Goal: Task Accomplishment & Management: Manage account settings

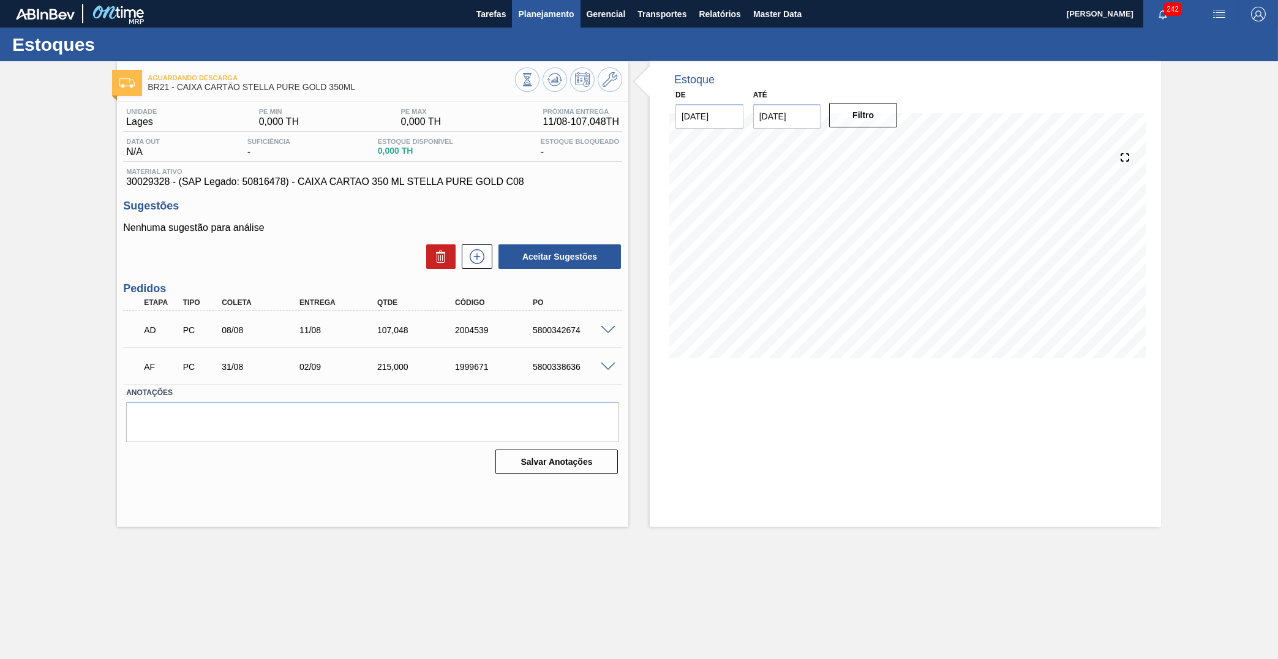
click at [529, 26] on button "Planejamento" at bounding box center [546, 14] width 68 height 28
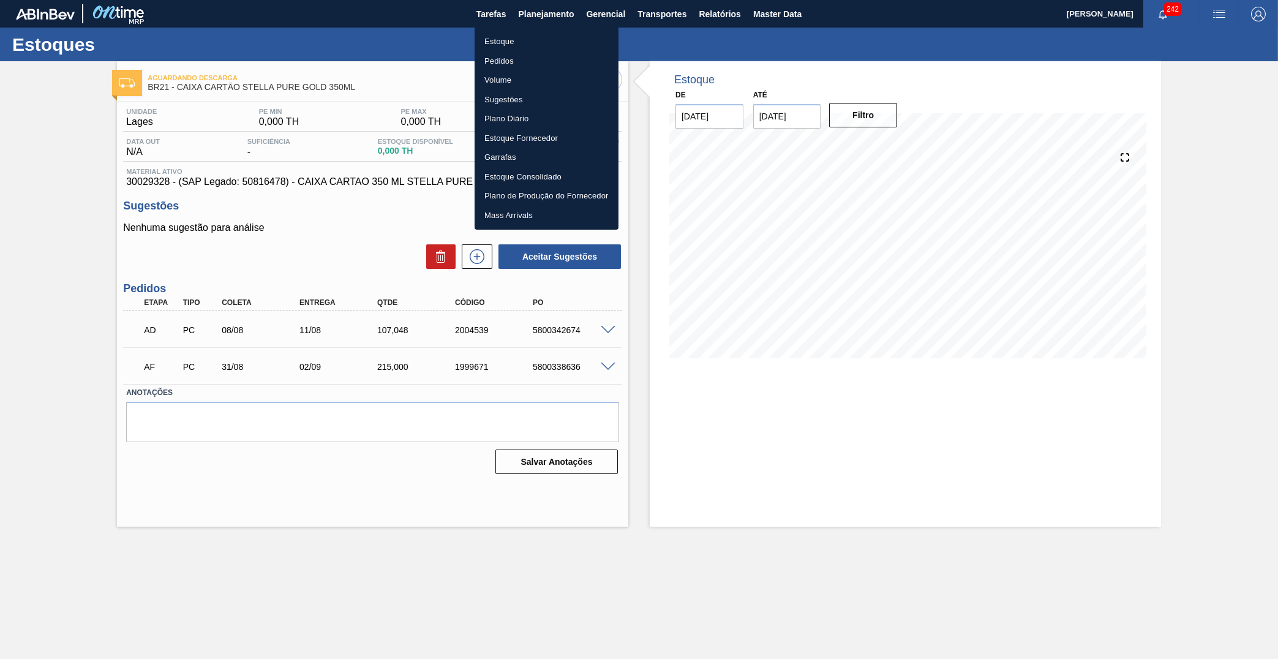
click at [279, 169] on div at bounding box center [639, 329] width 1278 height 659
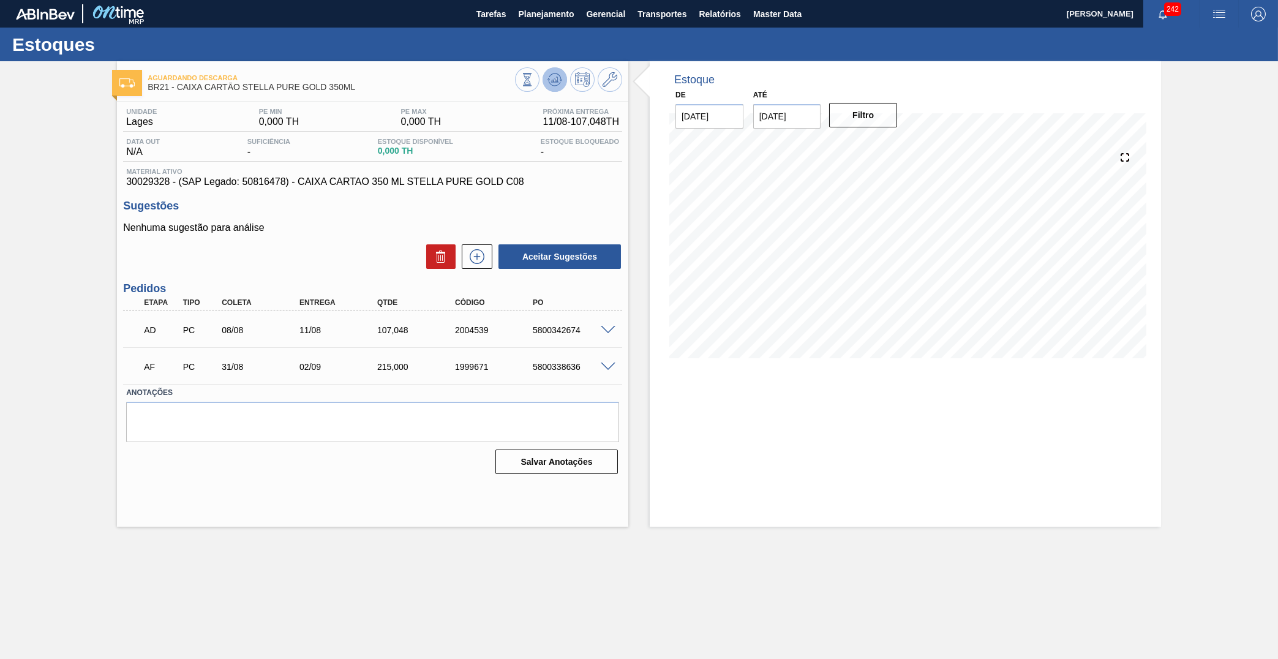
click at [534, 80] on icon at bounding box center [527, 79] width 13 height 13
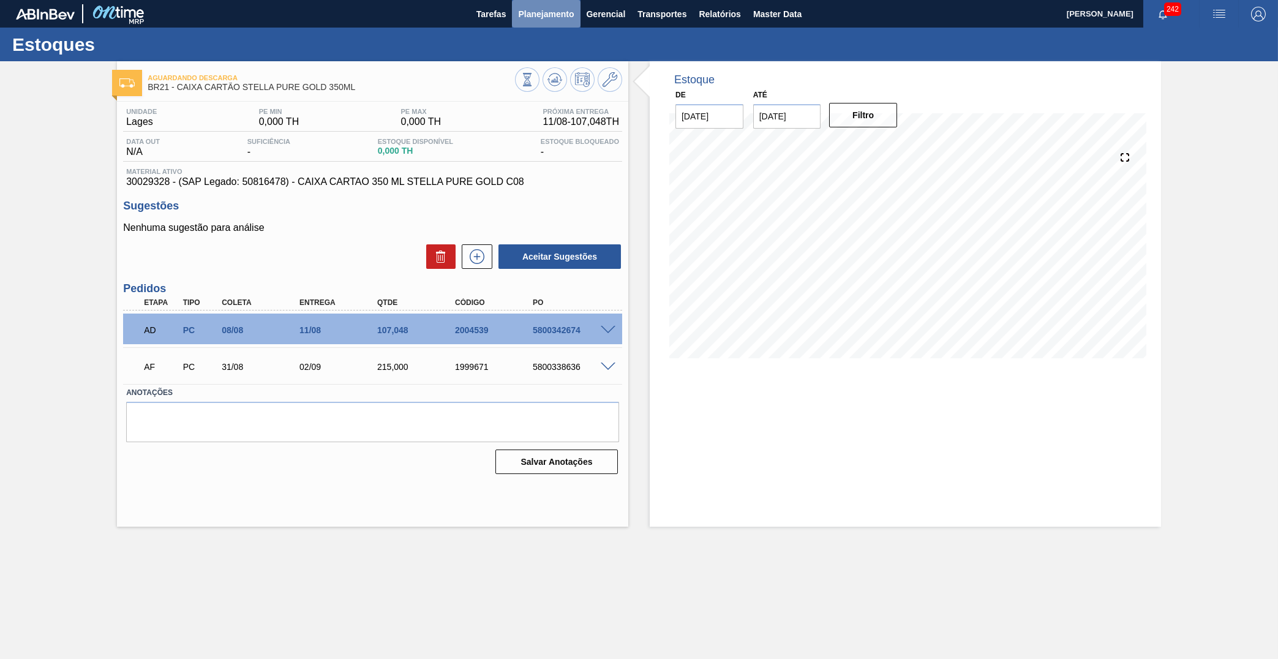
click at [538, 19] on span "Planejamento" at bounding box center [546, 14] width 56 height 15
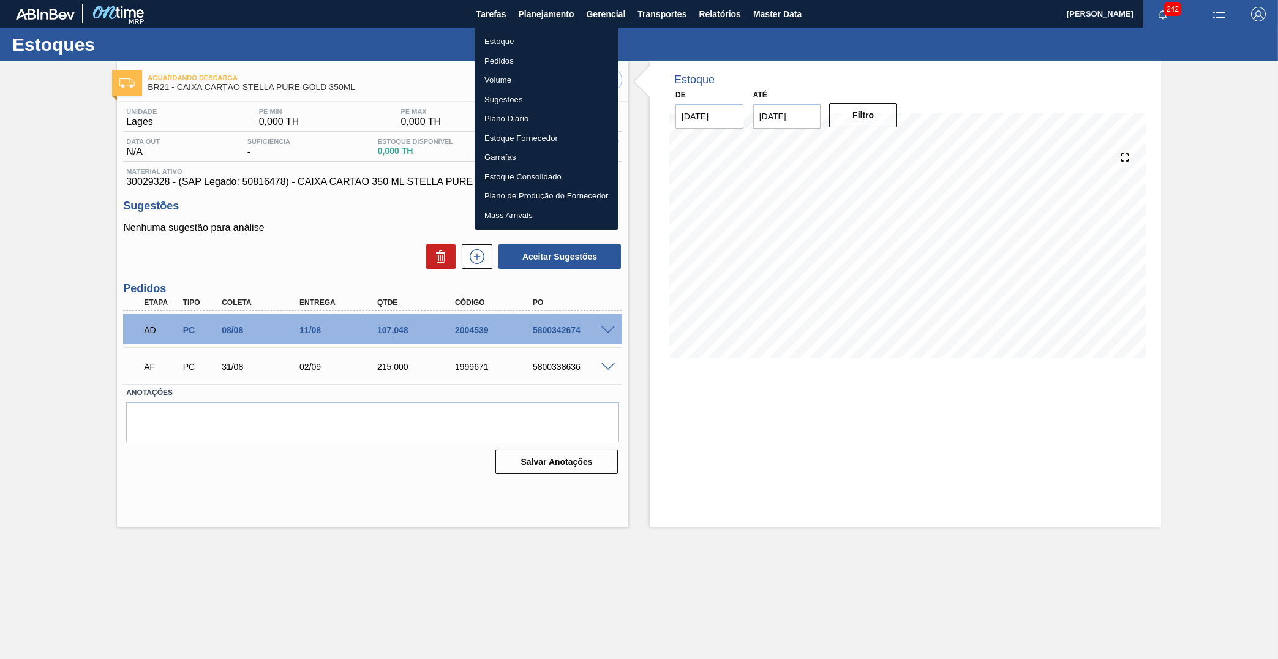
click at [485, 43] on li "Estoque" at bounding box center [547, 42] width 144 height 20
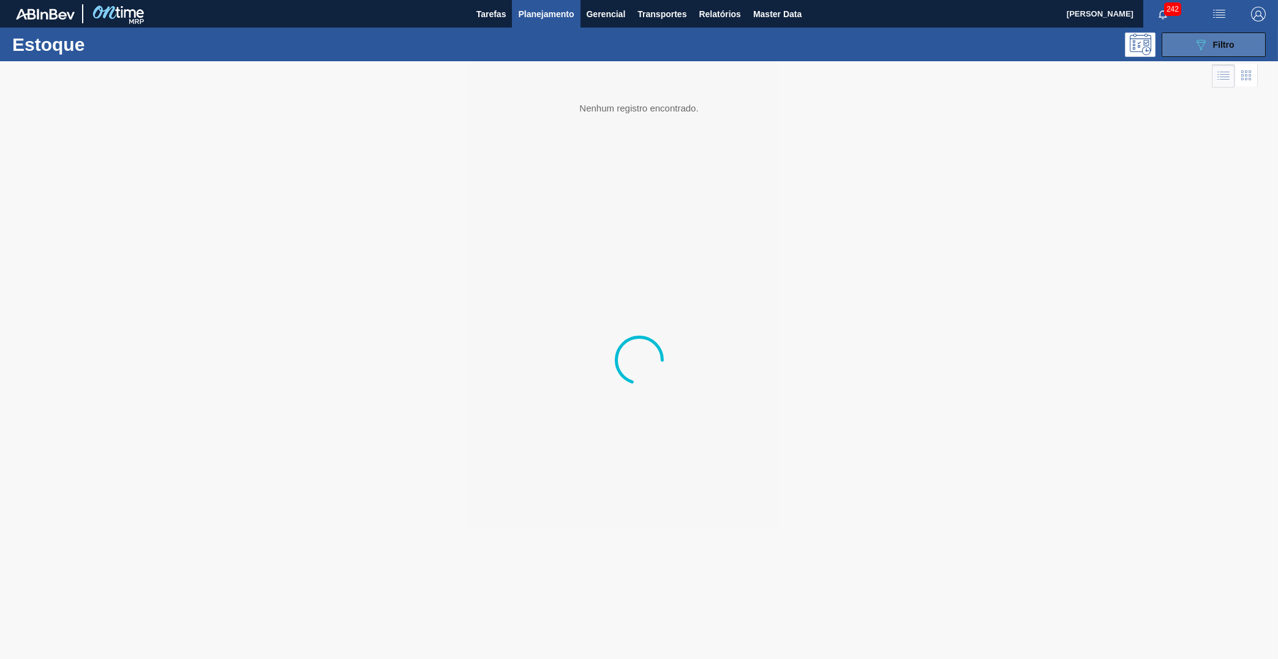
click at [1180, 46] on button "089F7B8B-B2A5-4AFE-B5C0-19BA573D28AC Filtro" at bounding box center [1214, 44] width 104 height 25
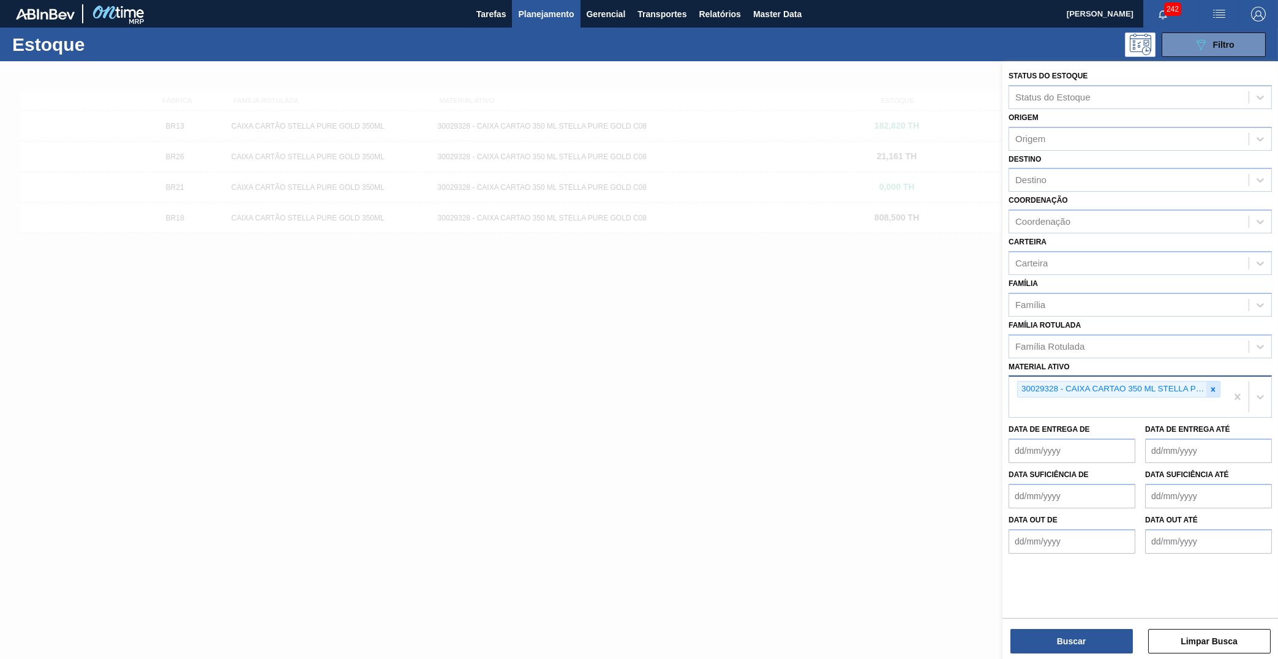
click at [1219, 382] on div at bounding box center [1213, 389] width 13 height 15
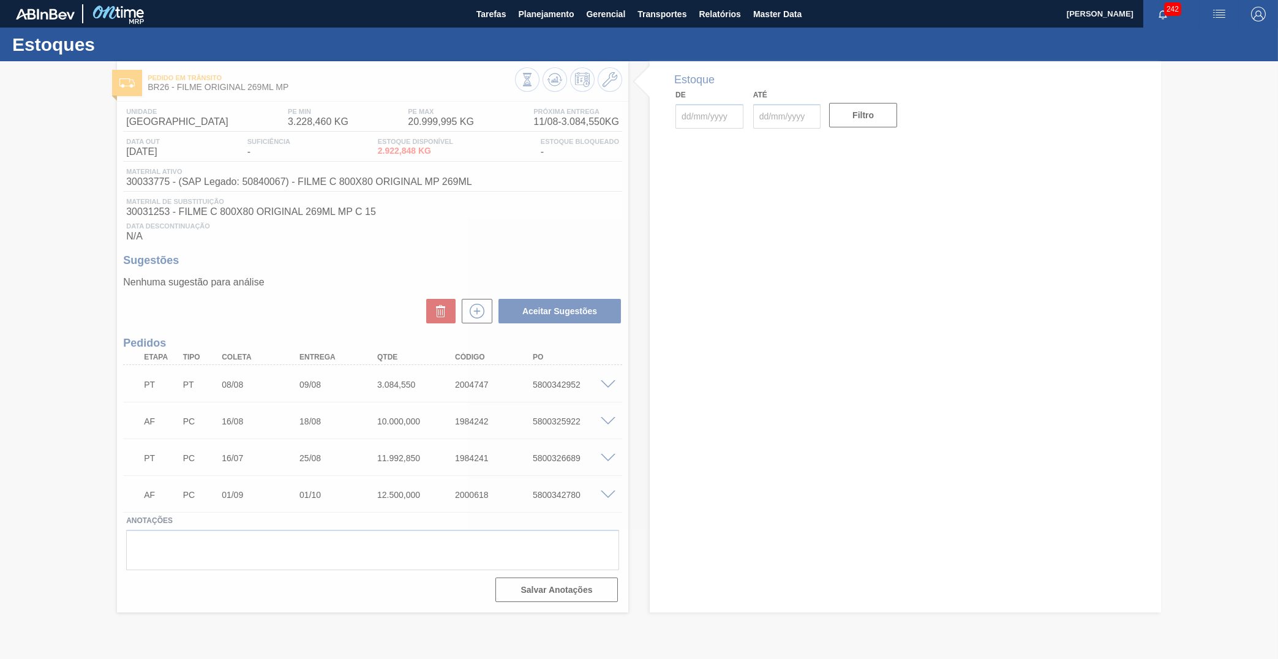
type input "[DATE]"
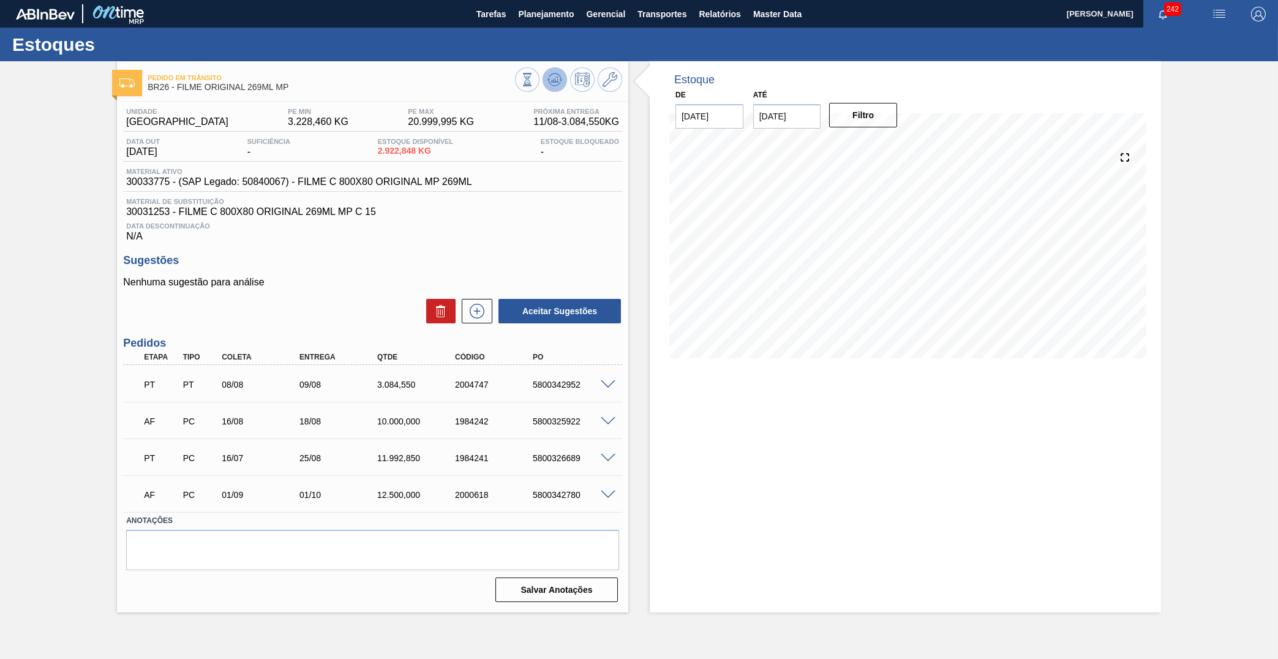
click at [534, 76] on icon at bounding box center [527, 79] width 13 height 13
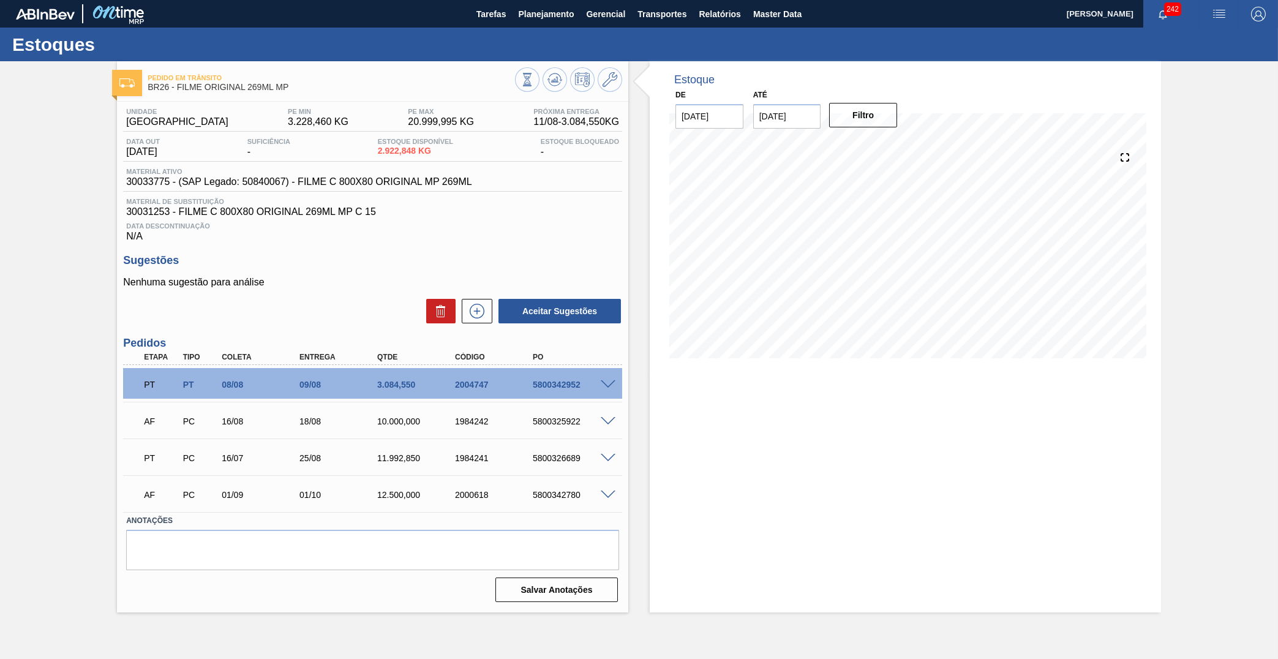
click at [400, 381] on div "3.084,550" at bounding box center [418, 385] width 88 height 10
click at [557, 25] on button "Planejamento" at bounding box center [546, 14] width 68 height 28
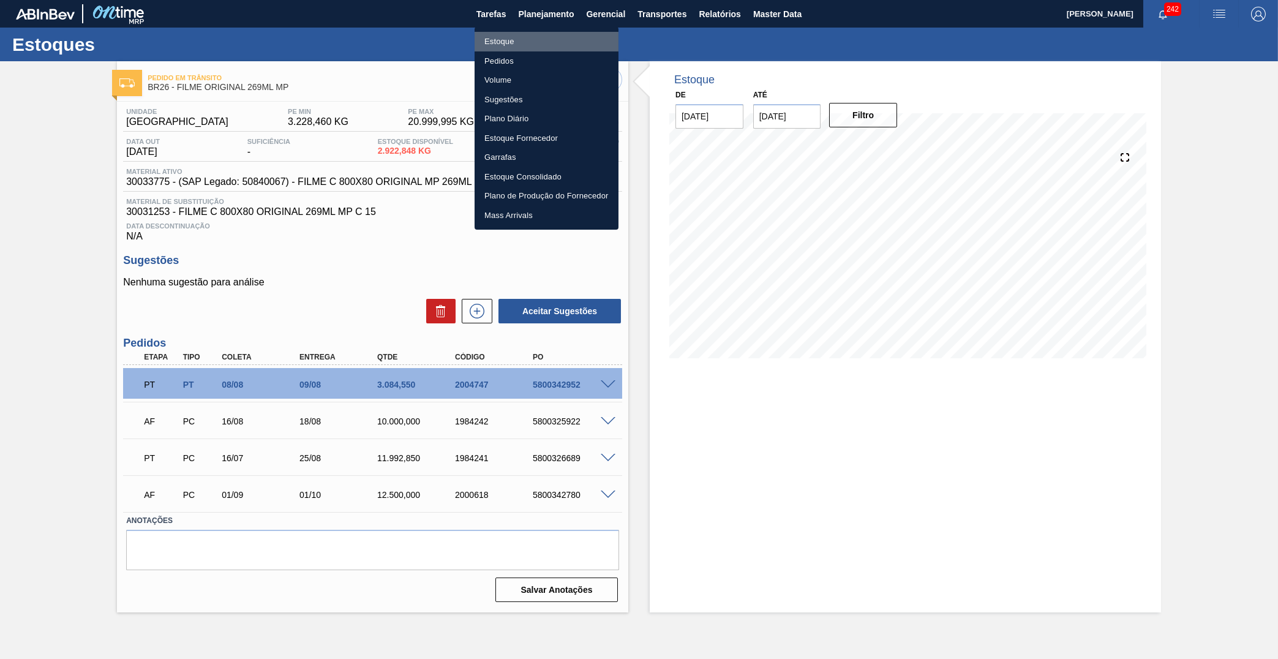
click at [503, 37] on li "Estoque" at bounding box center [547, 42] width 144 height 20
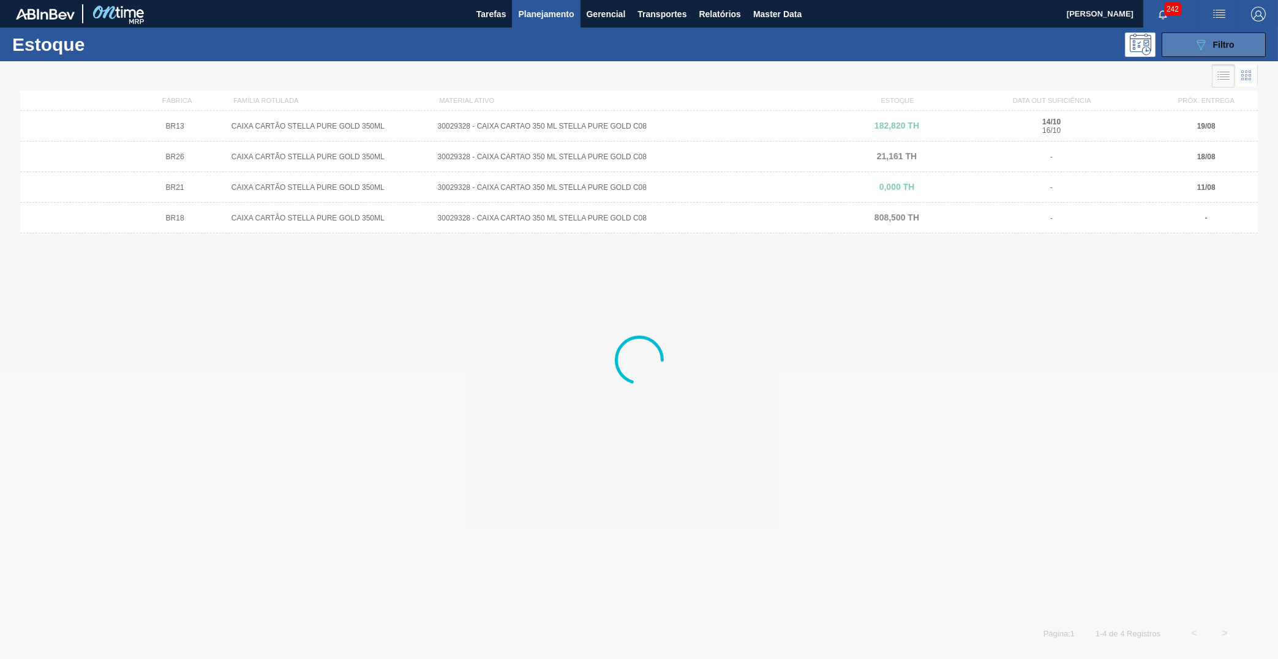
click at [1186, 43] on button "089F7B8B-B2A5-4AFE-B5C0-19BA573D28AC Filtro" at bounding box center [1214, 44] width 104 height 25
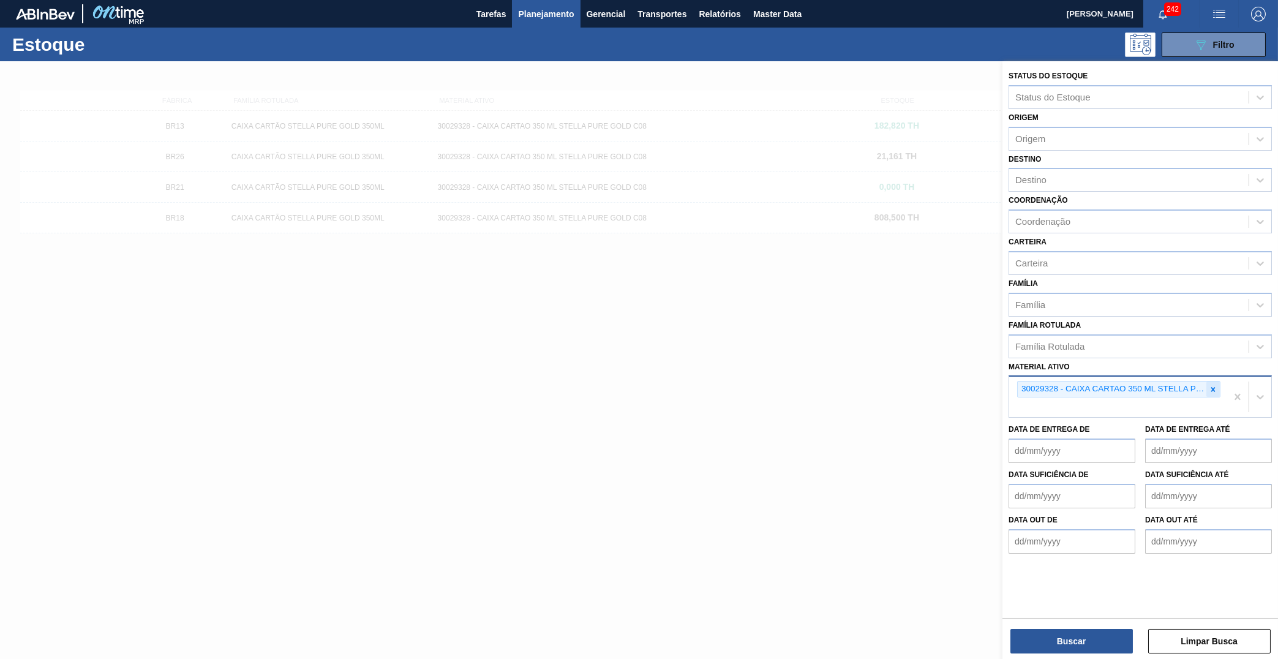
click at [1215, 385] on icon at bounding box center [1213, 389] width 9 height 9
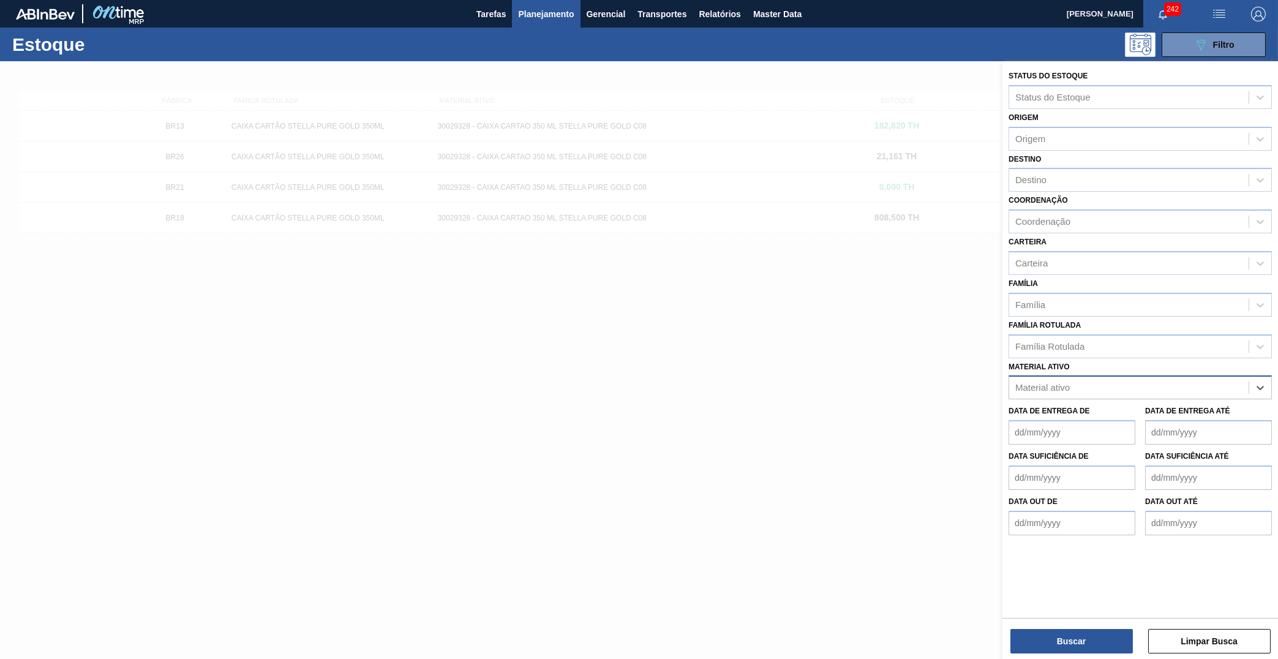
paste ativo "FILME 770X65 SKOL 350 MP C12"
type ativo "FILME 770X65 SKOL 350 MP C12"
click at [1160, 407] on div "30034180 - FILME 770X65 SKOL 350 MP C12" at bounding box center [1140, 418] width 263 height 23
click at [1069, 633] on button "Buscar" at bounding box center [1072, 641] width 123 height 25
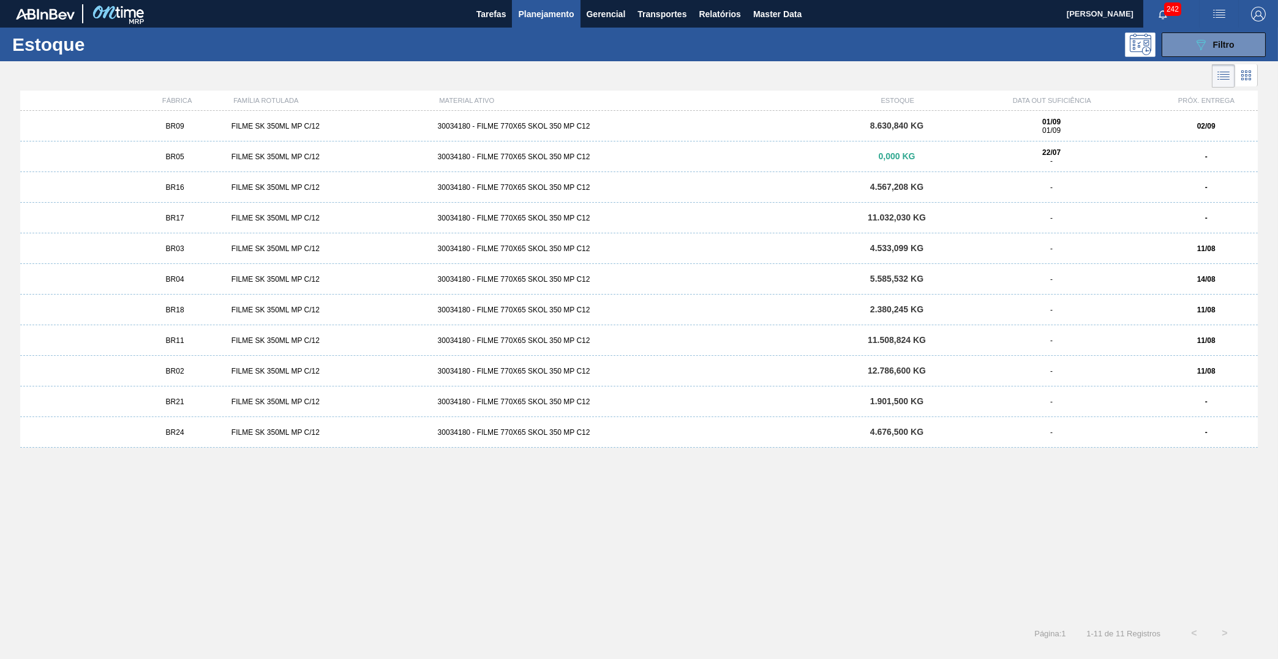
click at [209, 251] on div "BR03" at bounding box center [174, 248] width 103 height 9
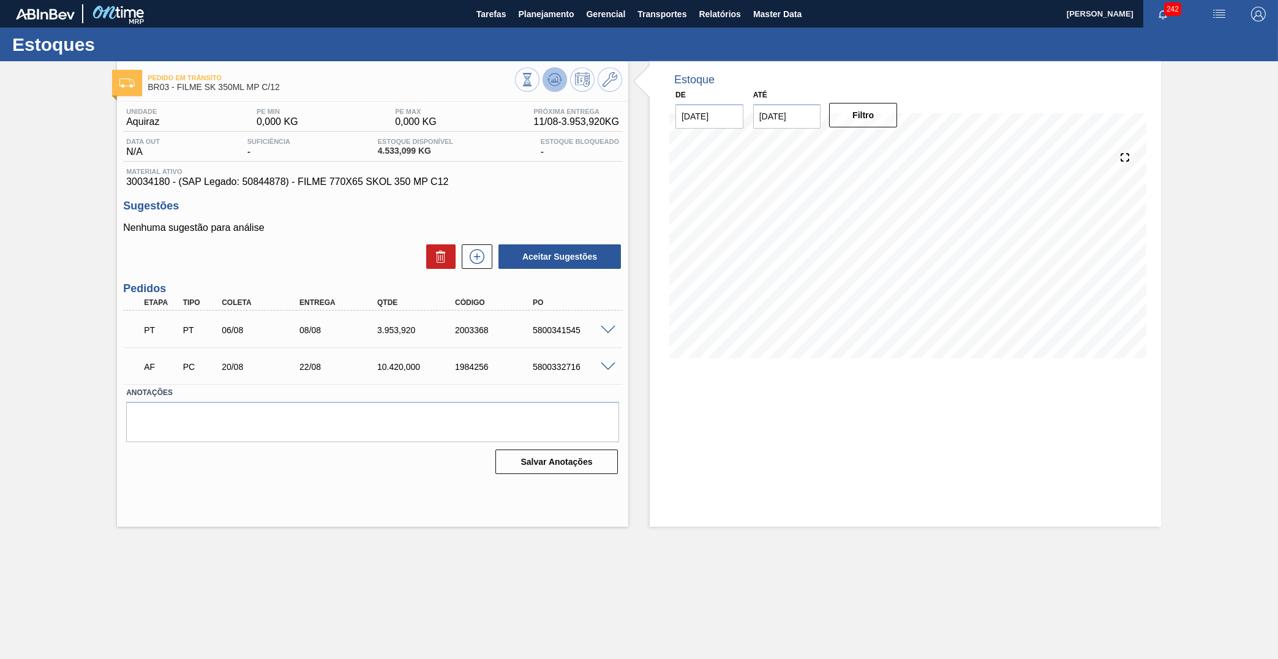
click at [534, 77] on icon at bounding box center [527, 79] width 13 height 13
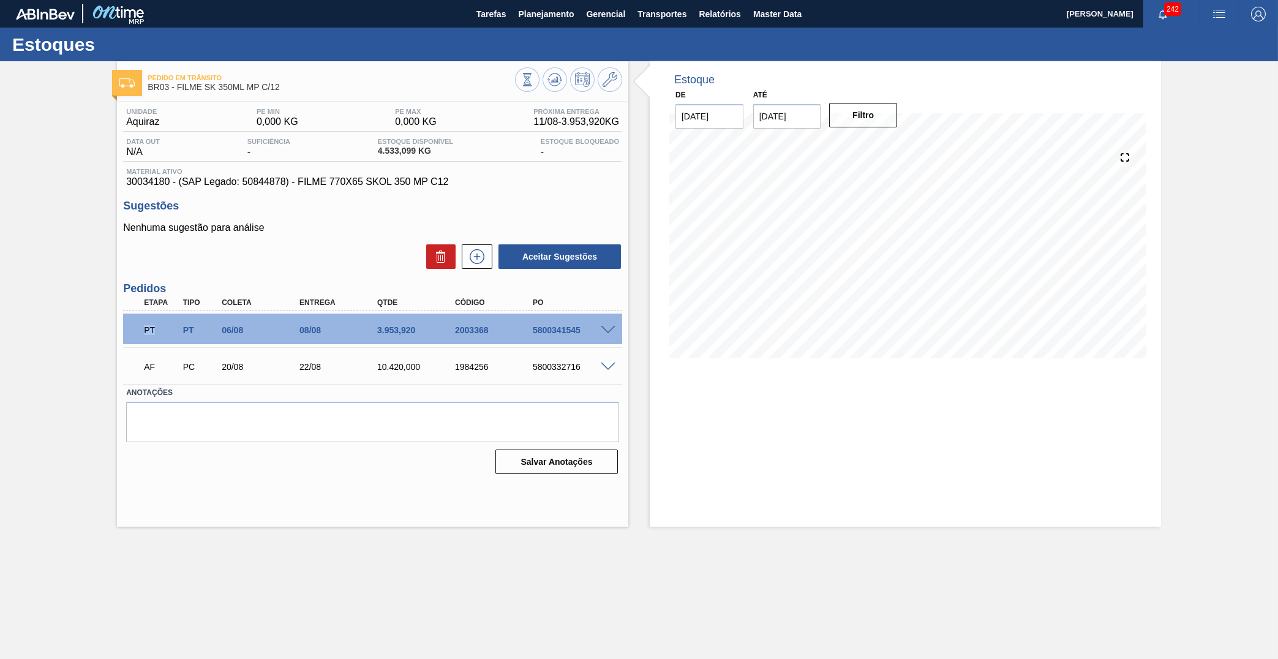
click at [141, 330] on div "PT" at bounding box center [161, 330] width 41 height 27
click at [563, 82] on button at bounding box center [555, 79] width 25 height 25
click at [524, 27] on button "Planejamento" at bounding box center [546, 14] width 68 height 28
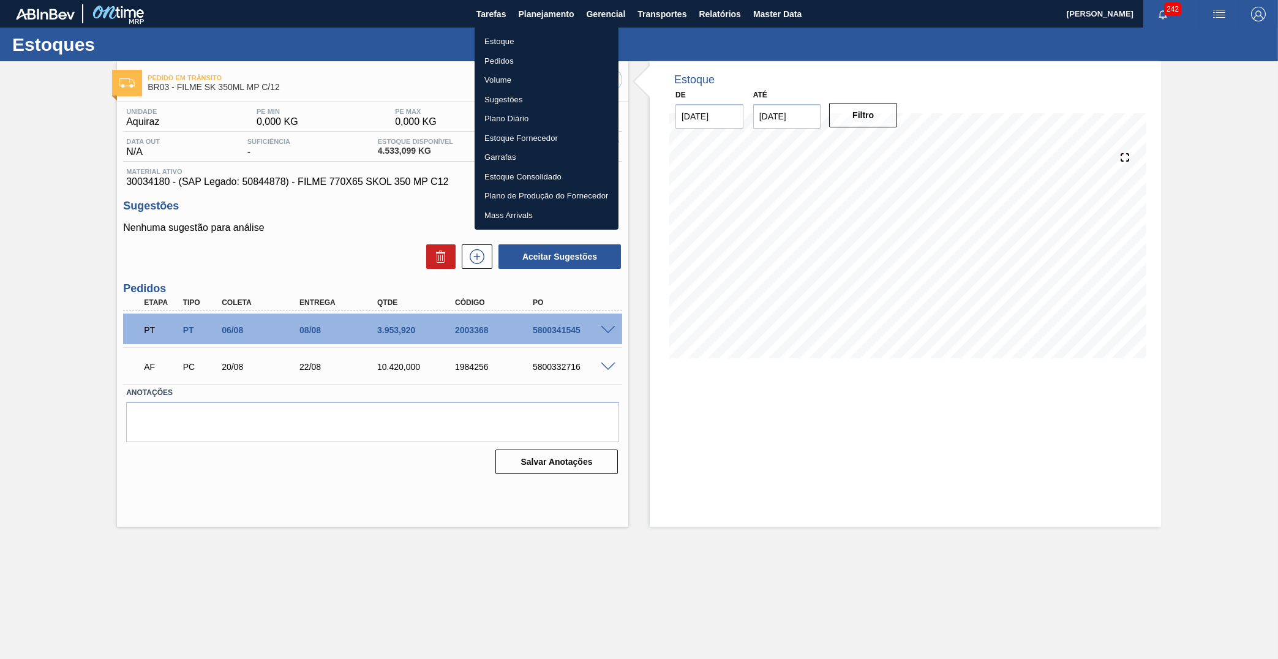
drag, startPoint x: 513, startPoint y: 39, endPoint x: 959, endPoint y: 99, distance: 450.0
click at [513, 37] on li "Estoque" at bounding box center [547, 42] width 144 height 20
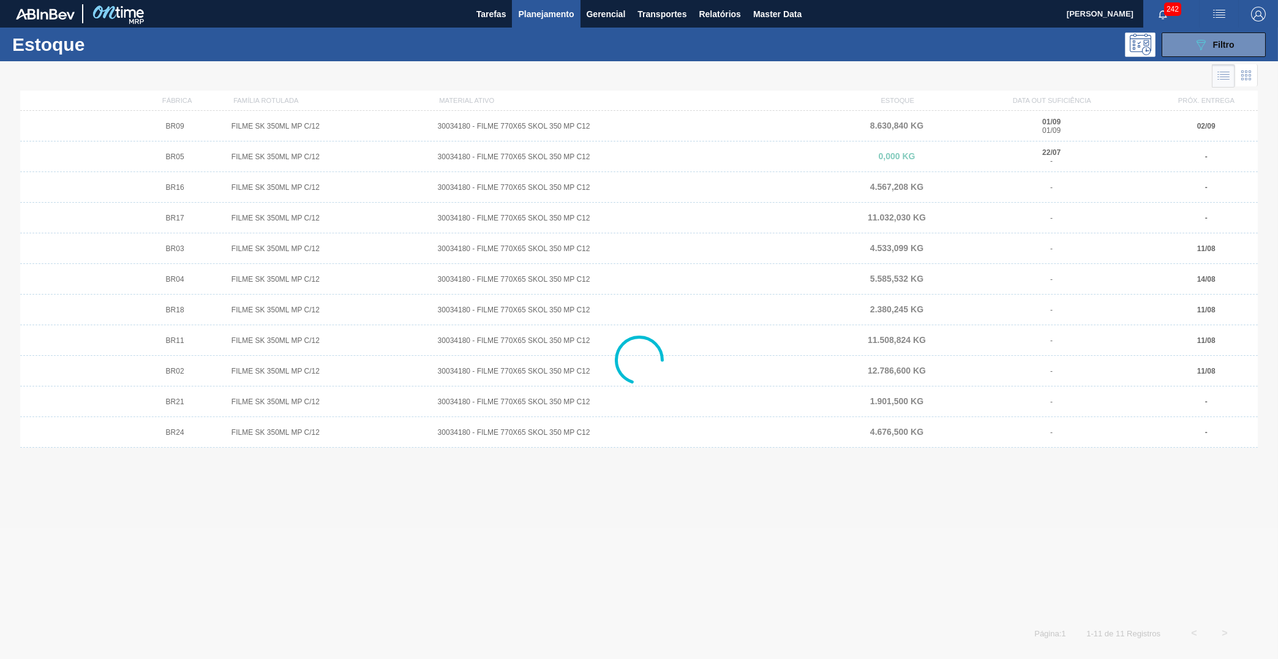
click at [1199, 57] on div "Estoque 089F7B8B-B2A5-4AFE-B5C0-19BA573D28AC Filtro" at bounding box center [639, 45] width 1278 height 34
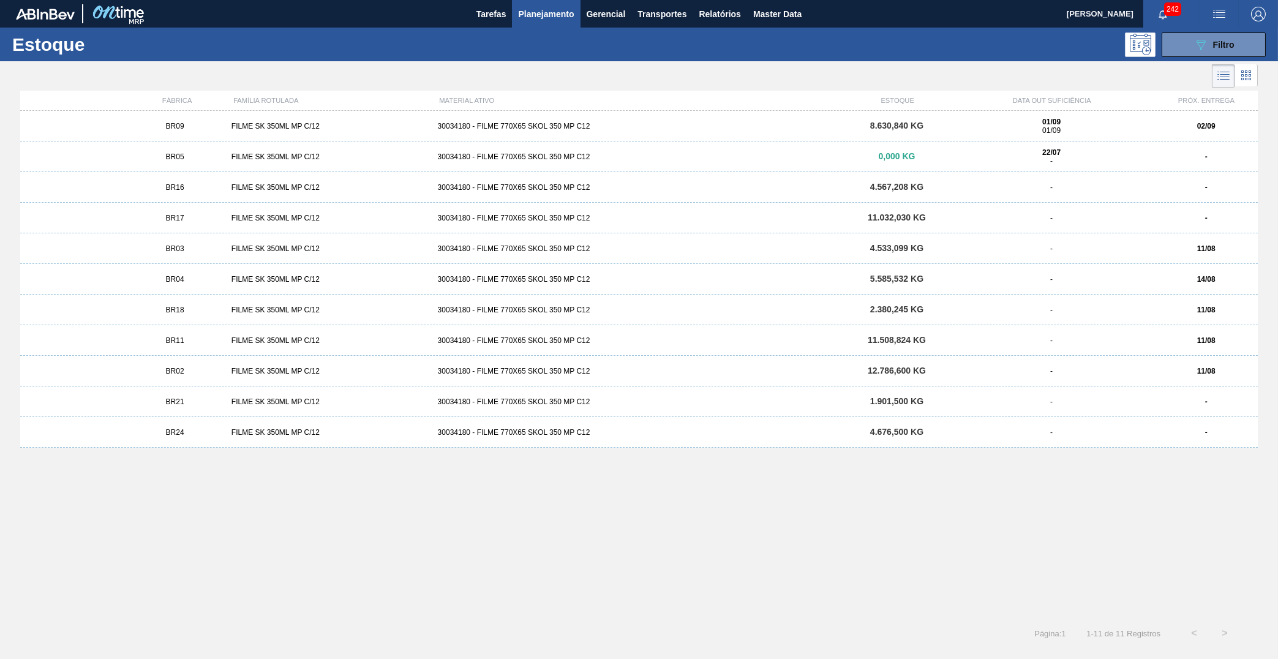
click at [1207, 61] on div "Estoque 089F7B8B-B2A5-4AFE-B5C0-19BA573D28AC Filtro" at bounding box center [639, 45] width 1278 height 34
click at [1196, 48] on icon "089F7B8B-B2A5-4AFE-B5C0-19BA573D28AC" at bounding box center [1201, 44] width 15 height 15
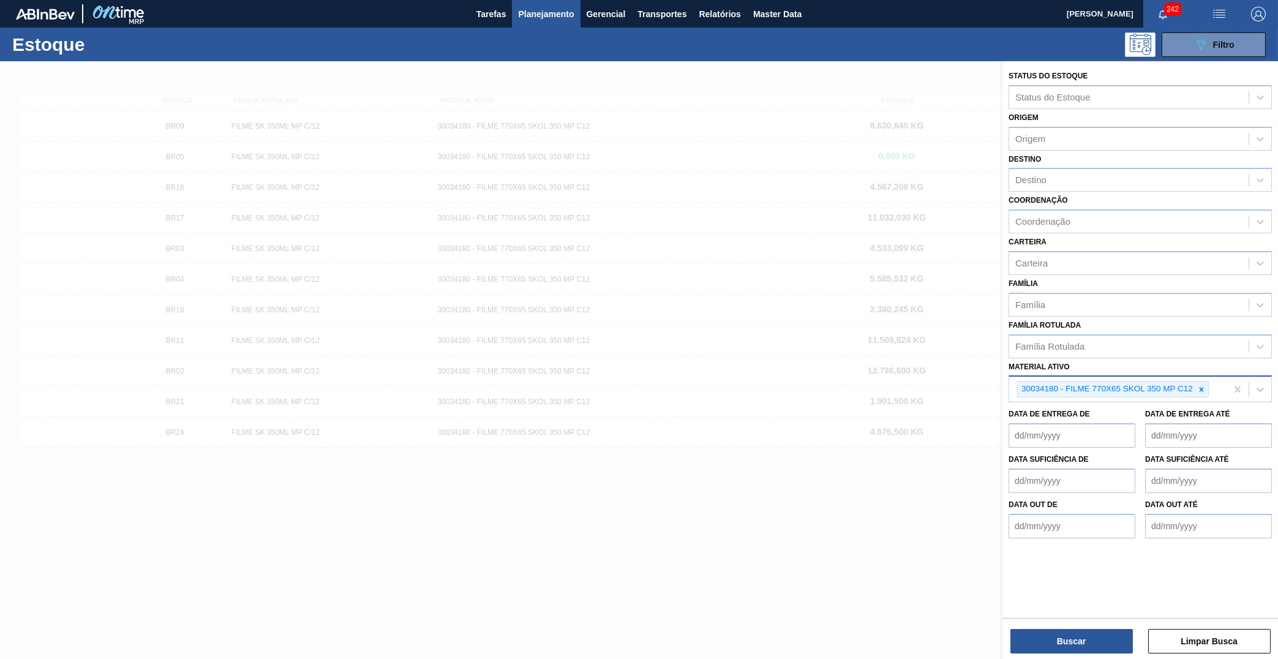
click at [1191, 382] on div "30034180 - FILME 770X65 SKOL 350 MP C12" at bounding box center [1106, 389] width 177 height 15
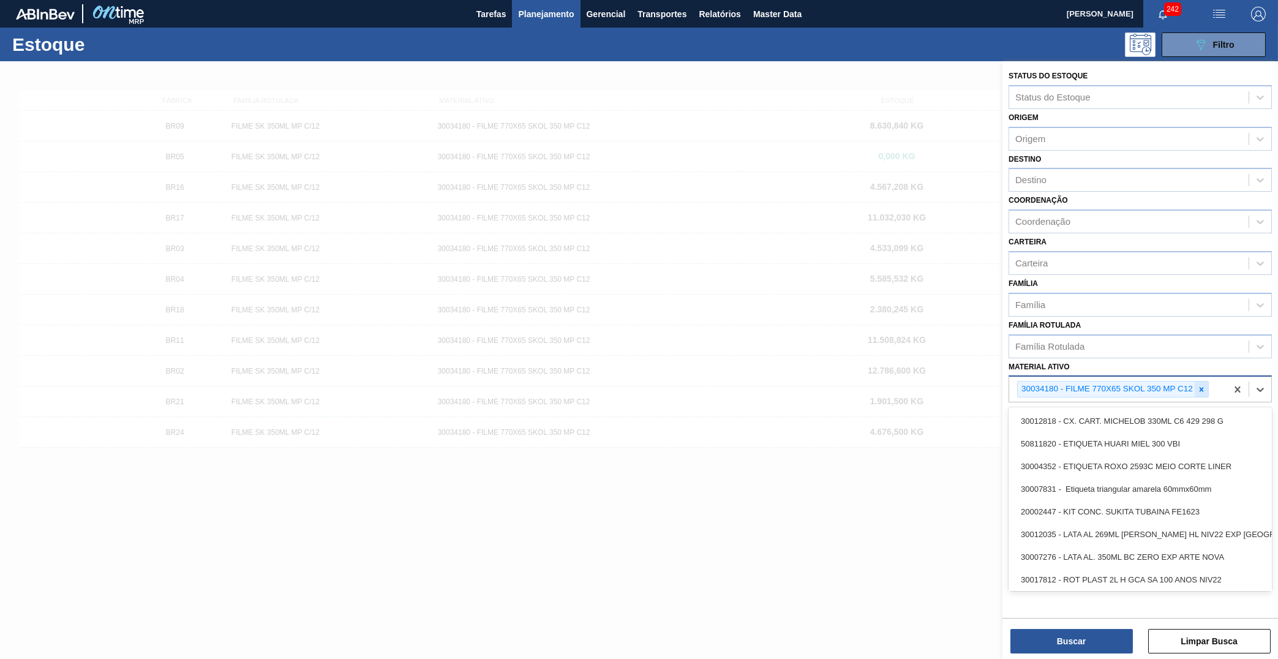
click at [1196, 382] on div at bounding box center [1201, 389] width 13 height 15
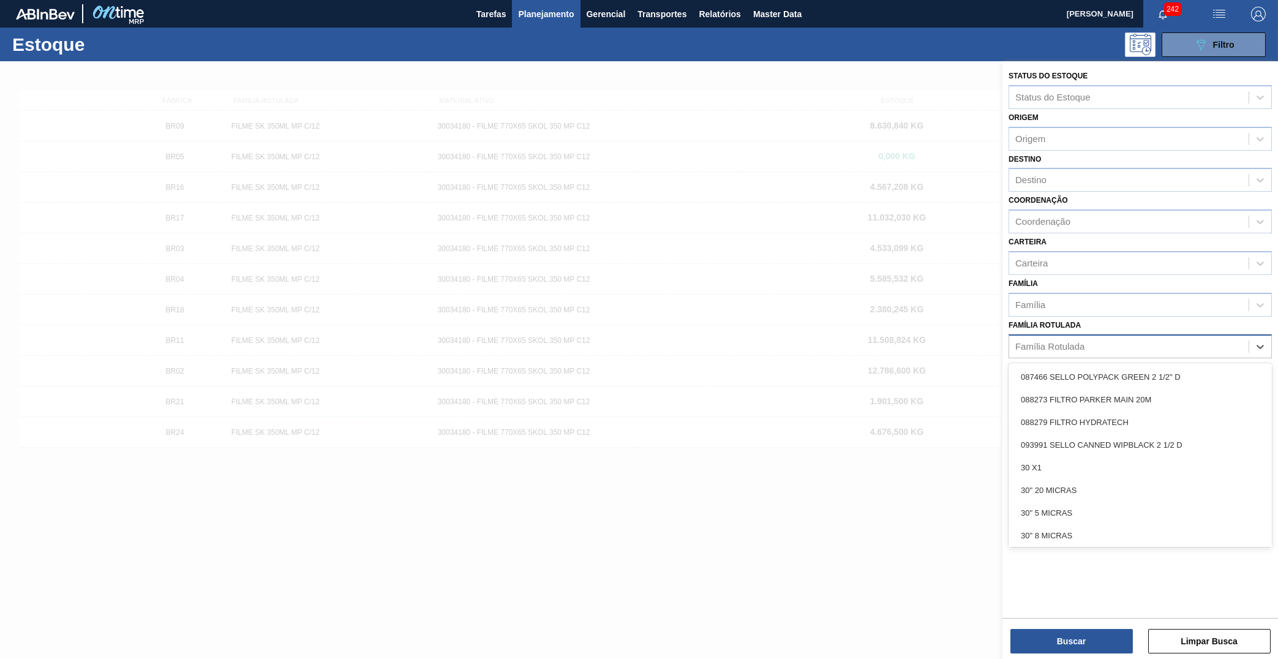
click at [1139, 338] on div "Família Rotulada" at bounding box center [1129, 347] width 240 height 18
type Rotulada "bc 473"
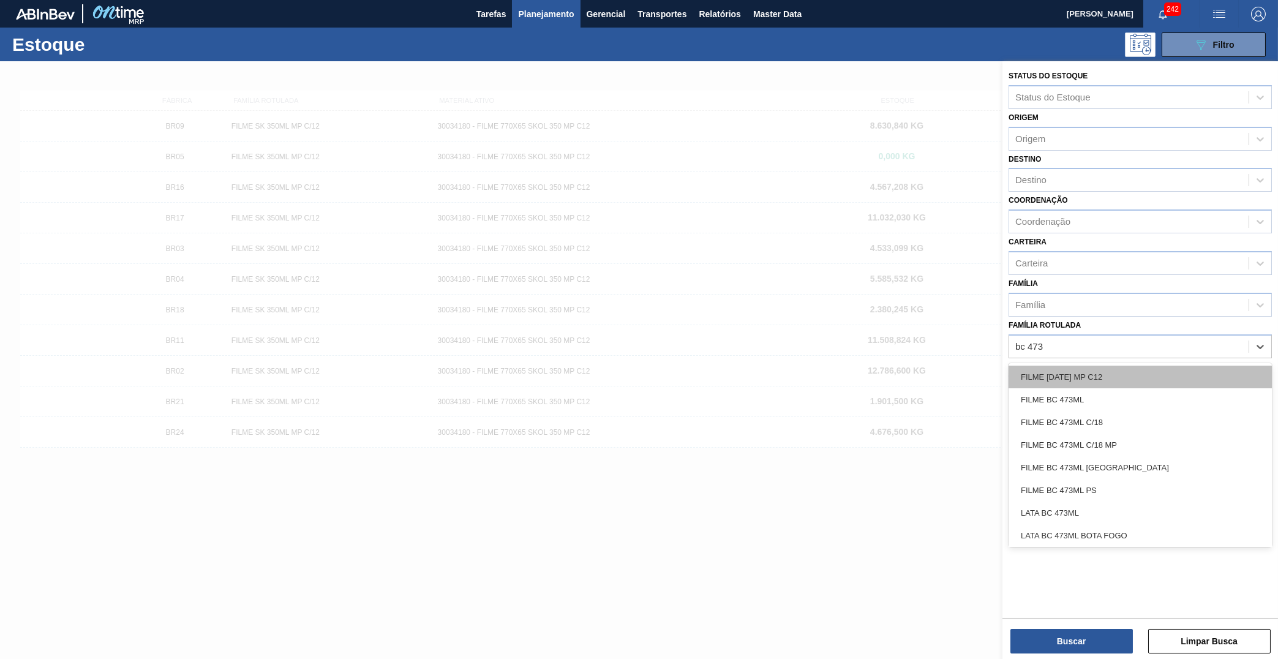
click at [1122, 366] on div "FILME BC 473 MP C12" at bounding box center [1140, 377] width 263 height 23
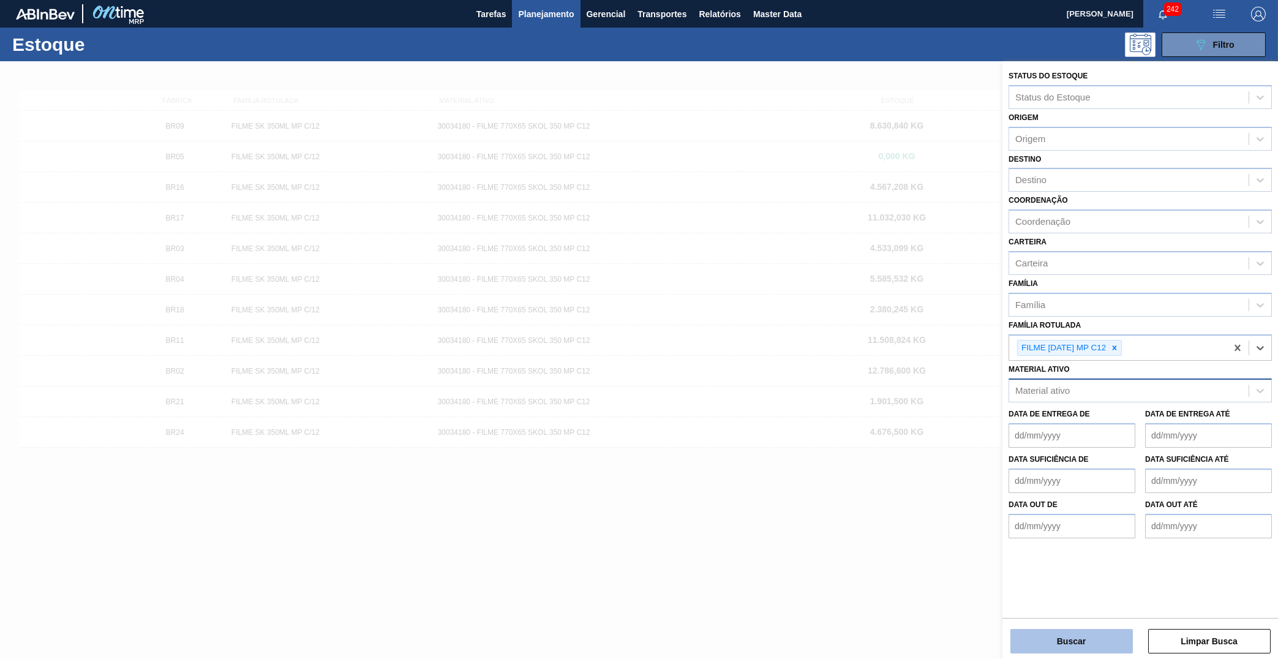
click at [1063, 644] on button "Buscar" at bounding box center [1072, 641] width 123 height 25
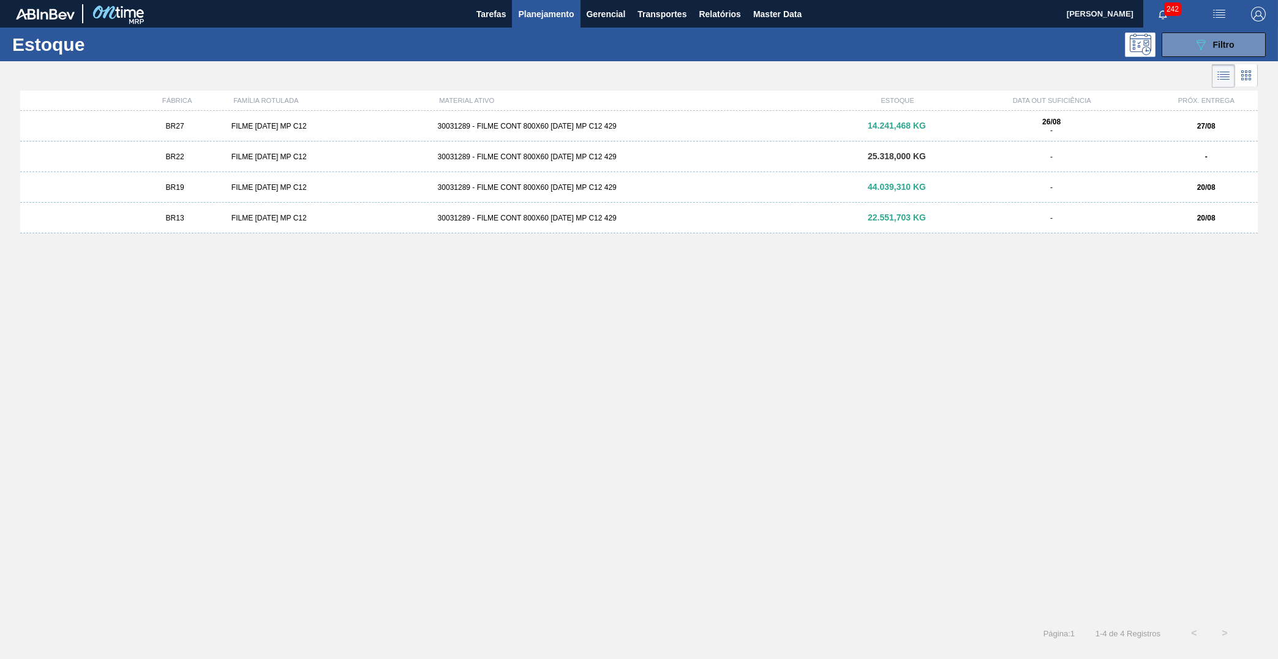
click at [214, 135] on div "BR27 FILME BC 473 MP C12 30031289 - FILME CONT 800X60 BC 473 MP C12 429 14.241,…" at bounding box center [639, 126] width 1238 height 31
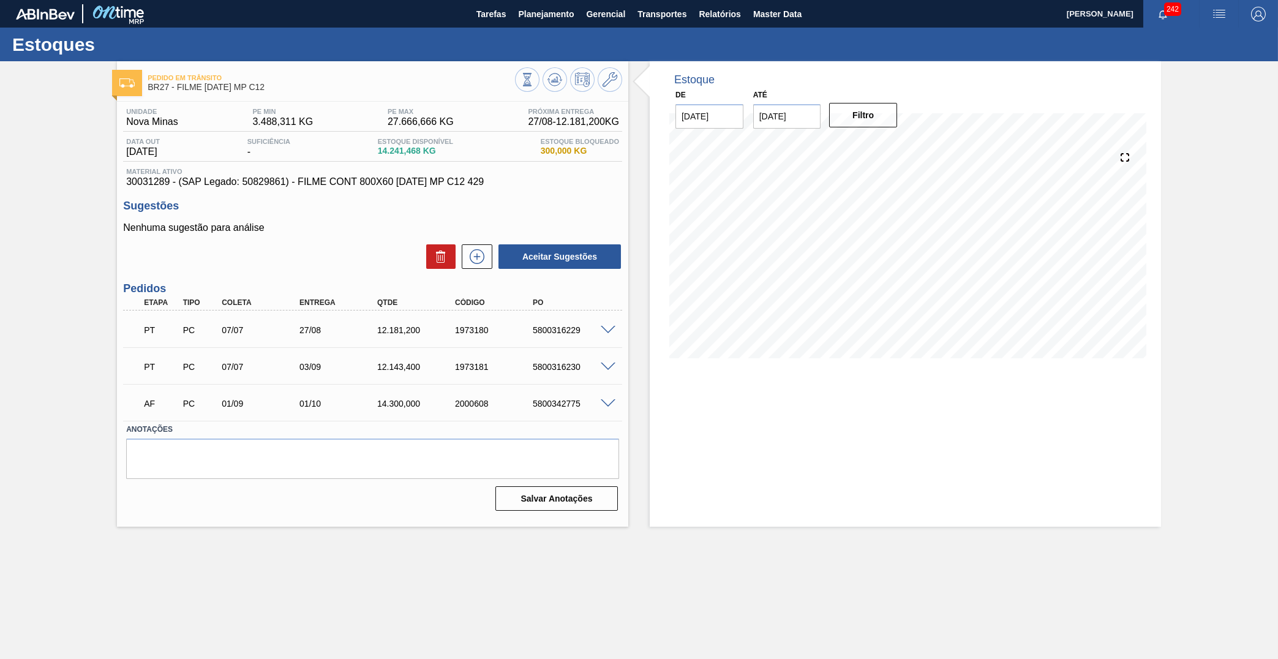
click at [149, 182] on span "30031289 - (SAP Legado: 50829861) - FILME CONT 800X60 BC 473 MP C12 429" at bounding box center [372, 181] width 493 height 11
copy span "30031289"
click at [794, 116] on input "25/08/2025" at bounding box center [787, 116] width 68 height 25
click at [760, 276] on div "31" at bounding box center [768, 284] width 17 height 17
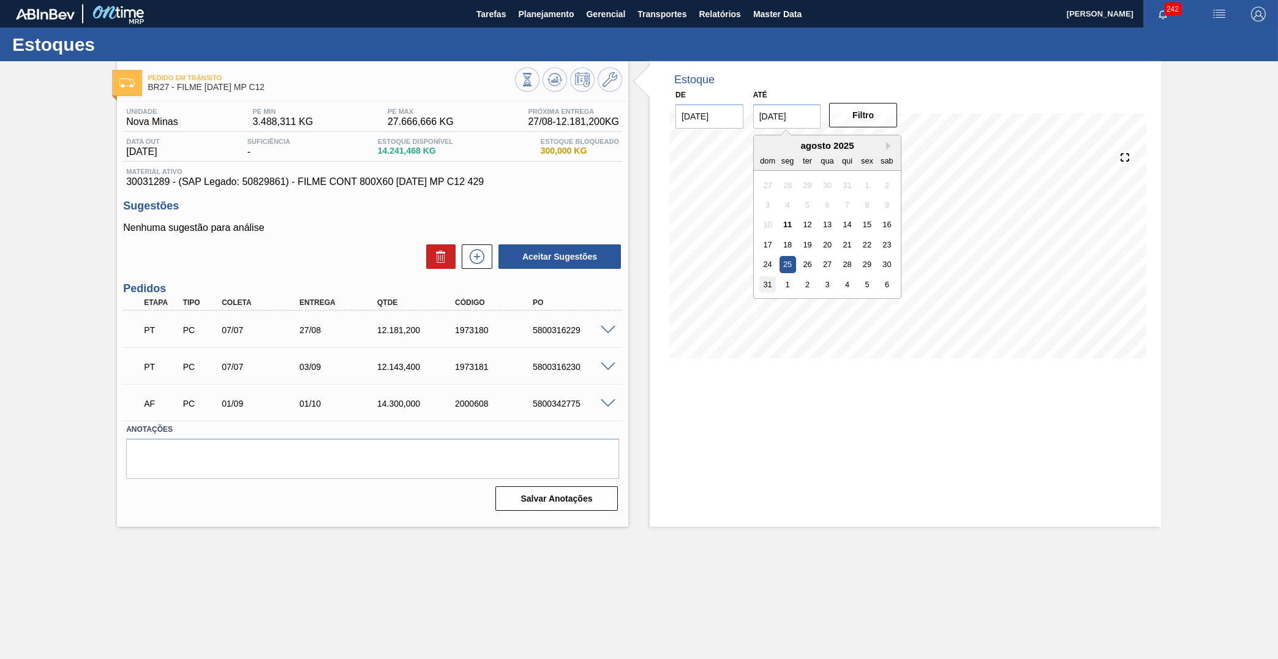
type input "31/08/2025"
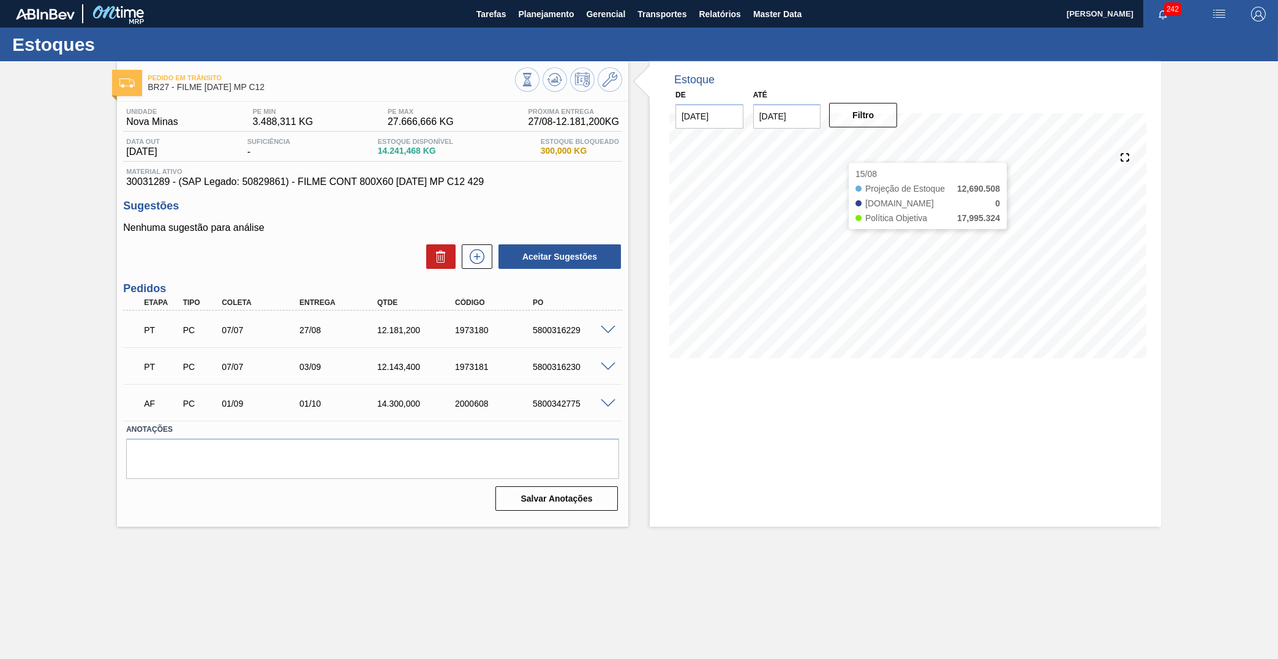
click at [852, 126] on div "Filtro" at bounding box center [865, 115] width 78 height 27
click at [852, 116] on button "Filtro" at bounding box center [863, 115] width 68 height 25
click at [564, 21] on span "Planejamento" at bounding box center [546, 14] width 56 height 15
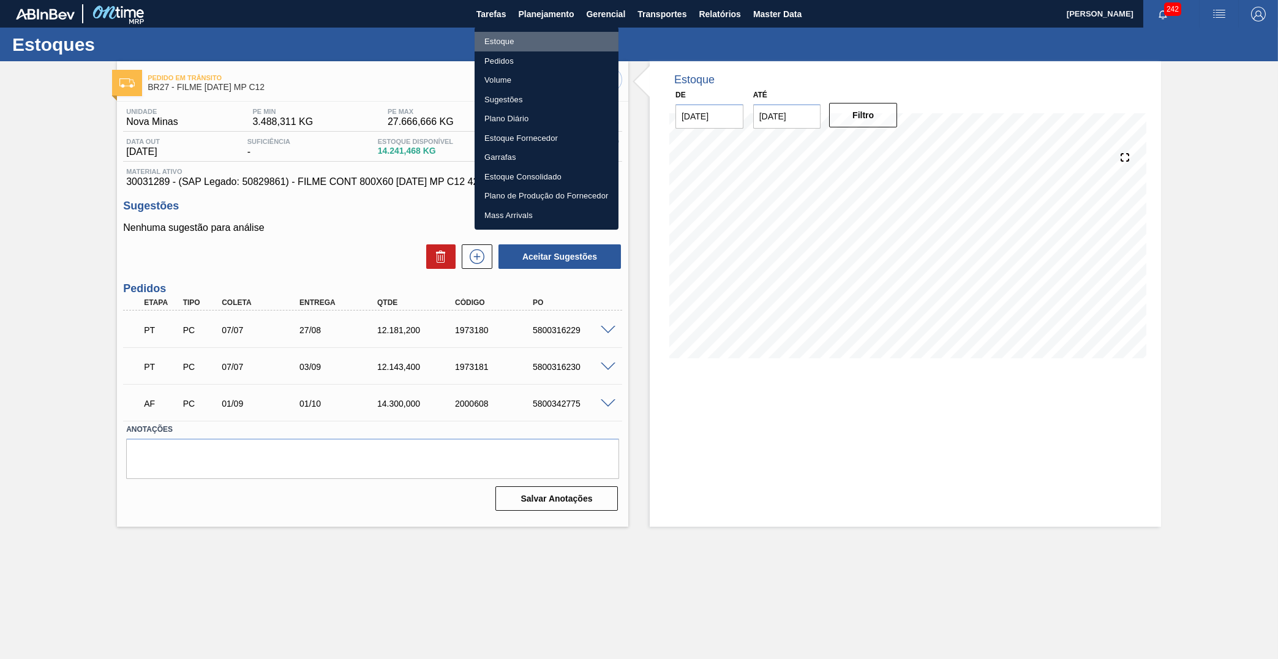
click at [562, 42] on li "Estoque" at bounding box center [547, 42] width 144 height 20
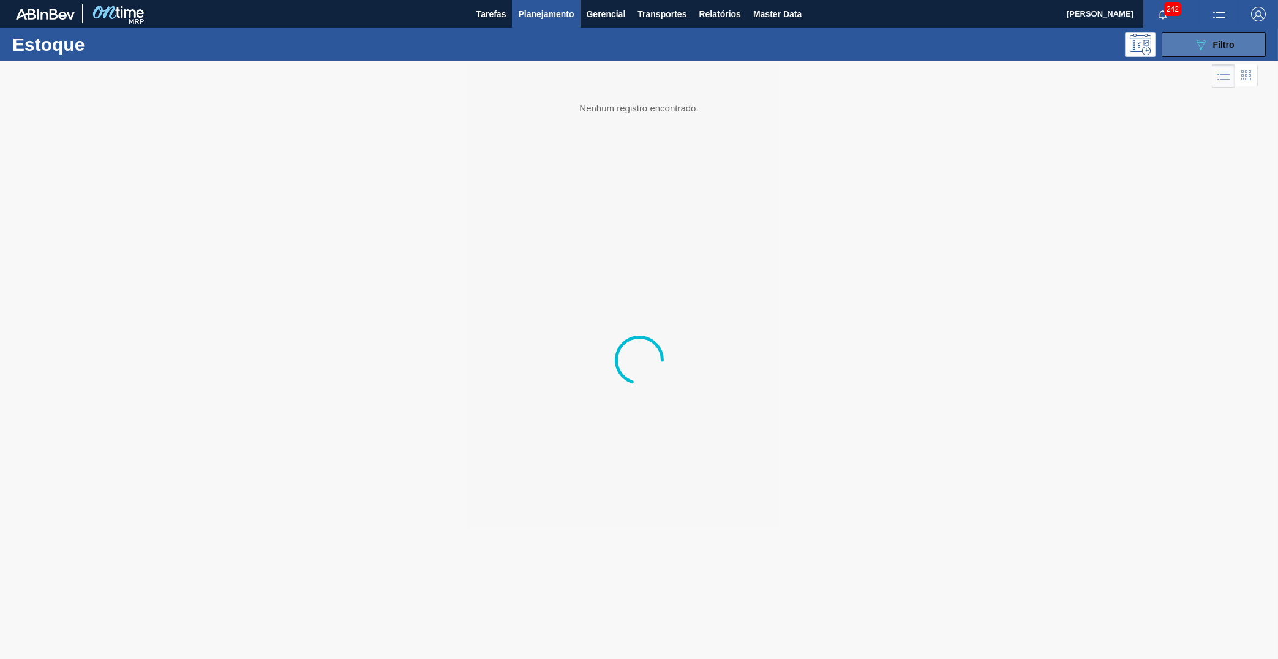
click at [1192, 42] on button "089F7B8B-B2A5-4AFE-B5C0-19BA573D28AC Filtro" at bounding box center [1214, 44] width 104 height 25
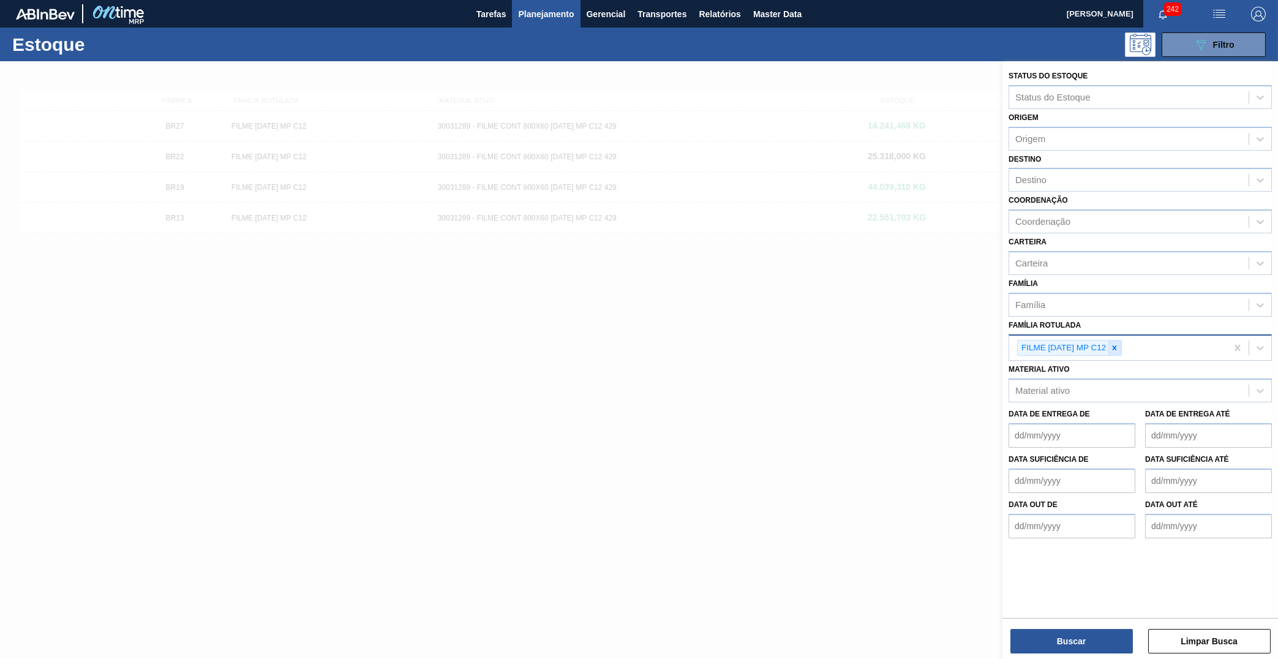
click at [1115, 341] on div at bounding box center [1114, 348] width 13 height 15
paste Rotulada "Caixa Cartão"
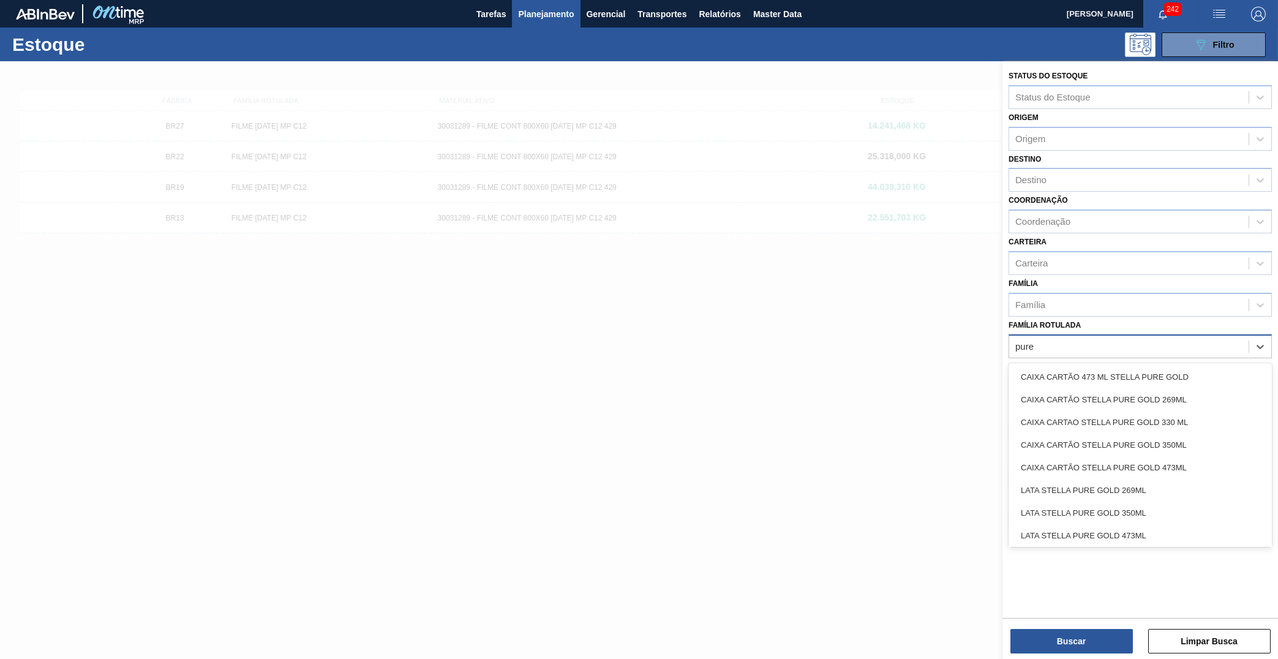
type Rotulada "pure gol"
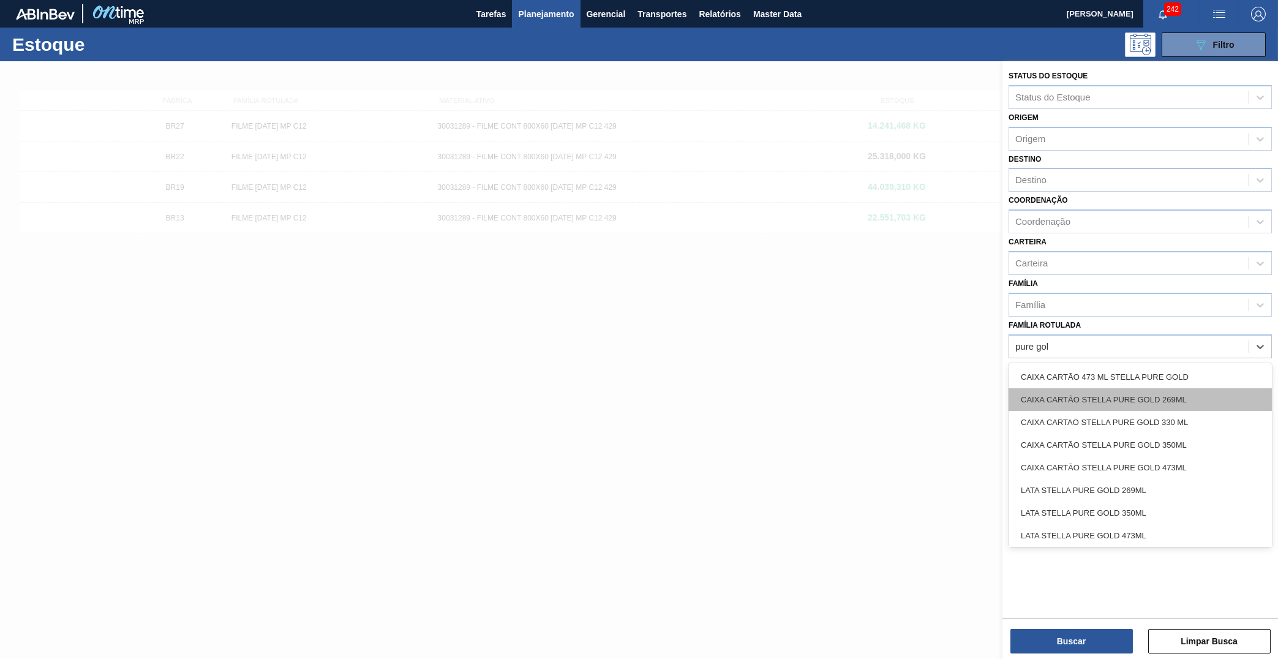
click at [1153, 388] on div "CAIXA CARTÃO STELLA PURE GOLD 269ML" at bounding box center [1140, 399] width 263 height 23
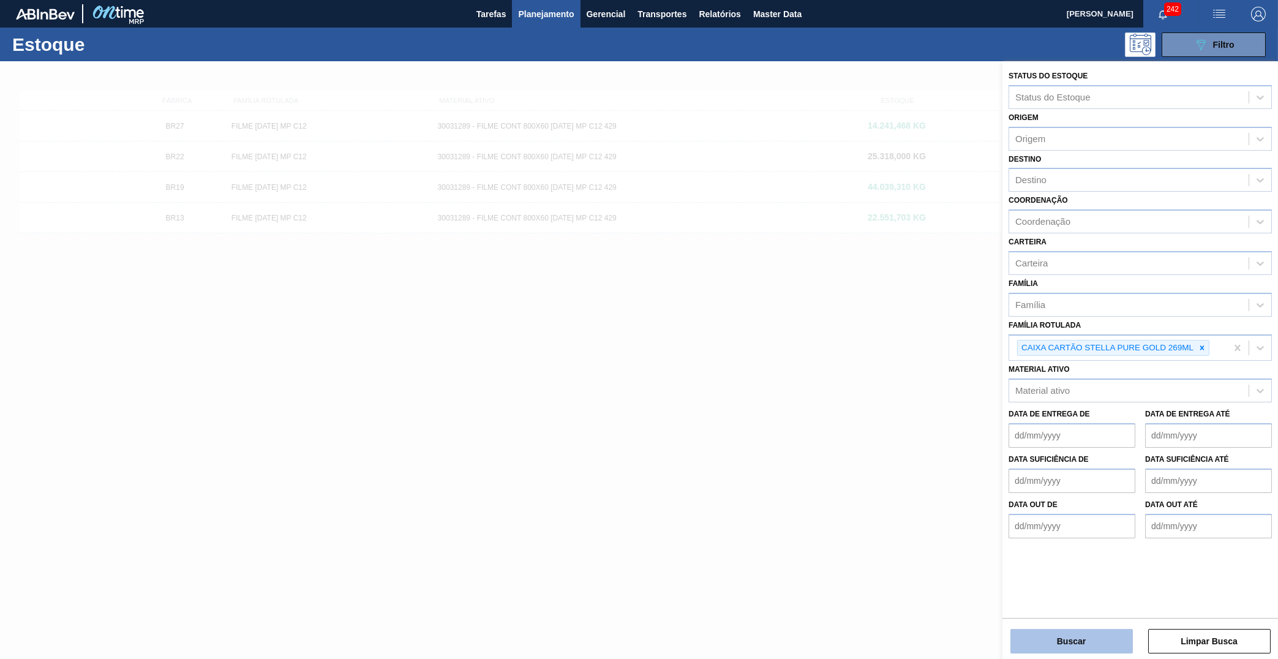
click at [1063, 652] on button "Buscar" at bounding box center [1072, 641] width 123 height 25
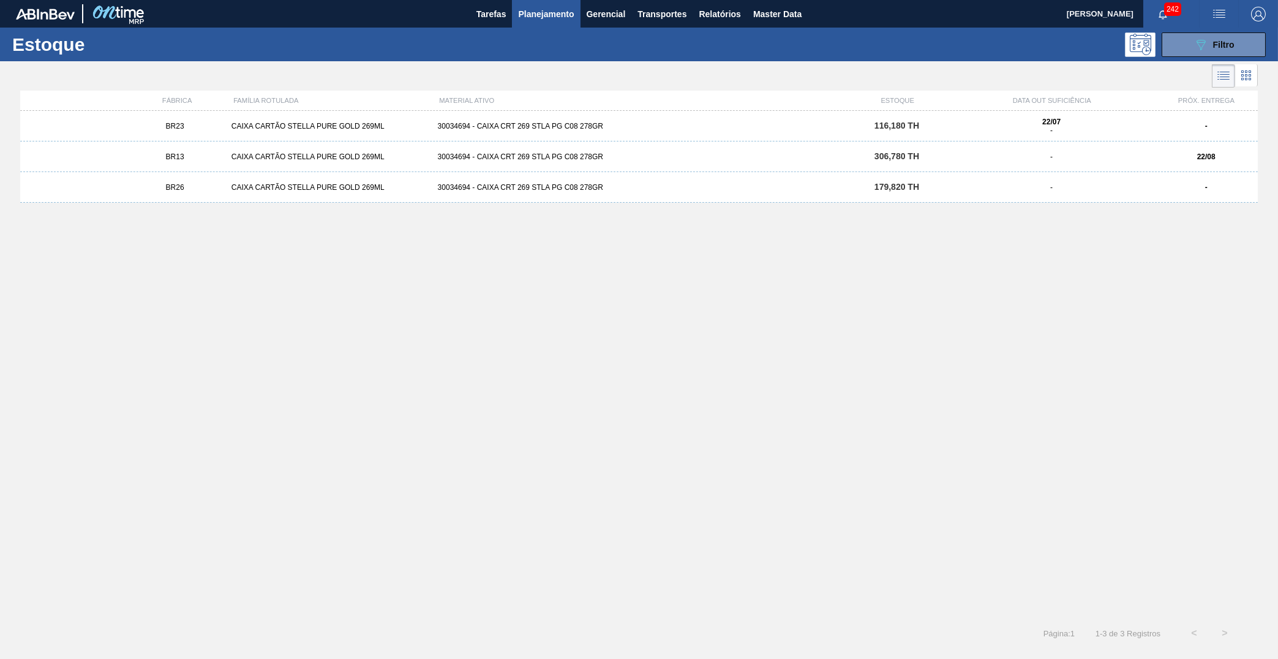
click at [897, 190] on span "179,820 TH" at bounding box center [897, 187] width 45 height 10
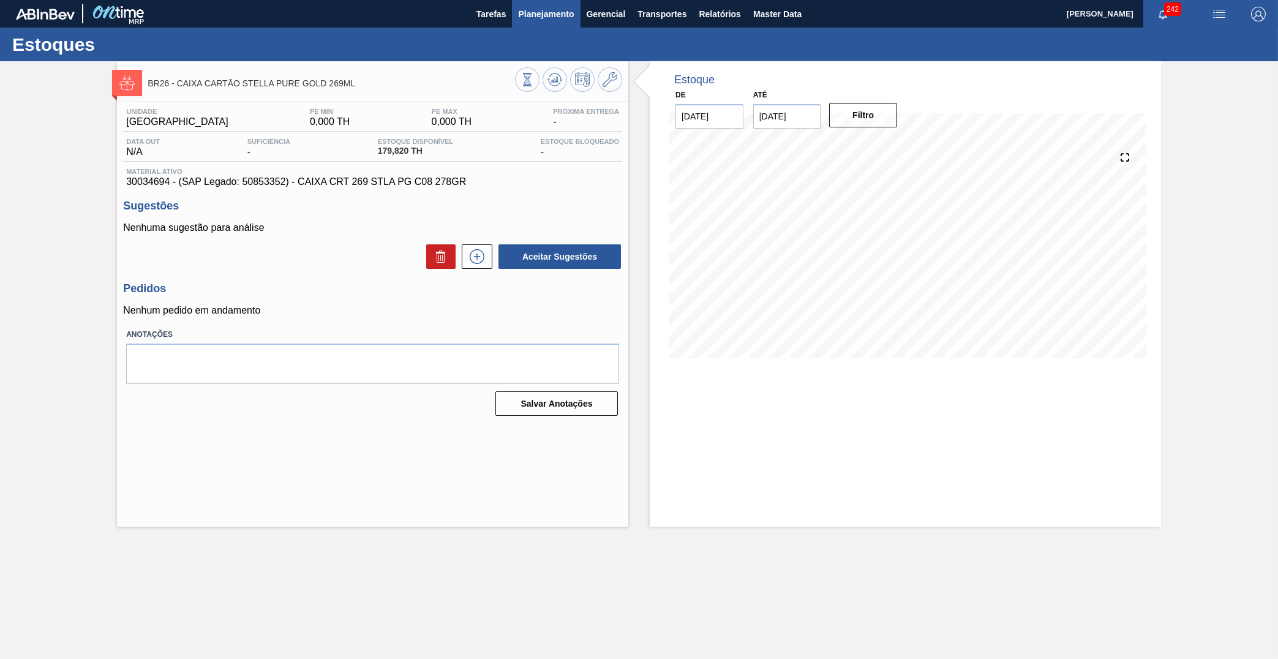
click at [575, 16] on button "Planejamento" at bounding box center [546, 14] width 68 height 28
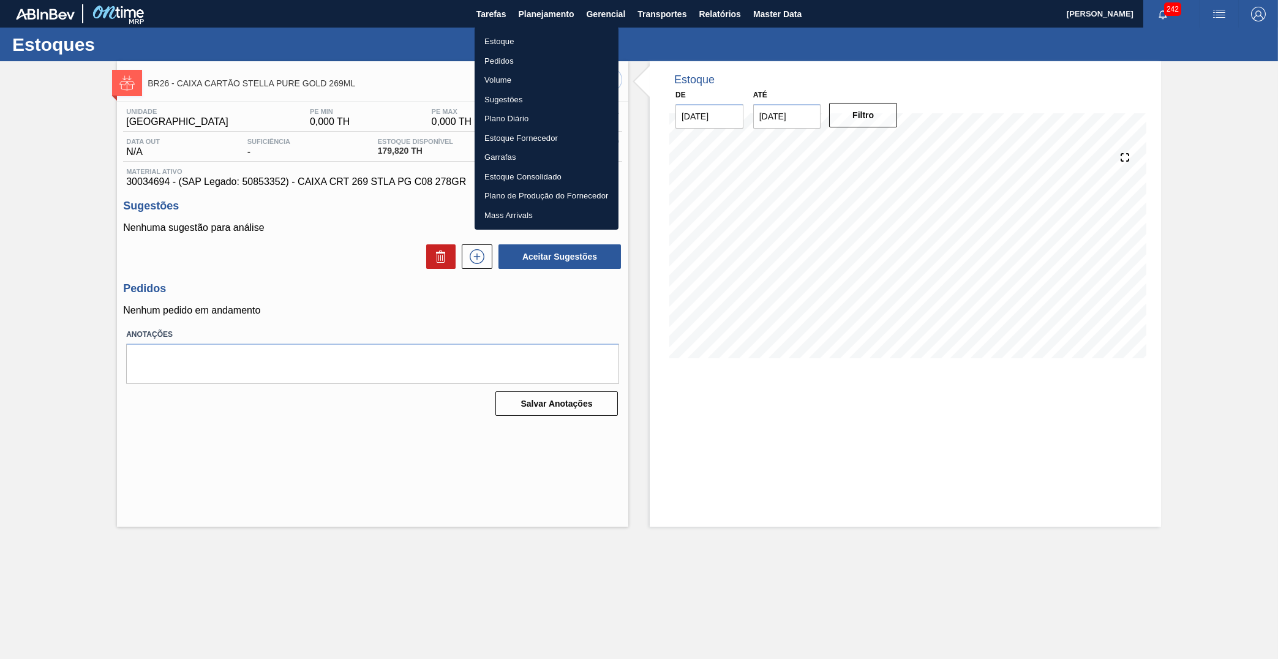
click at [522, 45] on li "Estoque" at bounding box center [547, 42] width 144 height 20
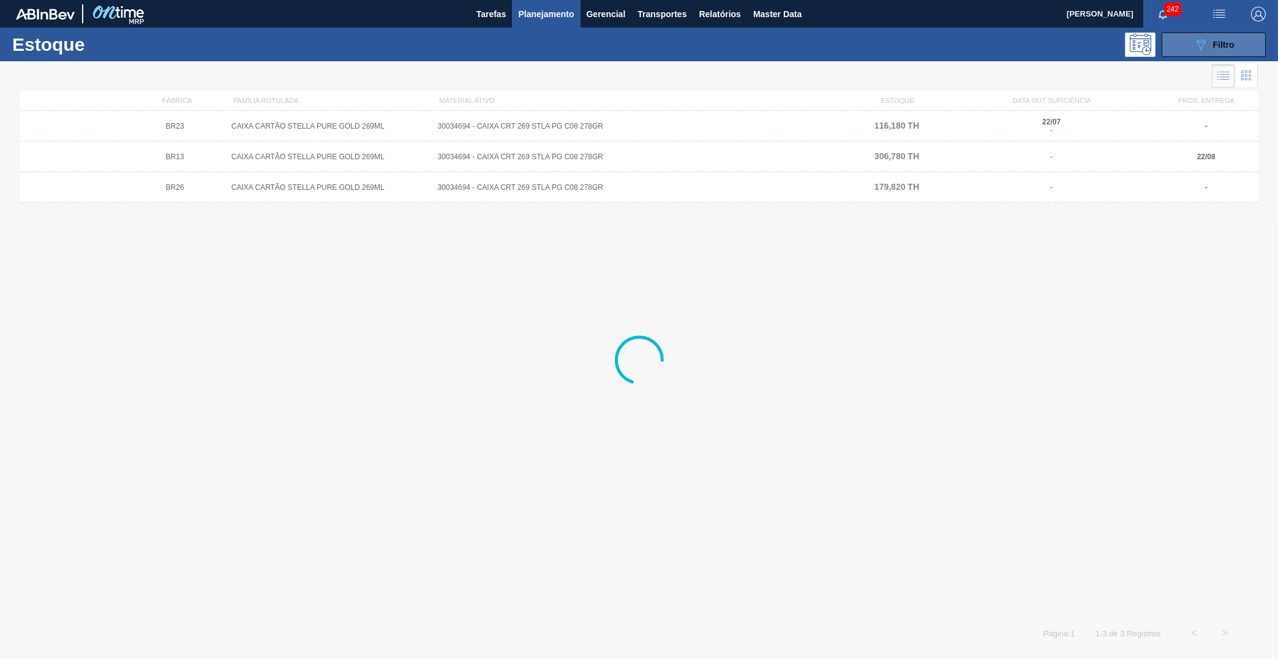
click at [1188, 53] on button "089F7B8B-B2A5-4AFE-B5C0-19BA573D28AC Filtro" at bounding box center [1214, 44] width 104 height 25
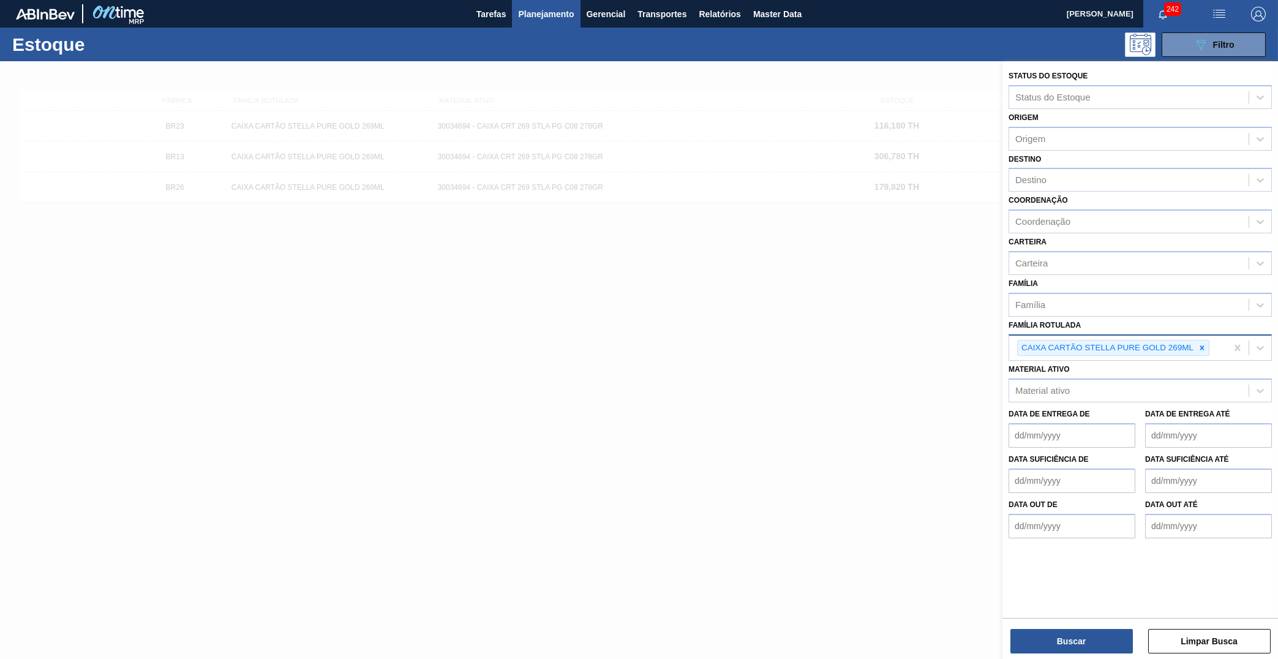
click at [1196, 341] on div "CAIXA CARTÃO STELLA PURE GOLD 269ML" at bounding box center [1107, 348] width 178 height 15
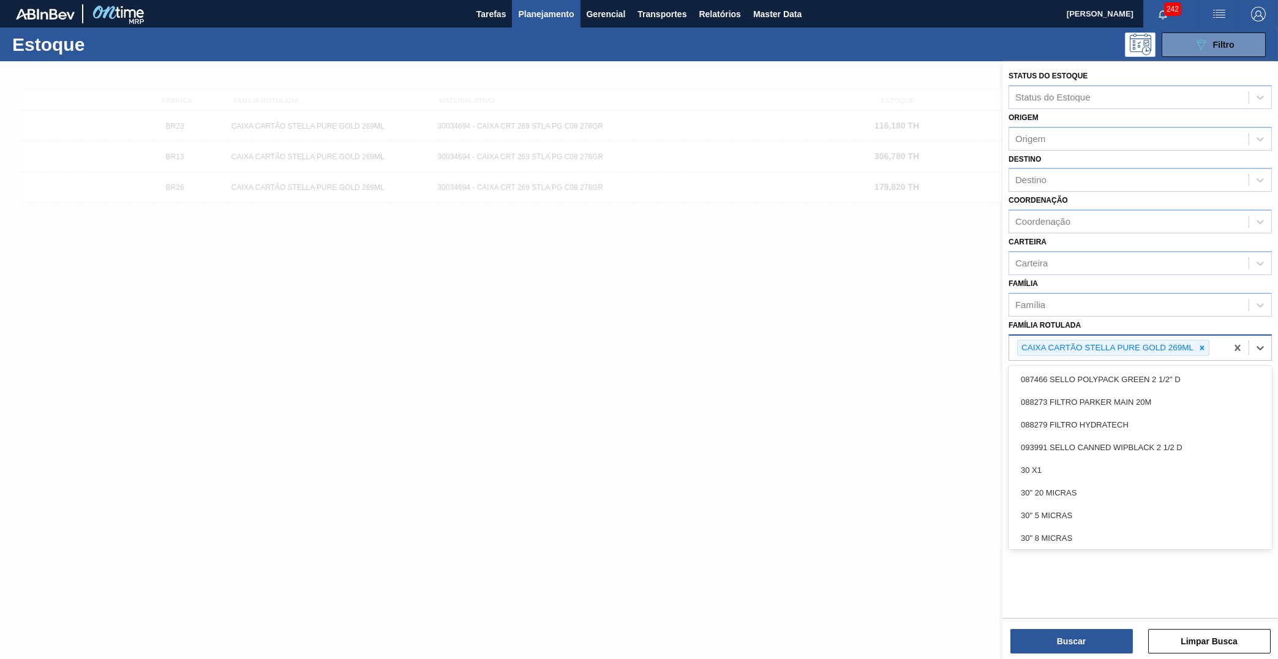
click at [1209, 340] on div "CAIXA CARTÃO STELLA PURE GOLD 269ML" at bounding box center [1113, 348] width 192 height 17
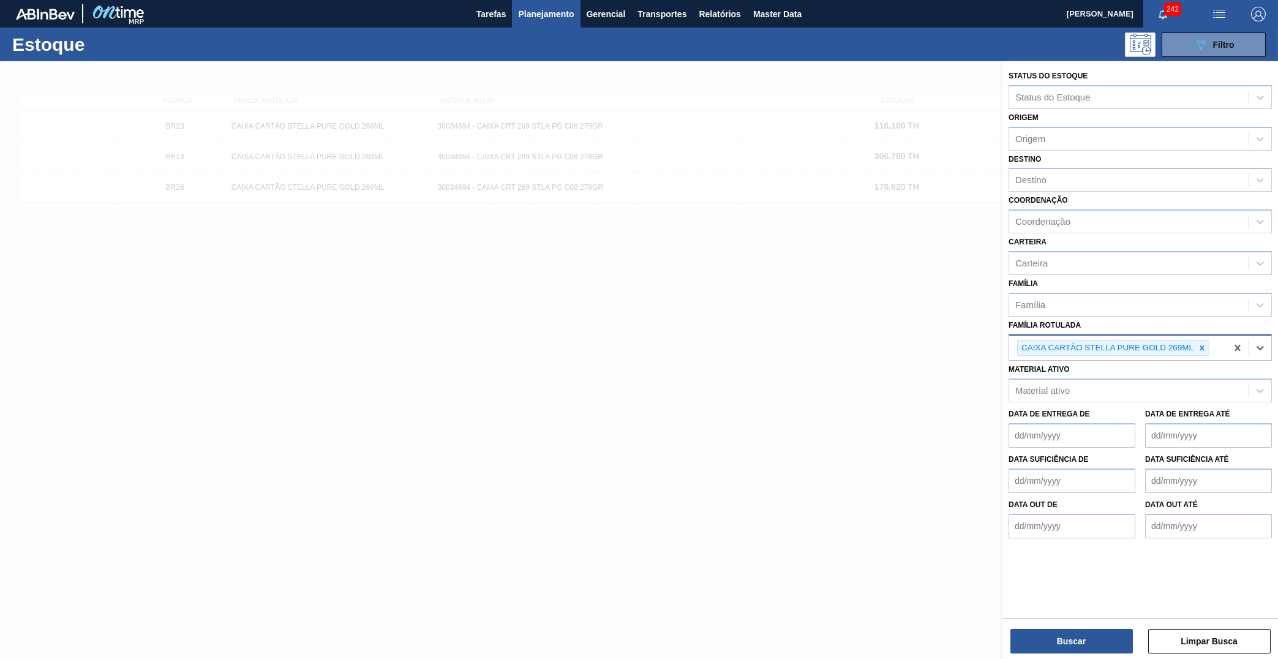
paste Rotulada "RÓTULO NECK BUD ZERO 330ML"
type Rotulada "RÓTULO NECK BUD ZERO 330ML"
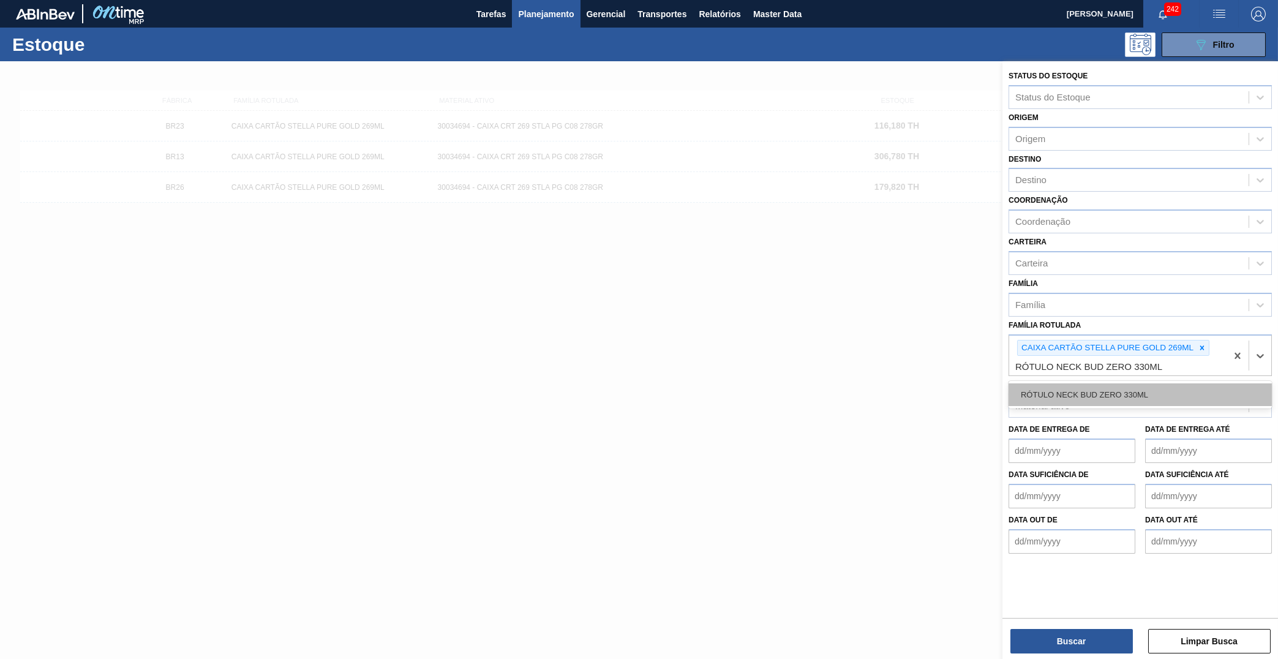
click at [1184, 383] on div "RÓTULO NECK BUD ZERO 330ML" at bounding box center [1140, 394] width 263 height 23
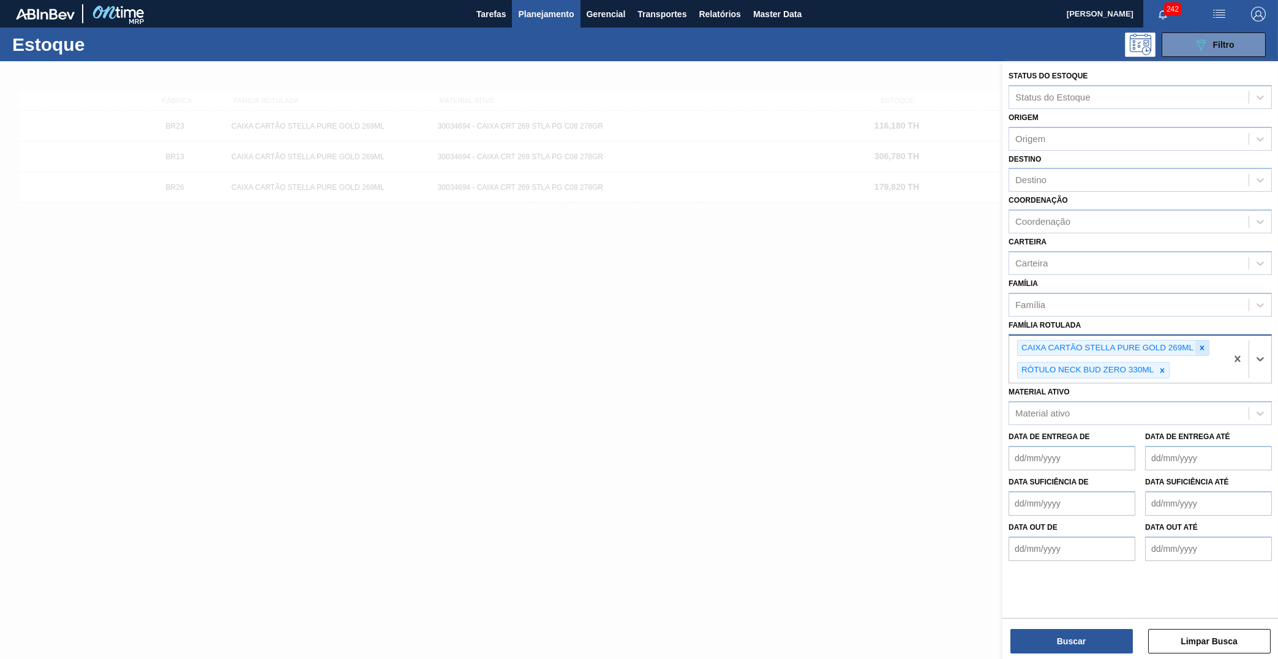
click at [1204, 341] on div at bounding box center [1202, 348] width 13 height 15
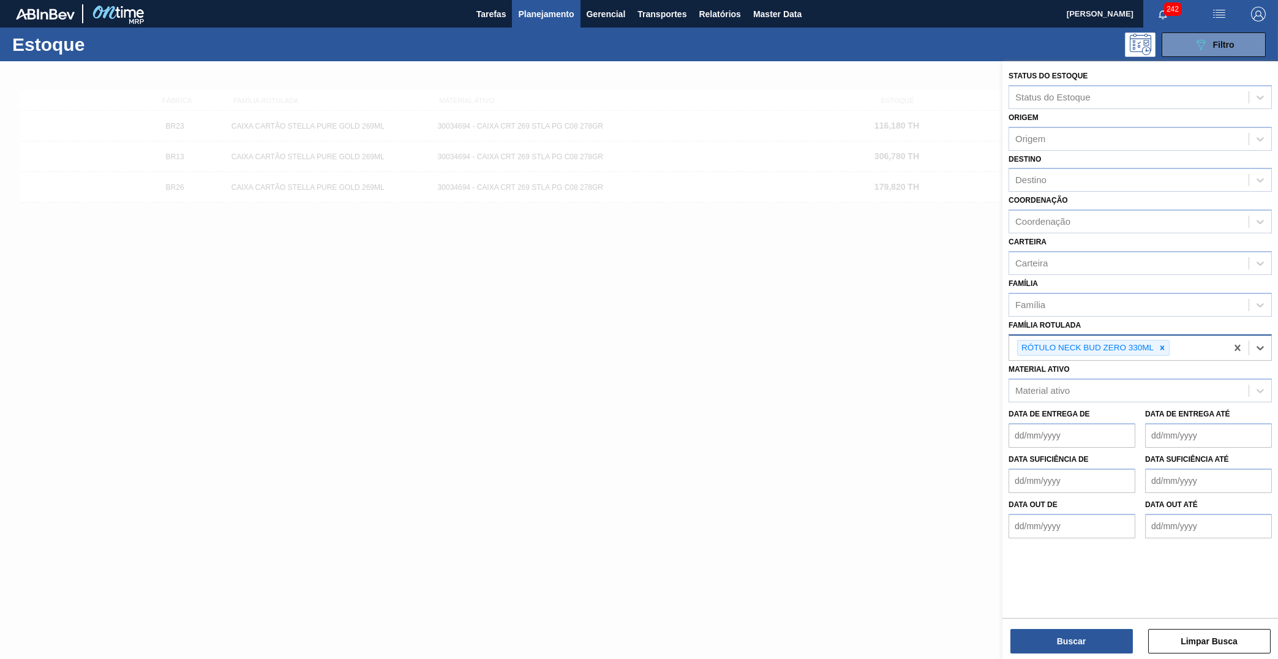
click at [1084, 621] on div "Buscar Limpar Busca" at bounding box center [1141, 635] width 276 height 34
click at [1095, 645] on button "Buscar" at bounding box center [1072, 641] width 123 height 25
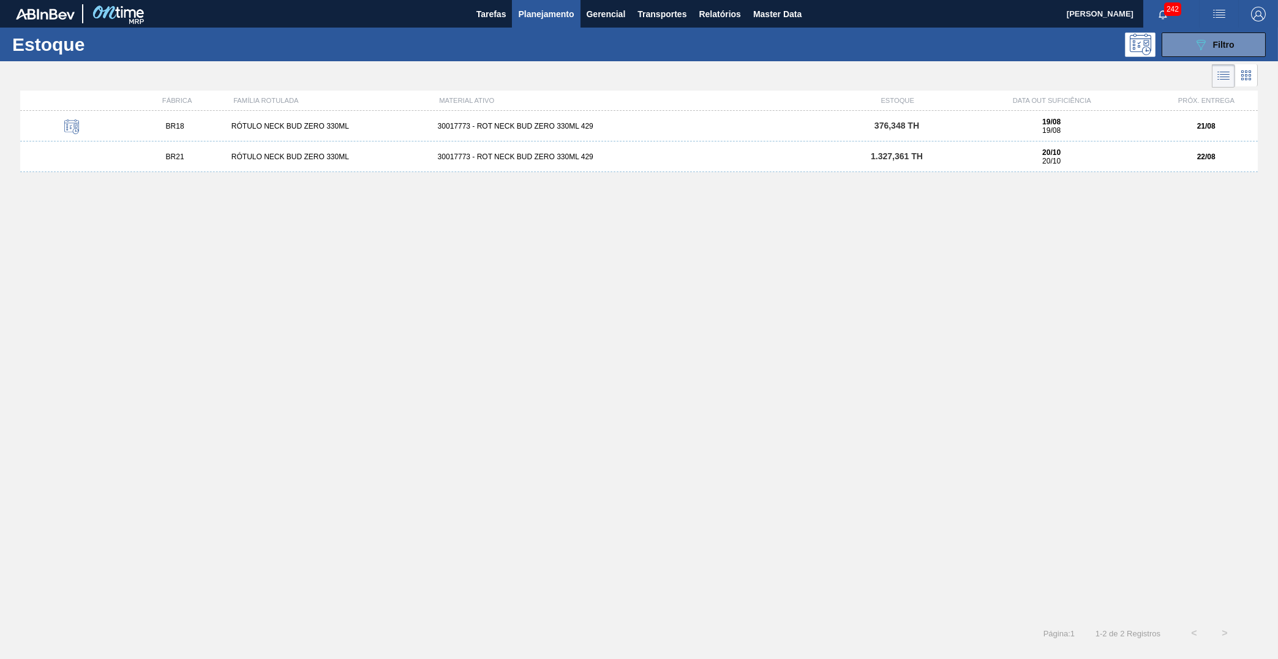
click at [978, 162] on div "20/10 20/10" at bounding box center [1052, 156] width 197 height 17
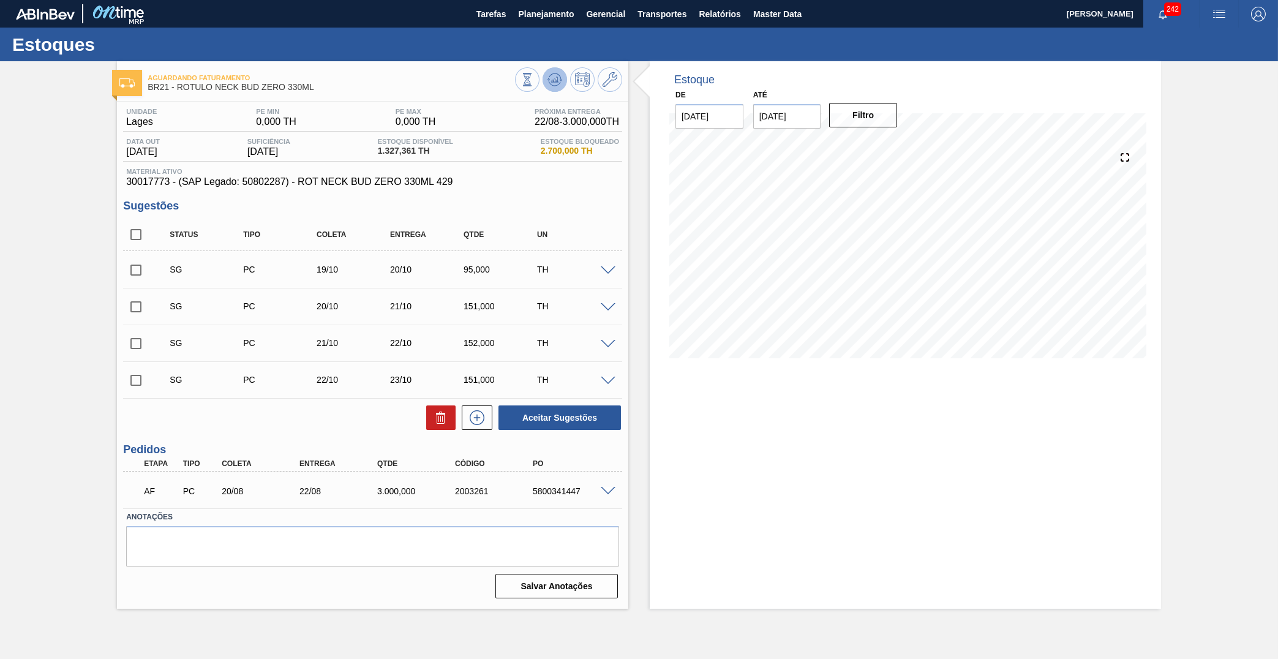
click at [534, 84] on icon at bounding box center [527, 79] width 13 height 13
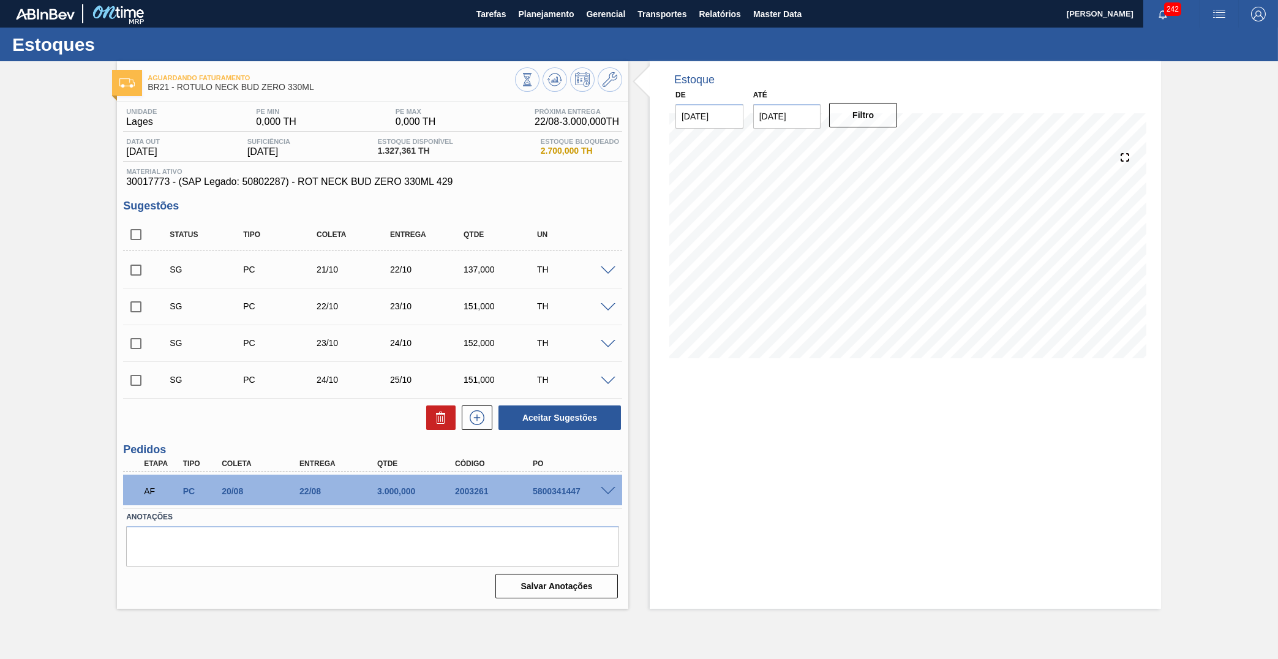
click at [813, 107] on input "31/08/2025" at bounding box center [787, 116] width 68 height 25
click at [886, 144] on button "Next Month" at bounding box center [890, 145] width 9 height 9
click at [802, 256] on div "30" at bounding box center [807, 264] width 17 height 17
type input "30/09/2025"
click at [869, 103] on button "Filtro" at bounding box center [863, 115] width 68 height 25
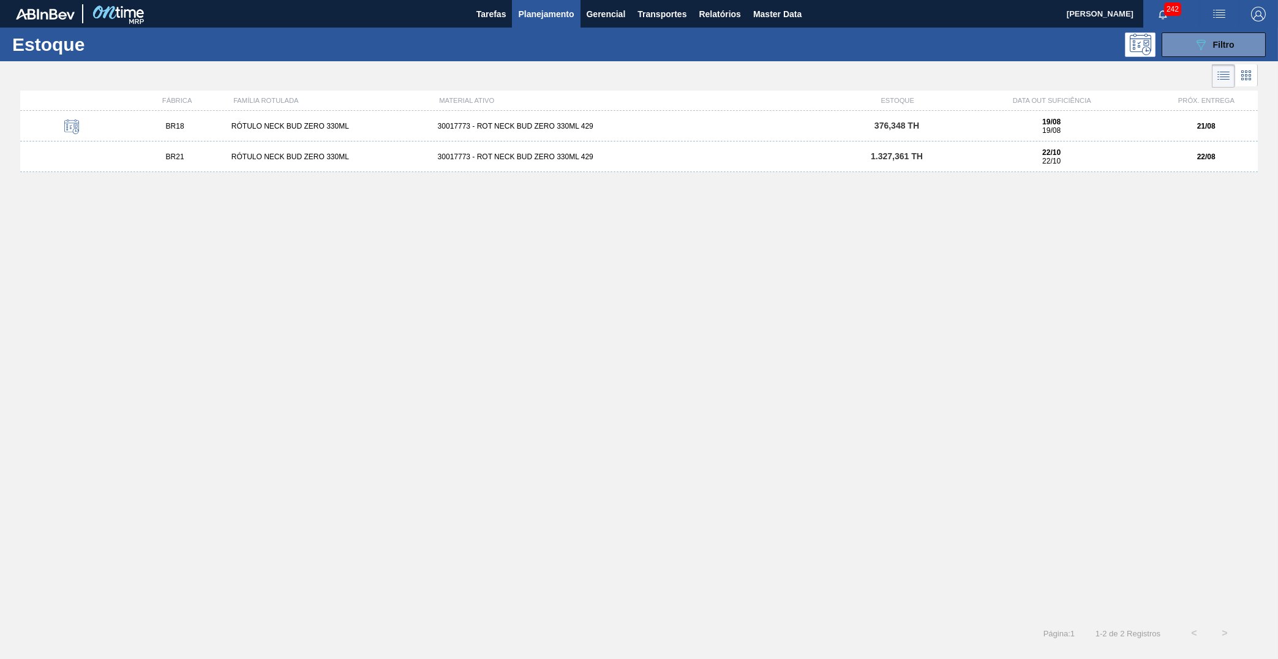
click at [883, 129] on span "376,348 TH" at bounding box center [897, 126] width 45 height 10
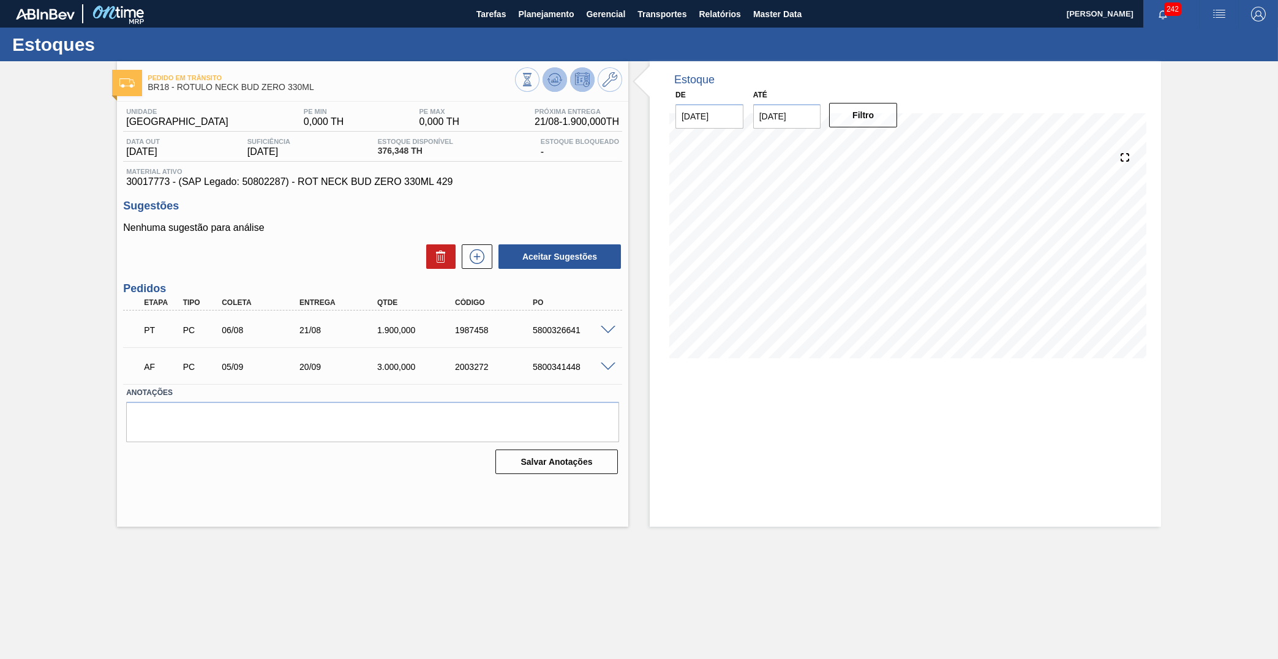
click at [534, 81] on icon at bounding box center [527, 79] width 13 height 13
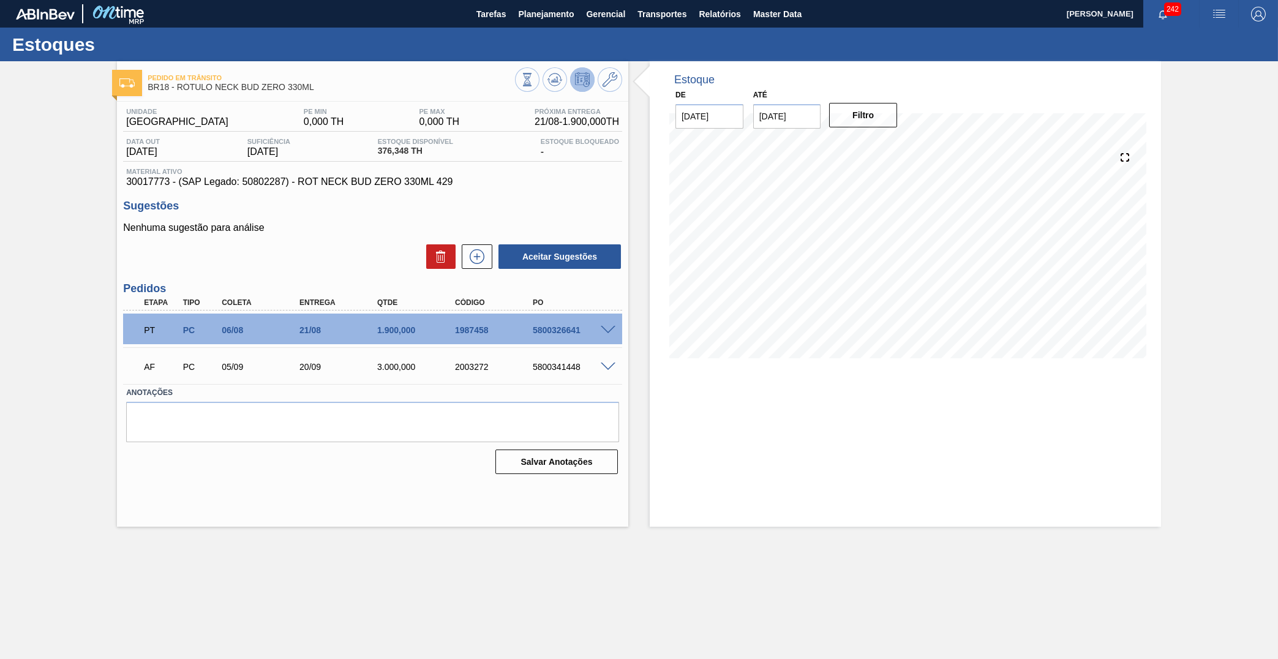
click at [356, 186] on span "30017773 - (SAP Legado: 50802287) - ROT NECK BUD ZERO 330ML 429" at bounding box center [372, 181] width 493 height 11
click at [577, 12] on button "Planejamento" at bounding box center [546, 14] width 68 height 28
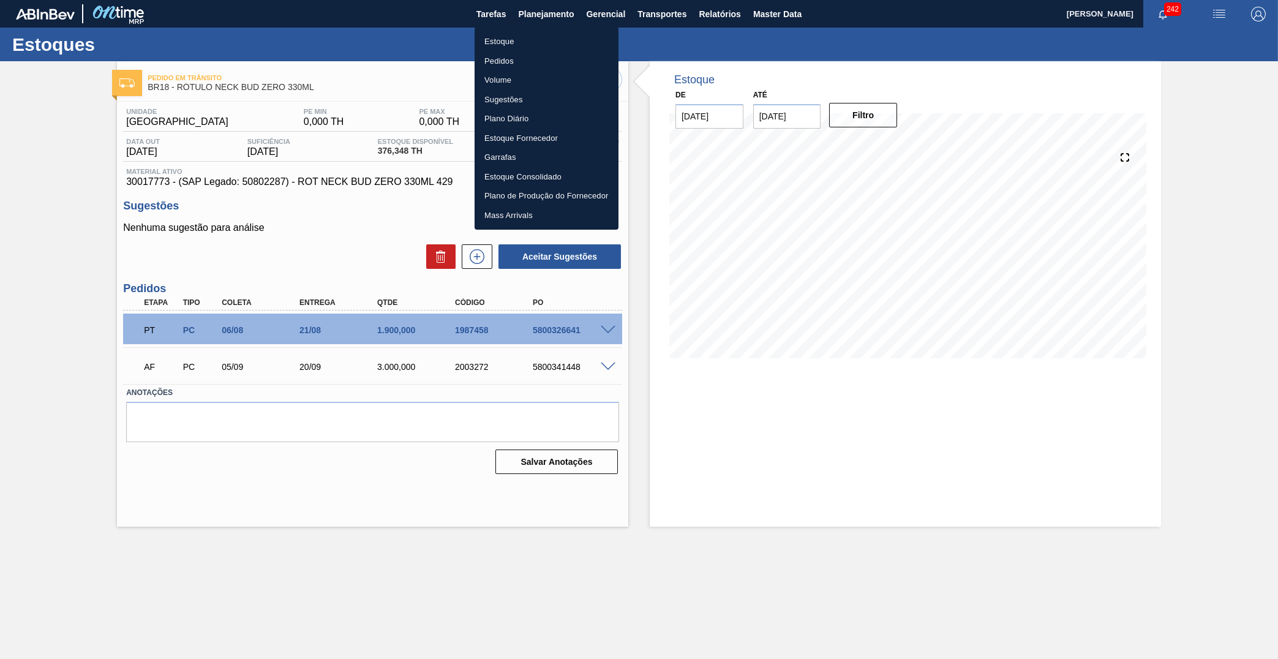
click at [549, 353] on div at bounding box center [639, 329] width 1278 height 659
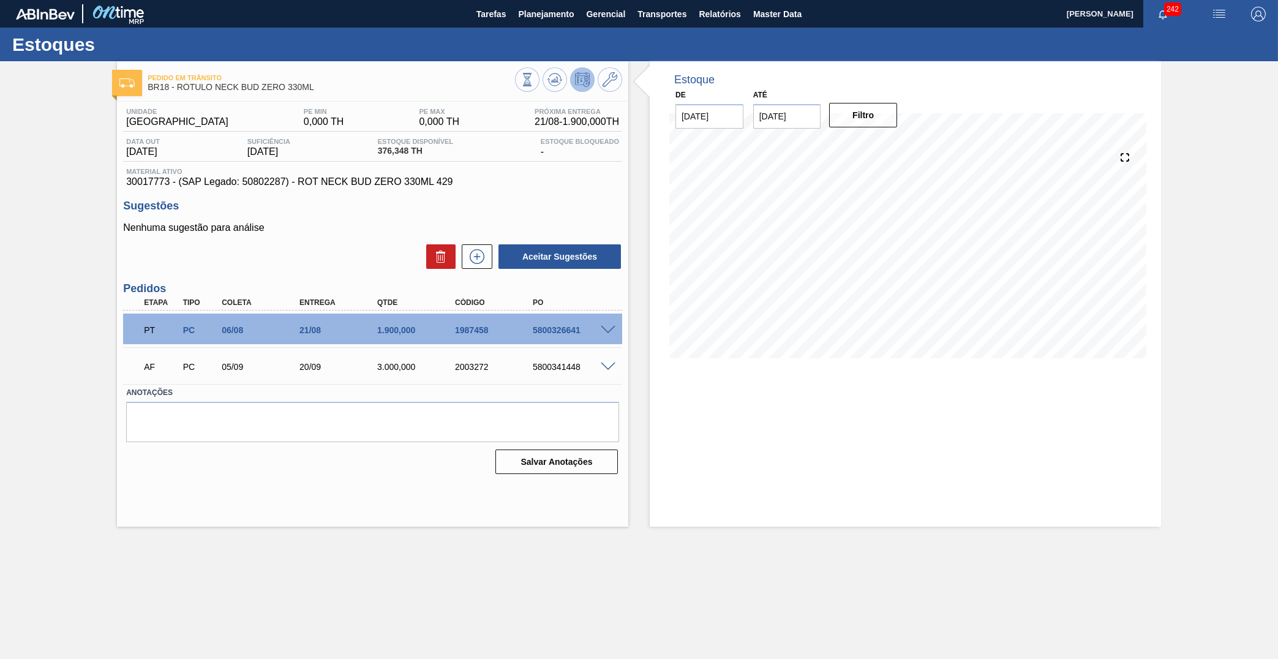
click at [612, 363] on span at bounding box center [608, 367] width 15 height 9
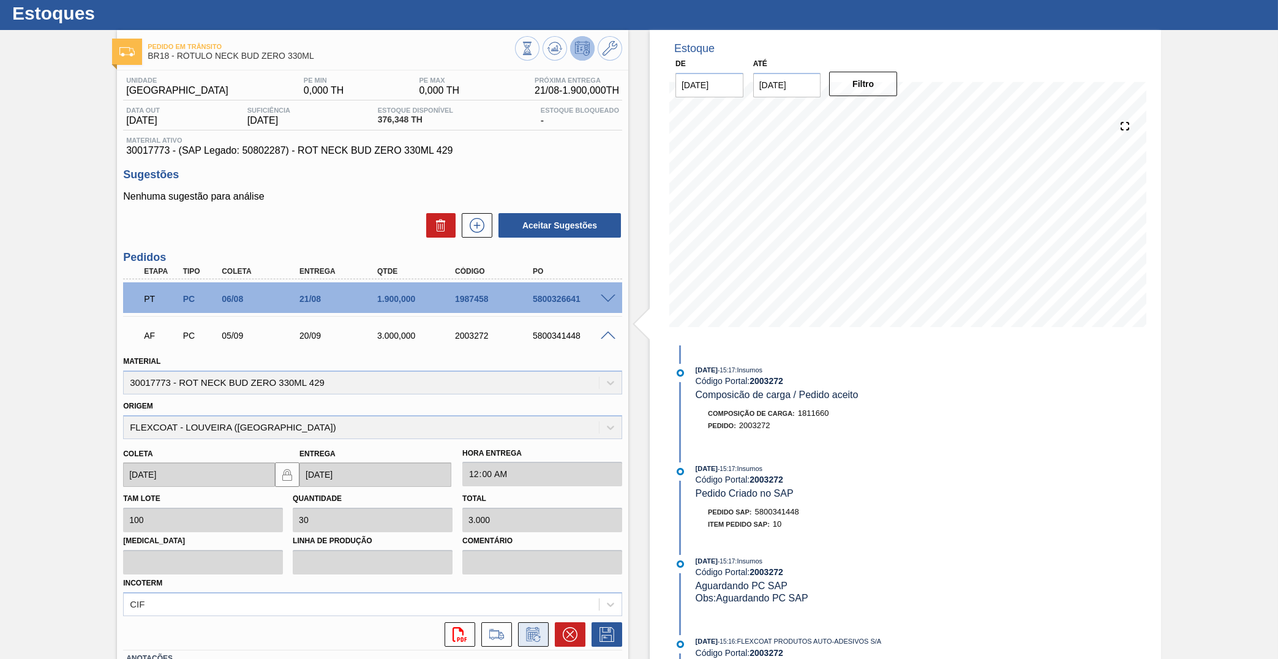
scroll to position [106, 0]
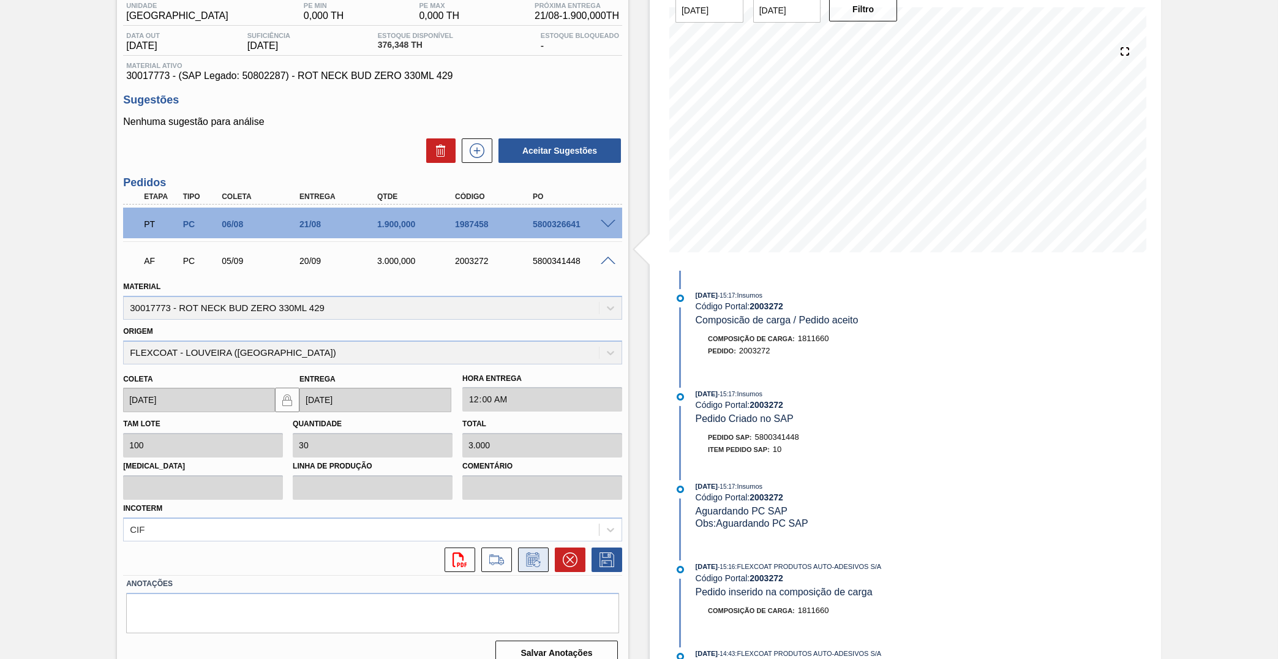
click at [527, 553] on icon at bounding box center [534, 560] width 20 height 15
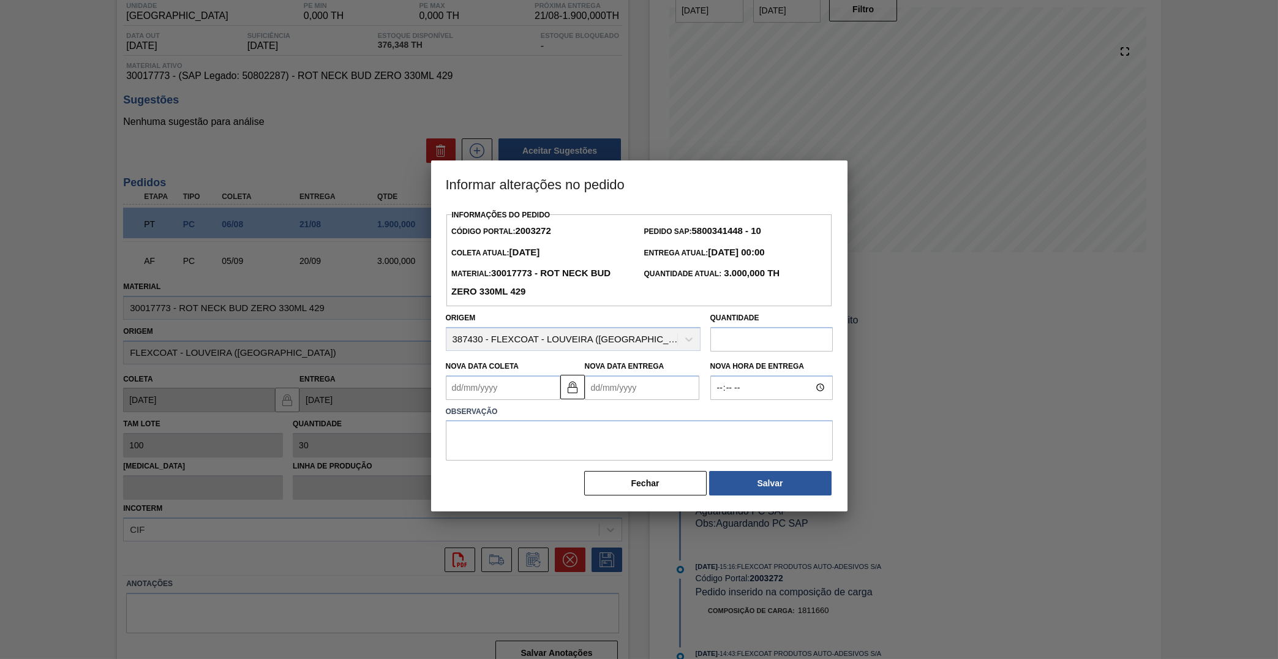
click at [596, 382] on Entrega "Nova Data Entrega" at bounding box center [642, 387] width 115 height 25
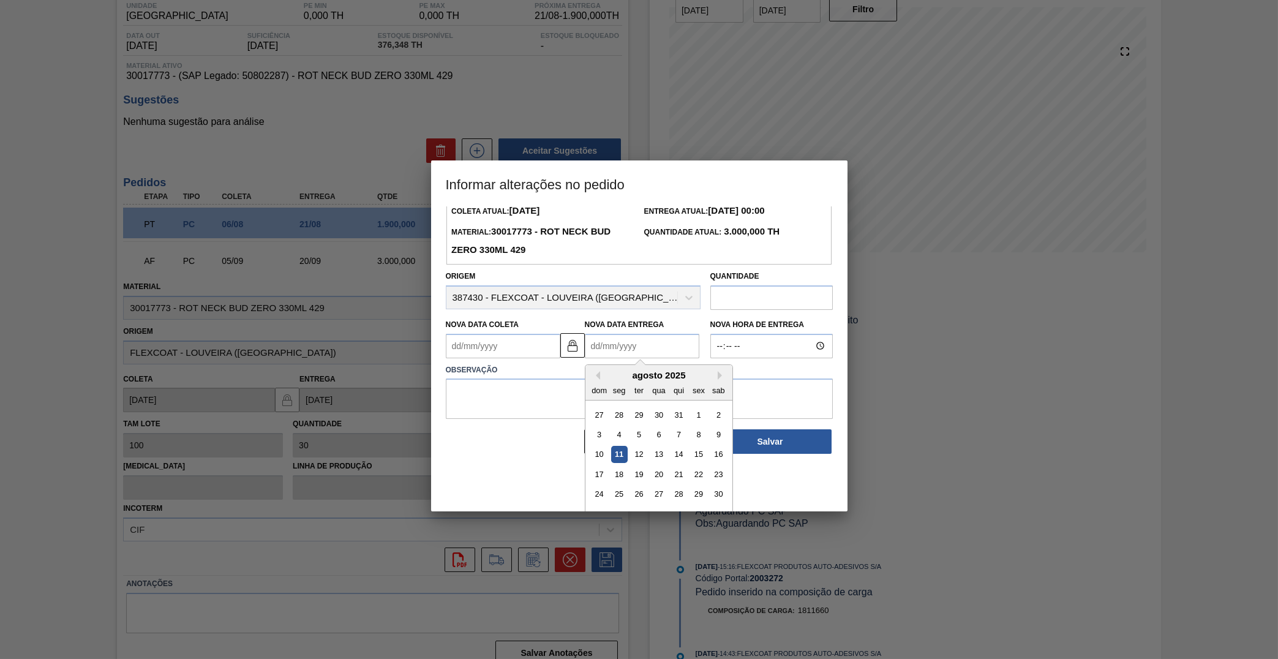
click at [698, 370] on div "agosto 2025" at bounding box center [659, 375] width 147 height 10
click at [718, 371] on button "Next Month" at bounding box center [722, 375] width 9 height 9
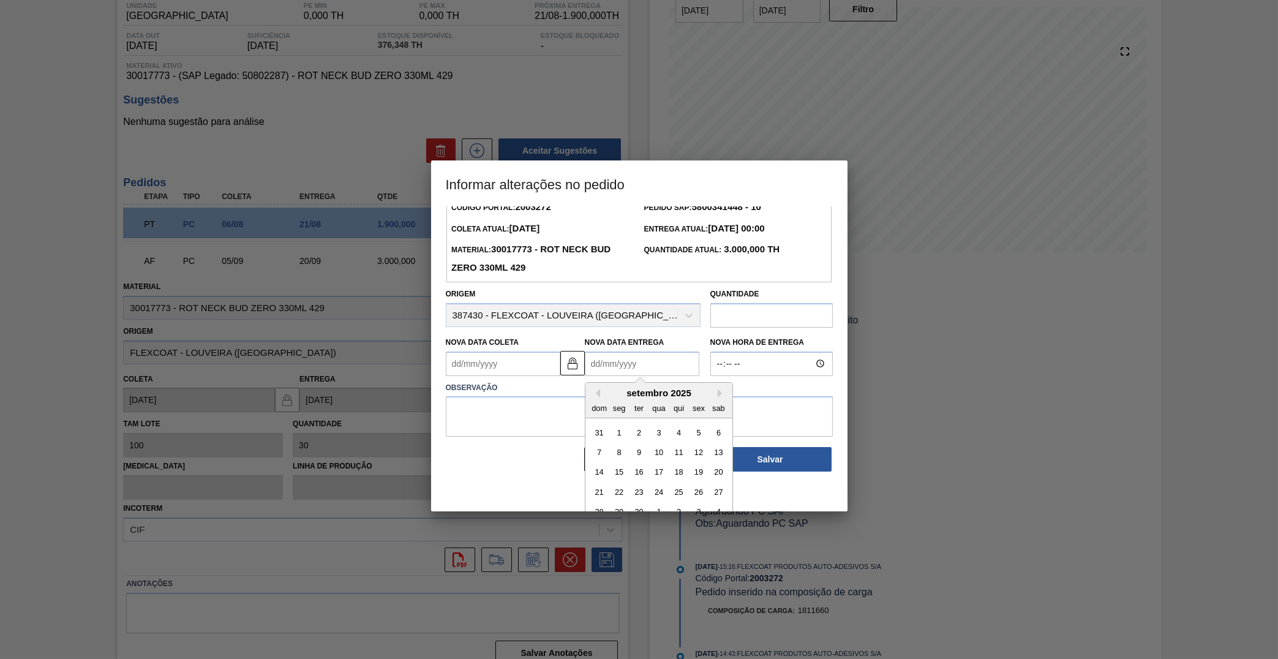
click at [657, 442] on div "7 8 9 10 11 12 13" at bounding box center [658, 452] width 139 height 20
click at [651, 444] on div "10" at bounding box center [659, 452] width 17 height 17
type Coleta "05/09/2025"
type Entrega "10/09/2025"
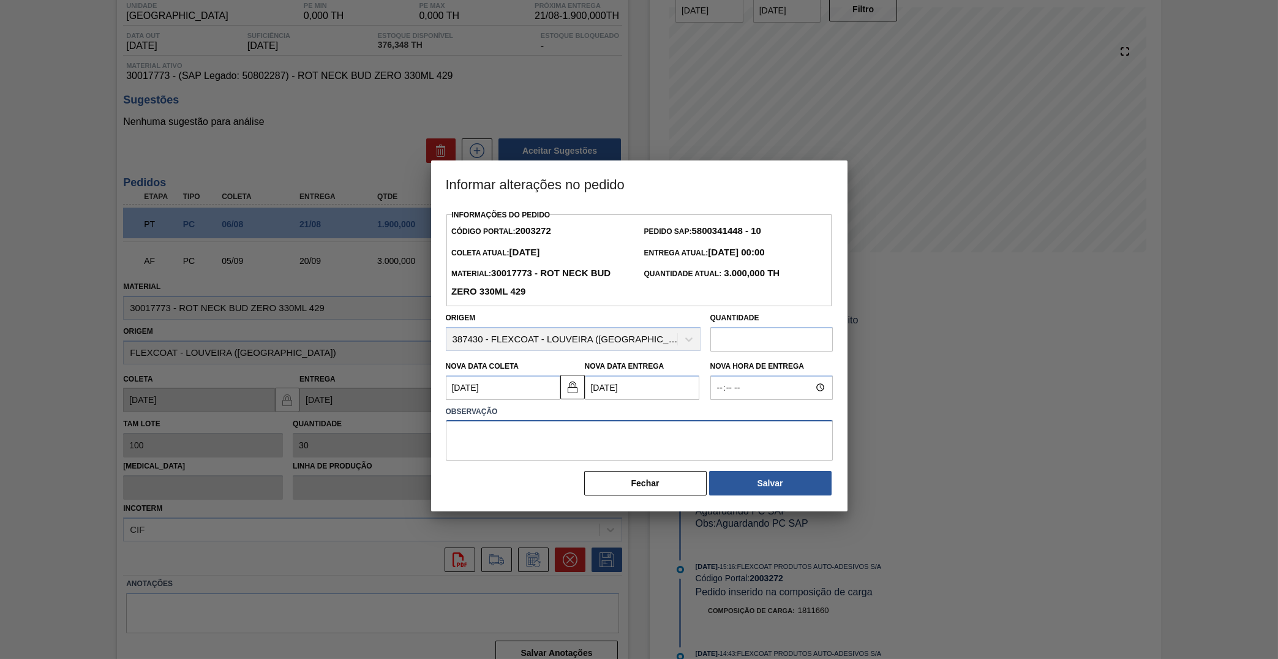
click at [629, 420] on textarea at bounding box center [639, 440] width 387 height 40
type textarea "Proposta de antecipação"
click at [733, 471] on button "Salvar" at bounding box center [770, 483] width 123 height 25
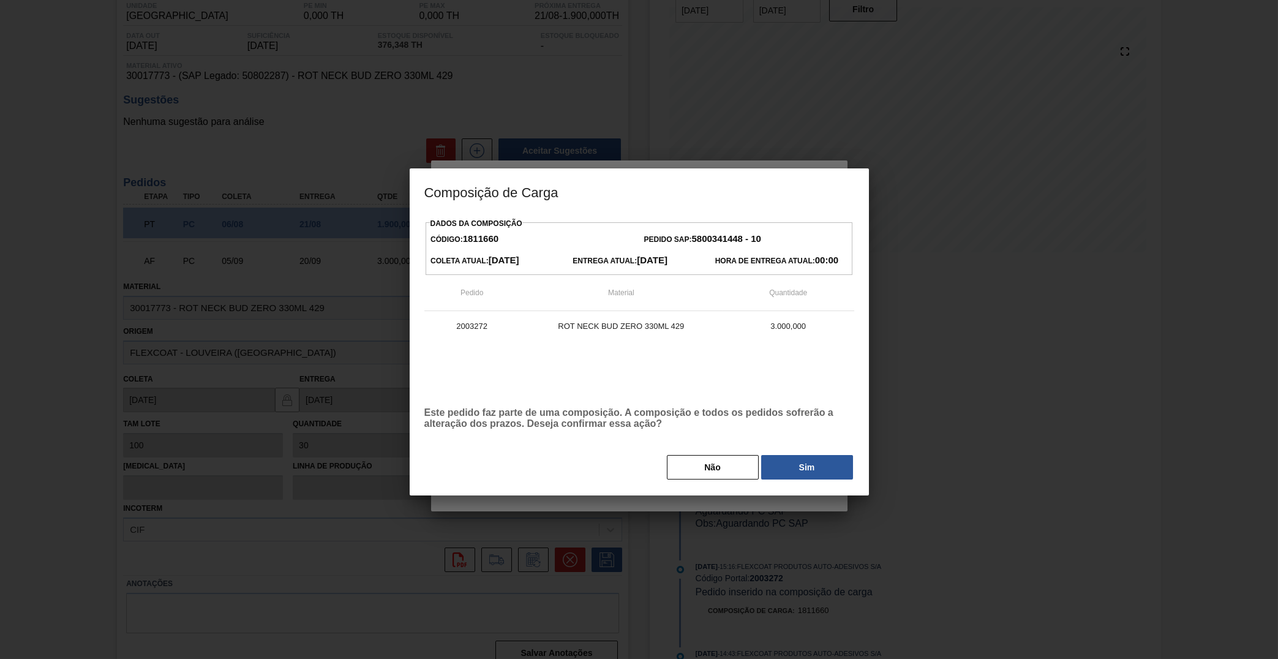
click at [850, 443] on div "Dados da Composição Código: 1811660 Pedido SAP: 5800341448 - 10 Coleta Atual: 0…" at bounding box center [639, 348] width 430 height 266
click at [826, 464] on button "Sim" at bounding box center [807, 467] width 92 height 25
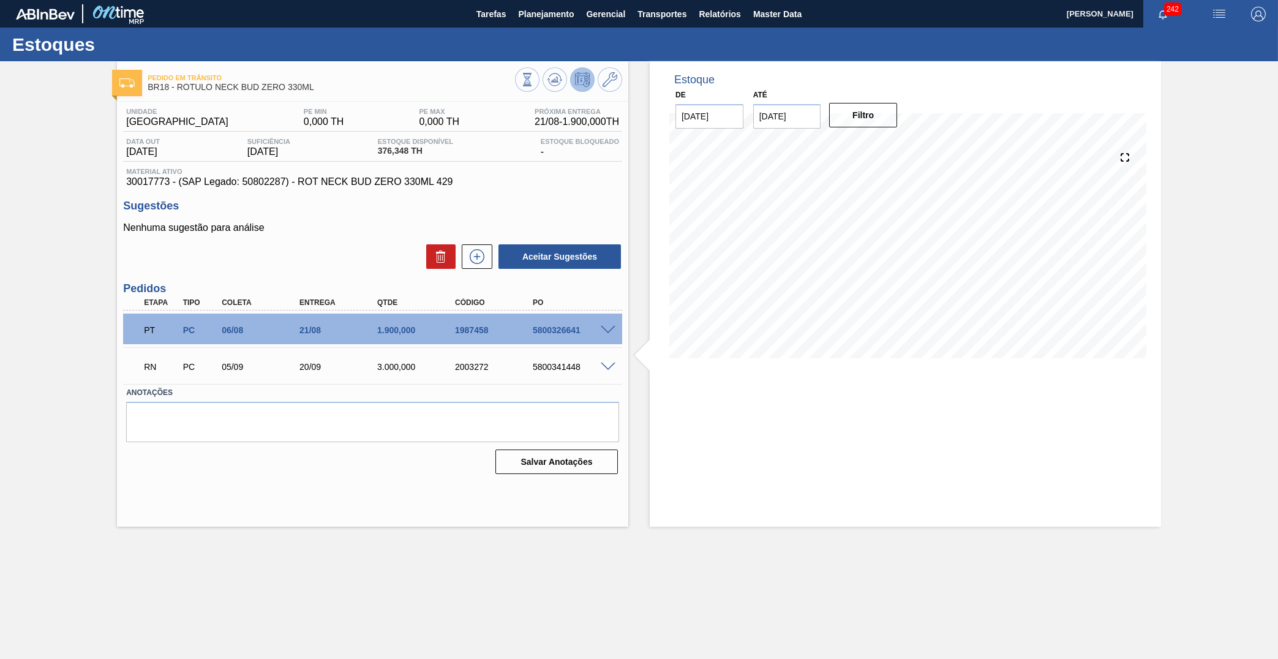
click at [557, 331] on div "5800326641" at bounding box center [574, 330] width 88 height 10
click at [368, 182] on span "30017773 - (SAP Legado: 50802287) - ROT NECK BUD ZERO 330ML 429" at bounding box center [372, 181] width 493 height 11
click at [540, 21] on span "Planejamento" at bounding box center [546, 14] width 56 height 15
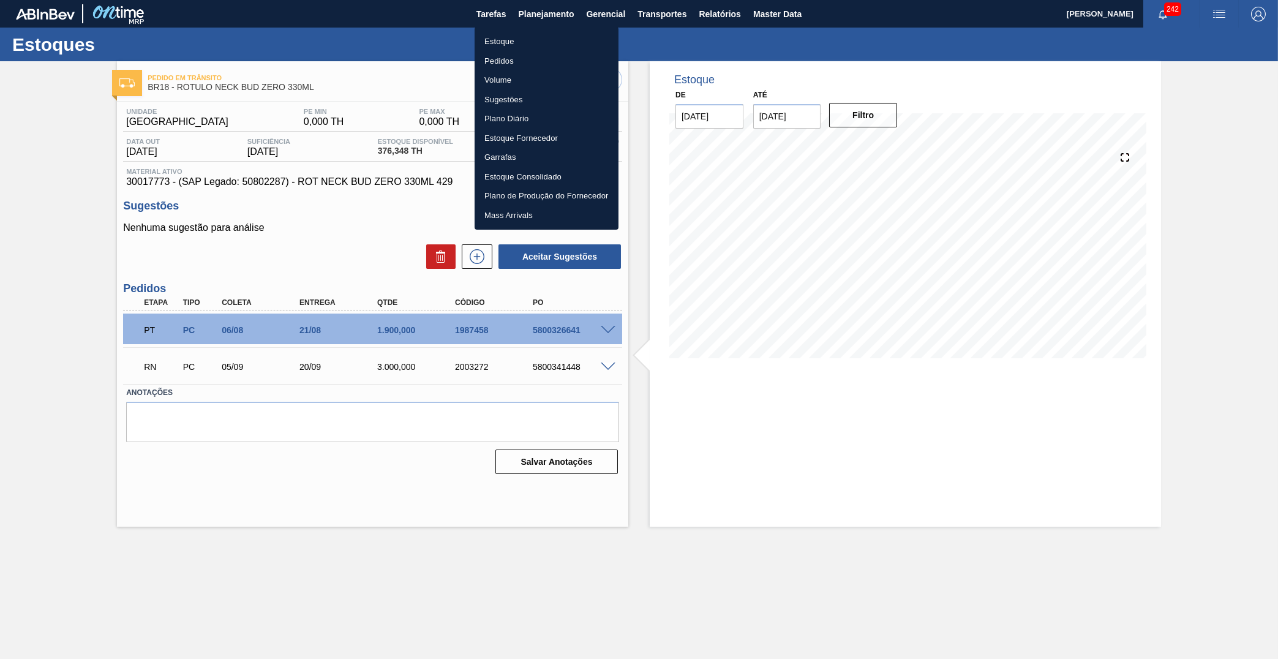
click at [534, 39] on li "Estoque" at bounding box center [547, 42] width 144 height 20
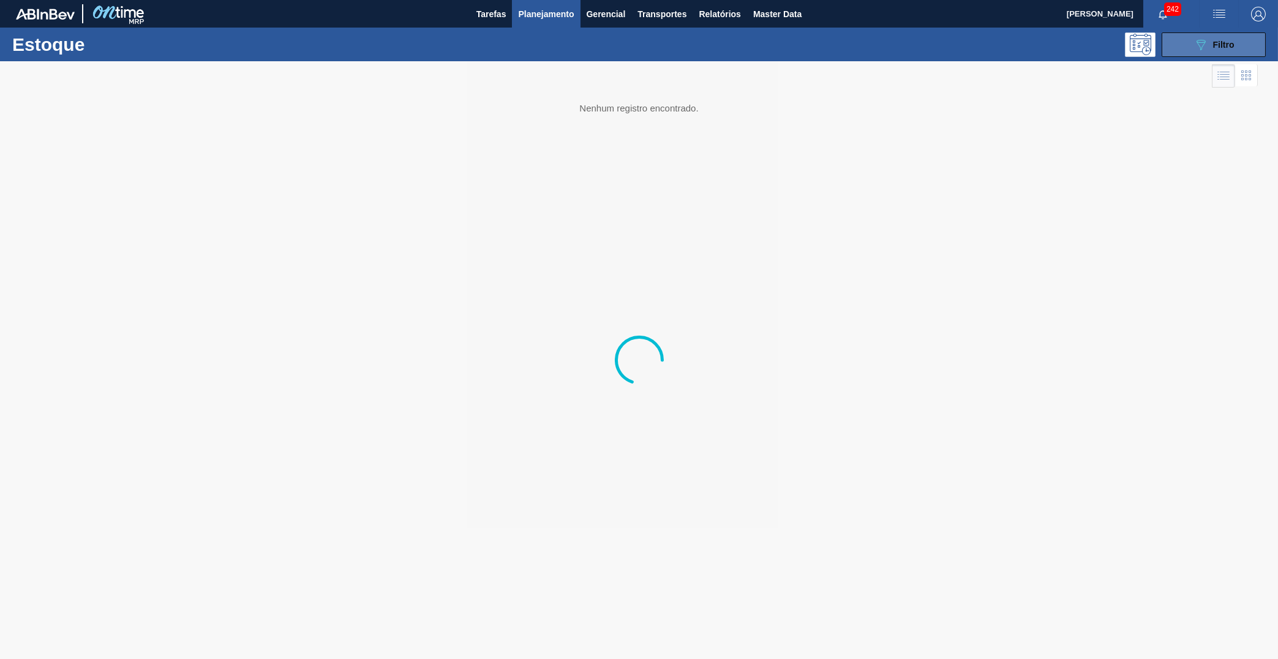
click at [1219, 45] on span "Filtro" at bounding box center [1223, 45] width 21 height 10
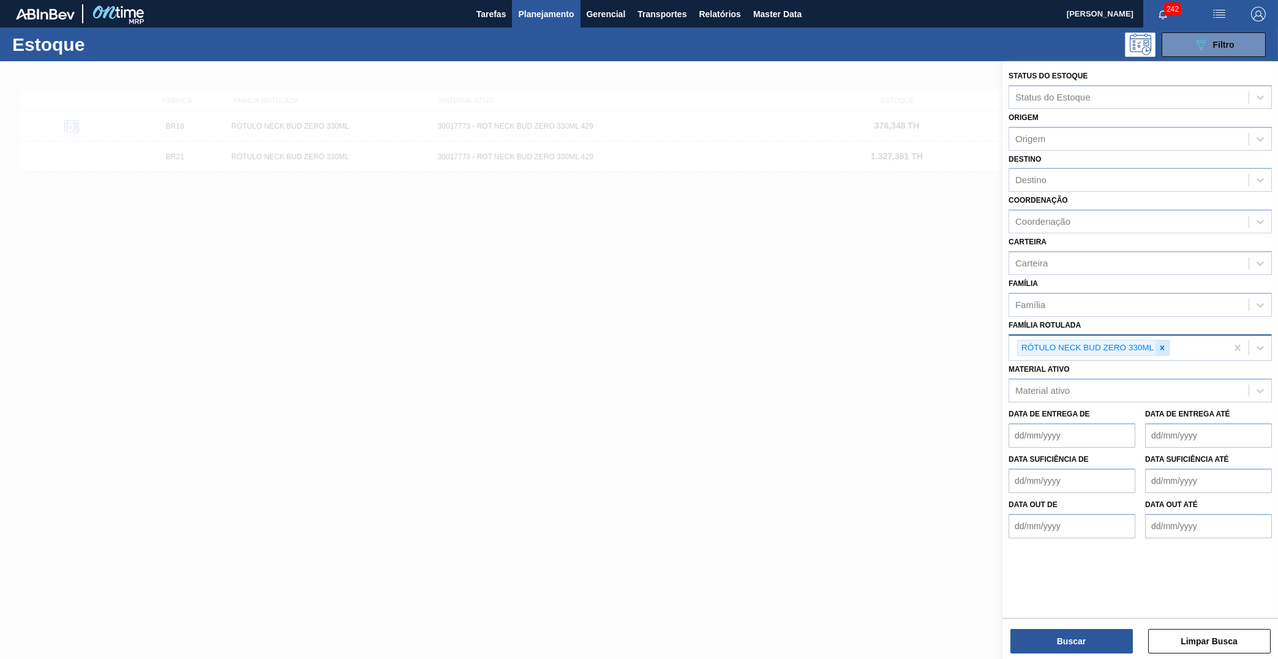
click at [1159, 341] on div at bounding box center [1162, 348] width 13 height 15
paste Rotulada "RÓTULO BACK BUD ZERO 330ML"
type Rotulada "RÓTULO BACK BUD ZERO 330ML"
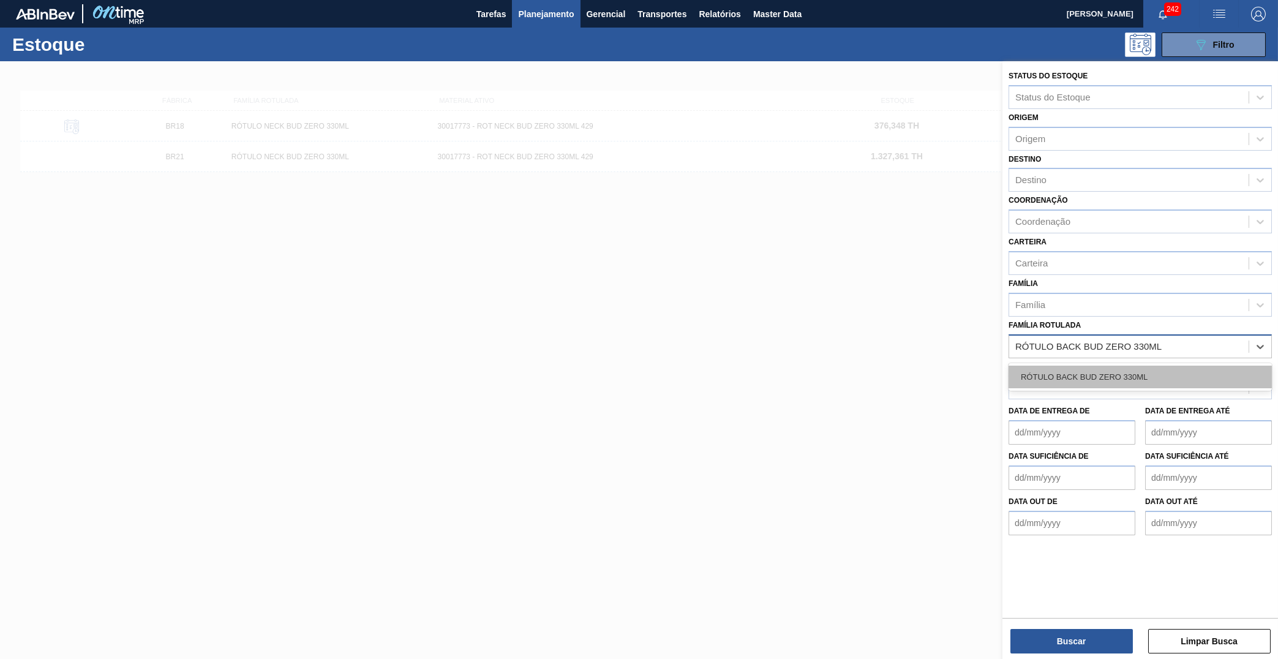
click at [1147, 366] on div "RÓTULO BACK BUD ZERO 330ML" at bounding box center [1140, 377] width 263 height 23
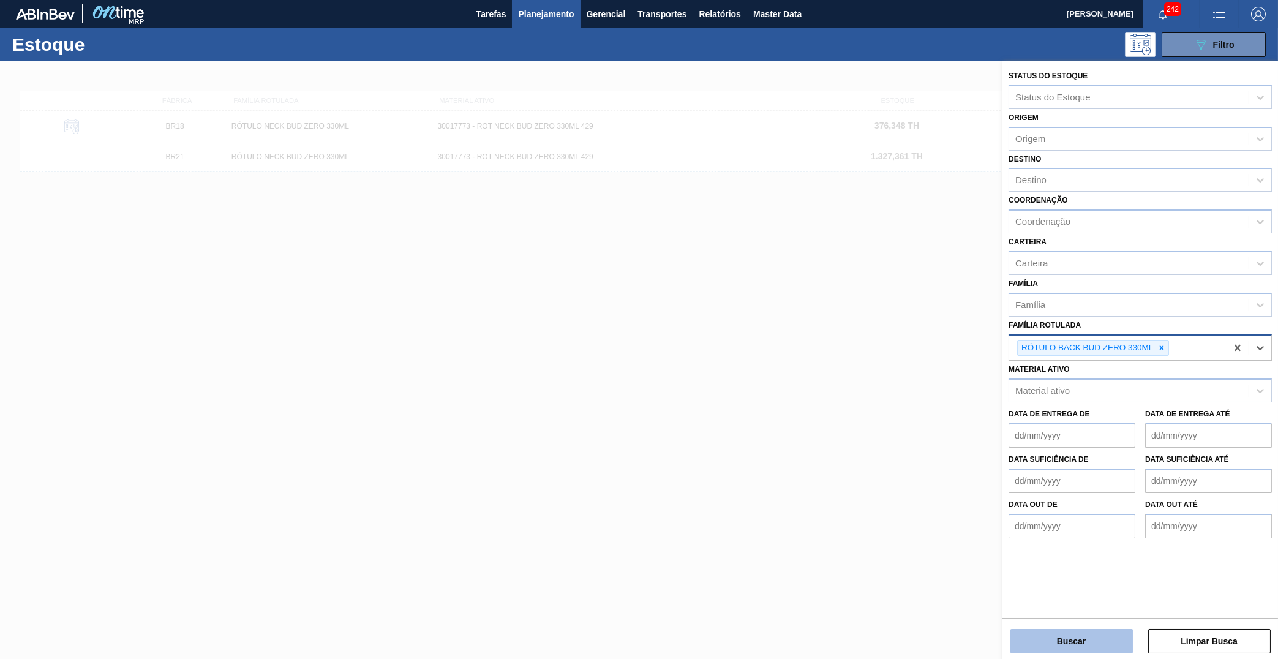
click at [1081, 638] on button "Buscar" at bounding box center [1072, 641] width 123 height 25
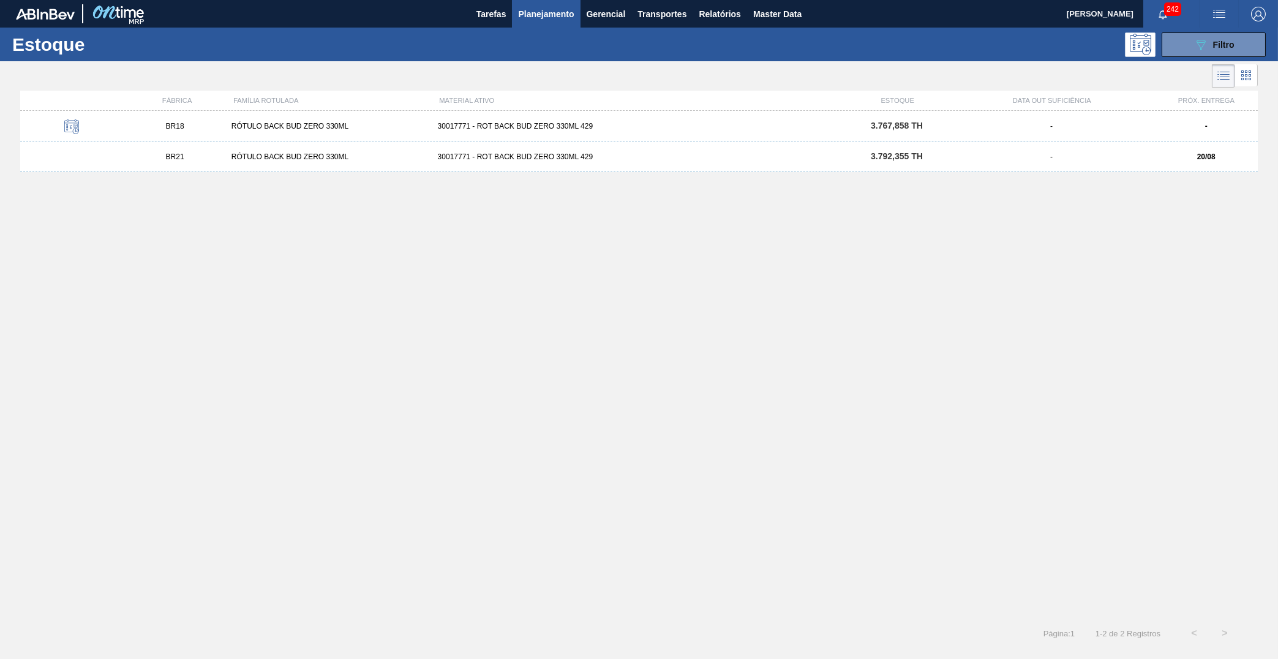
click at [404, 133] on div "BR18 RÓTULO BACK BUD ZERO 330ML 30017771 - ROT BACK BUD ZERO 330ML 429 3.767,85…" at bounding box center [639, 126] width 1238 height 31
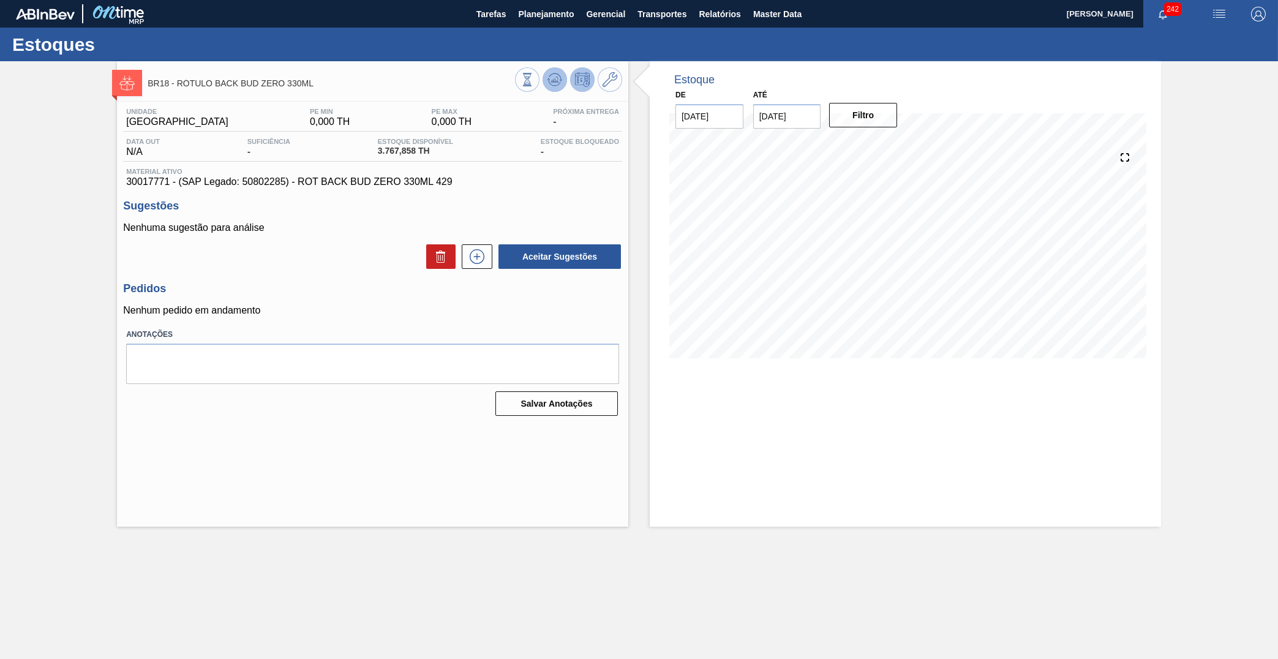
click at [534, 80] on icon at bounding box center [527, 79] width 13 height 13
click at [534, 76] on icon at bounding box center [527, 79] width 13 height 13
click at [524, 21] on span "Planejamento" at bounding box center [546, 14] width 56 height 15
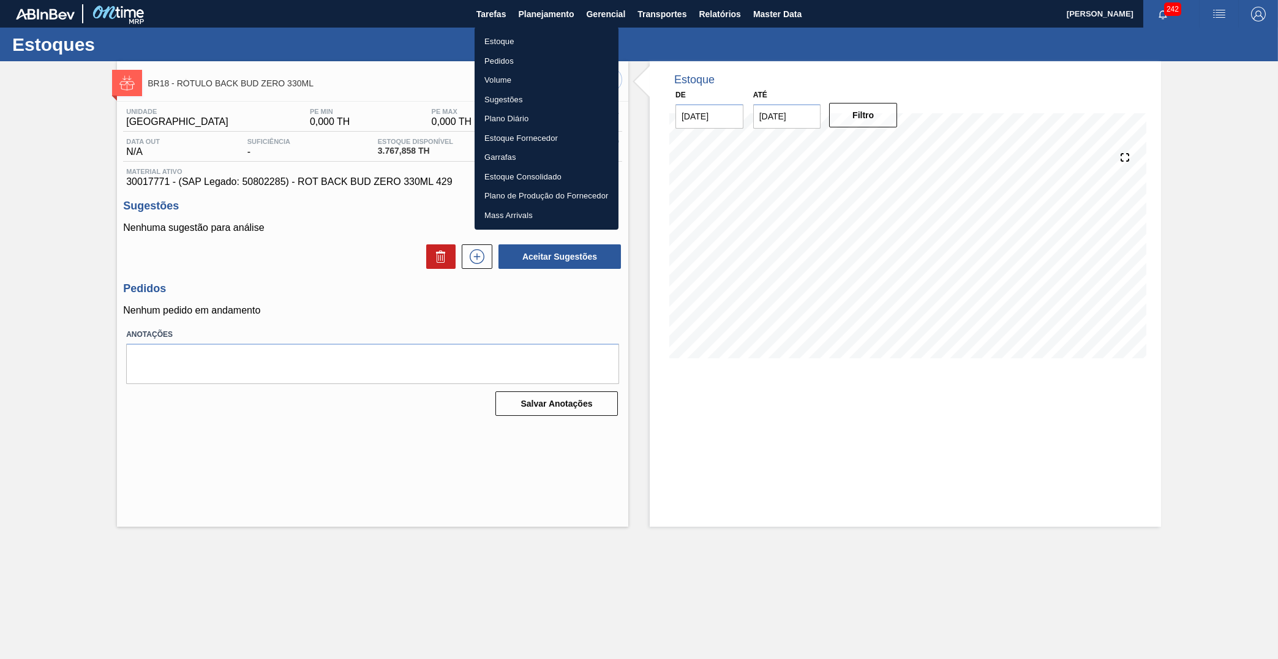
drag, startPoint x: 521, startPoint y: 35, endPoint x: 546, endPoint y: 36, distance: 25.1
click at [521, 36] on li "Estoque" at bounding box center [547, 42] width 144 height 20
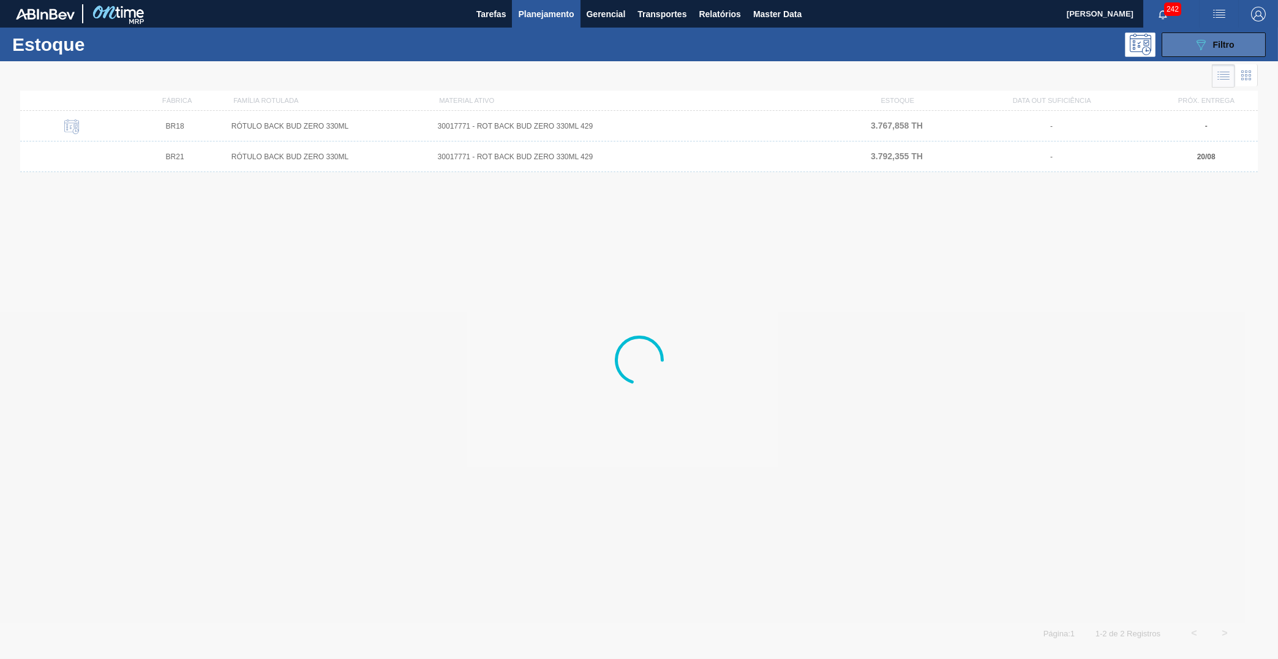
click at [1192, 47] on button "089F7B8B-B2A5-4AFE-B5C0-19BA573D28AC Filtro" at bounding box center [1214, 44] width 104 height 25
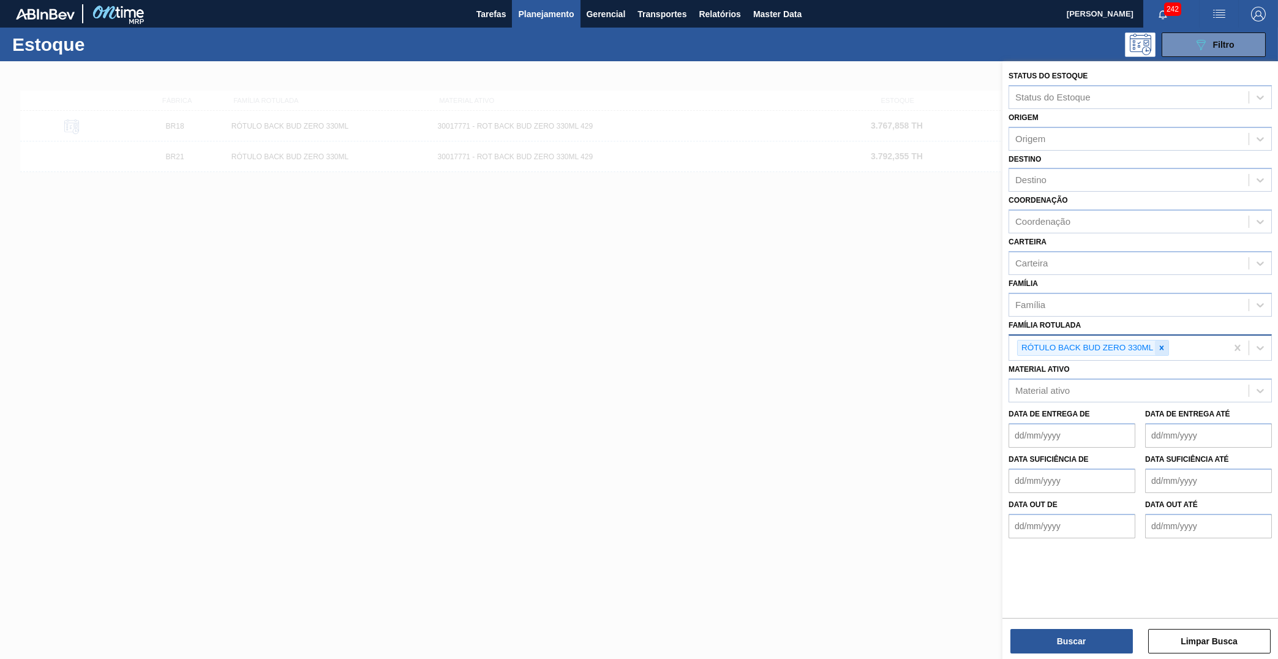
click at [1162, 341] on div at bounding box center [1161, 348] width 13 height 15
paste Rotulada "FILME ORIGINAL 473ML MP C12"
type Rotulada "FILME ORIGINAL 473ML MP C12"
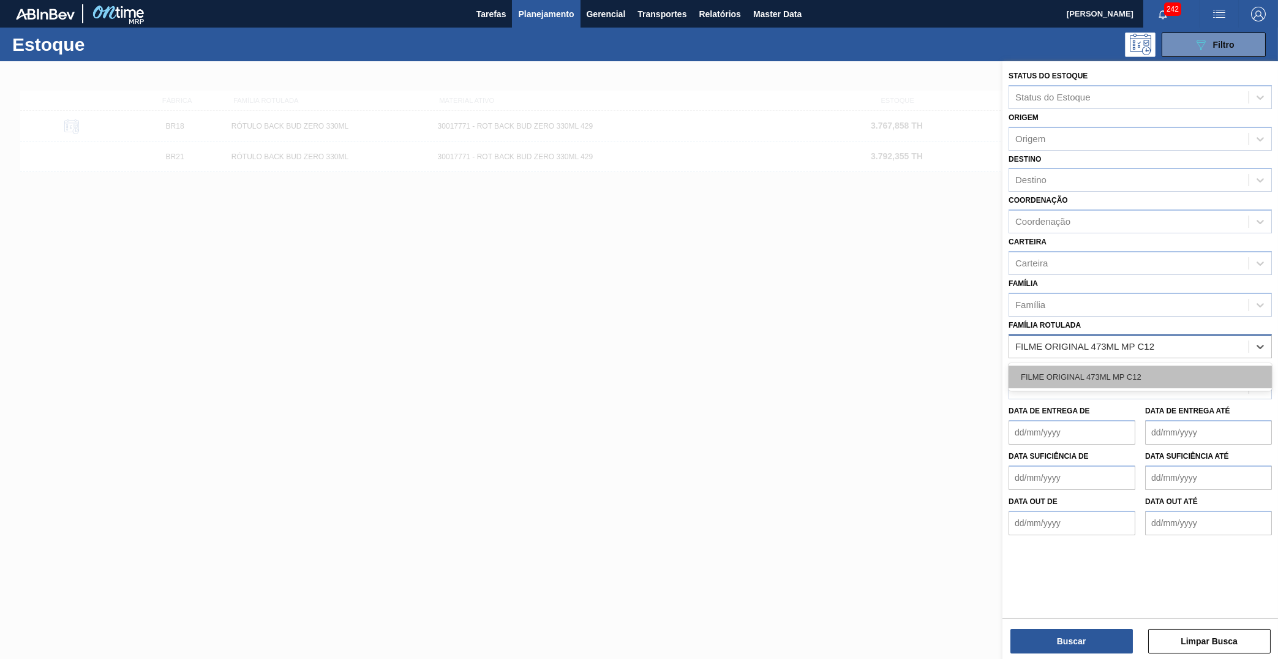
click at [1127, 366] on div "FILME ORIGINAL 473ML MP C12" at bounding box center [1140, 377] width 263 height 23
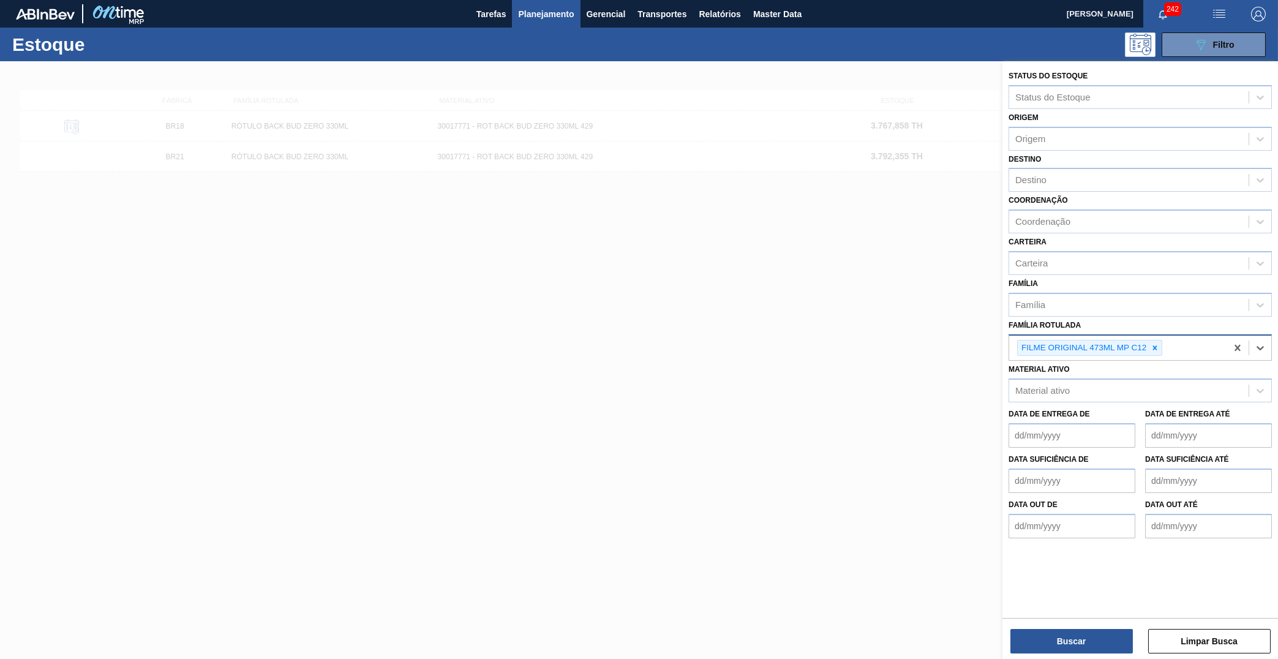
click at [1084, 627] on div "Buscar Limpar Busca" at bounding box center [1141, 635] width 276 height 34
click at [1081, 641] on button "Buscar" at bounding box center [1072, 641] width 123 height 25
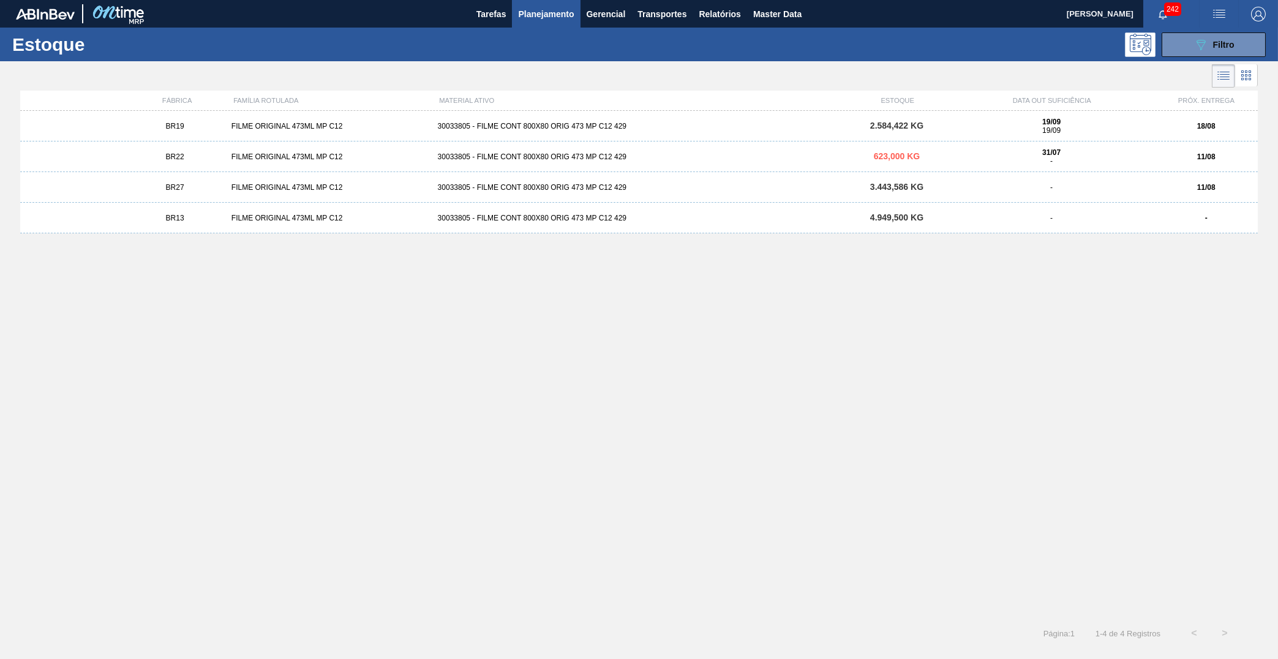
click at [336, 145] on div "BR22 FILME ORIGINAL 473ML MP C12 30033805 - FILME CONT 800X80 ORIG 473 MP C12 4…" at bounding box center [639, 156] width 1238 height 31
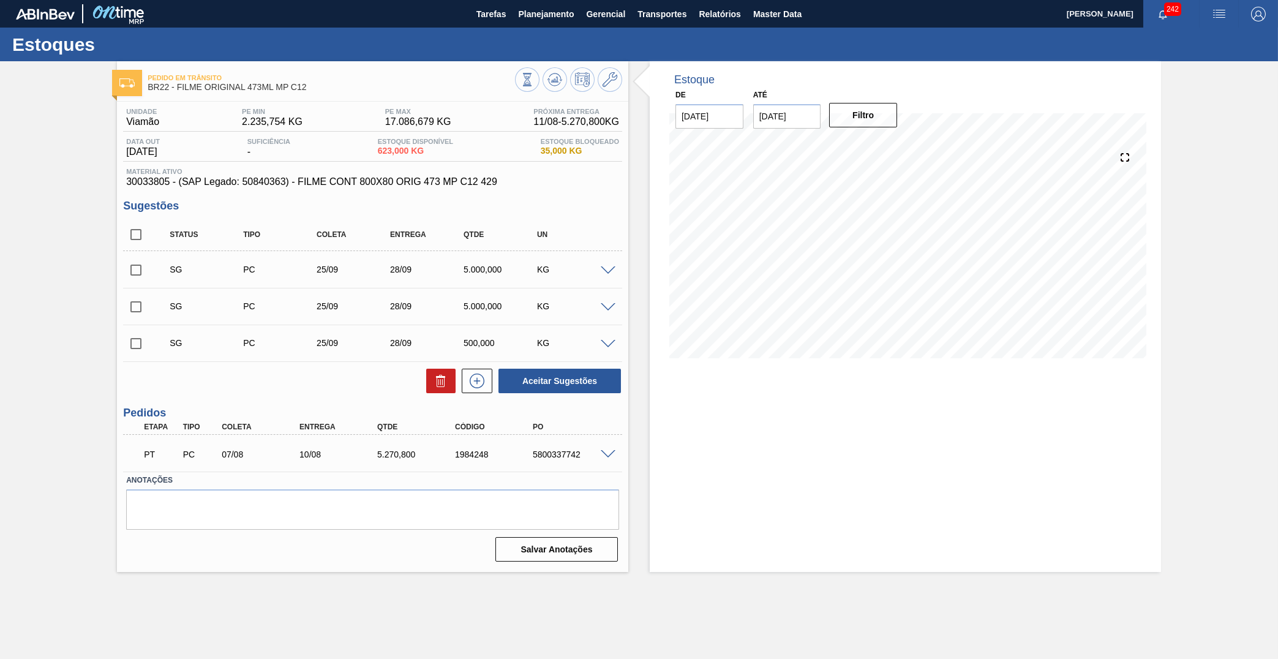
click at [152, 224] on span at bounding box center [158, 235] width 18 height 26
click at [134, 233] on input "checkbox" at bounding box center [136, 235] width 26 height 26
checkbox input "true"
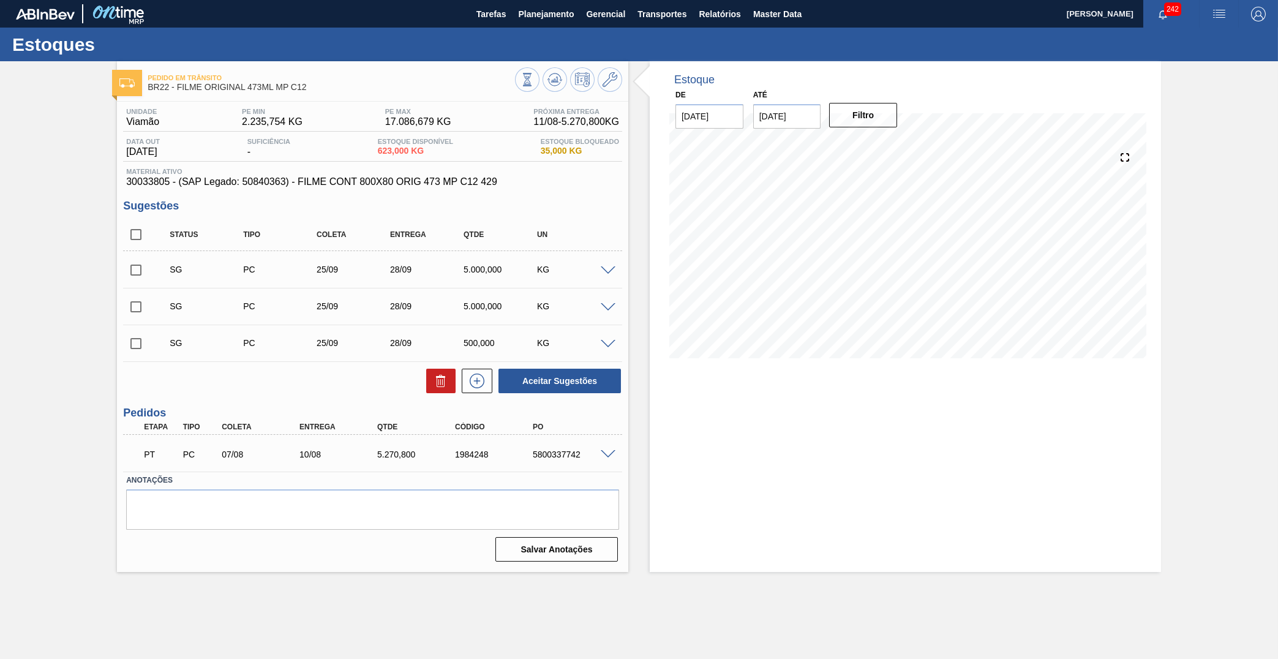
checkbox input "true"
click at [435, 383] on icon at bounding box center [441, 381] width 15 height 15
checkbox input "false"
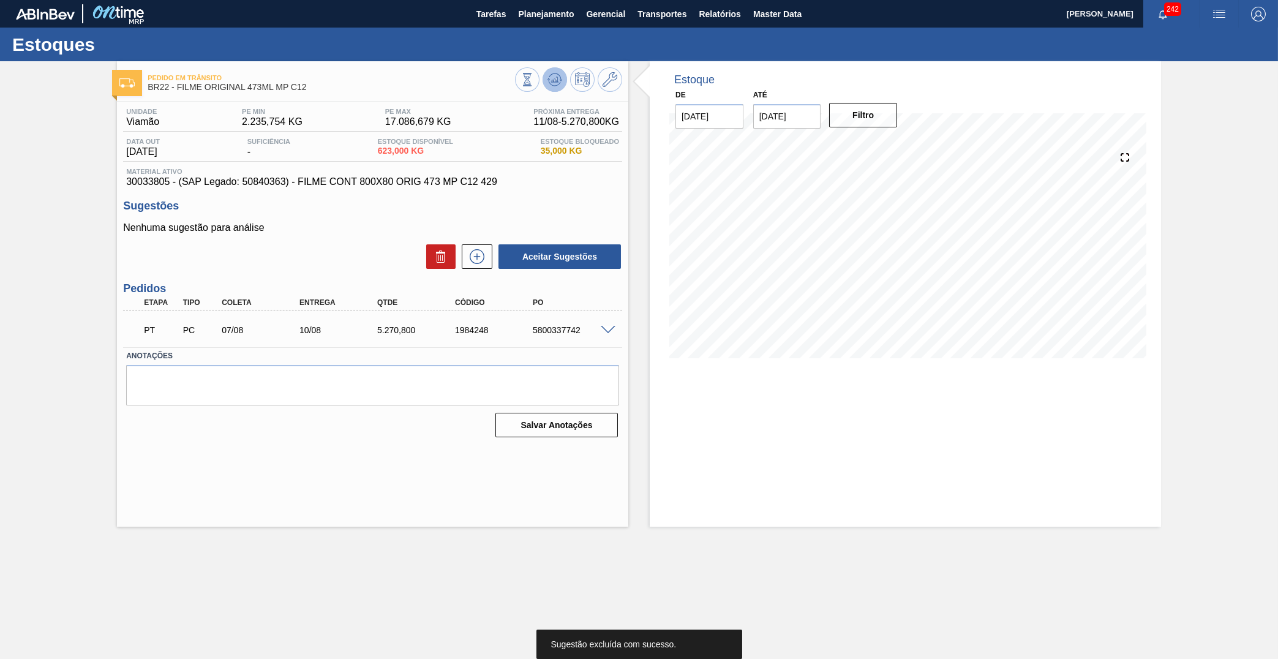
click at [534, 84] on icon at bounding box center [527, 79] width 13 height 13
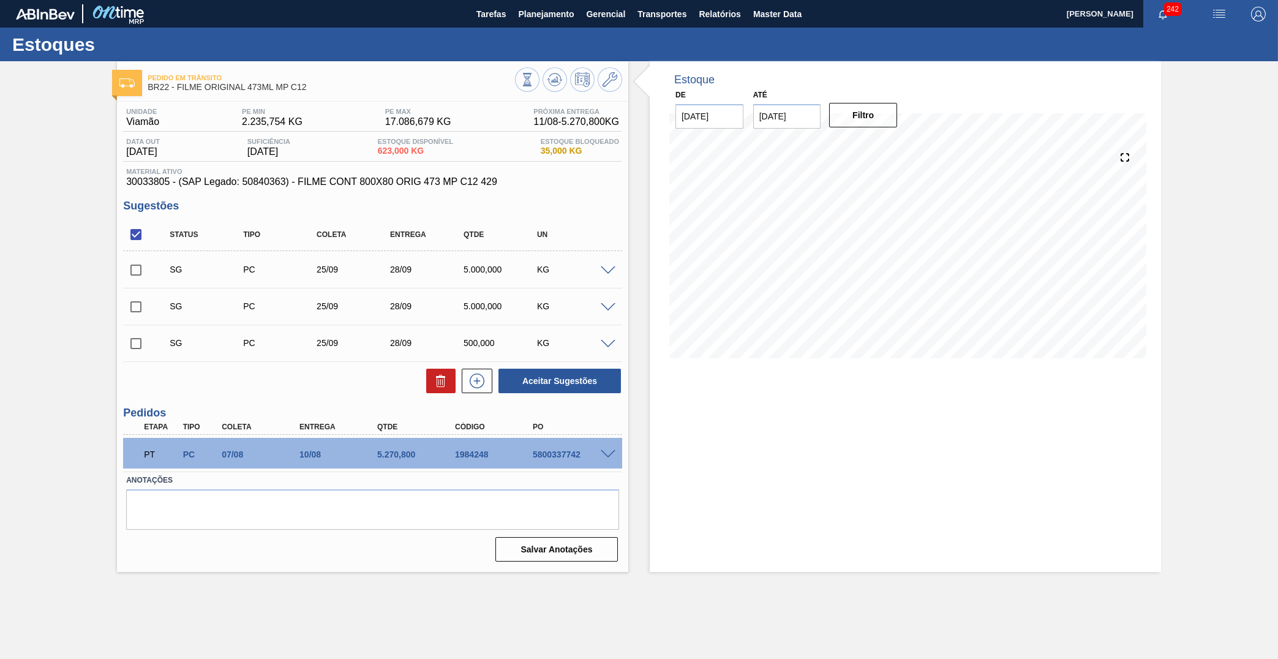
click at [612, 446] on div "PT PC 07/08 10/08 5.270,800 1984248 5800337742" at bounding box center [372, 453] width 499 height 31
click at [597, 458] on div "5800337742" at bounding box center [574, 455] width 88 height 10
click at [609, 453] on span at bounding box center [608, 454] width 15 height 9
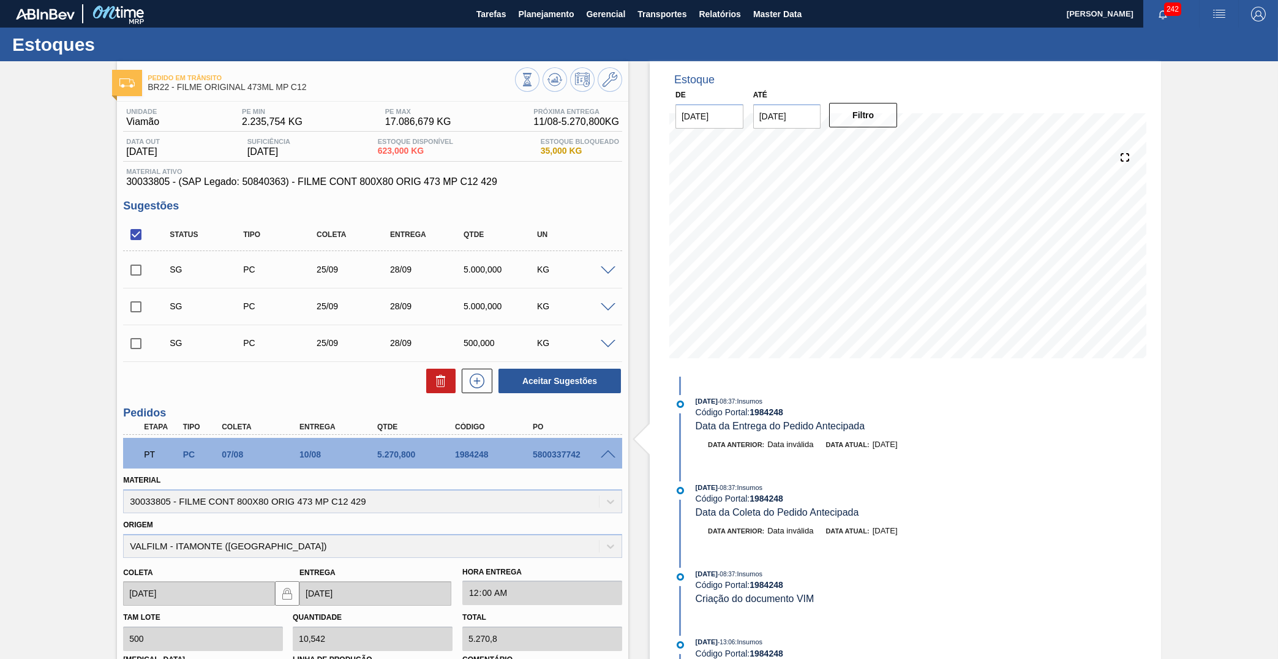
click at [780, 426] on span "Data da Entrega do Pedido Antecipada" at bounding box center [781, 426] width 170 height 10
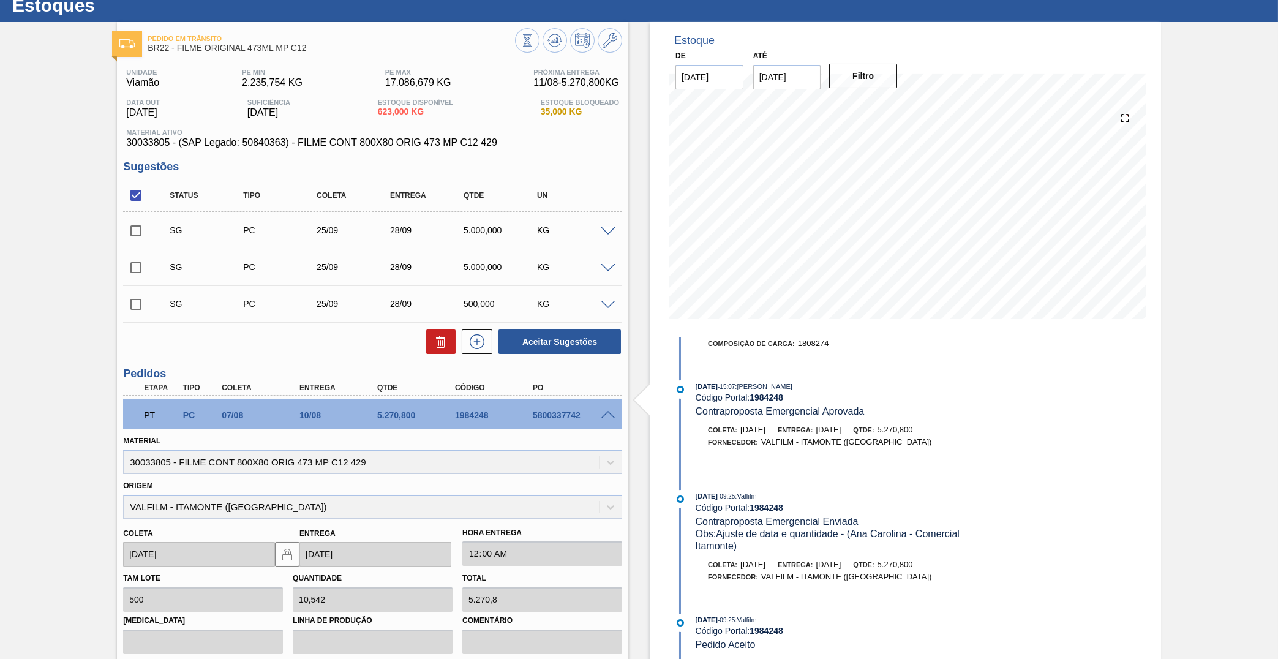
scroll to position [57, 0]
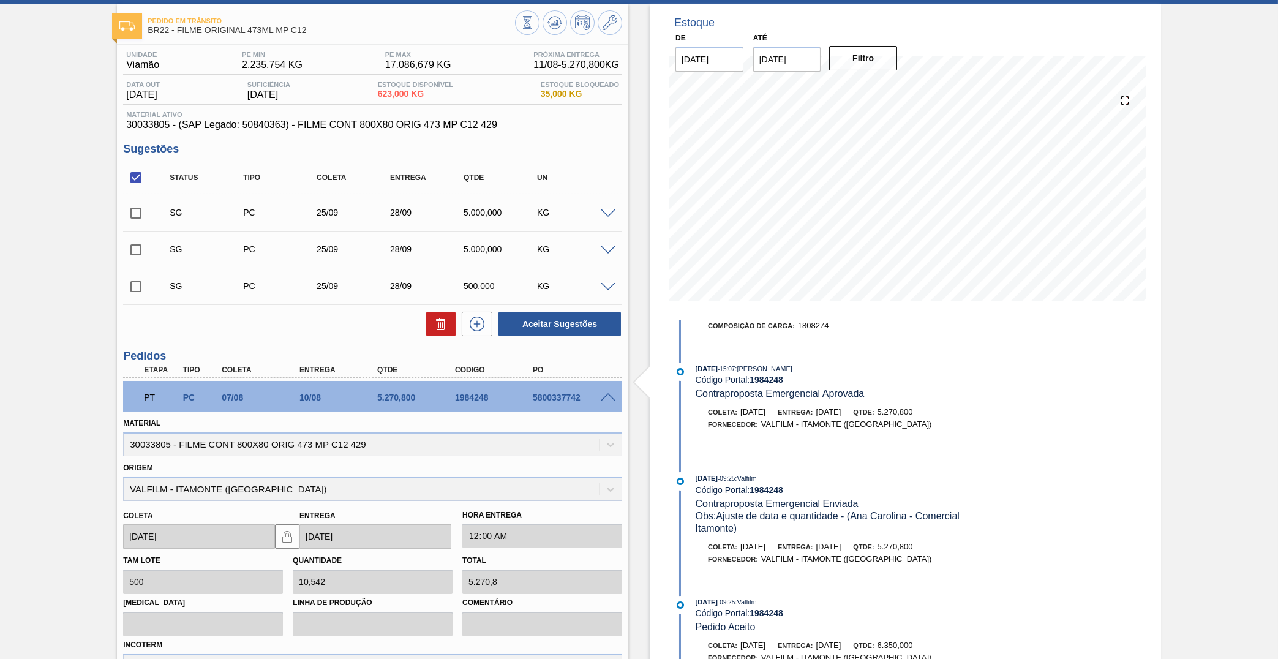
drag, startPoint x: 409, startPoint y: 449, endPoint x: 23, endPoint y: 430, distance: 386.4
click at [23, 430] on div "Pedido em Trânsito BR22 - FILME ORIGINAL 473ML MP C12 Unidade Viamão PE MIN 2.2…" at bounding box center [639, 408] width 1278 height 808
click at [194, 424] on div "Material 30033805 - FILME CONT 800X80 ORIG 473 MP C12 429" at bounding box center [372, 436] width 499 height 42
click at [209, 432] on div "Material 30033805 - FILME CONT 800X80 ORIG 473 MP C12 429" at bounding box center [372, 436] width 499 height 42
click at [209, 433] on div "Material 30033805 - FILME CONT 800X80 ORIG 473 MP C12 429" at bounding box center [372, 436] width 499 height 42
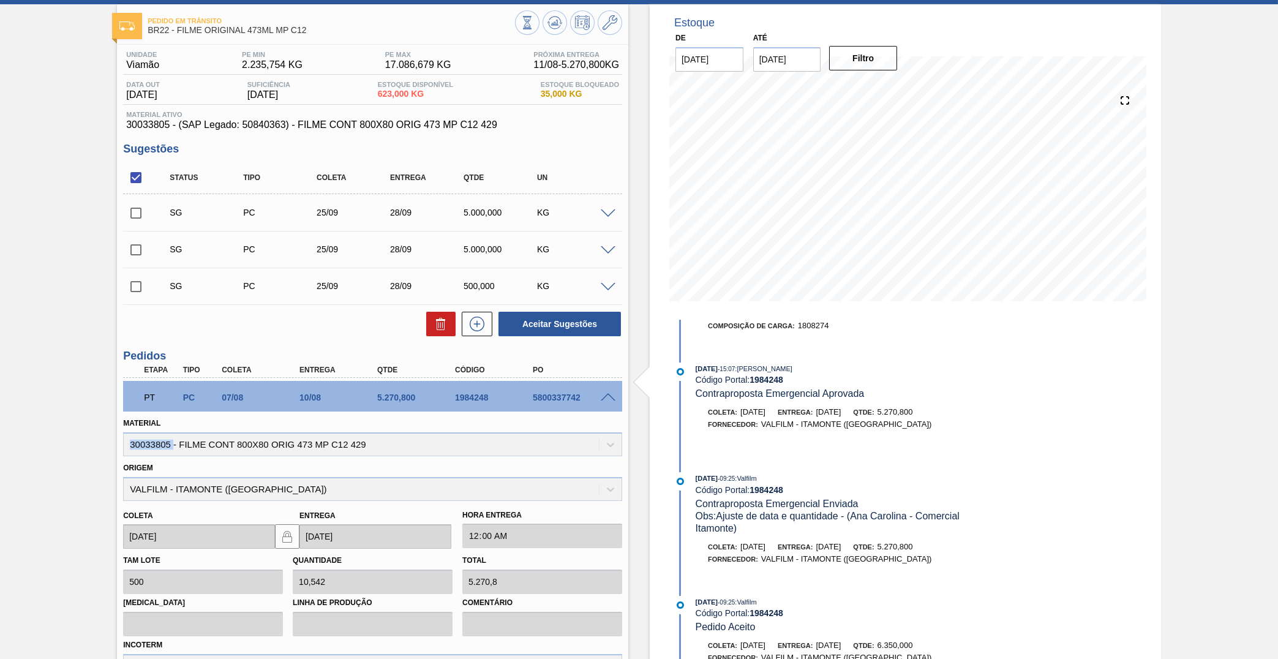
copy div "30033805"
click at [216, 439] on div "Material 30033805 - FILME CONT 800X80 ORIG 473 MP C12 429" at bounding box center [372, 436] width 499 height 42
click at [227, 444] on div "Material 30033805 - FILME CONT 800X80 ORIG 473 MP C12 429" at bounding box center [372, 436] width 499 height 42
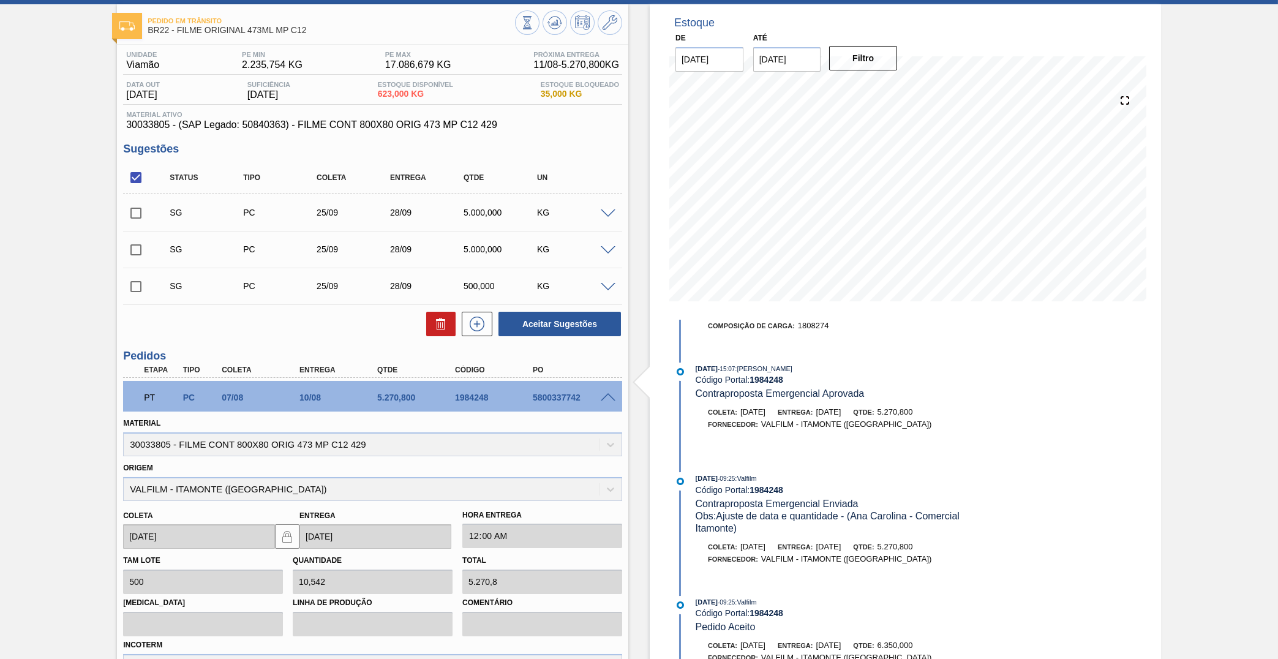
scroll to position [0, 0]
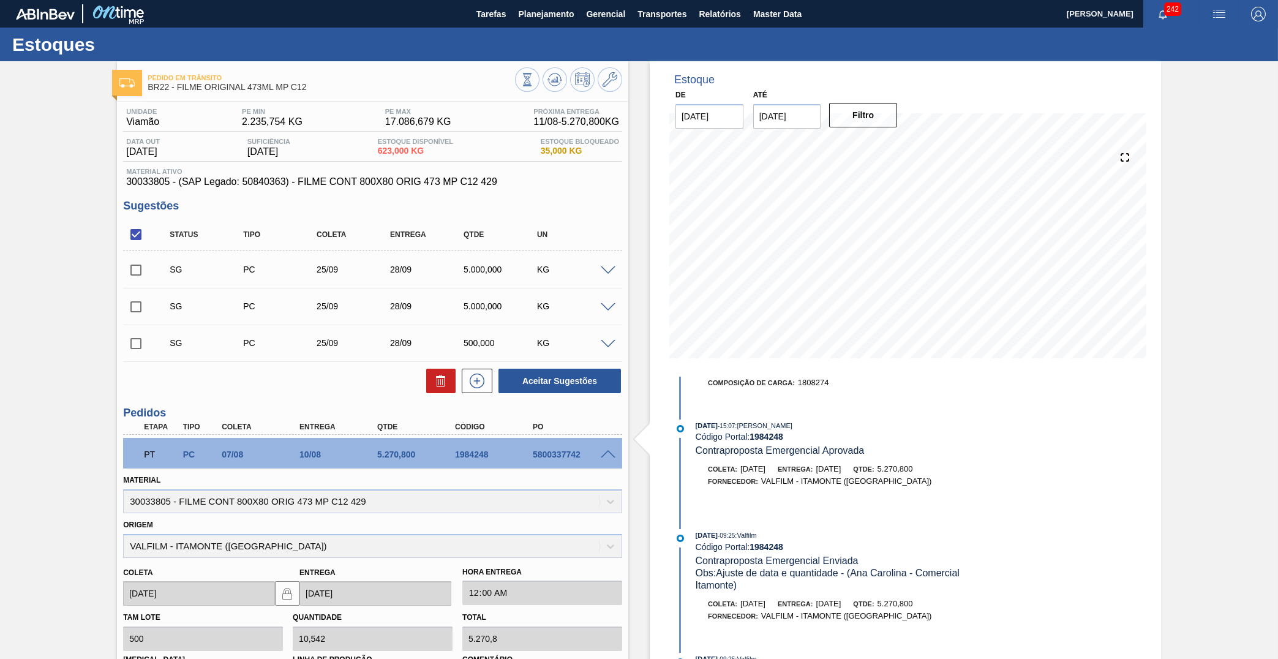
click at [391, 196] on div "Unidade Viamão PE MIN 2.235,754 KG PE MAX 17.086,679 KG Próxima Entrega 11/08 -…" at bounding box center [372, 482] width 511 height 761
click at [391, 187] on span "30033805 - (SAP Legado: 50840363) - FILME CONT 800X80 ORIG 473 MP C12 429" at bounding box center [372, 181] width 493 height 11
click at [368, 499] on div "Material 30033805 - FILME CONT 800X80 ORIG 473 MP C12 429" at bounding box center [372, 493] width 499 height 42
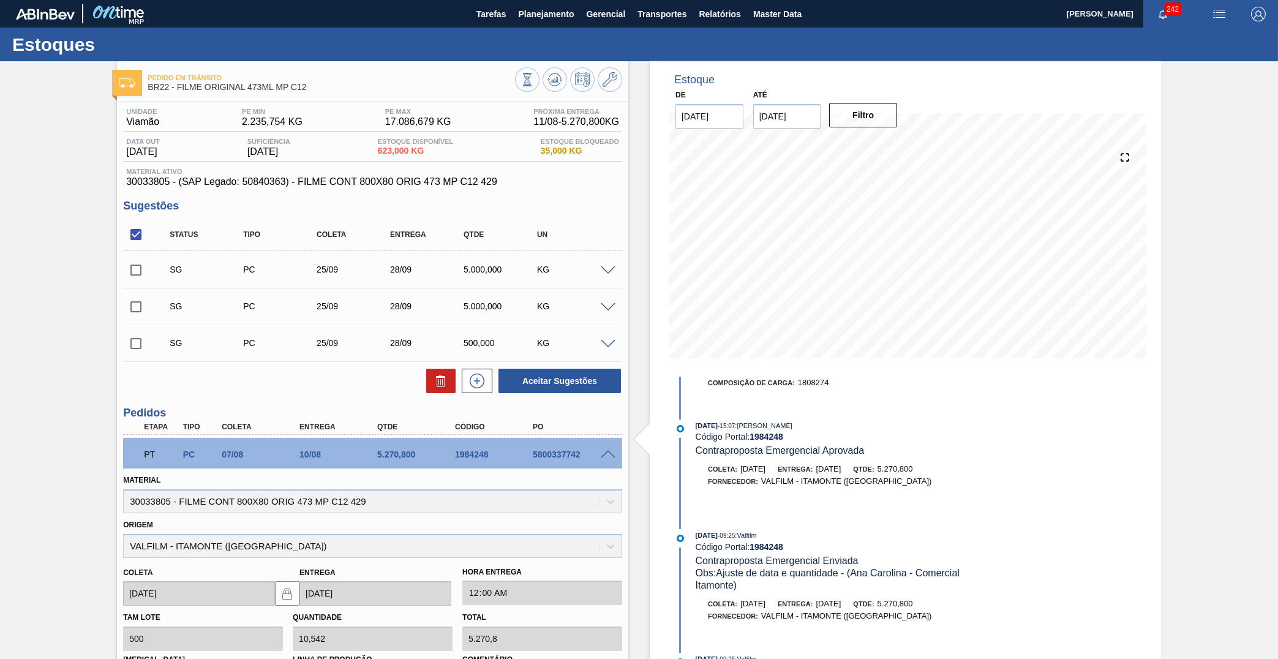
drag, startPoint x: 526, startPoint y: 451, endPoint x: 521, endPoint y: 447, distance: 7.4
click at [526, 451] on div "5800337742" at bounding box center [564, 455] width 78 height 10
click at [521, 446] on div "PT PC 07/08 10/08 5.270,800 1984248 5800337742" at bounding box center [369, 453] width 467 height 25
click at [548, 445] on div "PT PC 07/08 10/08 5.270,800 1984248 5800337742" at bounding box center [369, 453] width 467 height 25
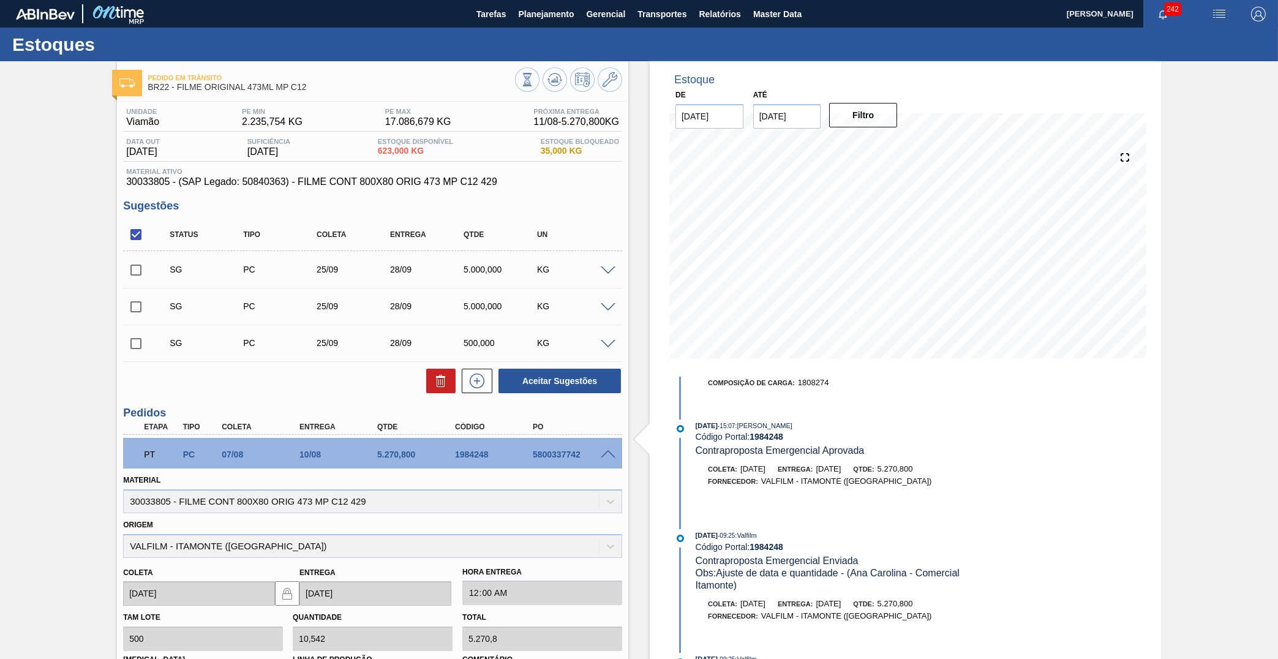
click at [372, 186] on span "30033805 - (SAP Legado: 50840363) - FILME CONT 800X80 ORIG 473 MP C12 429" at bounding box center [372, 181] width 493 height 11
click at [370, 184] on span "30033805 - (SAP Legado: 50840363) - FILME CONT 800X80 ORIG 473 MP C12 429" at bounding box center [372, 181] width 493 height 11
click at [576, 453] on div "5800337742" at bounding box center [574, 455] width 88 height 10
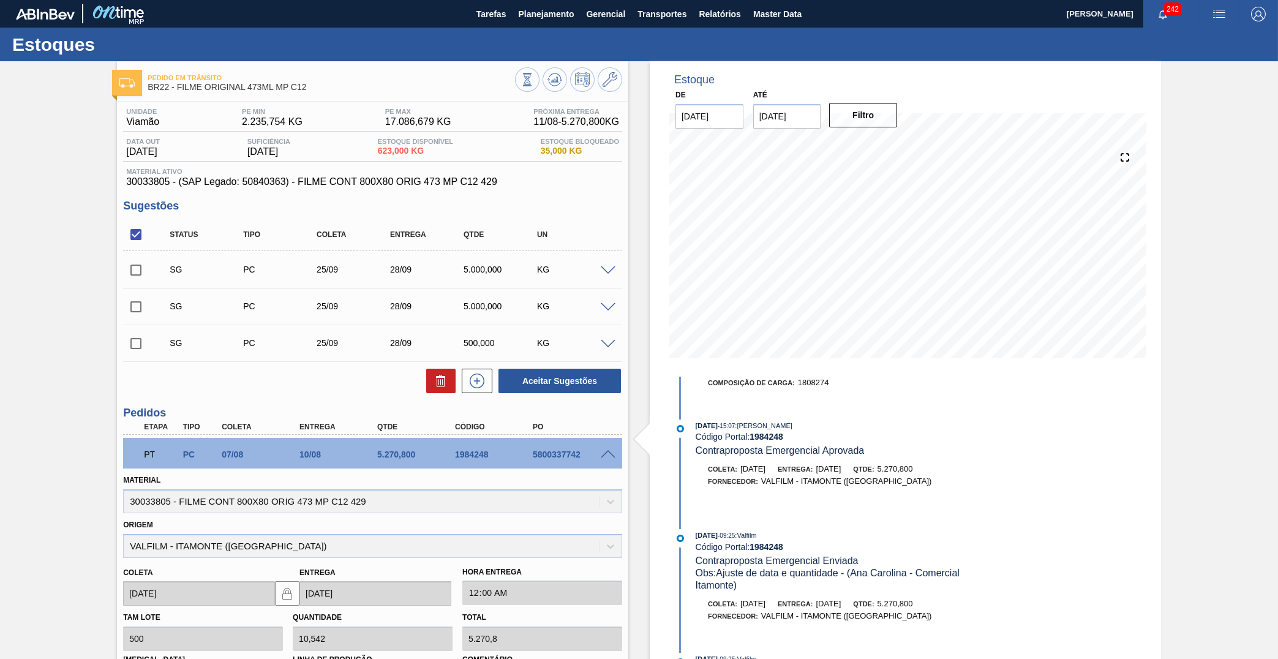
click at [576, 453] on div "5800337742" at bounding box center [574, 455] width 88 height 10
copy div "5800337742"
click at [549, 17] on span "Planejamento" at bounding box center [546, 14] width 56 height 15
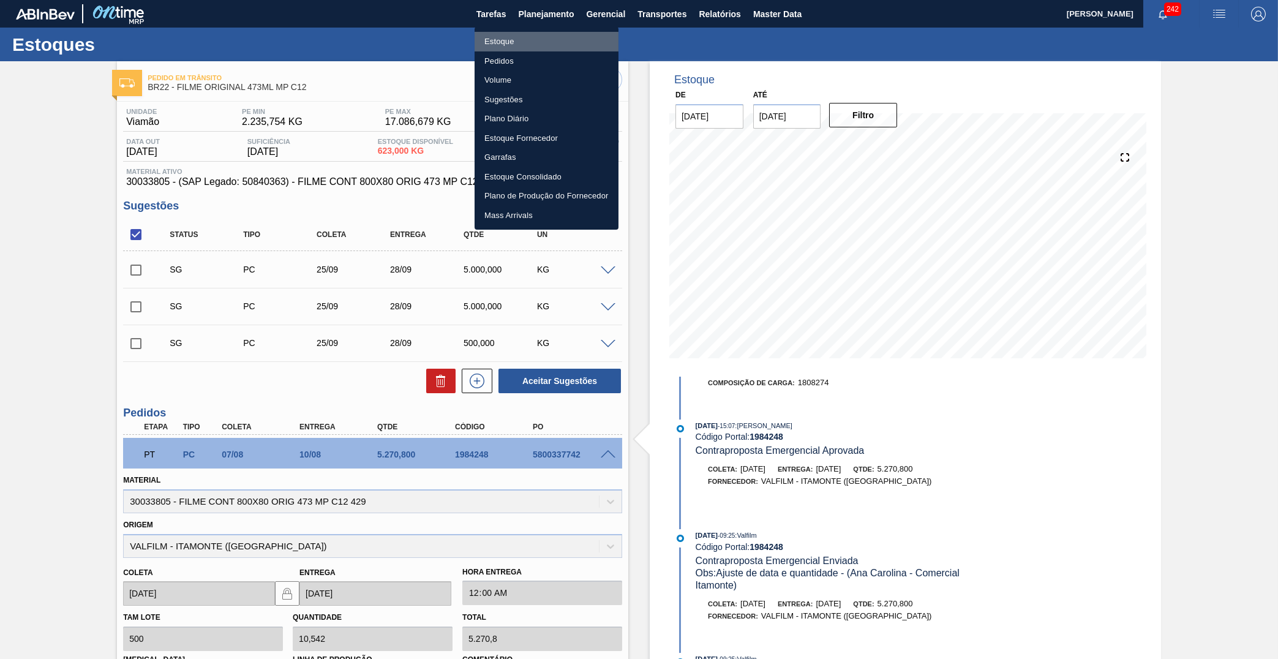
click at [519, 36] on li "Estoque" at bounding box center [547, 42] width 144 height 20
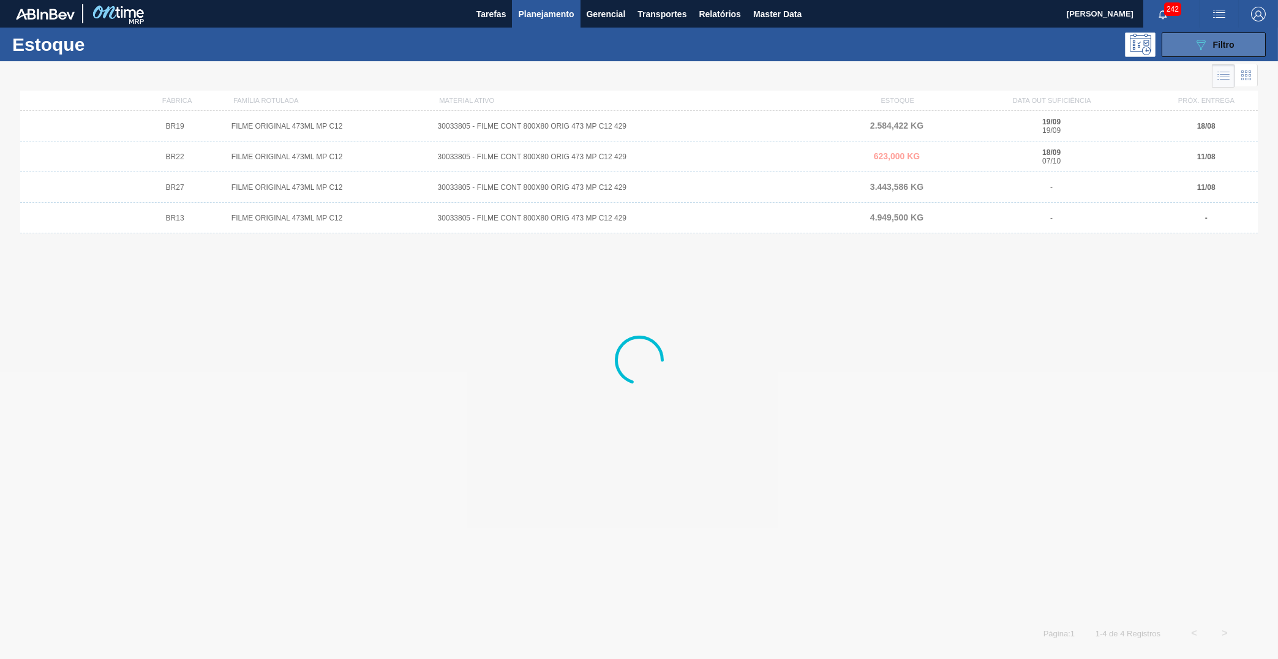
click at [1215, 50] on div "089F7B8B-B2A5-4AFE-B5C0-19BA573D28AC Filtro" at bounding box center [1214, 44] width 41 height 15
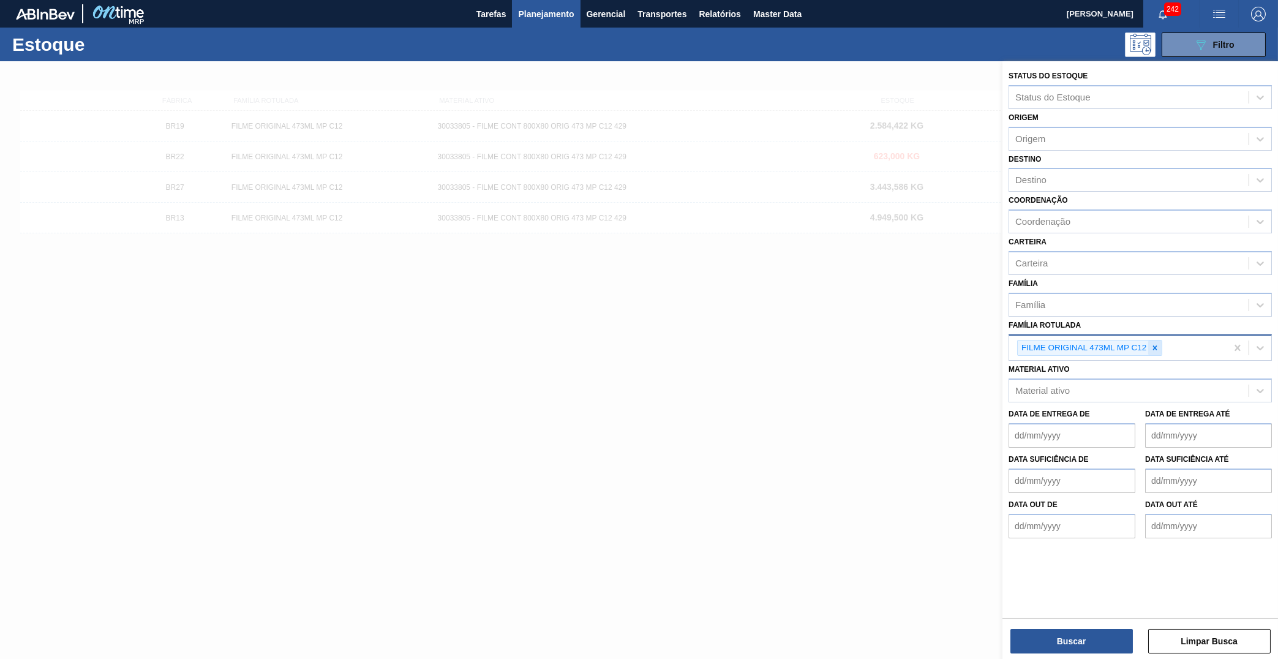
click at [1160, 344] on icon at bounding box center [1155, 348] width 9 height 9
paste Rotulada "CAIXA BASKET CORONA SB 330ML EXP"
type Rotulada "CAIXA BASKET CORONA SB 330ML EXP"
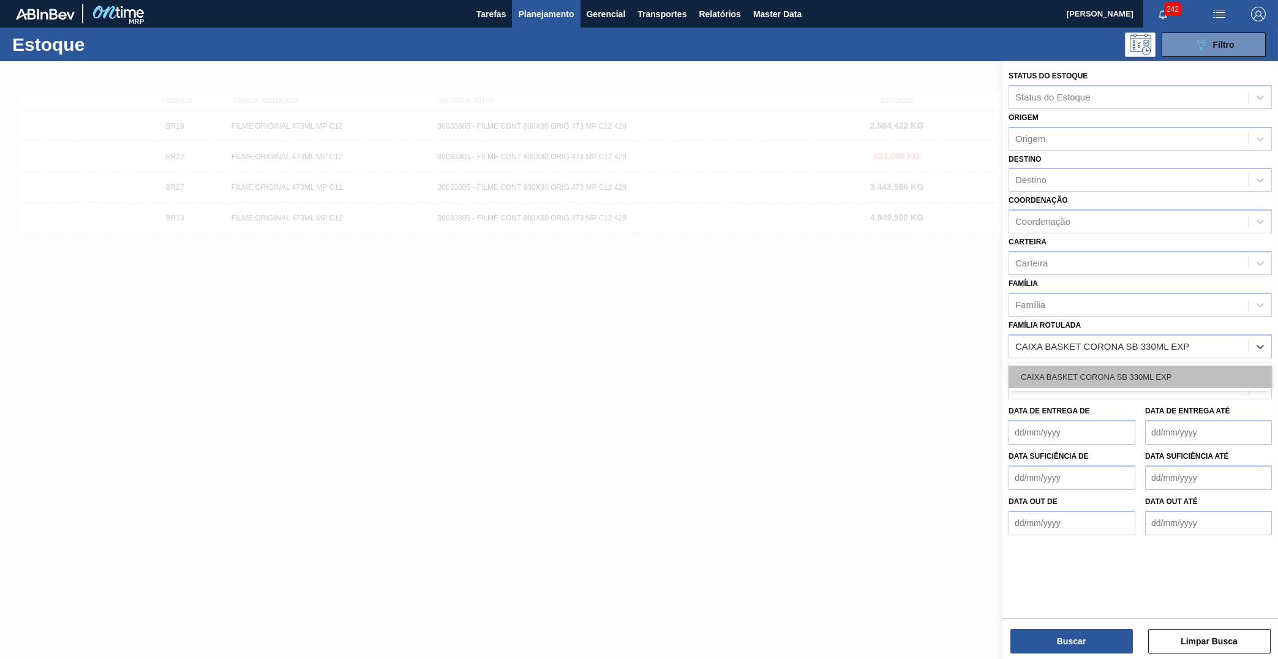
click at [1112, 366] on div "CAIXA BASKET CORONA SB 330ML EXP" at bounding box center [1140, 377] width 263 height 23
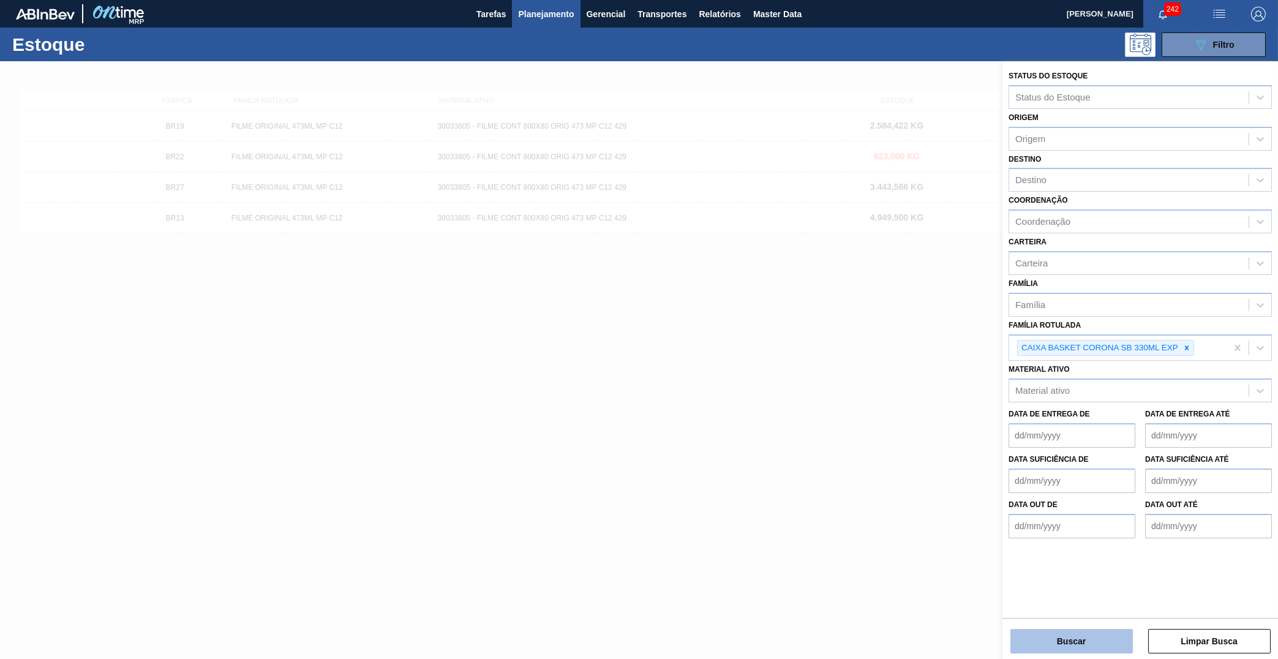
click at [1085, 632] on button "Buscar" at bounding box center [1072, 641] width 123 height 25
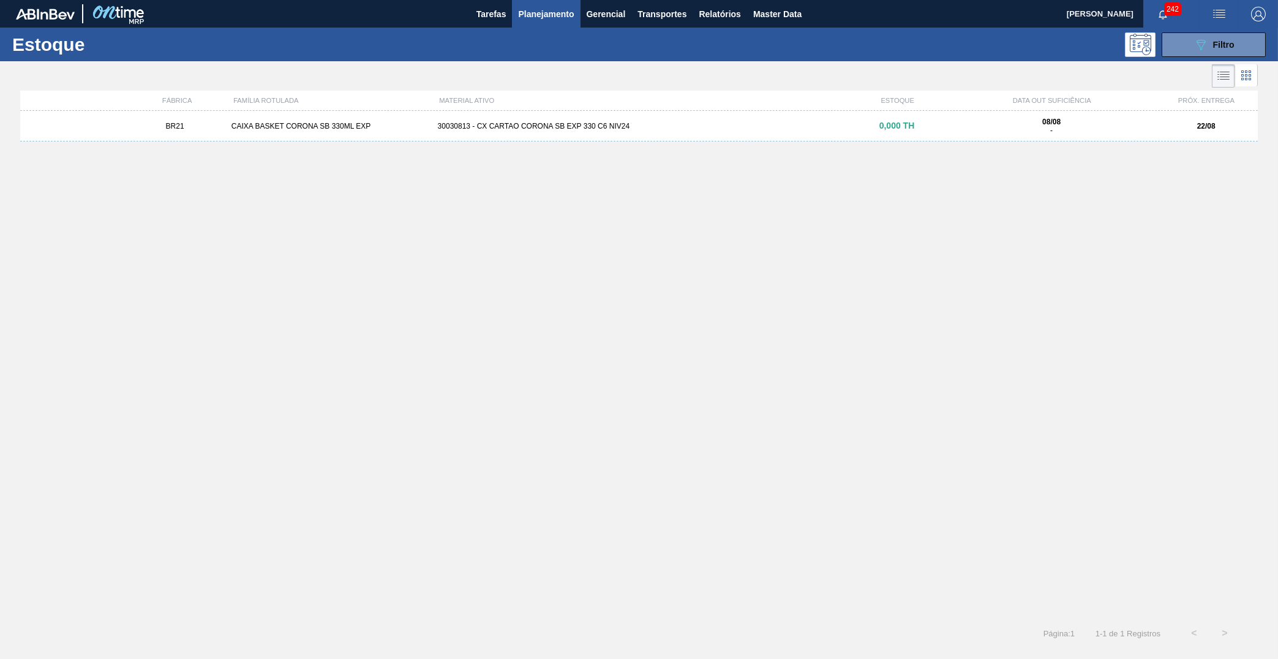
click at [932, 116] on div "BR21 CAIXA BASKET CORONA SB 330ML EXP 30030813 - CX CARTAO CORONA SB EXP 330 C6…" at bounding box center [639, 126] width 1238 height 31
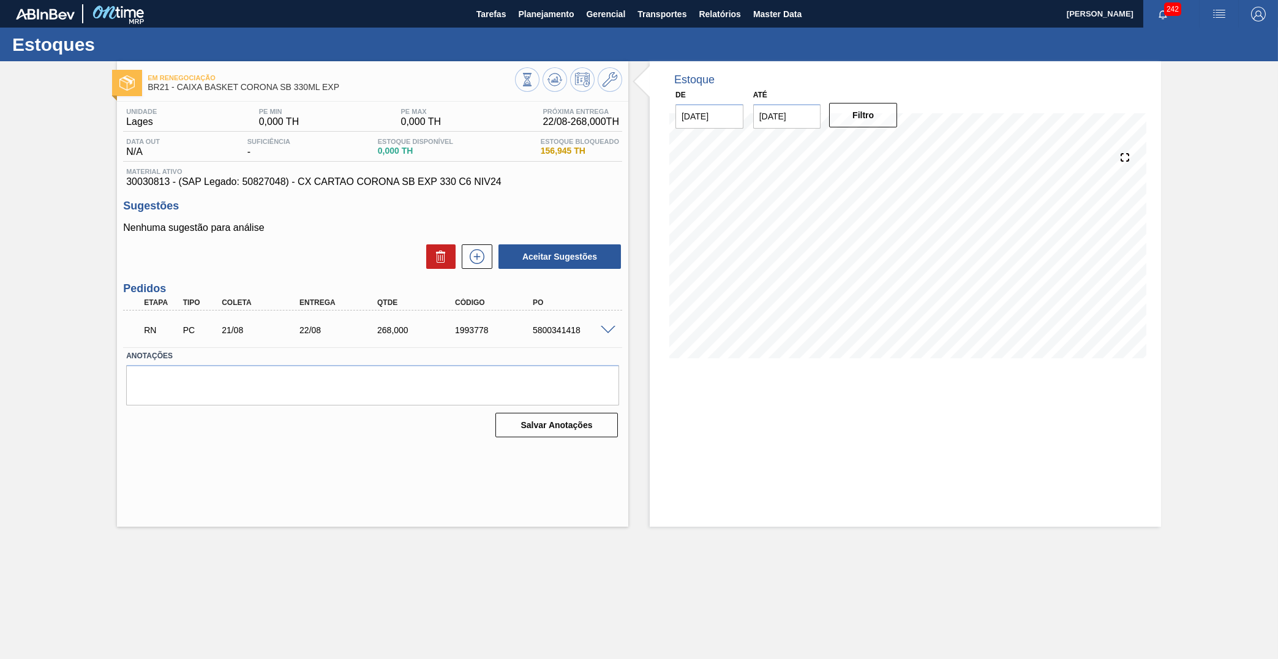
click at [614, 331] on span at bounding box center [608, 330] width 15 height 9
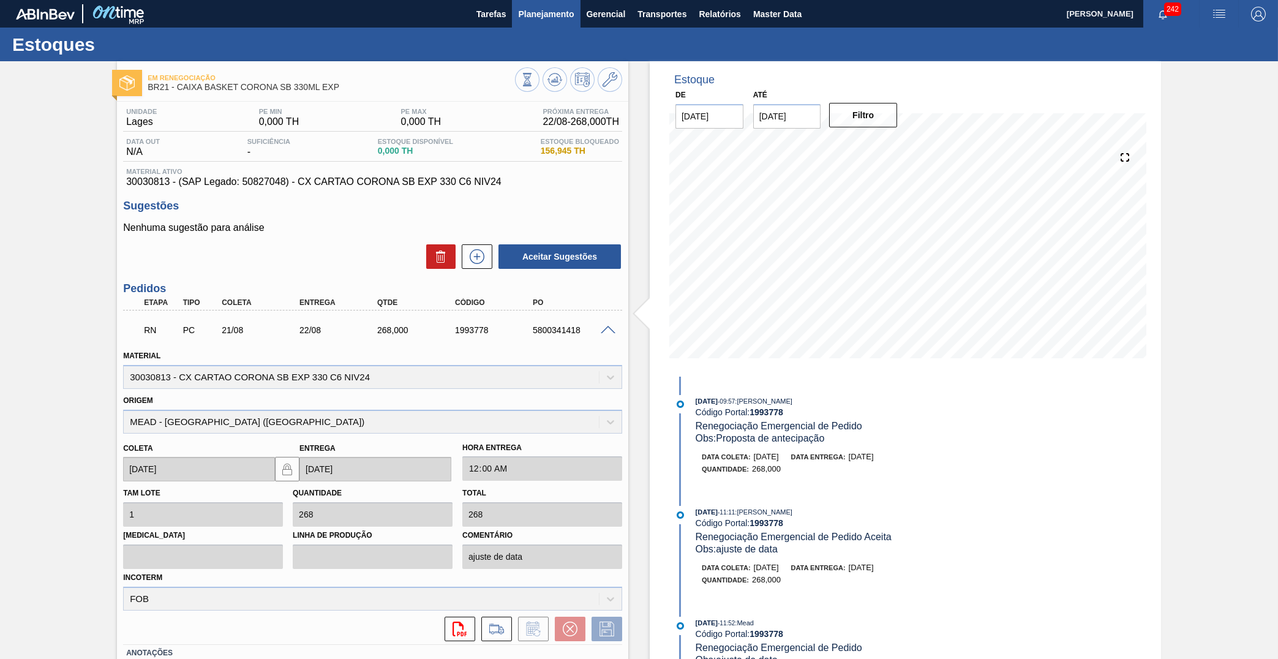
click at [543, 22] on button "Planejamento" at bounding box center [546, 14] width 68 height 28
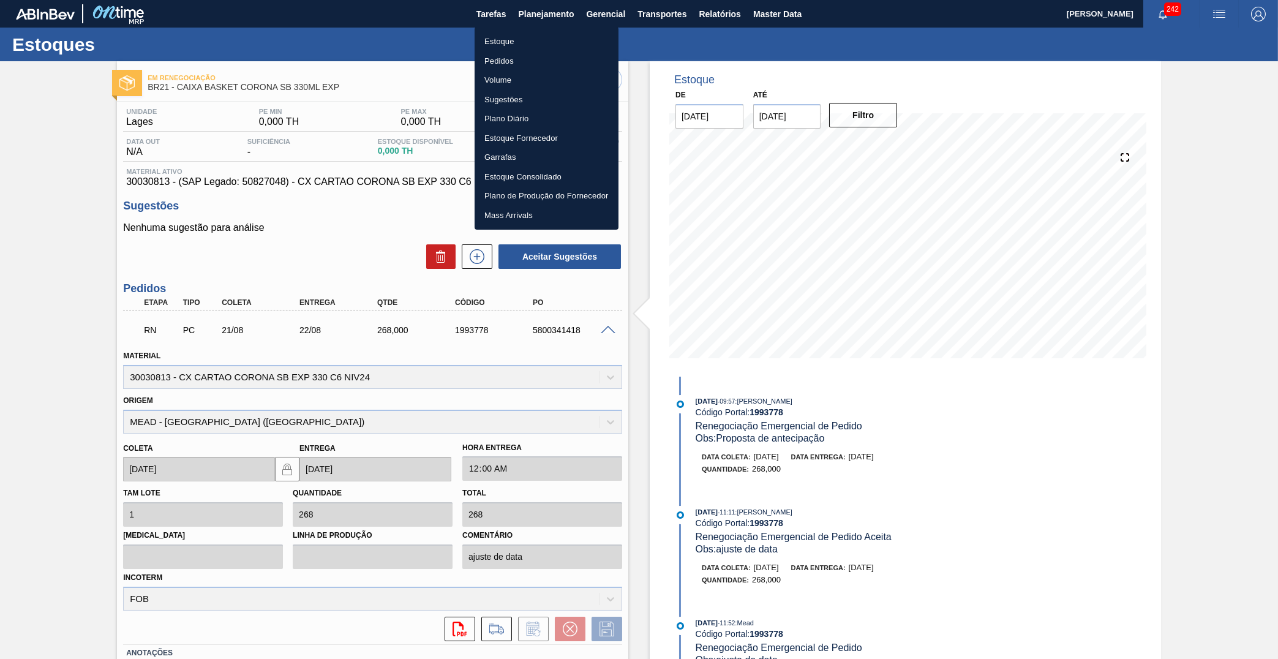
click at [523, 37] on li "Estoque" at bounding box center [547, 42] width 144 height 20
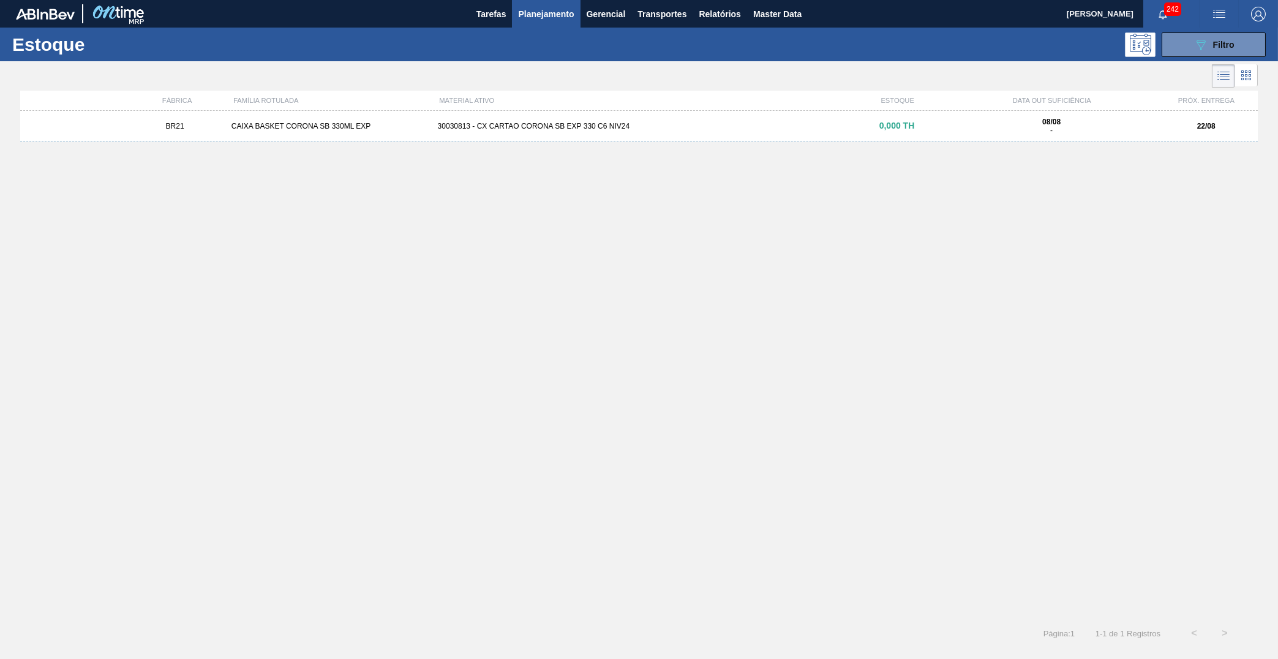
click at [1171, 66] on div at bounding box center [629, 75] width 1258 height 29
click at [1186, 47] on button "089F7B8B-B2A5-4AFE-B5C0-19BA573D28AC Filtro" at bounding box center [1214, 44] width 104 height 25
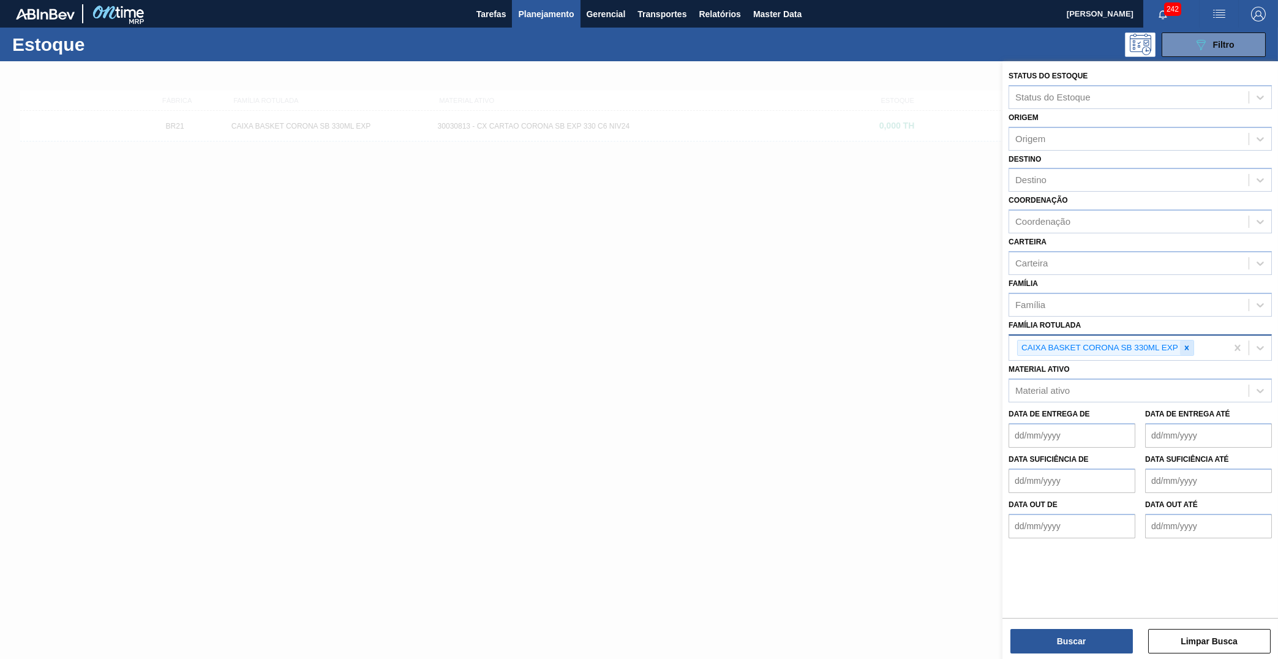
click at [1185, 344] on icon at bounding box center [1187, 348] width 9 height 9
paste Rotulada "CAIXA BASKET CORONA SB 330ML EXP"
type Rotulada "CAIXA BASKET CORONA SB 330ML EXP"
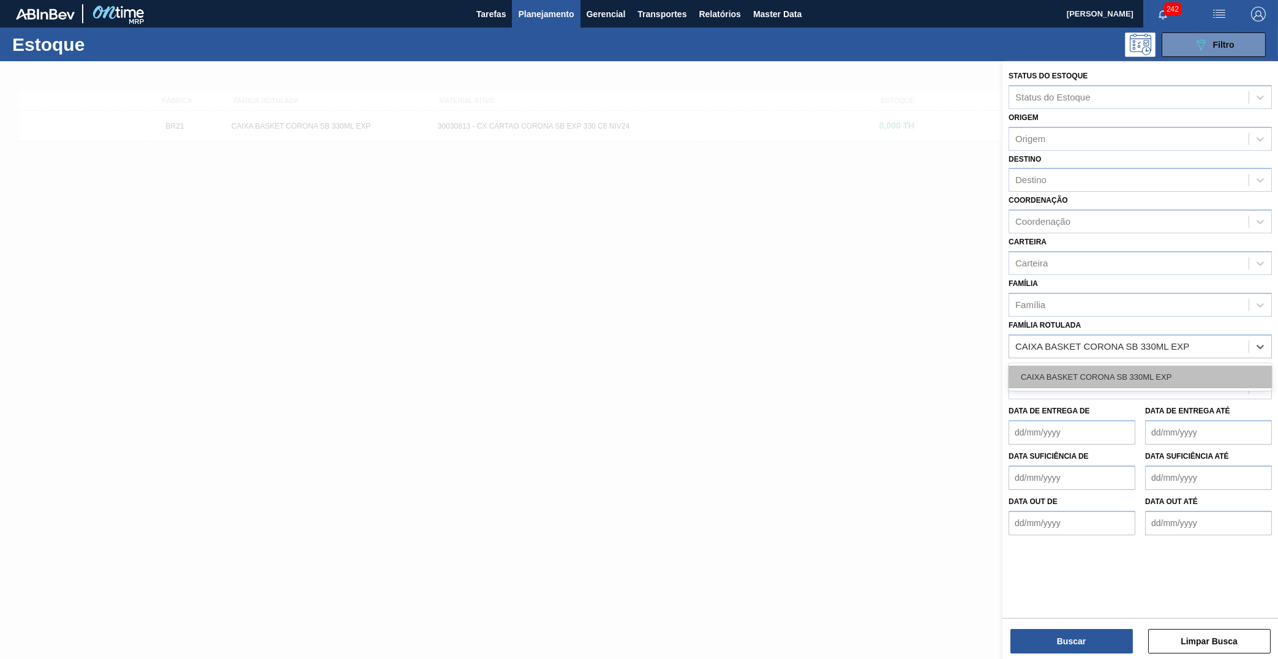
click at [1150, 366] on div "CAIXA BASKET CORONA SB 330ML EXP" at bounding box center [1140, 377] width 263 height 23
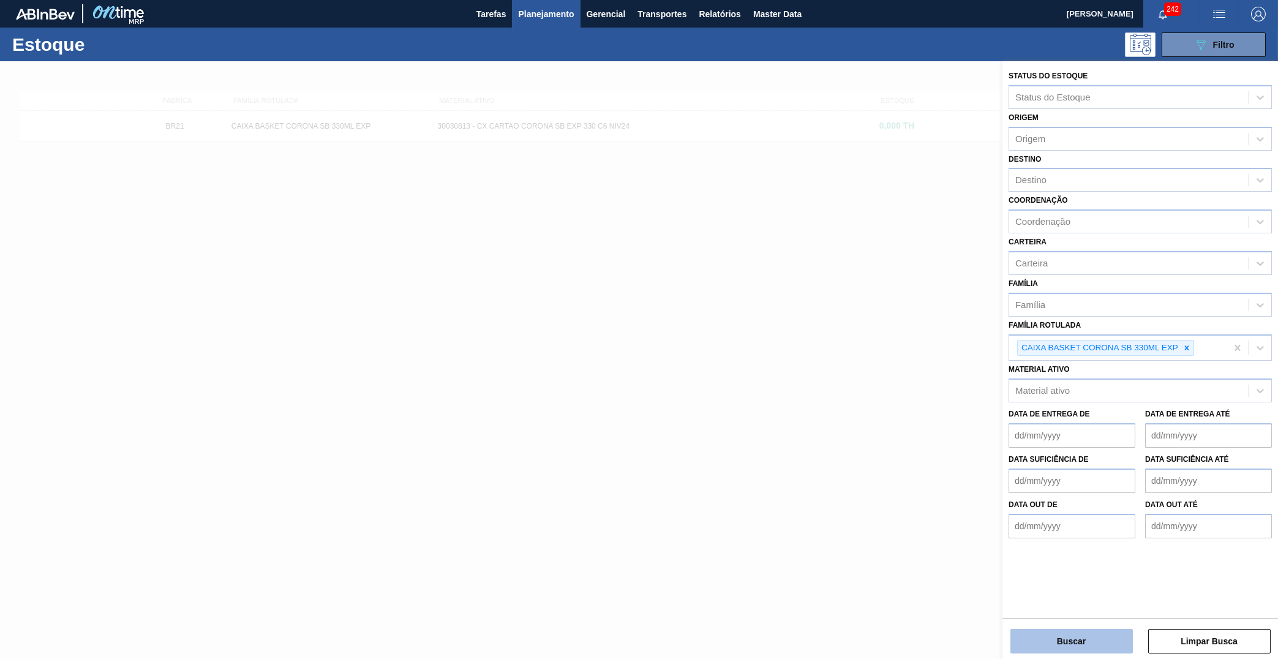
click at [1082, 647] on button "Buscar" at bounding box center [1072, 641] width 123 height 25
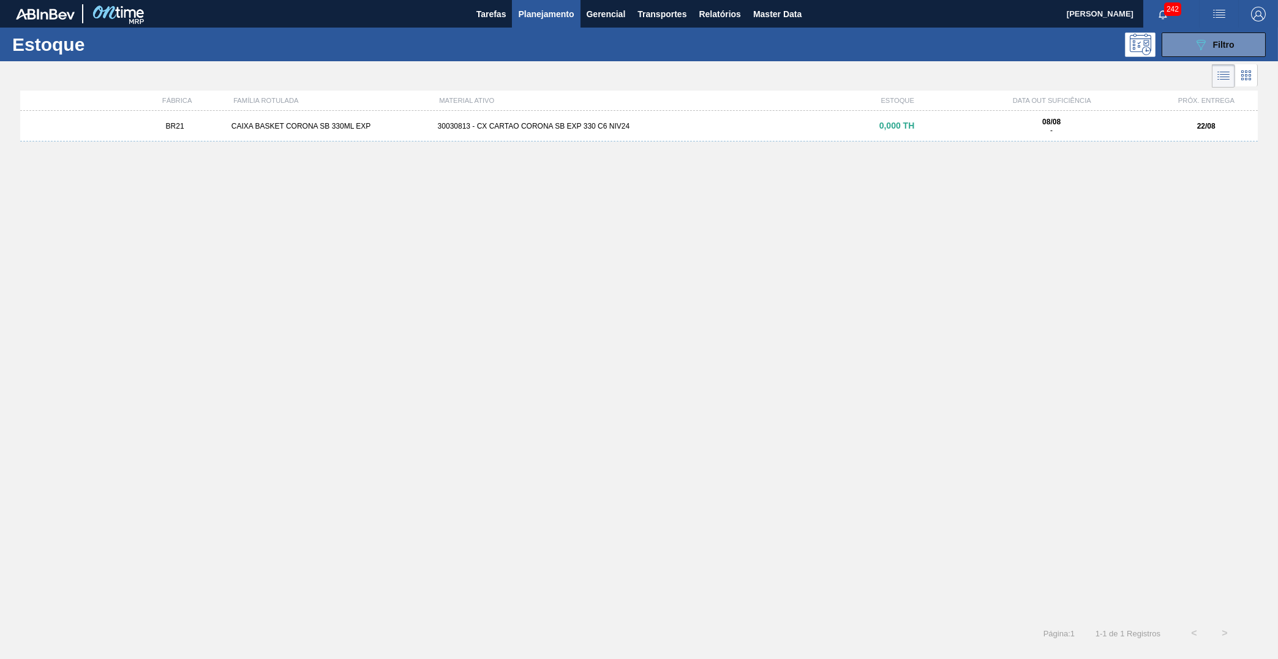
click at [752, 116] on div "BR21 CAIXA BASKET CORONA SB 330ML EXP 30030813 - CX CARTAO CORONA SB EXP 330 C6…" at bounding box center [639, 126] width 1238 height 31
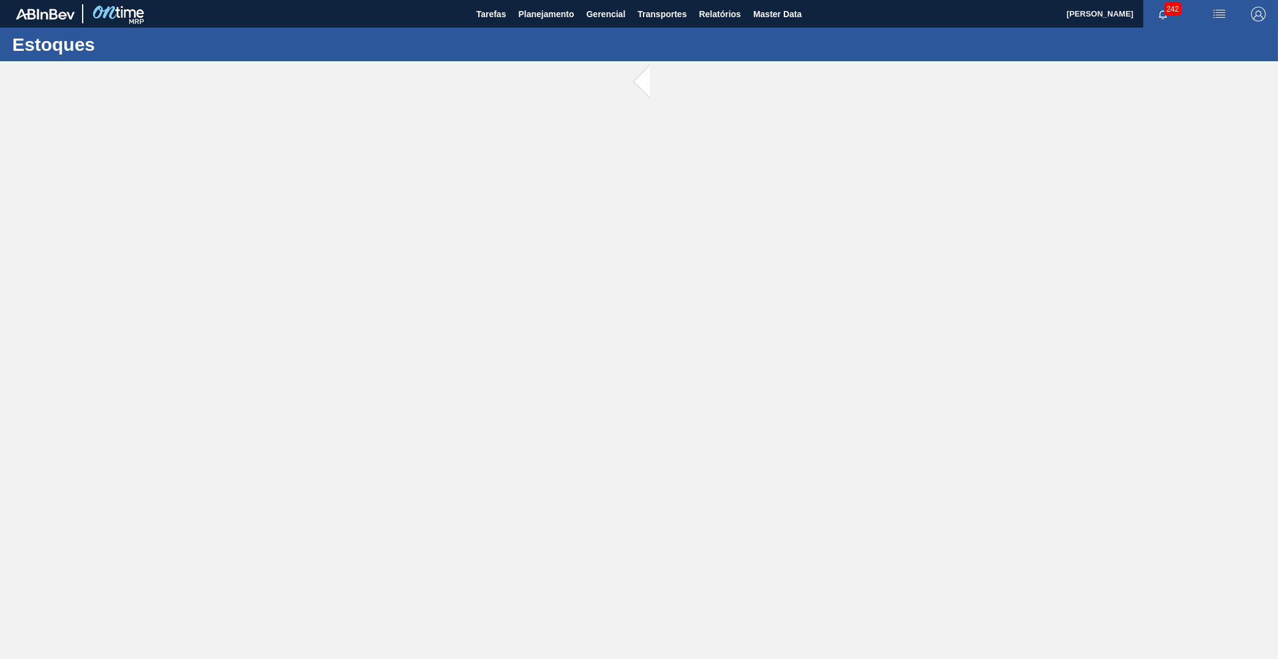
click at [758, 119] on main "Tarefas Planejamento Gerencial Transportes Relatórios Master Data YASMIM FERREI…" at bounding box center [639, 329] width 1278 height 659
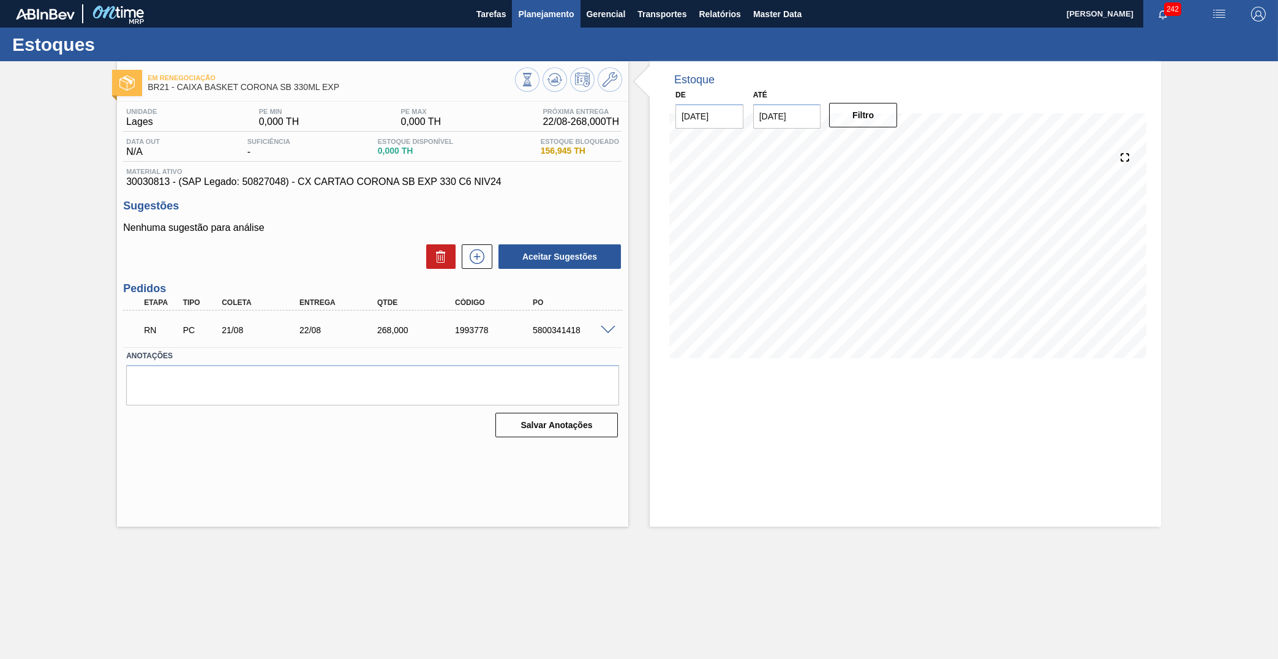
click at [529, 18] on span "Planejamento" at bounding box center [546, 14] width 56 height 15
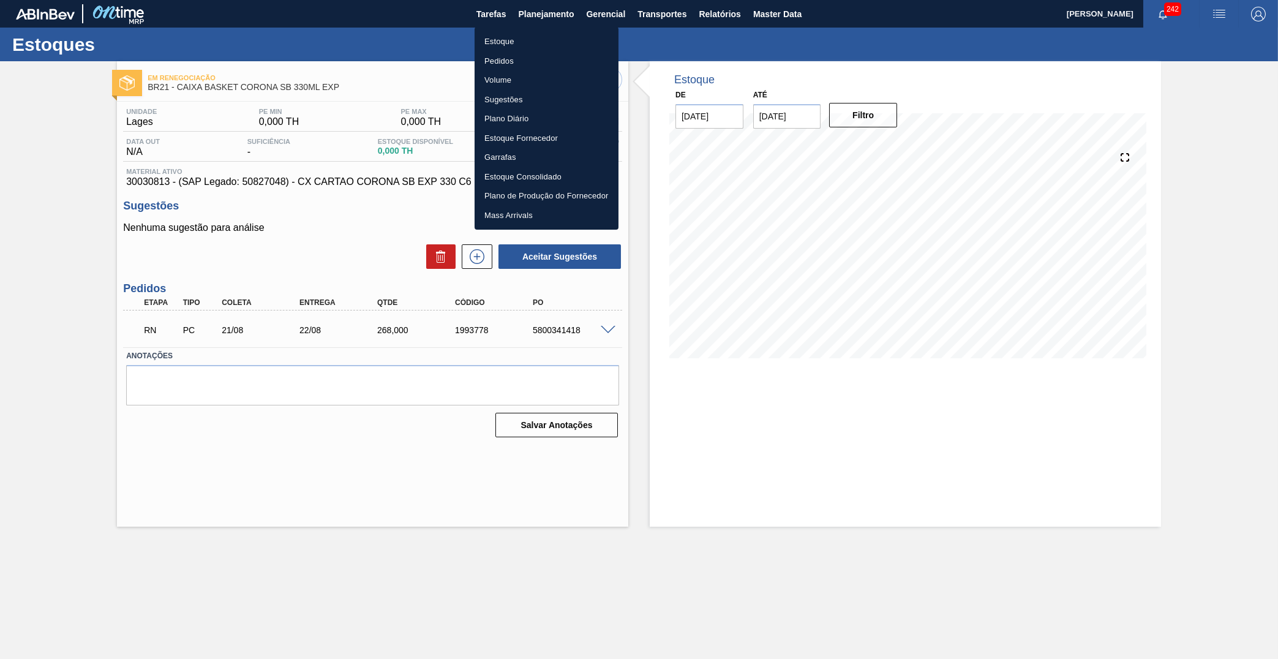
click at [511, 40] on li "Estoque" at bounding box center [547, 42] width 144 height 20
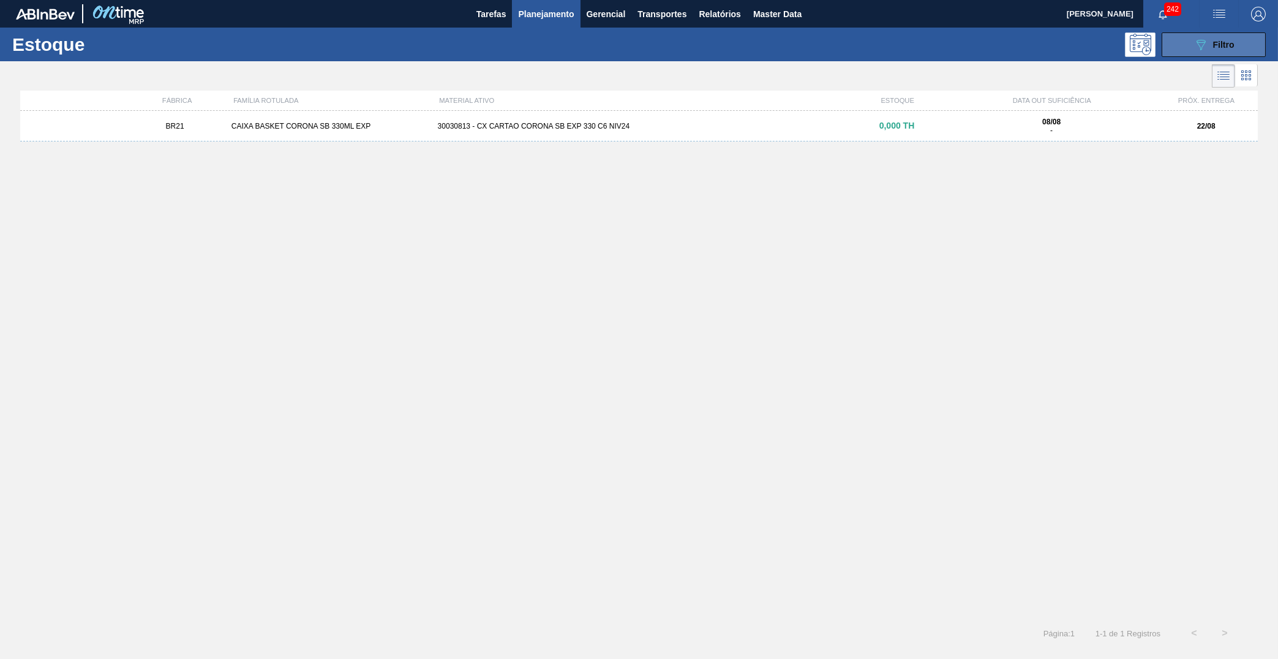
click at [1196, 54] on button "089F7B8B-B2A5-4AFE-B5C0-19BA573D28AC Filtro" at bounding box center [1214, 44] width 104 height 25
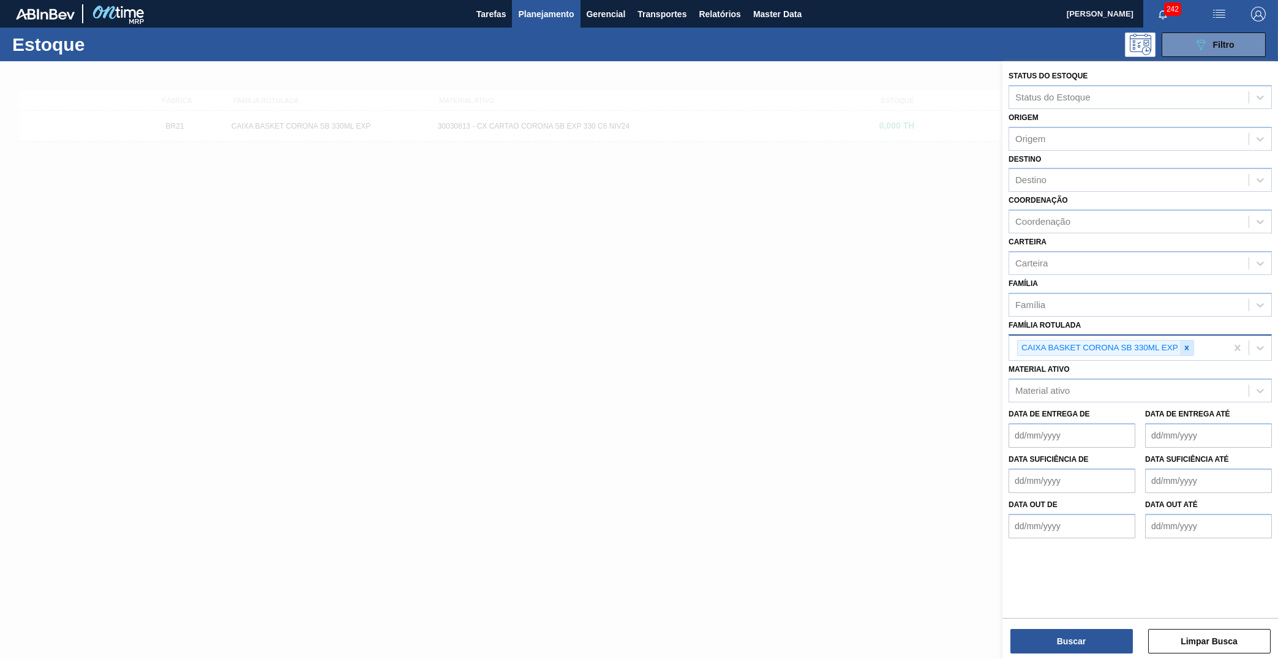
click at [1188, 344] on icon at bounding box center [1187, 348] width 9 height 9
paste Rotulada "FILME ORIGINAL 269ML MP"
type Rotulada "FILME ORIGINAL 269ML MP"
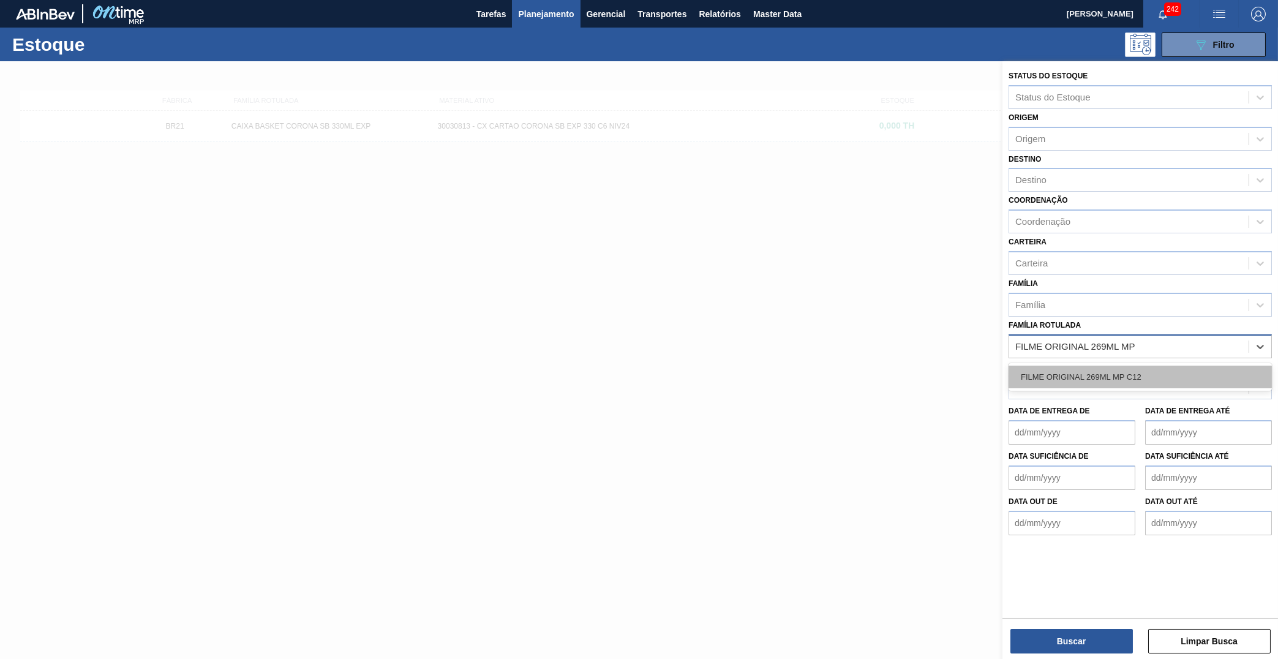
click at [1116, 366] on div "FILME ORIGINAL 269ML MP C12" at bounding box center [1140, 377] width 263 height 23
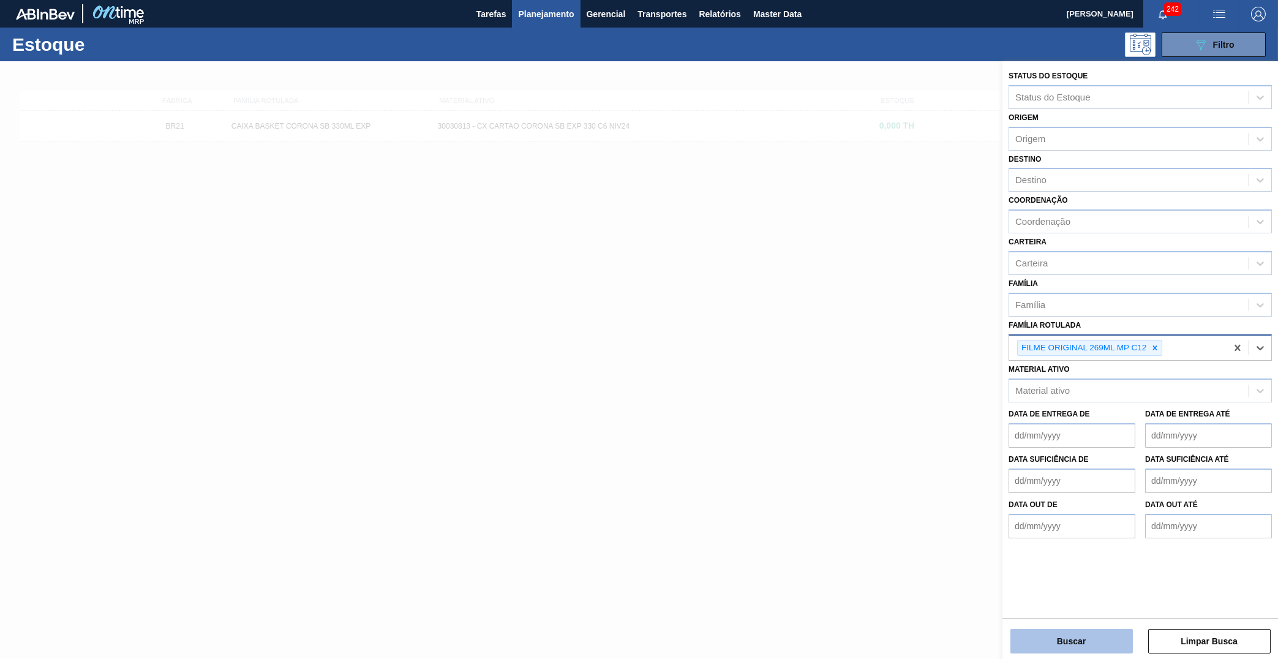
click at [1059, 651] on button "Buscar" at bounding box center [1072, 641] width 123 height 25
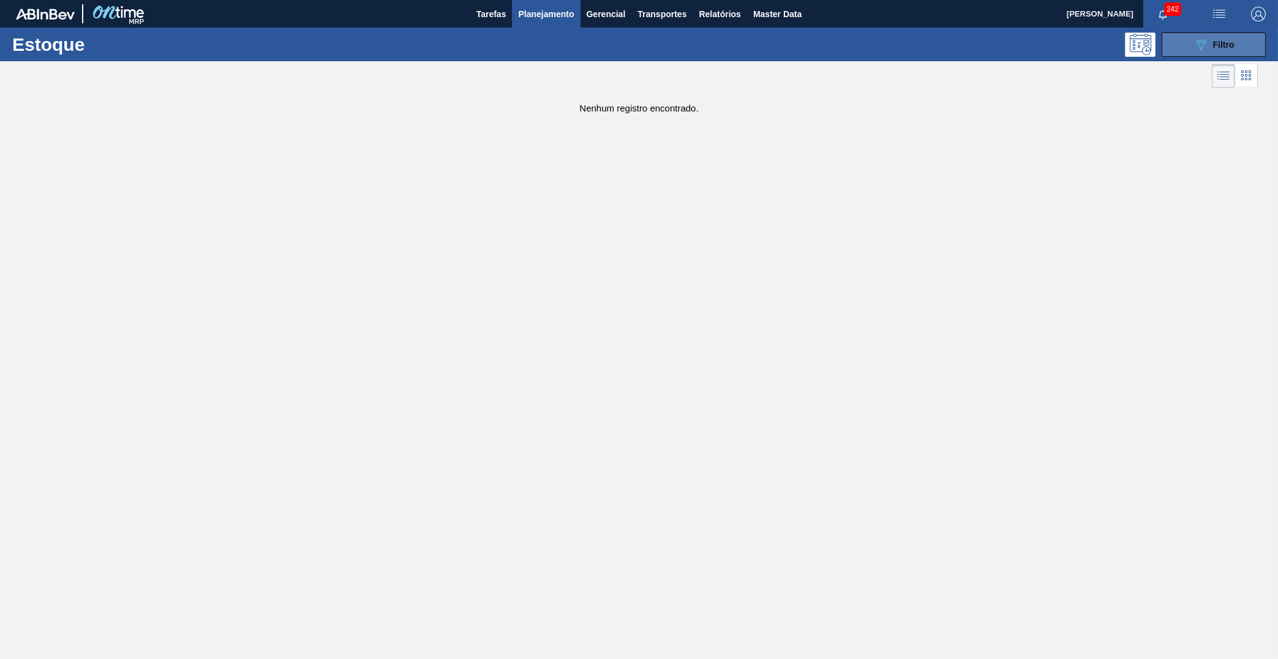
click at [1213, 51] on div "089F7B8B-B2A5-4AFE-B5C0-19BA573D28AC Filtro" at bounding box center [1214, 44] width 41 height 15
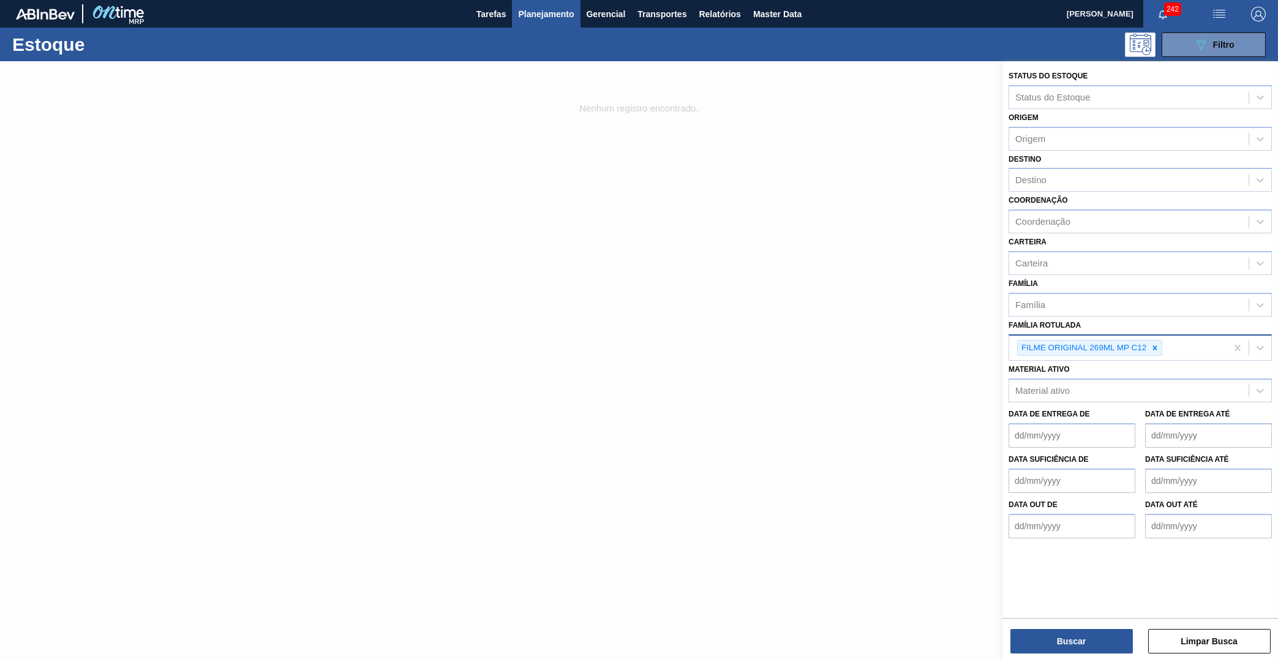
click at [1098, 627] on div "Buscar Limpar Busca" at bounding box center [1141, 635] width 276 height 34
click at [1097, 636] on button "Buscar" at bounding box center [1072, 641] width 123 height 25
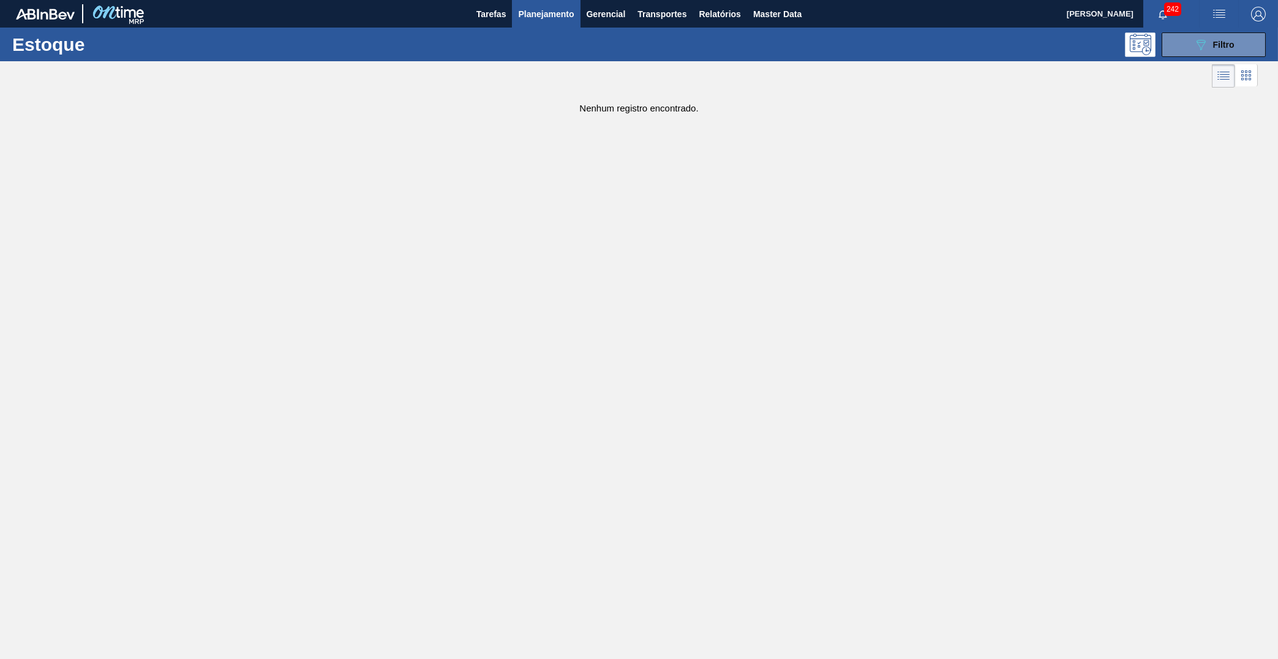
click at [1261, 10] on img "button" at bounding box center [1258, 14] width 15 height 15
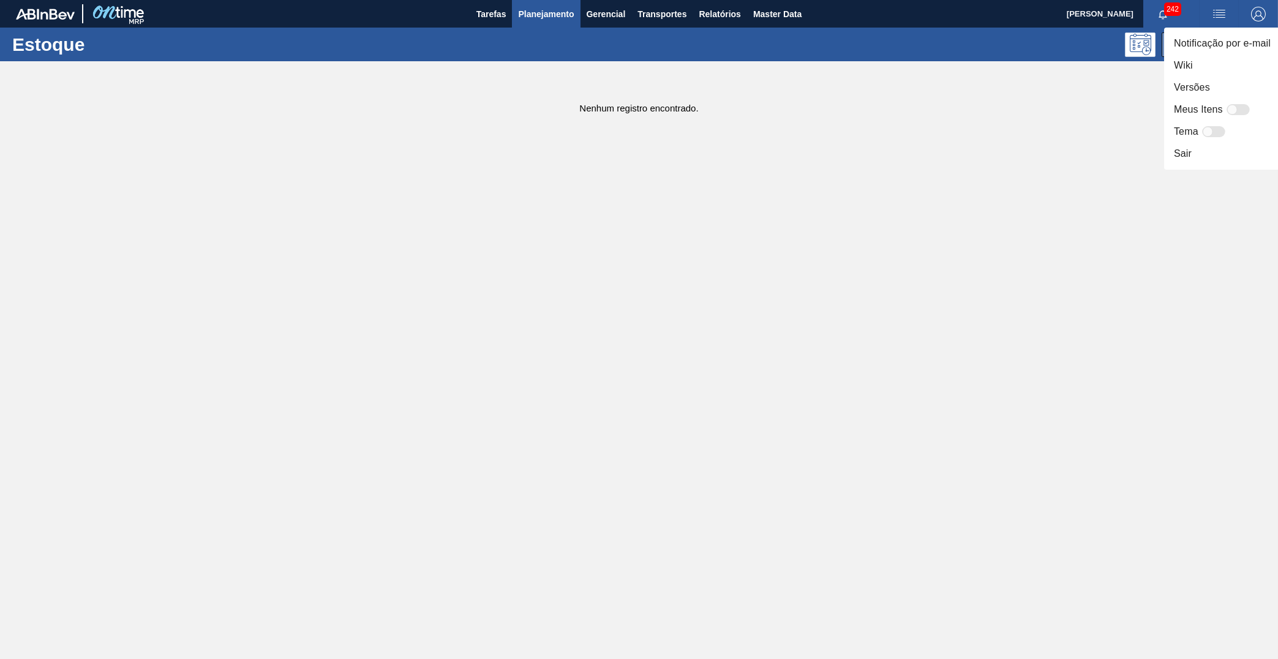
drag, startPoint x: 742, startPoint y: 200, endPoint x: 639, endPoint y: 95, distance: 147.7
click at [742, 201] on div at bounding box center [639, 329] width 1278 height 659
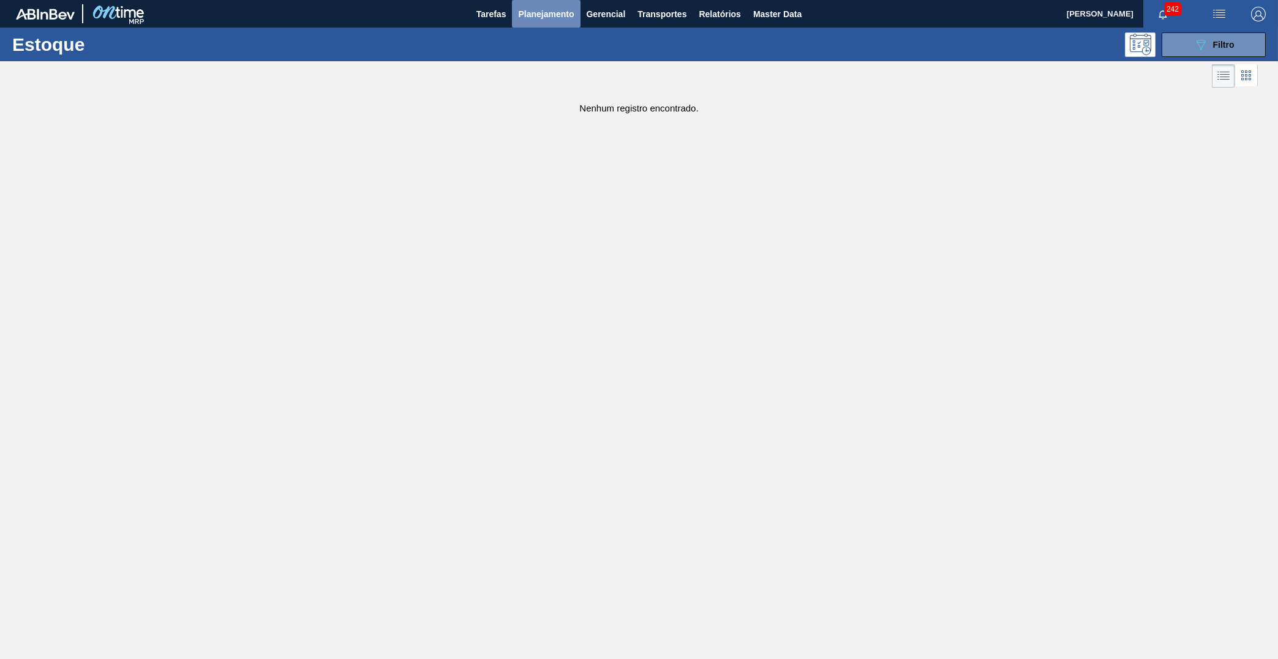
click at [530, 24] on button "Planejamento" at bounding box center [546, 14] width 68 height 28
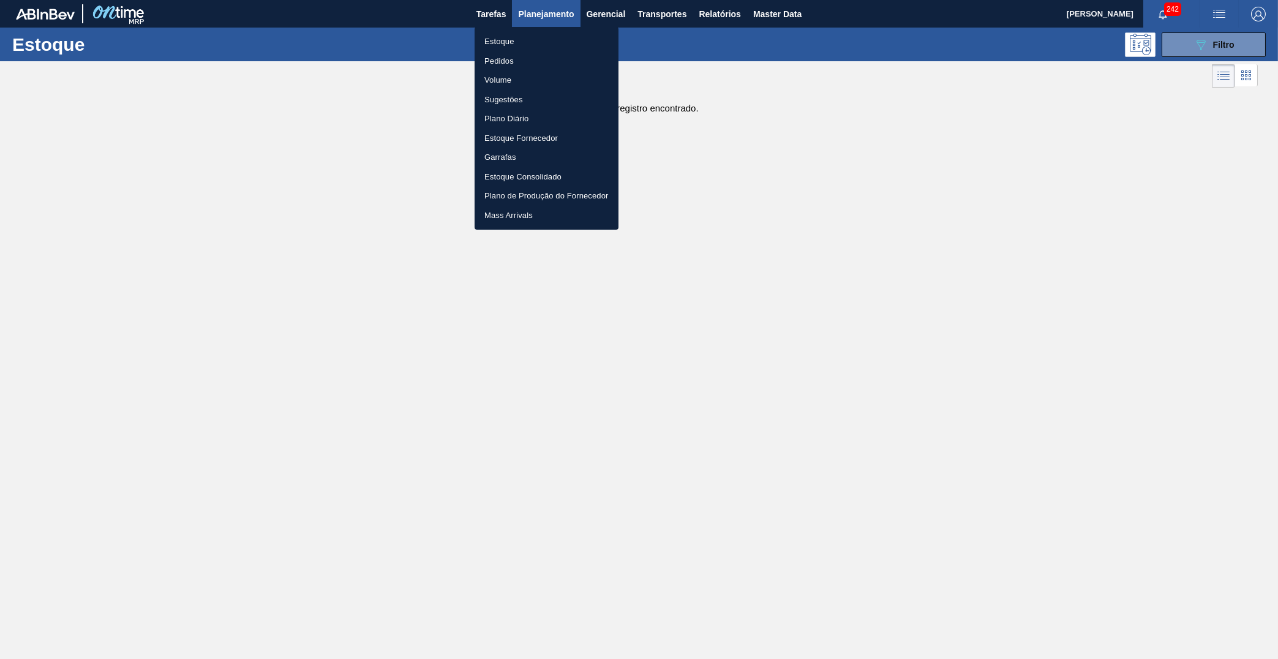
click at [508, 37] on li "Estoque" at bounding box center [547, 42] width 144 height 20
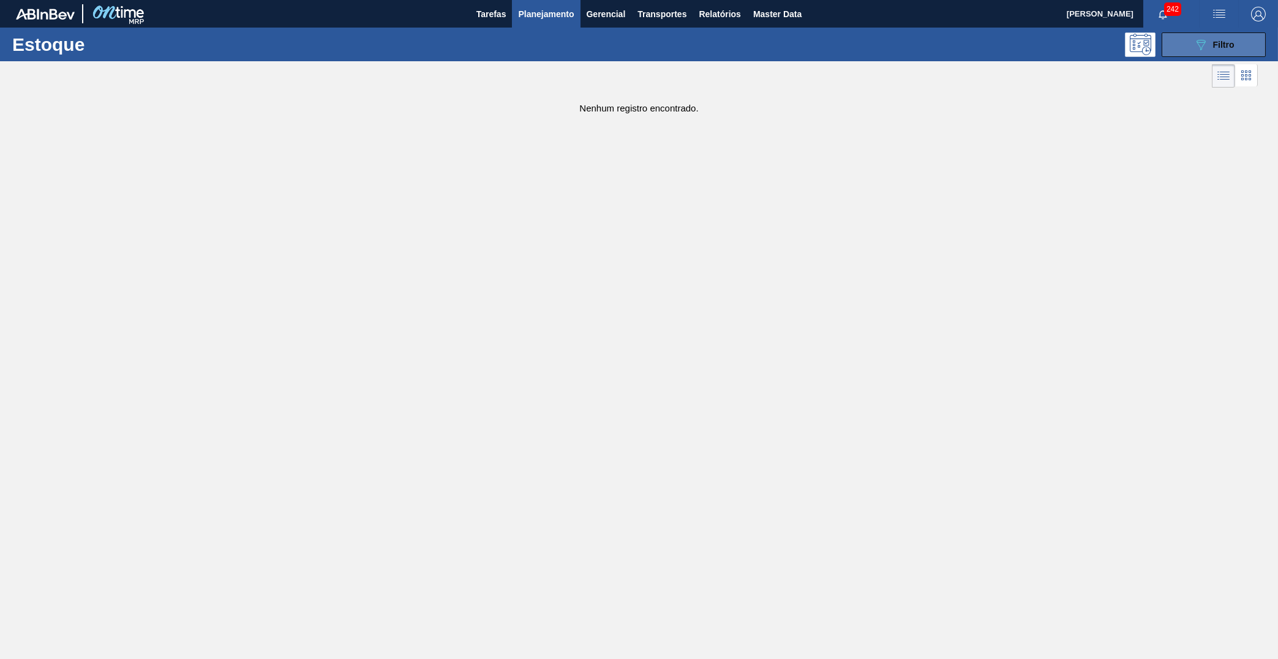
click at [1214, 55] on button "089F7B8B-B2A5-4AFE-B5C0-19BA573D28AC Filtro" at bounding box center [1214, 44] width 104 height 25
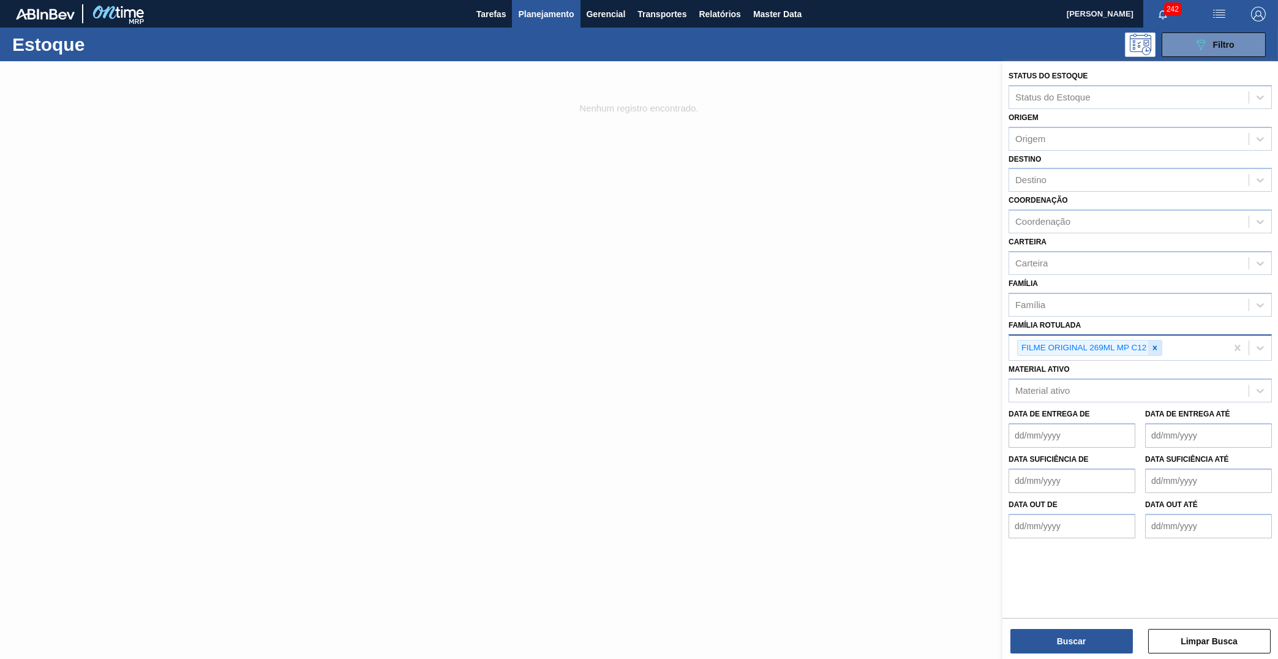
click at [1149, 341] on div "FILME ORIGINAL 269ML MP C12" at bounding box center [1083, 348] width 130 height 15
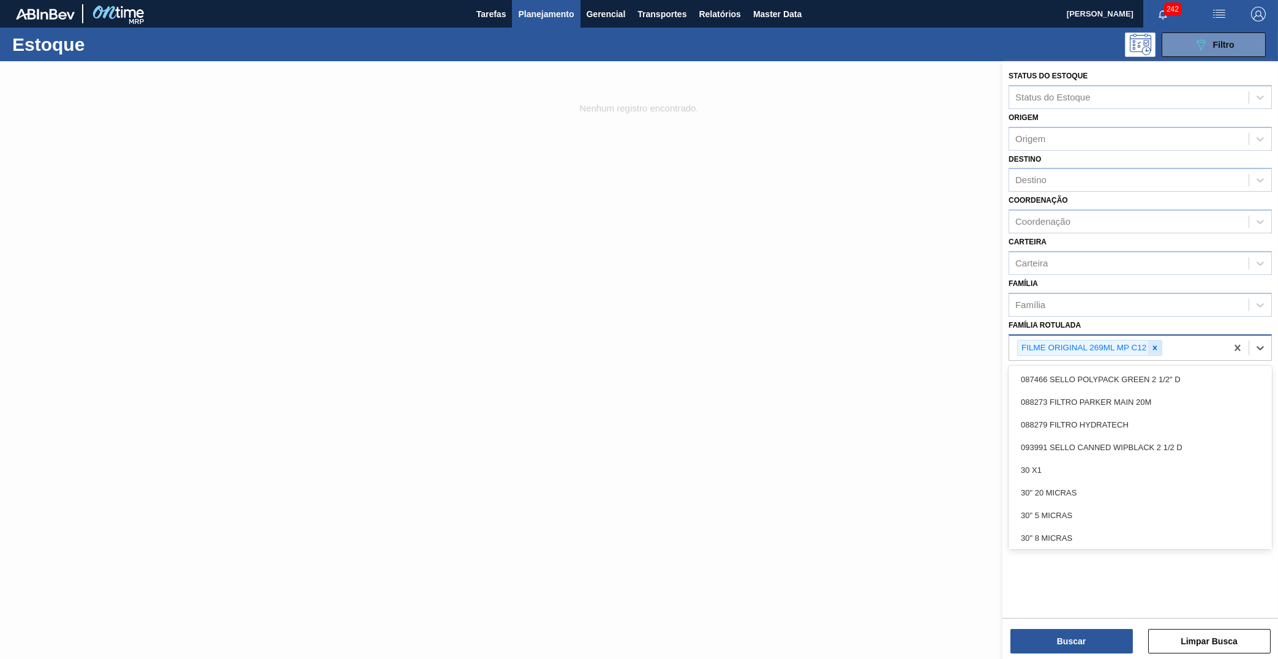
click at [1160, 344] on icon at bounding box center [1155, 348] width 9 height 9
paste Rotulada "FILME ORIGINAL 269ML MP"
type Rotulada "FILME ORIGINAL 269ML MP"
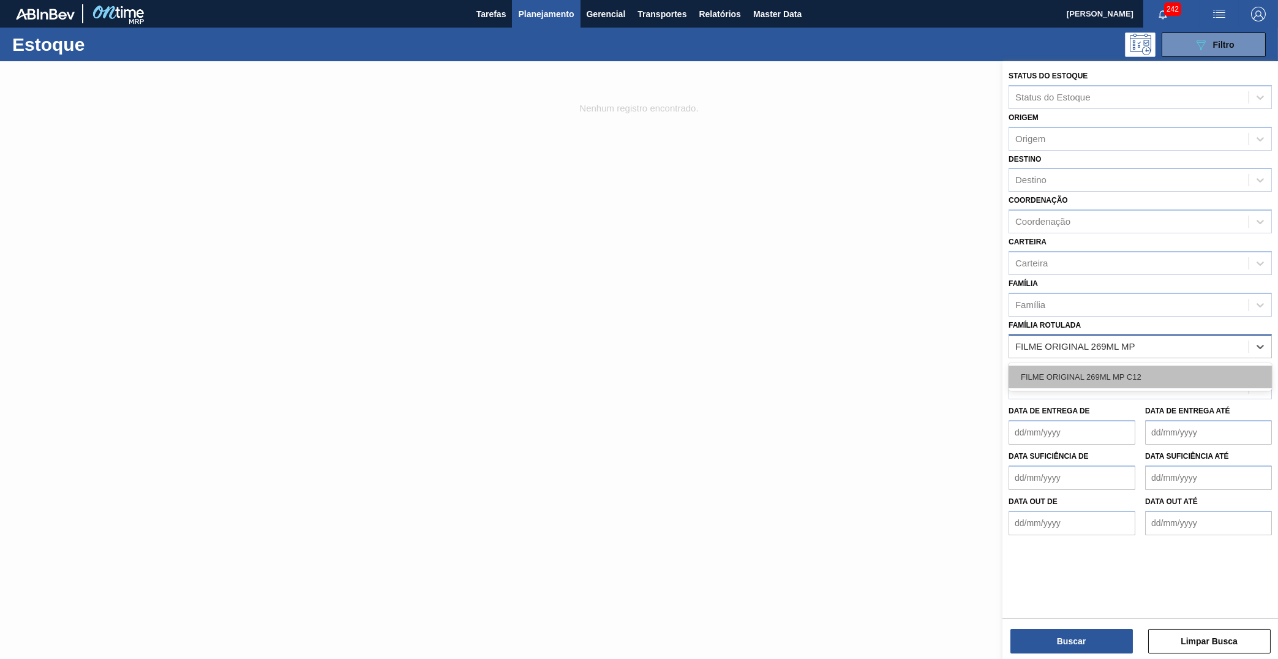
click at [1095, 366] on div "FILME ORIGINAL 269ML MP C12" at bounding box center [1140, 377] width 263 height 23
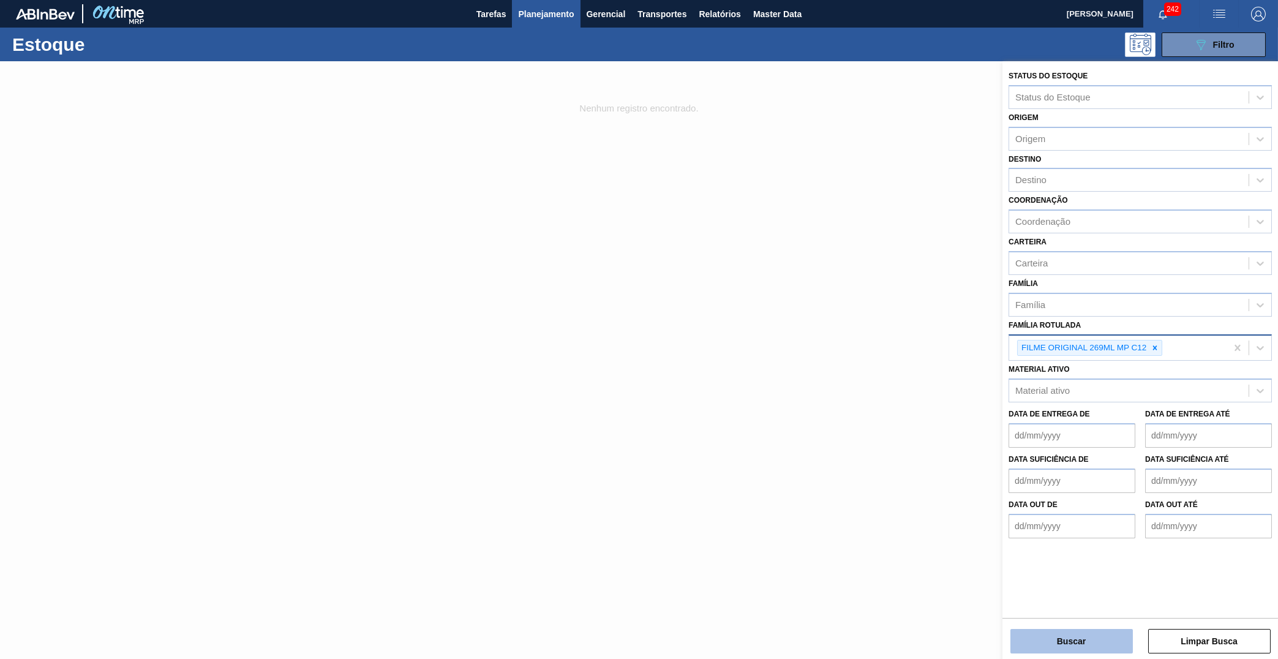
click at [1095, 649] on button "Buscar" at bounding box center [1072, 641] width 123 height 25
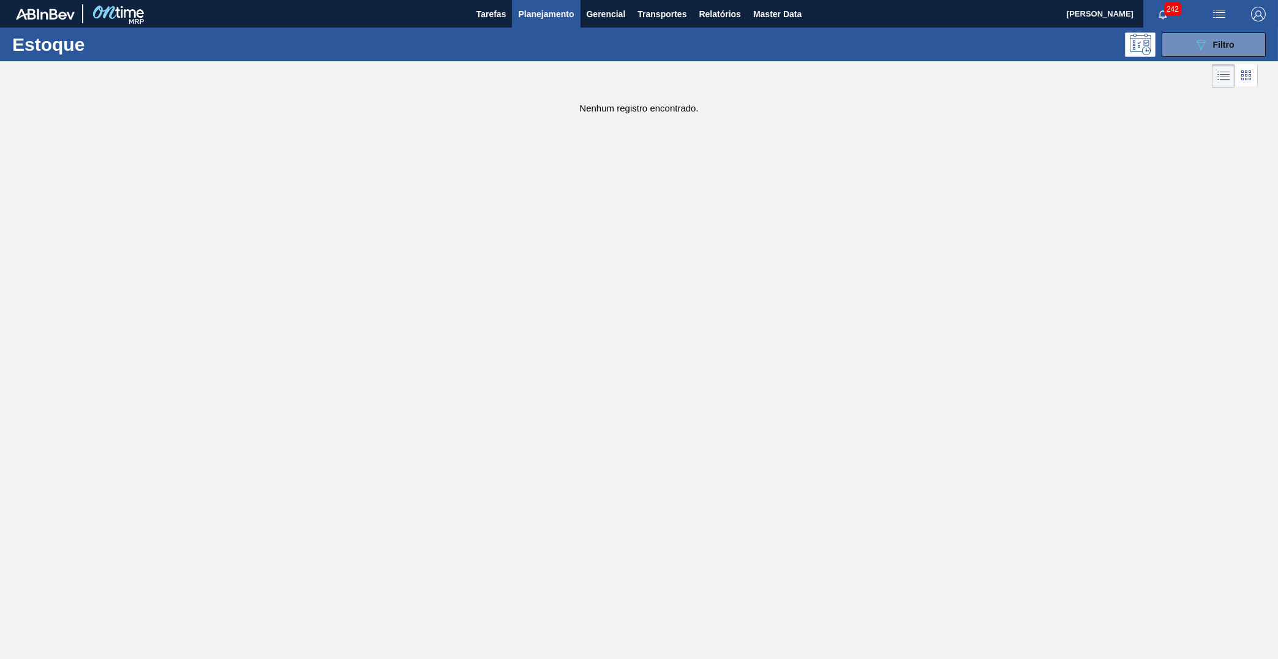
click at [1184, 57] on div "Estoque 089F7B8B-B2A5-4AFE-B5C0-19BA573D28AC Filtro" at bounding box center [639, 45] width 1278 height 34
click at [1183, 47] on button "089F7B8B-B2A5-4AFE-B5C0-19BA573D28AC Filtro" at bounding box center [1214, 44] width 104 height 25
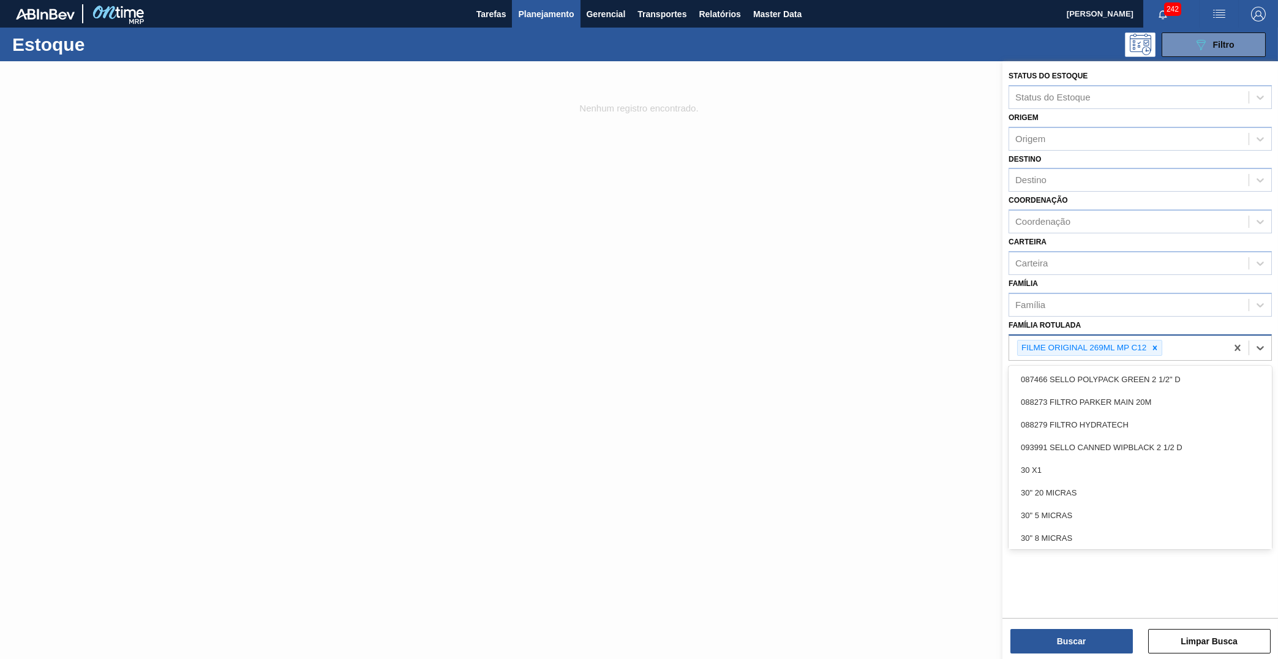
click at [1163, 336] on div "FILME ORIGINAL 269ML MP C12" at bounding box center [1117, 348] width 217 height 25
click at [1126, 639] on button "Buscar" at bounding box center [1072, 641] width 123 height 25
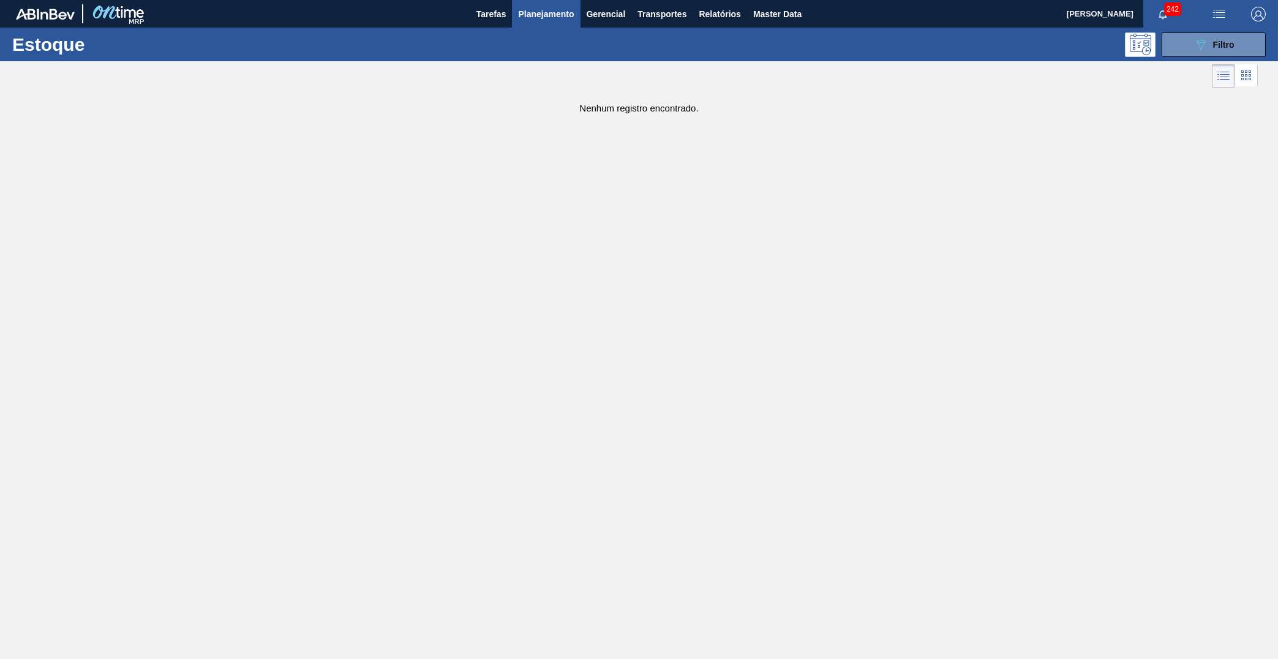
click at [568, 11] on span "Planejamento" at bounding box center [546, 14] width 56 height 15
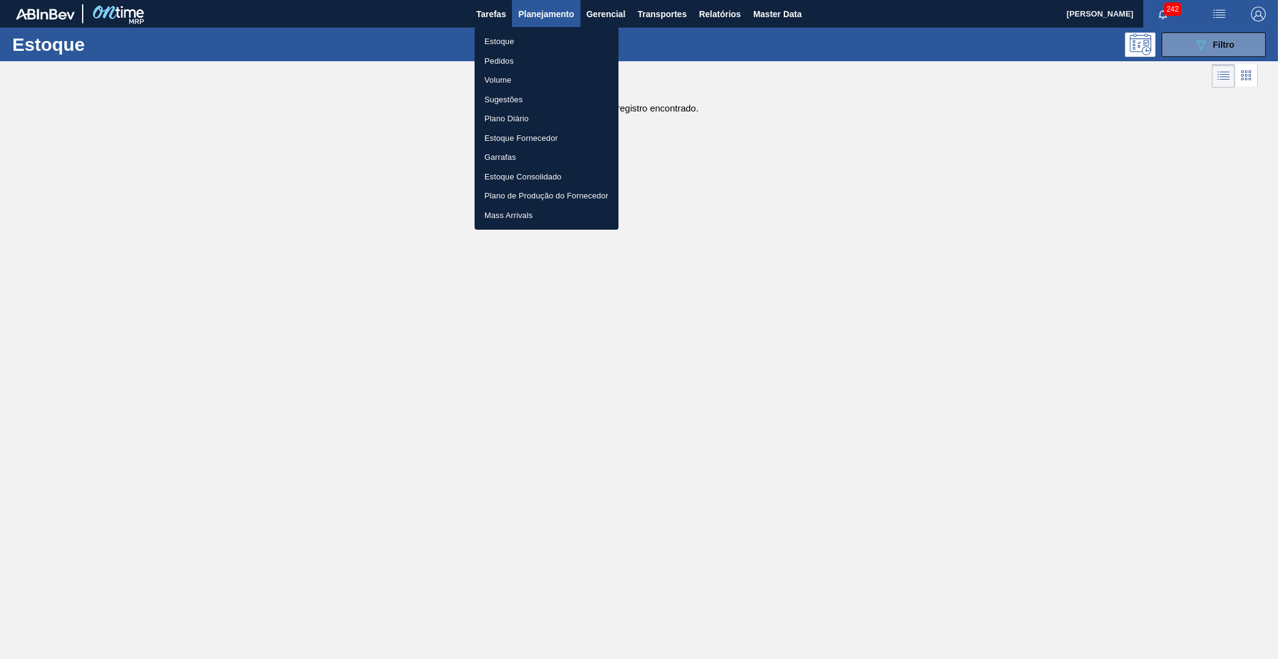
click at [548, 28] on ul "Estoque Pedidos Volume Sugestões Plano Diário Estoque Fornecedor Garrafas Estoq…" at bounding box center [547, 128] width 144 height 203
click at [543, 34] on li "Estoque" at bounding box center [547, 42] width 144 height 20
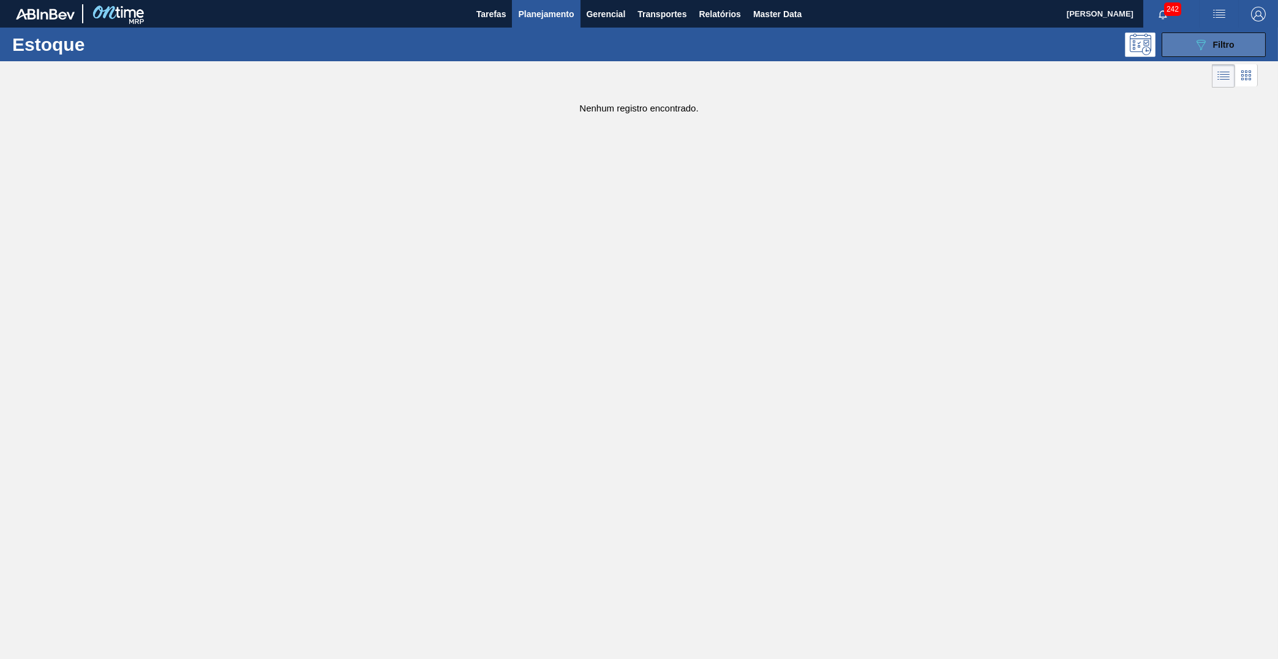
click at [1186, 51] on button "089F7B8B-B2A5-4AFE-B5C0-19BA573D28AC Filtro" at bounding box center [1214, 44] width 104 height 25
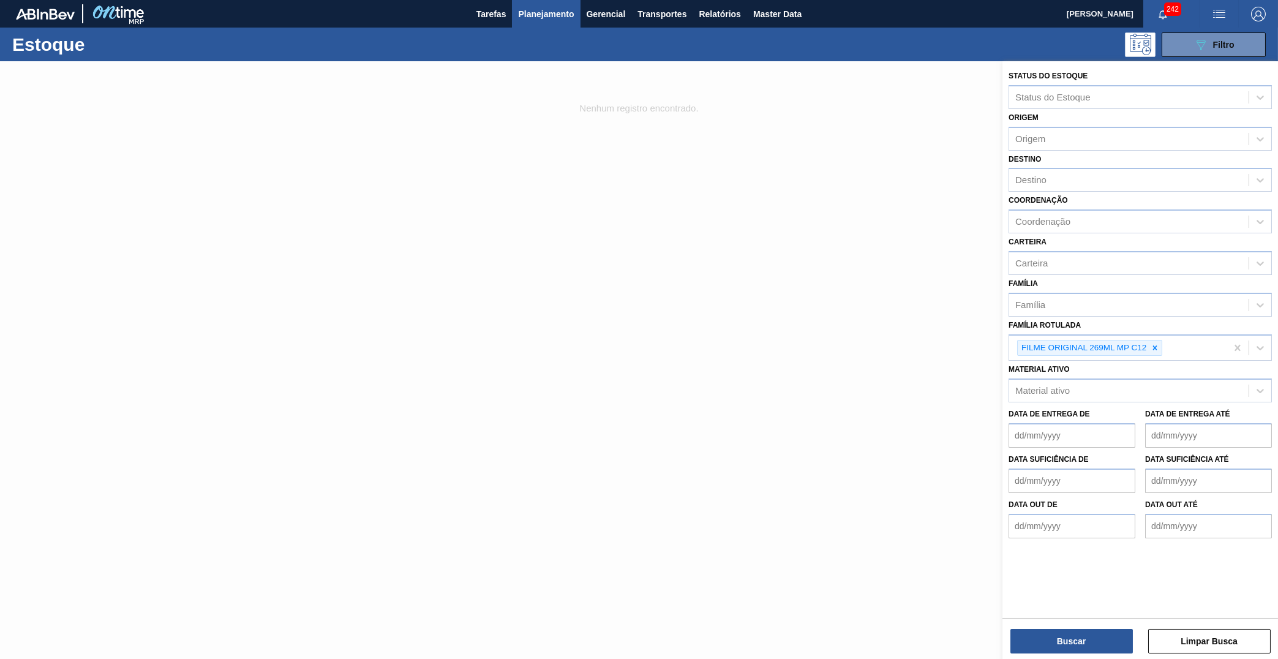
click at [1115, 402] on div "Data de Entrega de Data de Entrega até" at bounding box center [1140, 424] width 273 height 45
click at [1125, 382] on div "Material ativo" at bounding box center [1129, 391] width 240 height 18
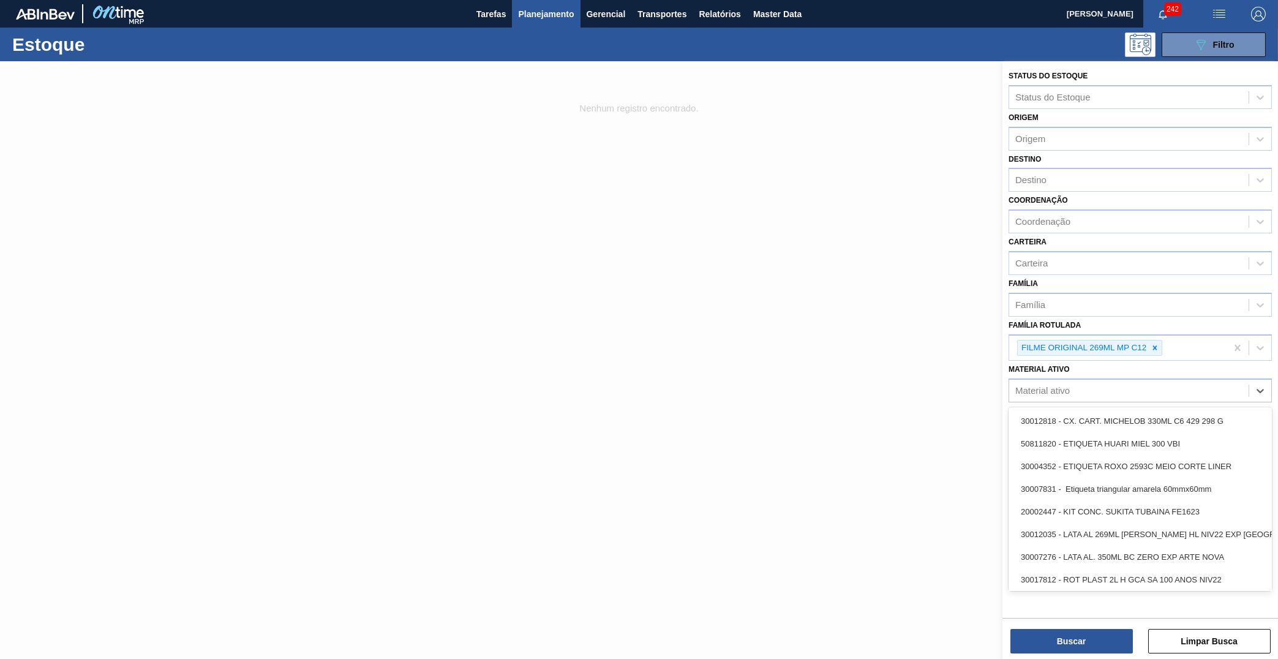
paste ativo "FILME ORIGINAL 269ML MP"
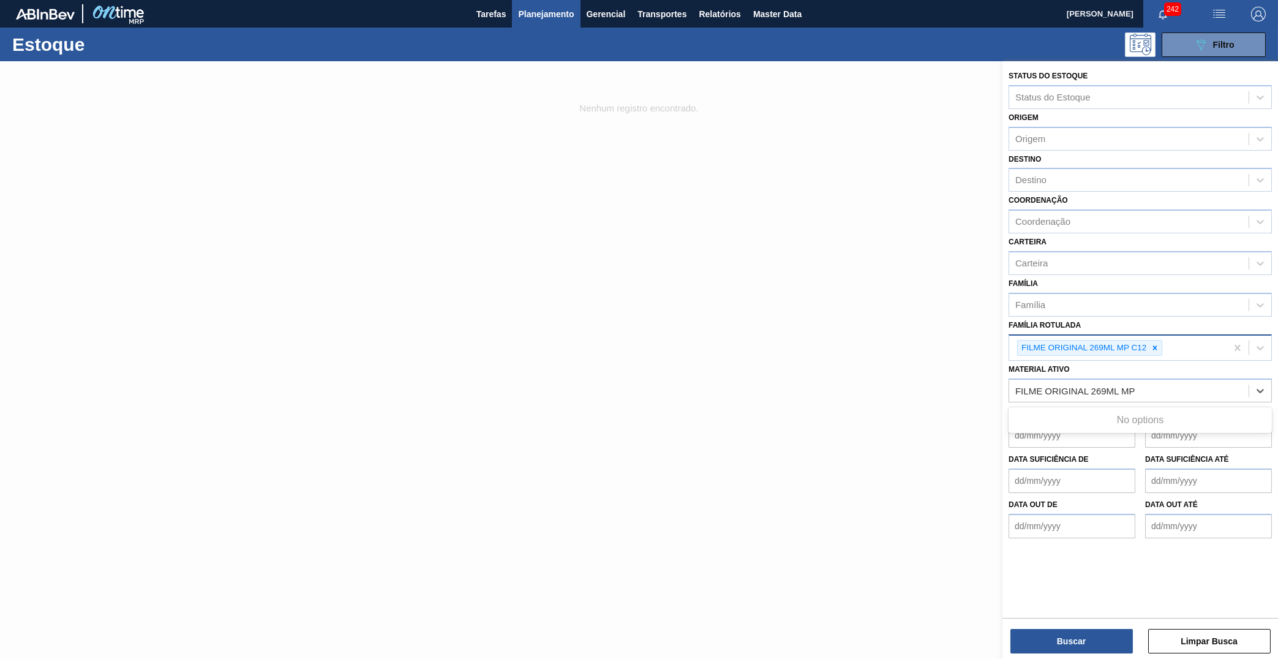
type ativo "FILME ORIGINAL 269ML MP"
click at [1166, 339] on div "FILME ORIGINAL 269ML MP C12" at bounding box center [1117, 348] width 217 height 25
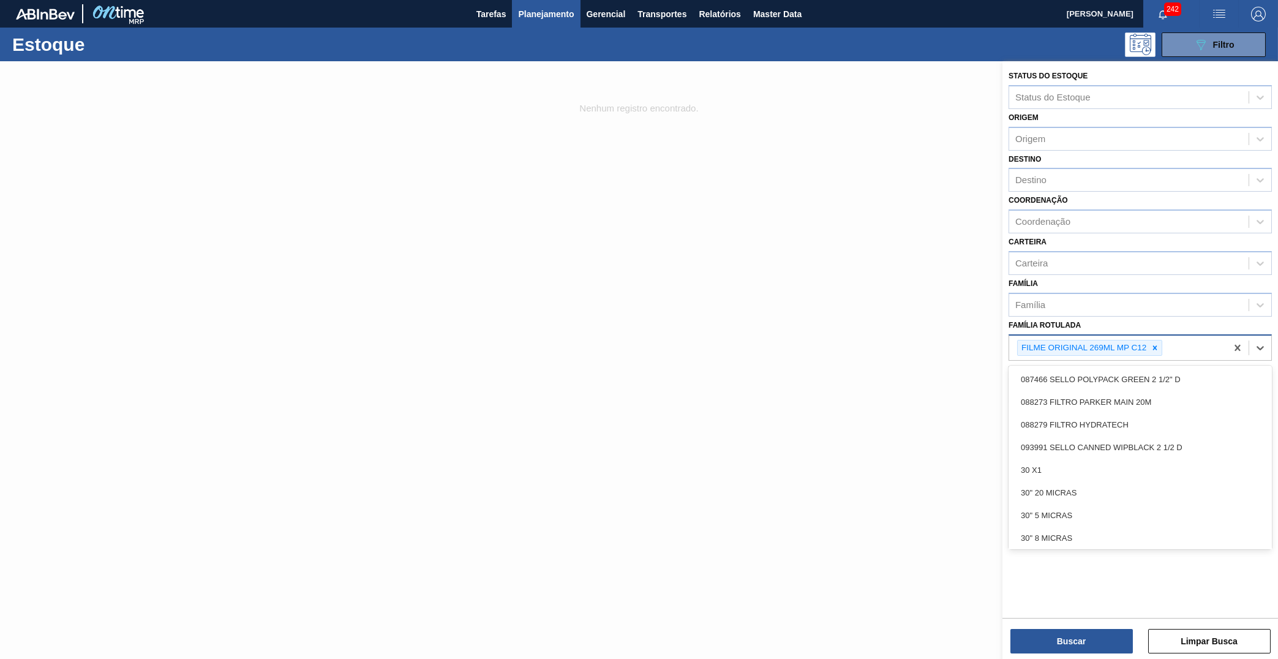
click at [1163, 338] on div "FILME ORIGINAL 269ML MP C12" at bounding box center [1117, 348] width 217 height 25
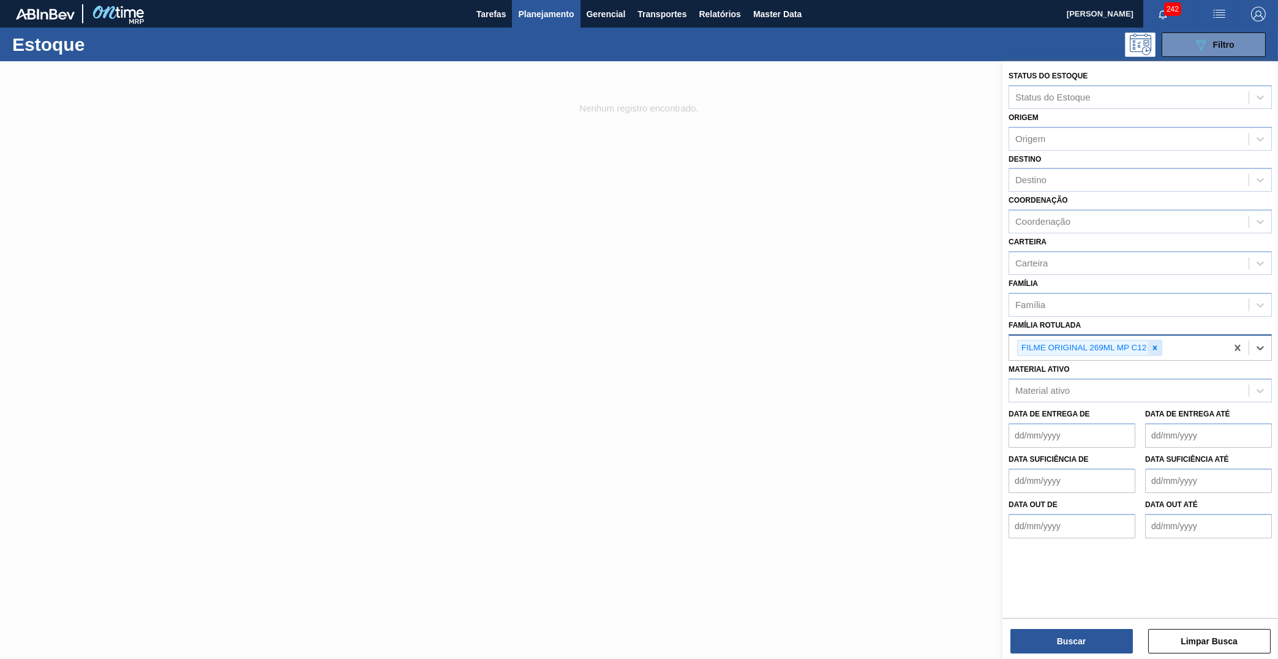
click at [1161, 341] on div at bounding box center [1155, 348] width 13 height 15
paste Rotulada "FILME ORIGINAL 269ML MP"
type Rotulada "FILME ORIGINAL 269ML MP"
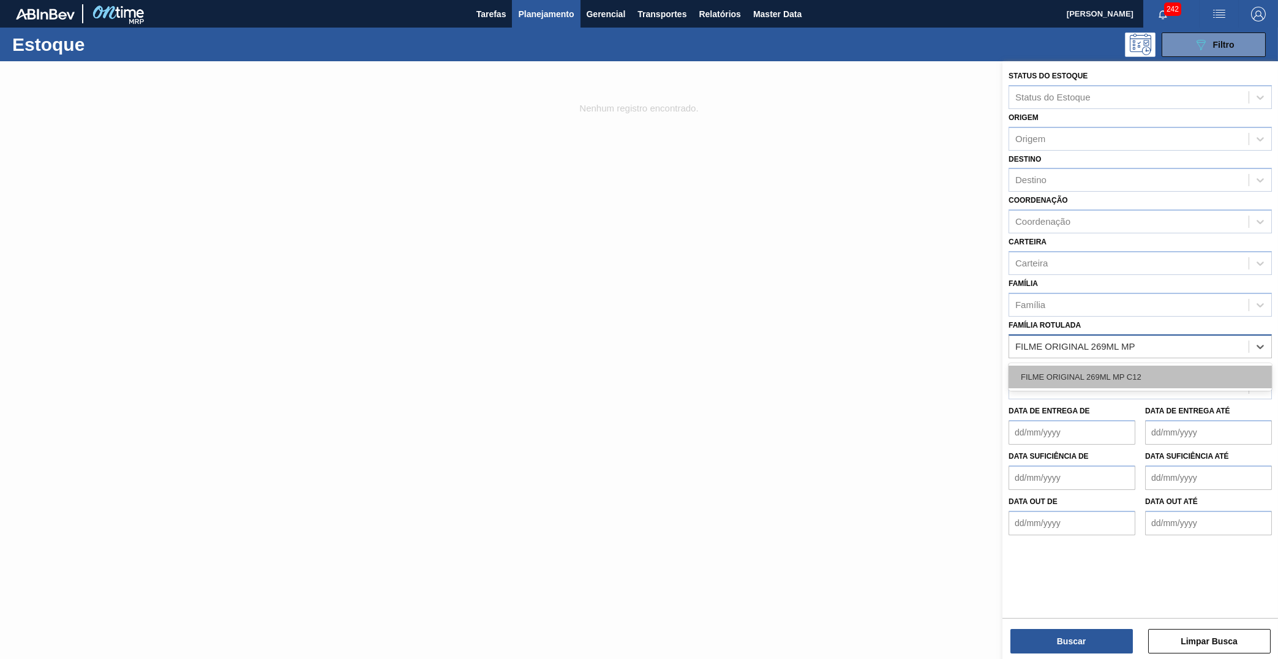
click at [1117, 366] on div "FILME ORIGINAL 269ML MP C12" at bounding box center [1140, 377] width 263 height 23
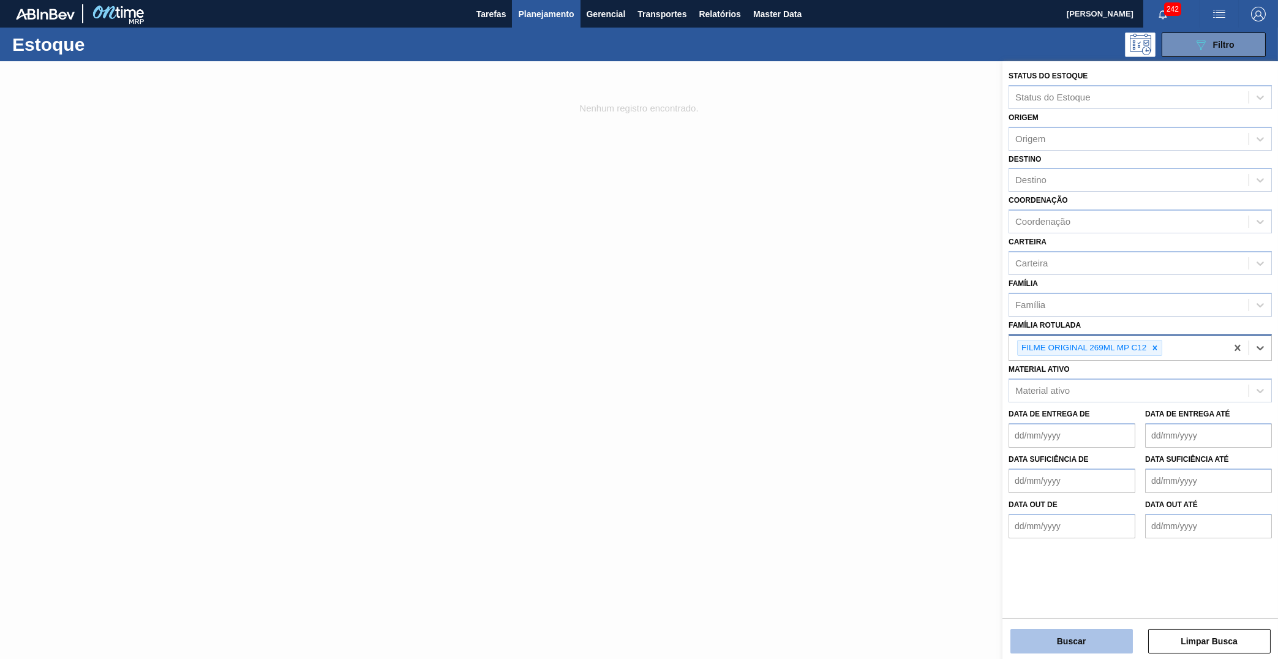
click at [1068, 643] on button "Buscar" at bounding box center [1072, 641] width 123 height 25
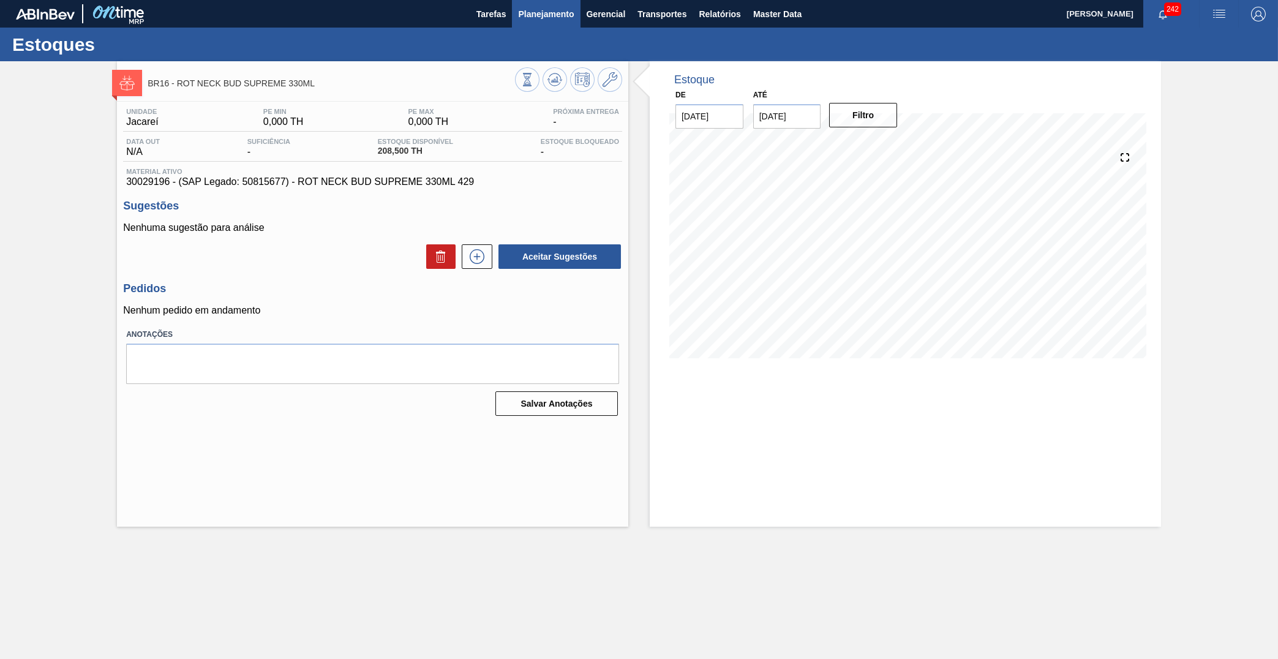
click at [536, 10] on span "Planejamento" at bounding box center [546, 14] width 56 height 15
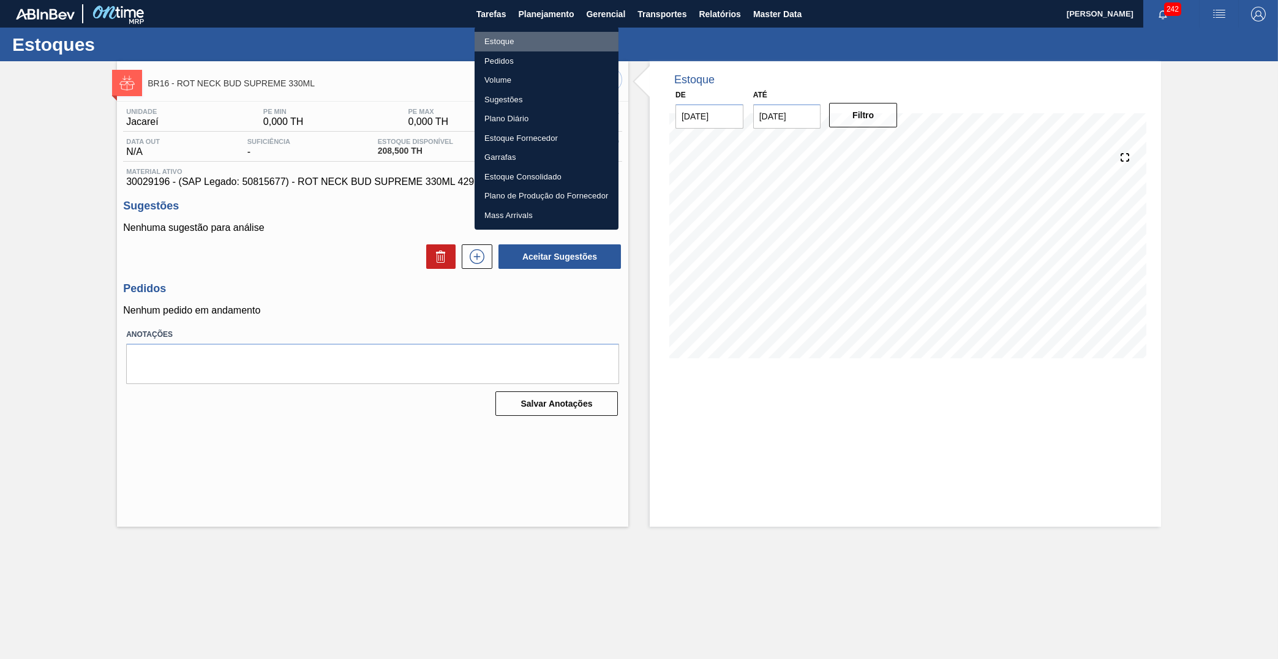
click at [516, 35] on li "Estoque" at bounding box center [547, 42] width 144 height 20
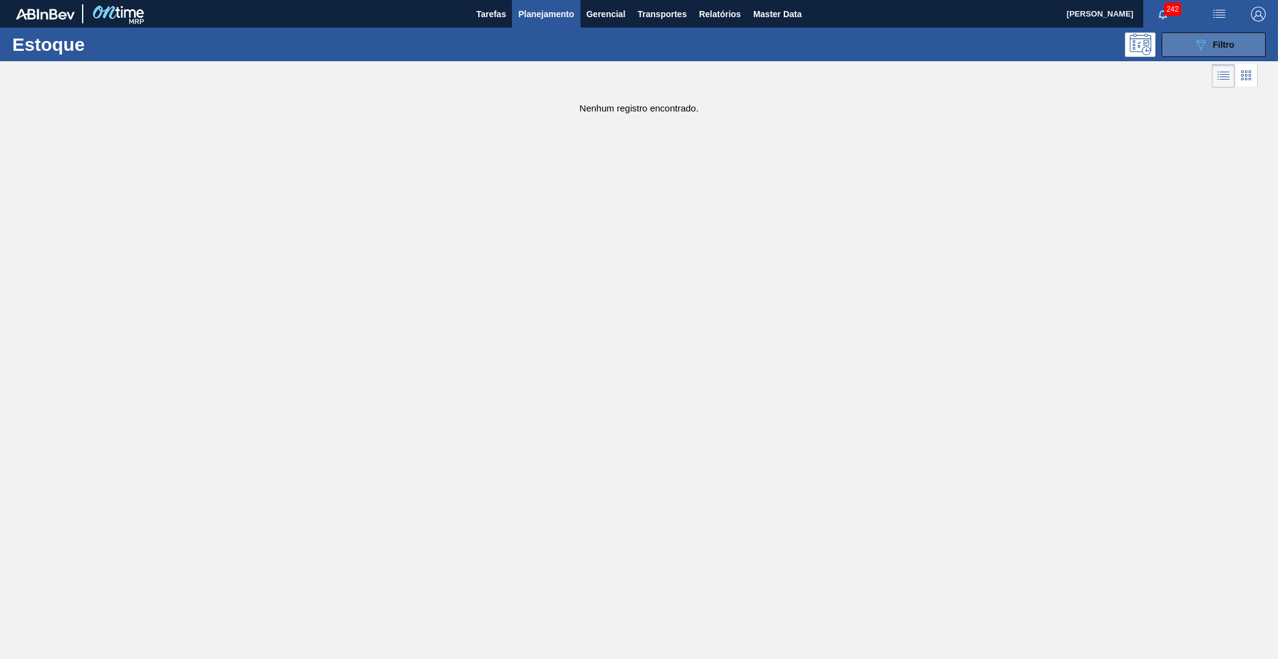
click at [1190, 49] on button "089F7B8B-B2A5-4AFE-B5C0-19BA573D28AC Filtro" at bounding box center [1214, 44] width 104 height 25
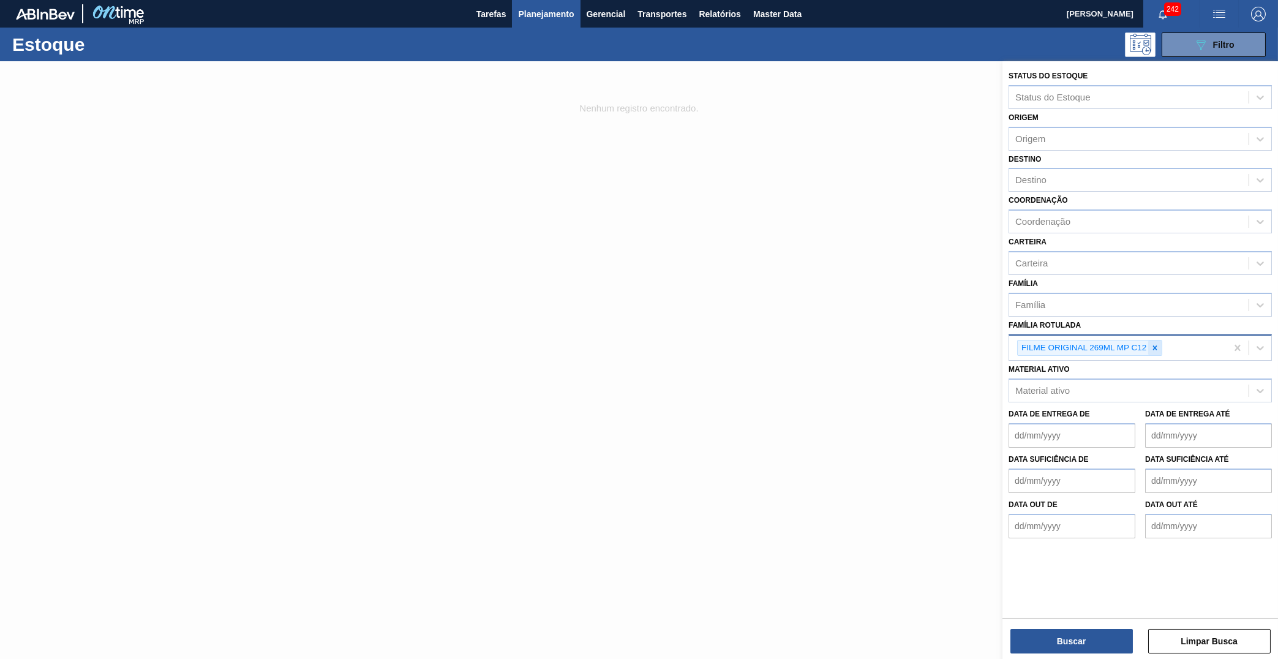
click at [1159, 344] on icon at bounding box center [1155, 348] width 9 height 9
paste Rotulada "FILME ORIGINAL 269ML MP"
type Rotulada "FILME ORIGINAL 269ML MP"
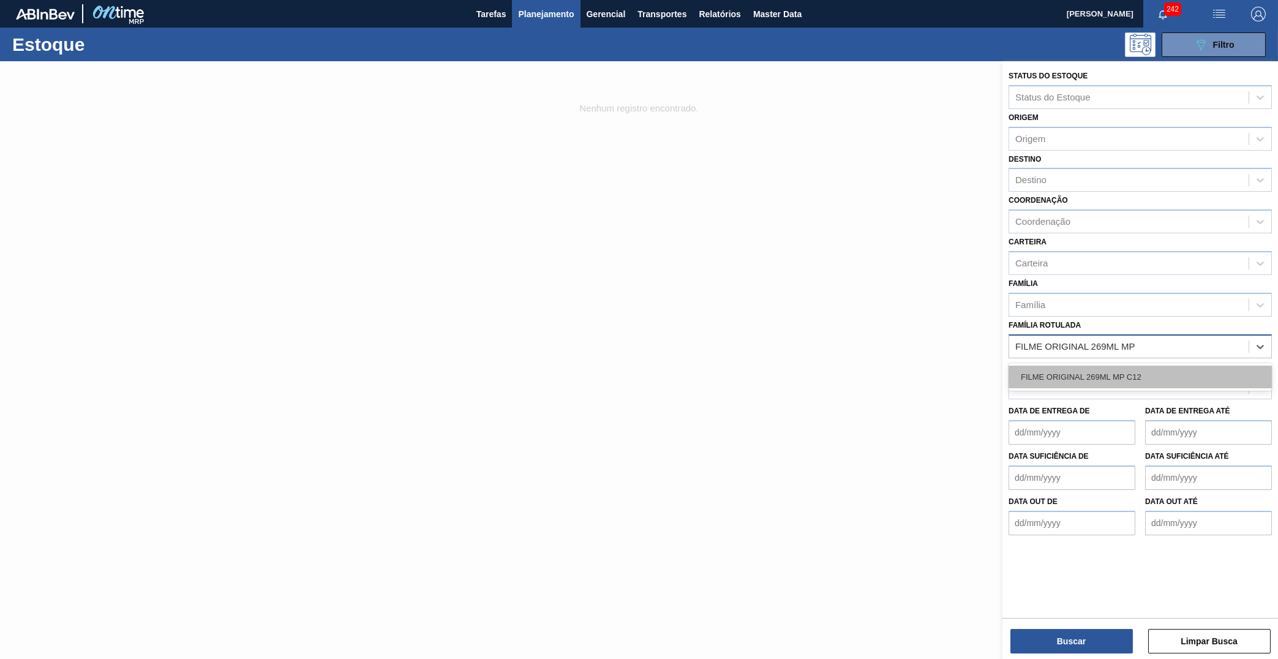
click at [1096, 366] on div "FILME ORIGINAL 269ML MP C12" at bounding box center [1140, 377] width 263 height 23
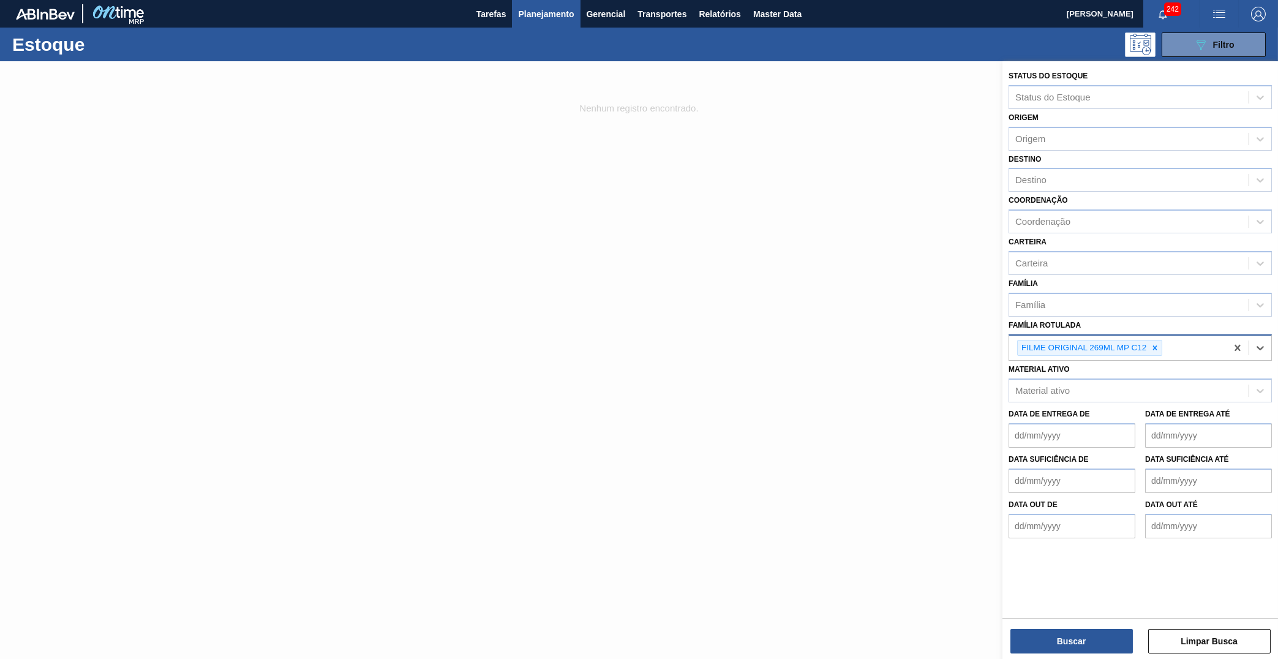
click at [1100, 657] on div "Status do Estoque Status do Estoque Origem Origem Destino Destino Coordenação C…" at bounding box center [1141, 361] width 276 height 600
click at [1094, 634] on button "Buscar" at bounding box center [1072, 641] width 123 height 25
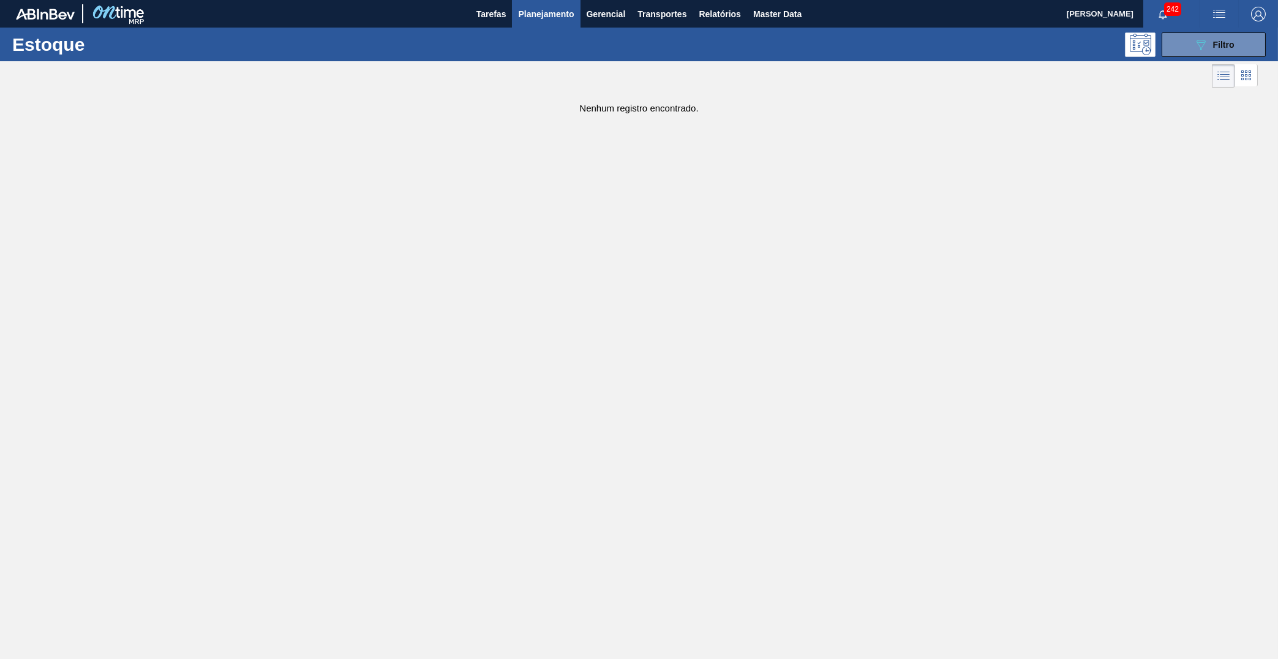
click at [1221, 31] on div "Estoque 089F7B8B-B2A5-4AFE-B5C0-19BA573D28AC Filtro" at bounding box center [639, 45] width 1278 height 34
click at [1228, 40] on span "Filtro" at bounding box center [1223, 45] width 21 height 10
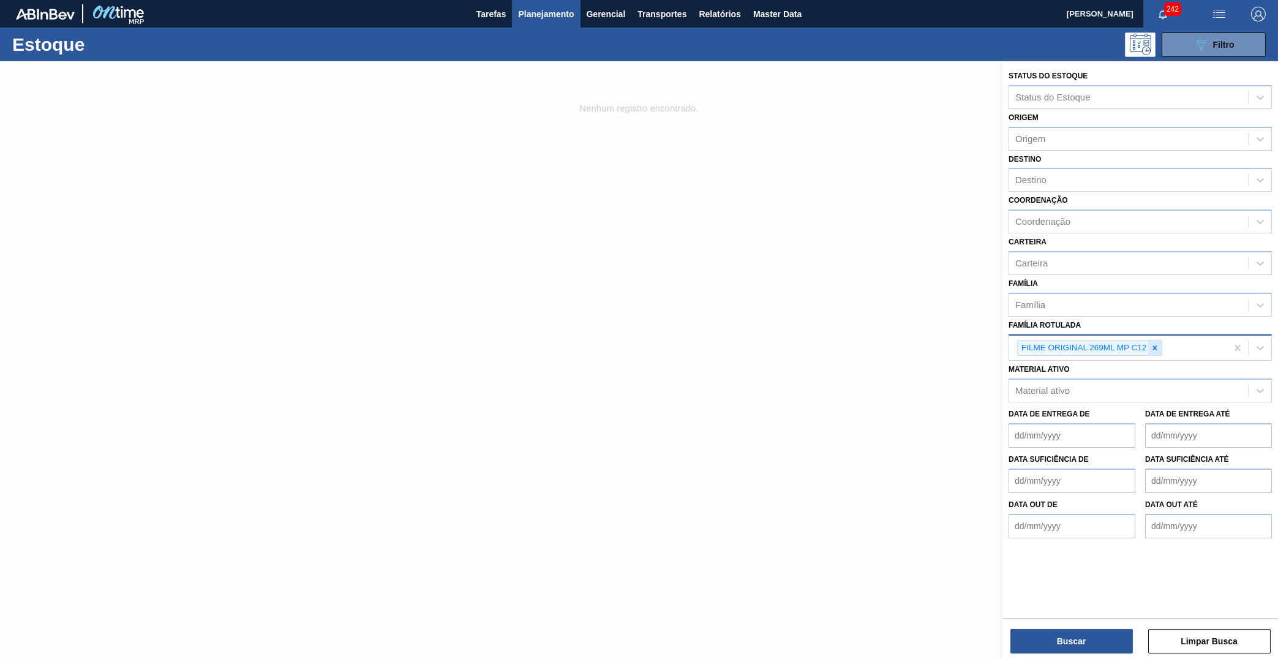
click at [1159, 344] on icon at bounding box center [1155, 348] width 9 height 9
click at [1114, 379] on div "Material ativo" at bounding box center [1129, 388] width 240 height 18
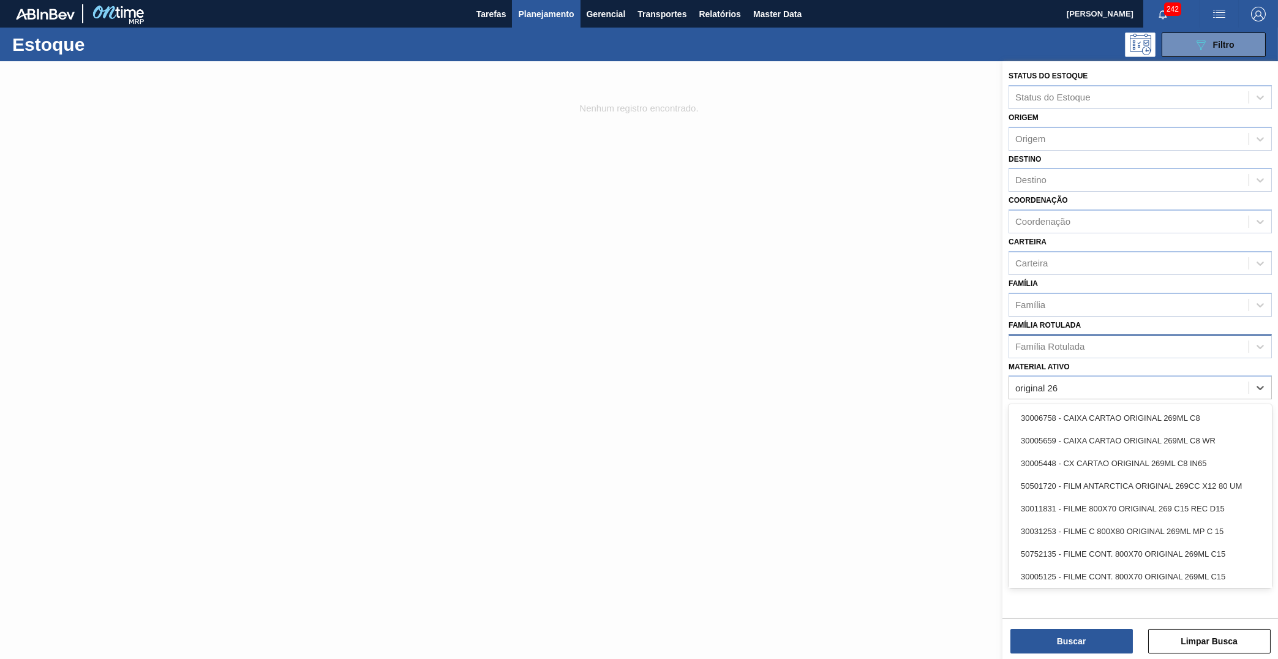
type ativo "original 269"
click at [1026, 451] on div "30005125 - FILME CONT. 800X70 ORIGINAL 269ML C15" at bounding box center [1140, 462] width 263 height 23
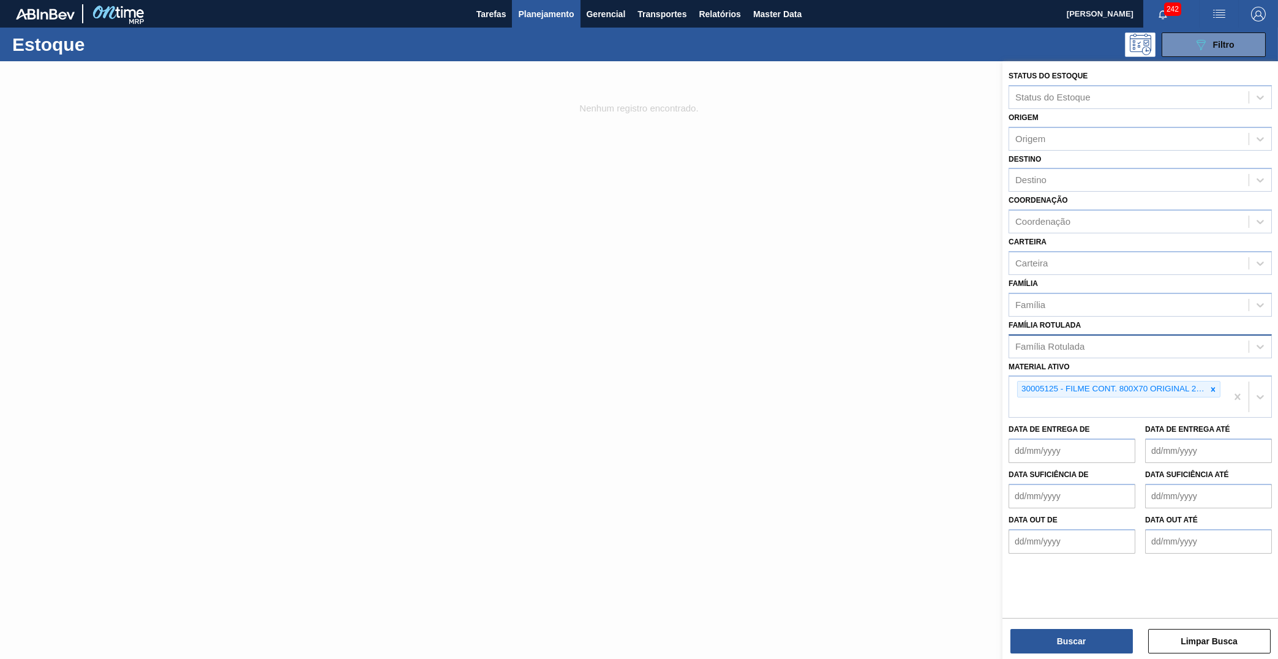
click at [1066, 621] on div "Buscar Limpar Busca" at bounding box center [1141, 635] width 276 height 34
click at [1063, 637] on button "Buscar" at bounding box center [1072, 641] width 123 height 25
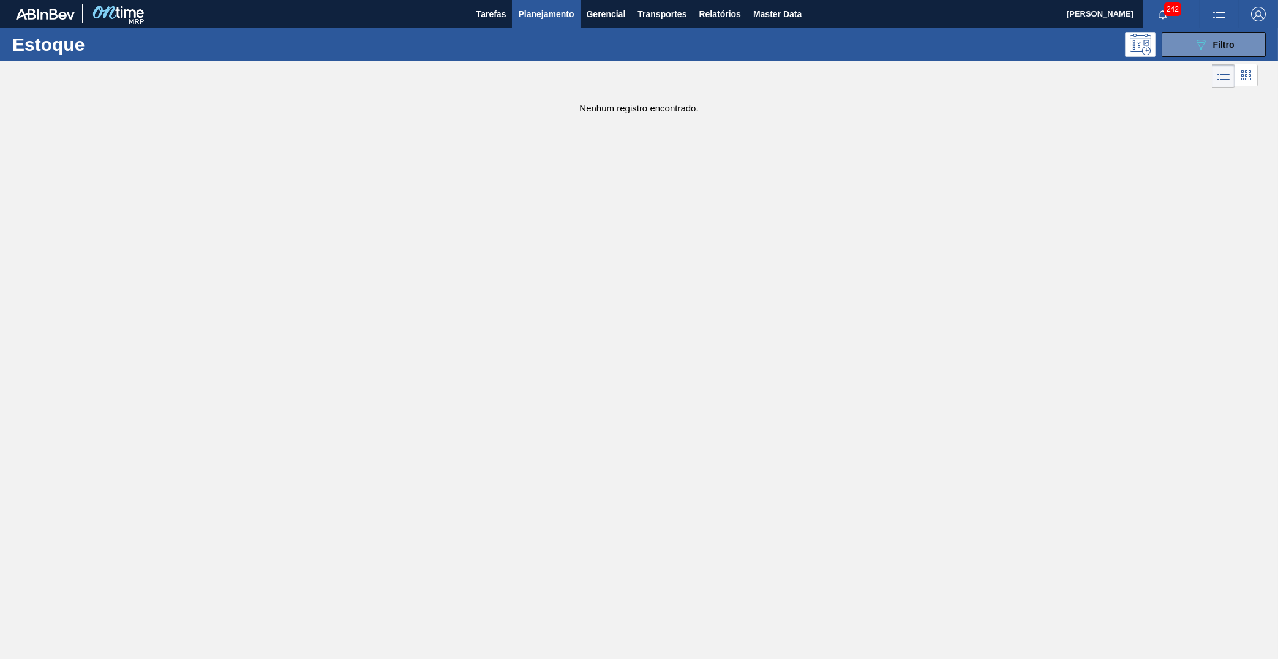
click at [1212, 24] on button "button" at bounding box center [1219, 14] width 39 height 28
click at [1212, 24] on div at bounding box center [639, 329] width 1278 height 659
click at [1214, 35] on button "089F7B8B-B2A5-4AFE-B5C0-19BA573D28AC Filtro" at bounding box center [1214, 44] width 104 height 25
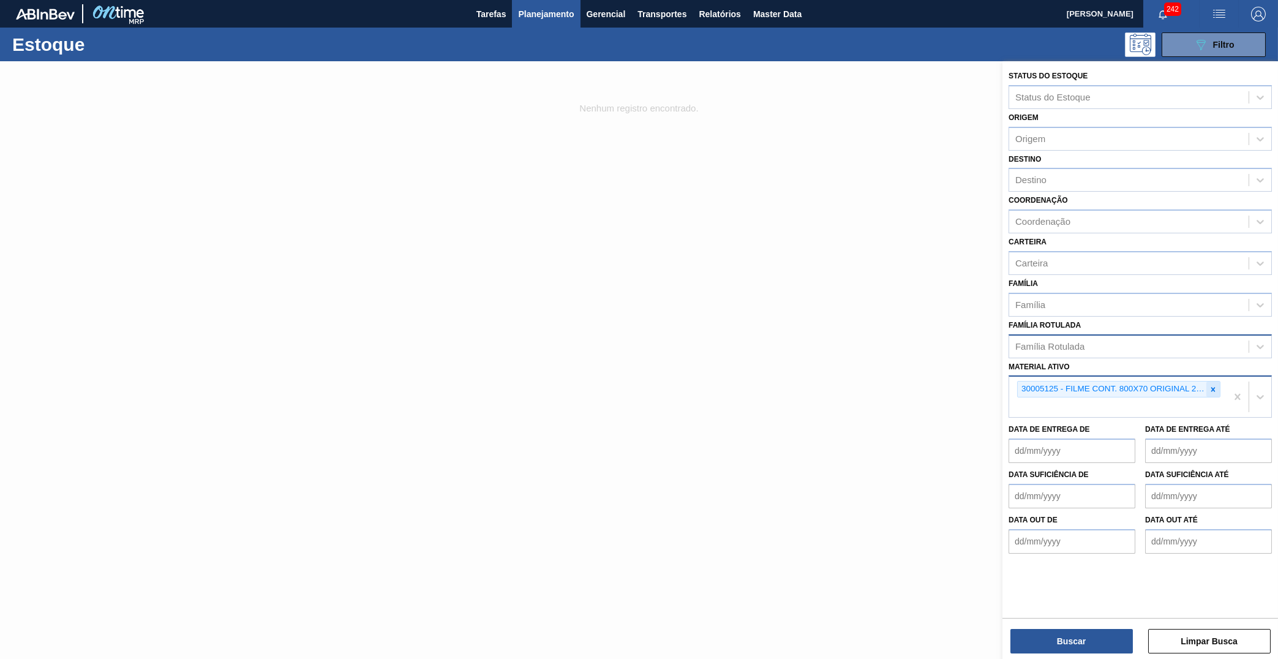
click at [1218, 377] on div "30005125 - FILME CONT. 800X70 ORIGINAL 269ML C15" at bounding box center [1117, 397] width 217 height 40
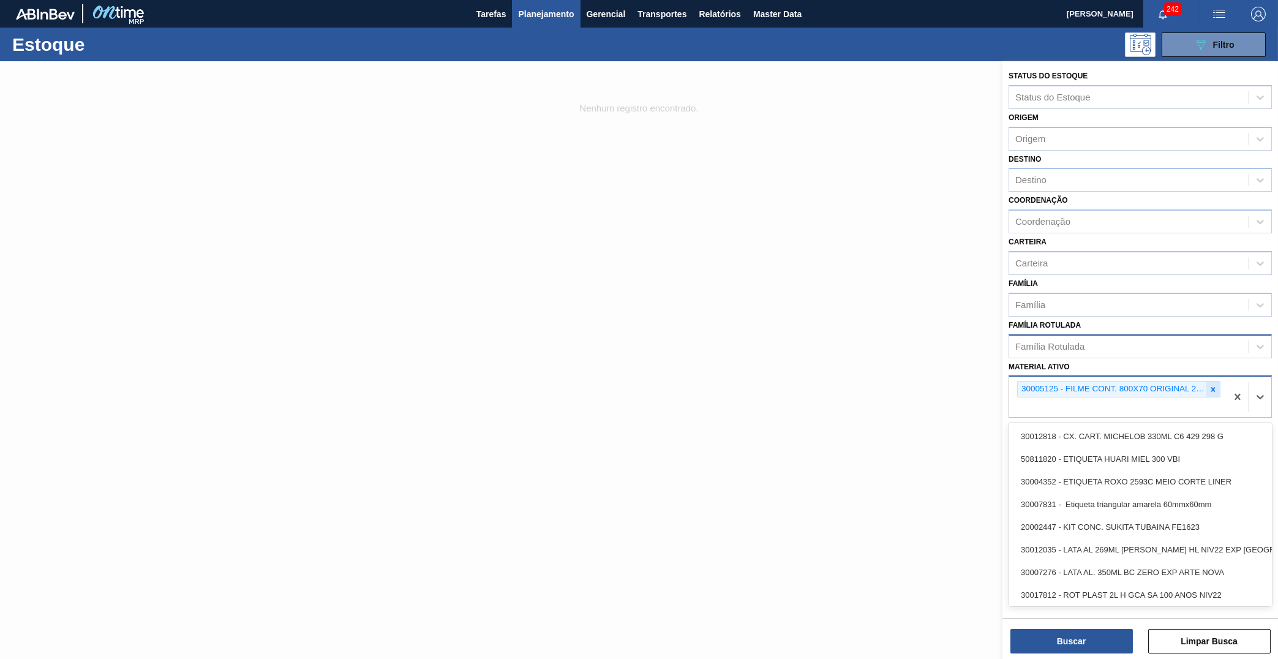
click at [1214, 385] on icon at bounding box center [1213, 389] width 9 height 9
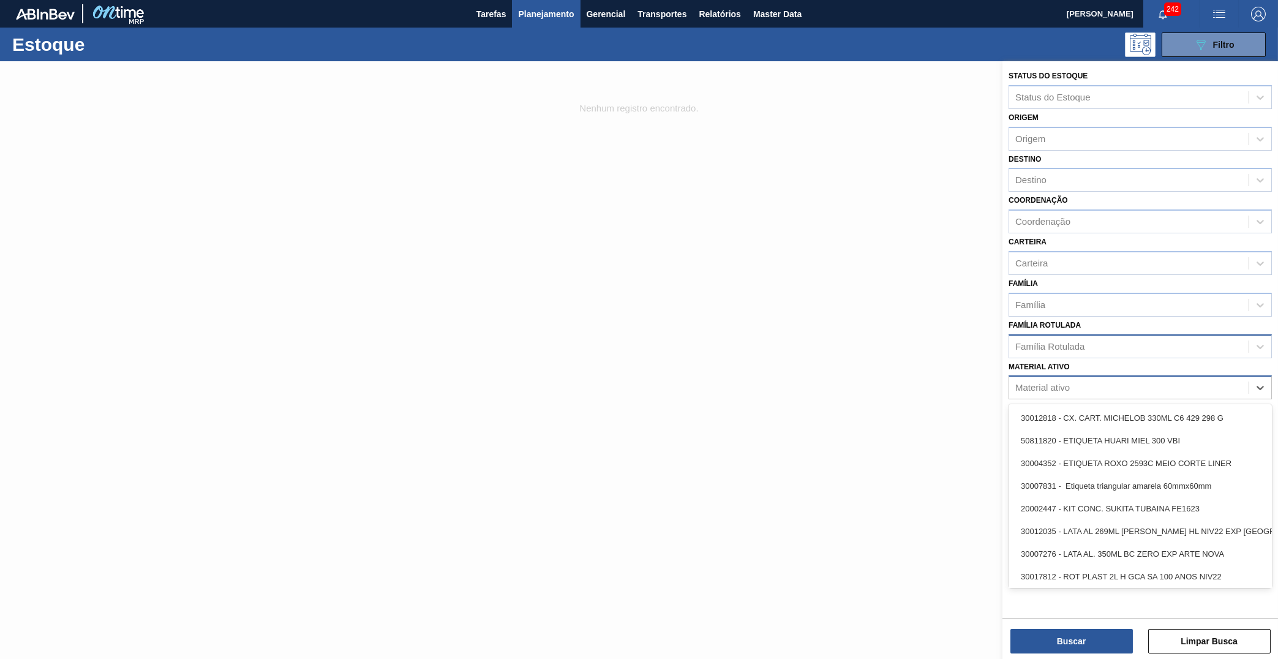
click at [1181, 339] on div "Família Rotulada" at bounding box center [1140, 346] width 263 height 24
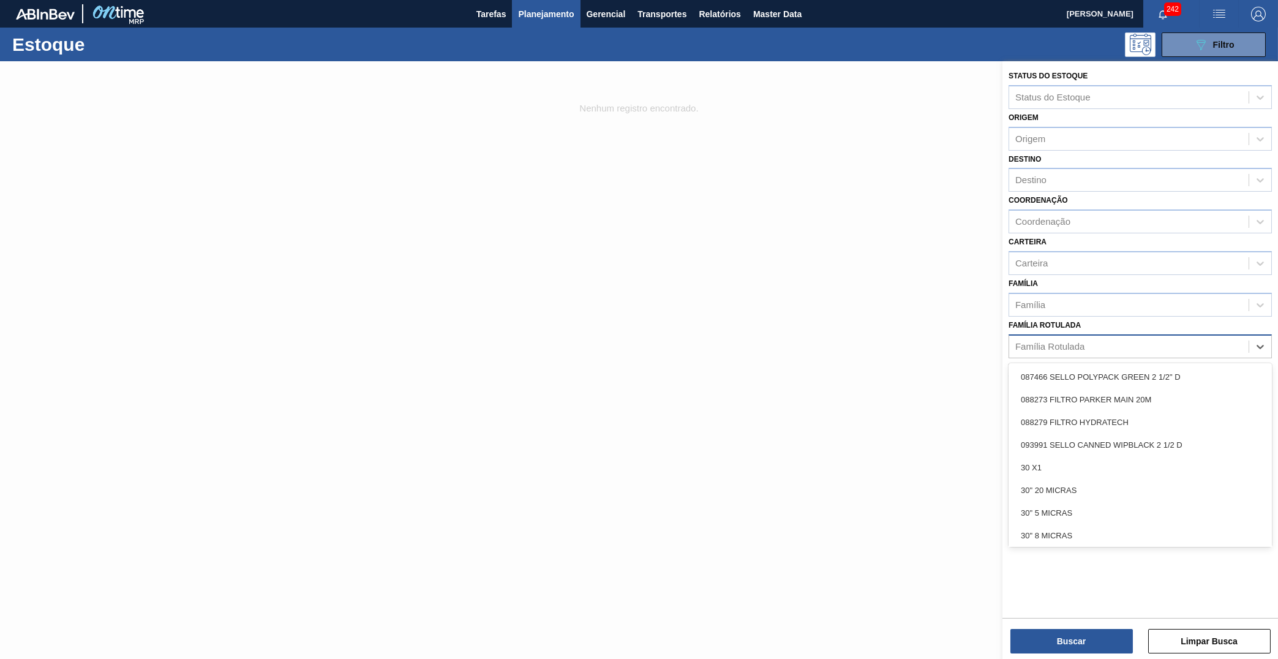
paste Rotulada "FILME ORIGINAL 269ML MP"
type Rotulada "FILME ORIGINAL 269ML MP"
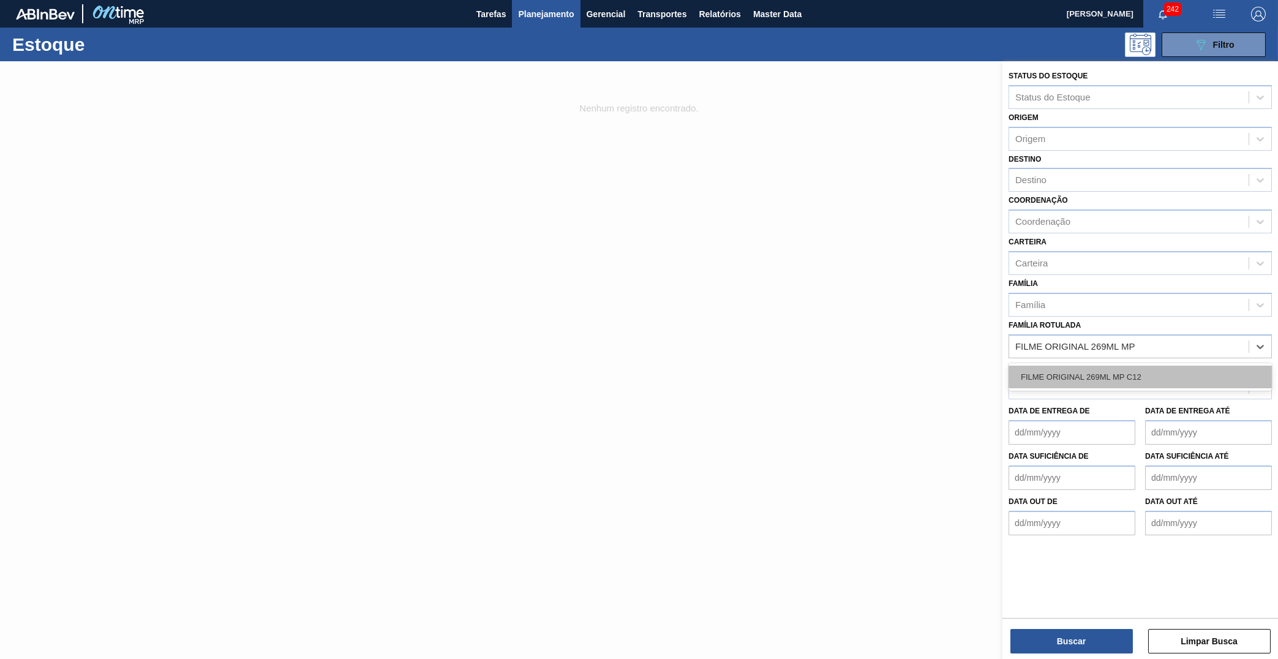
click at [1162, 366] on div "FILME ORIGINAL 269ML MP C12" at bounding box center [1140, 377] width 263 height 23
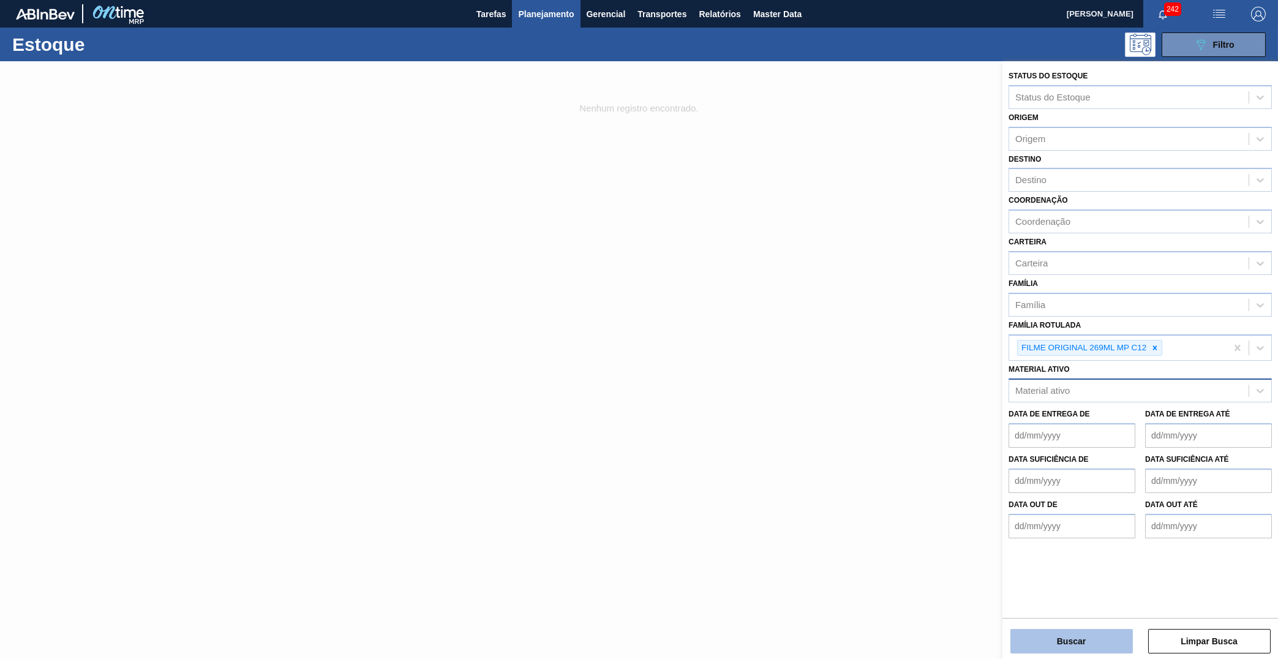
click at [1066, 633] on button "Buscar" at bounding box center [1072, 641] width 123 height 25
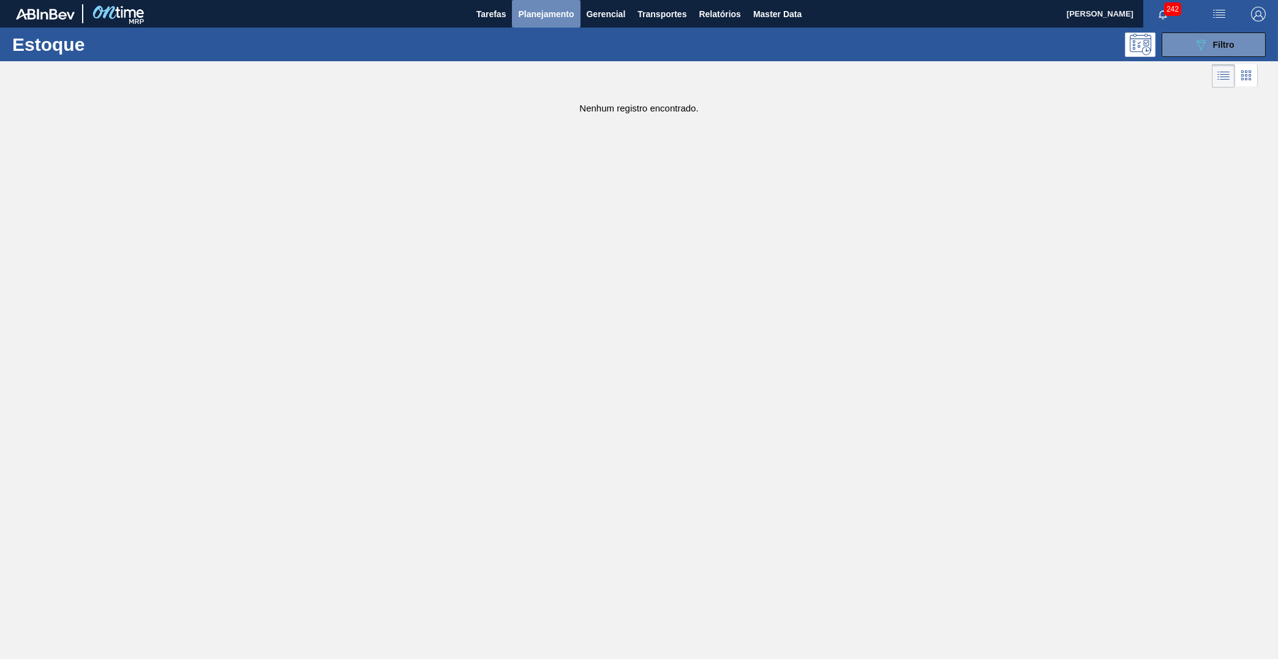
click at [551, 10] on span "Planejamento" at bounding box center [546, 14] width 56 height 15
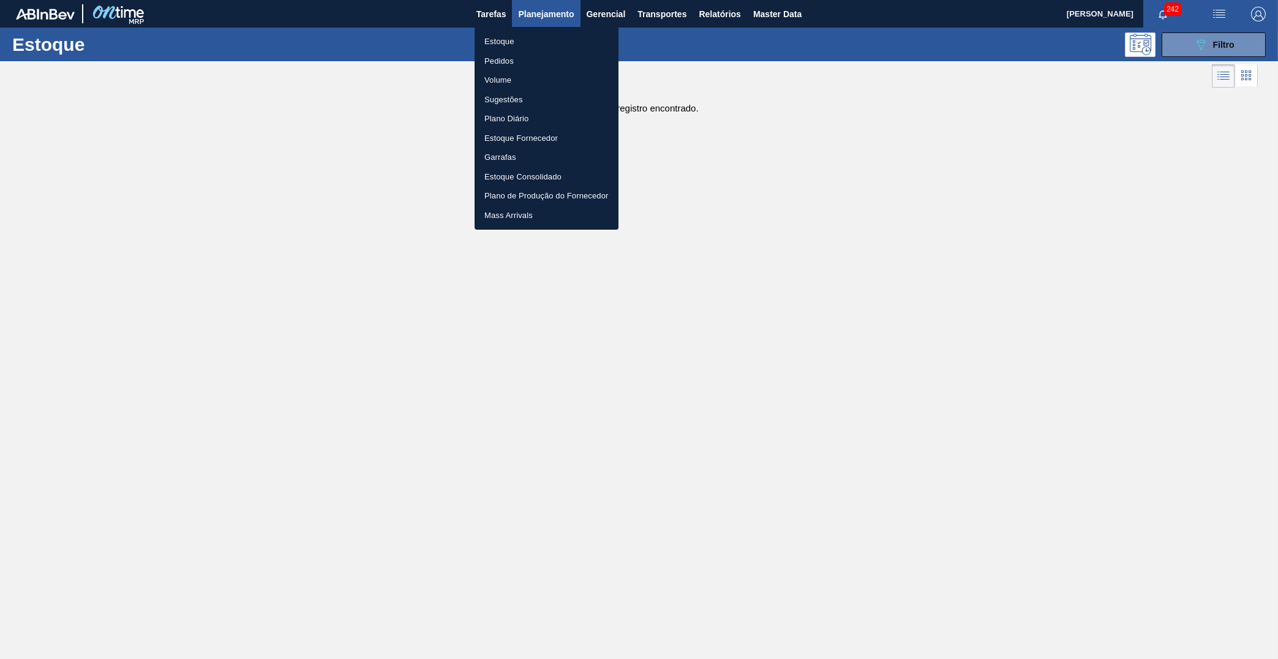
drag, startPoint x: 551, startPoint y: 10, endPoint x: 516, endPoint y: 25, distance: 37.9
click at [516, 25] on div at bounding box center [639, 329] width 1278 height 659
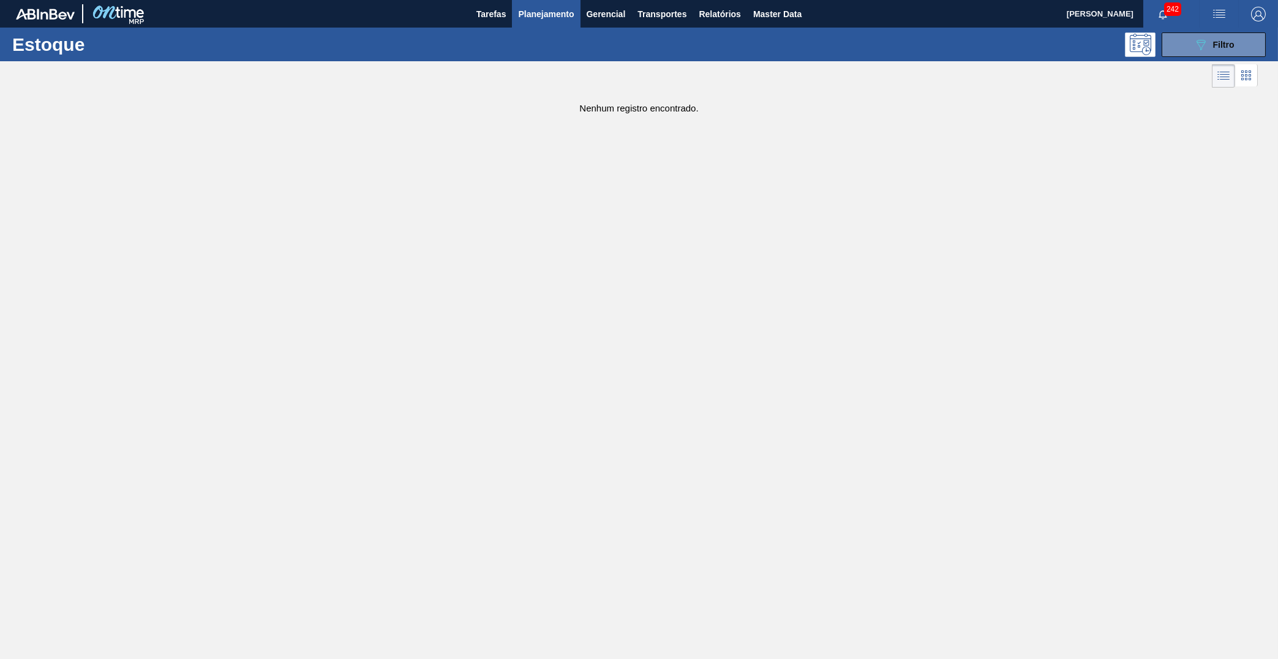
click at [511, 31] on div "Estoque Pedidos Volume Sugestões Plano Diário Estoque Fornecedor Garrafas Estoq…" at bounding box center [639, 329] width 1278 height 659
click at [1226, 45] on span "Filtro" at bounding box center [1223, 45] width 21 height 10
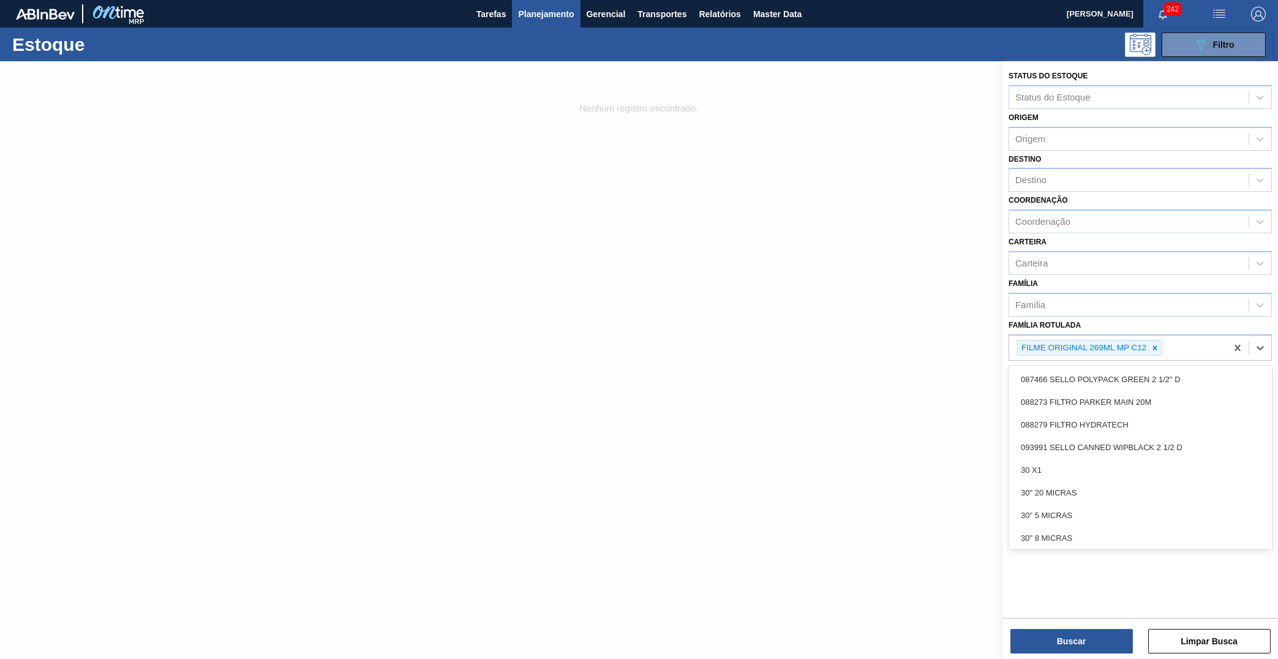
click at [1156, 339] on div "FILME ORIGINAL 269ML MP C12" at bounding box center [1117, 348] width 217 height 25
click at [1156, 341] on div at bounding box center [1155, 348] width 13 height 15
click at [1124, 338] on div "Família Rotulada" at bounding box center [1129, 347] width 240 height 18
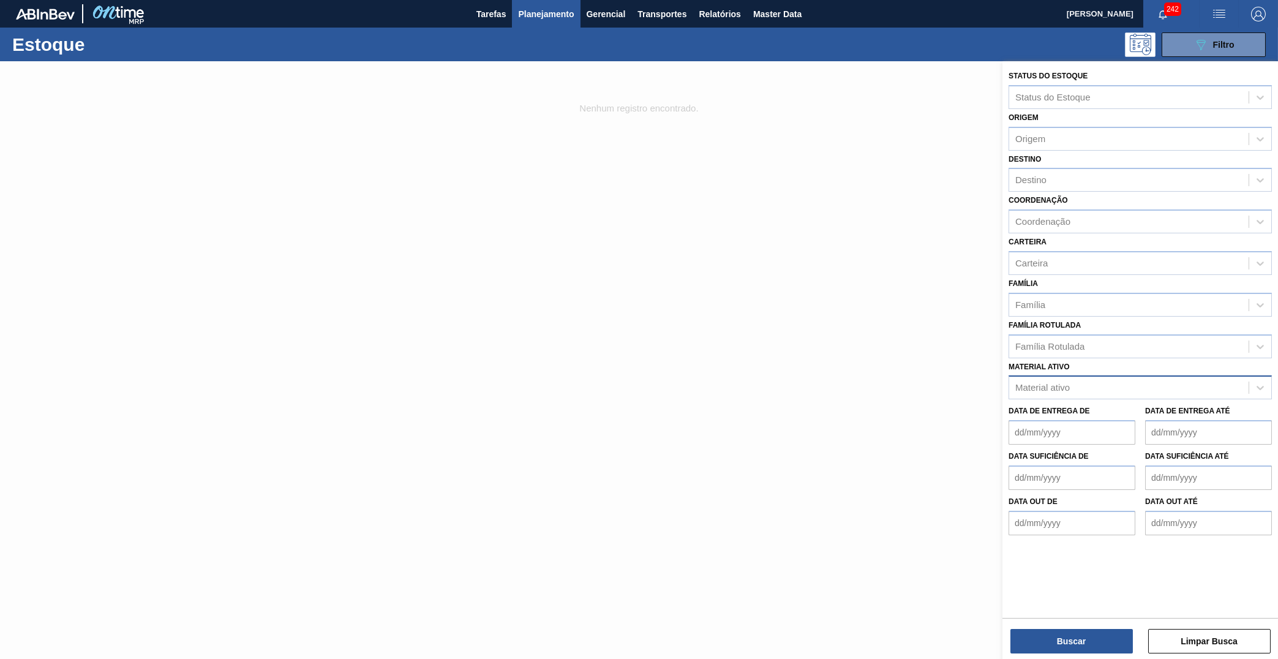
click at [1109, 358] on div "Material ativo Material ativo" at bounding box center [1140, 379] width 263 height 42
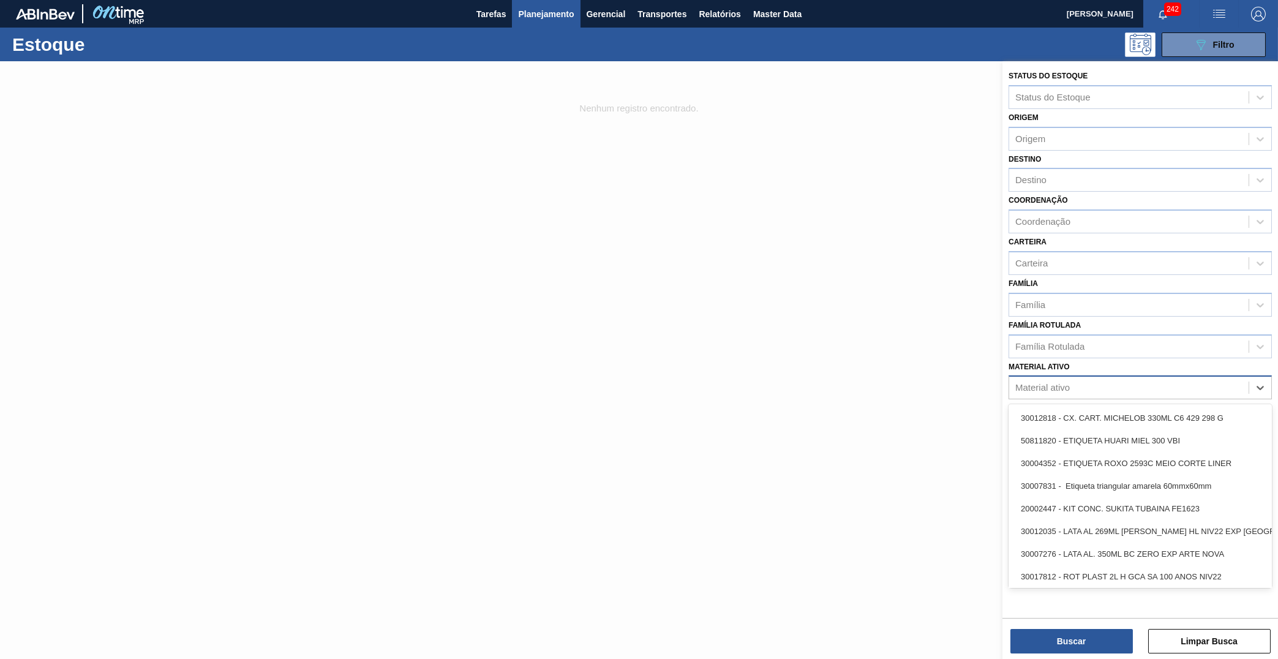
click at [1102, 379] on div "Material ativo" at bounding box center [1129, 388] width 240 height 18
paste ativo "30033775"
type ativo "30033775"
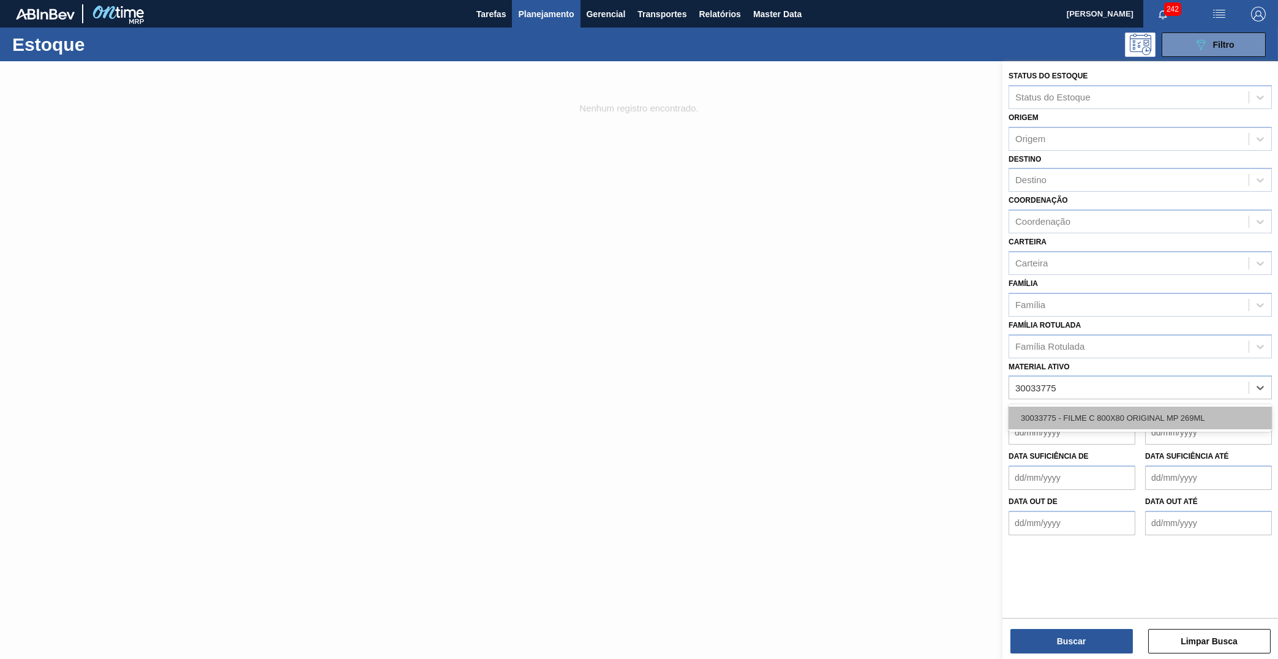
click at [1087, 407] on div "30033775 - FILME C 800X80 ORIGINAL MP 269ML" at bounding box center [1140, 418] width 263 height 23
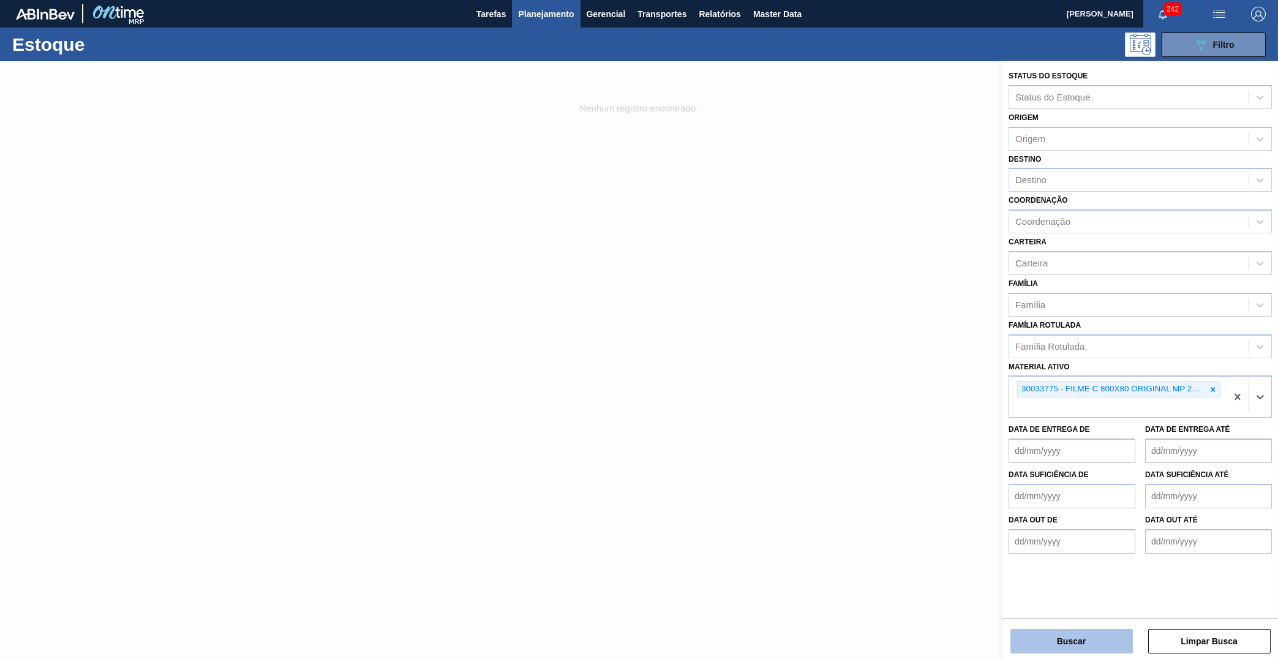
click at [1062, 636] on button "Buscar" at bounding box center [1072, 641] width 123 height 25
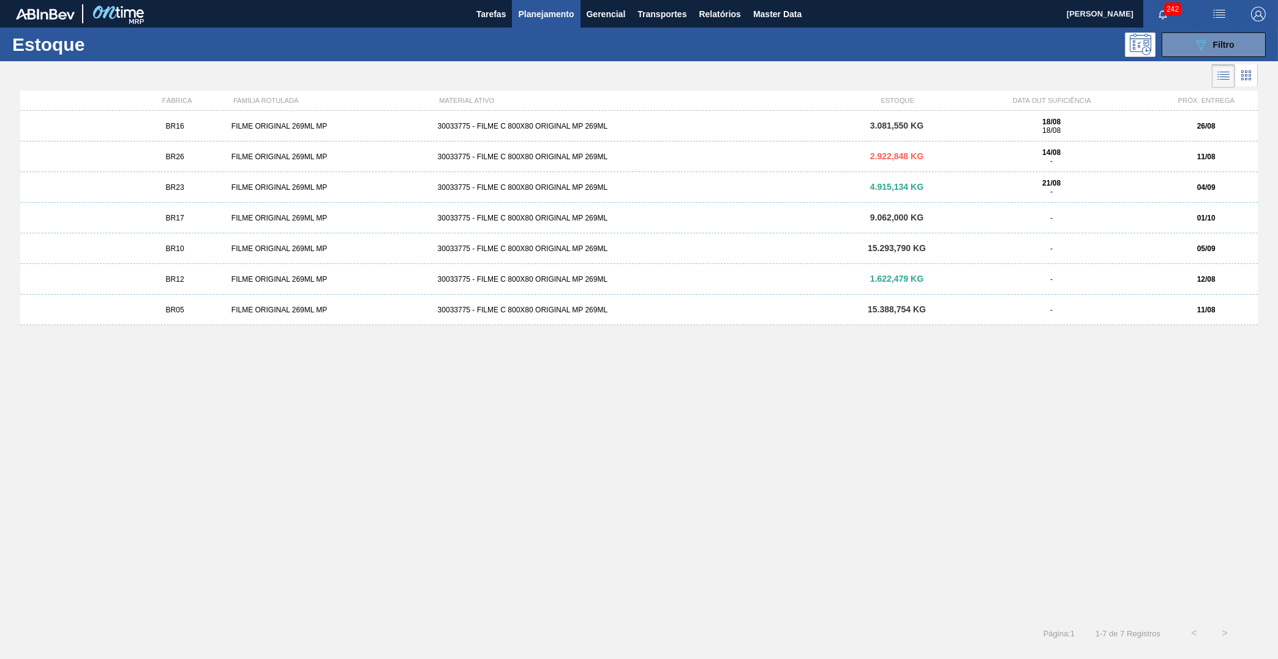
click at [195, 282] on div "BR12" at bounding box center [174, 279] width 103 height 9
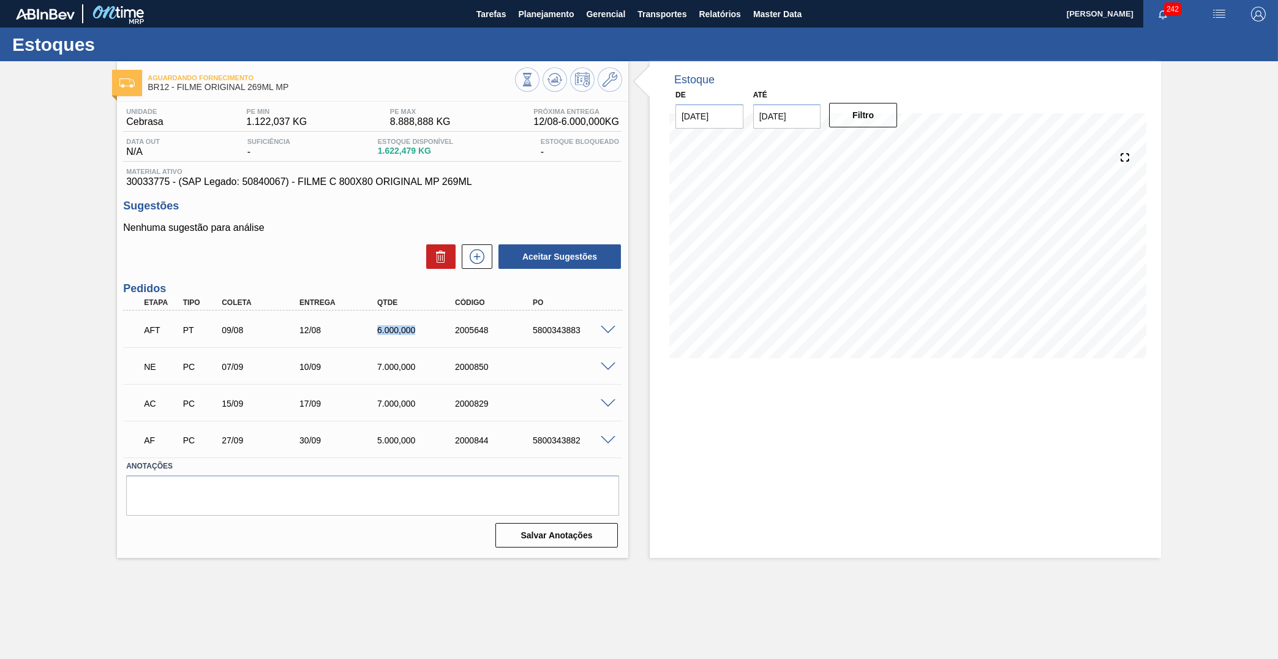
drag, startPoint x: 358, startPoint y: 323, endPoint x: 432, endPoint y: 323, distance: 74.1
click at [432, 323] on div "AFT PT 09/08 12/08 6.000,000 2005648 5800343883" at bounding box center [369, 329] width 467 height 25
drag, startPoint x: 221, startPoint y: 323, endPoint x: 265, endPoint y: 326, distance: 44.2
click at [265, 326] on div "09/08" at bounding box center [263, 330] width 88 height 10
click at [606, 325] on div at bounding box center [610, 329] width 25 height 9
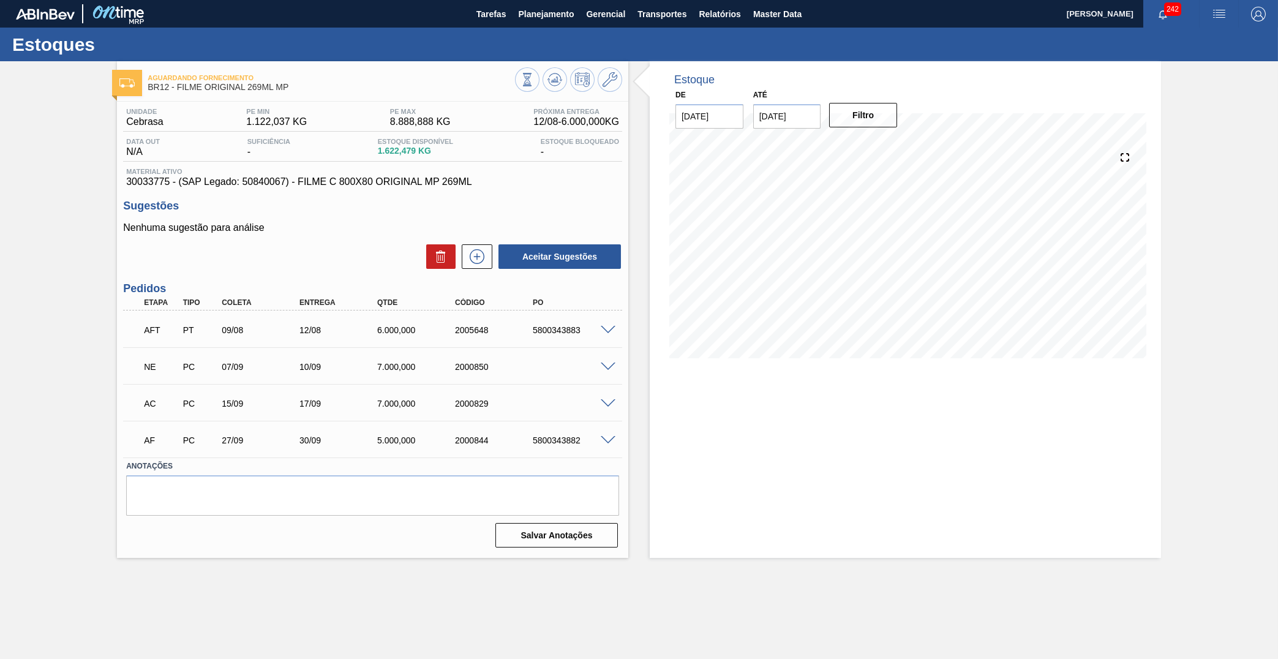
click at [603, 326] on span at bounding box center [608, 330] width 15 height 9
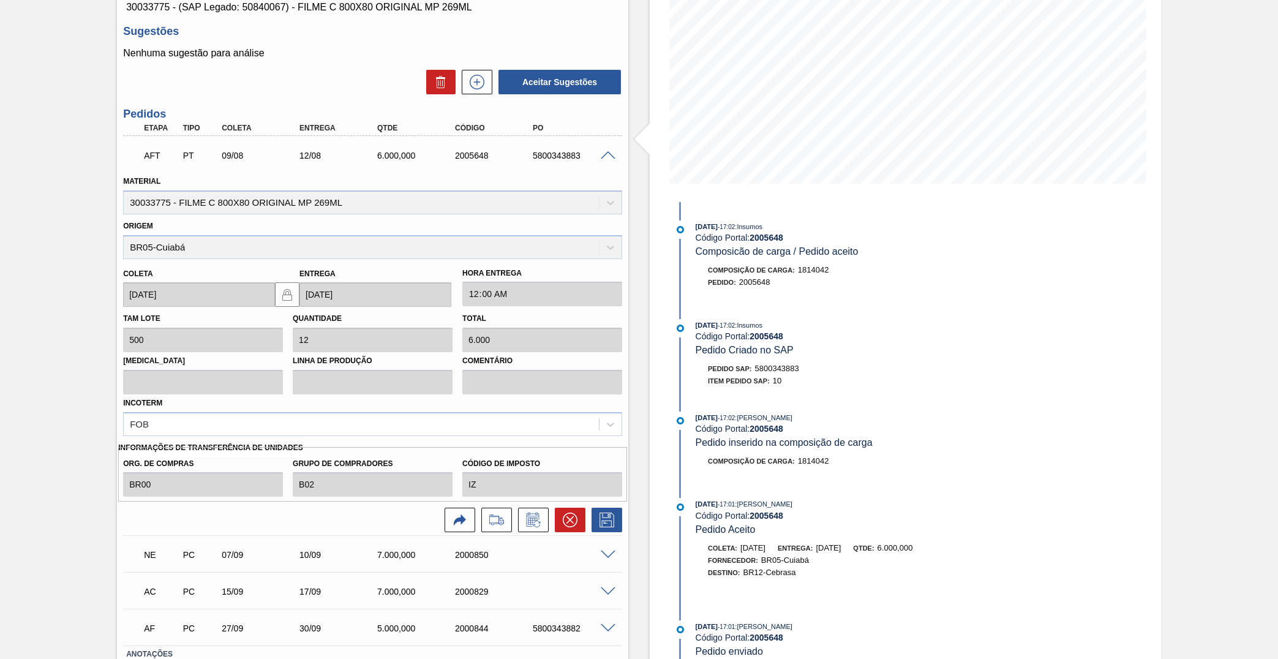
scroll to position [230, 0]
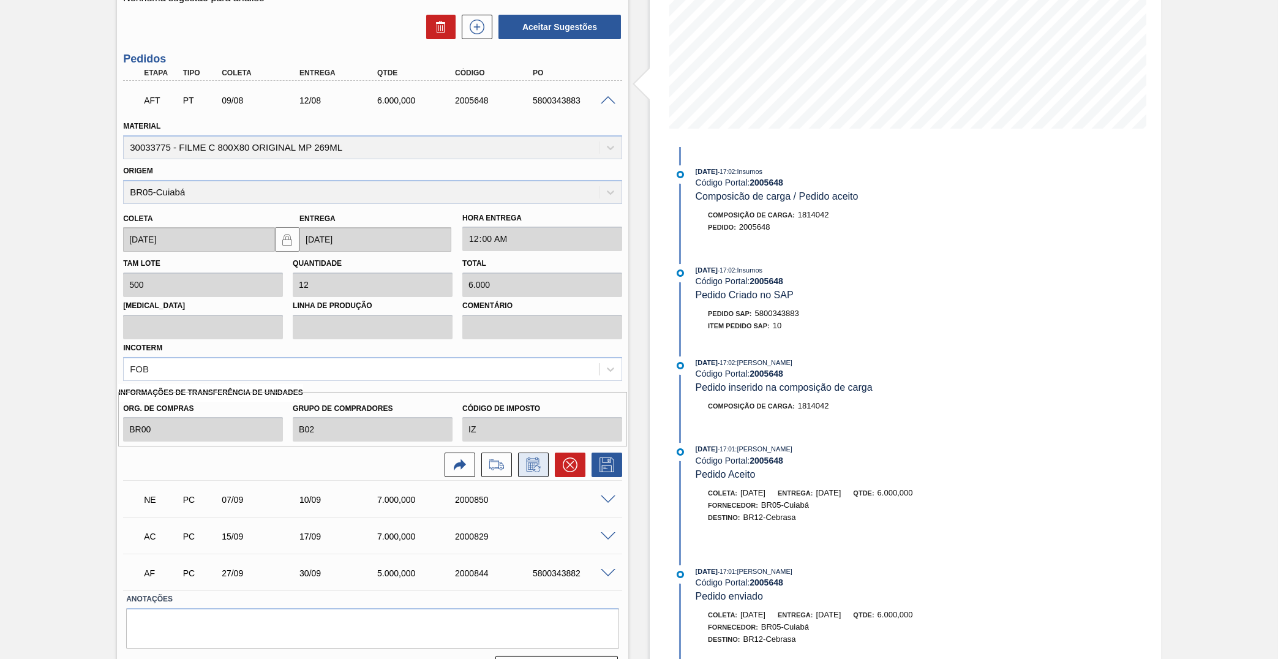
click at [522, 453] on button at bounding box center [533, 465] width 31 height 25
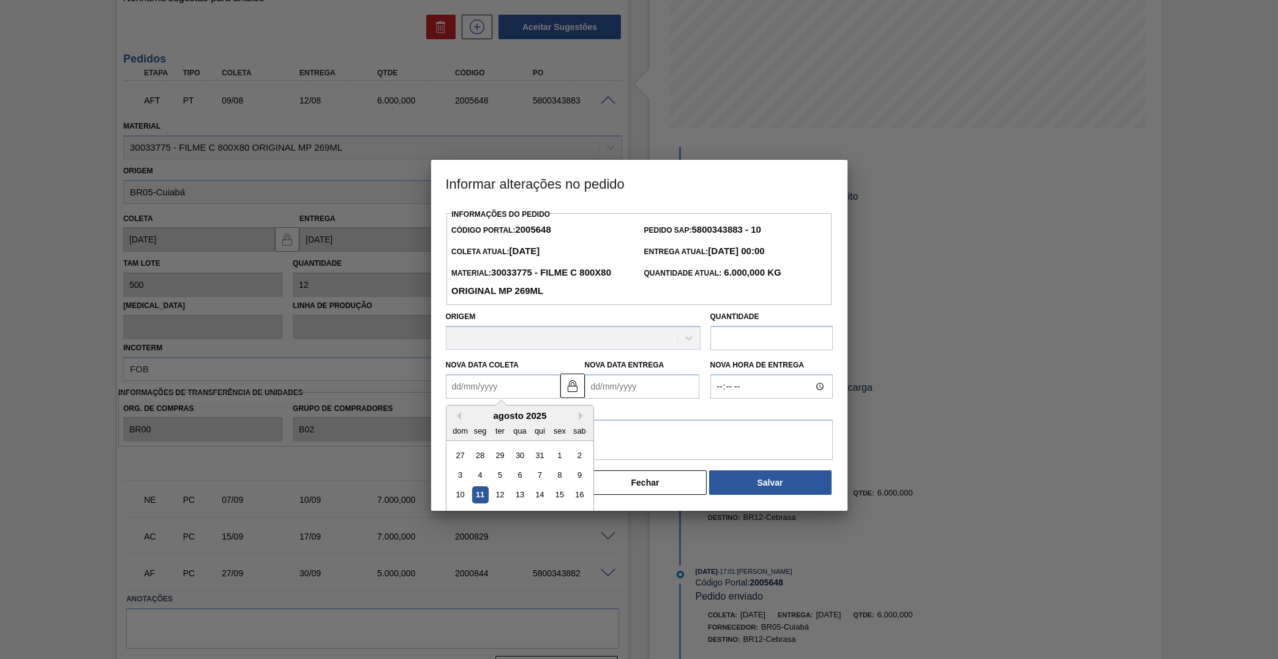
click at [527, 383] on Coleta "Nova Data Coleta" at bounding box center [503, 386] width 115 height 25
click at [479, 487] on div "11" at bounding box center [480, 495] width 17 height 17
type Coleta "11/08/2025"
type Entrega "12/08/2025"
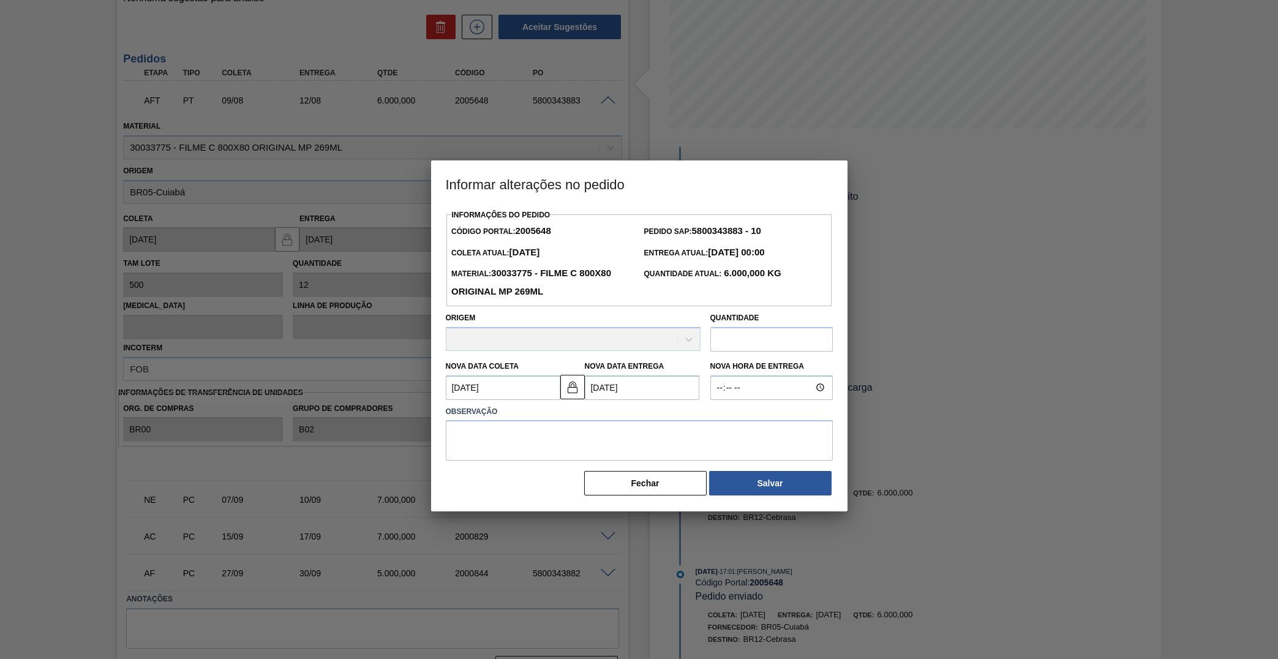
click at [482, 452] on div "Informações do Pedido Código Portal: 2005648 Pedido SAP: 5800343883 - 10 Coleta…" at bounding box center [639, 351] width 387 height 290
drag, startPoint x: 495, startPoint y: 433, endPoint x: 495, endPoint y: 452, distance: 19.0
click at [495, 436] on textarea at bounding box center [639, 440] width 387 height 40
click at [619, 420] on textarea at bounding box center [639, 440] width 387 height 40
type textarea "Ajuste de transferência"
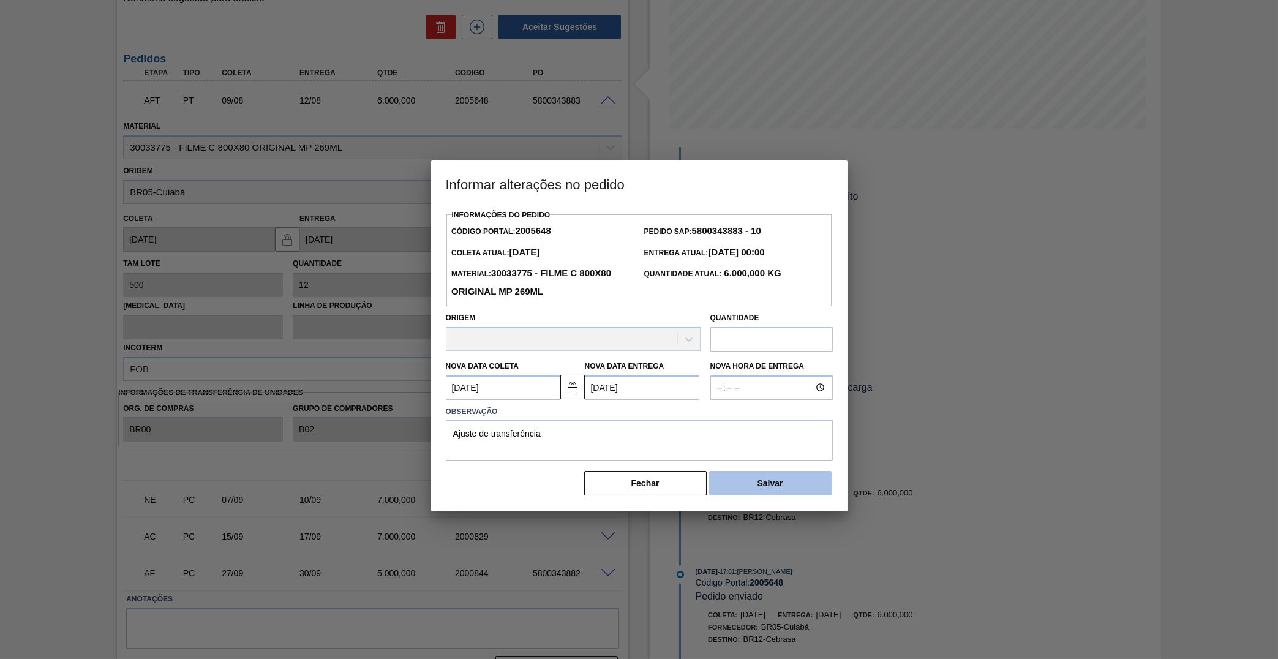
click at [768, 480] on button "Salvar" at bounding box center [770, 483] width 123 height 25
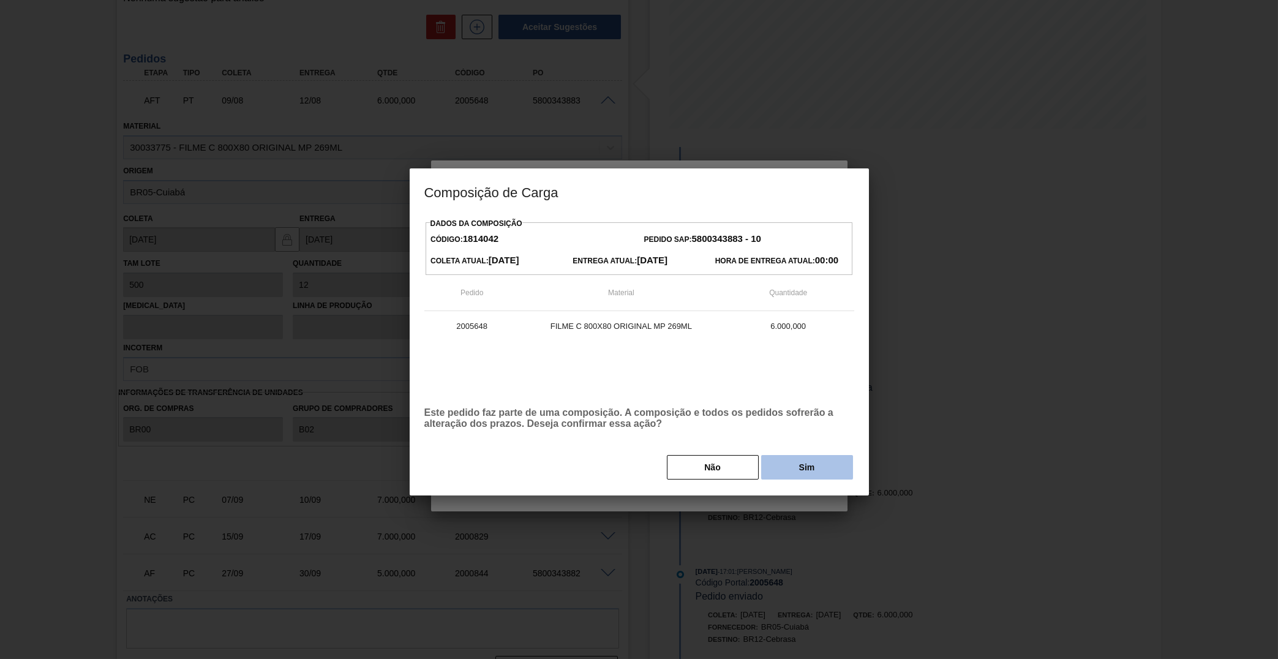
click at [798, 463] on button "Sim" at bounding box center [807, 467] width 92 height 25
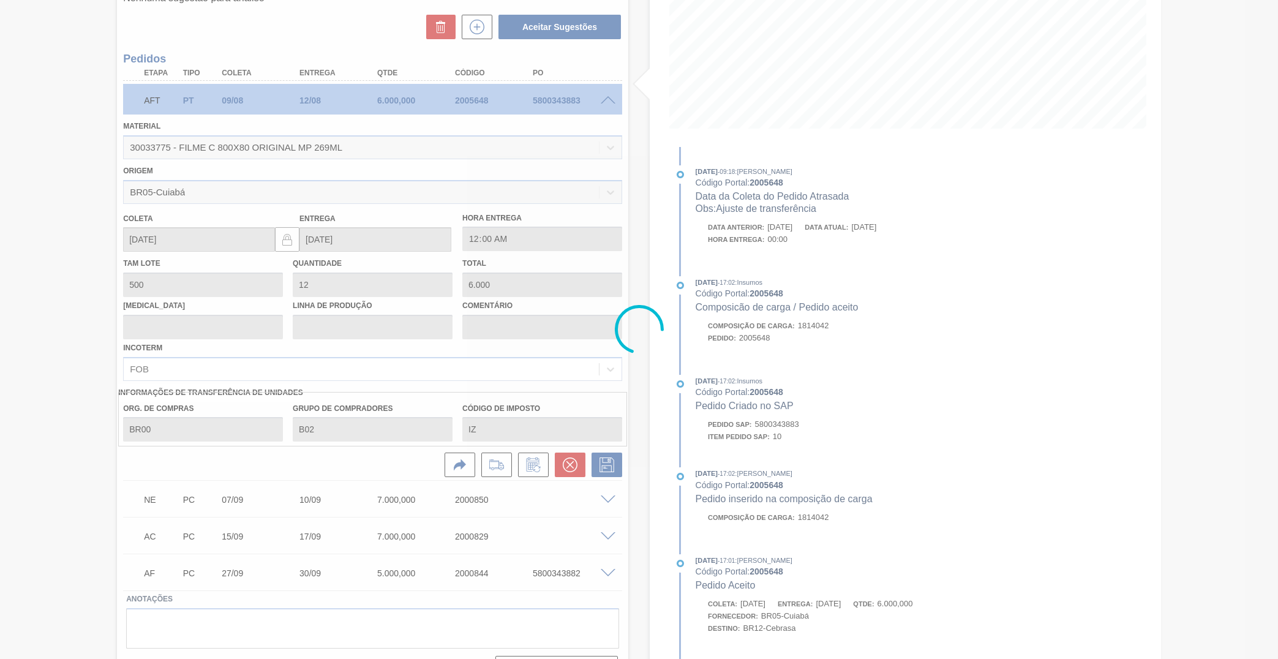
type input "Ajuste de transferência"
type input "11/08/2025"
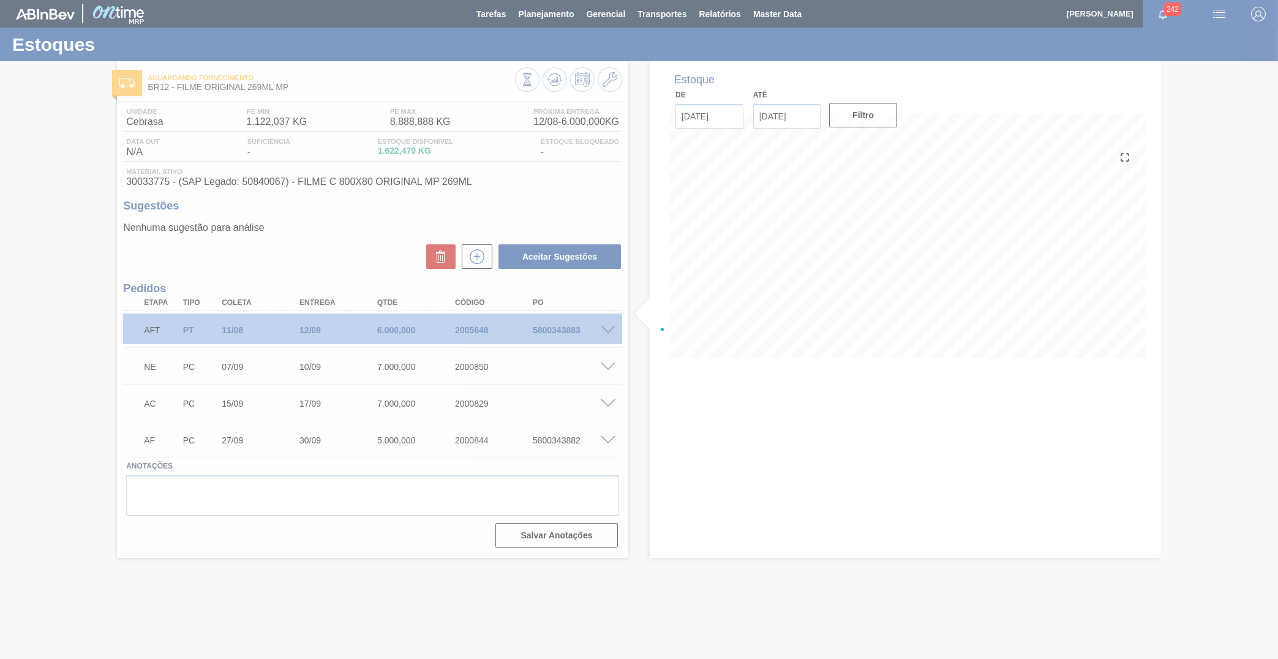
scroll to position [0, 0]
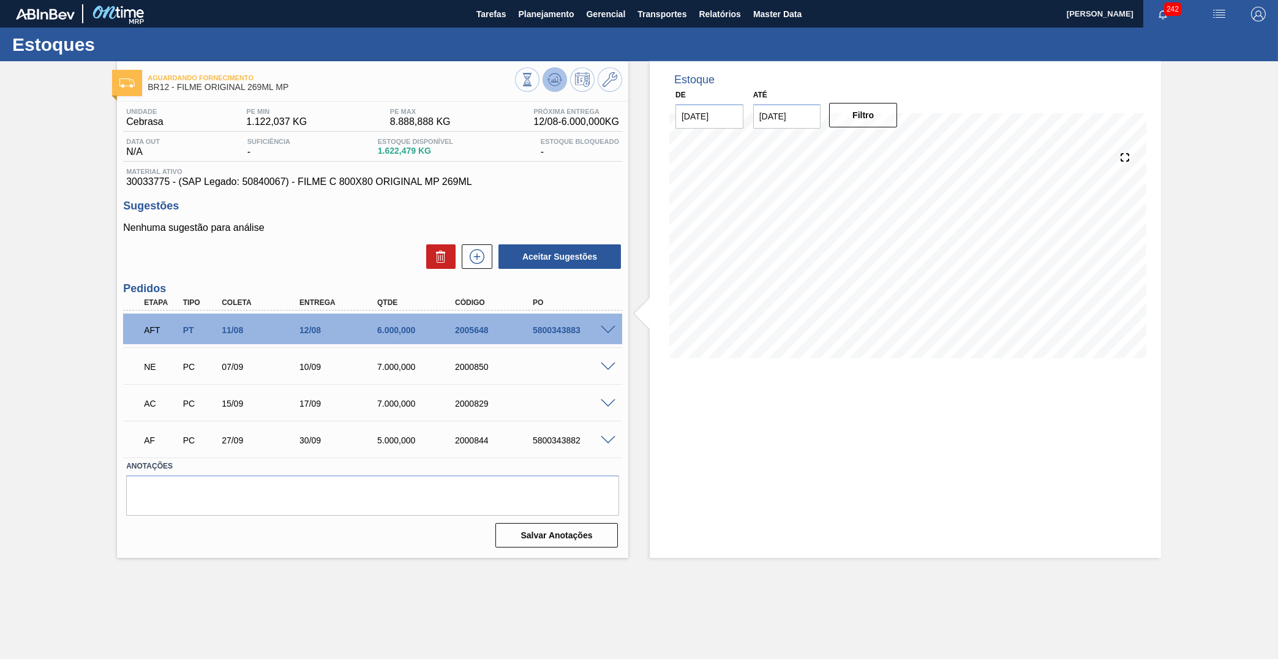
click at [534, 81] on icon at bounding box center [527, 79] width 13 height 13
click at [569, 322] on div "AFT PT 11/08 12/08 6.000,000 2005648 5800343883" at bounding box center [369, 329] width 467 height 25
copy span "FILME C 800X80 ORIGINAL MP 269ML"
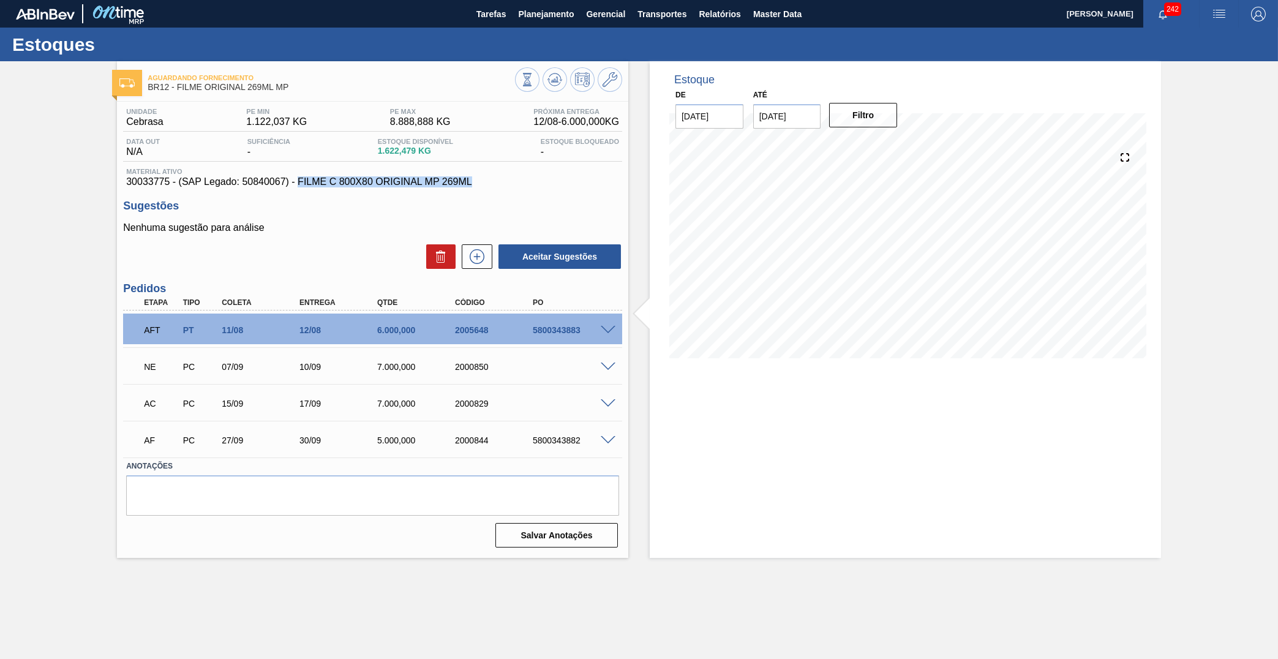
drag, startPoint x: 434, startPoint y: 186, endPoint x: 276, endPoint y: 186, distance: 157.4
click at [276, 186] on span "30033775 - (SAP Legado: 50840067) - FILME C 800X80 ORIGINAL MP 269ML" at bounding box center [372, 181] width 493 height 11
drag, startPoint x: 289, startPoint y: 84, endPoint x: 178, endPoint y: 93, distance: 110.6
click at [178, 92] on span "BR12 - FILME ORIGINAL 269ML MP" at bounding box center [332, 87] width 368 height 9
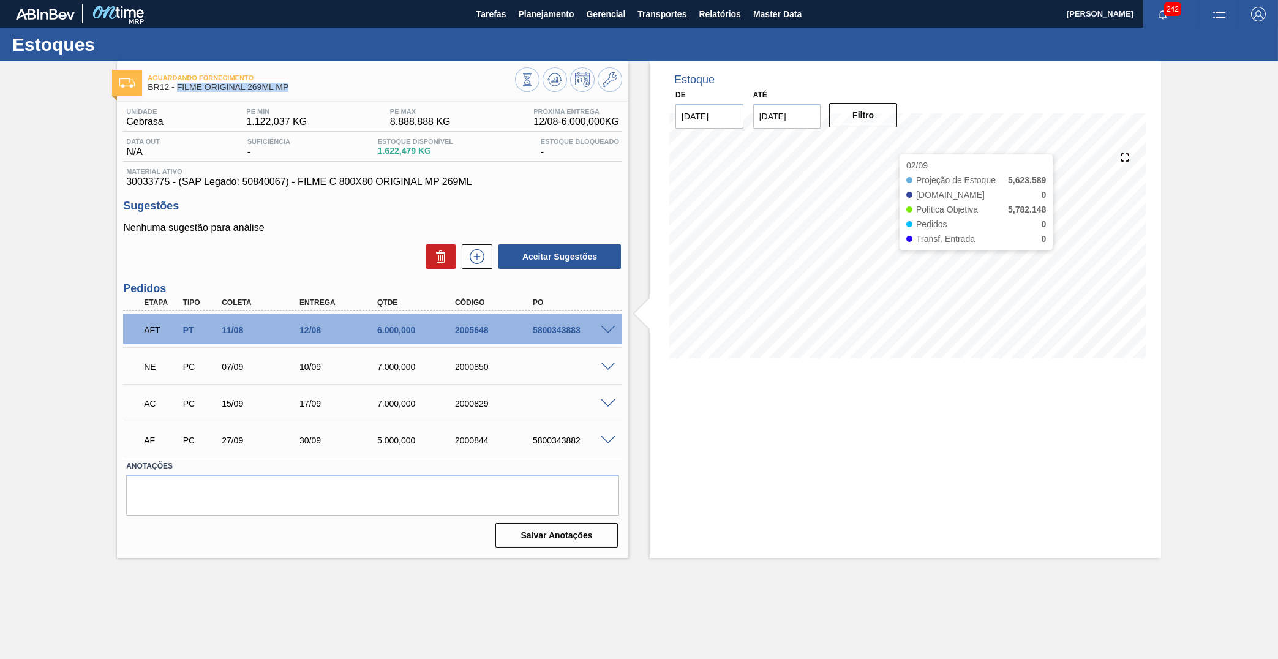
copy span "FILME ORIGINAL 269ML MP"
click at [531, 4] on button "Planejamento" at bounding box center [546, 14] width 68 height 28
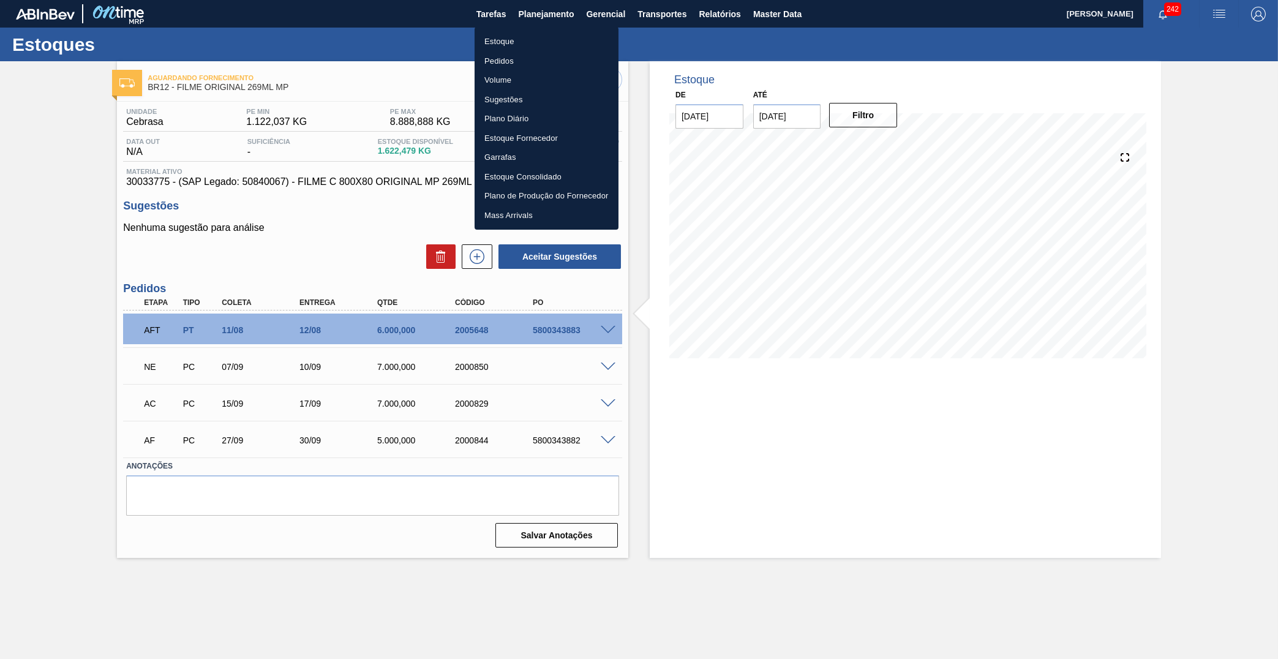
drag, startPoint x: 485, startPoint y: 34, endPoint x: 790, endPoint y: 55, distance: 306.4
click at [486, 34] on li "Estoque" at bounding box center [547, 42] width 144 height 20
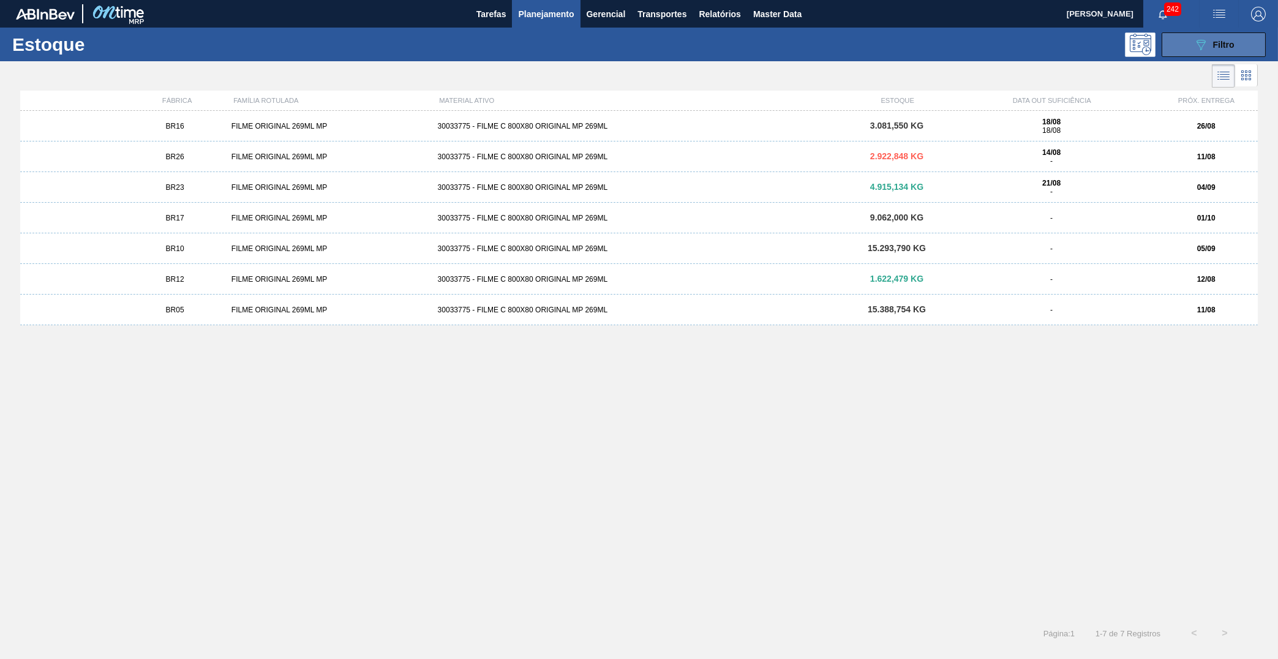
click at [1190, 37] on button "089F7B8B-B2A5-4AFE-B5C0-19BA573D28AC Filtro" at bounding box center [1214, 44] width 104 height 25
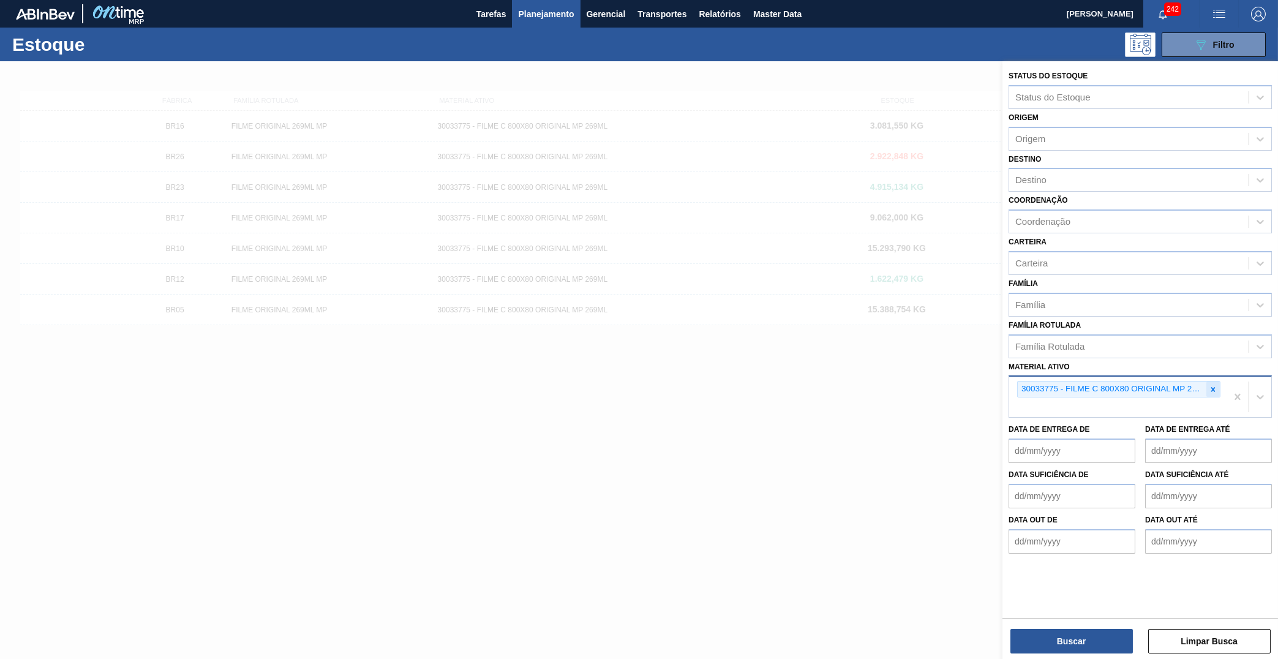
click at [1213, 385] on icon at bounding box center [1213, 389] width 9 height 9
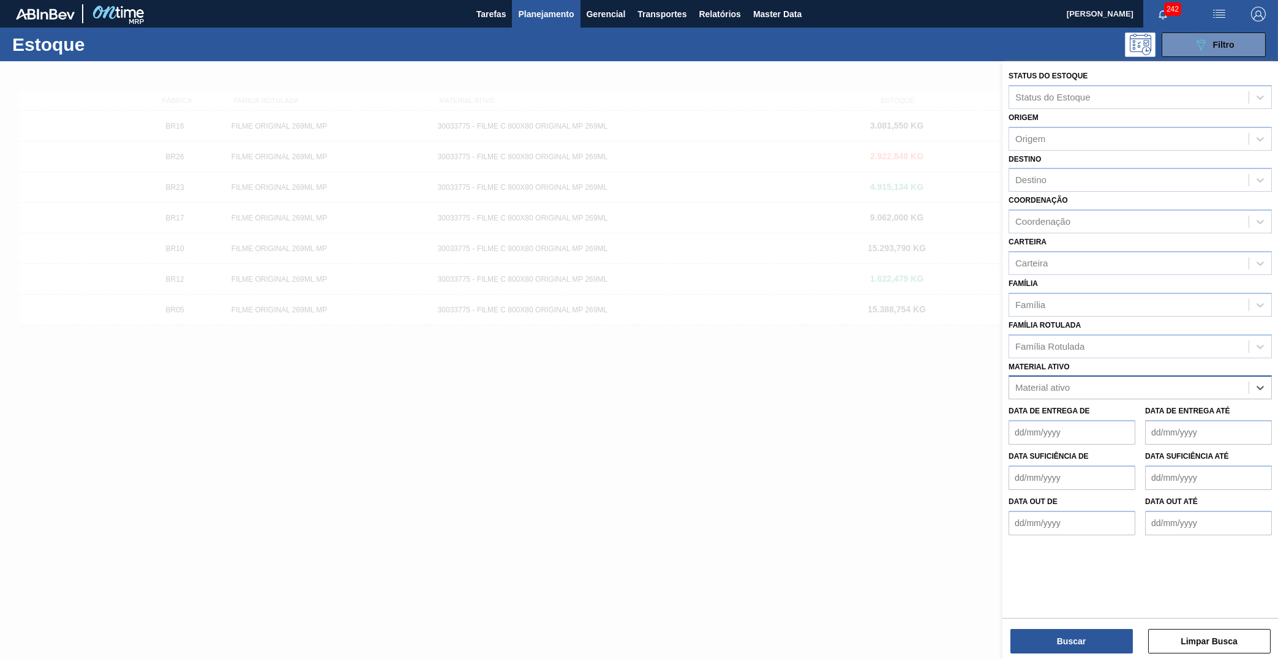
paste ativo "30033765"
type ativo "30033765"
click at [1092, 407] on div "30033765 - CAIXA CART MICHELOB 269ML LT PY WR" at bounding box center [1140, 418] width 263 height 23
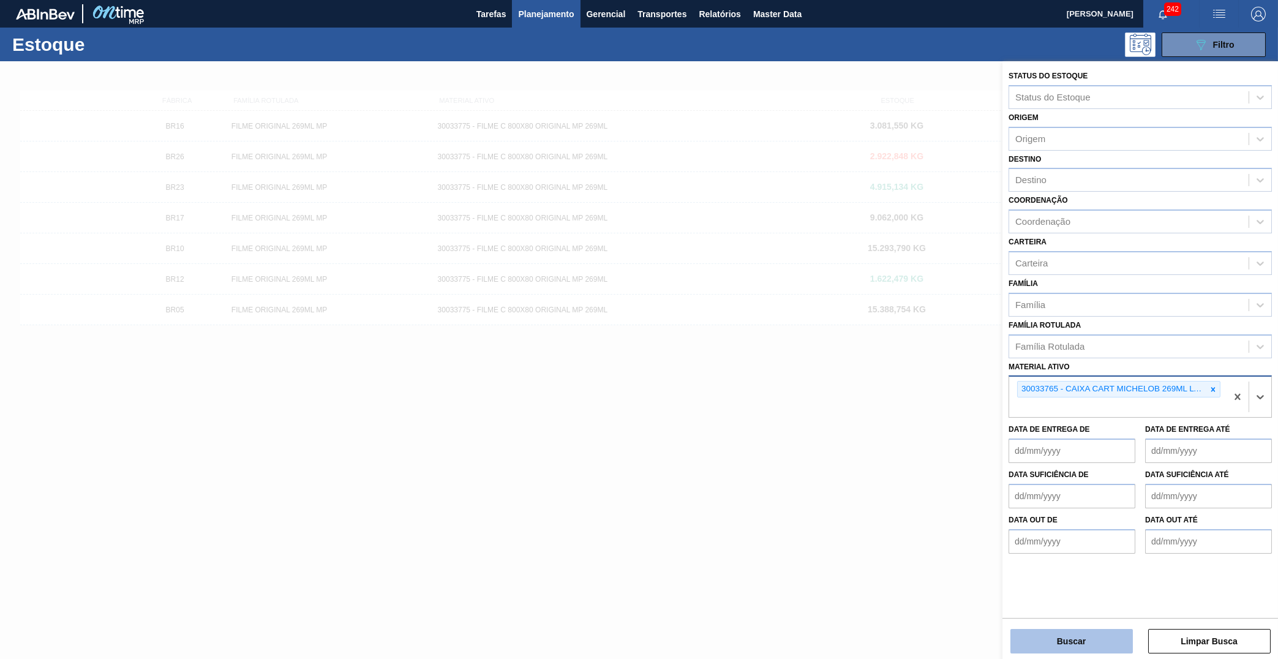
click at [1061, 643] on button "Buscar" at bounding box center [1072, 641] width 123 height 25
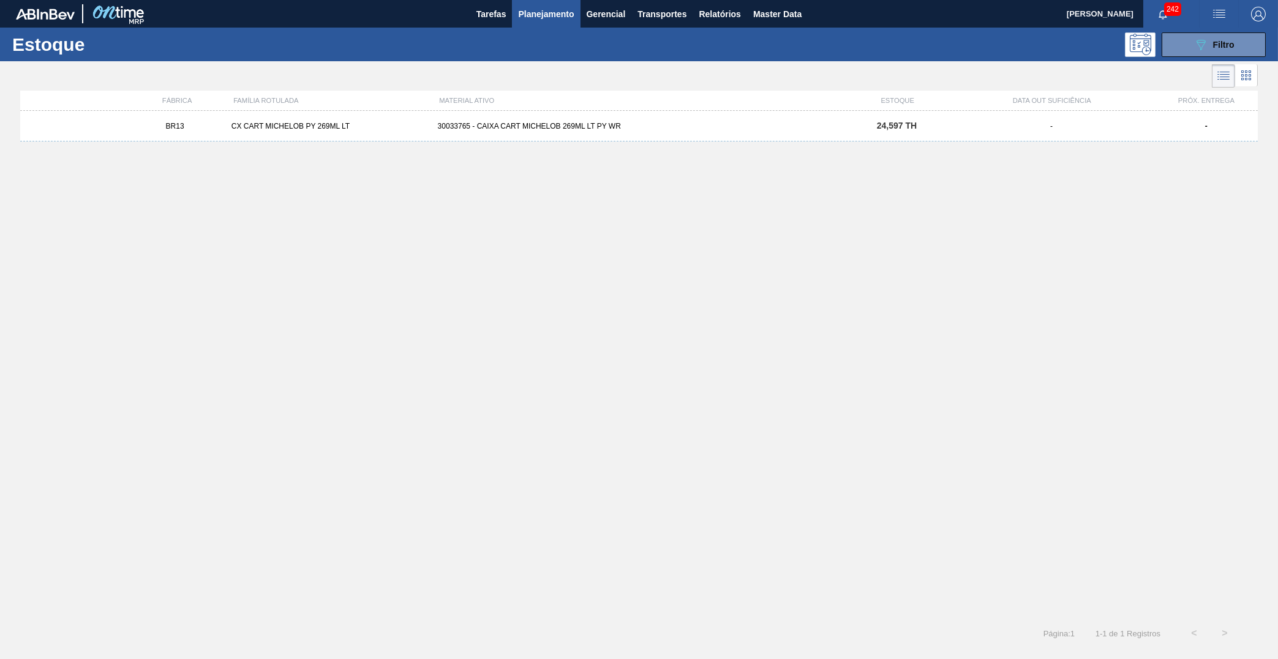
click at [527, 129] on div "30033765 - CAIXA CART MICHELOB 269ML LT PY WR" at bounding box center [639, 126] width 413 height 9
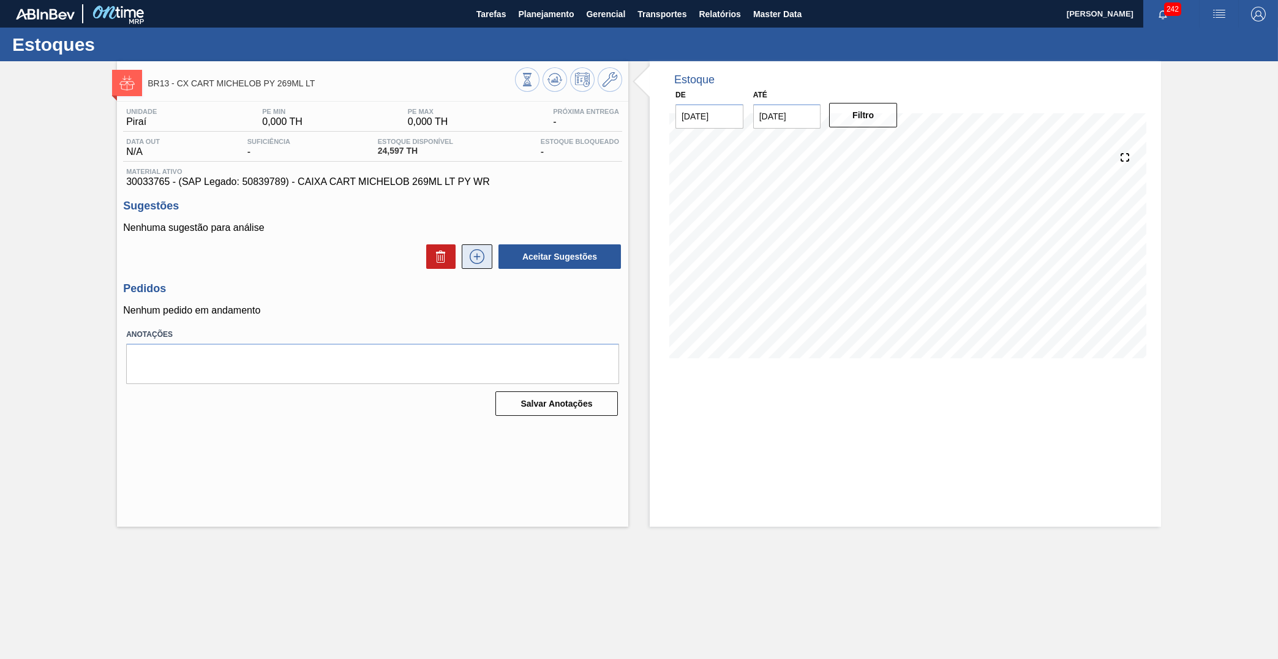
click at [469, 254] on icon at bounding box center [477, 256] width 20 height 15
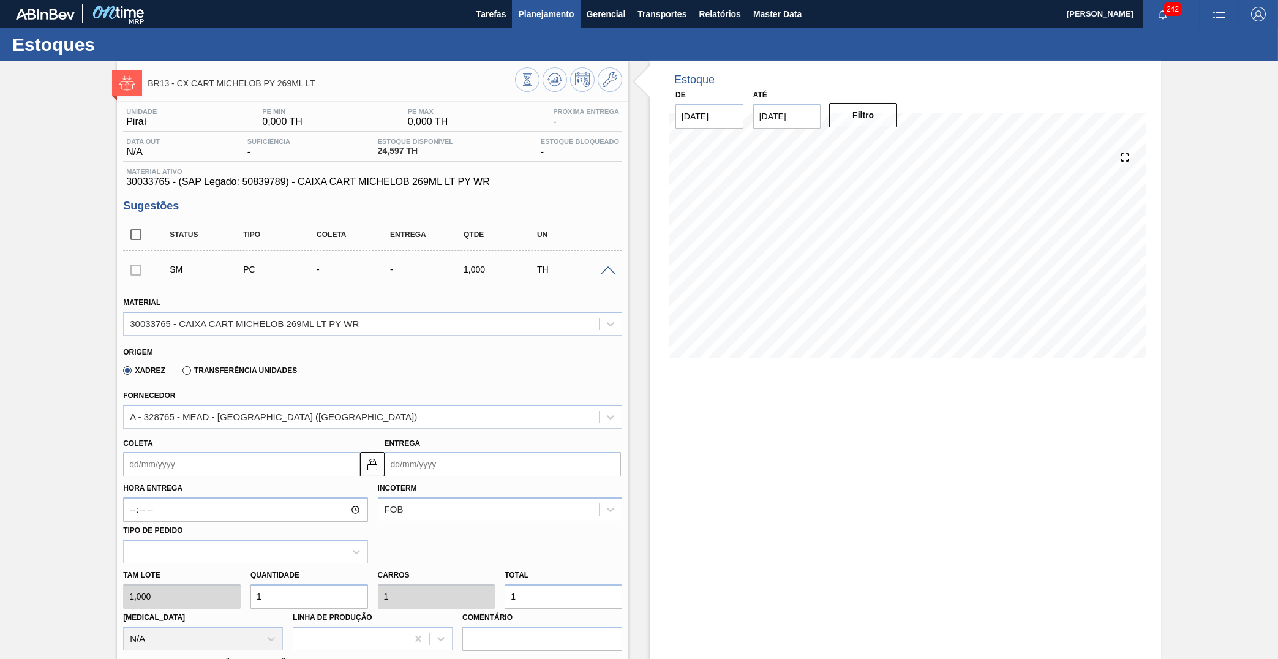
click at [534, 12] on span "Planejamento" at bounding box center [546, 14] width 56 height 15
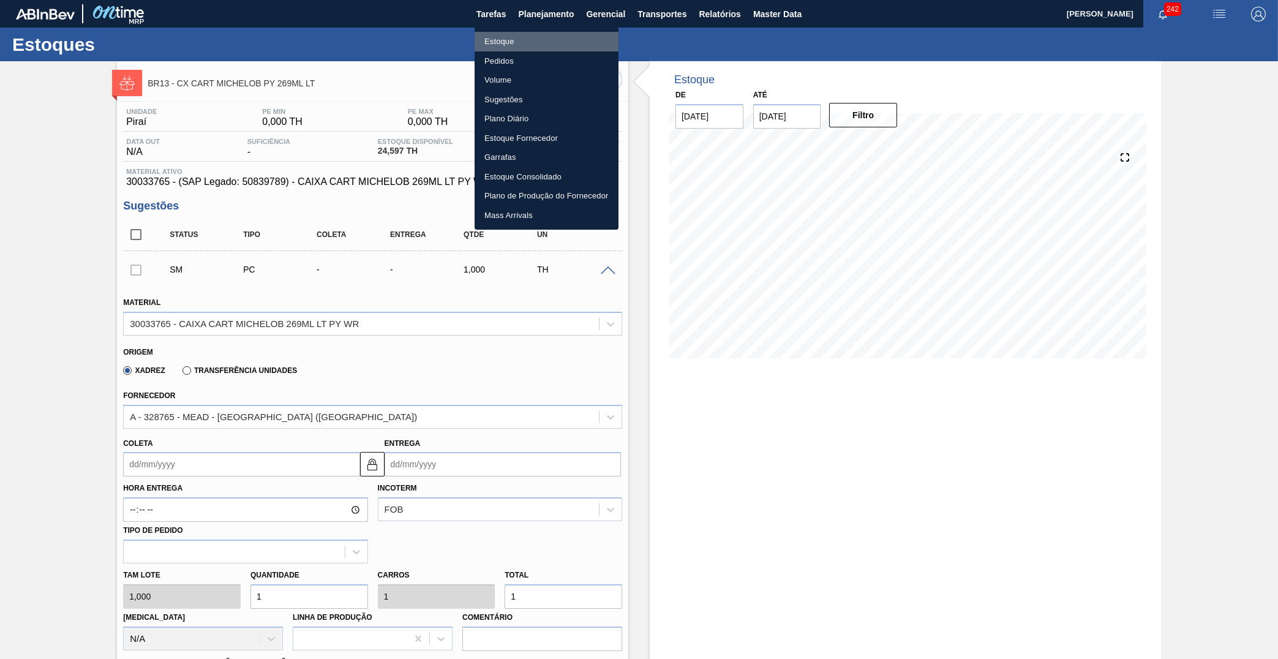
click at [518, 34] on li "Estoque" at bounding box center [547, 42] width 144 height 20
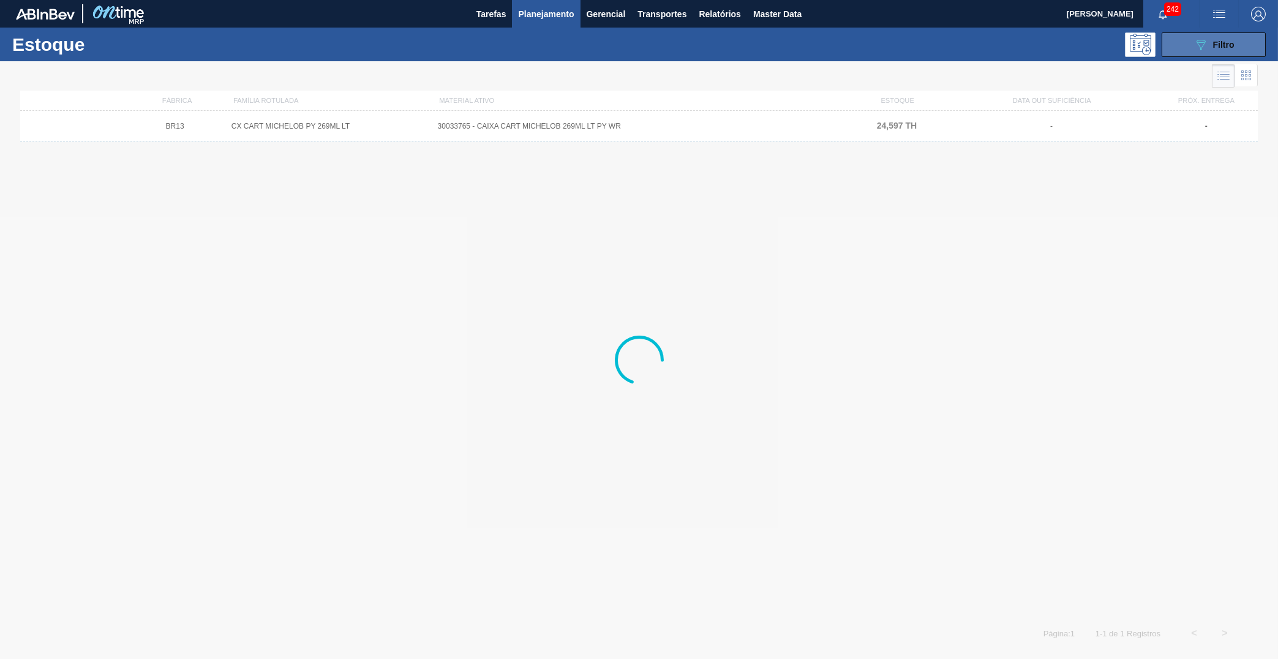
click at [1221, 47] on span "Filtro" at bounding box center [1223, 45] width 21 height 10
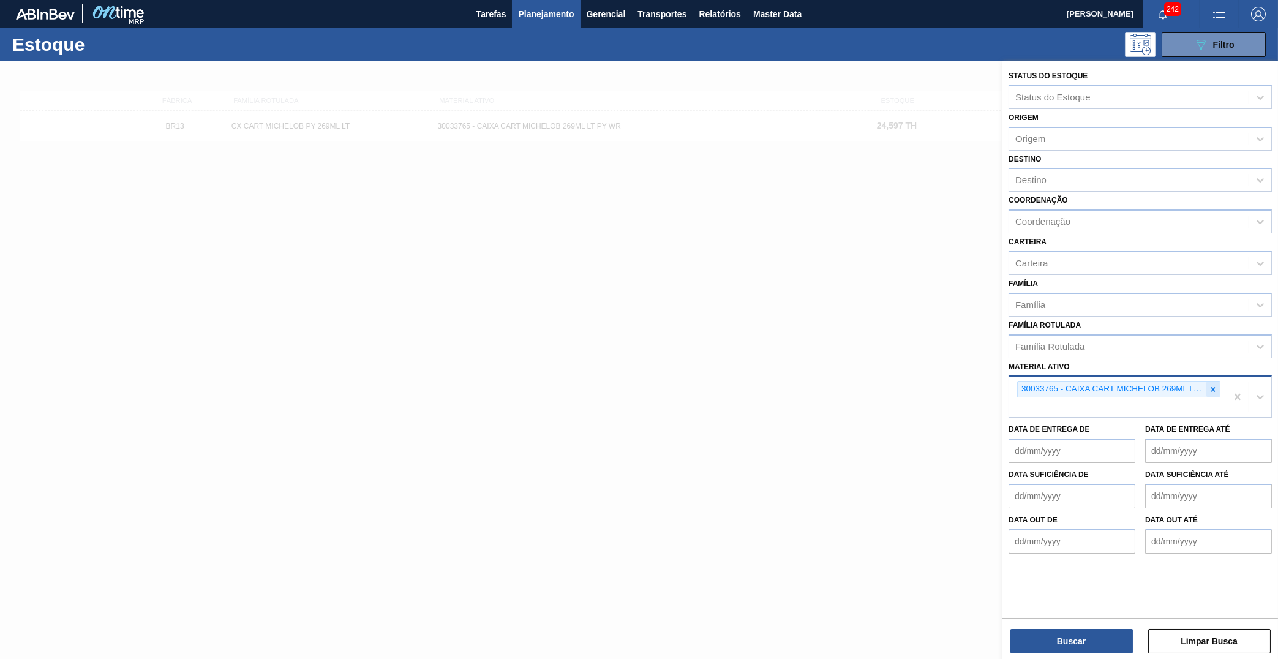
click at [1214, 382] on div at bounding box center [1213, 389] width 13 height 15
paste ativo "30018055"
type ativo "30018055"
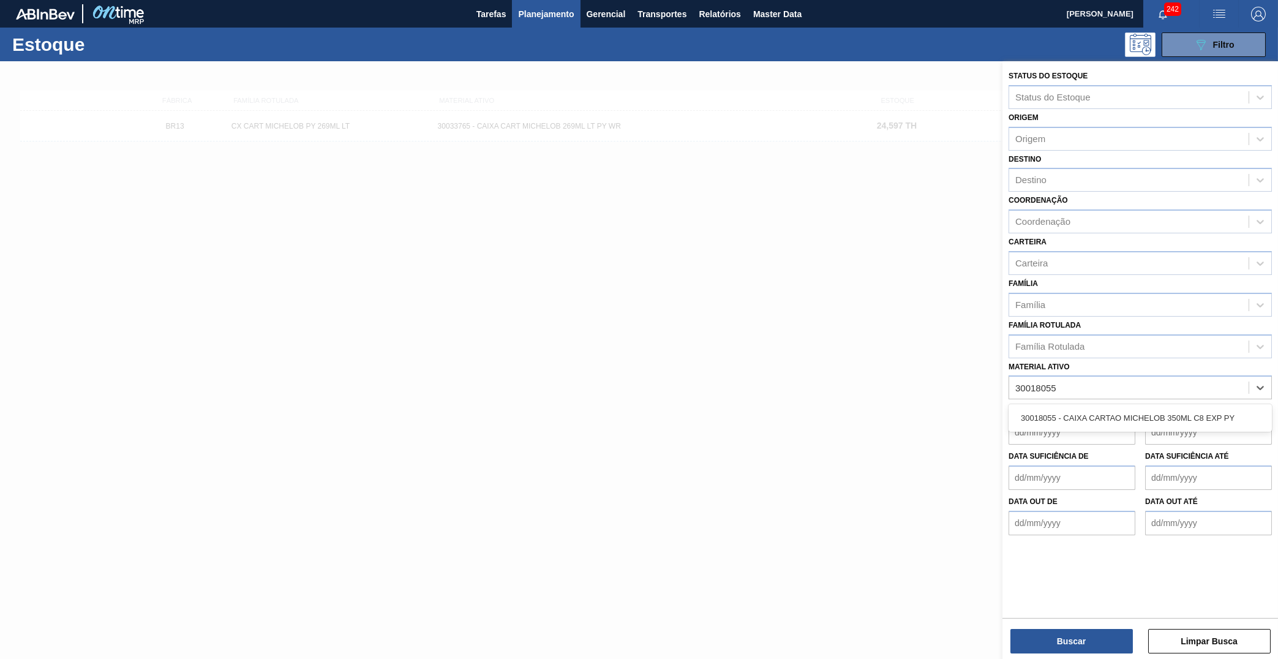
drag, startPoint x: 1103, startPoint y: 404, endPoint x: 1103, endPoint y: 443, distance: 39.2
click at [1103, 407] on div "30018055 - CAIXA CARTAO MICHELOB 350ML C8 EXP PY" at bounding box center [1140, 418] width 263 height 23
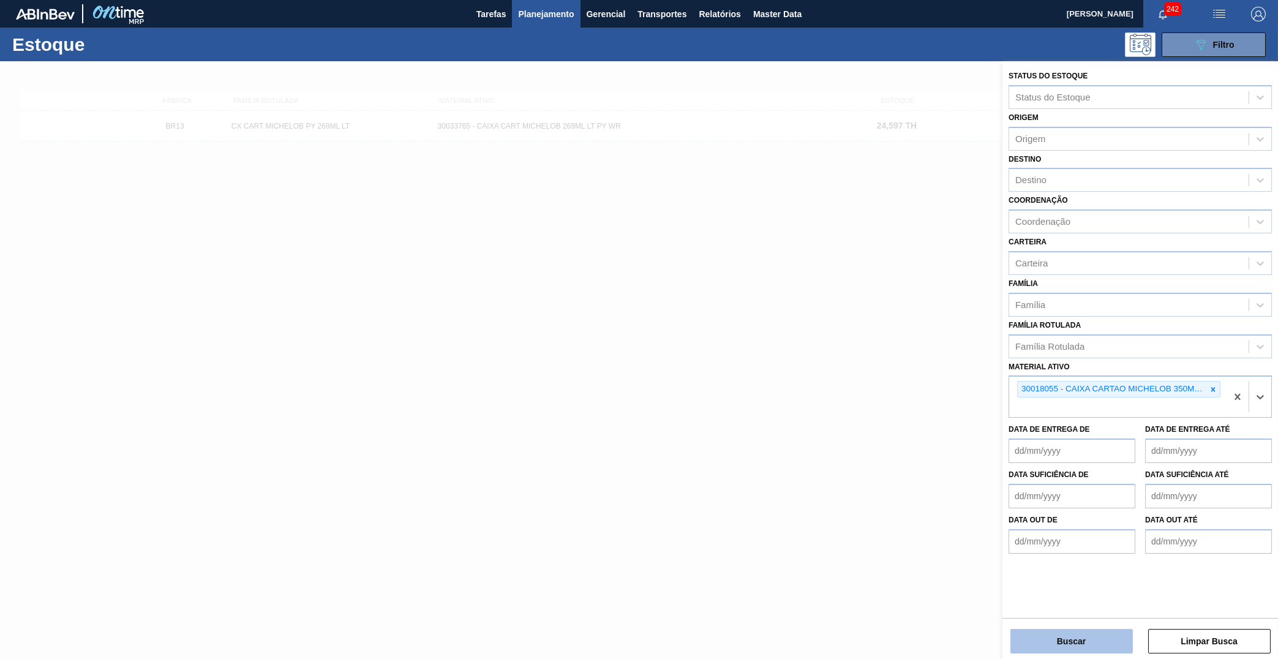
click at [1074, 650] on button "Buscar" at bounding box center [1072, 641] width 123 height 25
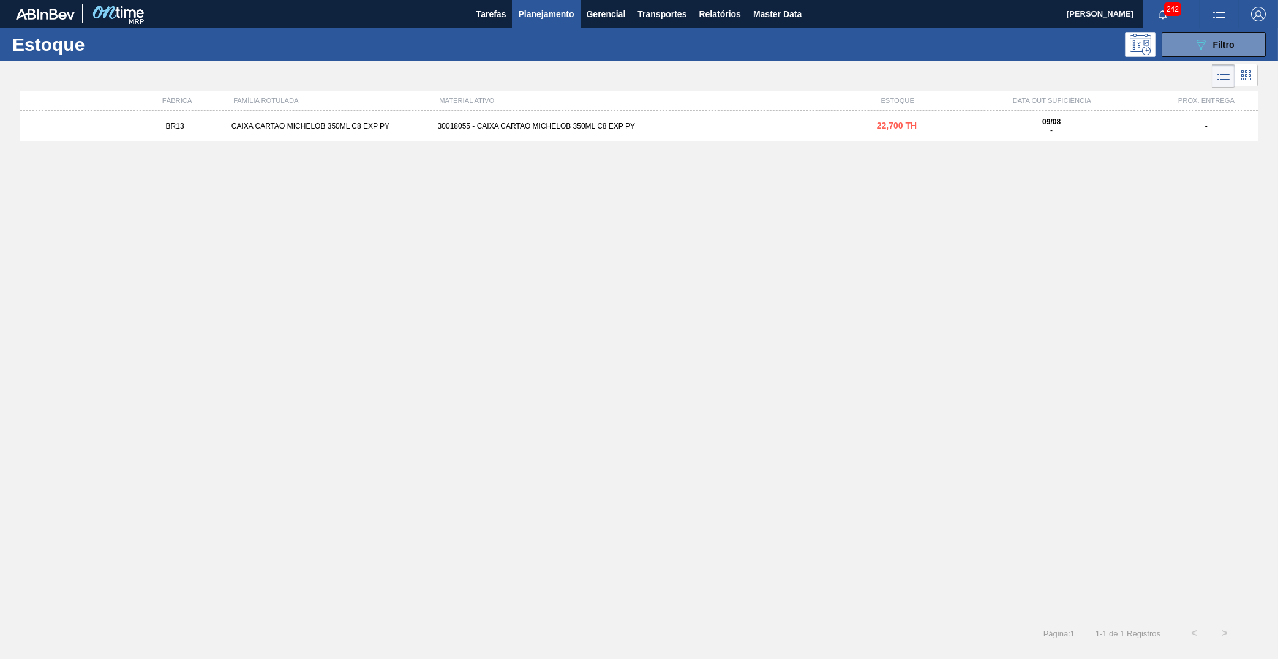
click at [915, 130] on span "22,700 TH" at bounding box center [897, 126] width 40 height 10
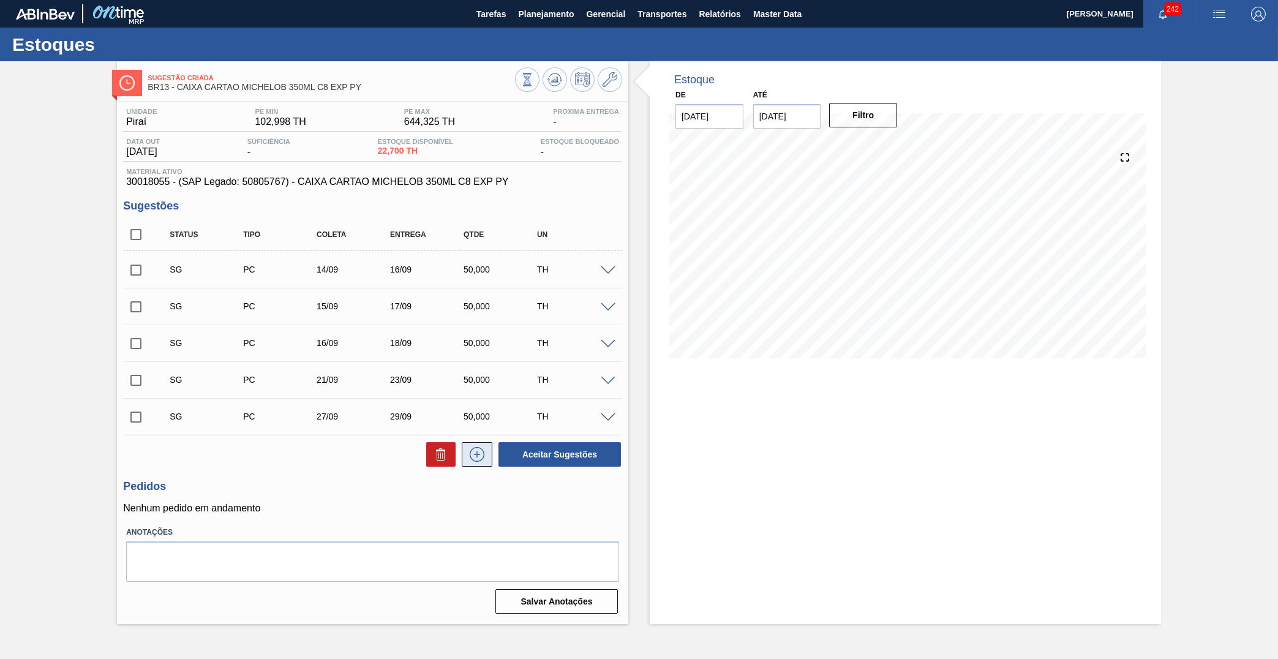
click at [481, 459] on icon at bounding box center [477, 454] width 15 height 15
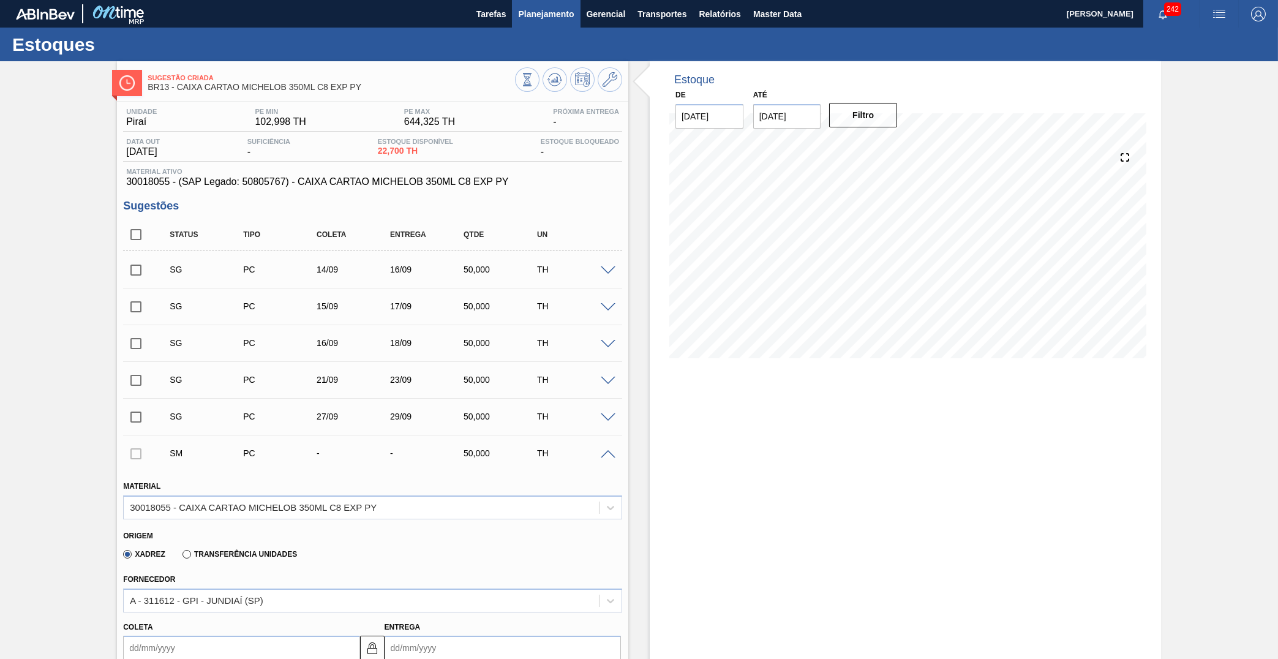
click at [530, 23] on button "Planejamento" at bounding box center [546, 14] width 68 height 28
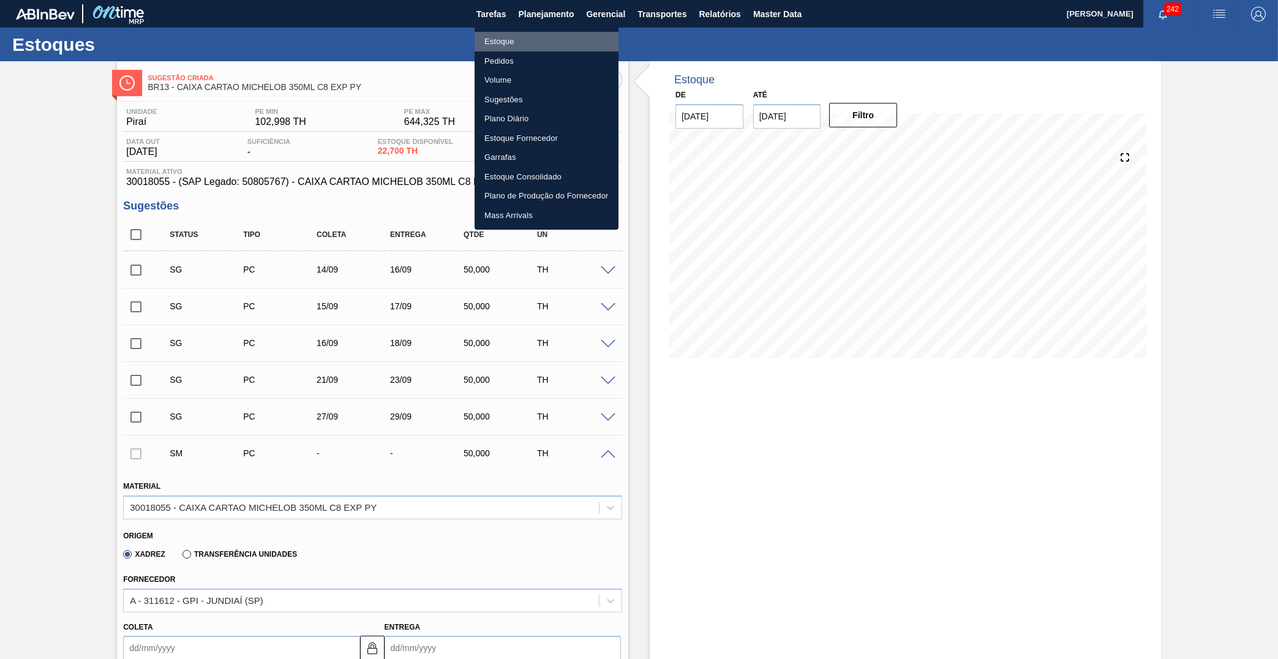
click at [521, 36] on li "Estoque" at bounding box center [547, 42] width 144 height 20
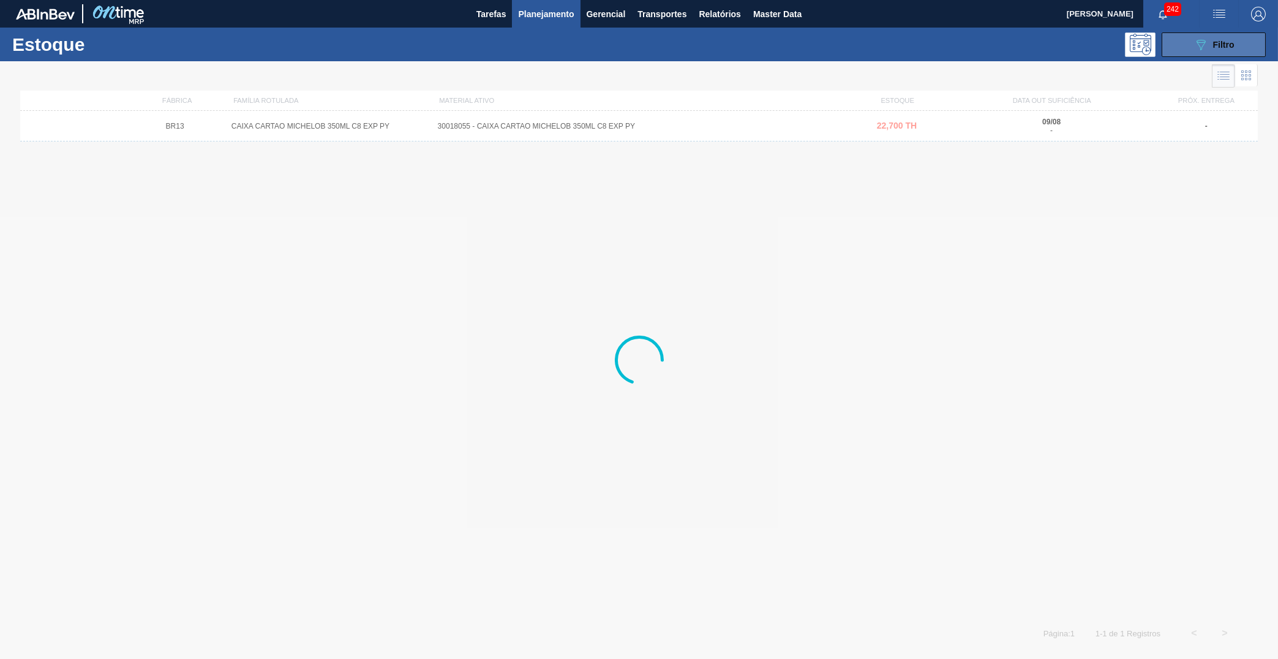
click at [1213, 45] on div "089F7B8B-B2A5-4AFE-B5C0-19BA573D28AC Filtro" at bounding box center [1214, 44] width 41 height 15
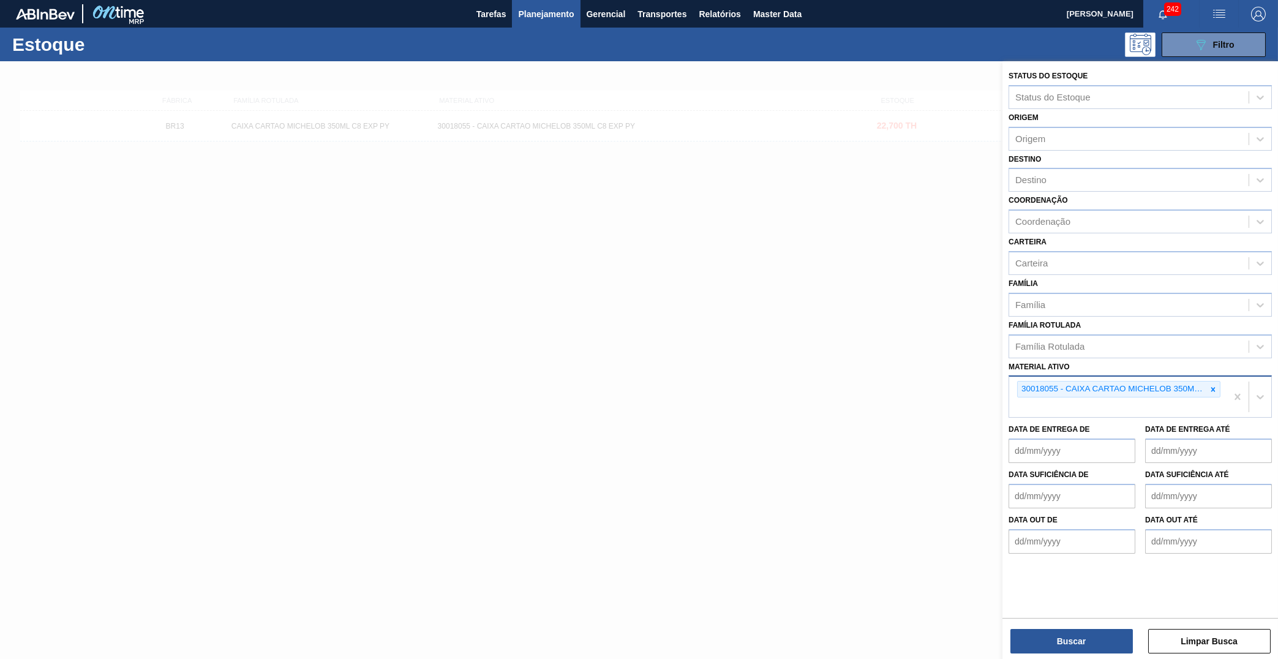
click at [1207, 382] on div "30018055 - CAIXA CARTAO MICHELOB 350ML C8 EXP PY" at bounding box center [1112, 389] width 189 height 15
click at [1209, 385] on icon at bounding box center [1213, 389] width 9 height 9
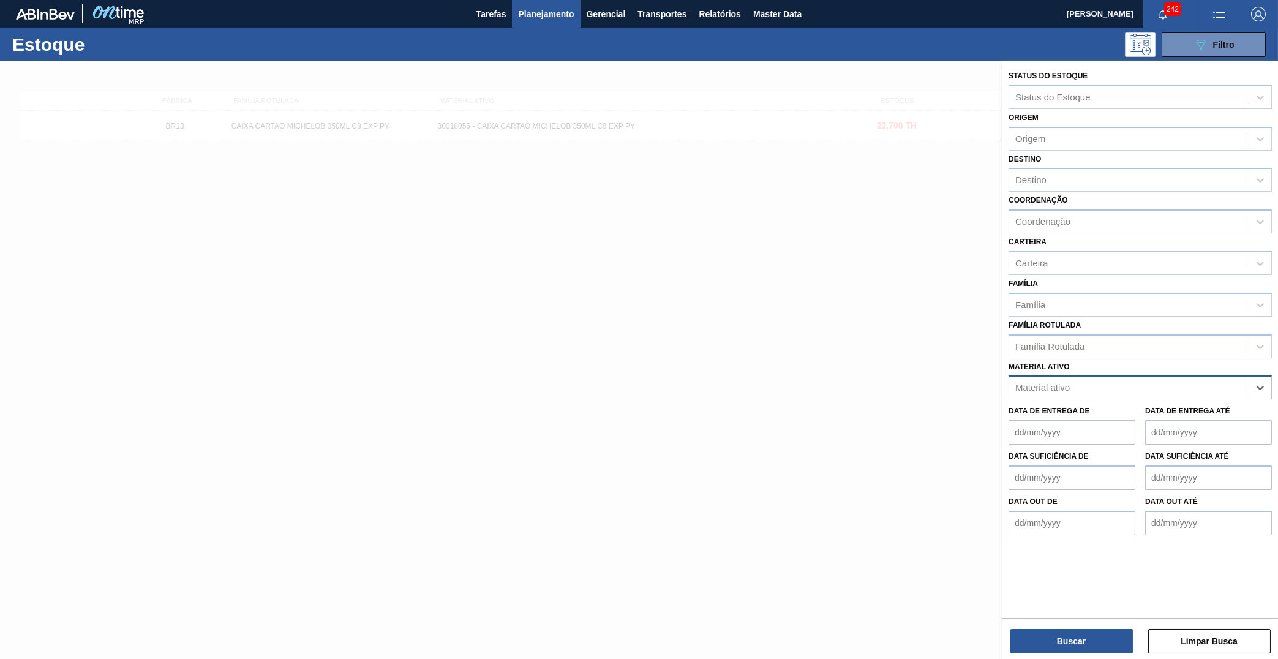
paste ativo "30029120"
type ativo "30029120"
click at [1125, 407] on div "30029120 - CAIXA CARTAO STELLA 330ML CHILE NIV23" at bounding box center [1140, 418] width 263 height 23
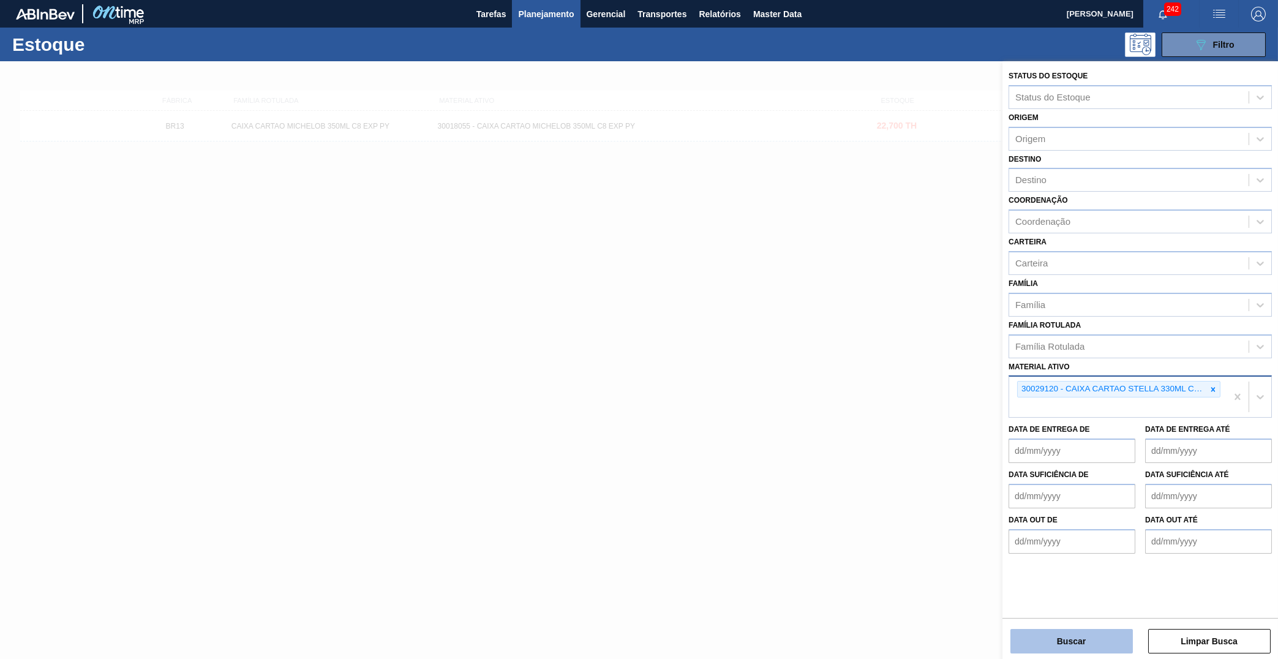
click at [1069, 635] on button "Buscar" at bounding box center [1072, 641] width 123 height 25
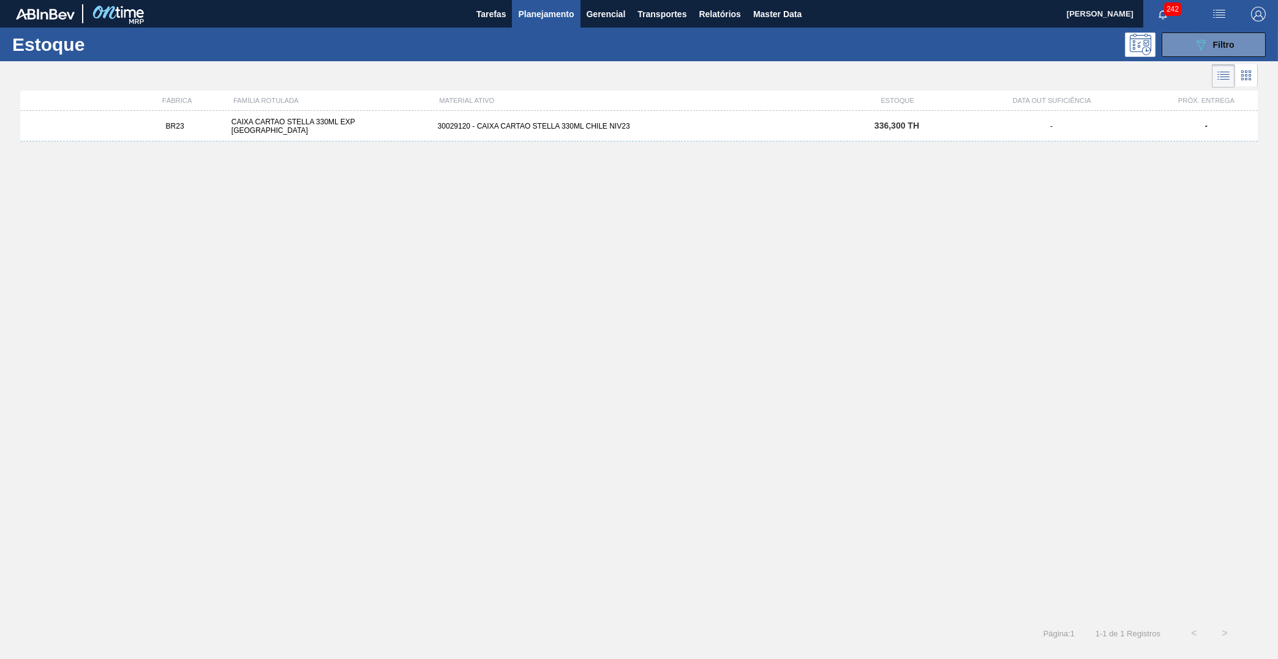
click at [632, 125] on div "30029120 - CAIXA CARTAO STELLA 330ML CHILE NIV23" at bounding box center [639, 126] width 413 height 9
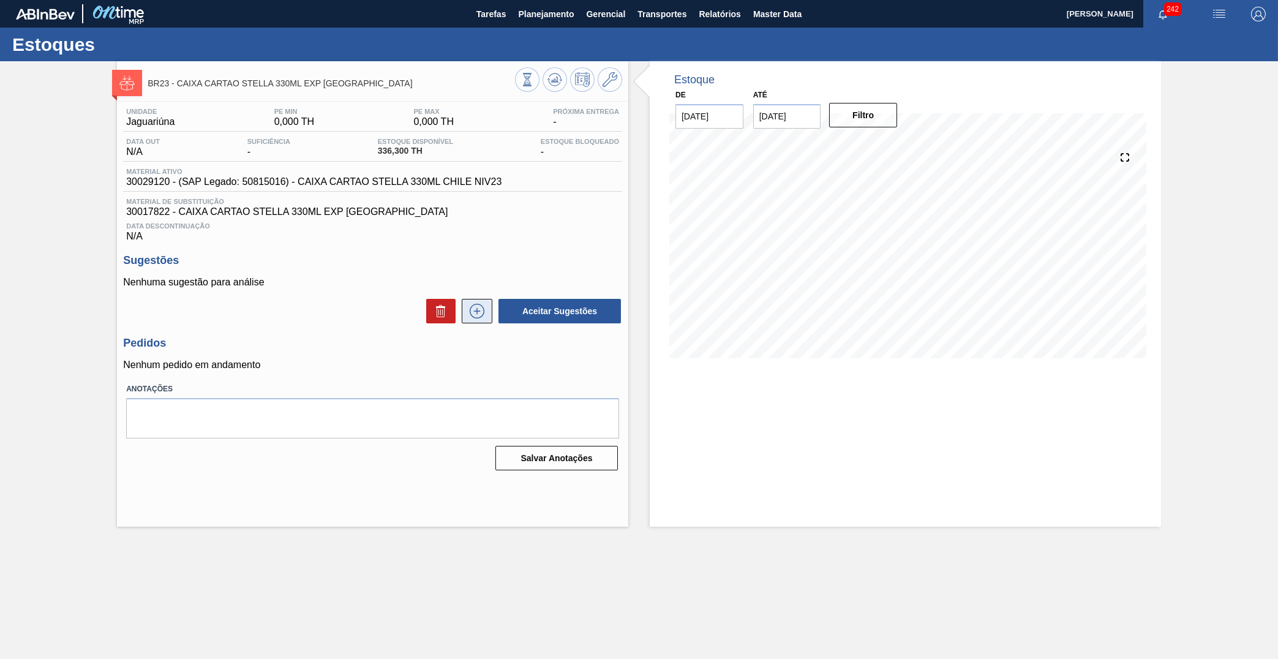
click at [488, 304] on button at bounding box center [477, 311] width 31 height 25
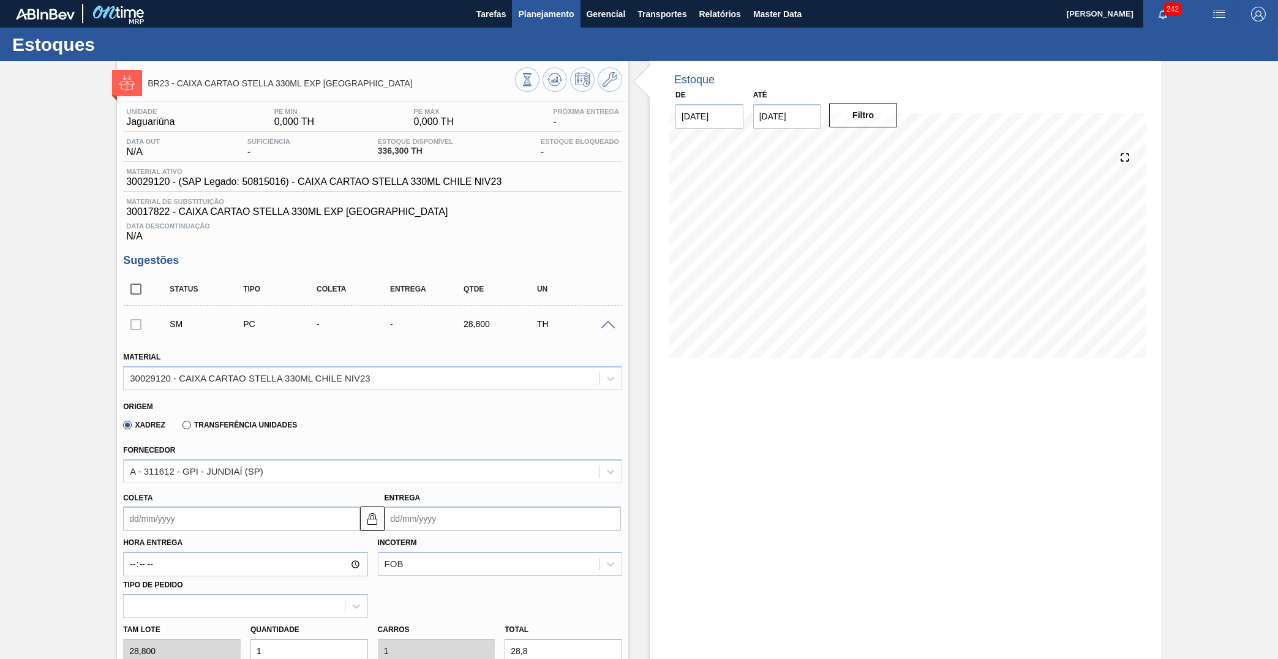
click at [543, 18] on span "Planejamento" at bounding box center [546, 14] width 56 height 15
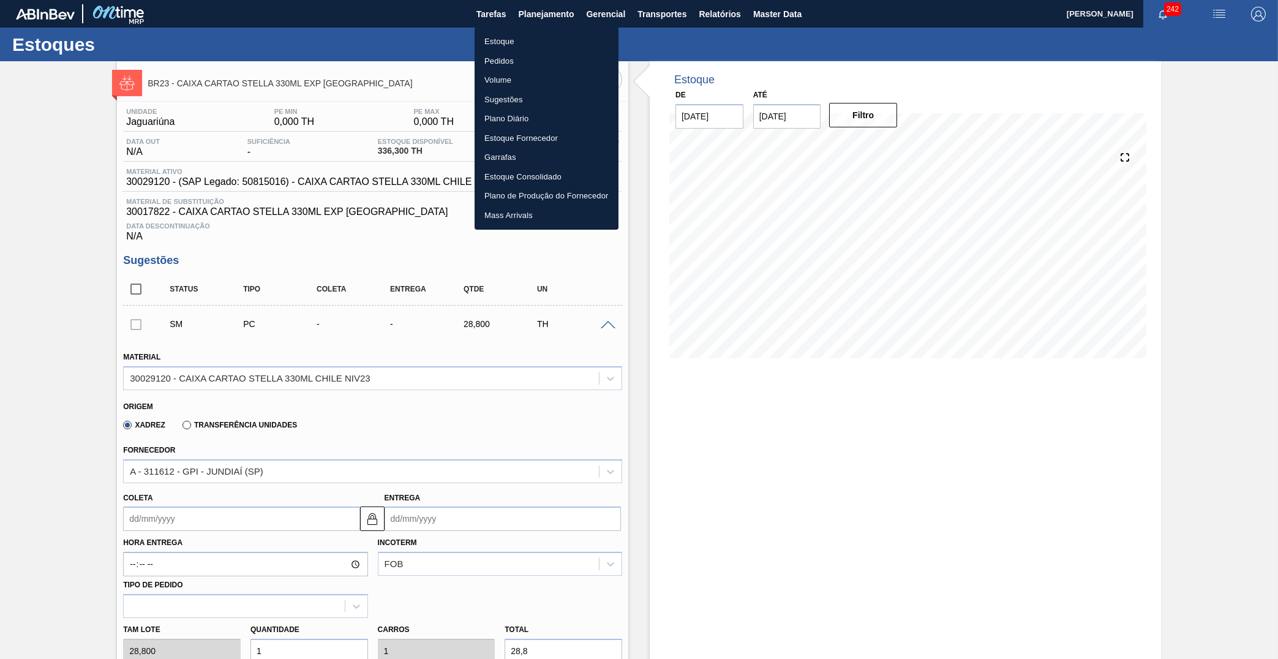
click at [520, 47] on li "Estoque" at bounding box center [547, 42] width 144 height 20
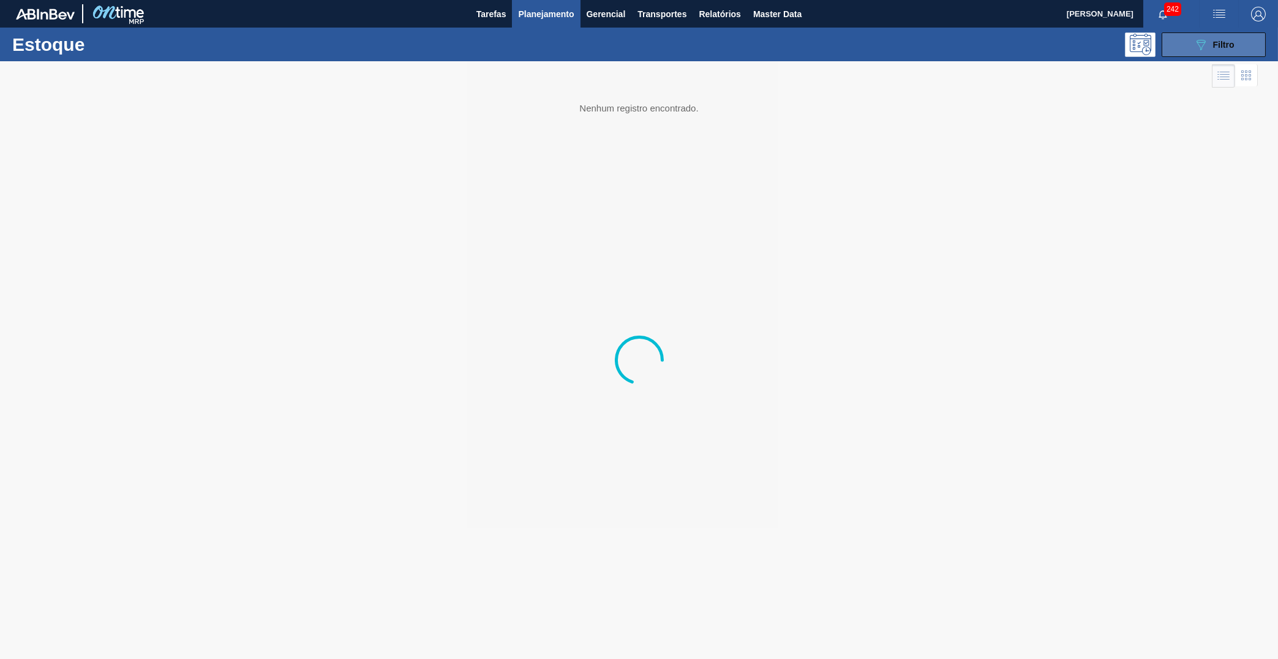
click at [1228, 42] on span "Filtro" at bounding box center [1223, 45] width 21 height 10
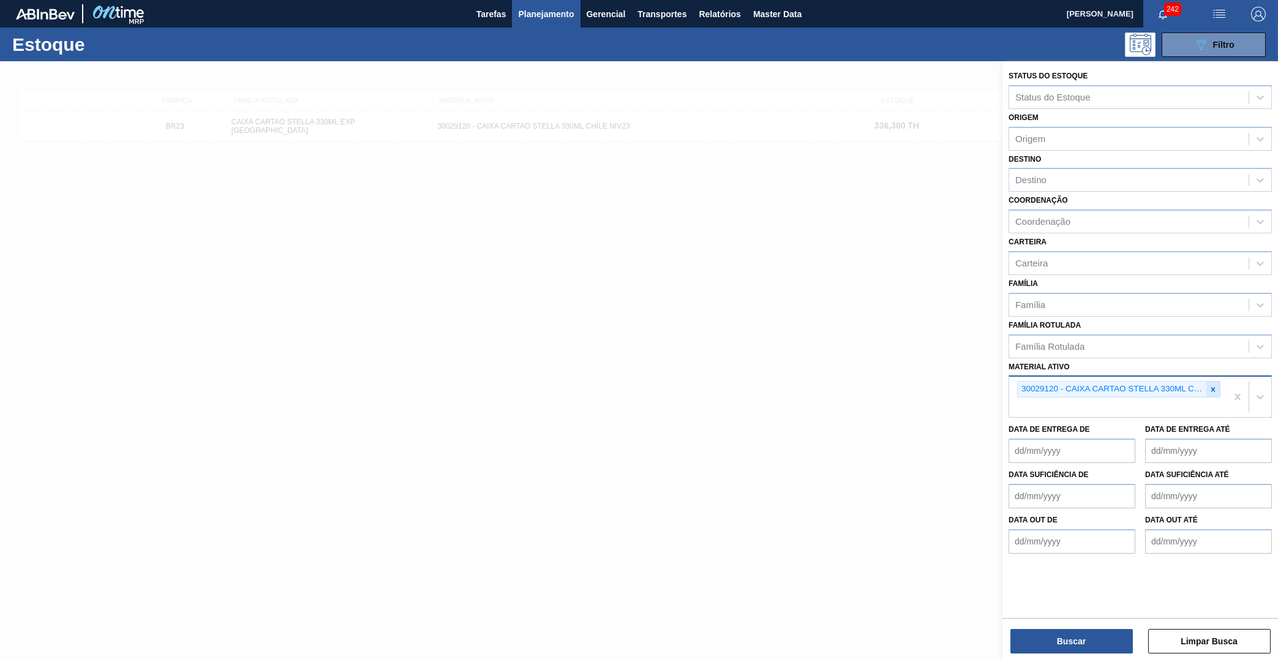
click at [1214, 385] on icon at bounding box center [1213, 389] width 9 height 9
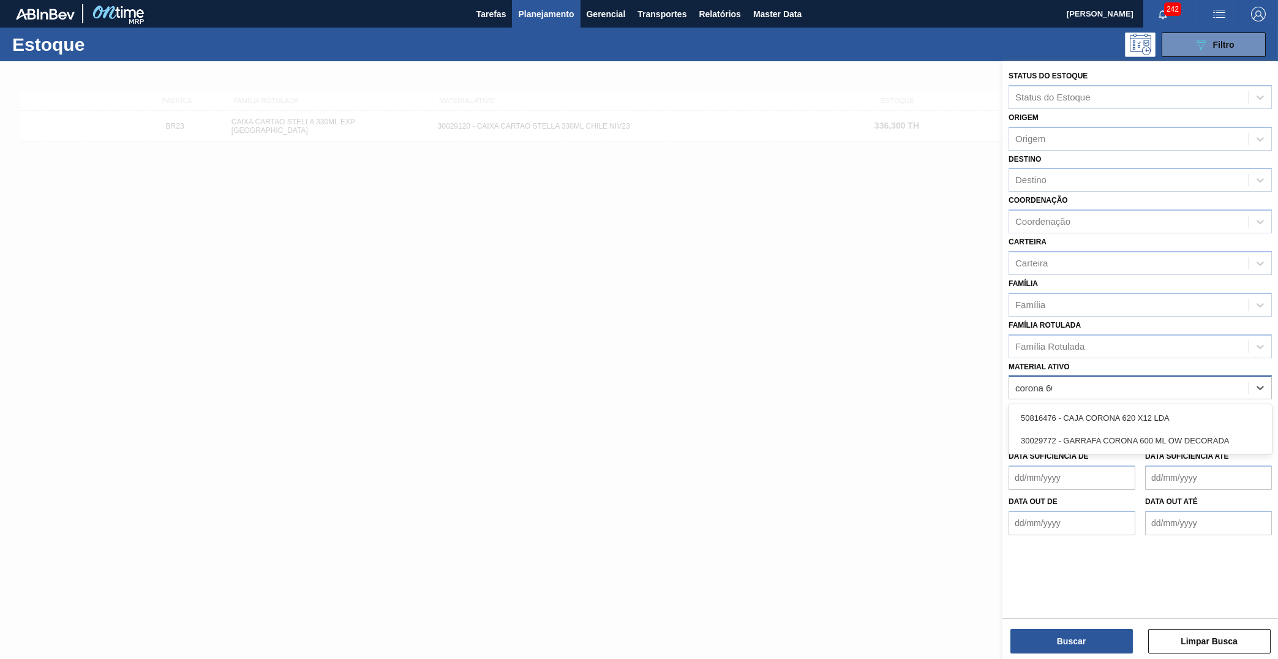
type ativo "corona 600"
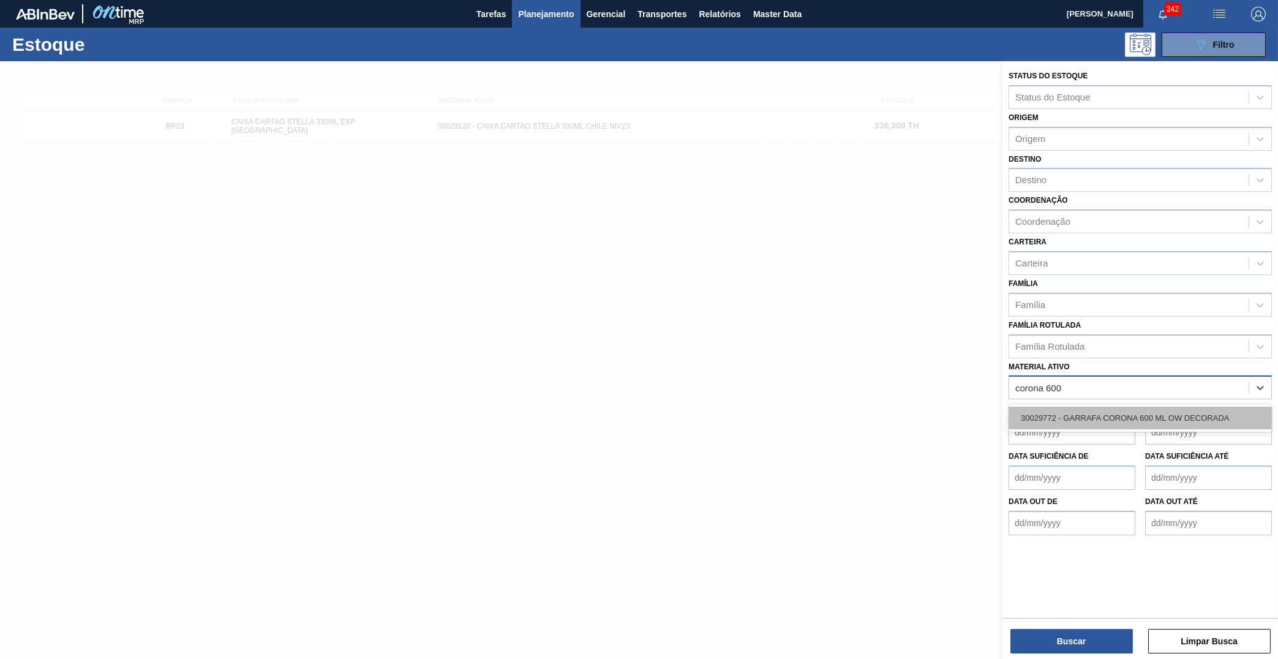
click at [1139, 407] on div "30029772 - GARRAFA CORONA 600 ML OW DECORADA" at bounding box center [1140, 418] width 263 height 23
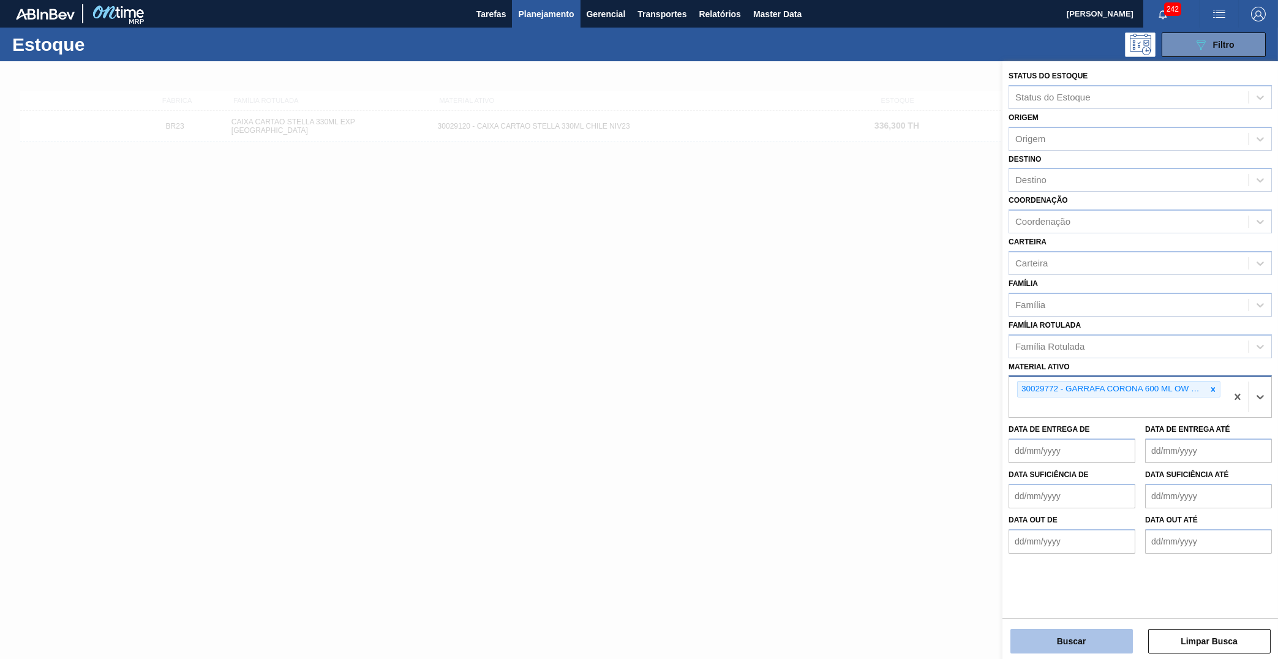
click at [1095, 643] on button "Buscar" at bounding box center [1072, 641] width 123 height 25
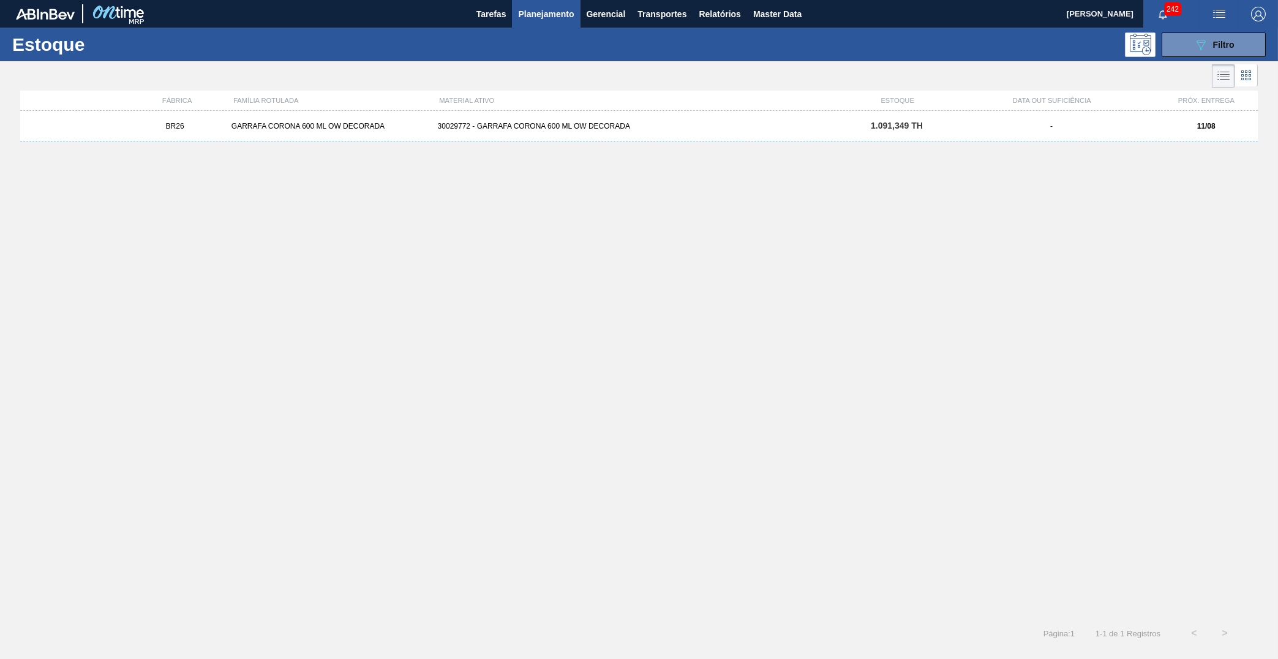
click at [940, 135] on div "BR26 GARRAFA CORONA 600 ML OW DECORADA 30029772 - GARRAFA CORONA 600 ML OW DECO…" at bounding box center [639, 126] width 1238 height 31
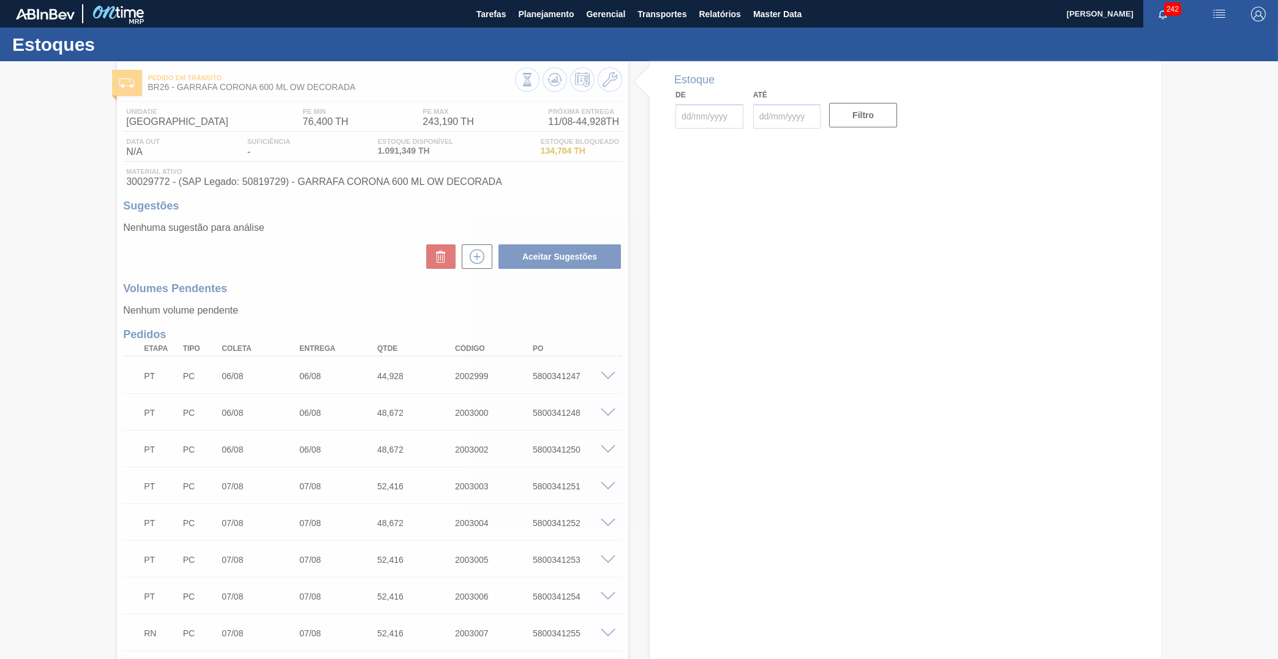
type input "11/08/2025"
type input "30/09/2025"
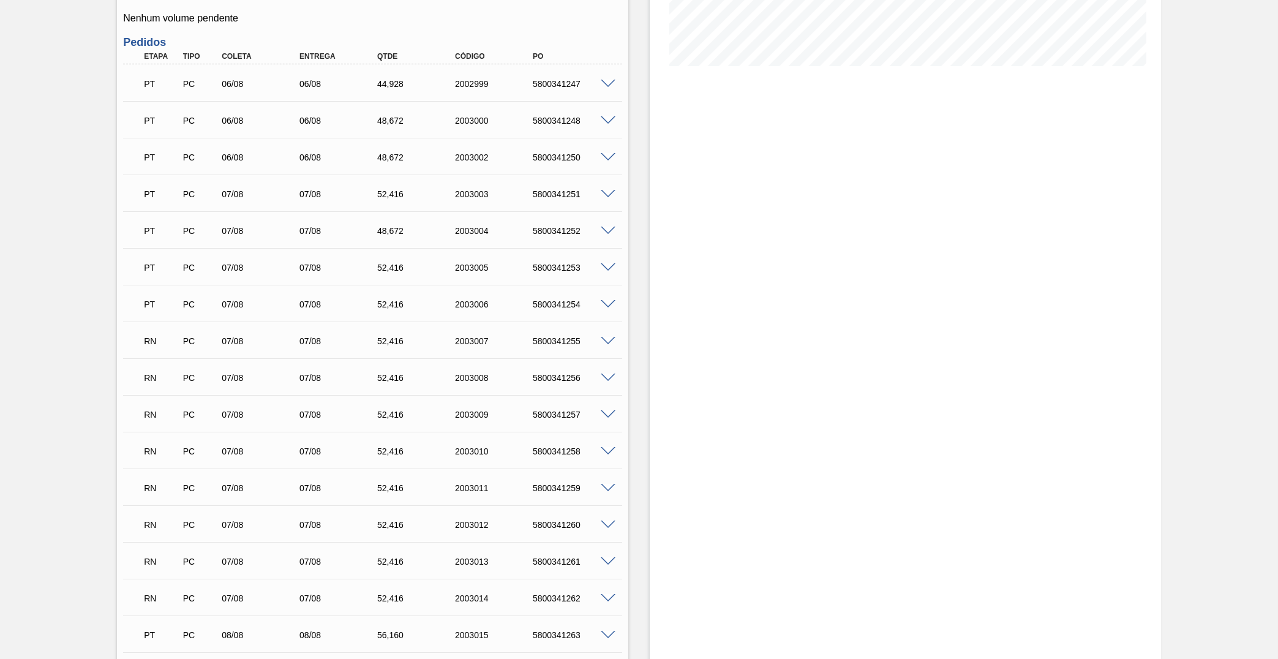
scroll to position [402, 0]
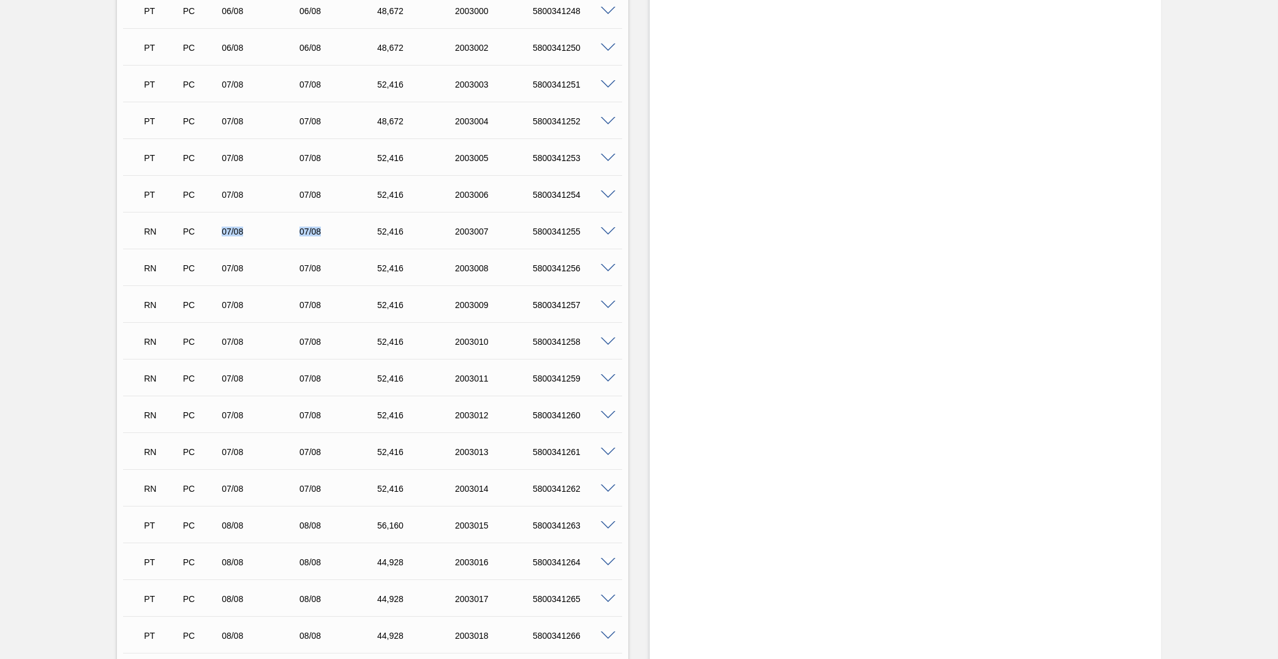
drag, startPoint x: 301, startPoint y: 223, endPoint x: 330, endPoint y: 221, distance: 28.3
click at [221, 227] on div "PC" at bounding box center [200, 232] width 41 height 10
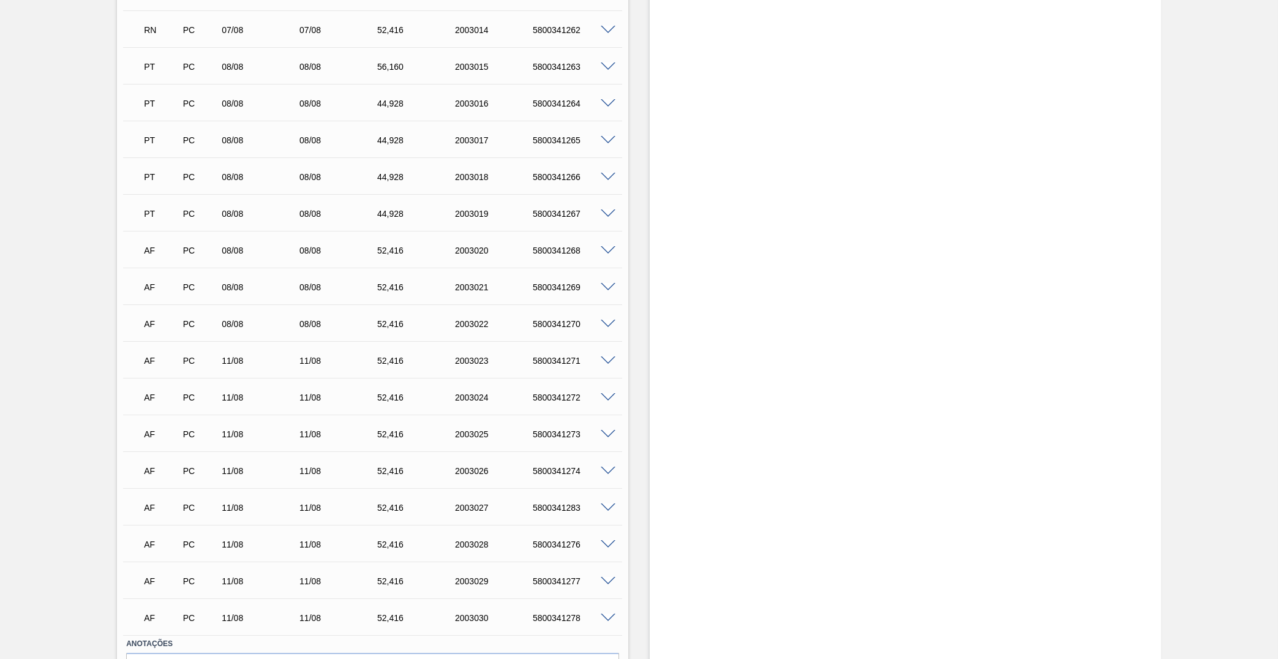
scroll to position [862, 0]
drag, startPoint x: 217, startPoint y: 203, endPoint x: 252, endPoint y: 207, distance: 35.1
click at [252, 207] on div "PT PC 08/08 08/08 44,928 2003019 5800341267" at bounding box center [369, 211] width 467 height 25
click at [277, 236] on div "AF PC 08/08 08/08 52,416 2003020 5800341268" at bounding box center [369, 248] width 467 height 25
drag, startPoint x: 237, startPoint y: 277, endPoint x: 247, endPoint y: 278, distance: 9.8
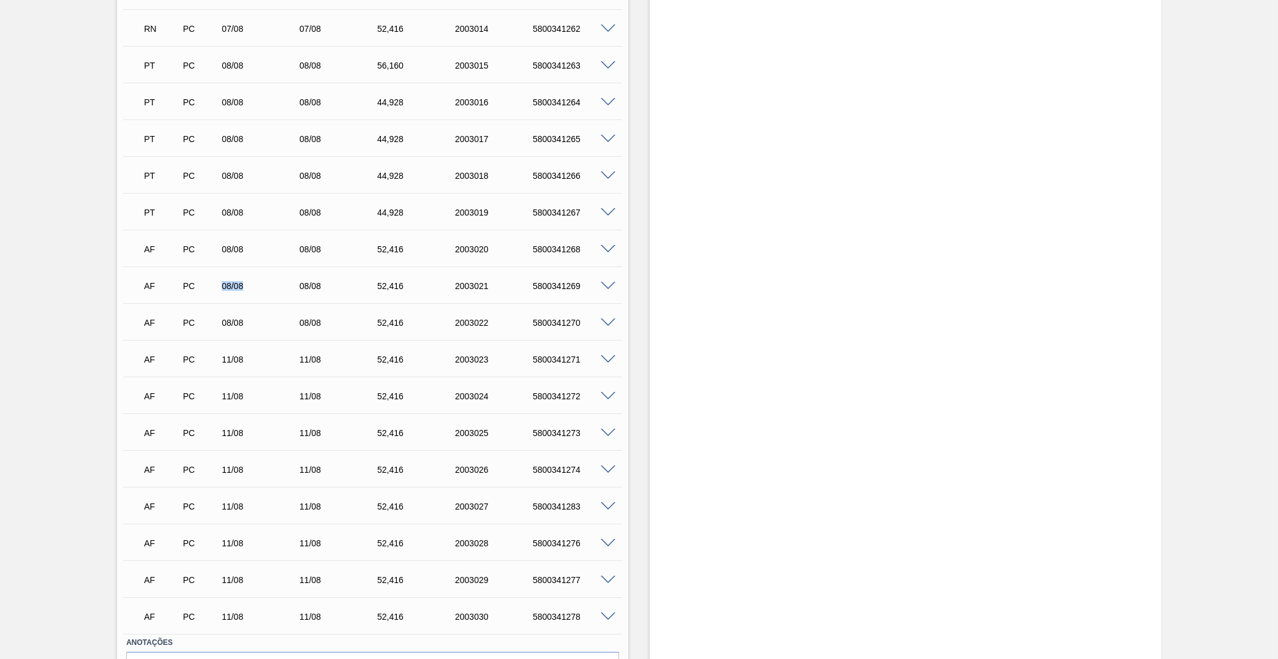
click at [247, 278] on div "AF PC 08/08 08/08 52,416 2003021 5800341269" at bounding box center [369, 285] width 467 height 25
drag, startPoint x: 209, startPoint y: 310, endPoint x: 263, endPoint y: 307, distance: 54.6
click at [263, 309] on div "AF PC 08/08 08/08 52,416 2003022 5800341270" at bounding box center [369, 321] width 467 height 25
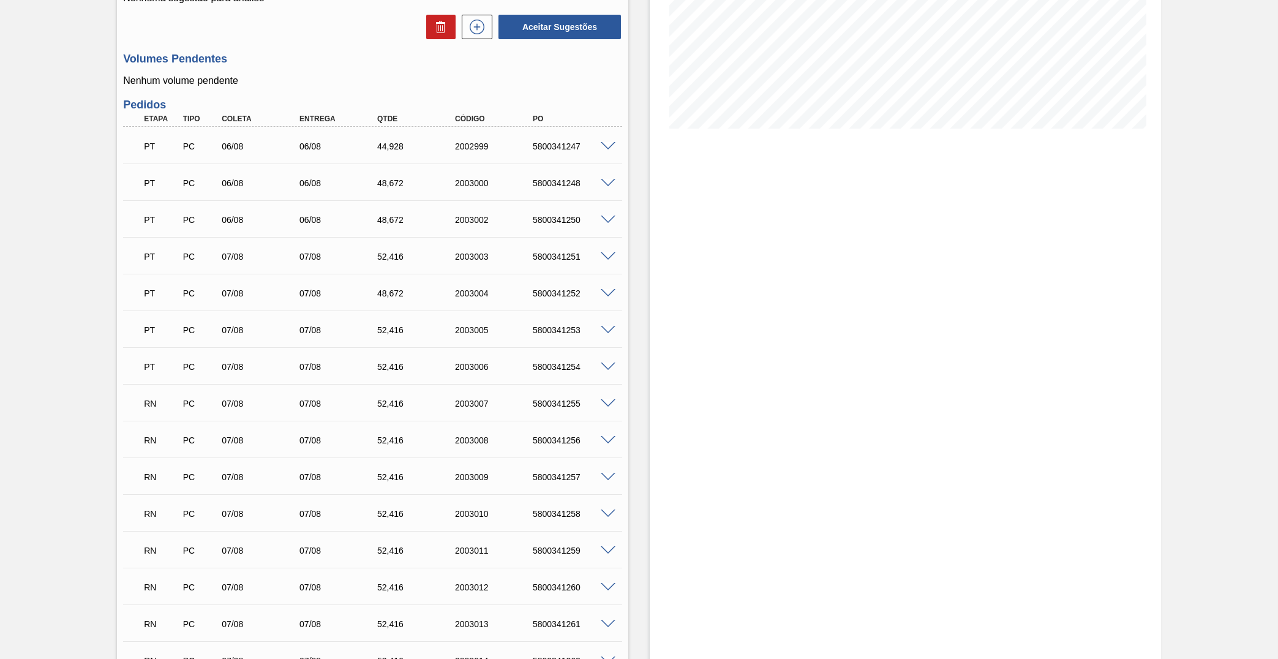
scroll to position [0, 0]
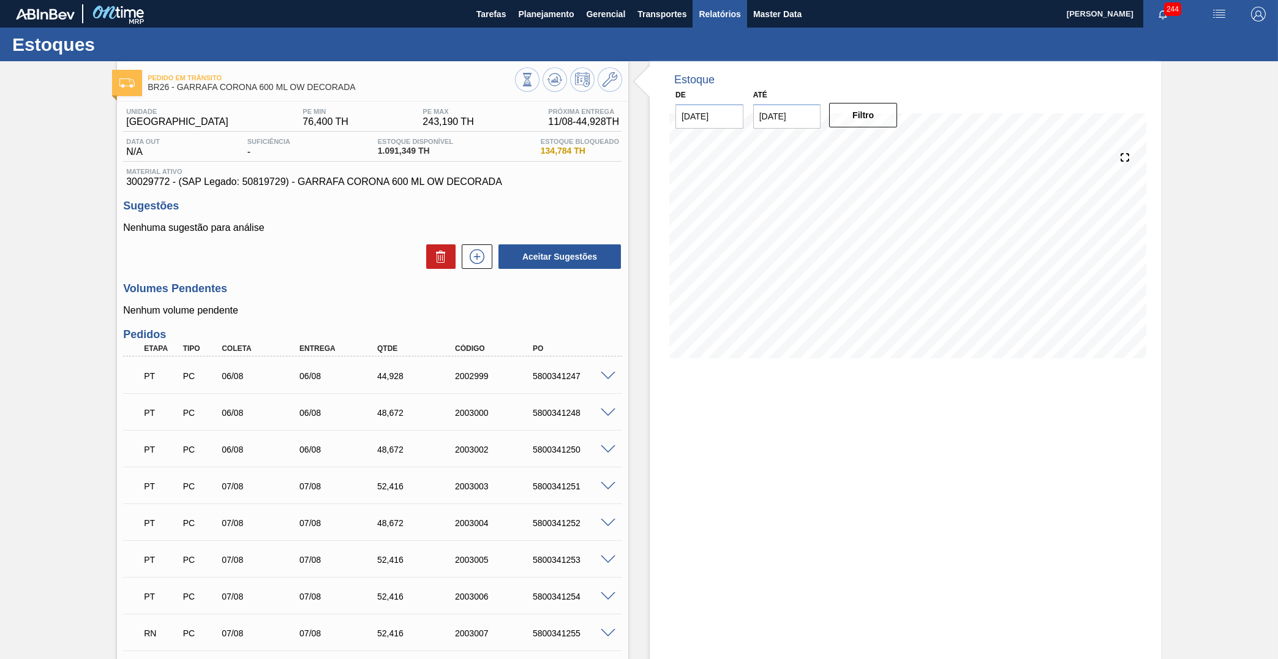
click at [707, 18] on span "Relatórios" at bounding box center [720, 14] width 42 height 15
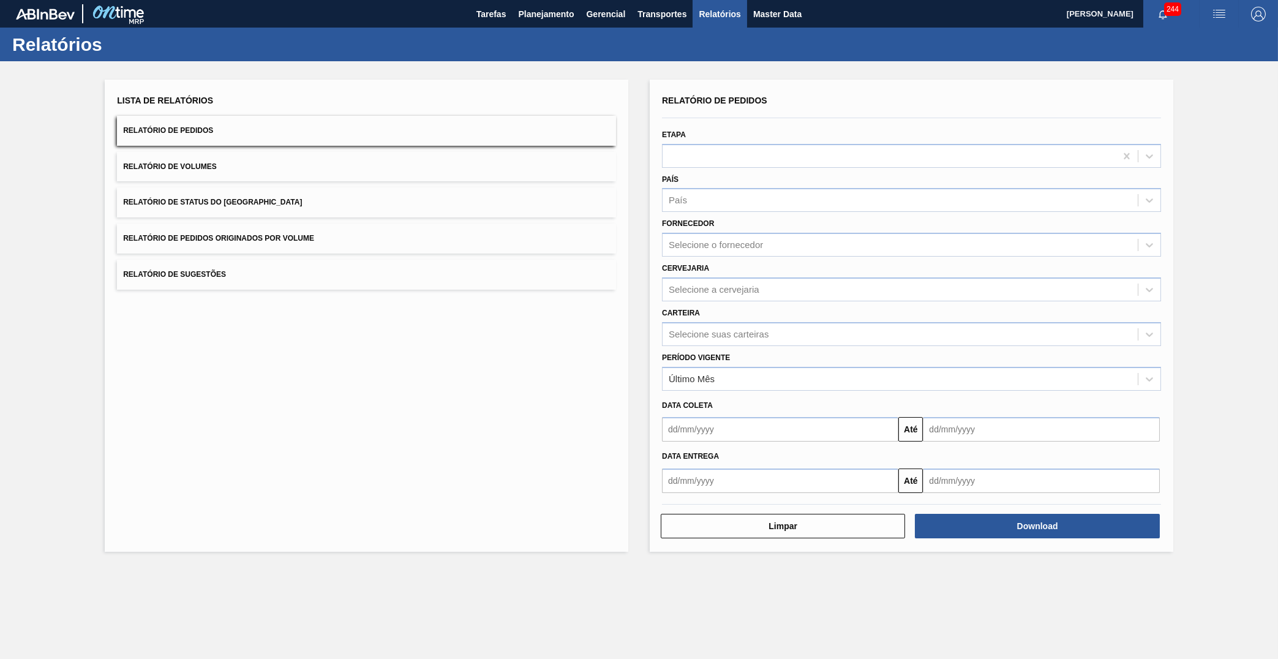
click at [783, 397] on div "Data coleta" at bounding box center [911, 406] width 509 height 18
click at [764, 370] on div "Último Mês" at bounding box center [900, 379] width 475 height 18
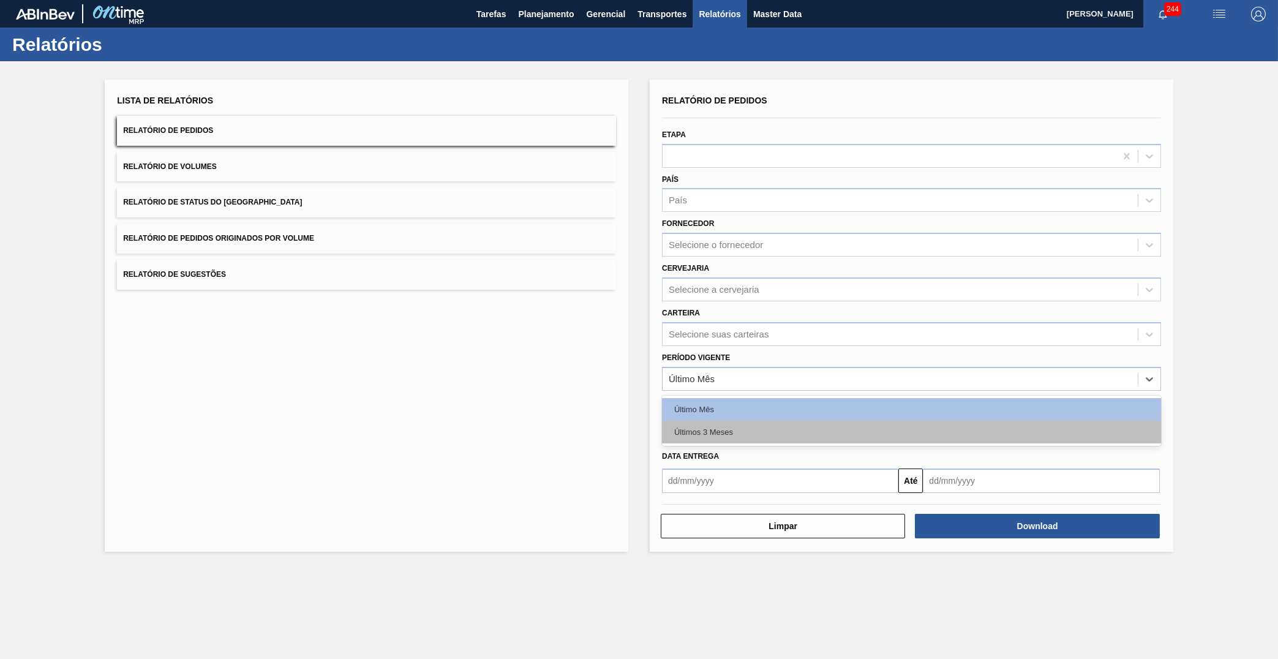
drag, startPoint x: 764, startPoint y: 398, endPoint x: 777, endPoint y: 406, distance: 15.7
click at [777, 406] on div "Último Mês Últimos 3 Meses" at bounding box center [911, 421] width 499 height 50
click at [777, 421] on div "Últimos 3 Meses" at bounding box center [911, 432] width 499 height 23
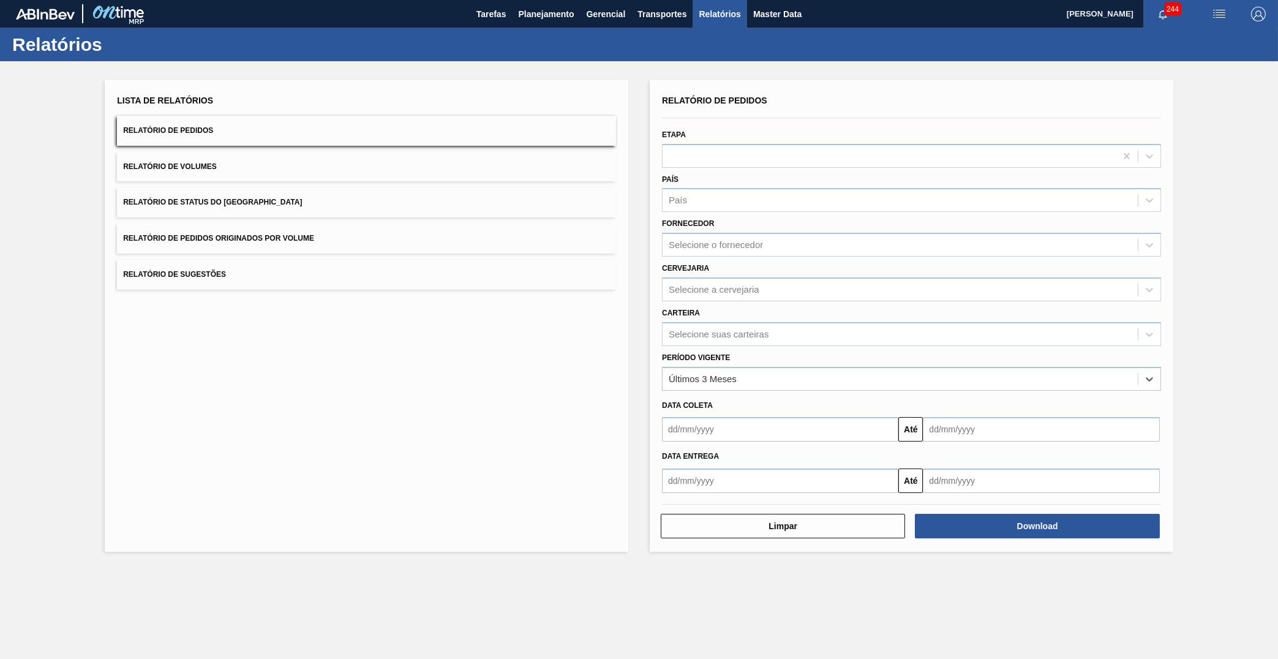
click at [754, 349] on div "Período Vigente option Últimos 3 Meses, selected. Select is focused ,type to re…" at bounding box center [911, 370] width 499 height 42
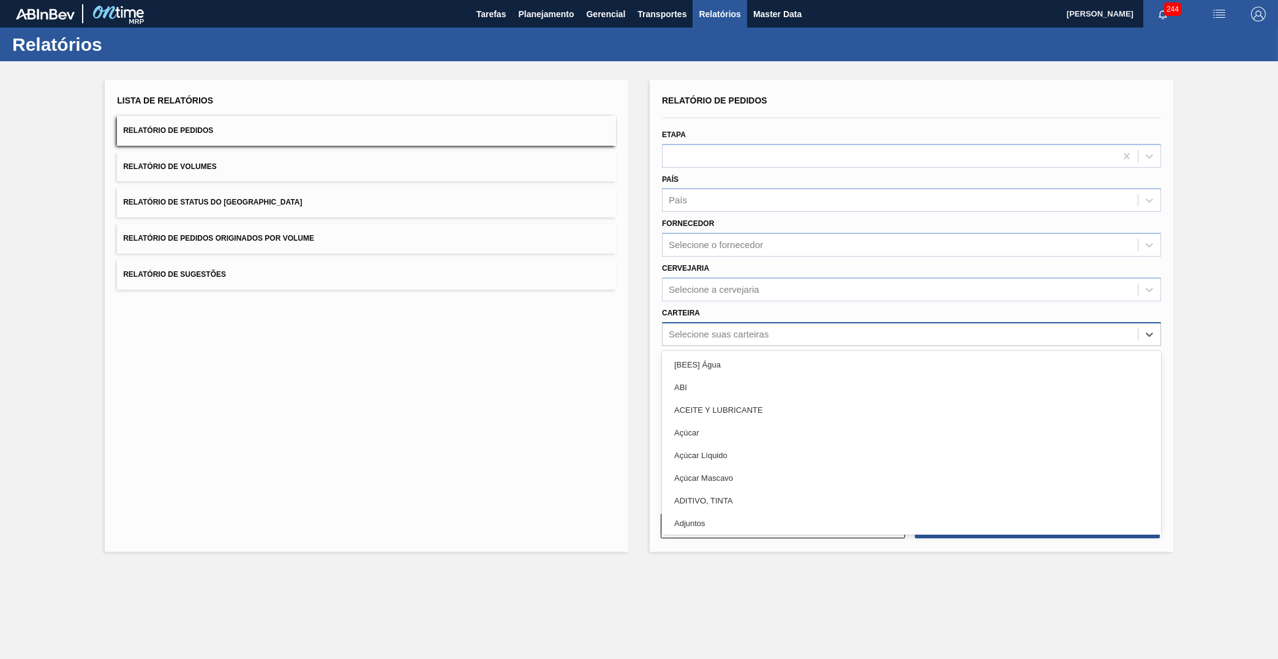
click at [746, 325] on div "Selecione suas carteiras" at bounding box center [900, 334] width 475 height 18
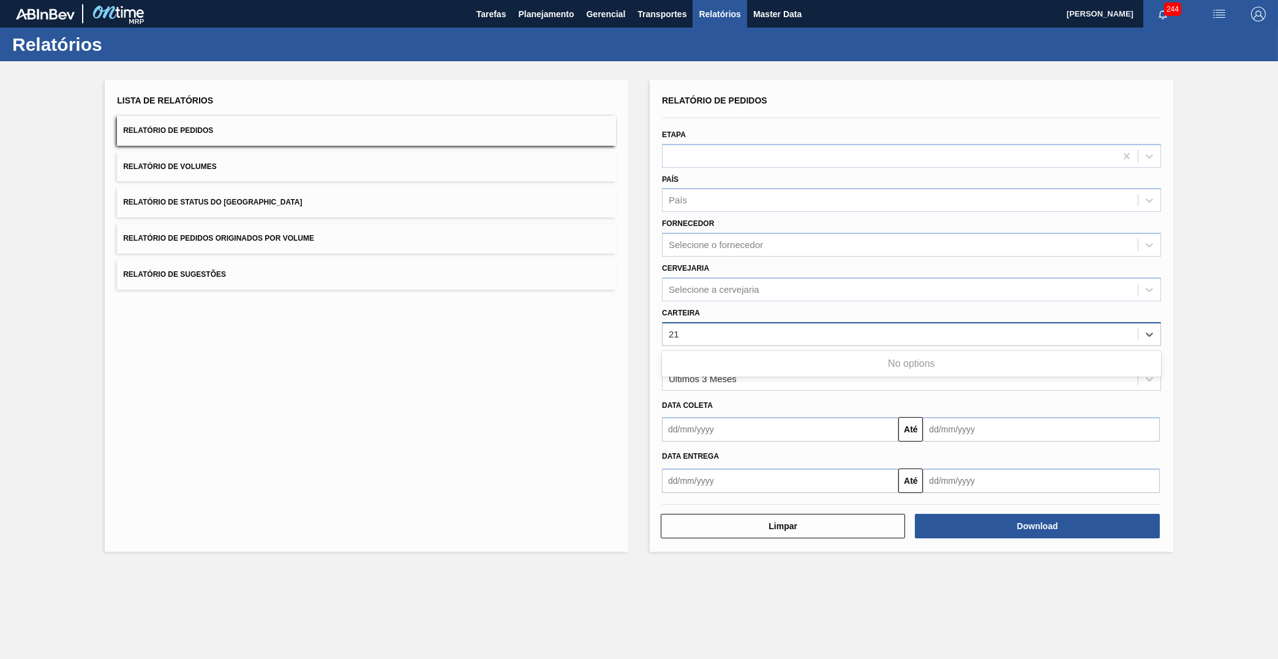
type input "2"
type input "vidro"
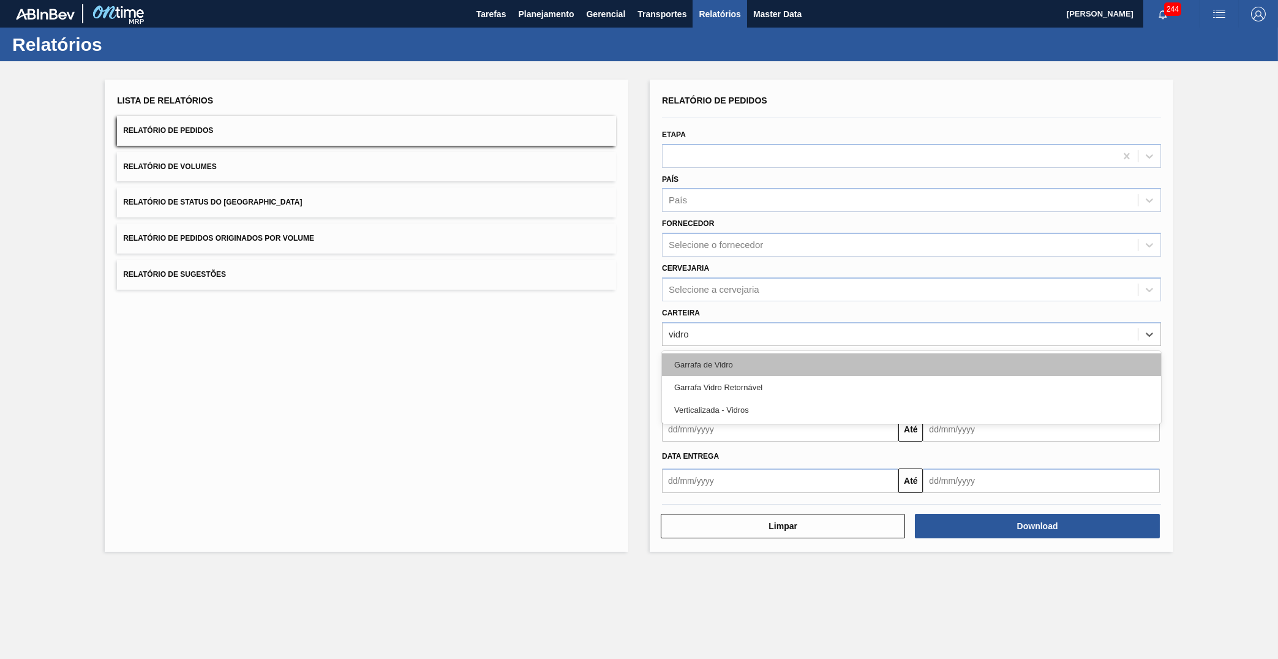
click at [764, 353] on div "Garrafa de Vidro" at bounding box center [911, 364] width 499 height 23
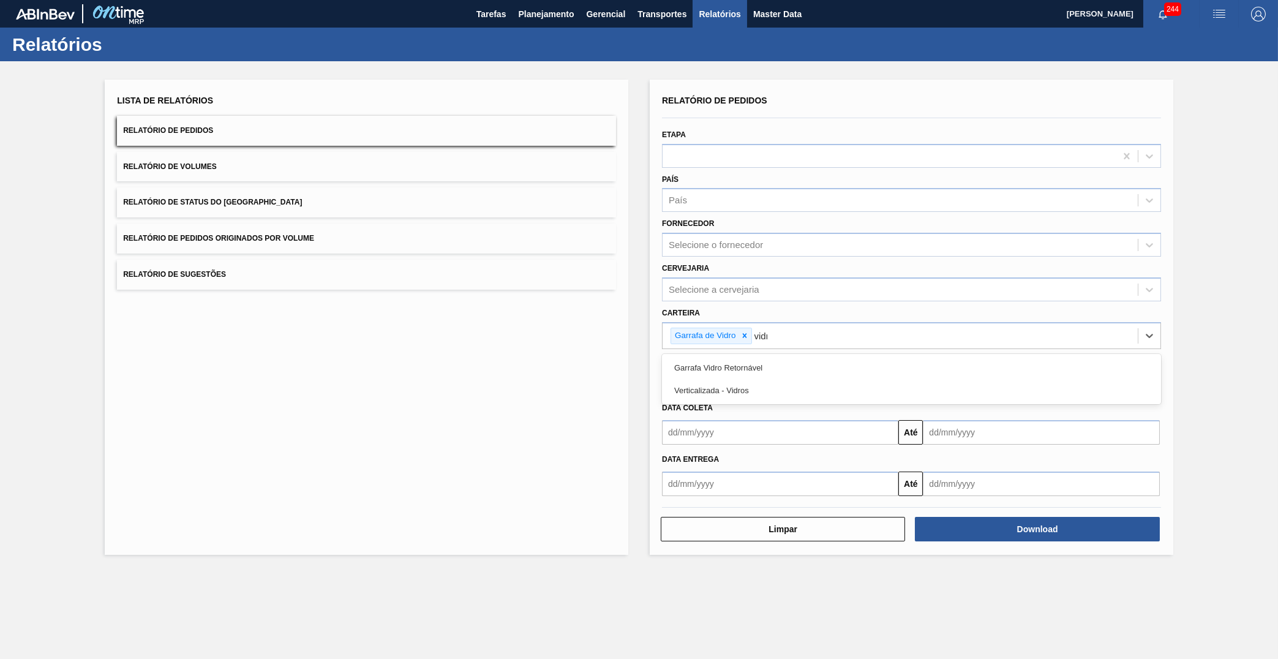
type input "vidro"
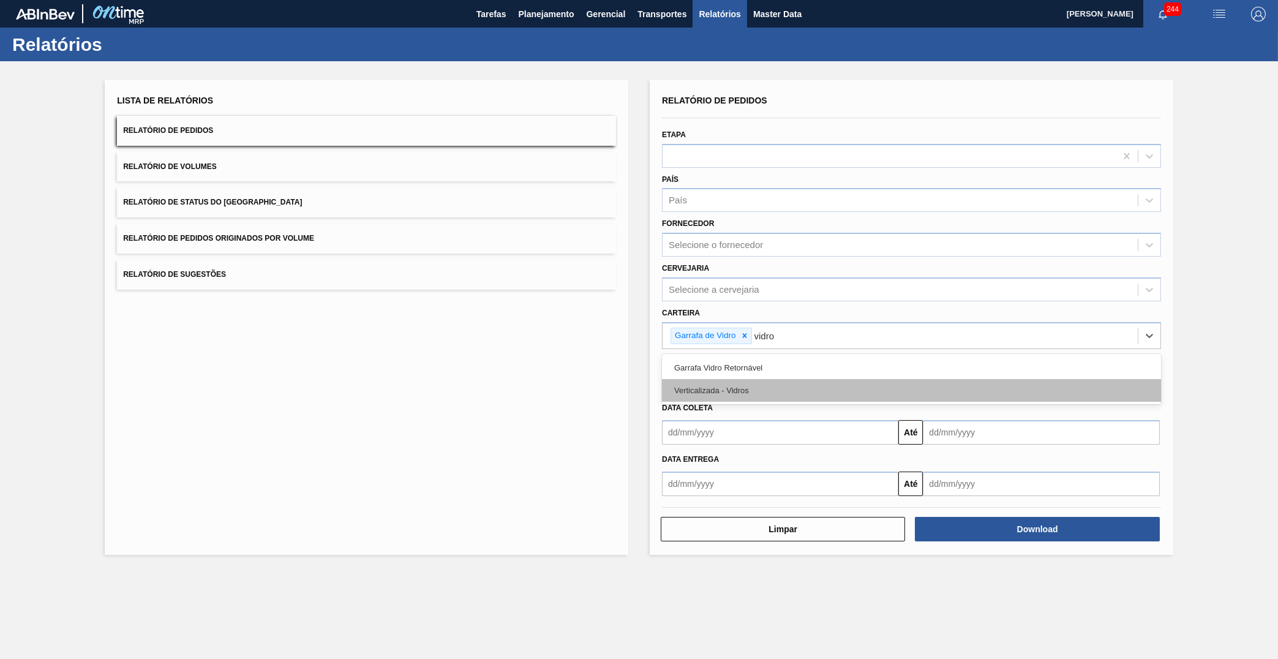
click at [916, 379] on div "Verticalizada - Vidros" at bounding box center [911, 390] width 499 height 23
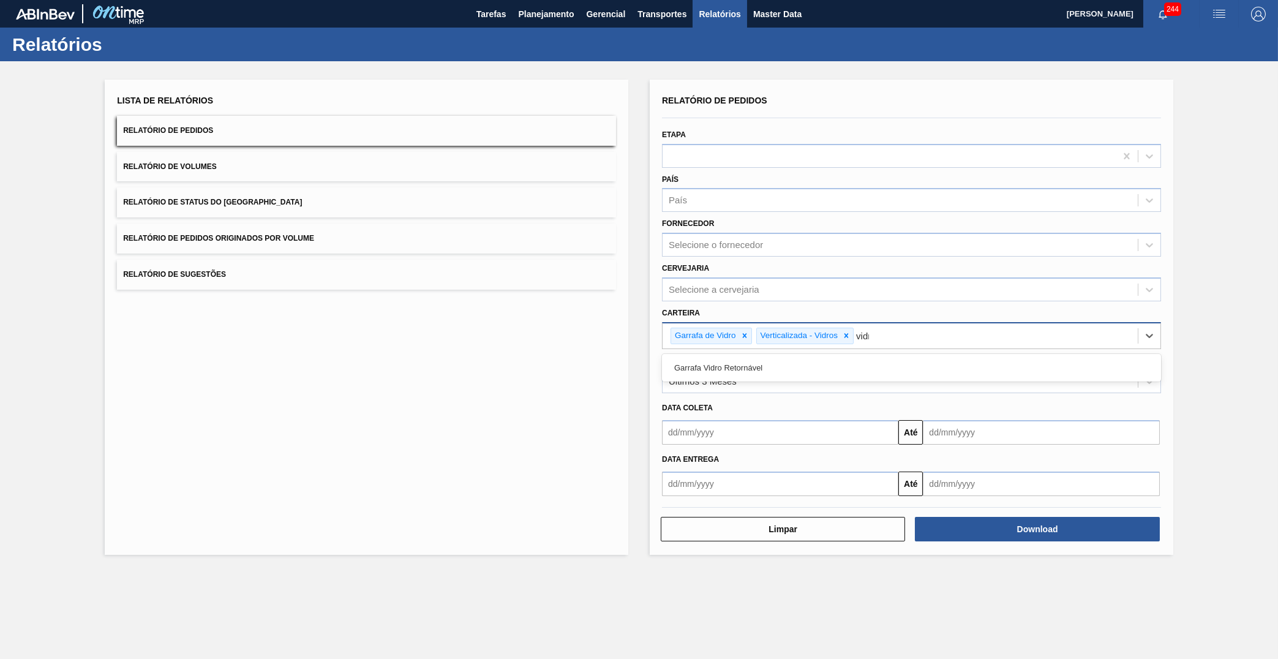
type input "vidro"
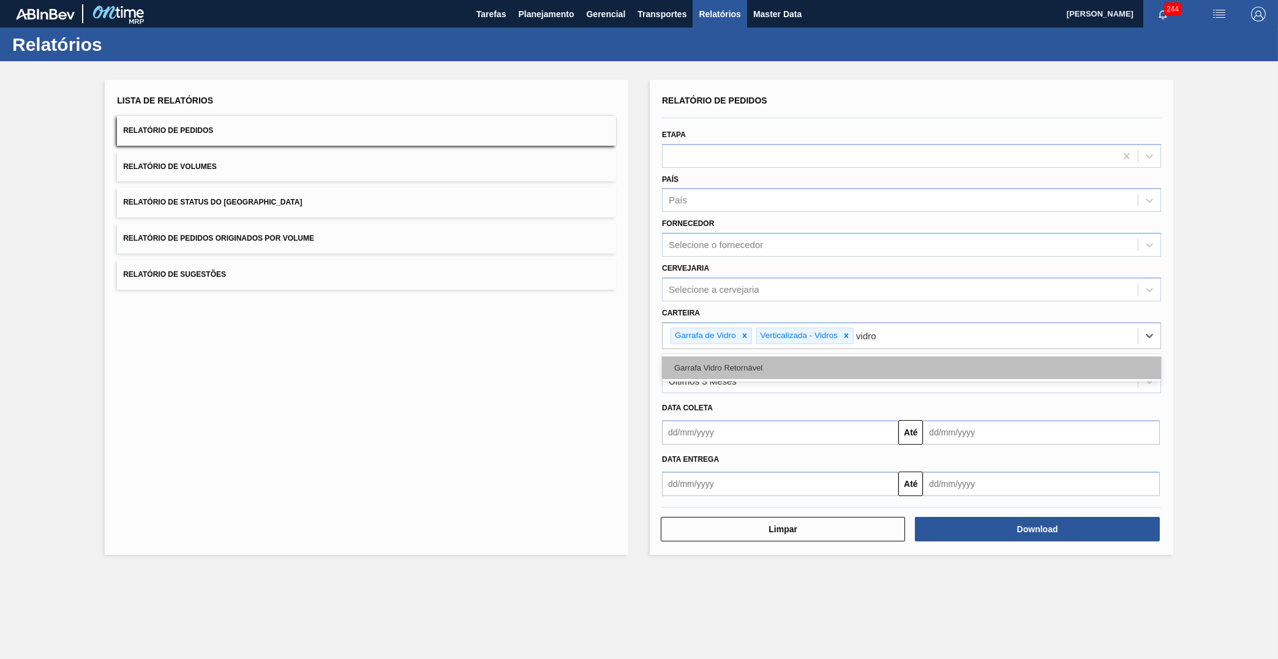
click at [844, 356] on div "Garrafa Vidro Retornável" at bounding box center [911, 367] width 499 height 23
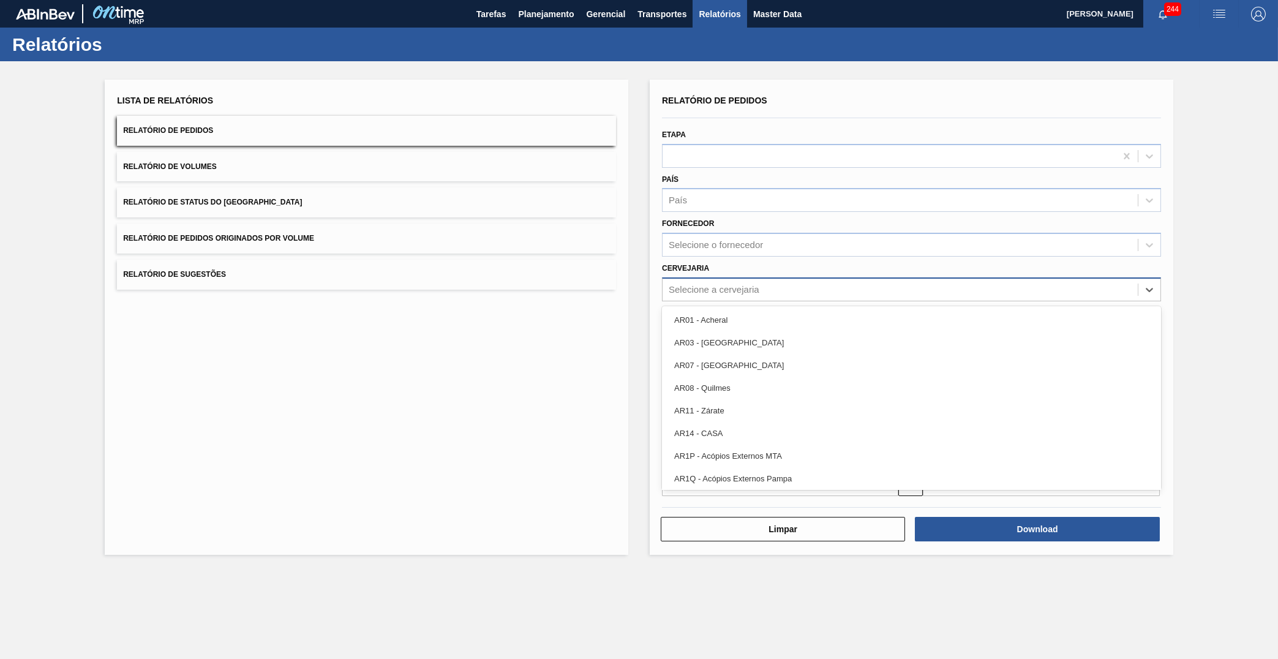
click at [824, 281] on div "Selecione a cervejaria" at bounding box center [900, 290] width 475 height 18
type input "21"
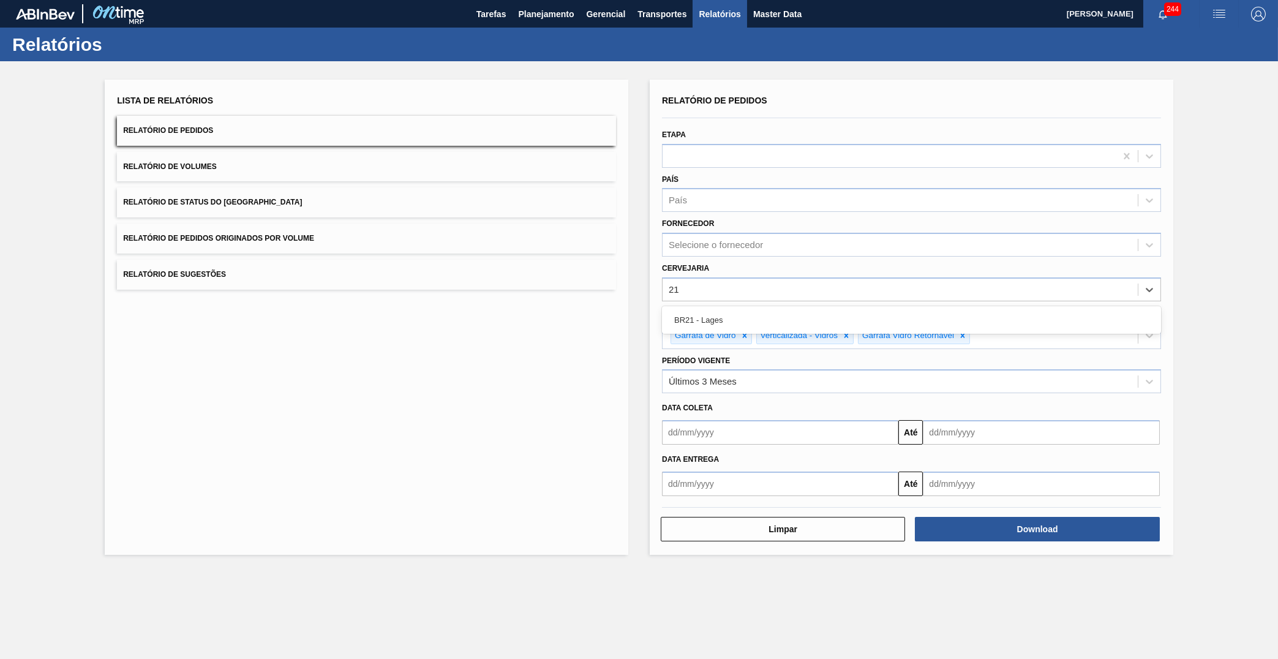
click at [769, 319] on div "BR21 - Lages" at bounding box center [911, 320] width 499 height 28
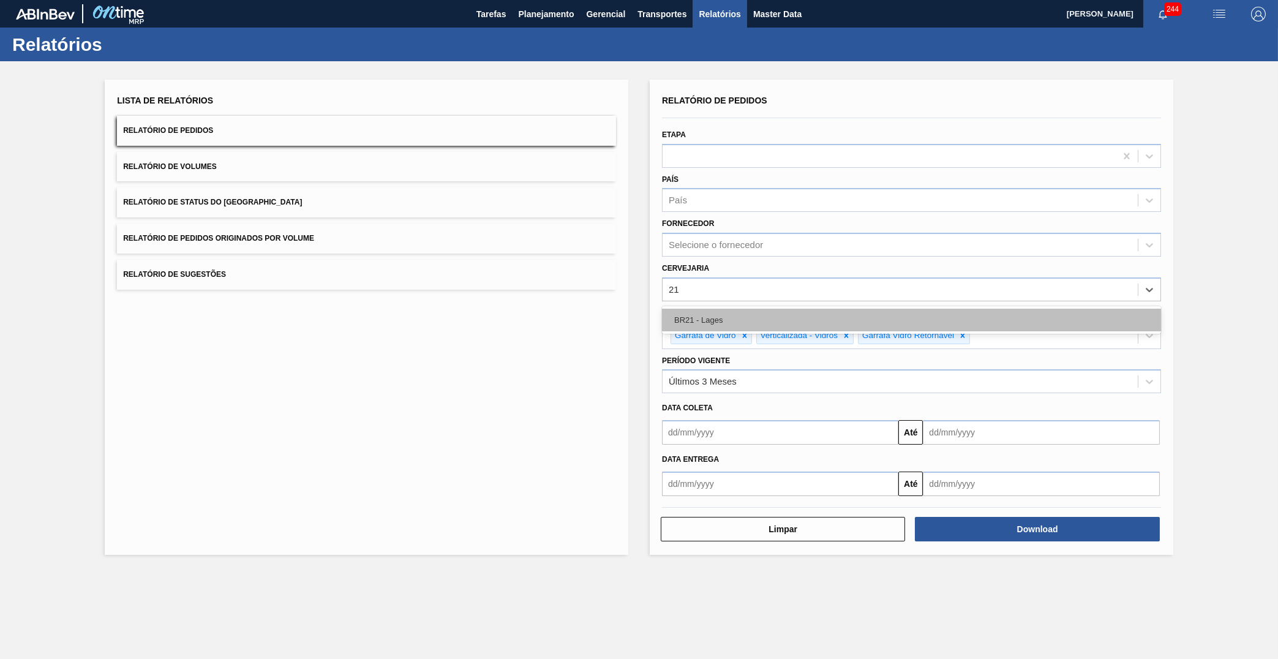
click at [762, 309] on div "BR21 - Lages" at bounding box center [911, 320] width 499 height 23
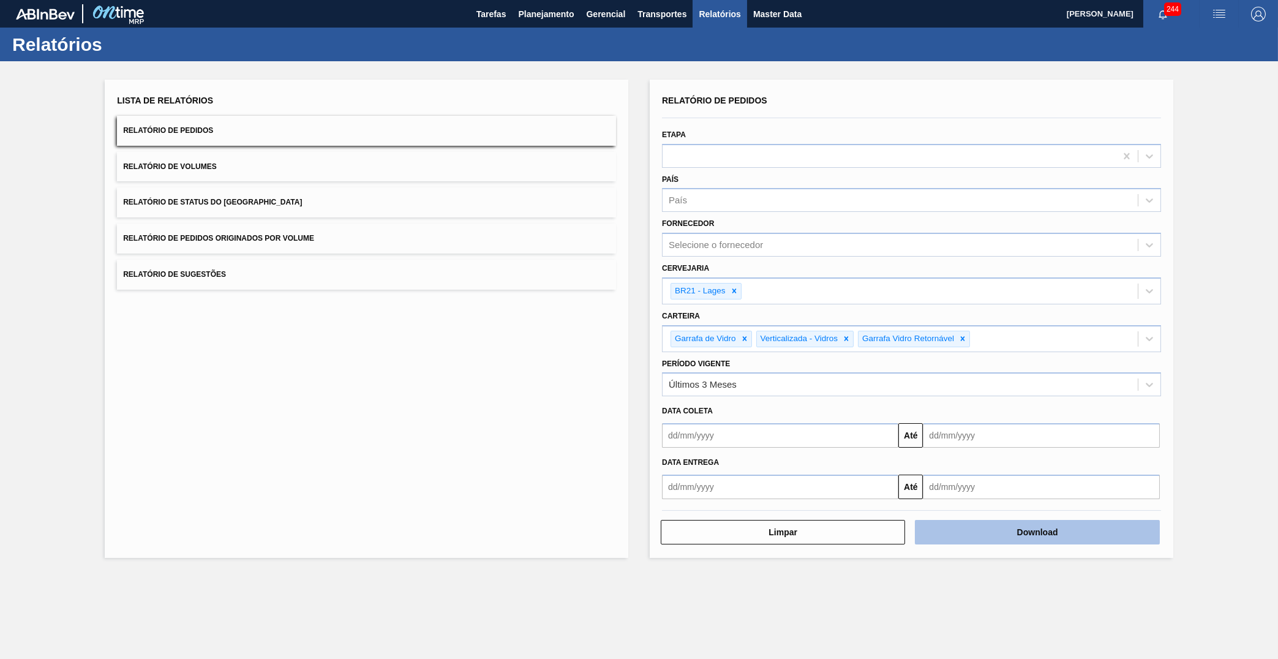
click at [1119, 520] on button "Download" at bounding box center [1037, 532] width 244 height 25
click at [965, 336] on icon at bounding box center [963, 338] width 4 height 4
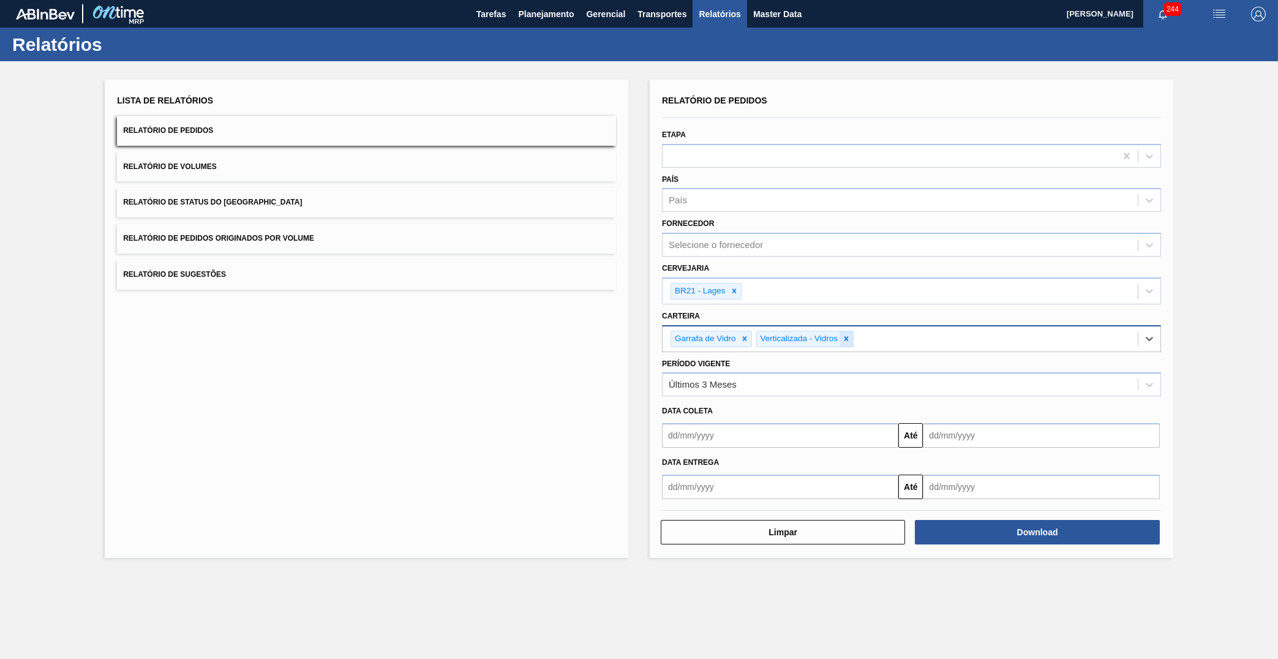
click at [850, 334] on icon at bounding box center [846, 338] width 9 height 9
click at [741, 334] on icon at bounding box center [745, 338] width 9 height 9
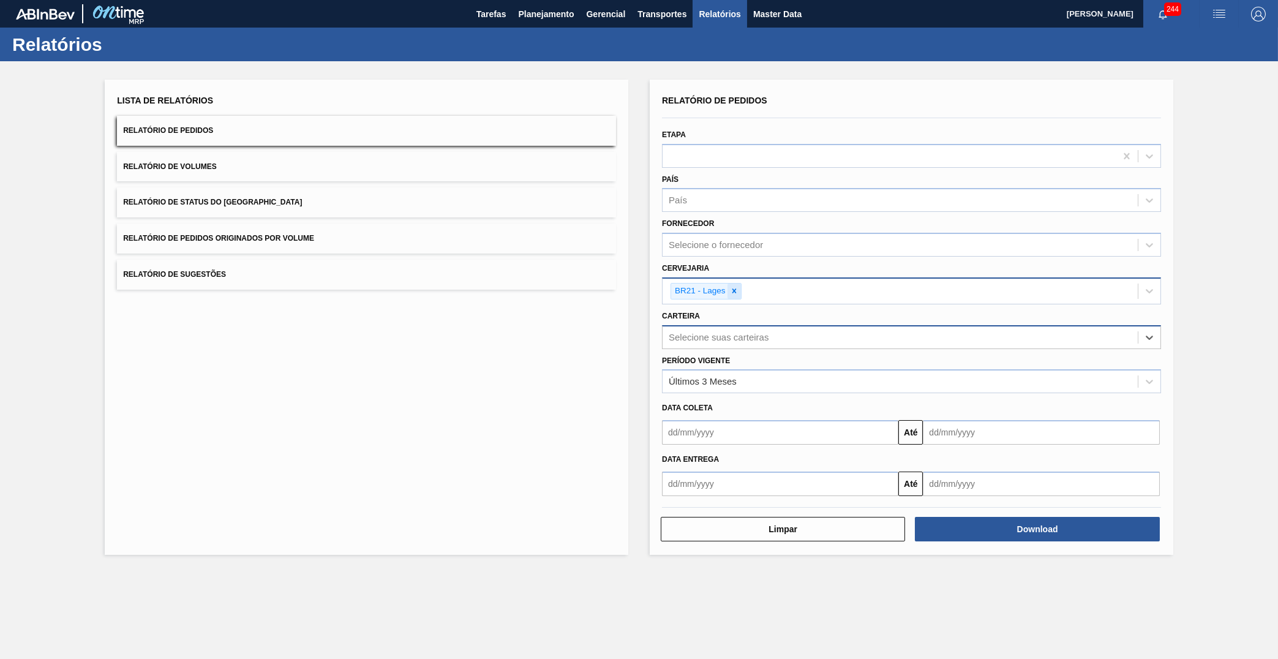
click at [738, 287] on icon at bounding box center [734, 291] width 9 height 9
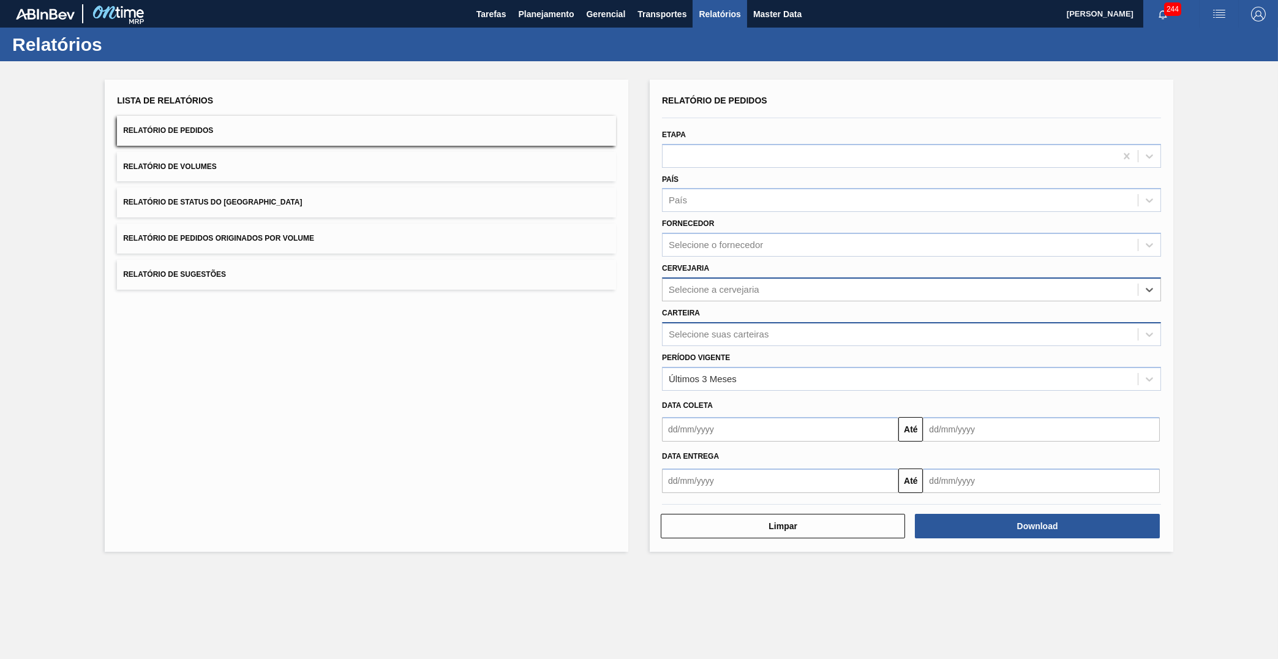
type input "13"
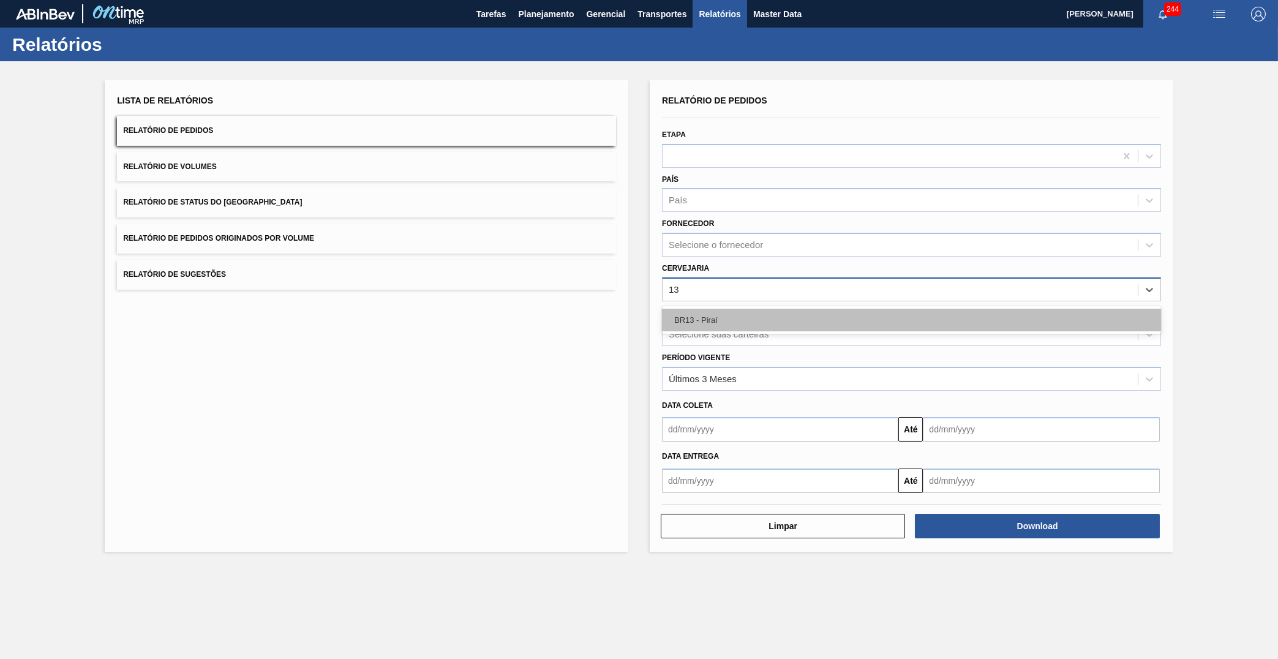
click at [762, 310] on div "BR13 - Piraí" at bounding box center [911, 320] width 499 height 23
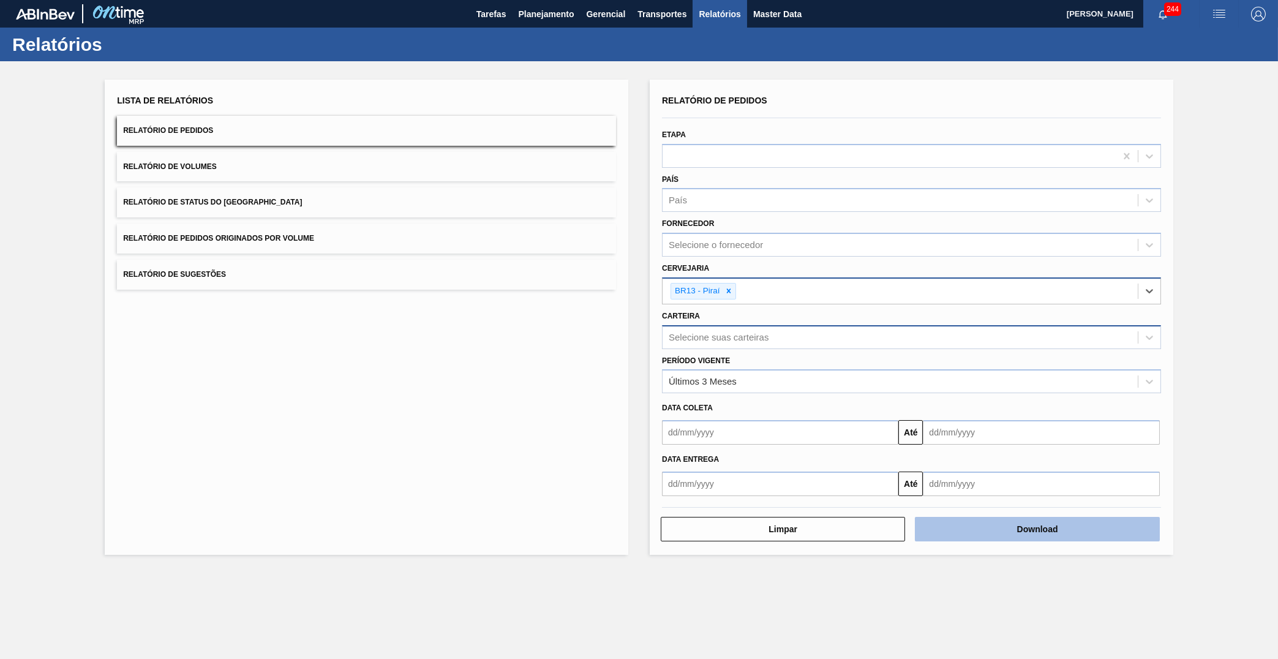
click at [1132, 517] on button "Download" at bounding box center [1037, 529] width 244 height 25
drag, startPoint x: 552, startPoint y: 358, endPoint x: 546, endPoint y: 381, distance: 23.9
click at [546, 381] on div "Lista de Relatórios Relatório de Pedidos Relatório de Volumes Relatório de Stat…" at bounding box center [367, 317] width 524 height 475
click at [373, 187] on button "Relatório de Status do Estoque" at bounding box center [366, 202] width 499 height 30
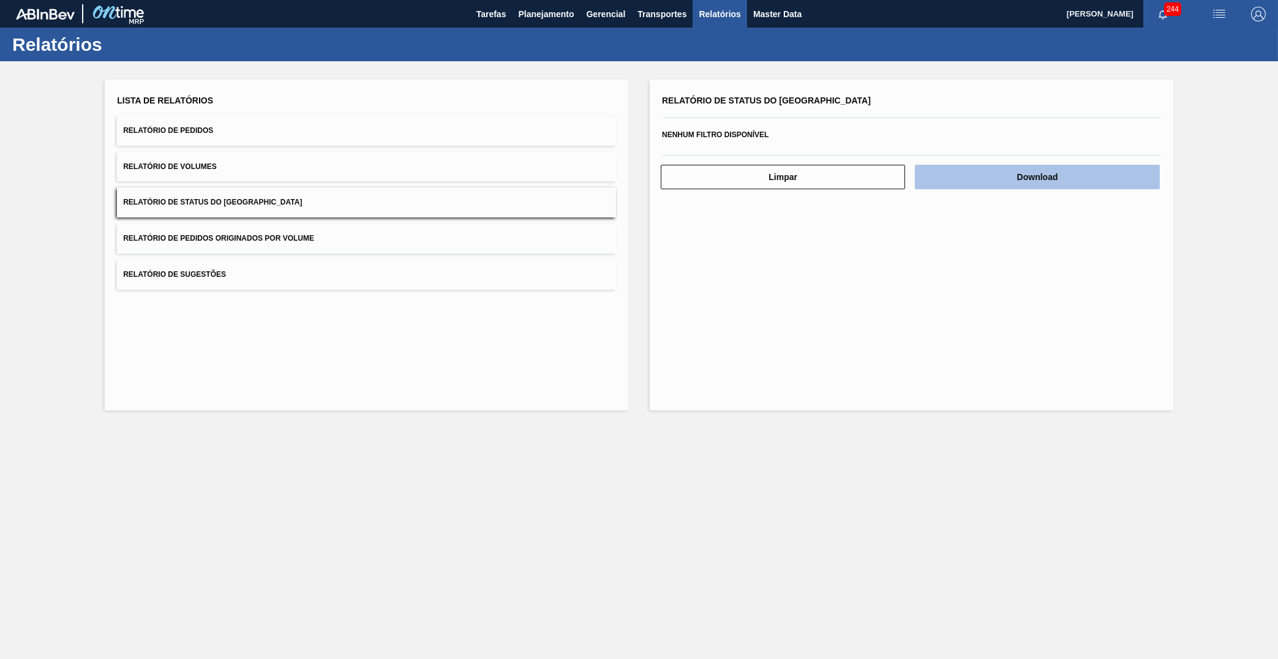
click at [1153, 169] on button "Download" at bounding box center [1037, 177] width 244 height 25
click at [1138, 174] on button "Download" at bounding box center [1037, 177] width 244 height 25
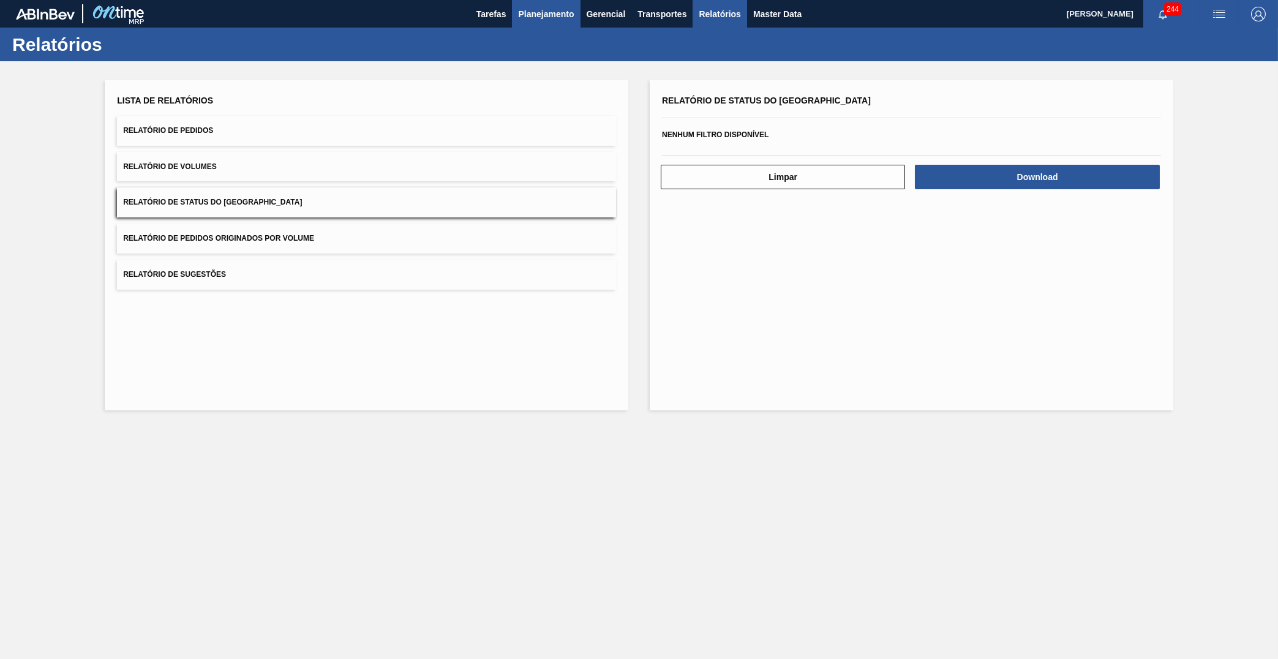
click at [540, 12] on span "Planejamento" at bounding box center [546, 14] width 56 height 15
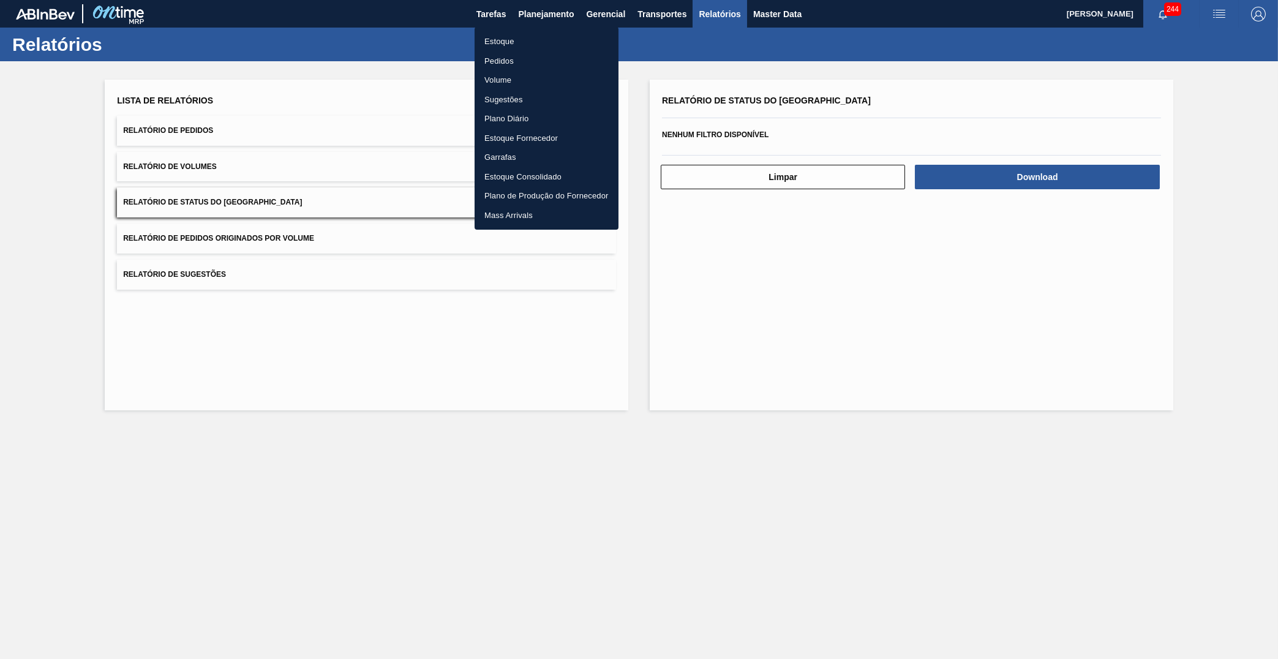
click at [489, 39] on li "Estoque" at bounding box center [547, 42] width 144 height 20
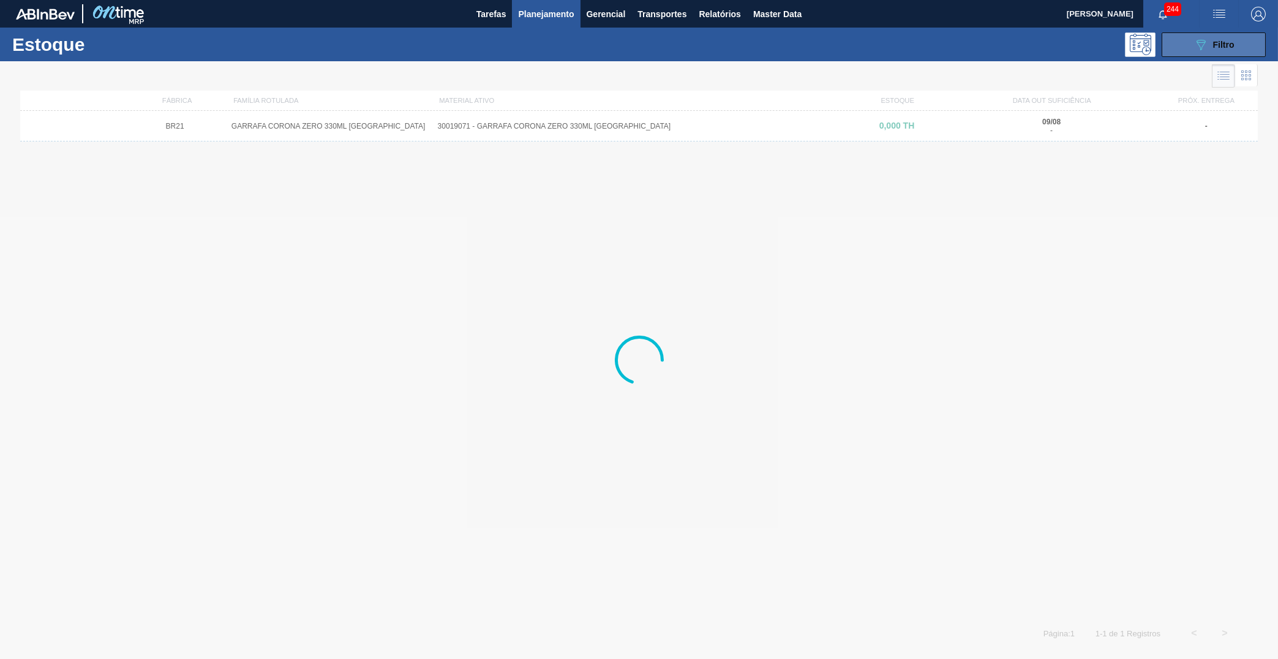
click at [1206, 46] on icon "089F7B8B-B2A5-4AFE-B5C0-19BA573D28AC" at bounding box center [1201, 44] width 15 height 15
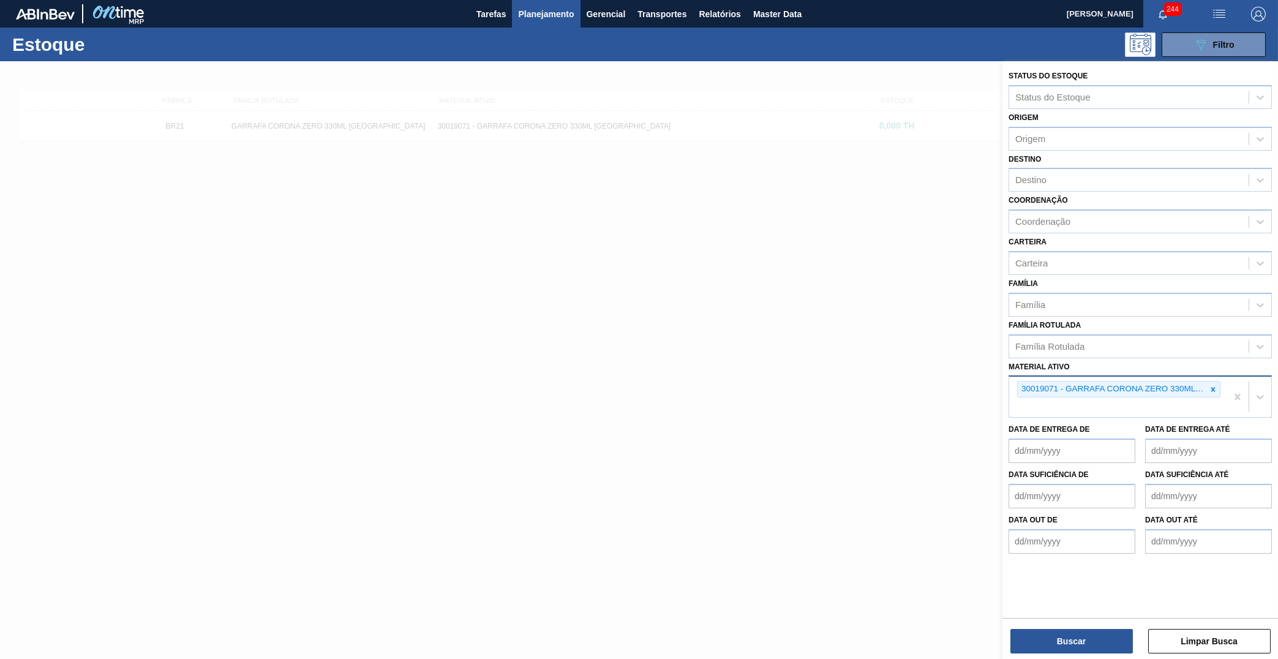
click at [1212, 379] on div "30019071 - GARRAFA CORONA ZERO 330ML PARAGUAI" at bounding box center [1117, 397] width 217 height 40
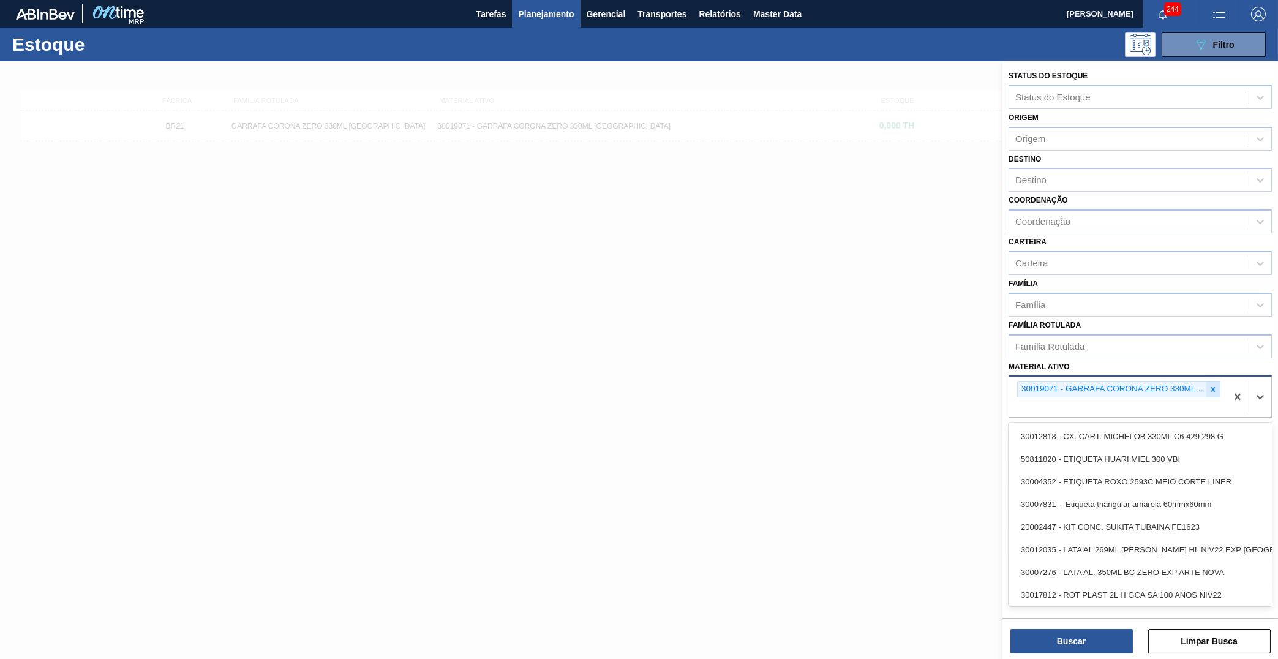
click at [1215, 385] on icon at bounding box center [1213, 389] width 9 height 9
paste ativo "MICHELOB ULTRA N LONG NECK 330ML"
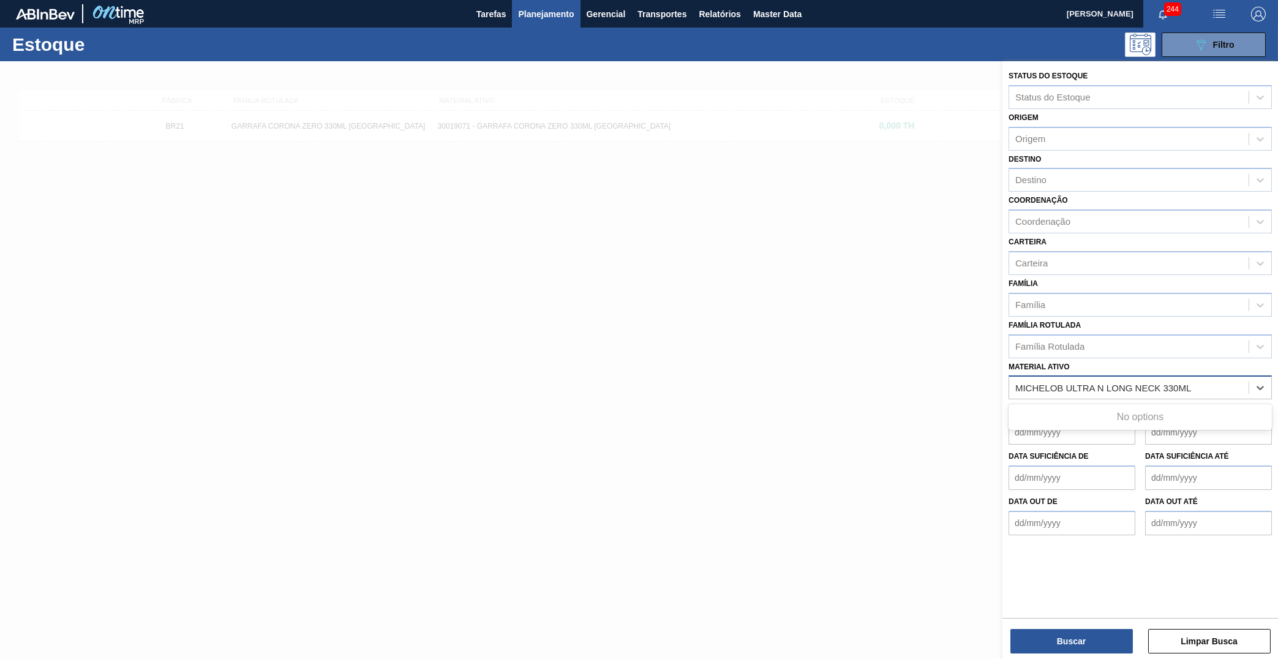
type ativo "MICHELOB ULTRA N LONG NECK 330ML"
click at [1019, 375] on div "Material ativo" at bounding box center [1140, 387] width 263 height 24
paste ativo "CAIXA CARTÃO 330ML MICHELOB SEM GLUTEN"
type ativo "CAIXA CARTÃO 330ML MICHELOB SEM GLUTEN"
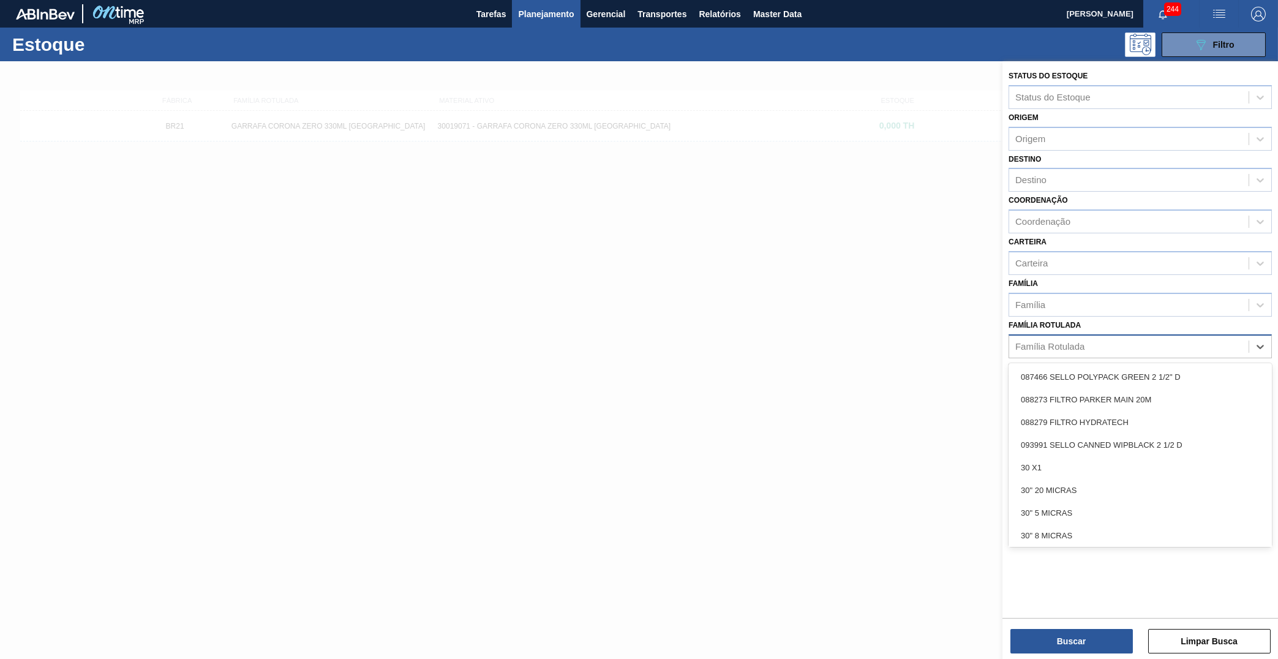
click at [1054, 341] on div "Família Rotulada" at bounding box center [1050, 346] width 69 height 10
paste Rotulada "CAIXA CARTÃO 330ML MICHELOB SEM GLUTEN"
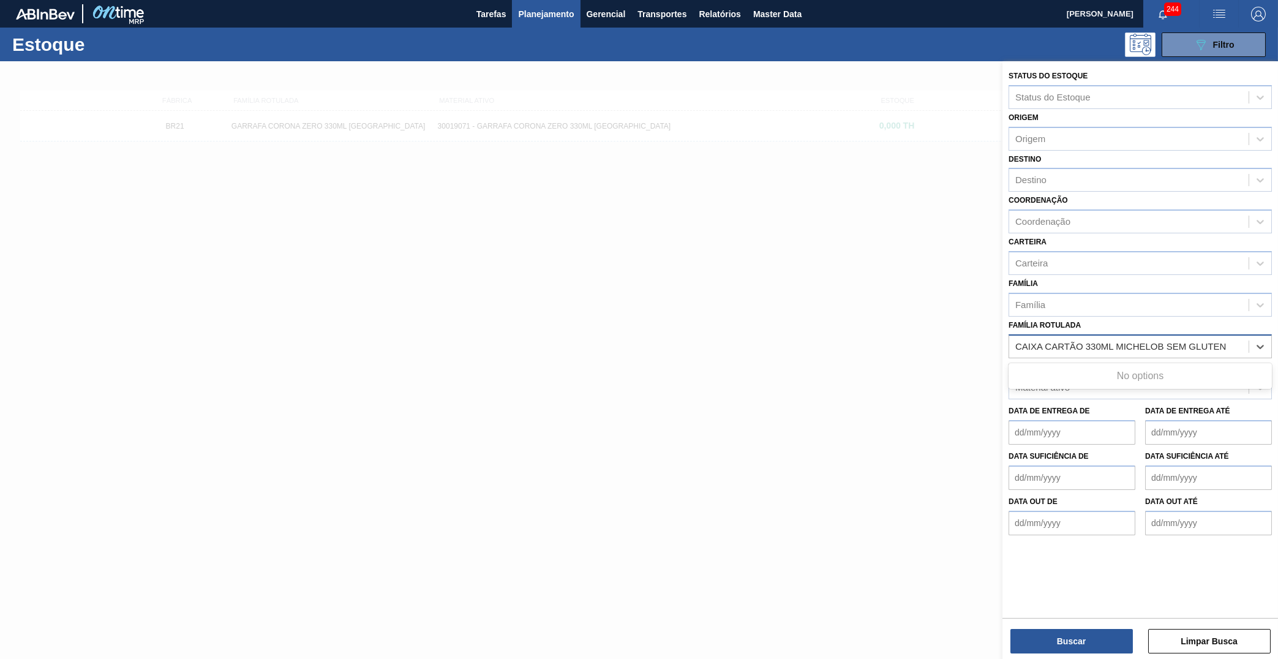
click at [1022, 341] on Rotulada "CAIXA CARTÃO 330ML MICHELOB SEM GLUTEN" at bounding box center [1124, 346] width 216 height 10
type Rotulada "CAIXA CARTÃO 330ML MICHELOB SEM GLUTEN"
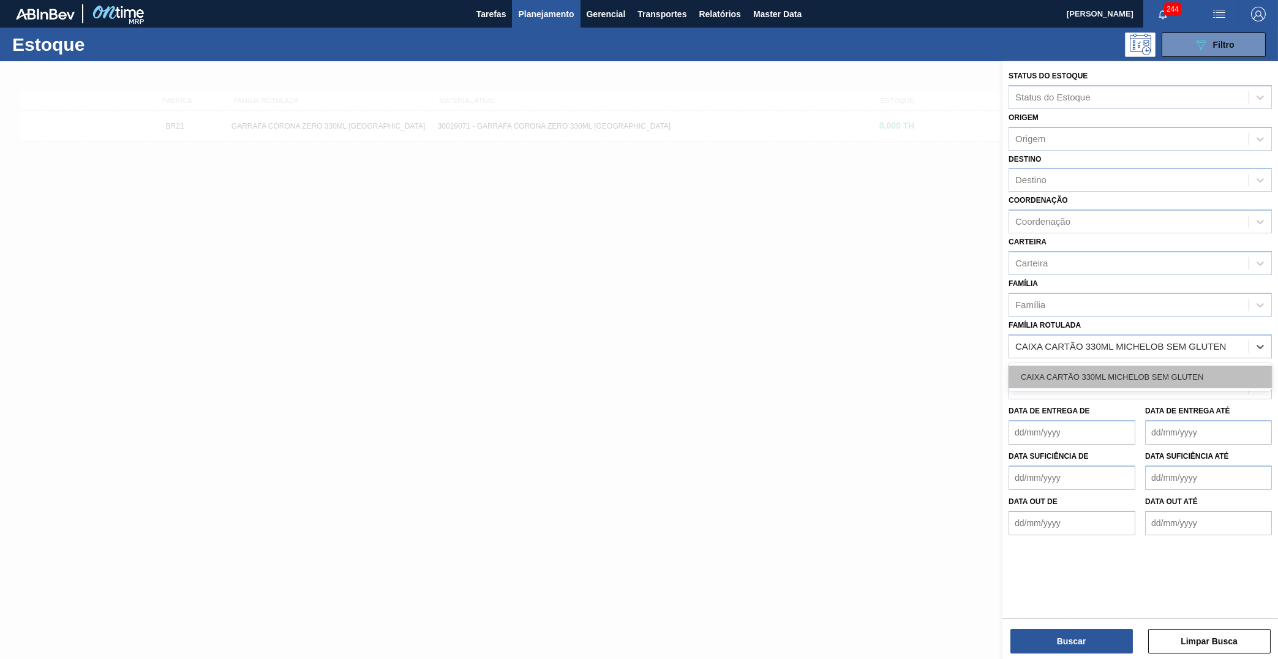
click at [1100, 366] on div "CAIXA CARTÃO 330ML MICHELOB SEM GLUTEN" at bounding box center [1140, 377] width 263 height 23
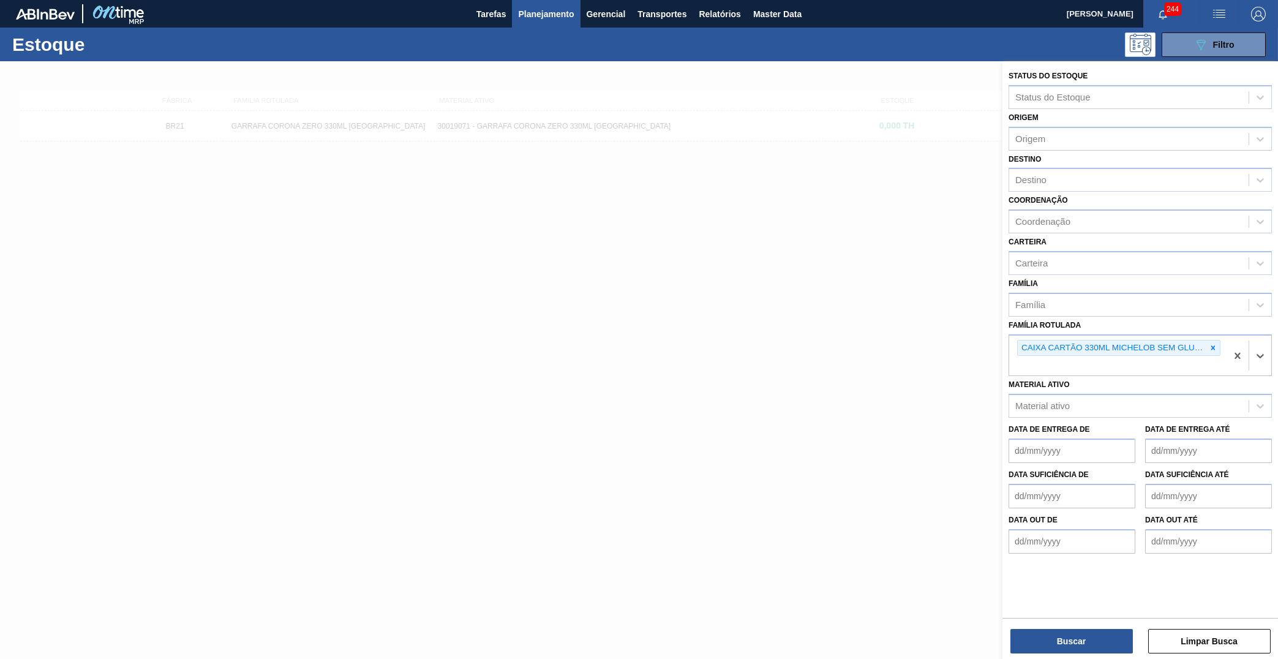
click at [1135, 645] on div "Buscar Limpar Busca" at bounding box center [1141, 635] width 276 height 34
click at [1131, 644] on button "Buscar" at bounding box center [1072, 641] width 123 height 25
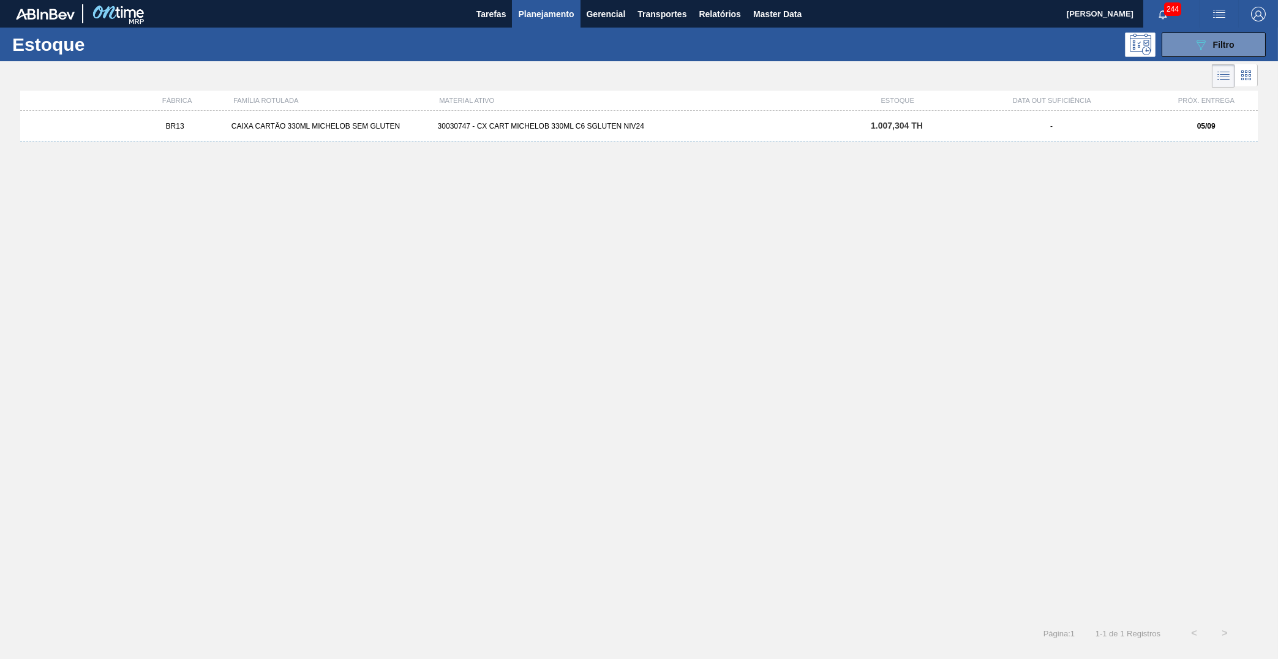
click at [739, 136] on div "BR13 CAIXA CARTÃO 330ML MICHELOB SEM GLUTEN 30030747 - CX CART MICHELOB 330ML C…" at bounding box center [639, 126] width 1238 height 31
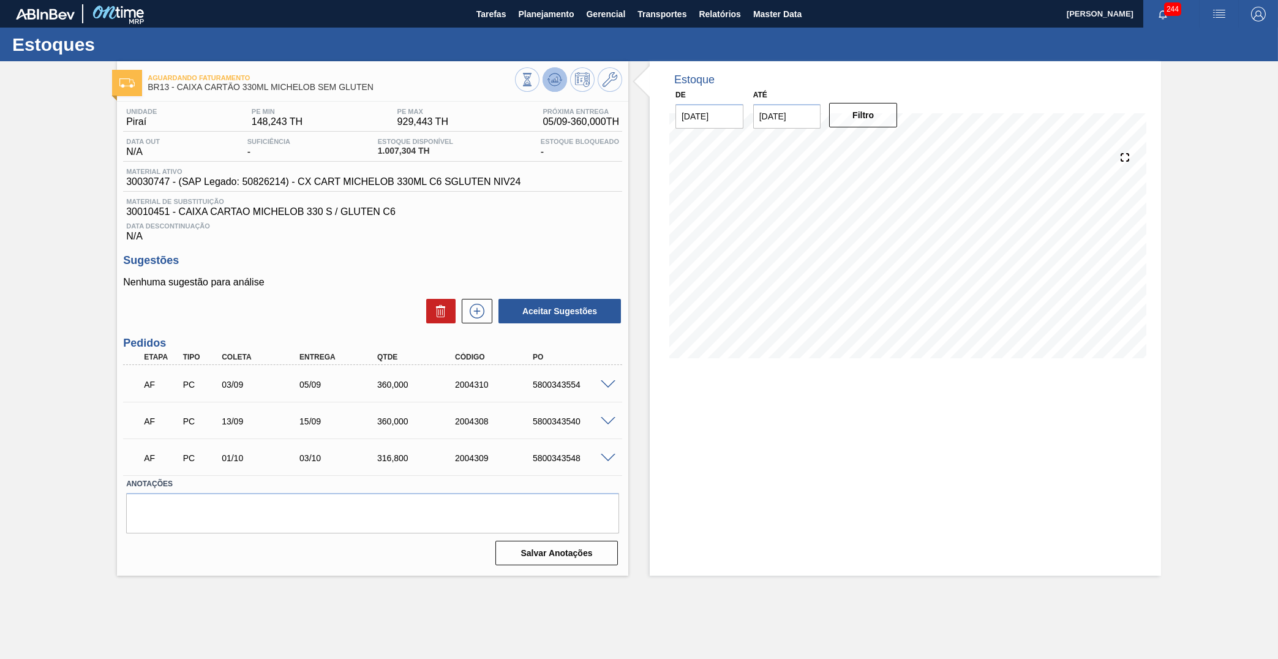
click at [534, 83] on icon at bounding box center [527, 79] width 13 height 13
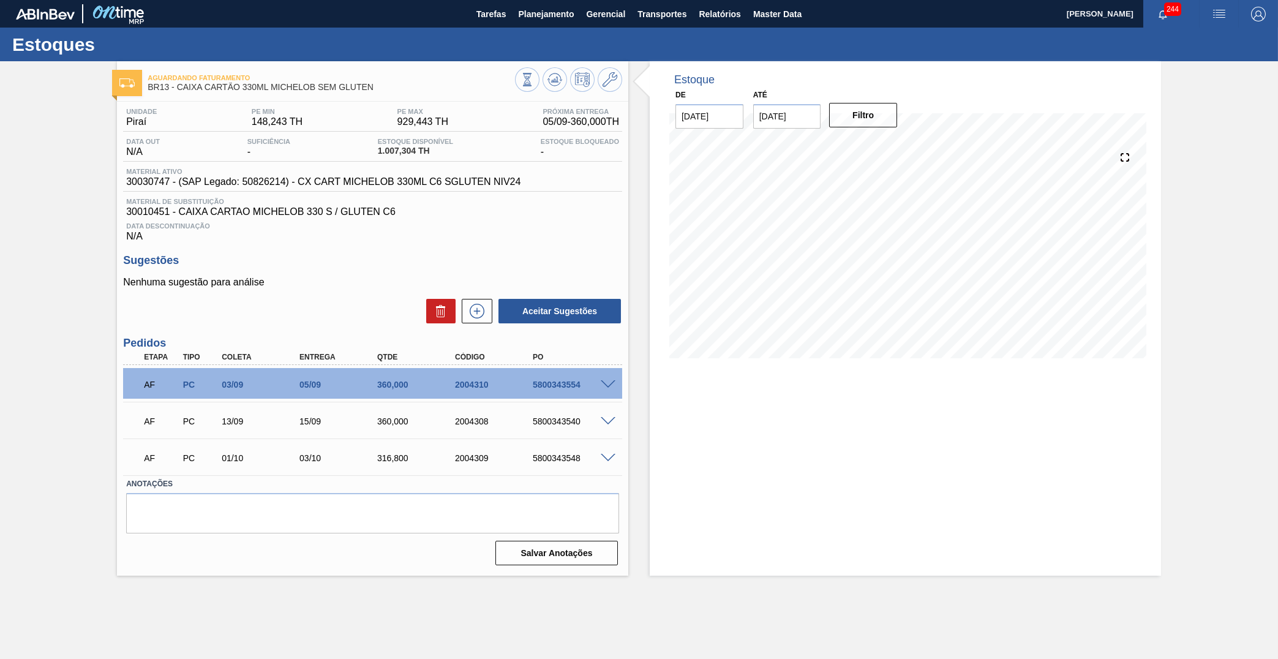
click at [244, 180] on span "30030747 - (SAP Legado: 50826214) - CX CART MICHELOB 330ML C6 SGLUTEN NIV24" at bounding box center [323, 181] width 394 height 11
click at [416, 138] on span "Estoque Disponível" at bounding box center [415, 141] width 75 height 7
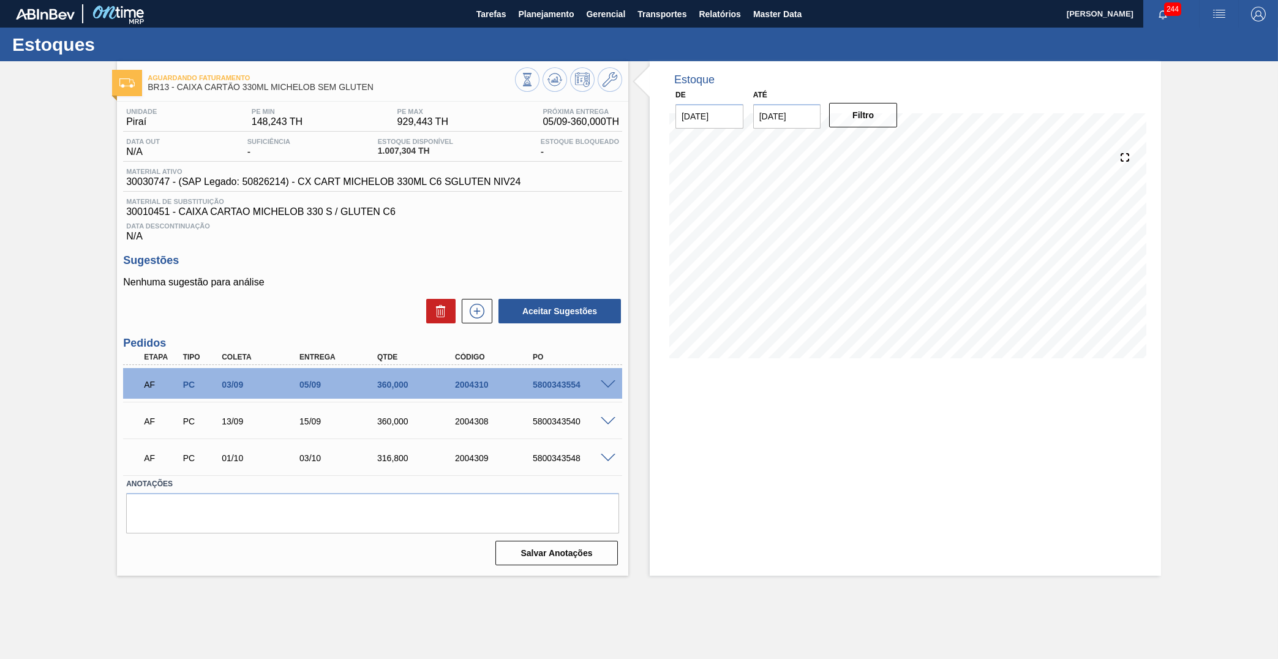
click at [416, 138] on span "Estoque Disponível" at bounding box center [415, 141] width 75 height 7
click at [994, 1] on div "Tarefas Planejamento Gerencial Transportes Relatórios Master Data" at bounding box center [639, 14] width 1278 height 28
click at [153, 184] on span "30030747 - (SAP Legado: 50826214) - CX CART MICHELOB 330ML C6 SGLUTEN NIV24" at bounding box center [323, 181] width 394 height 11
copy span "30030747"
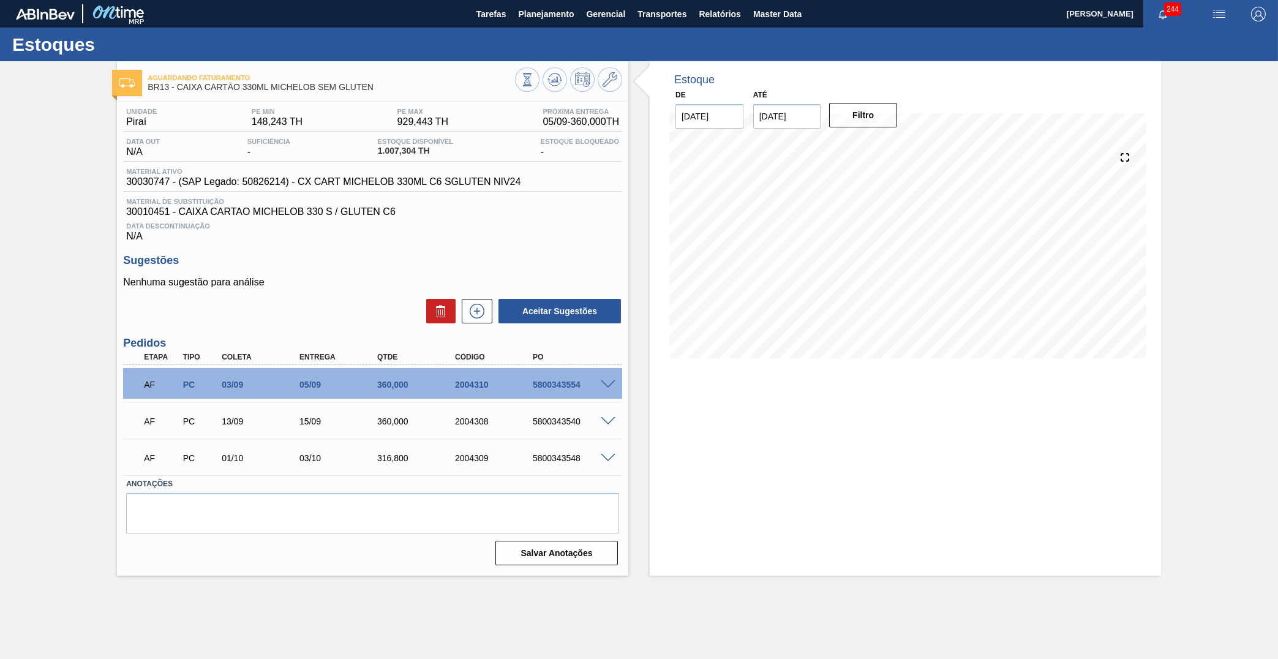
drag, startPoint x: 490, startPoint y: 181, endPoint x: 128, endPoint y: 195, distance: 362.3
click at [128, 195] on div "Unidade Piraí PE MIN 148,243 TH PE MAX 929,443 TH Próxima Entrega 05/09 - 360,0…" at bounding box center [372, 175] width 499 height 134
click at [151, 181] on span "30030747 - (SAP Legado: 50826214) - CX CART MICHELOB 330ML C6 SGLUTEN NIV24" at bounding box center [323, 181] width 394 height 11
copy span "30030747"
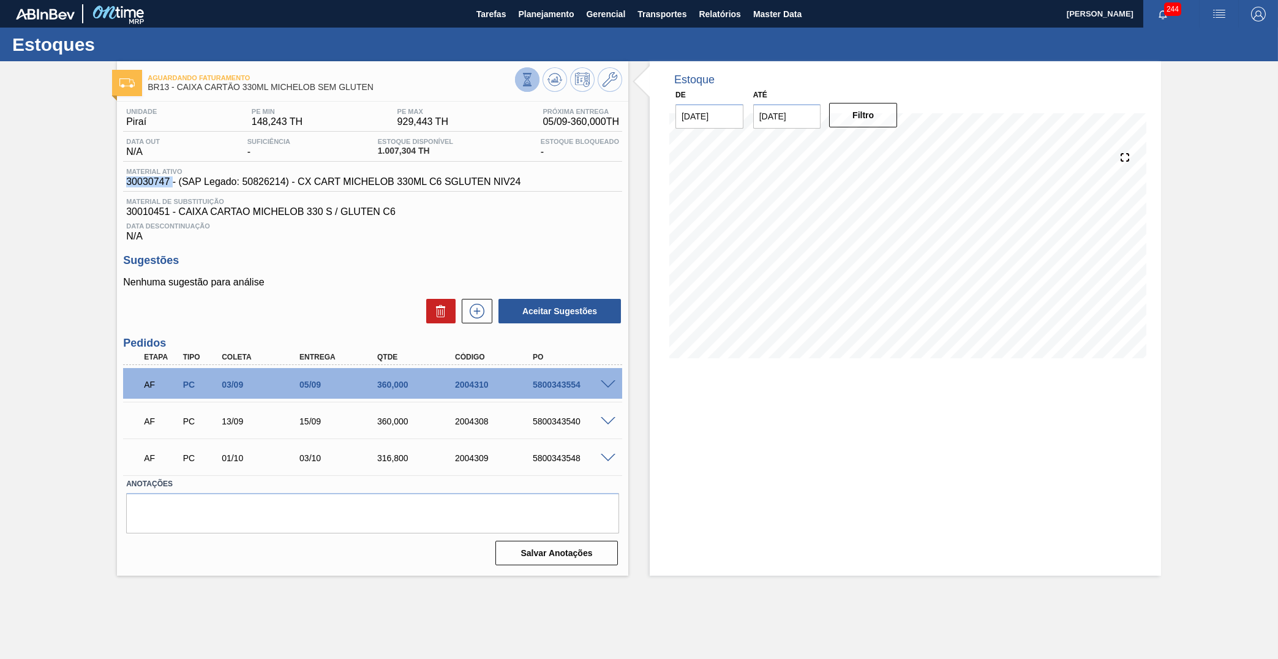
click at [541, 74] on div at bounding box center [568, 81] width 107 height 28
click at [532, 77] on icon at bounding box center [527, 79] width 13 height 13
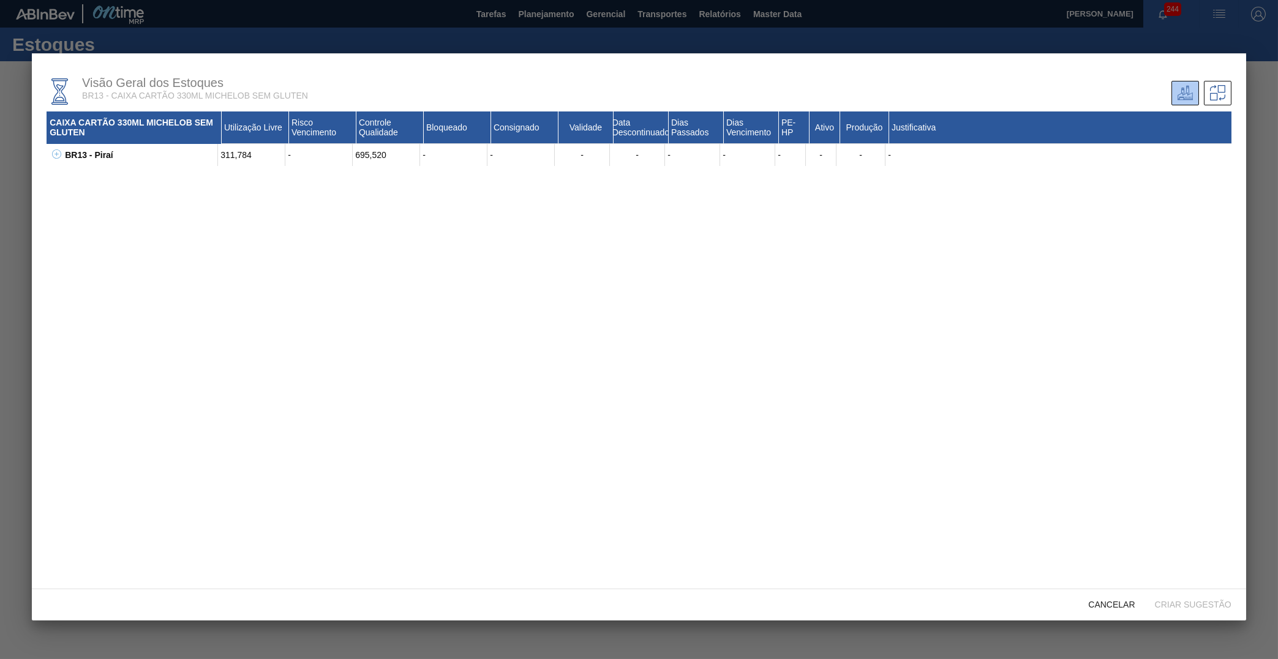
click at [51, 181] on div "CAIXA CARTÃO 330ML MICHELOB SEM GLUTEN Utilização Livre Risco Vencimento Contro…" at bounding box center [639, 342] width 1185 height 462
click at [55, 148] on div "BR13 - Piraí 311,784 - 695,520 - - - - - - - - - - 30012818 - CX. CART. MICHELO…" at bounding box center [639, 155] width 1185 height 22
click at [52, 155] on icon at bounding box center [56, 153] width 9 height 9
drag, startPoint x: 395, startPoint y: 200, endPoint x: 342, endPoint y: 195, distance: 53.6
click at [342, 195] on div "311,784 - 695,520 - - - - - - 75 Sim Sim -" at bounding box center [725, 199] width 1014 height 22
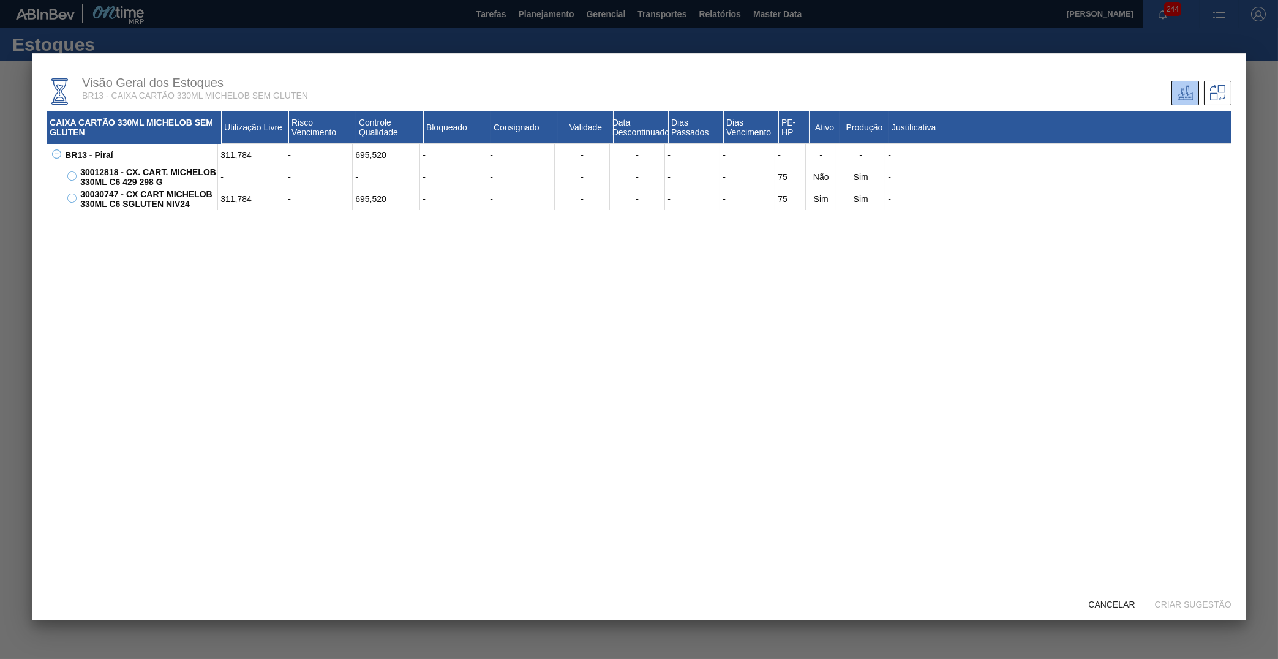
click at [528, 277] on div "CAIXA CARTÃO 330ML MICHELOB SEM GLUTEN Utilização Livre Risco Vencimento Contro…" at bounding box center [639, 342] width 1185 height 462
click at [1123, 603] on span "Cancelar" at bounding box center [1112, 605] width 66 height 10
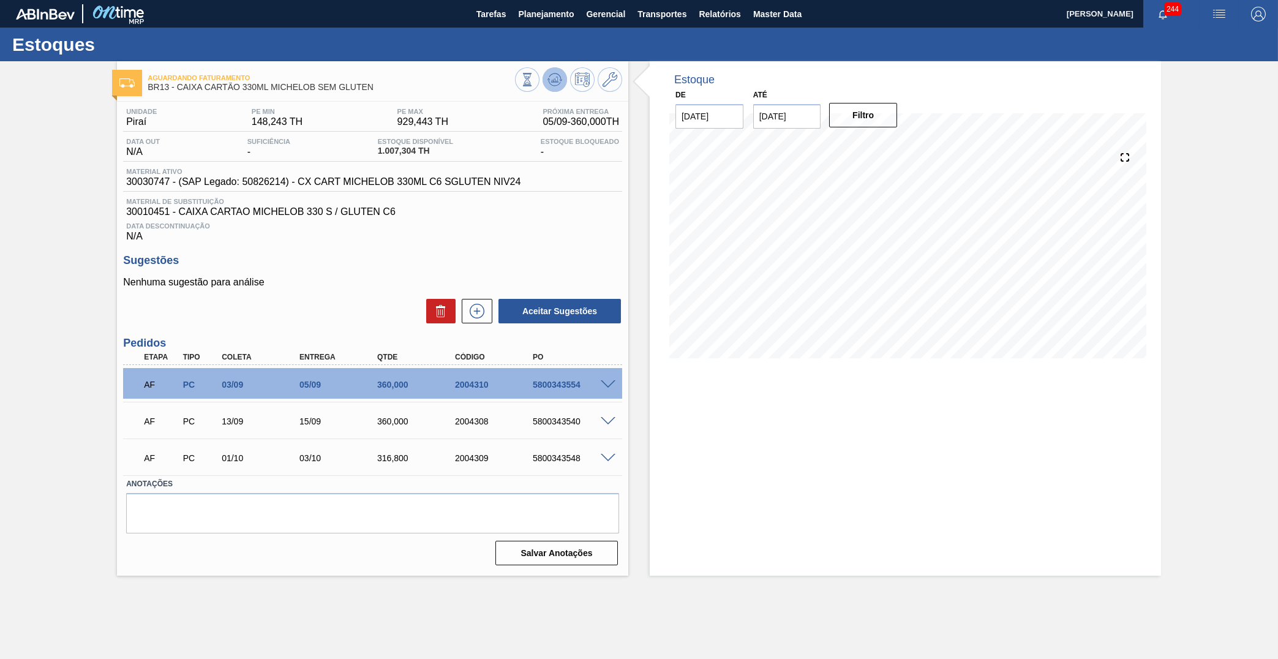
click at [534, 85] on icon at bounding box center [527, 79] width 13 height 13
click at [652, 12] on span "Transportes" at bounding box center [662, 14] width 49 height 15
click at [730, 17] on div at bounding box center [639, 329] width 1278 height 659
click at [722, 0] on body "Tarefas Planejamento Gerencial Transportes Relatórios Master Data YASMIM FERREI…" at bounding box center [639, 0] width 1278 height 0
click at [715, 7] on span "Relatórios" at bounding box center [720, 14] width 42 height 15
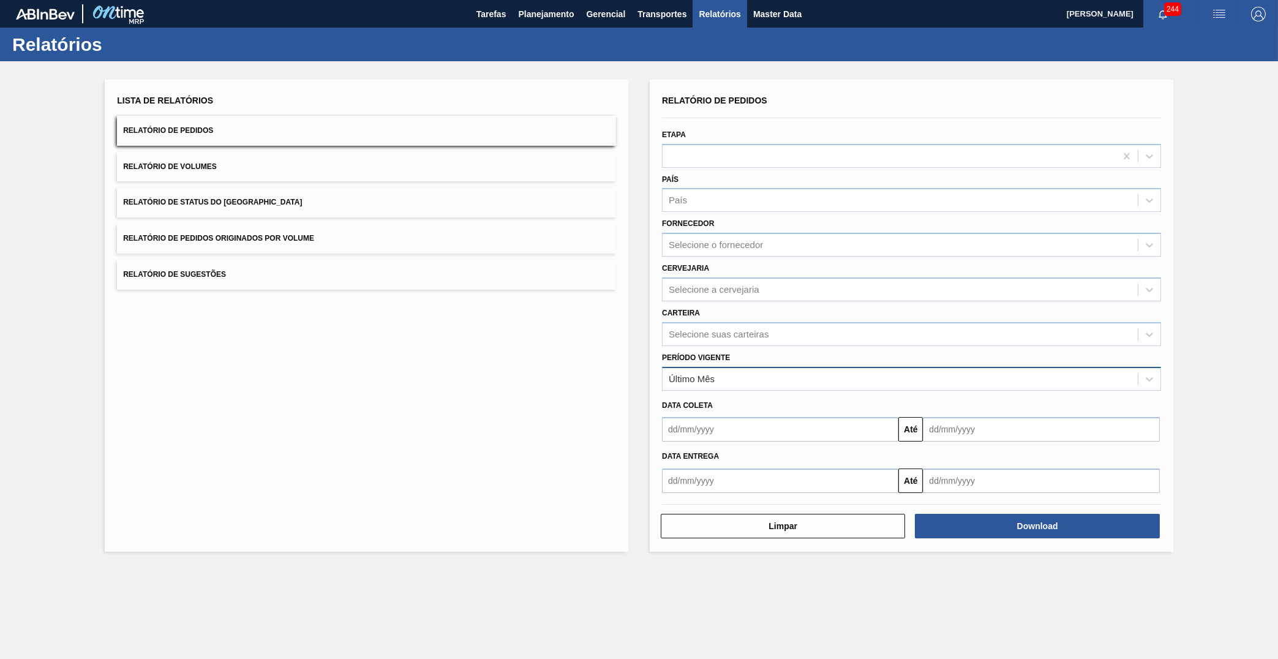
click at [703, 370] on div "Último Mês" at bounding box center [900, 379] width 475 height 18
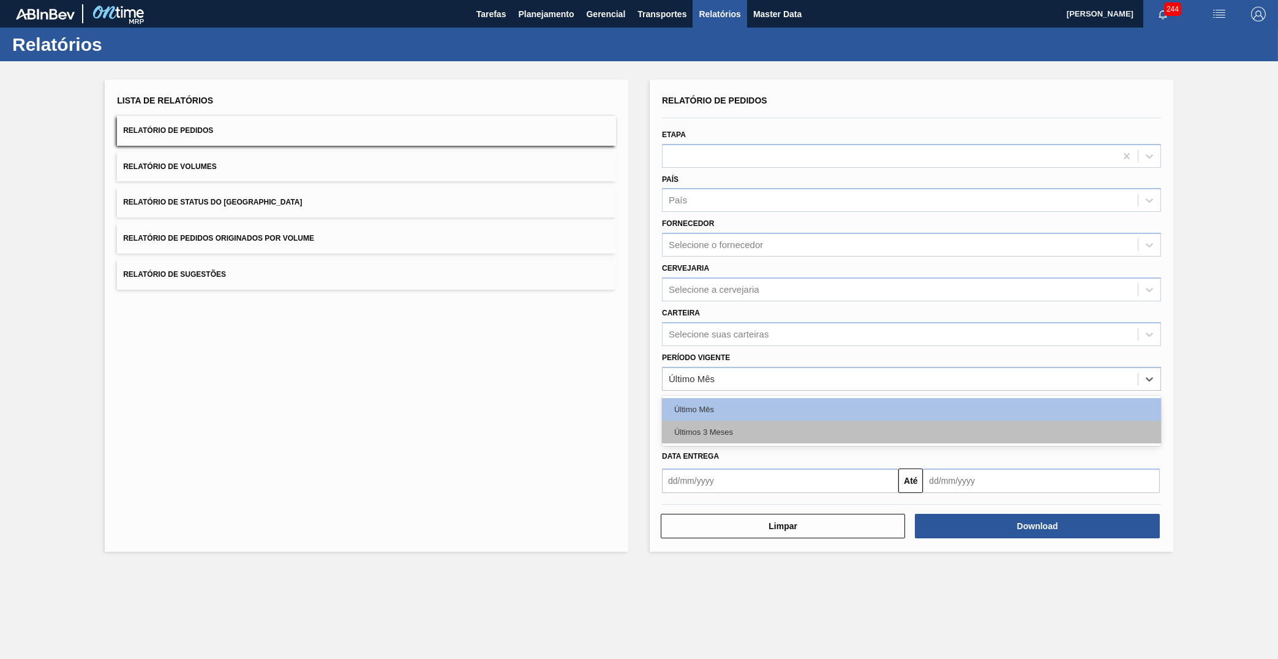
click at [722, 421] on div "Últimos 3 Meses" at bounding box center [911, 432] width 499 height 23
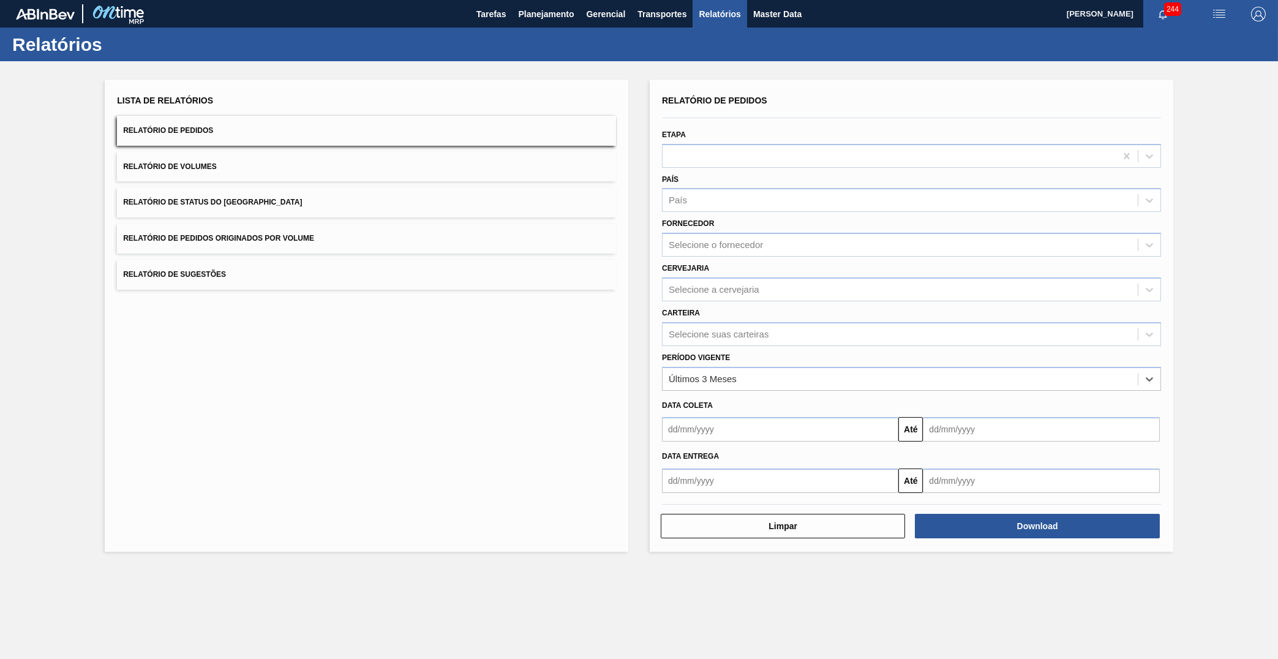
click at [733, 304] on div "Carteira Selecione suas carteiras" at bounding box center [911, 325] width 499 height 42
click at [752, 329] on div "Selecione suas carteiras" at bounding box center [719, 334] width 100 height 10
type input "MET"
click at [701, 349] on div "Período Vigente Últimos 3 Meses" at bounding box center [911, 370] width 499 height 42
click at [709, 329] on div "Selecione suas carteiras" at bounding box center [719, 334] width 100 height 10
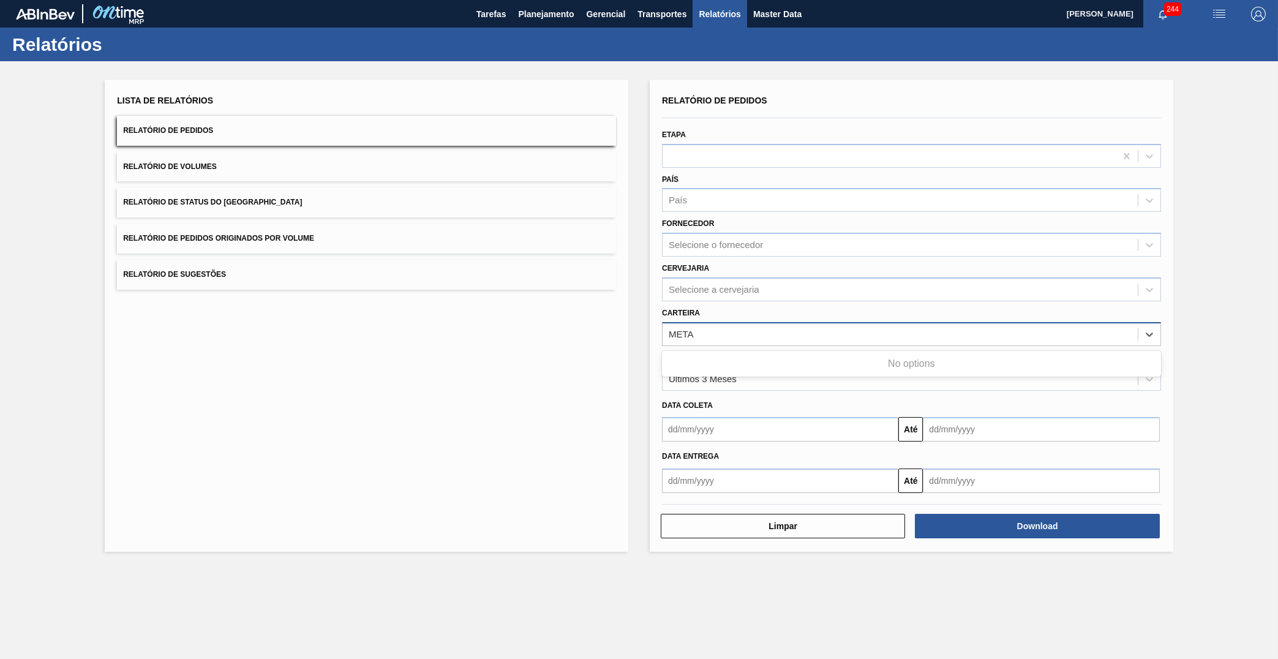
type input "MET"
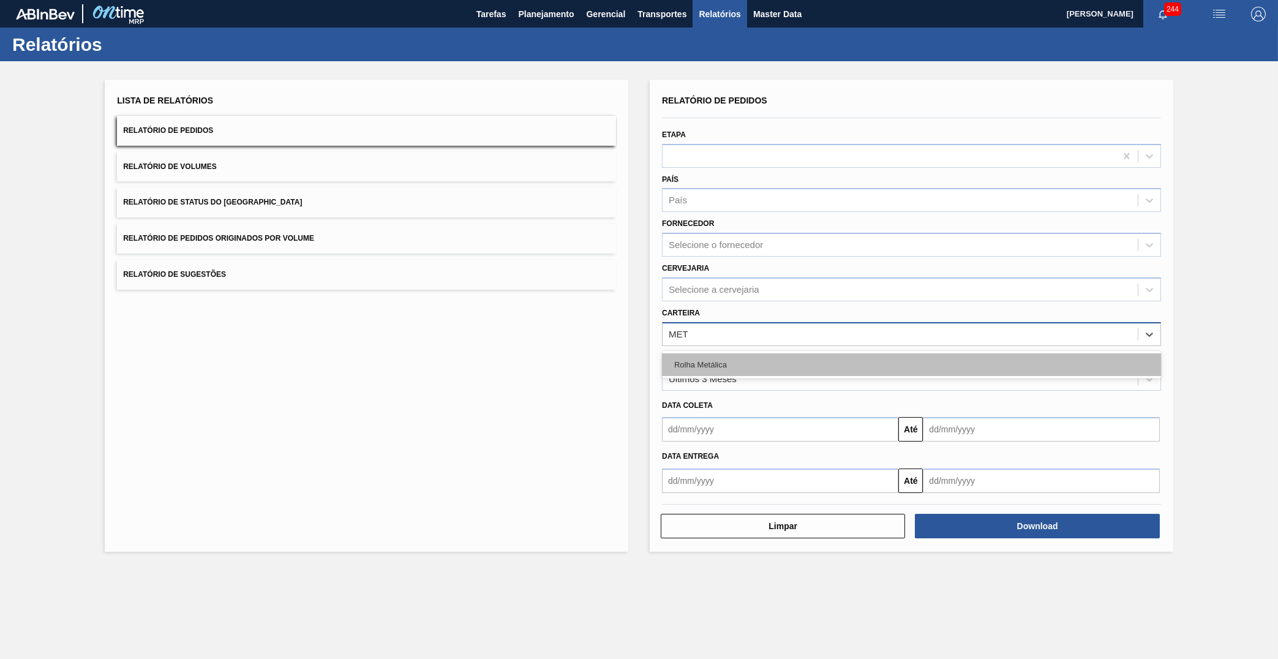
click at [769, 353] on div "Rolha Metálica" at bounding box center [911, 364] width 499 height 23
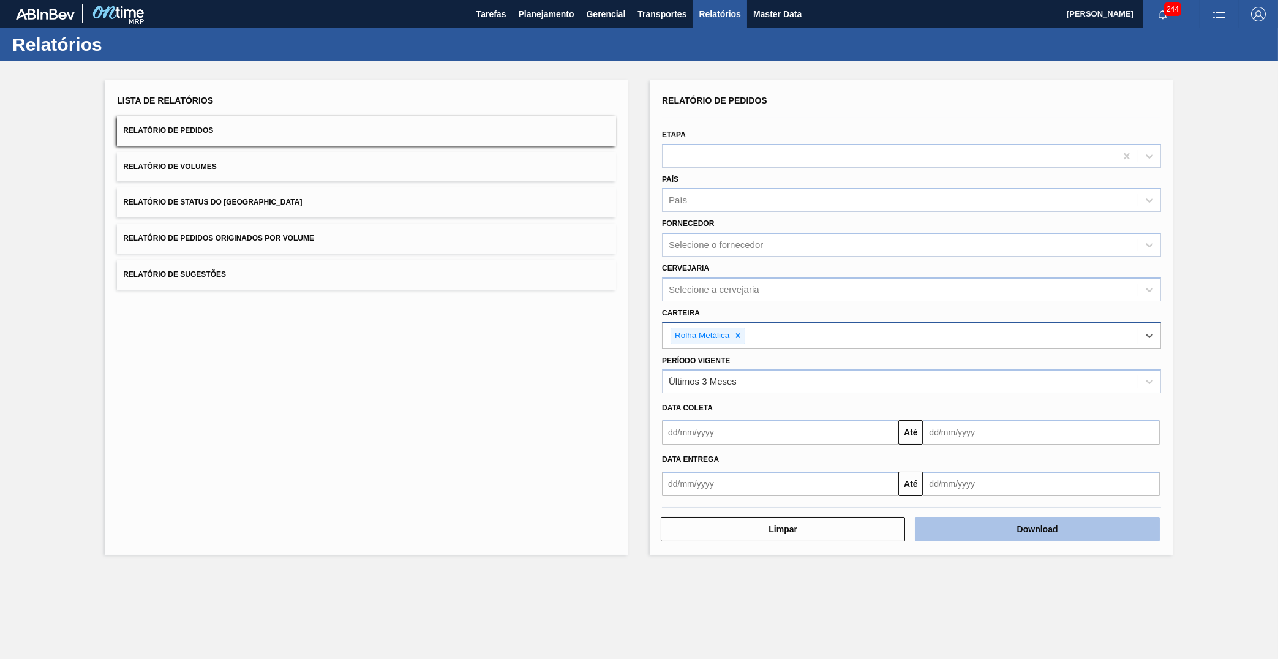
click at [1150, 517] on button "Download" at bounding box center [1037, 529] width 244 height 25
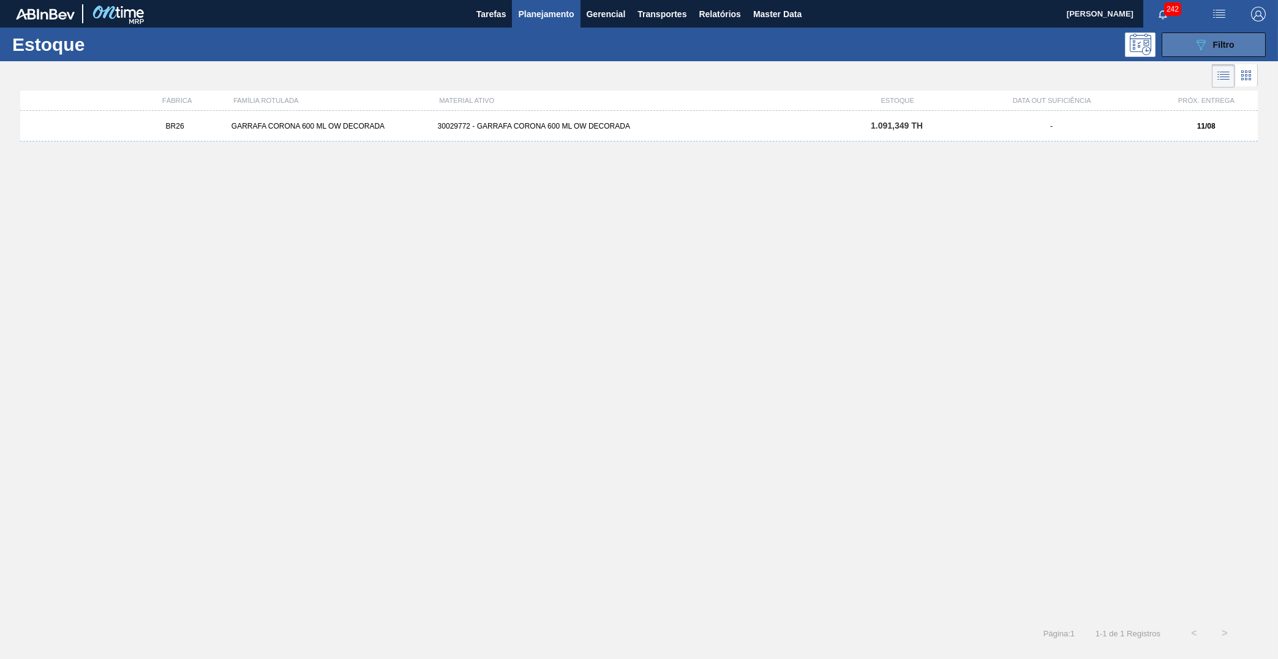
click at [1247, 39] on button "089F7B8B-B2A5-4AFE-B5C0-19BA573D28AC Filtro" at bounding box center [1214, 44] width 104 height 25
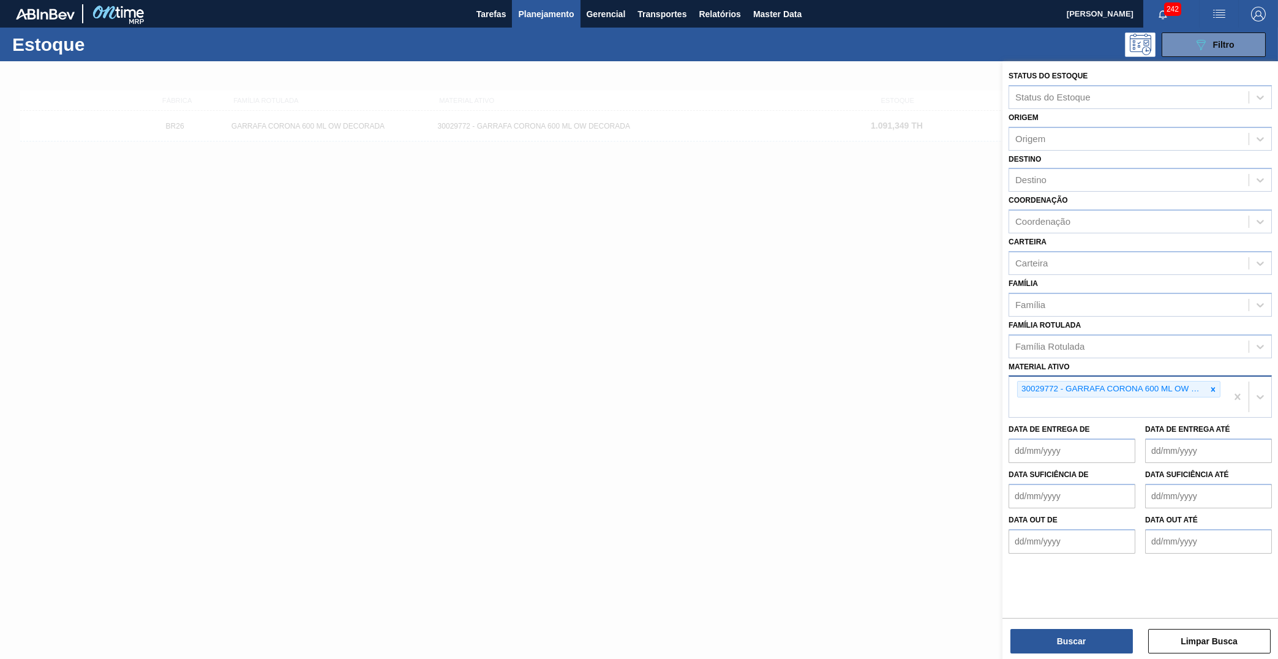
click at [1220, 381] on div "30029772 - GARRAFA CORONA 600 ML OW DECORADA" at bounding box center [1118, 389] width 203 height 17
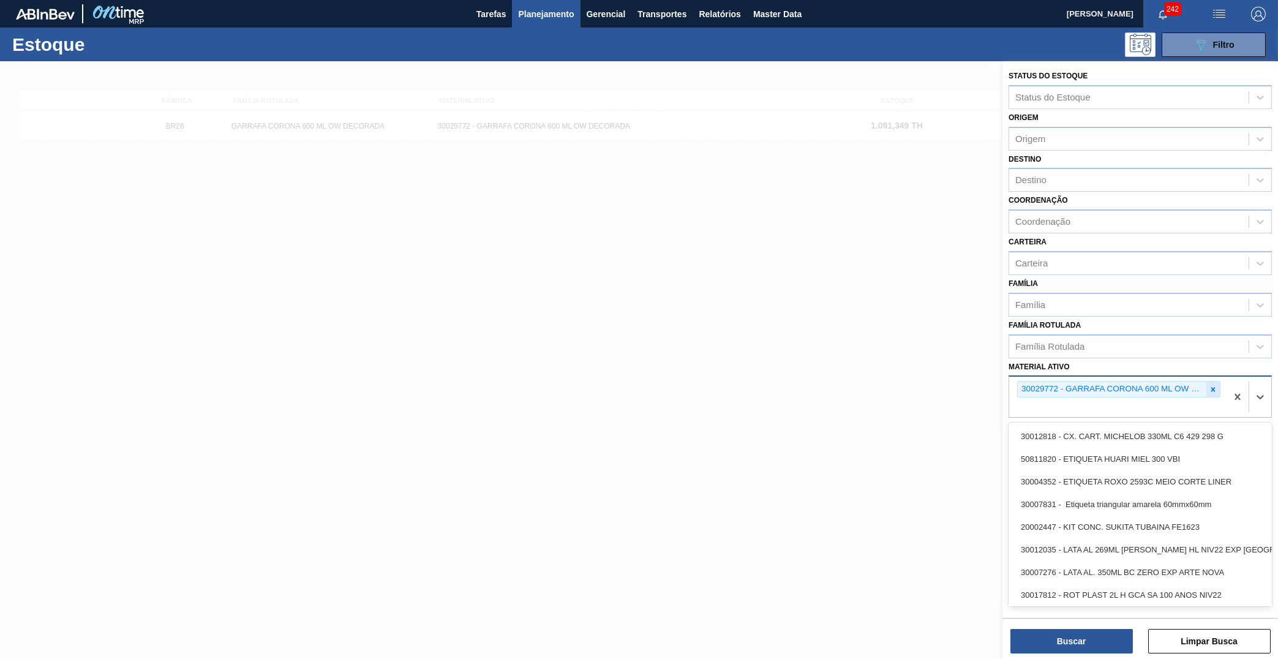
click at [1215, 385] on icon at bounding box center [1213, 389] width 9 height 9
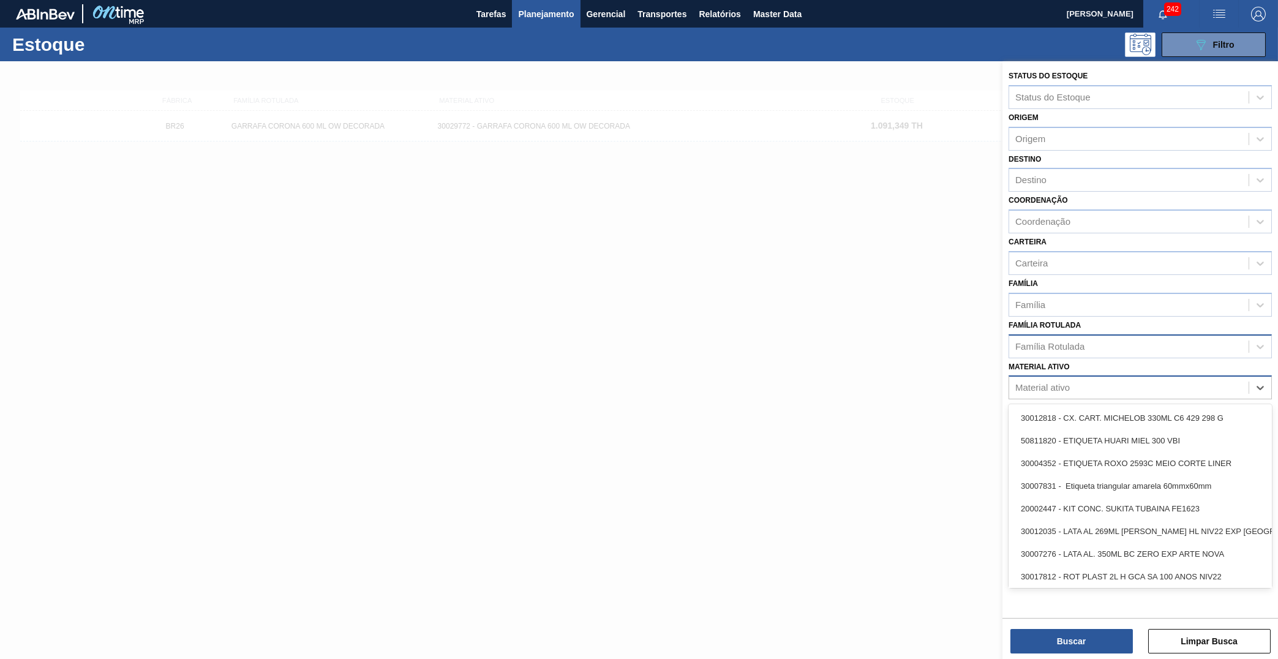
click at [1168, 338] on div "Família Rotulada" at bounding box center [1129, 347] width 240 height 18
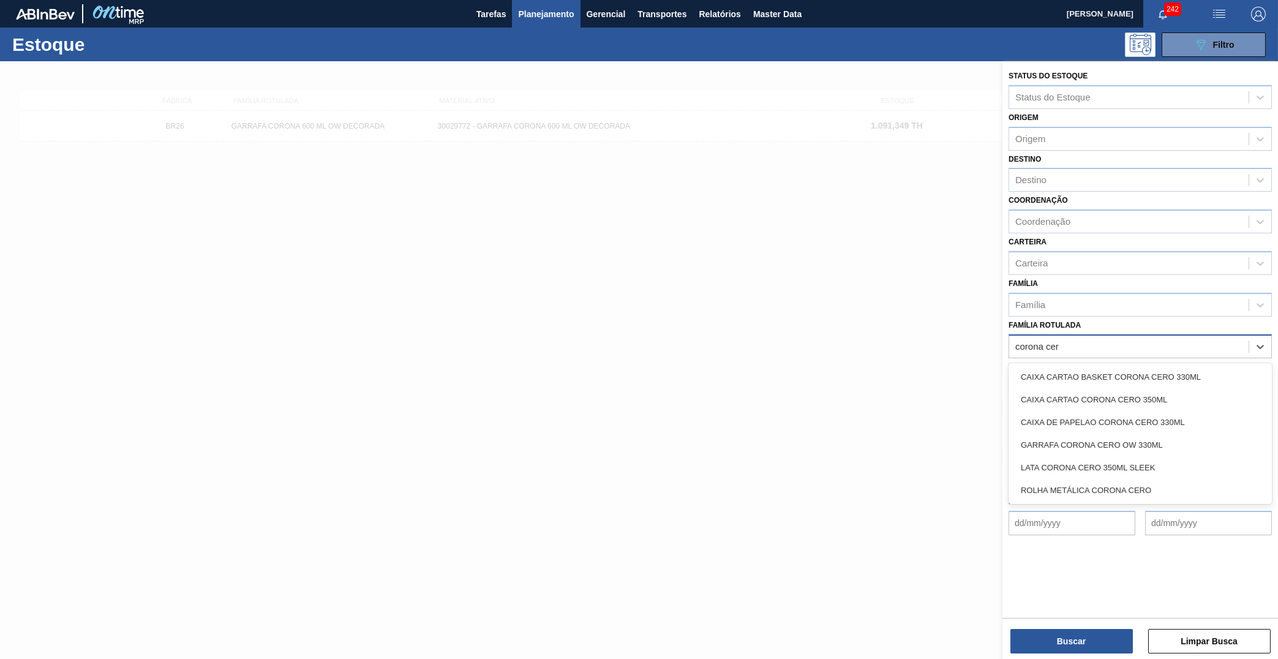
type Rotulada "corona cero"
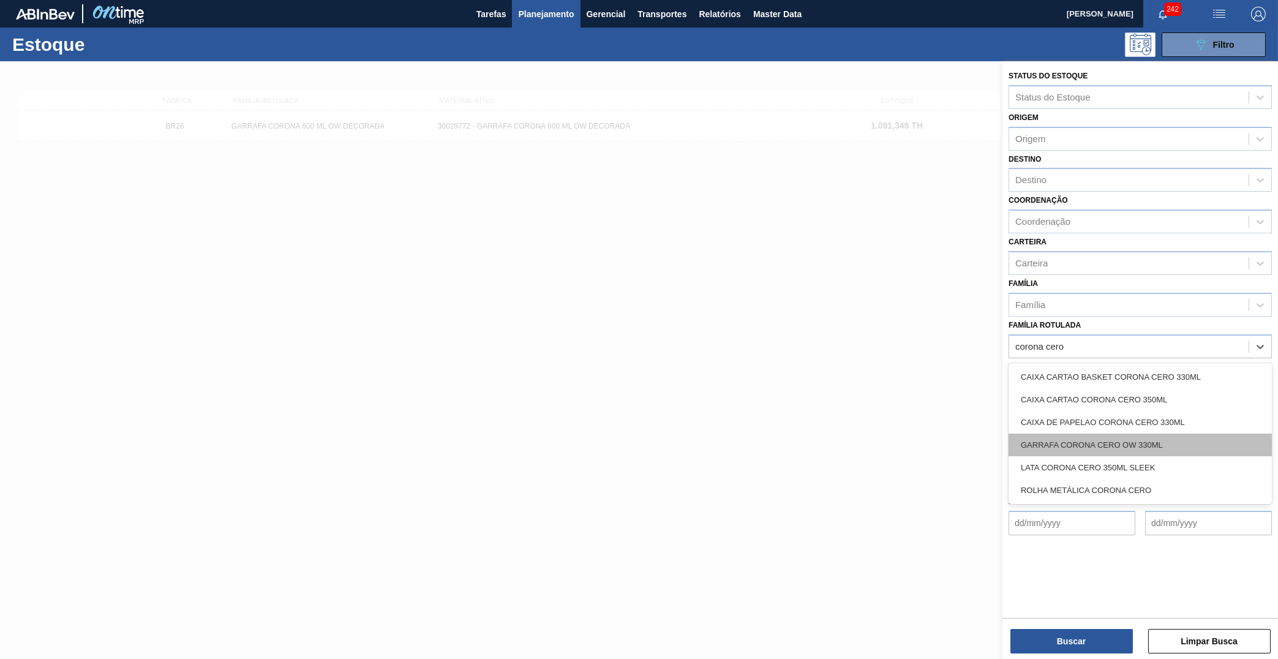
click at [1156, 434] on div "GARRAFA CORONA CERO OW 330ML" at bounding box center [1140, 445] width 263 height 23
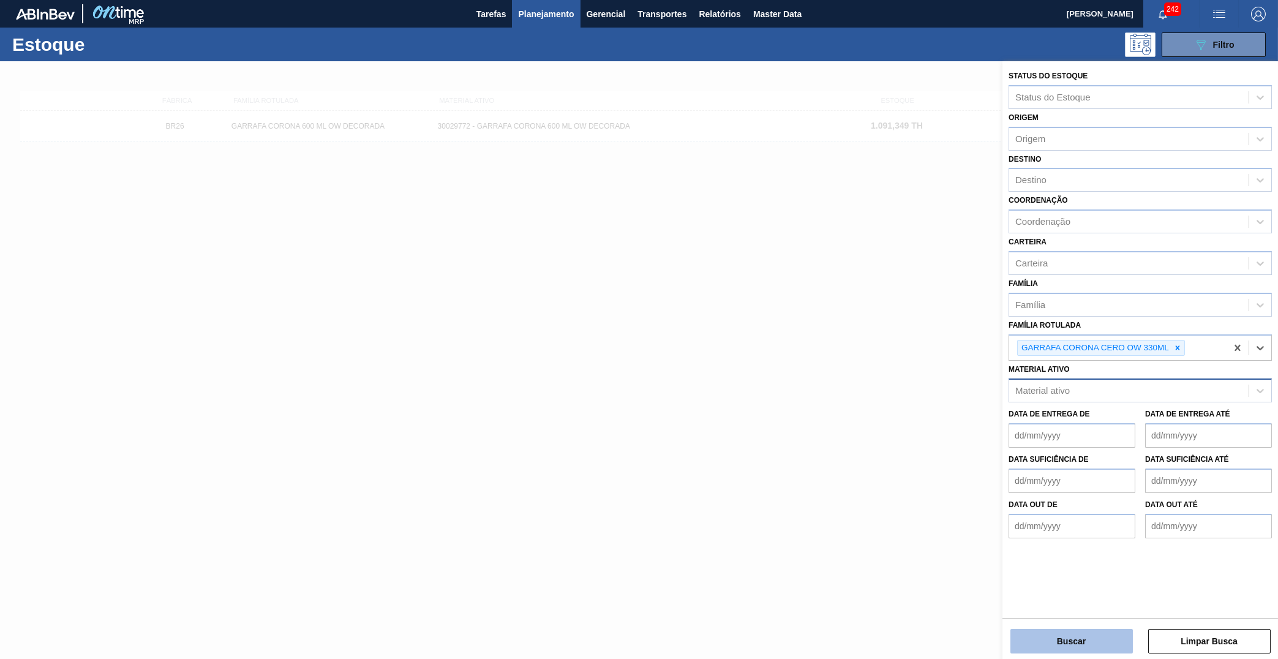
click at [1126, 638] on button "Buscar" at bounding box center [1072, 641] width 123 height 25
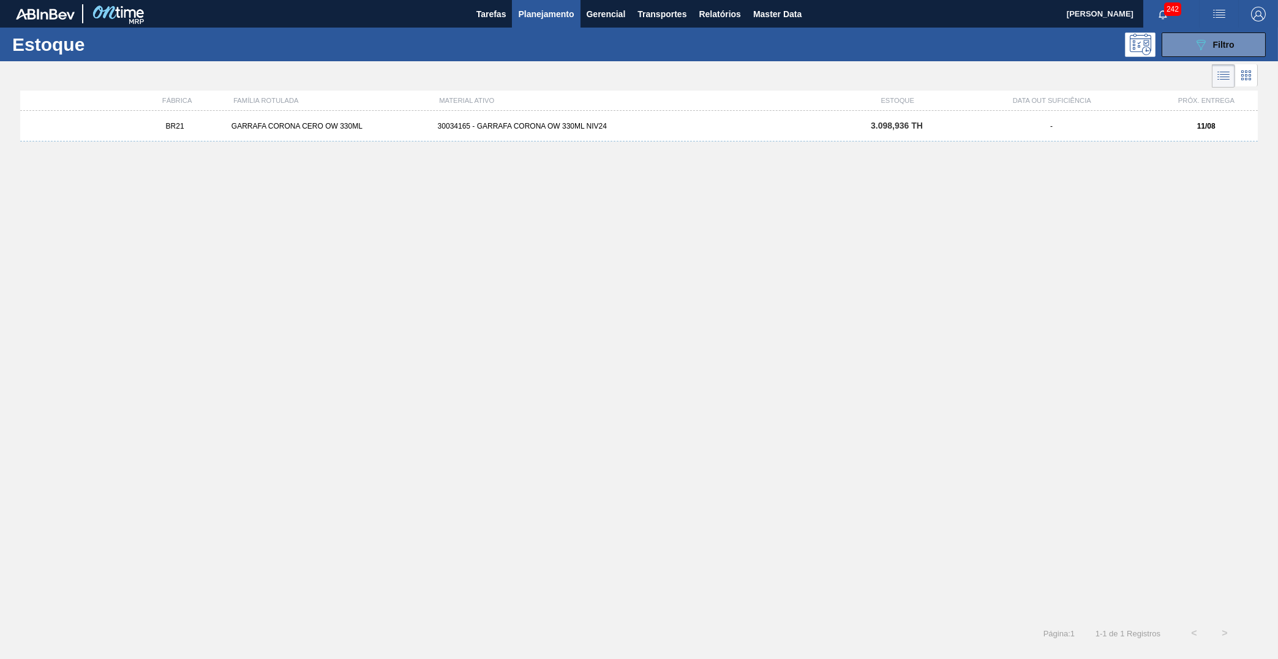
click at [745, 129] on div "30034165 - GARRAFA CORONA OW 330ML NIV24" at bounding box center [639, 126] width 413 height 9
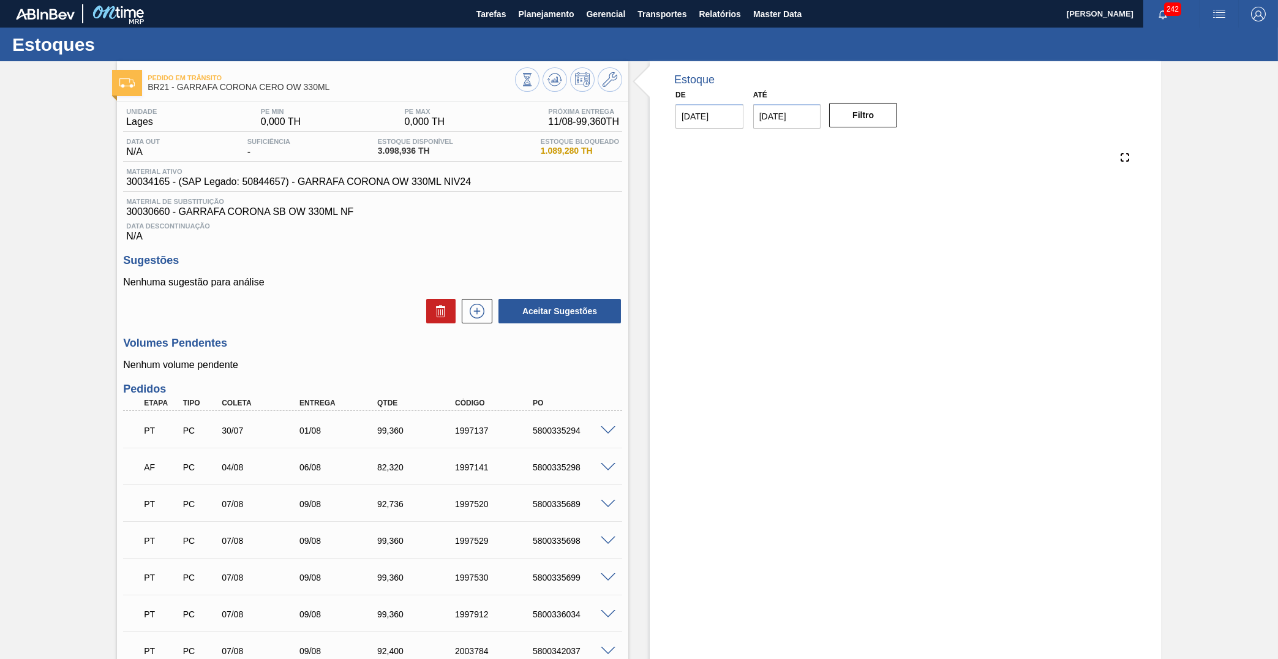
type input "11/08/2025"
type input "30/09/2025"
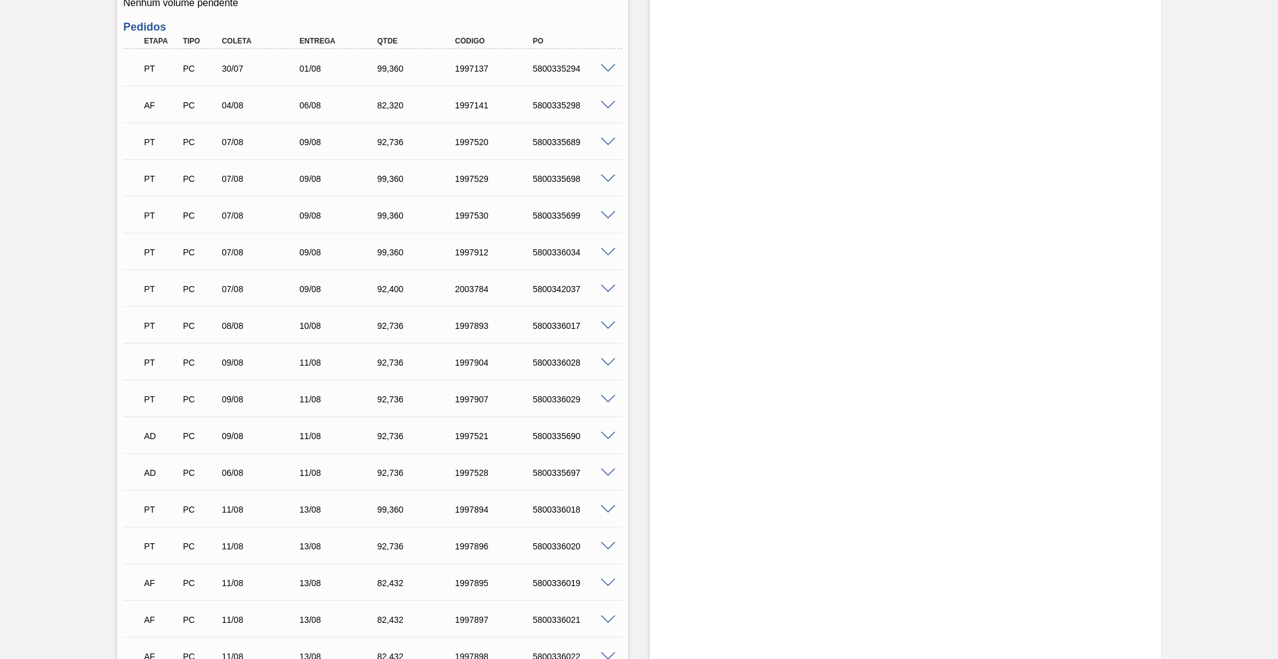
scroll to position [287, 0]
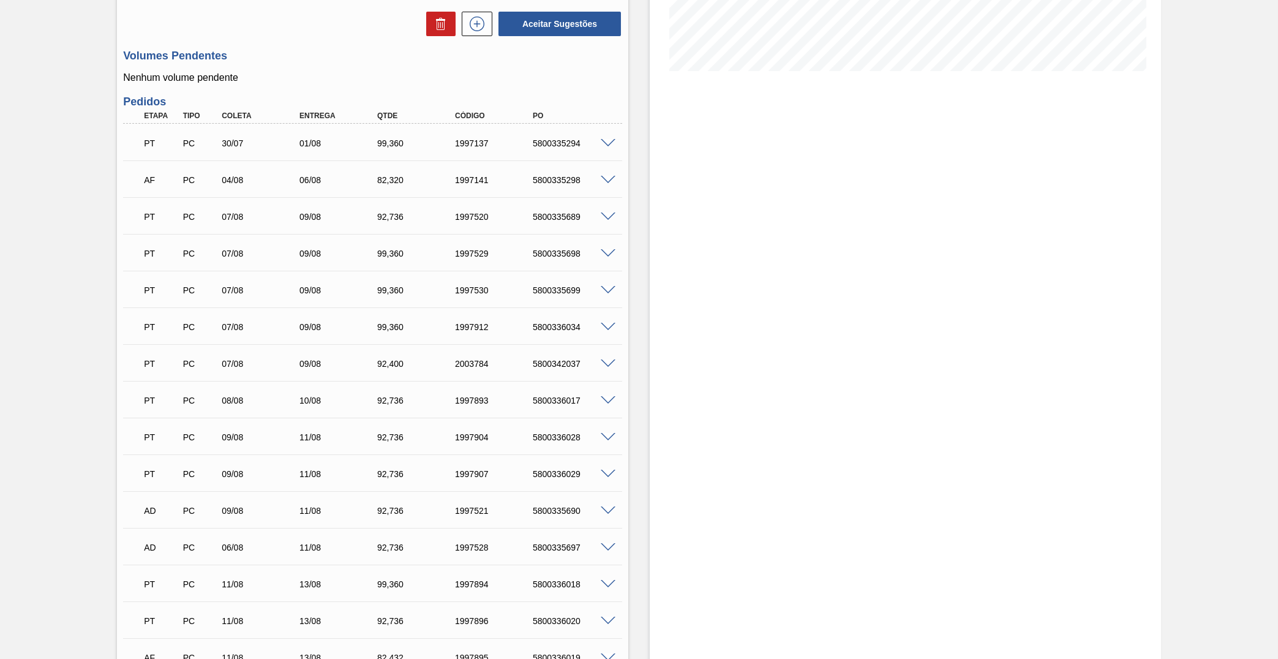
click at [563, 175] on div "5800335298" at bounding box center [574, 180] width 88 height 10
click at [586, 140] on div "5800335294" at bounding box center [574, 143] width 88 height 10
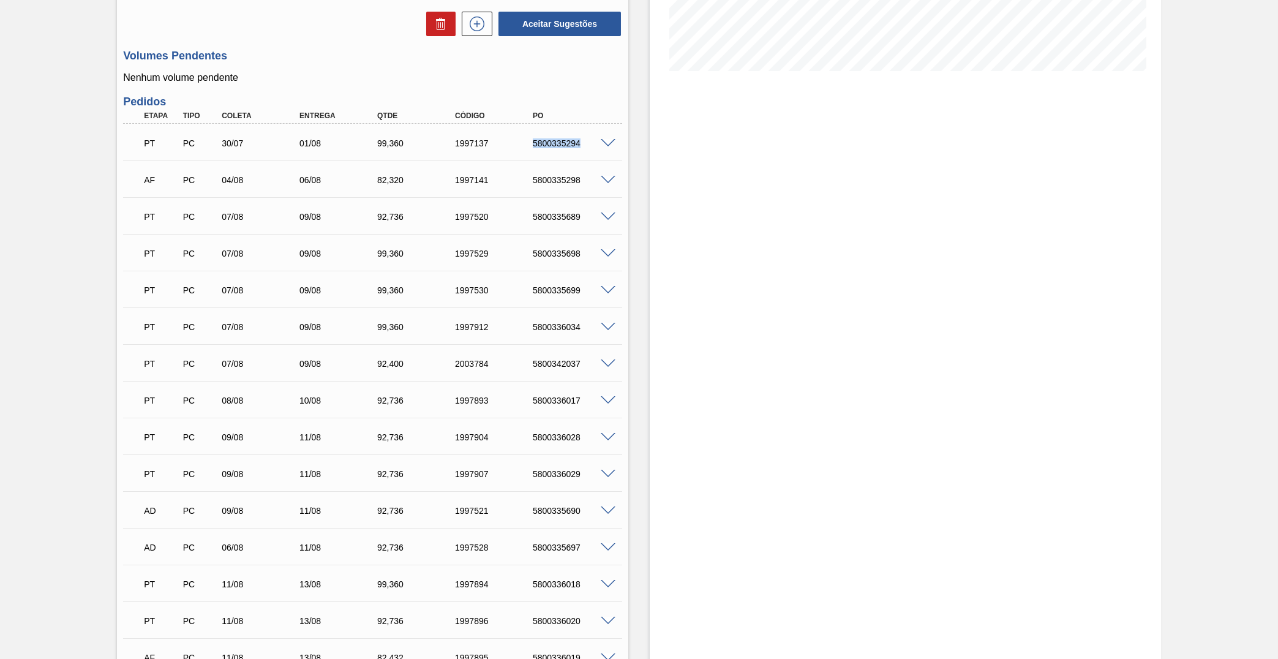
copy div "5800335294"
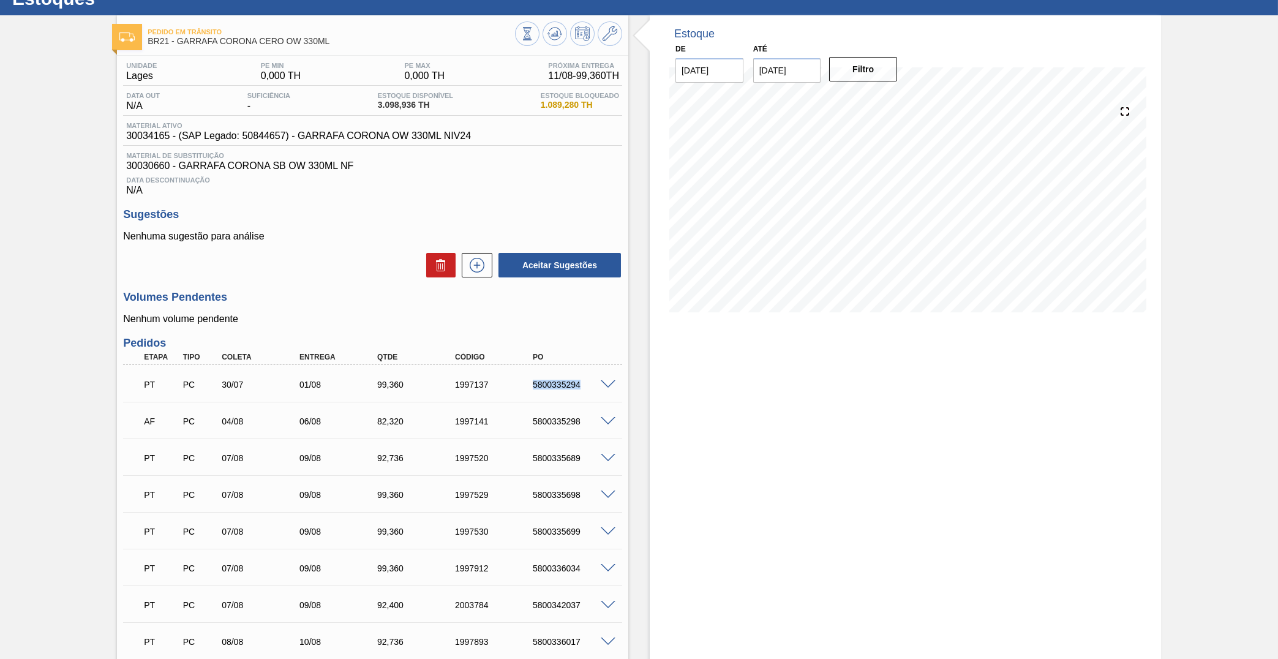
scroll to position [0, 0]
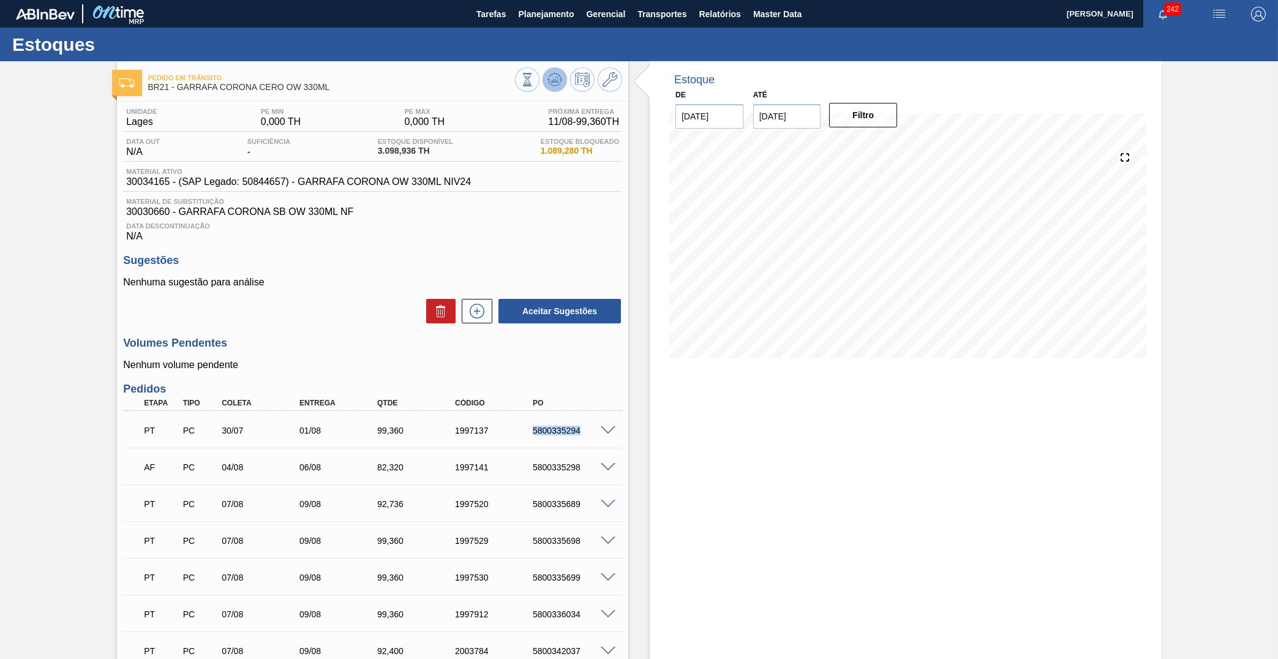
click at [534, 80] on icon at bounding box center [527, 79] width 13 height 13
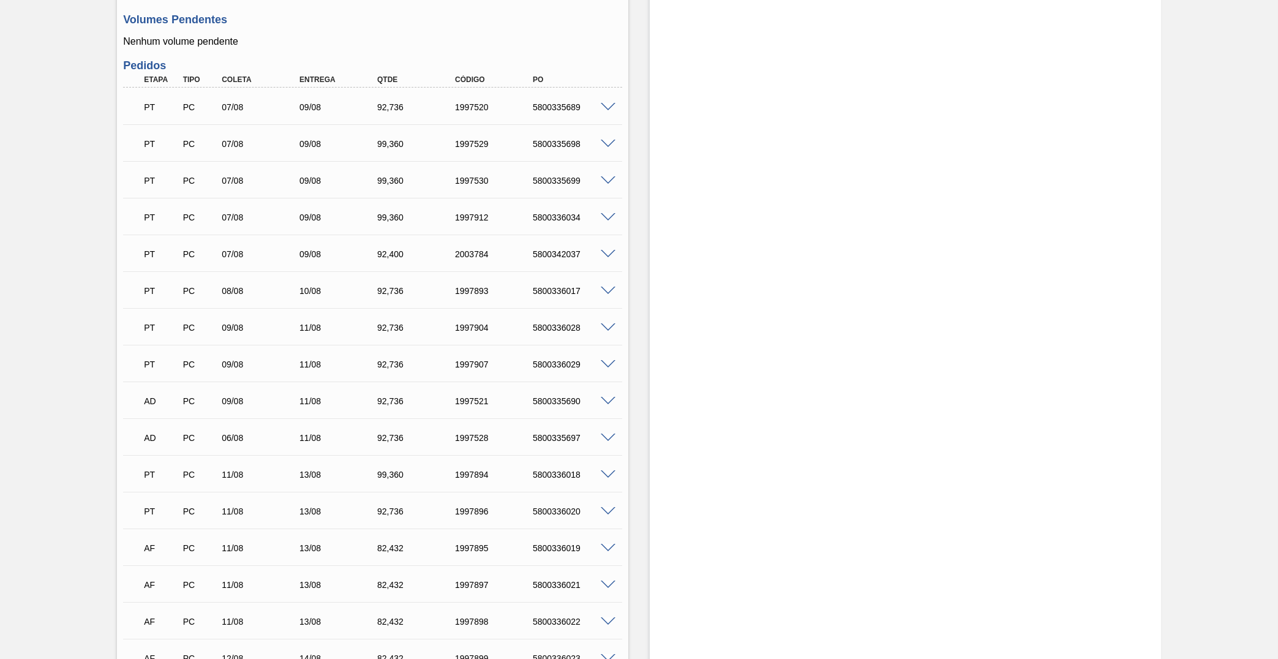
scroll to position [747, 0]
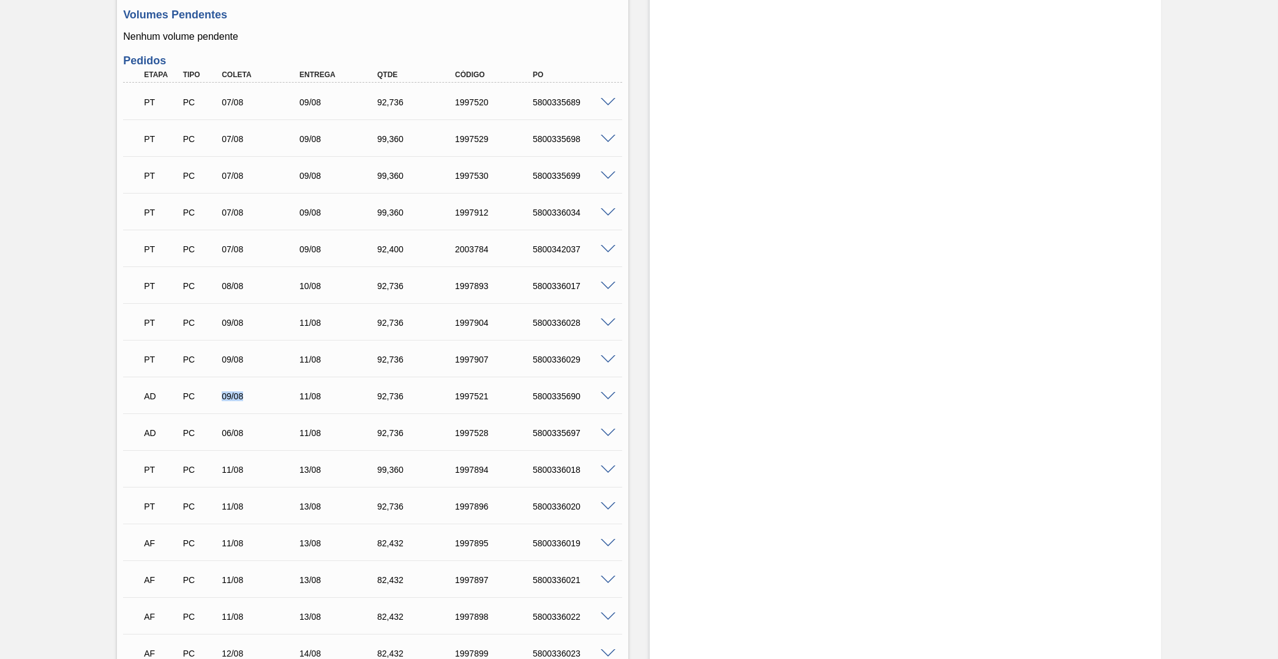
drag, startPoint x: 208, startPoint y: 406, endPoint x: 254, endPoint y: 429, distance: 51.5
click at [262, 396] on div "AD PC 09/08 11/08 92,736 1997521 5800335690" at bounding box center [372, 395] width 499 height 31
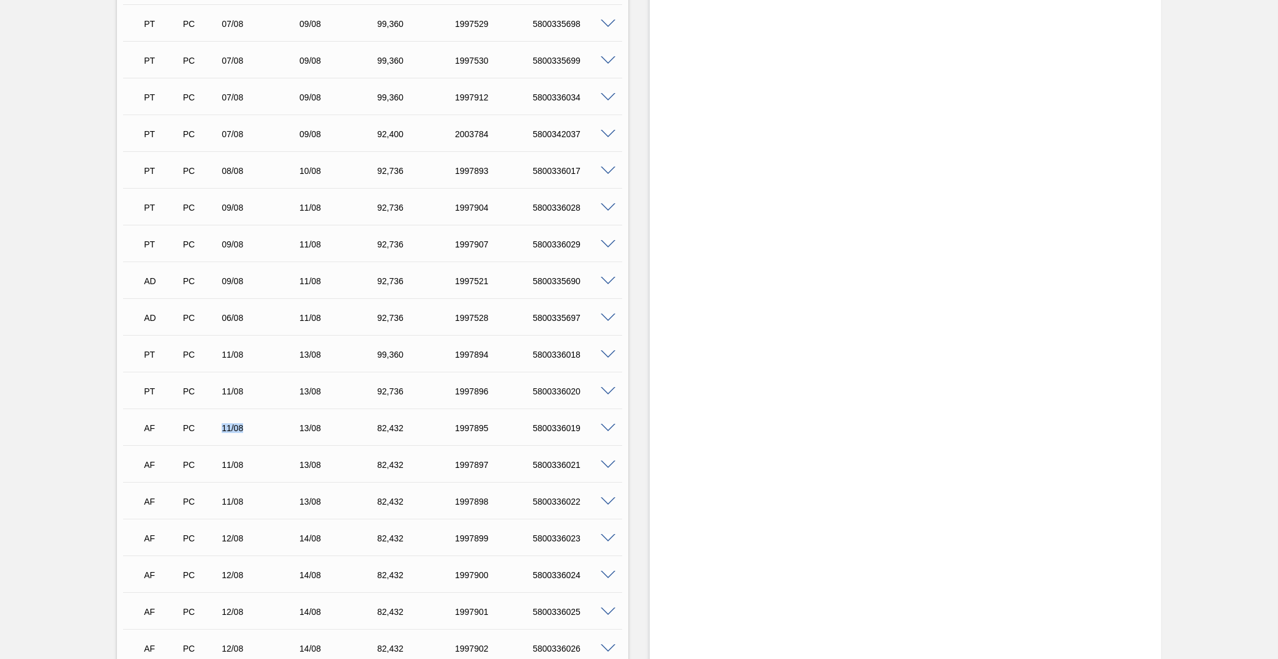
drag, startPoint x: 216, startPoint y: 428, endPoint x: 258, endPoint y: 422, distance: 42.6
click at [258, 423] on div "11/08" at bounding box center [253, 428] width 78 height 10
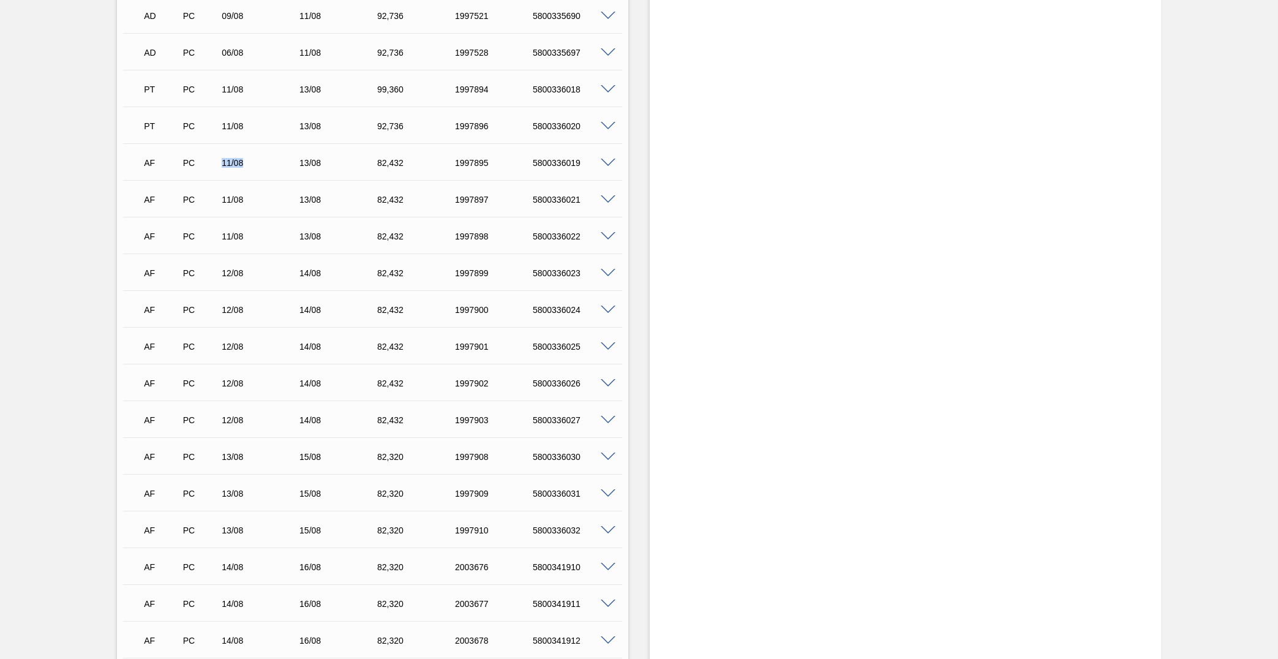
scroll to position [976, 0]
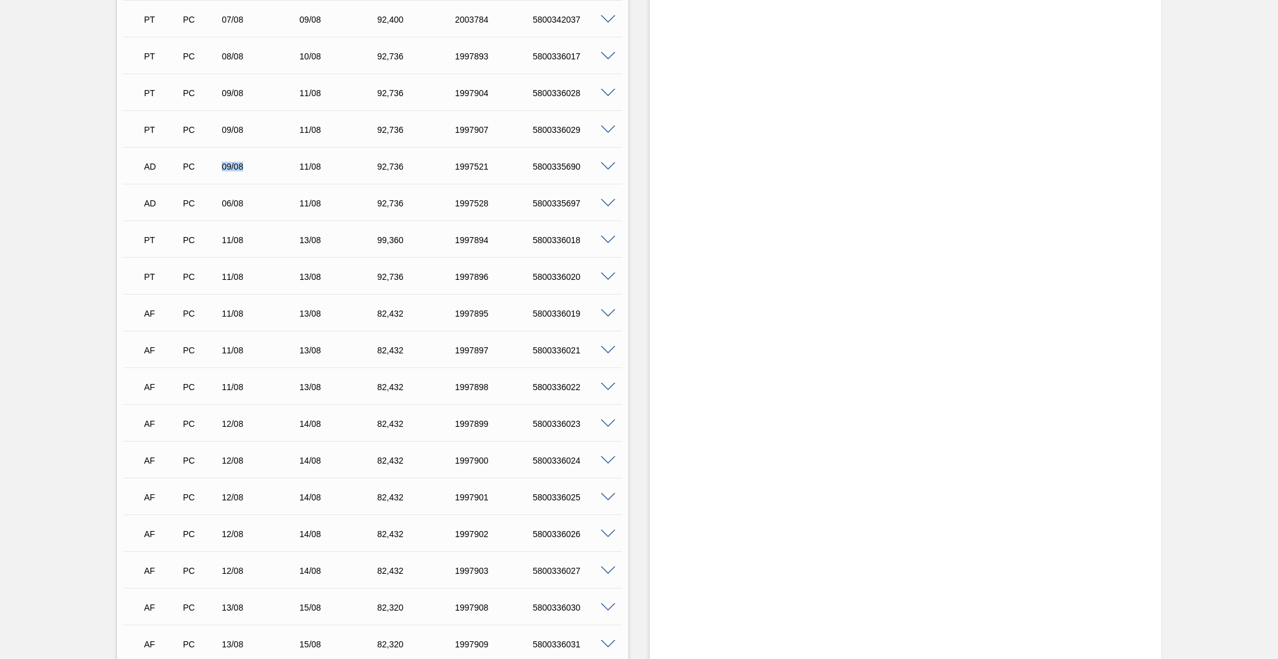
drag, startPoint x: 229, startPoint y: 172, endPoint x: 256, endPoint y: 176, distance: 27.4
click at [221, 172] on div "PC" at bounding box center [200, 167] width 41 height 10
drag, startPoint x: 217, startPoint y: 198, endPoint x: 235, endPoint y: 233, distance: 38.6
click at [254, 200] on div "06/08" at bounding box center [253, 203] width 78 height 10
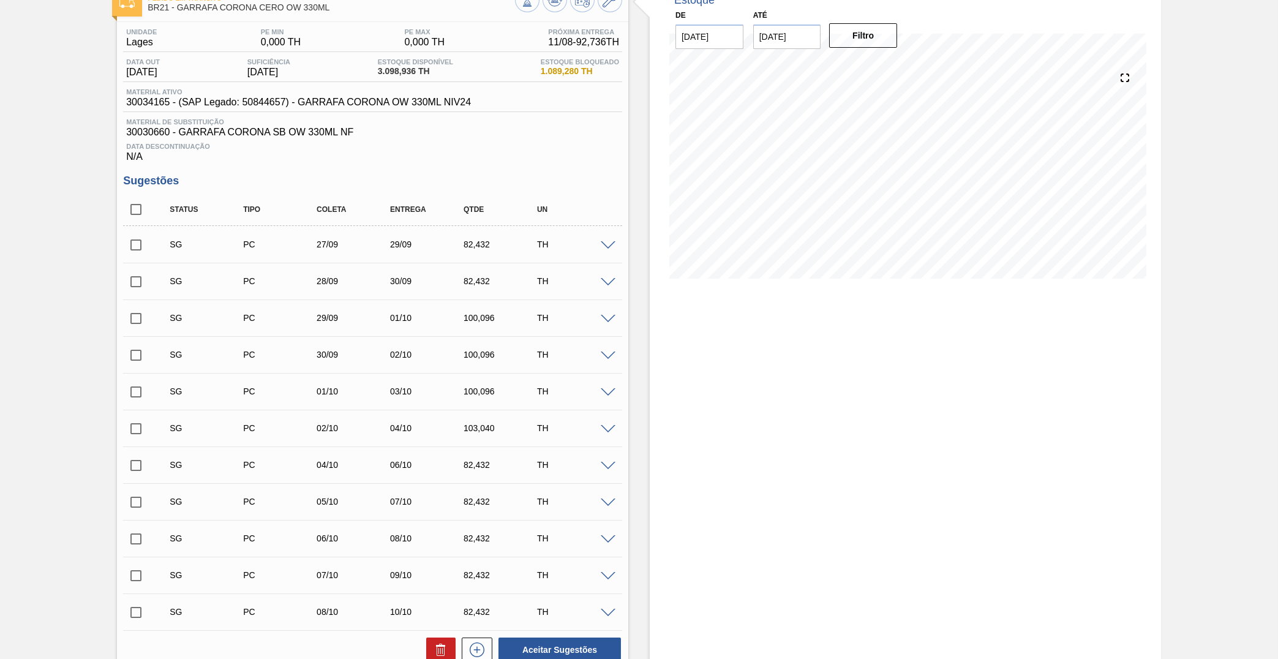
scroll to position [0, 0]
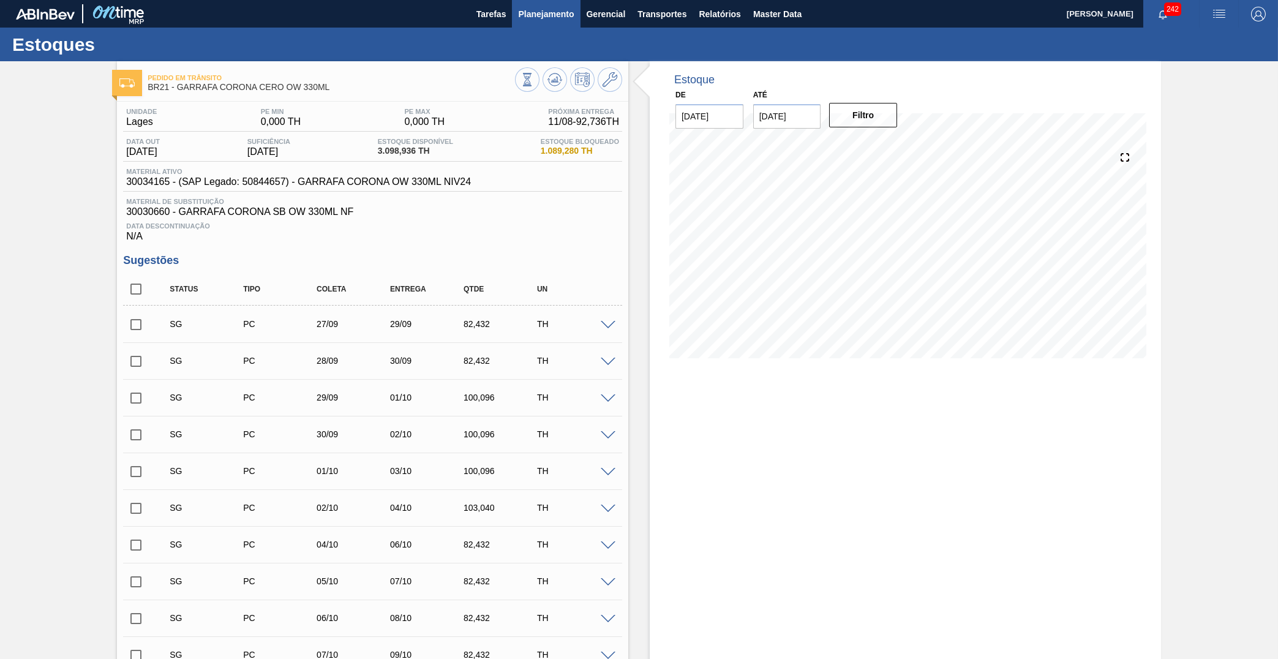
click at [563, 27] on button "Planejamento" at bounding box center [546, 14] width 68 height 28
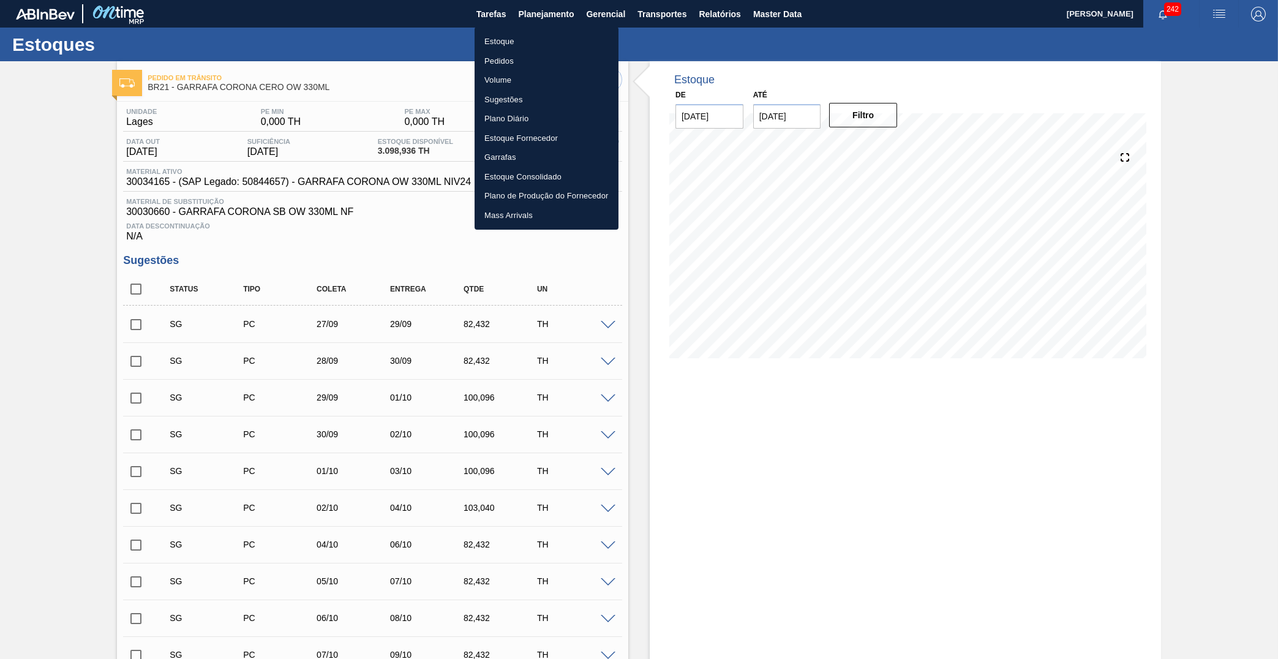
click at [527, 45] on li "Estoque" at bounding box center [547, 42] width 144 height 20
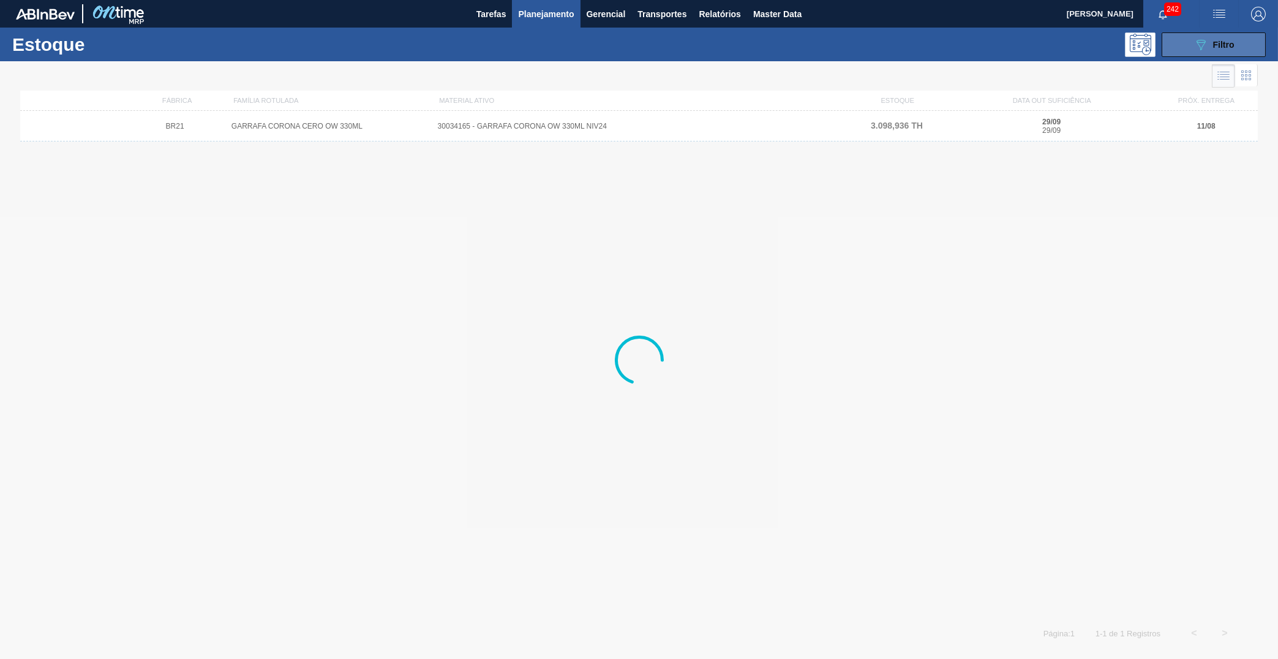
click at [1235, 42] on button "089F7B8B-B2A5-4AFE-B5C0-19BA573D28AC Filtro" at bounding box center [1214, 44] width 104 height 25
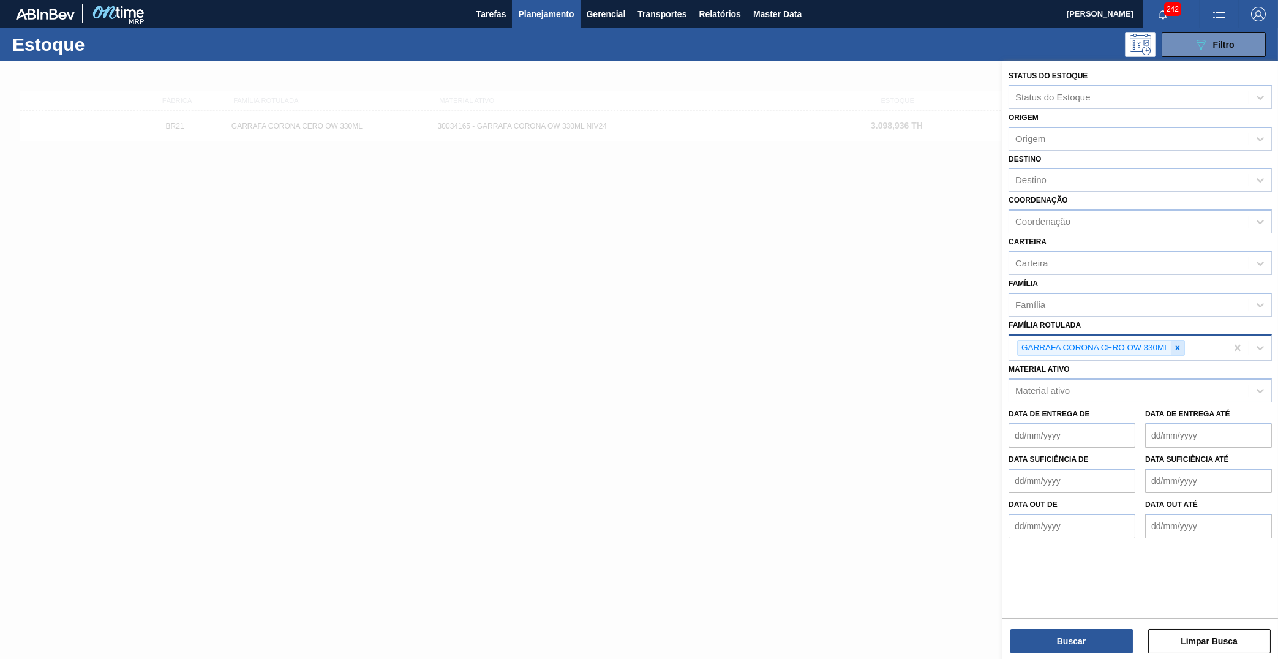
click at [1180, 344] on icon at bounding box center [1178, 348] width 9 height 9
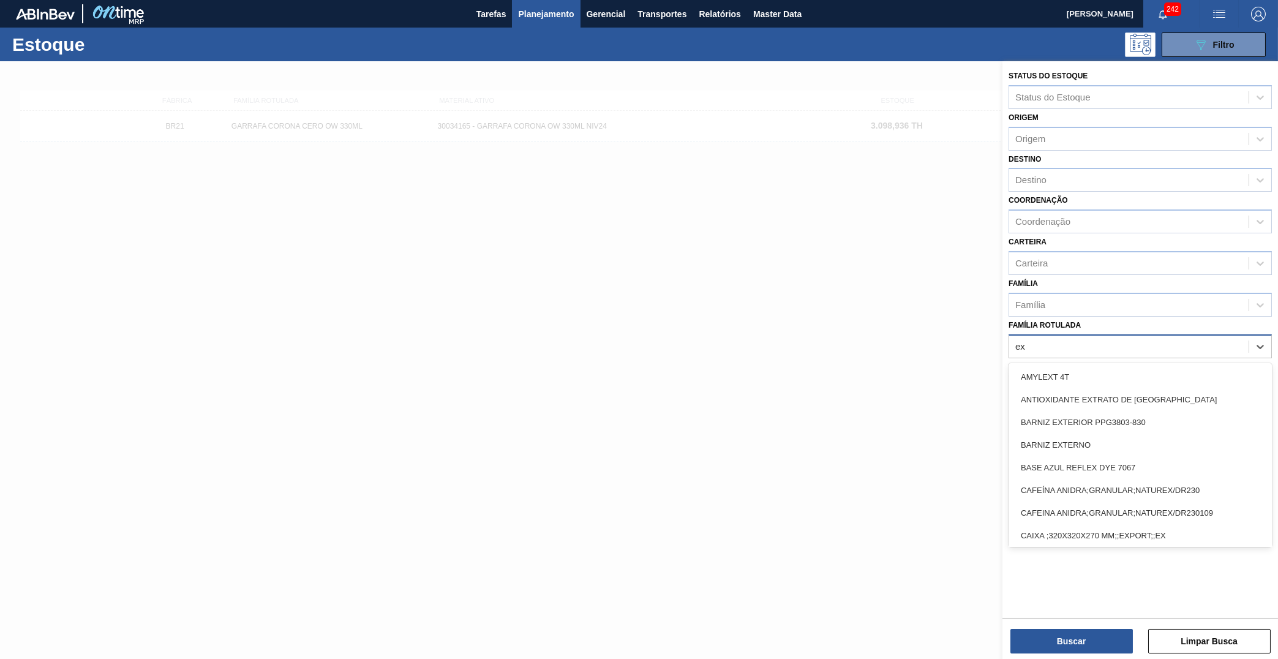
type Rotulada "e"
type Rotulada "exportação"
type Rotulada "sb"
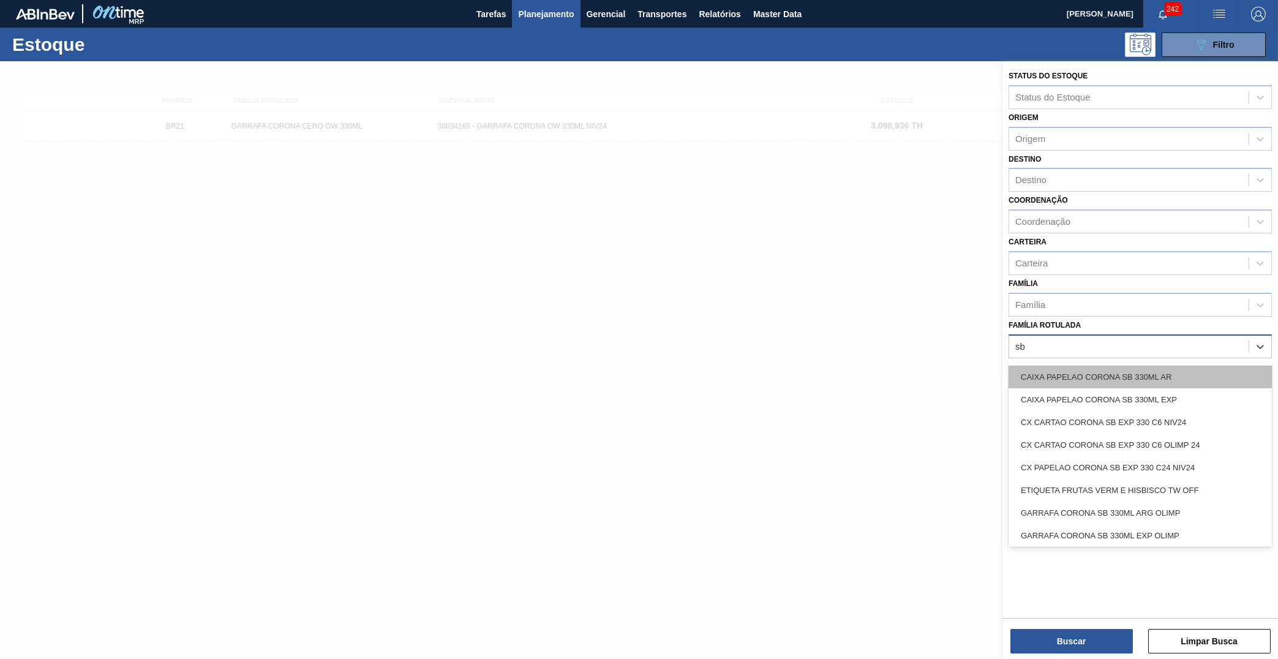
scroll to position [92, 0]
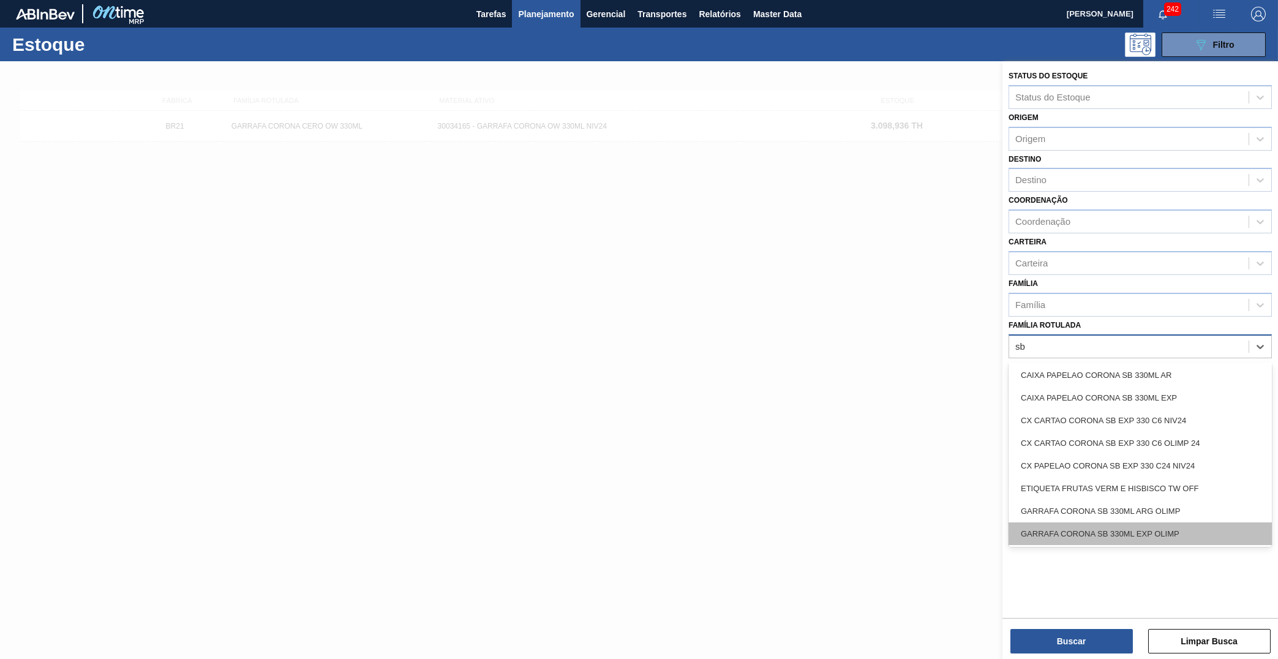
click at [1090, 522] on div "GARRAFA CORONA SB 330ML EXP OLIMP" at bounding box center [1140, 533] width 263 height 23
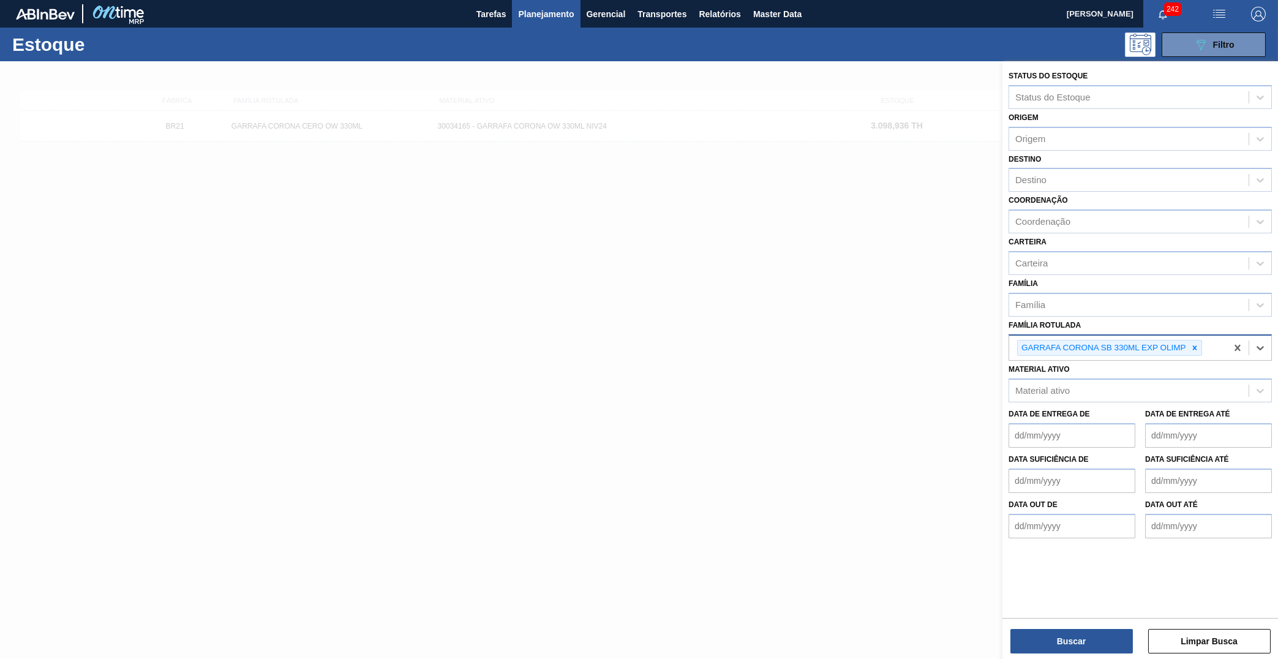
click at [1068, 626] on div "Buscar Limpar Busca" at bounding box center [1141, 635] width 276 height 34
click at [1071, 634] on button "Buscar" at bounding box center [1072, 641] width 123 height 25
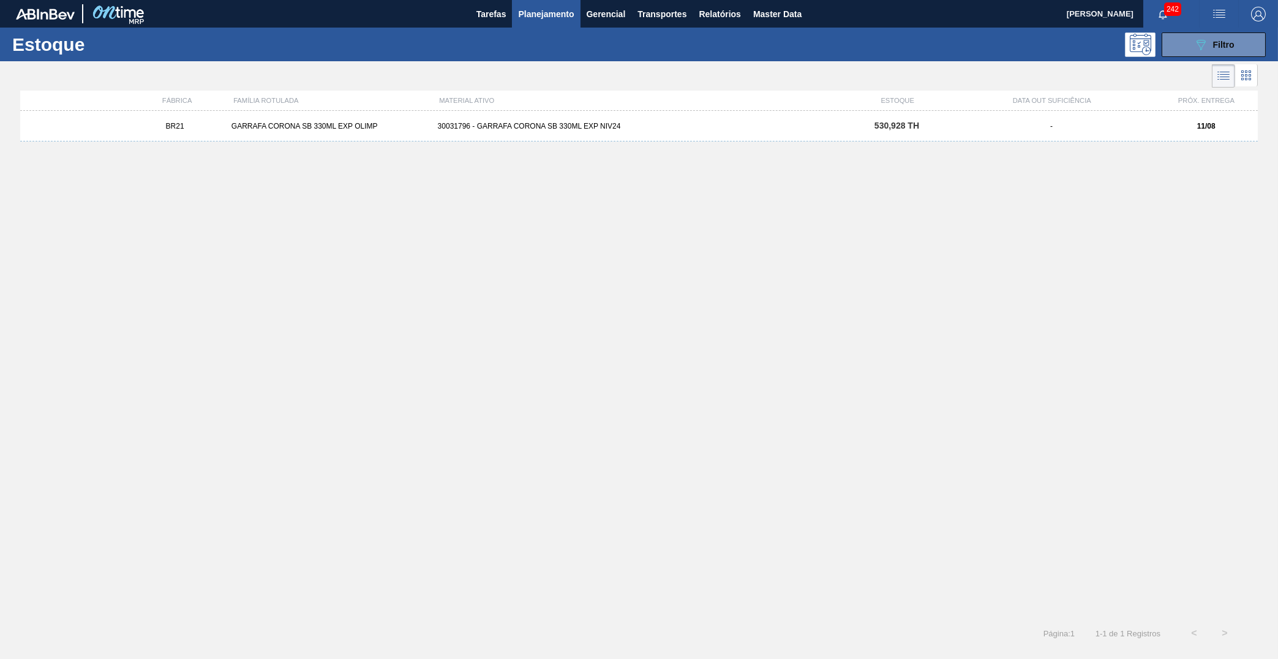
click at [743, 141] on div "BR21 GARRAFA CORONA SB 330ML EXP OLIMP 30031796 - GARRAFA CORONA SB 330ML EXP N…" at bounding box center [639, 126] width 1238 height 31
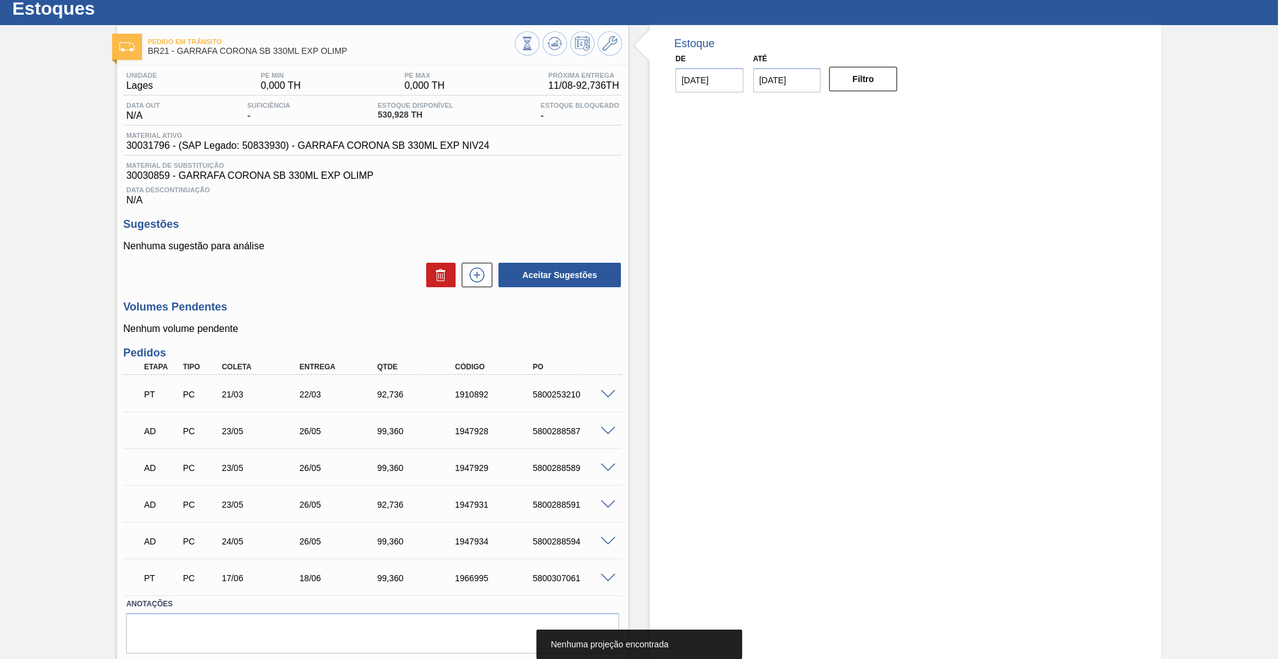
scroll to position [57, 0]
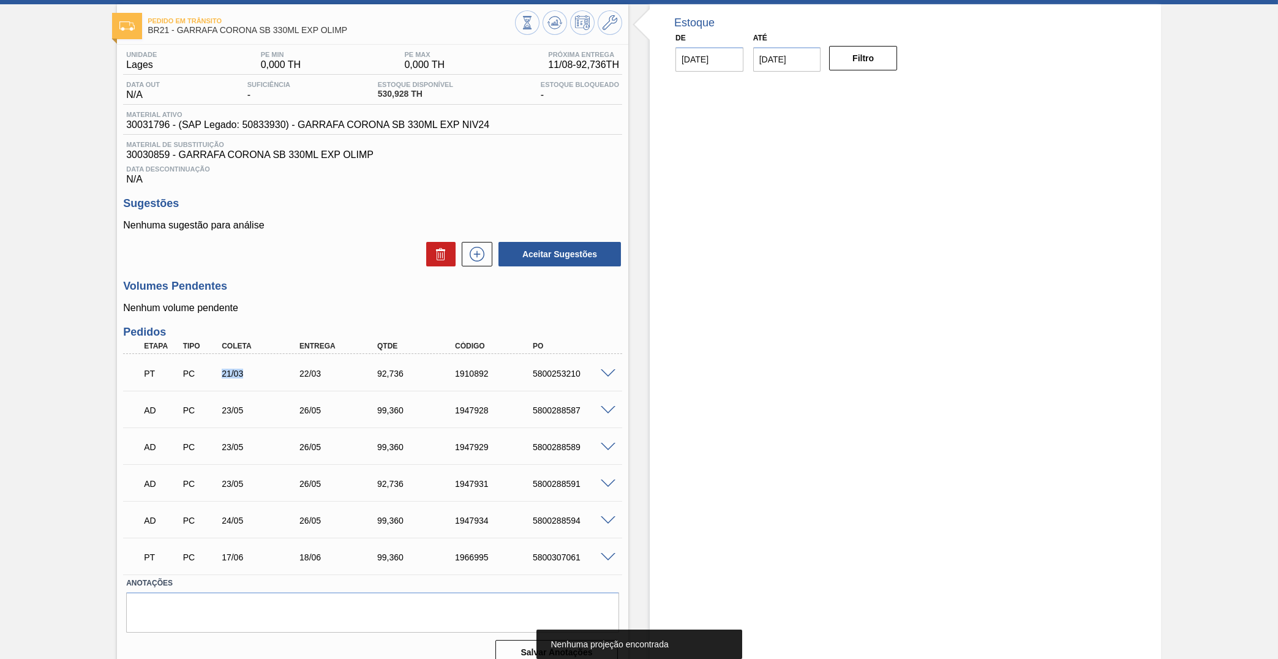
drag, startPoint x: 200, startPoint y: 370, endPoint x: 262, endPoint y: 369, distance: 61.3
click at [221, 369] on div "PC" at bounding box center [200, 374] width 41 height 10
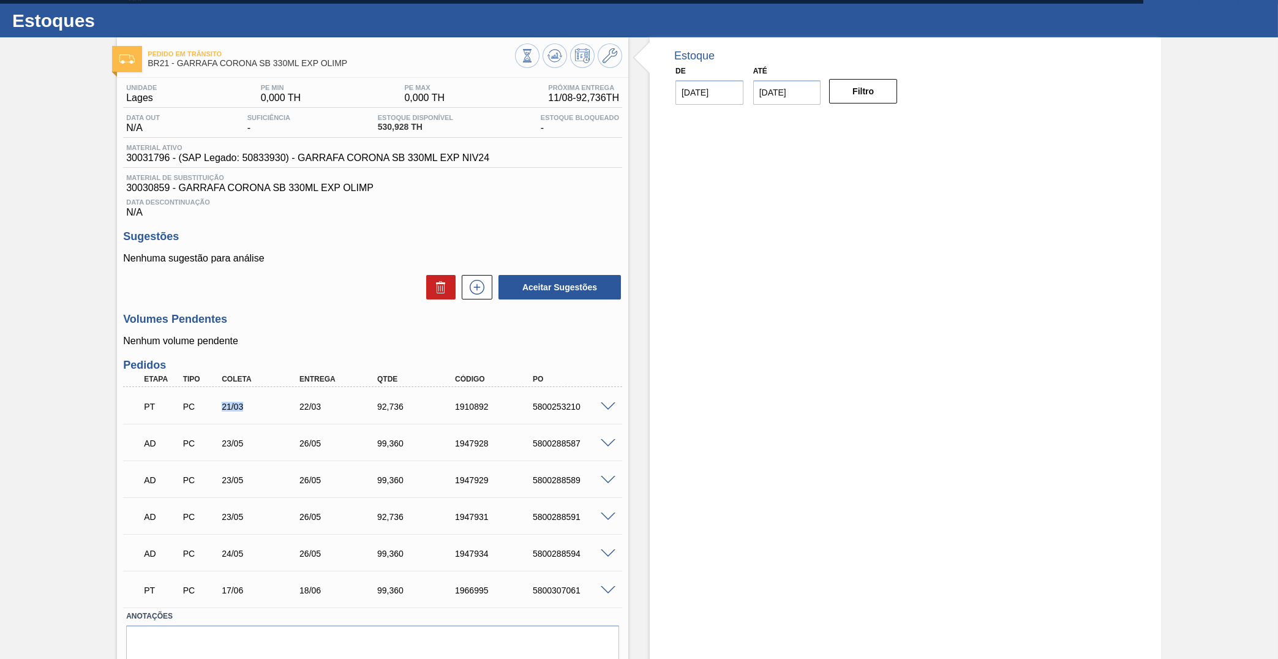
scroll to position [0, 0]
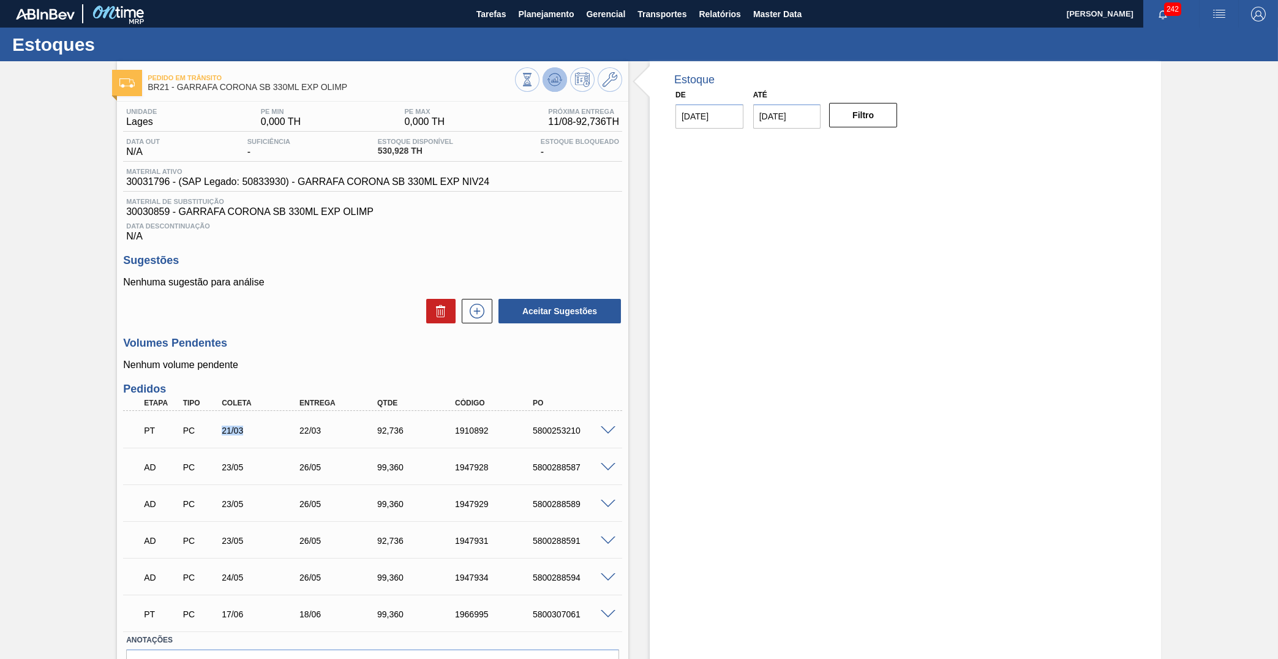
click at [534, 76] on icon at bounding box center [527, 79] width 13 height 13
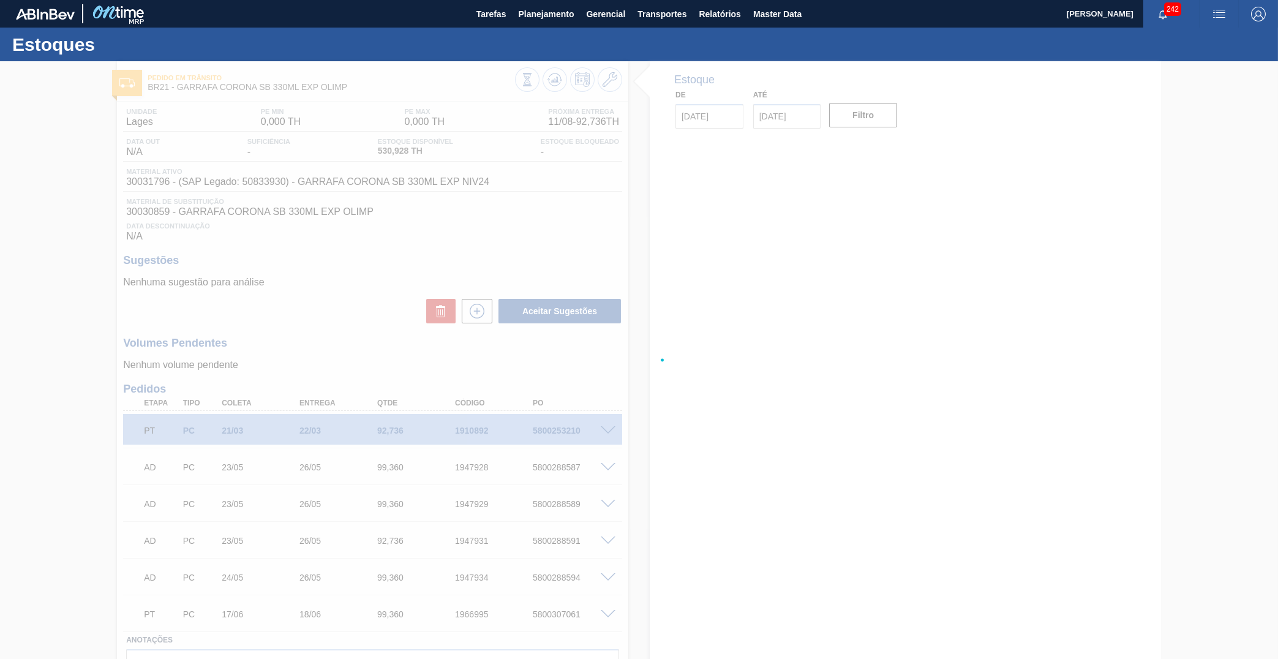
click at [328, 276] on div at bounding box center [639, 360] width 1278 height 598
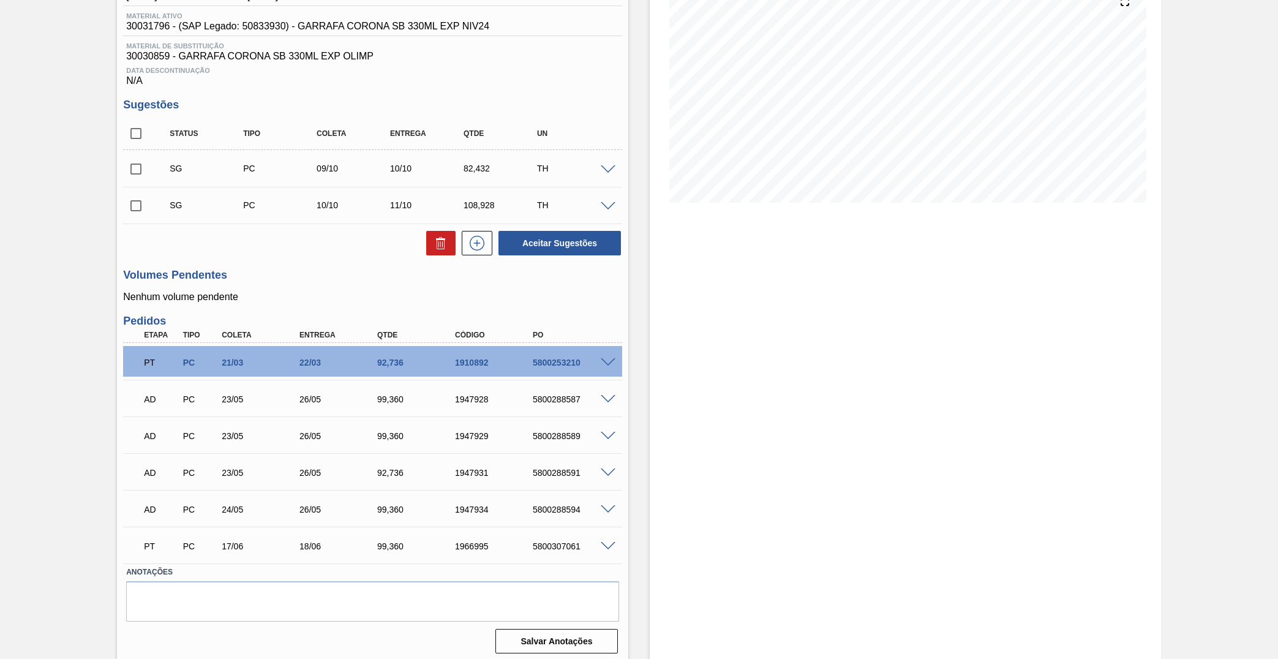
scroll to position [156, 0]
click at [558, 358] on div "5800253210" at bounding box center [574, 362] width 88 height 10
copy div "5800253210"
click at [541, 499] on div "AD PC 24/05 26/05 99,360 1947934 5800288594" at bounding box center [369, 508] width 467 height 25
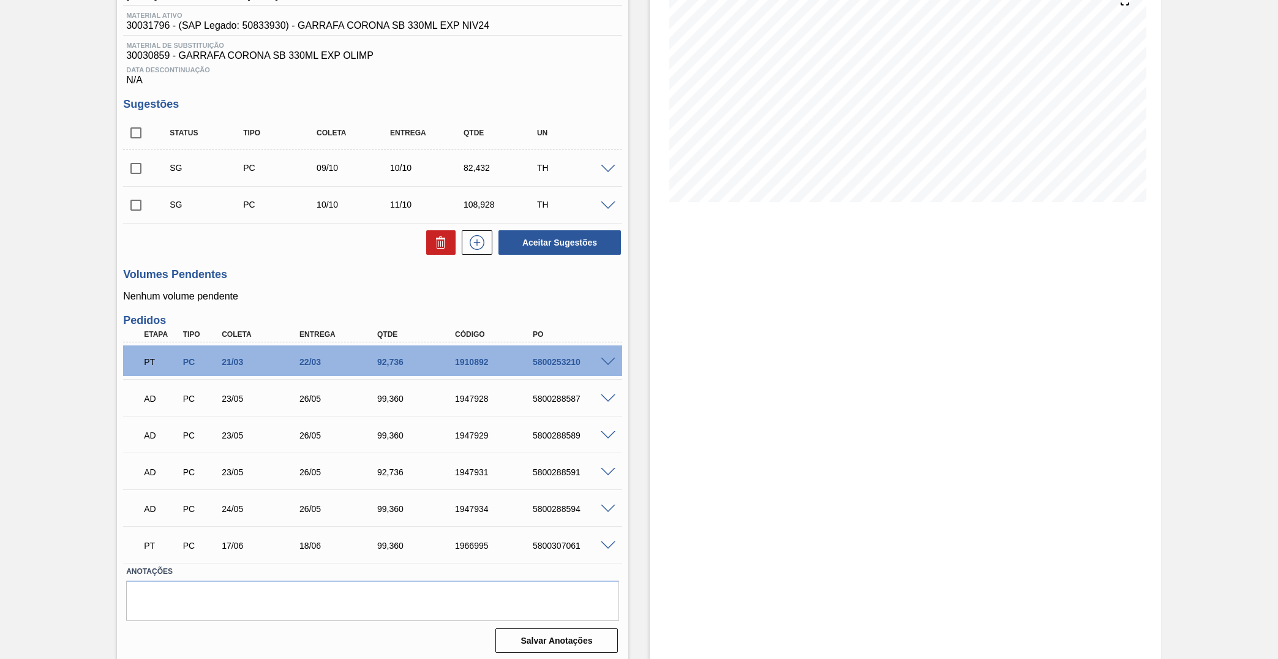
click at [559, 387] on div "AD PC 23/05 26/05 99,360 1947928 5800288587" at bounding box center [369, 397] width 467 height 25
copy div "5800288587"
click at [551, 422] on div "AD PC 23/05 26/05 99,360 1947929 5800288589" at bounding box center [369, 434] width 467 height 25
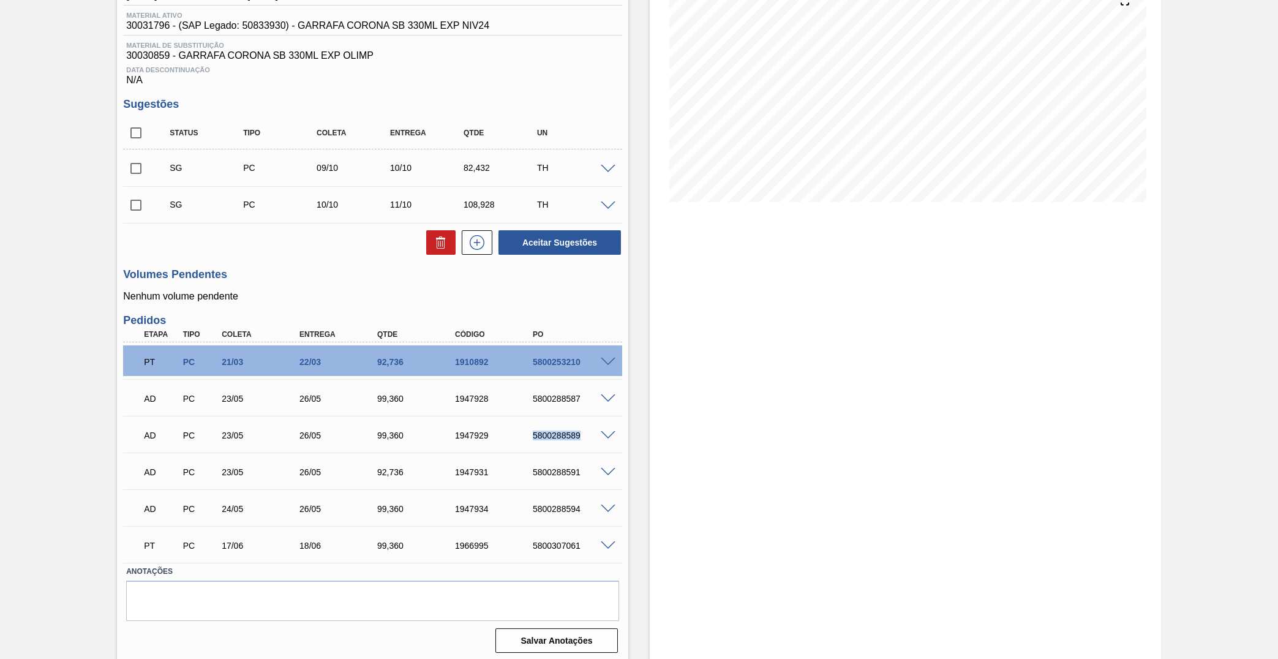
copy div "5800288589"
click at [556, 480] on div "AD PC 23/05 26/05 92,736 1947931 5800288591" at bounding box center [369, 471] width 467 height 25
copy div "5800288591"
click at [540, 510] on div "5800288594" at bounding box center [574, 509] width 88 height 10
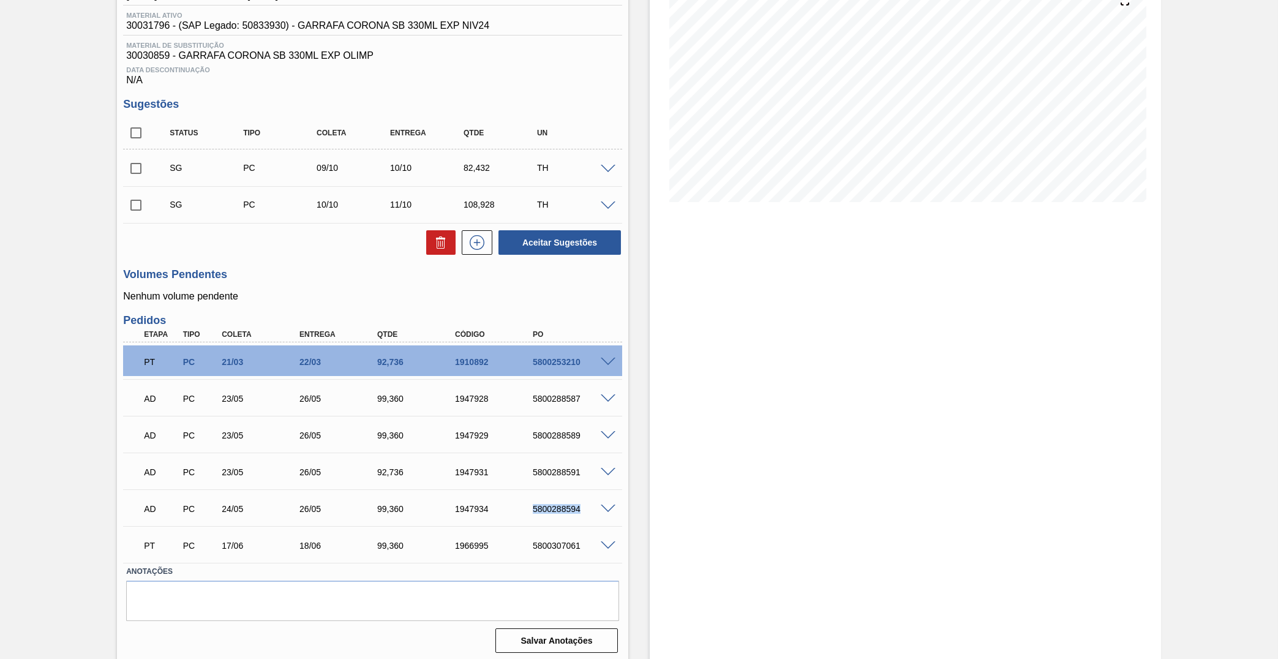
click at [540, 510] on div "5800288594" at bounding box center [574, 509] width 88 height 10
copy div "5800288594"
click at [556, 518] on div "AD PC 24/05 26/05 99,360 1947934 5800288594" at bounding box center [372, 507] width 499 height 31
click at [554, 551] on div "PT PC 17/06 18/06 99,360 1966995 5800307061" at bounding box center [369, 544] width 467 height 25
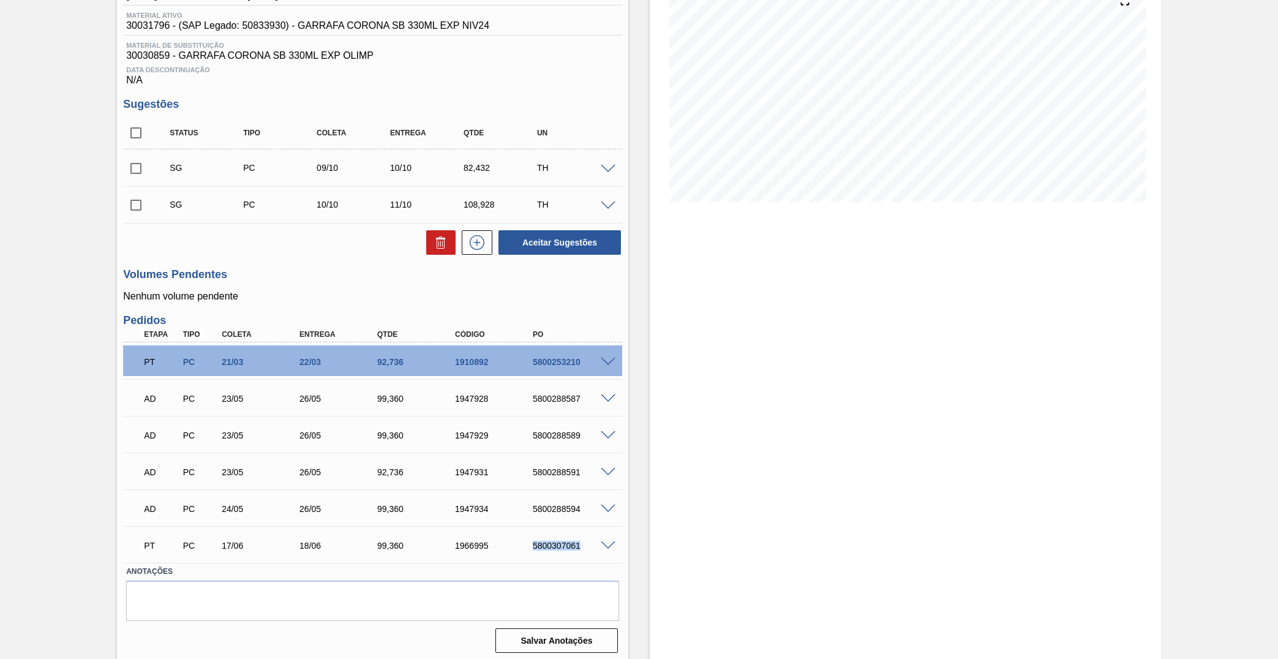
copy div "5800307061"
click at [1072, 549] on div "Estoque De 11/08/2025 Até 30/09/2025 Filtro 03/09 Projeção de Estoque 750.192 N…" at bounding box center [905, 284] width 511 height 758
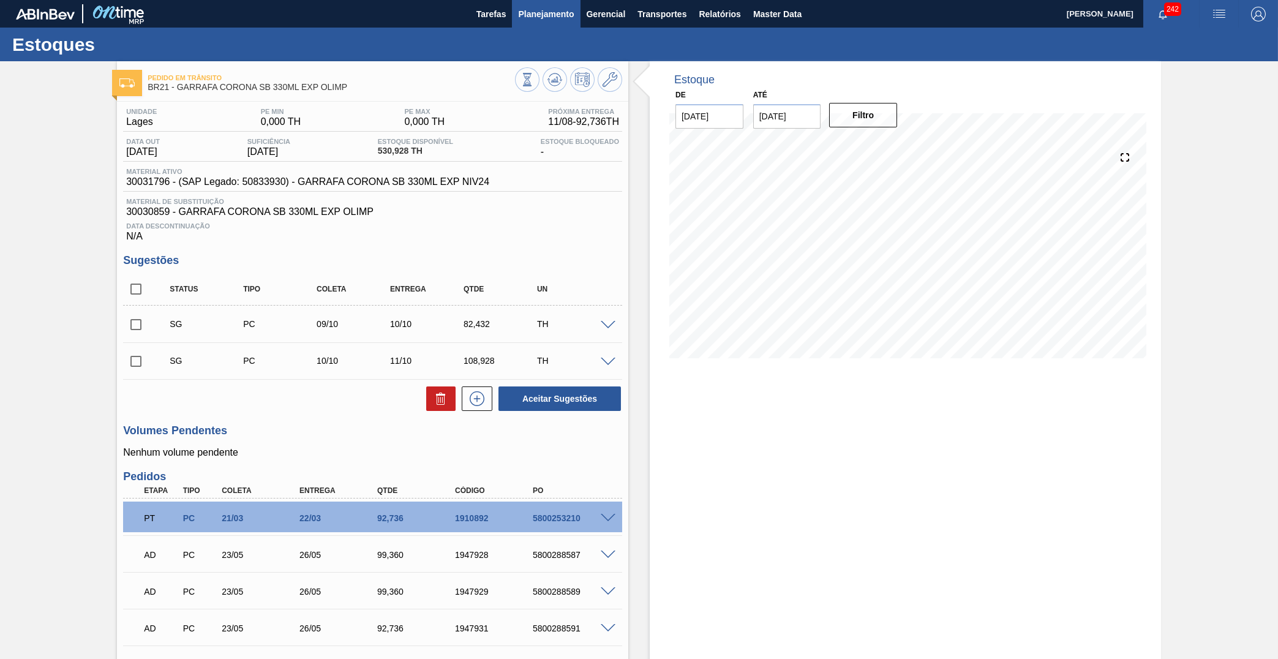
click at [536, 10] on span "Planejamento" at bounding box center [546, 14] width 56 height 15
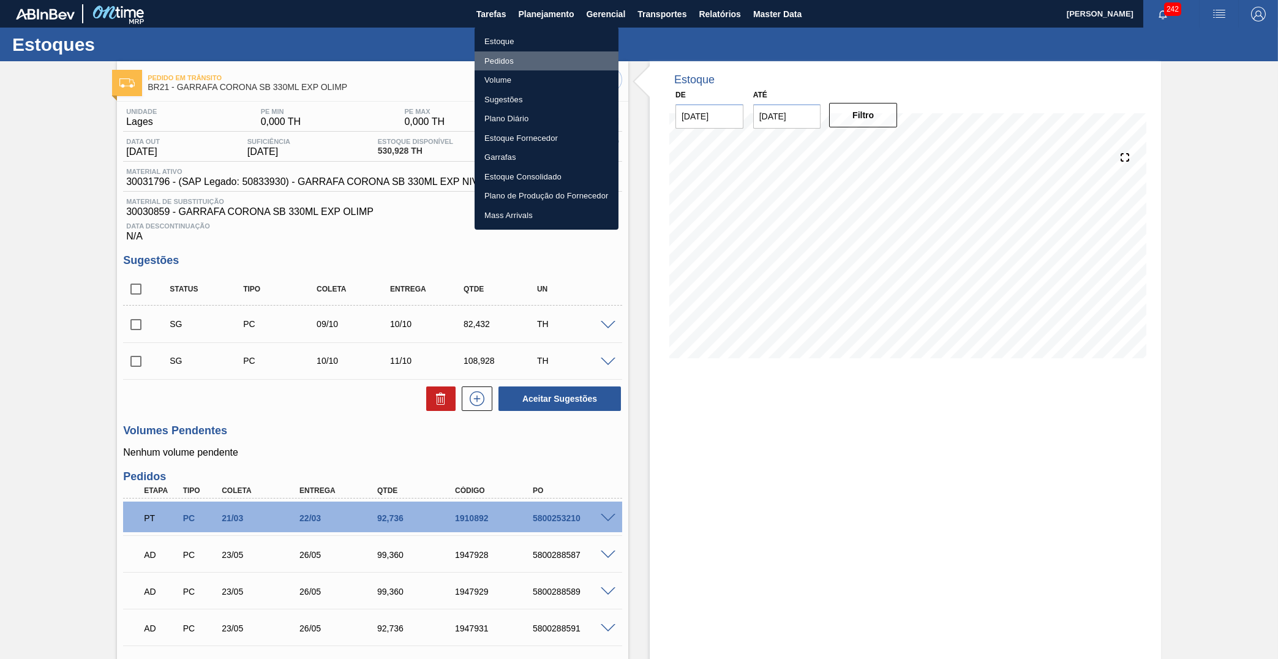
click at [507, 59] on li "Pedidos" at bounding box center [547, 61] width 144 height 20
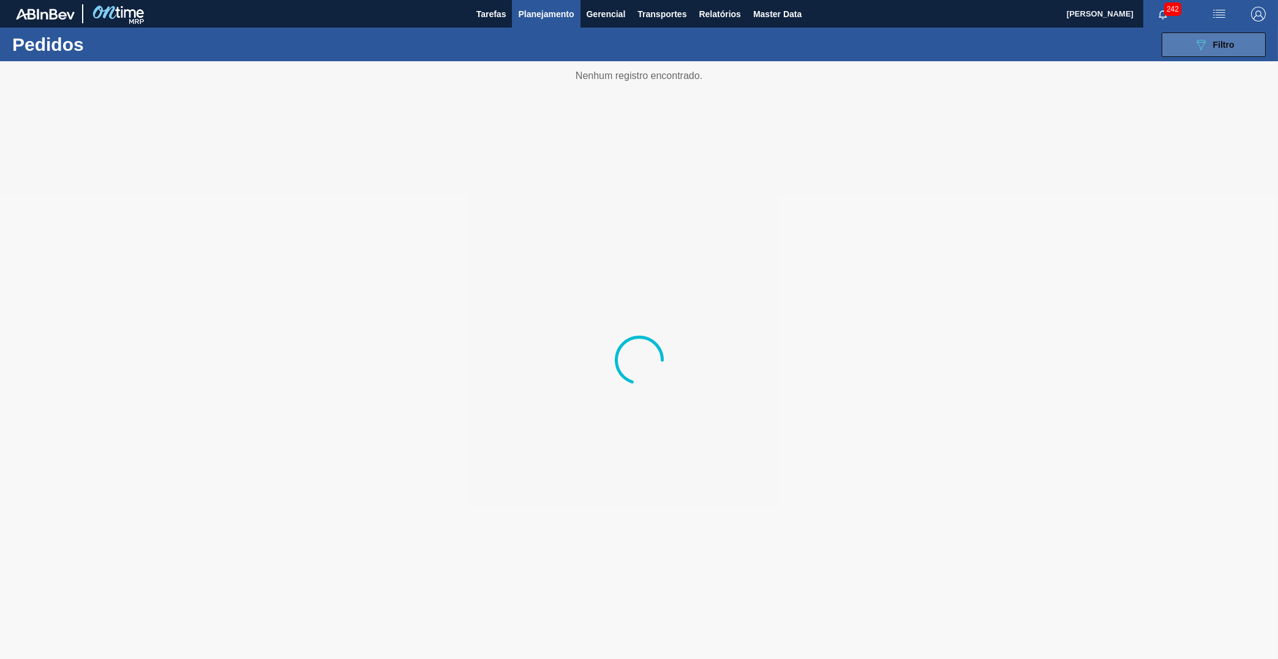
click at [1191, 46] on button "089F7B8B-B2A5-4AFE-B5C0-19BA573D28AC Filtro" at bounding box center [1214, 44] width 104 height 25
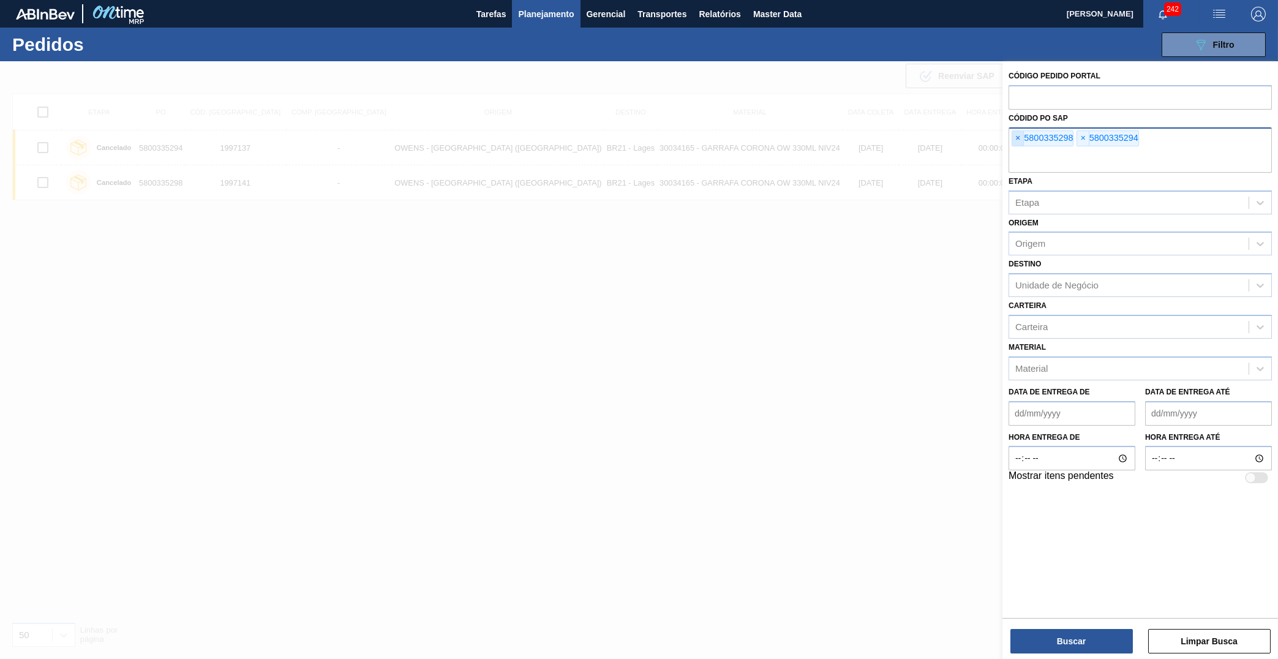
click at [1024, 131] on span "×" at bounding box center [1019, 138] width 12 height 15
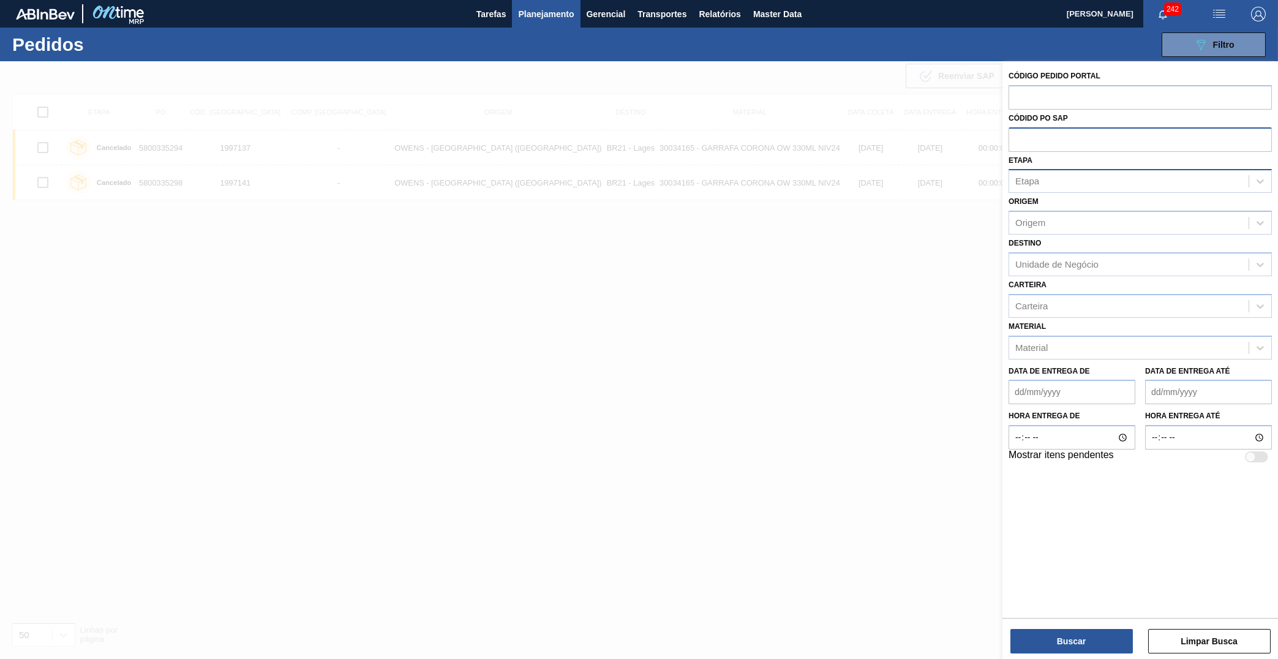
paste input "text"
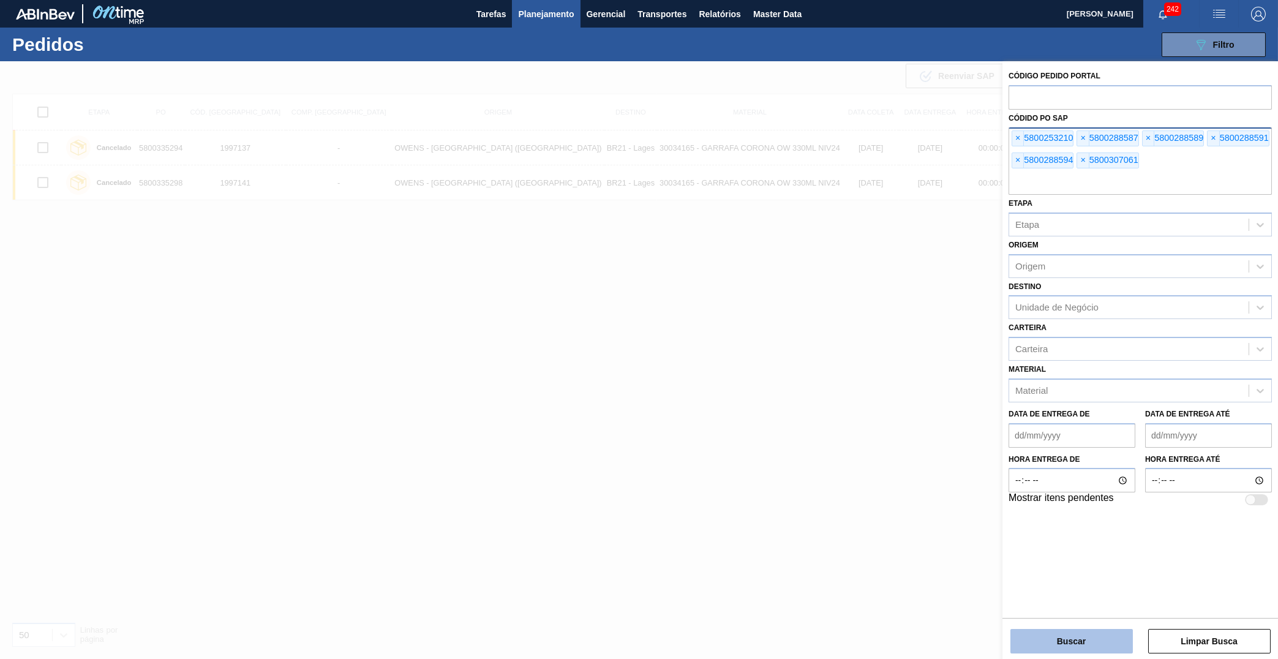
click at [1047, 643] on button "Buscar" at bounding box center [1072, 641] width 123 height 25
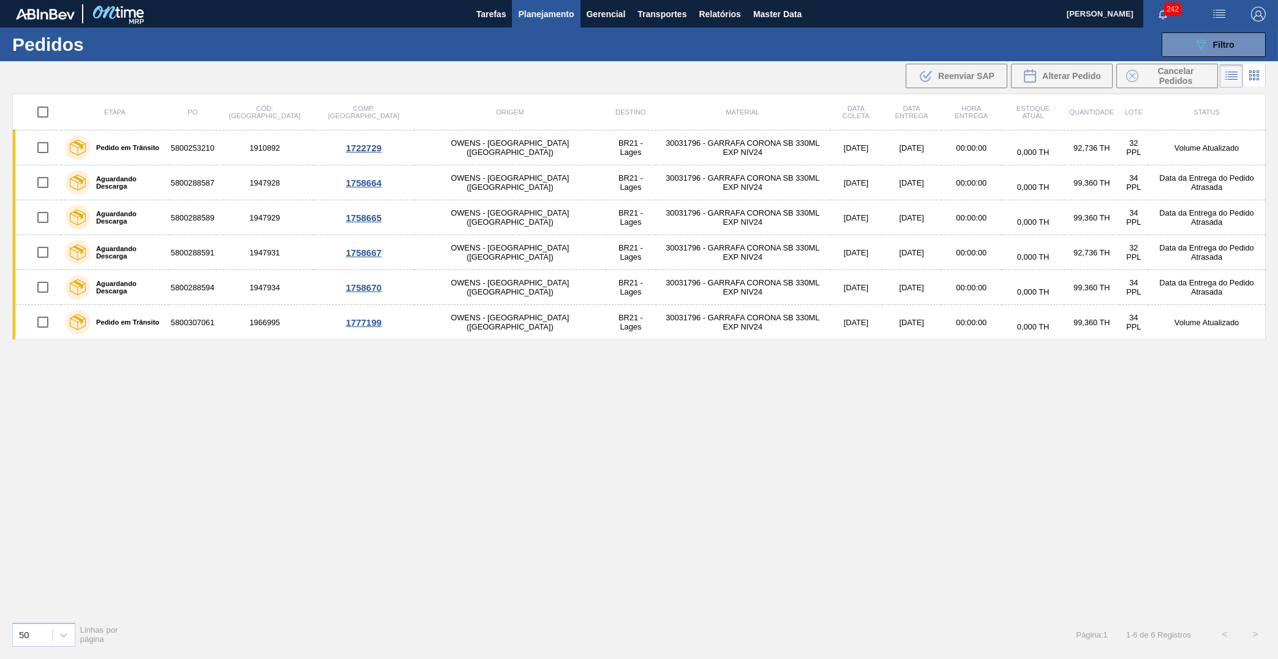
click at [43, 114] on input "checkbox" at bounding box center [43, 112] width 26 height 26
checkbox input "true"
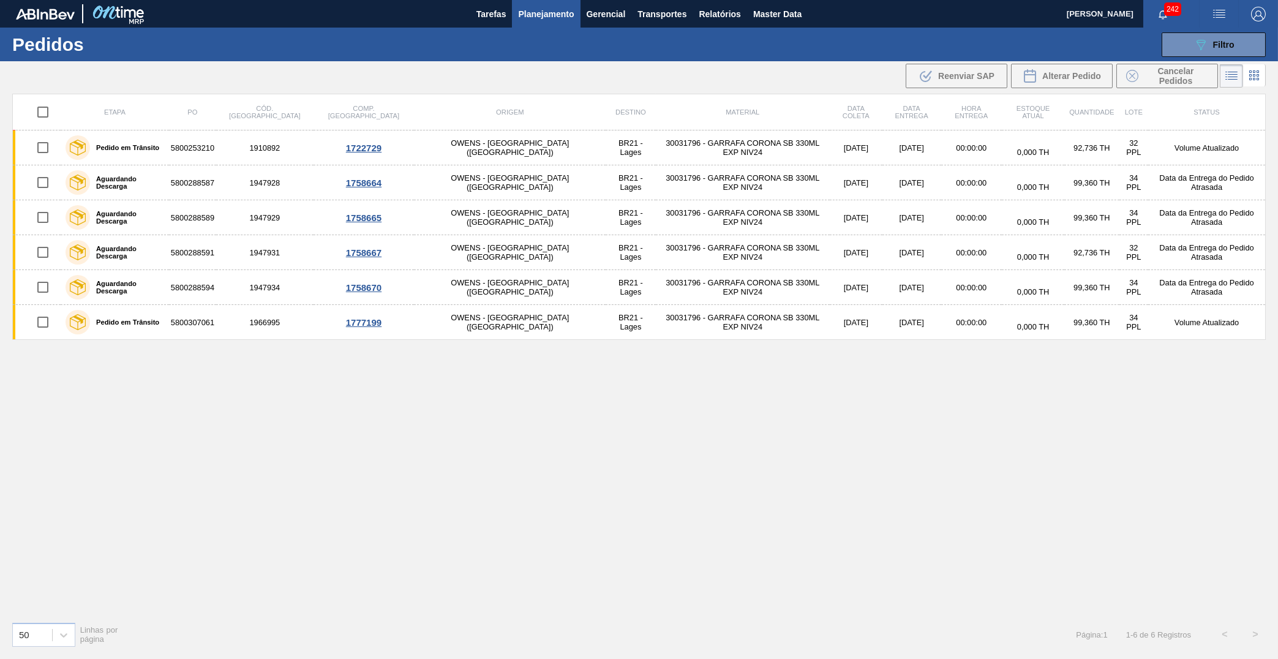
checkbox input "true"
click at [1150, 77] on span "Cancelar Pedidos" at bounding box center [1176, 76] width 65 height 20
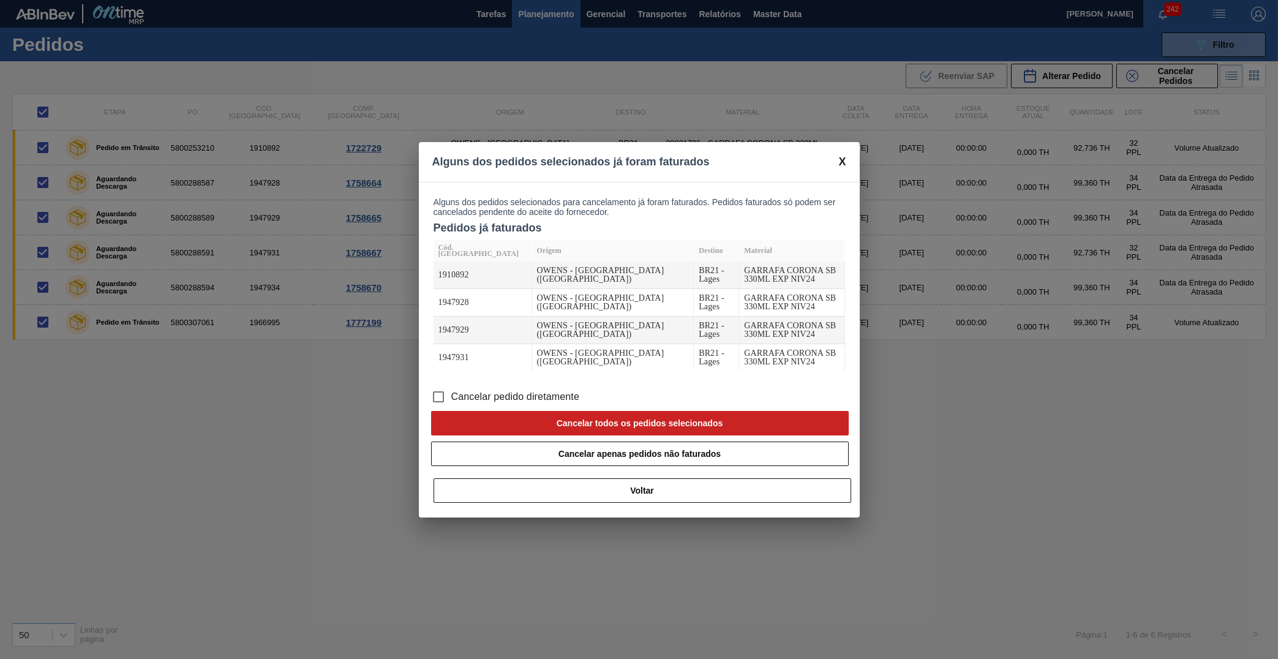
click at [423, 401] on div "Cancelar pedido diretamente Cancelar todos os pedidos selecionados Cancelar ape…" at bounding box center [639, 449] width 441 height 137
click at [472, 396] on span "Cancelar pedido diretamente" at bounding box center [515, 397] width 129 height 15
click at [451, 396] on input "Cancelar pedido diretamente" at bounding box center [439, 397] width 26 height 26
click at [606, 423] on button "Cancelar todos os pedidos selecionados" at bounding box center [640, 423] width 418 height 25
checkbox input "false"
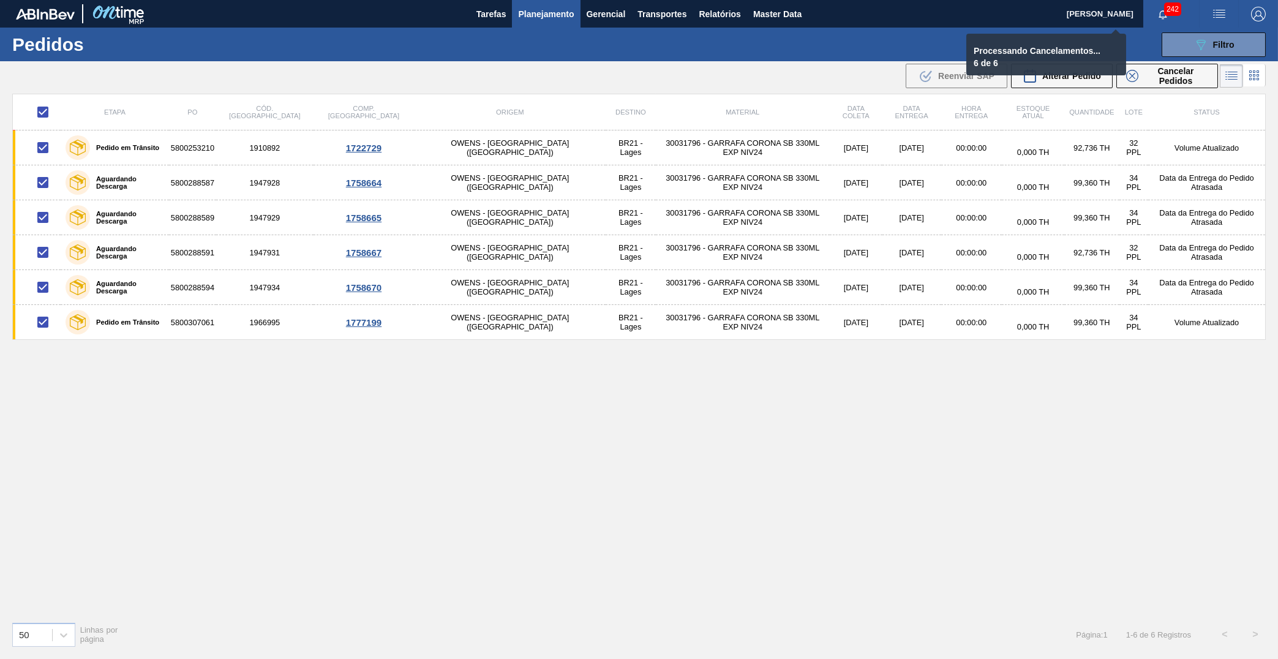
checkbox input "false"
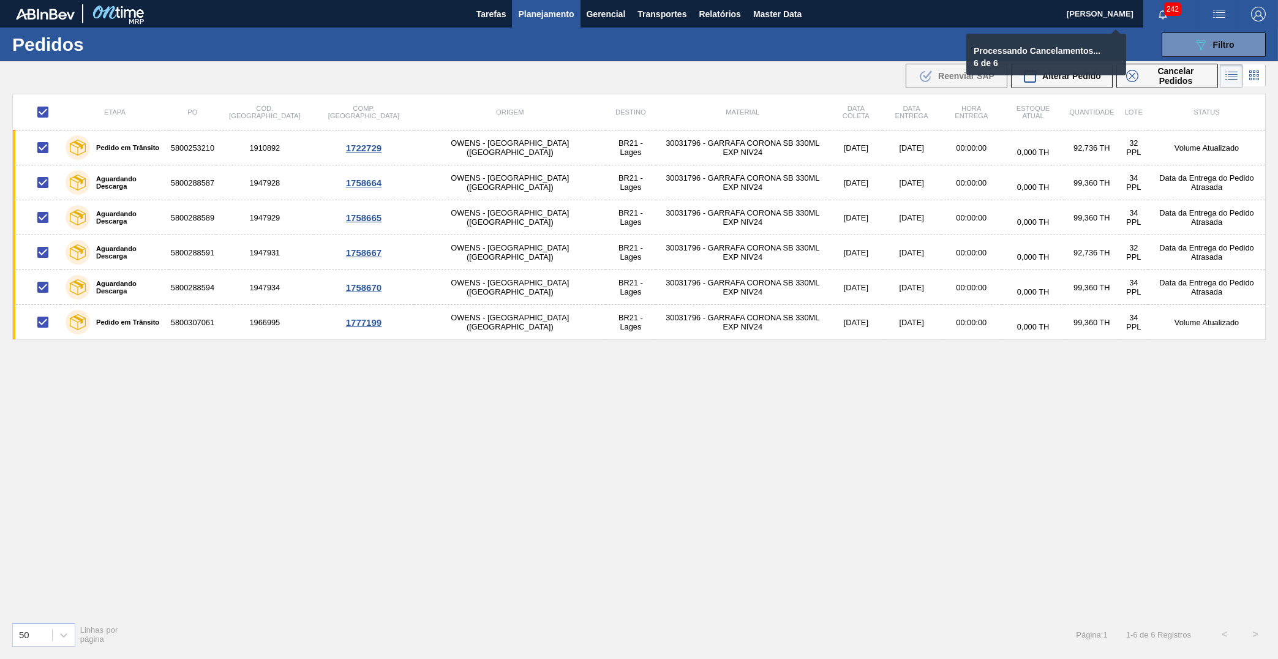
checkbox input "false"
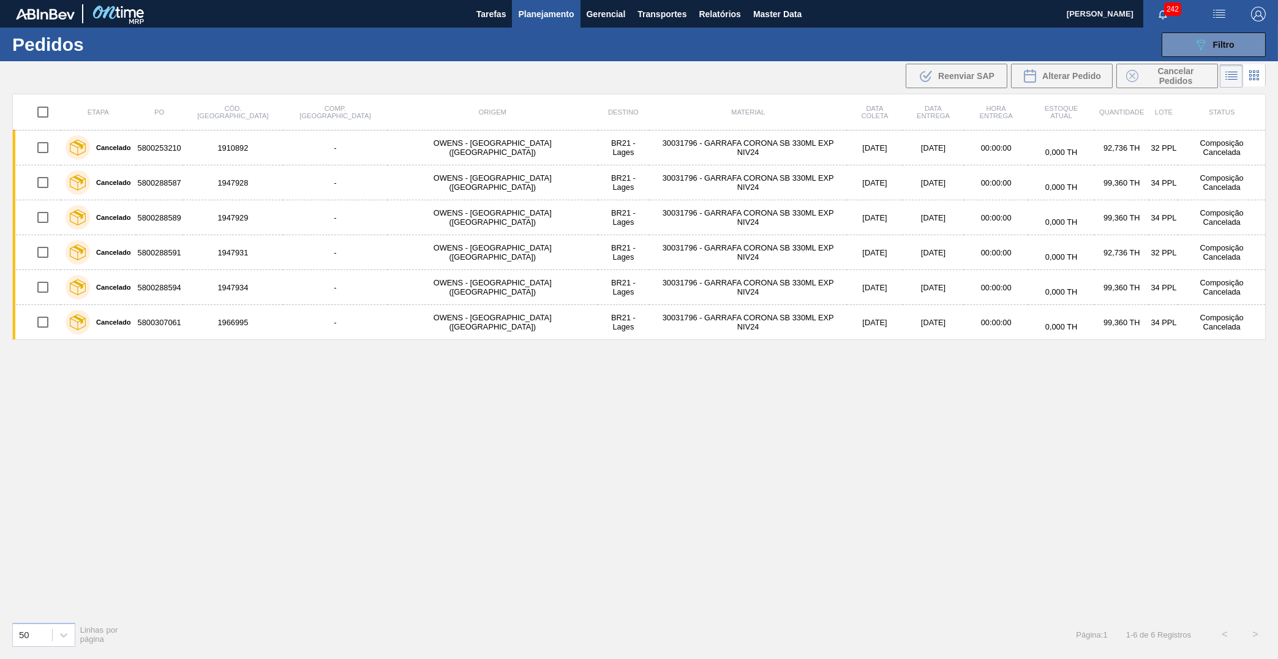
click at [573, 15] on span "Planejamento" at bounding box center [546, 14] width 56 height 15
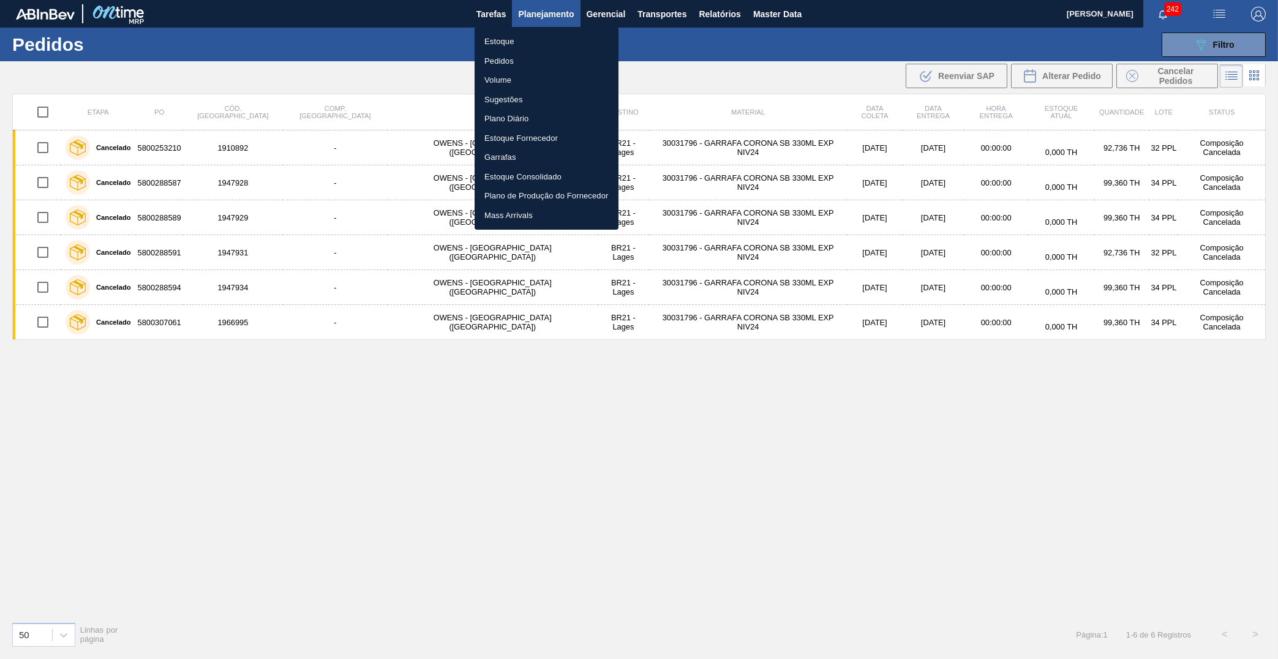
click at [532, 35] on li "Estoque" at bounding box center [547, 42] width 144 height 20
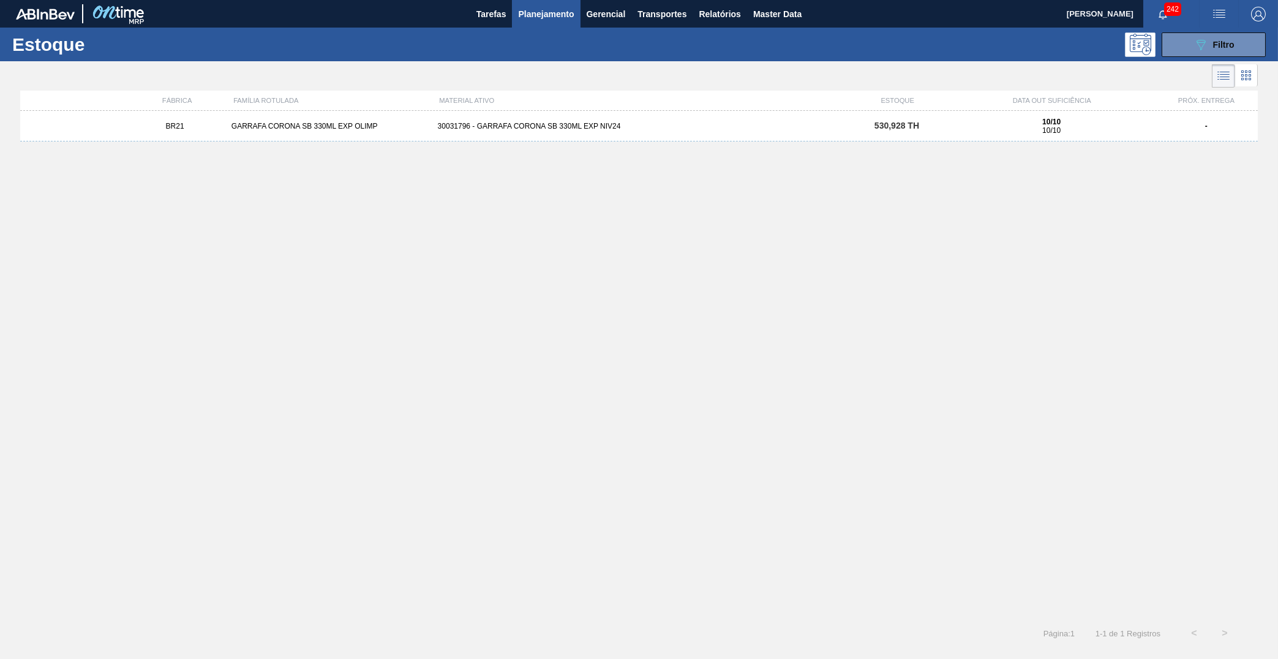
click at [916, 129] on span "530,928 TH" at bounding box center [897, 126] width 45 height 10
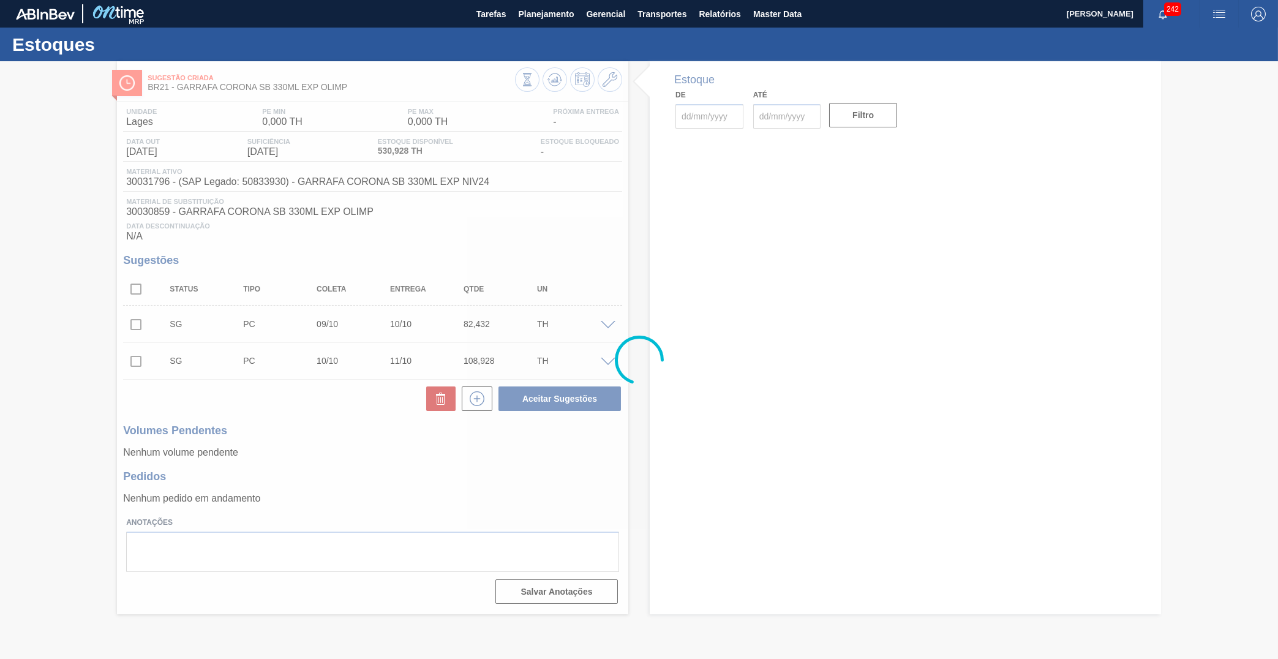
type input "11/08/2025"
type input "30/09/2025"
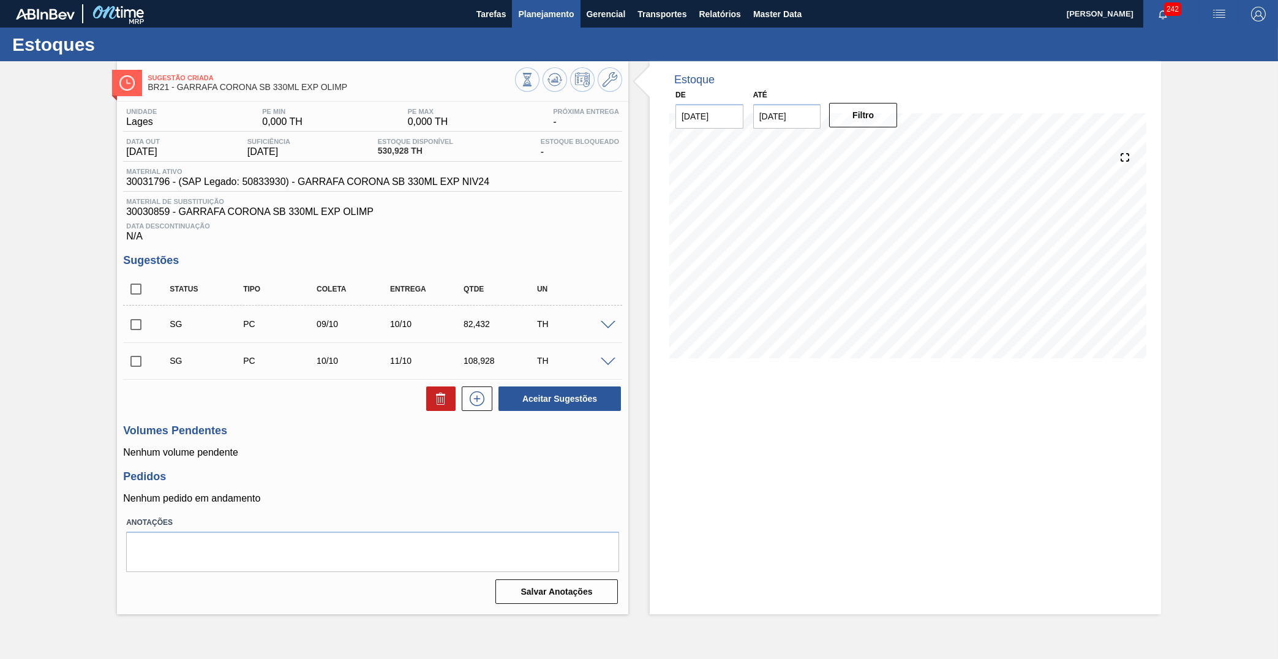
click at [540, 20] on span "Planejamento" at bounding box center [546, 14] width 56 height 15
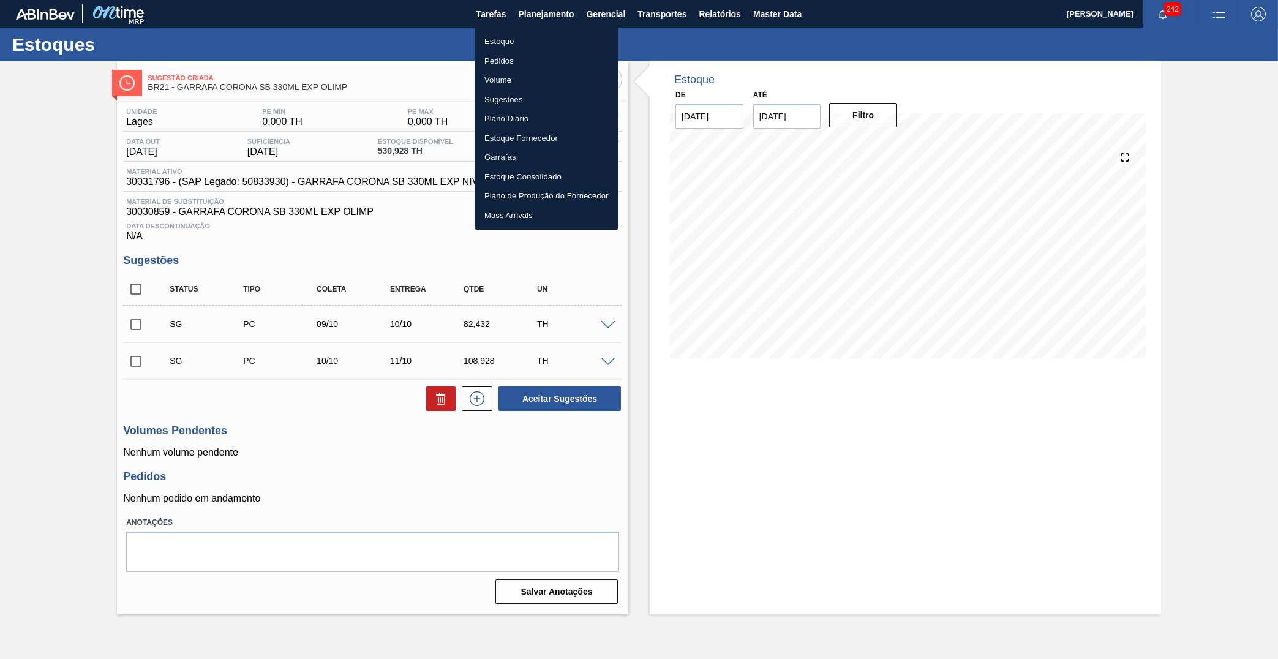
click at [526, 46] on li "Estoque" at bounding box center [547, 42] width 144 height 20
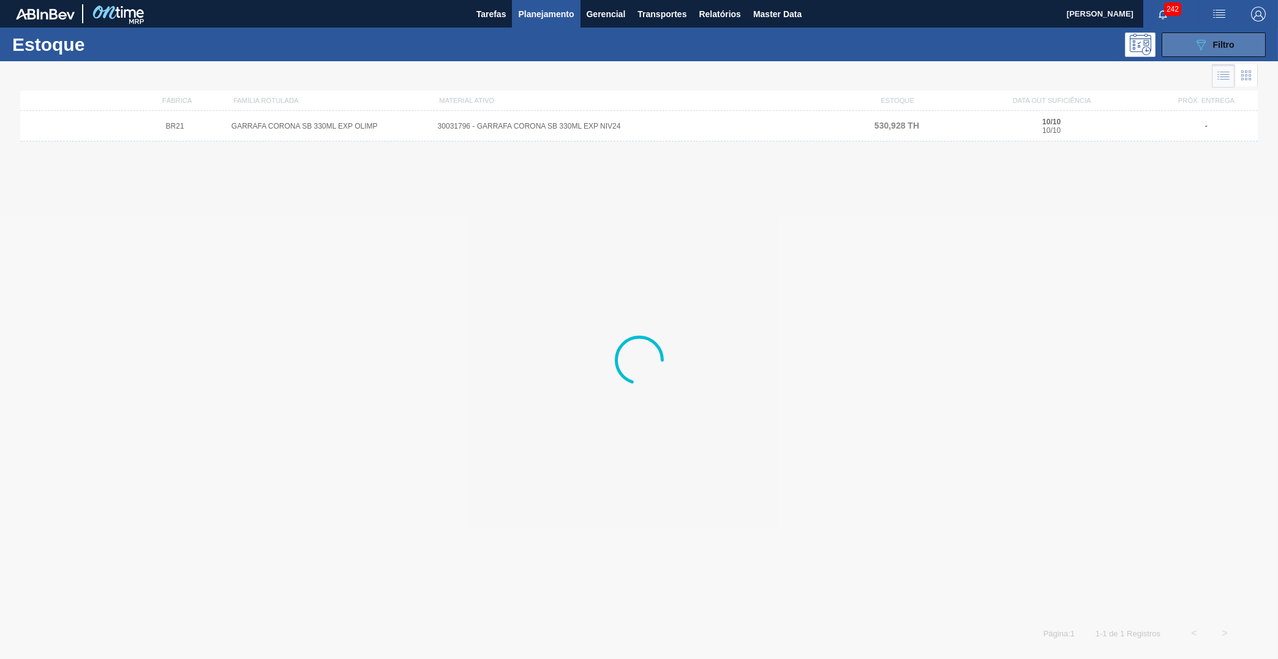
click at [1192, 39] on button "089F7B8B-B2A5-4AFE-B5C0-19BA573D28AC Filtro" at bounding box center [1214, 44] width 104 height 25
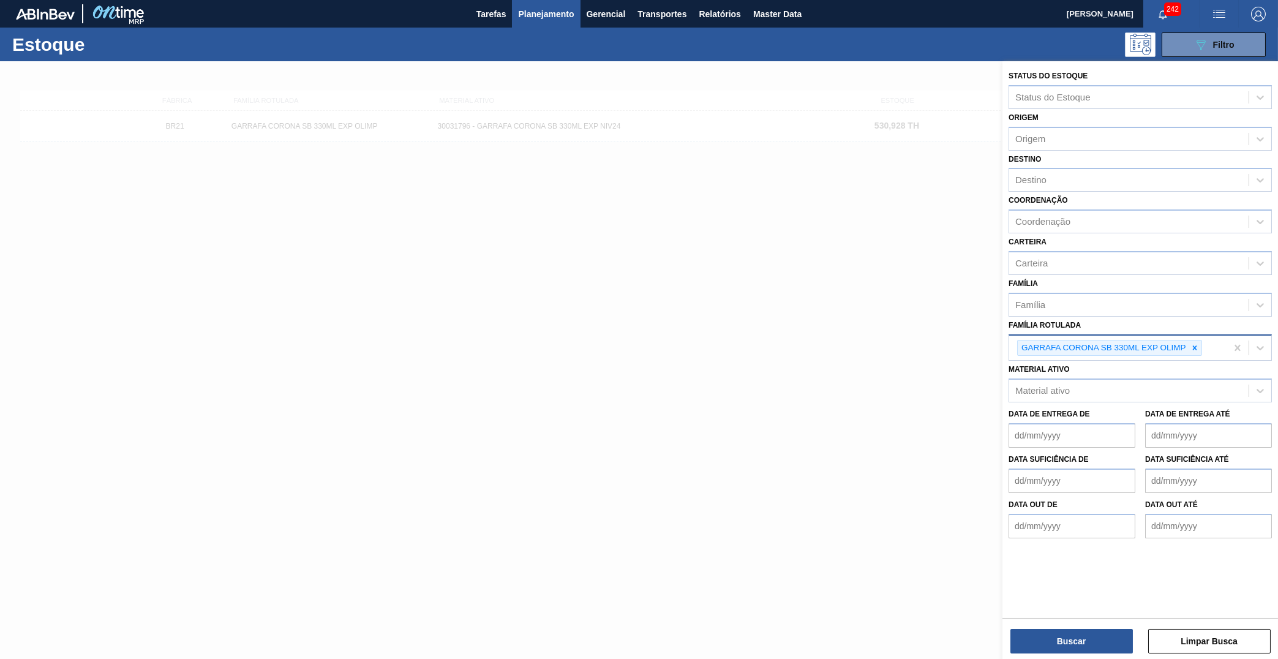
click at [1188, 341] on div "GARRAFA CORONA SB 330ML EXP OLIMP" at bounding box center [1103, 348] width 170 height 15
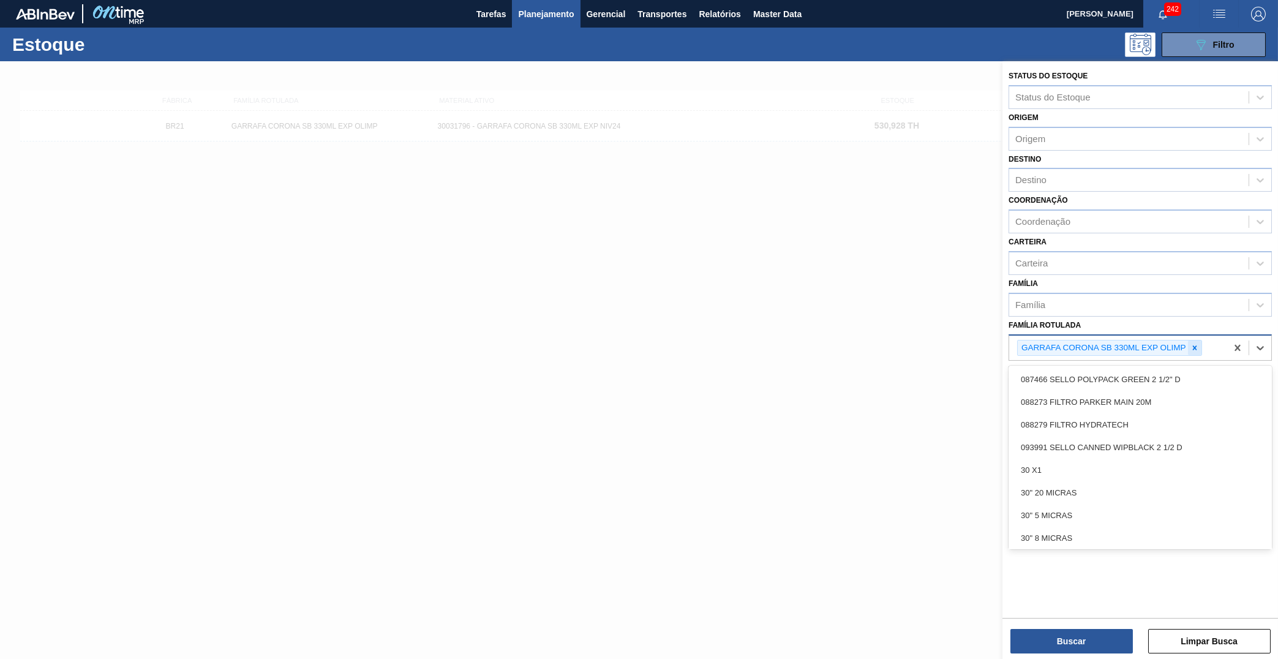
click at [1194, 341] on div at bounding box center [1194, 348] width 13 height 15
paste Rotulada "GARRAFA CORONA SB 330ML EXP NIV24"
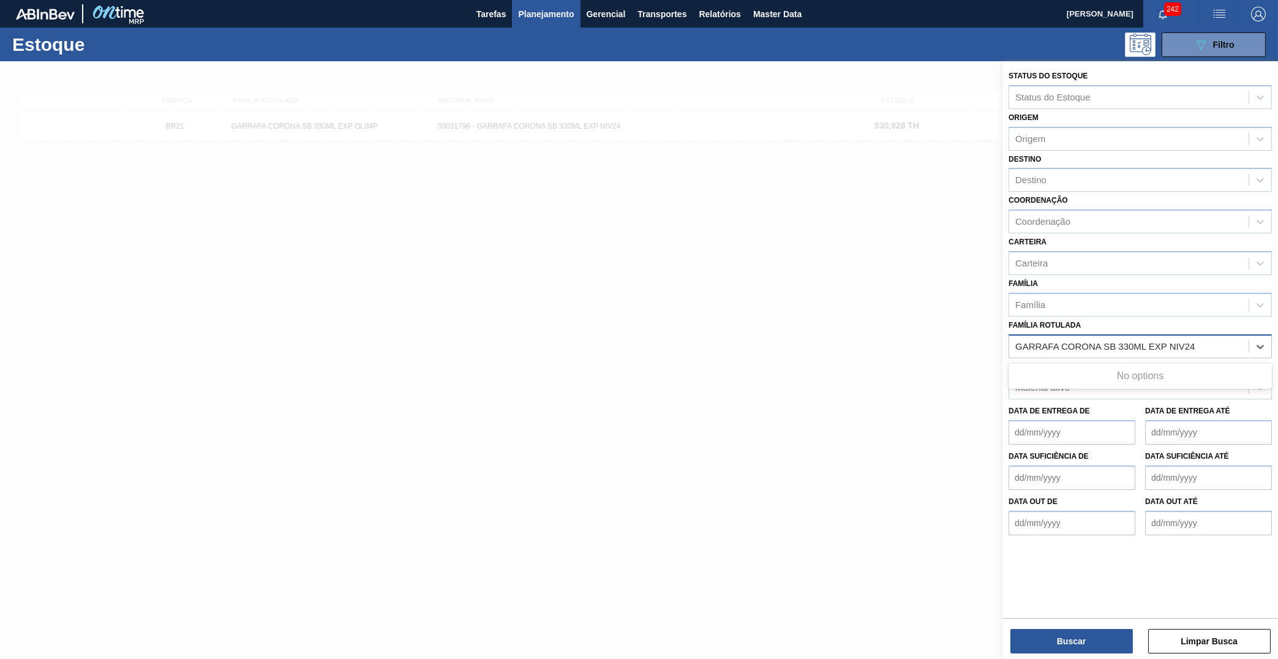
type Rotulada "GARRAFA CORONA SB 330ML EXP NIV24"
click at [1152, 379] on div "Material ativo" at bounding box center [1129, 388] width 240 height 18
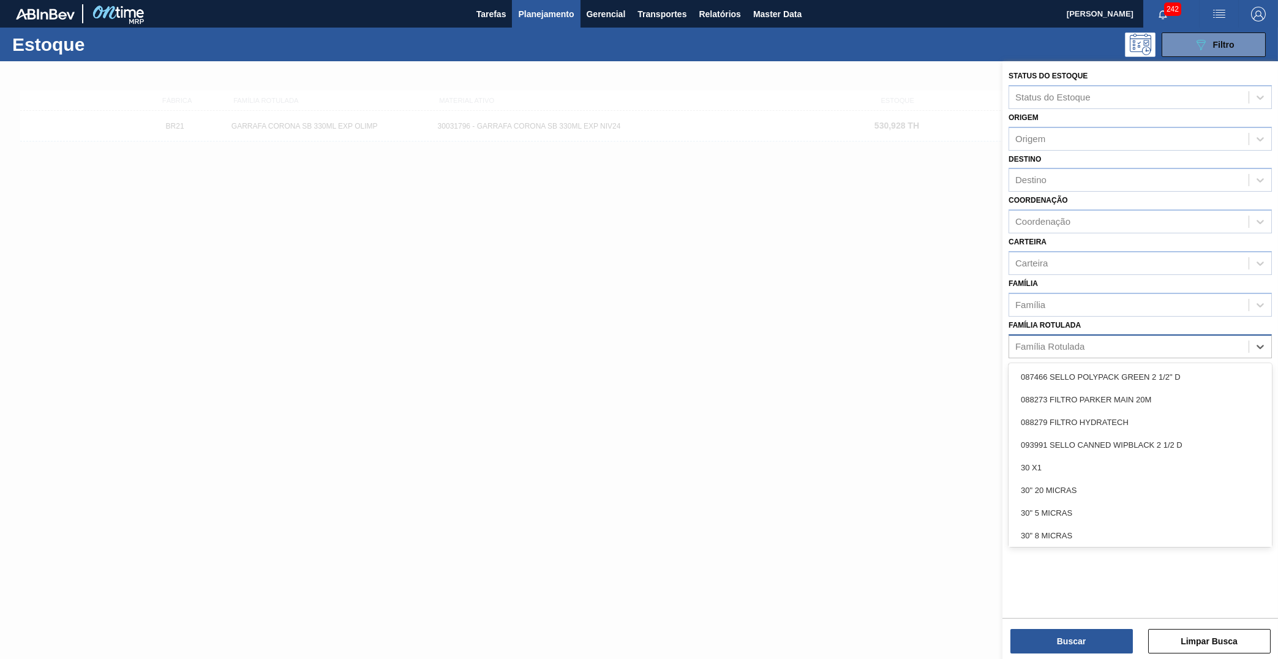
click at [1139, 338] on div "Família Rotulada" at bounding box center [1140, 346] width 263 height 24
paste Rotulada "GARRAFA CORONA SB 330ML EXP NIV24"
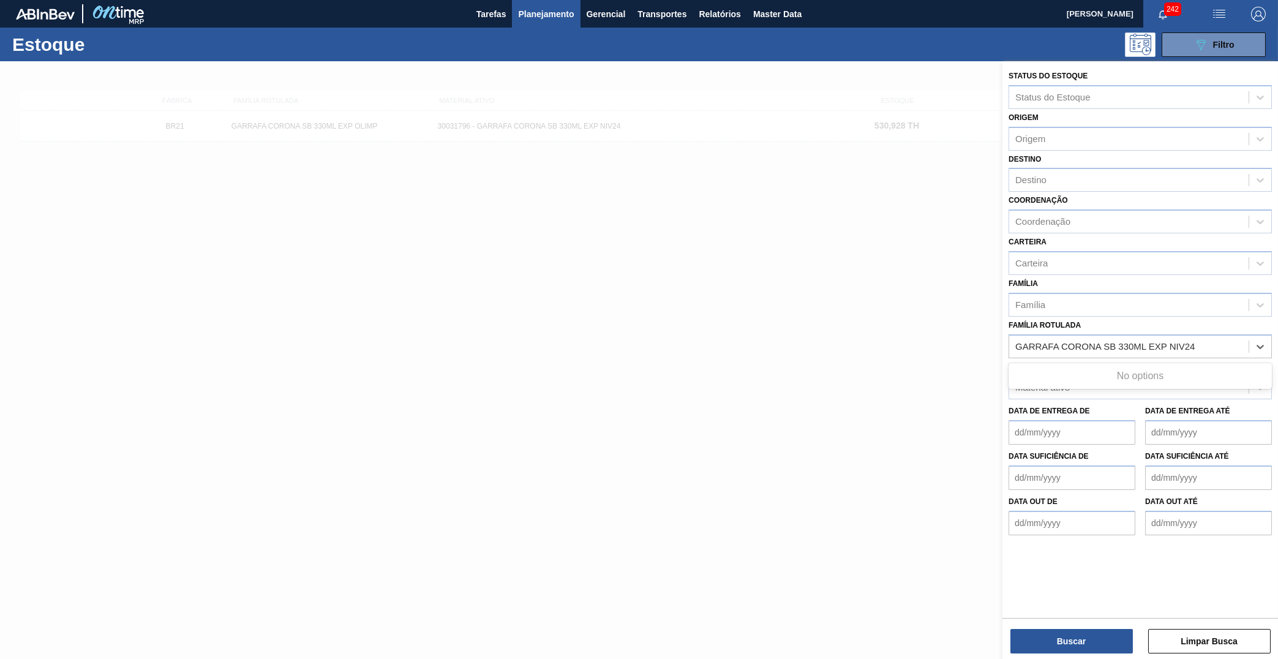
type Rotulada "GARRAFA CORONA SB 330ML EXP NIV24"
click at [1133, 399] on div "Data de Entrega de Data de Entrega até" at bounding box center [1140, 421] width 273 height 45
click at [1115, 379] on div "Material ativo" at bounding box center [1129, 388] width 240 height 18
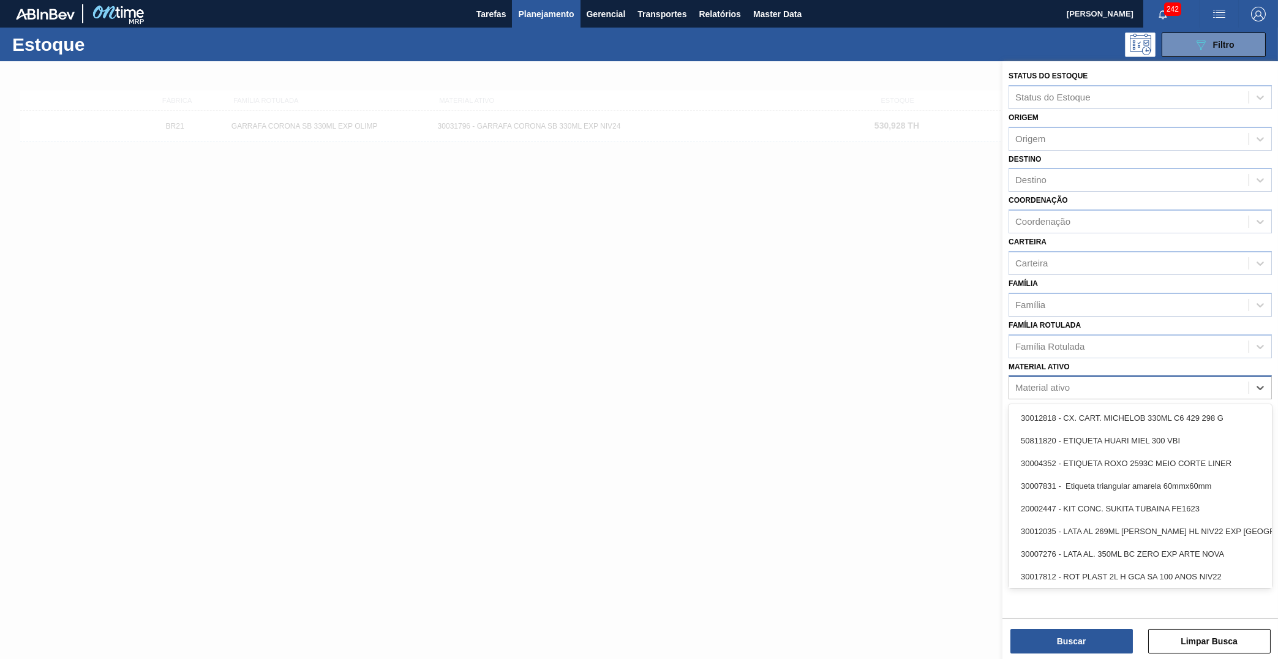
paste ativo "GARRAFA CORONA SB 330ML EXP NIV24"
type ativo "GARRAFA CORONA SB 330ML EXP NIV24"
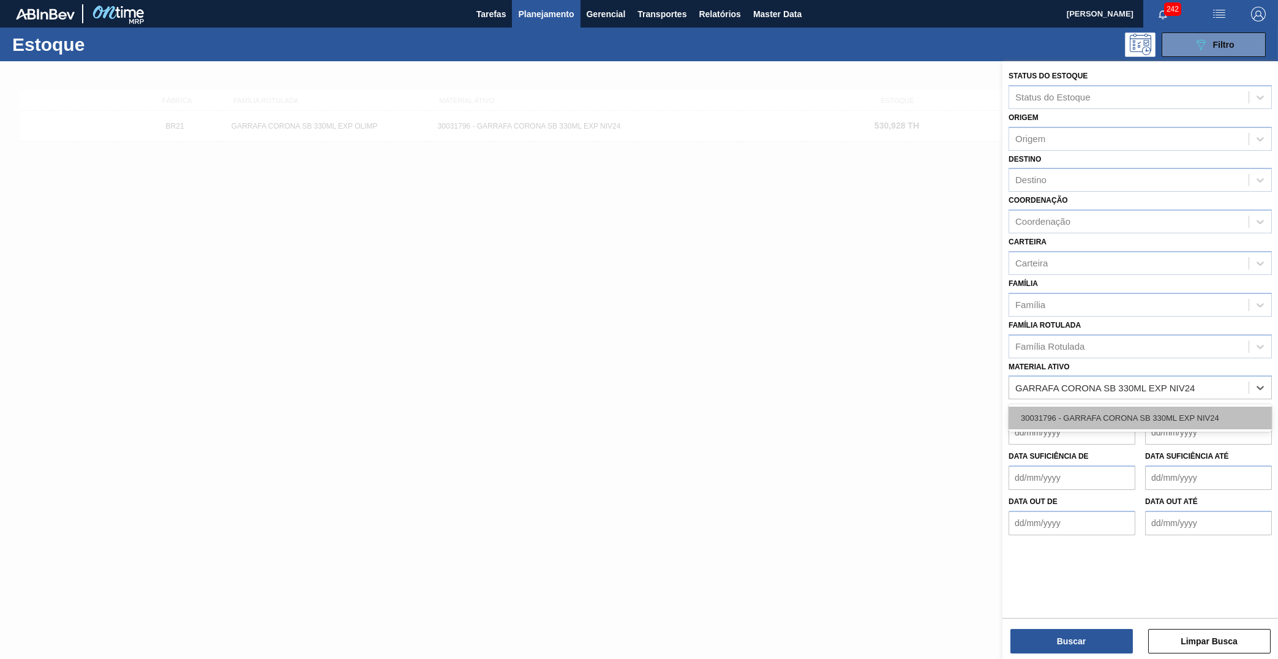
click at [1139, 407] on div "30031796 - GARRAFA CORONA SB 330ML EXP NIV24" at bounding box center [1140, 418] width 263 height 23
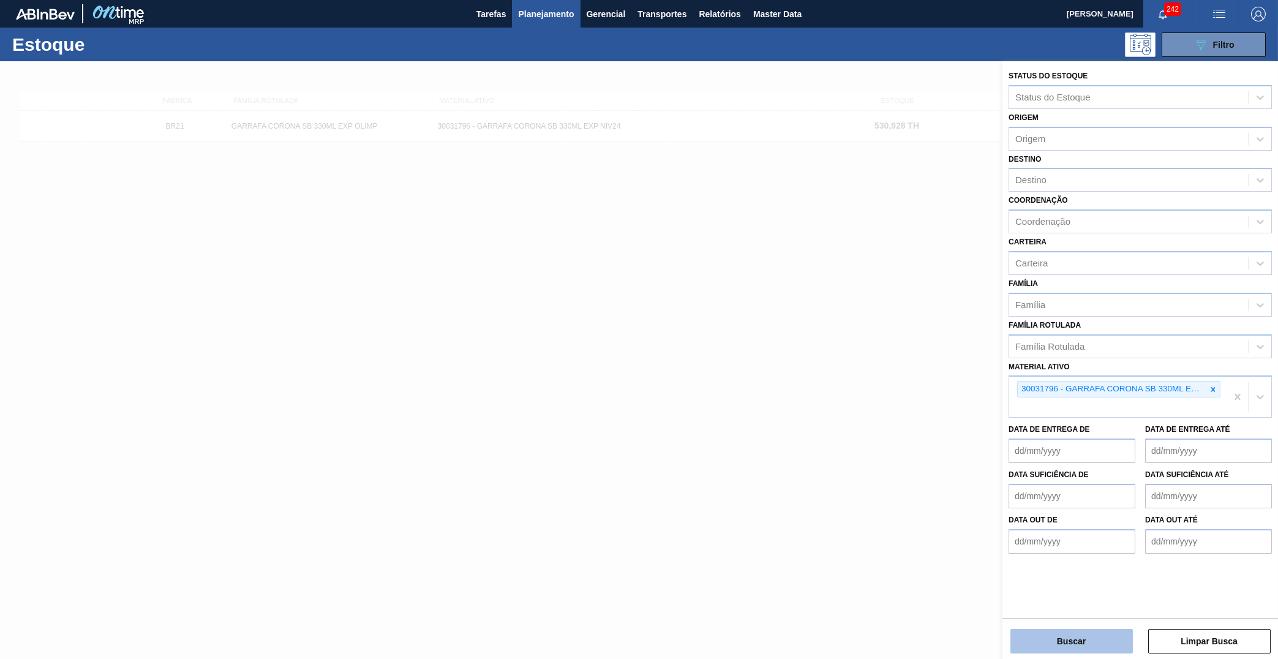
click at [1083, 633] on button "Buscar" at bounding box center [1072, 641] width 123 height 25
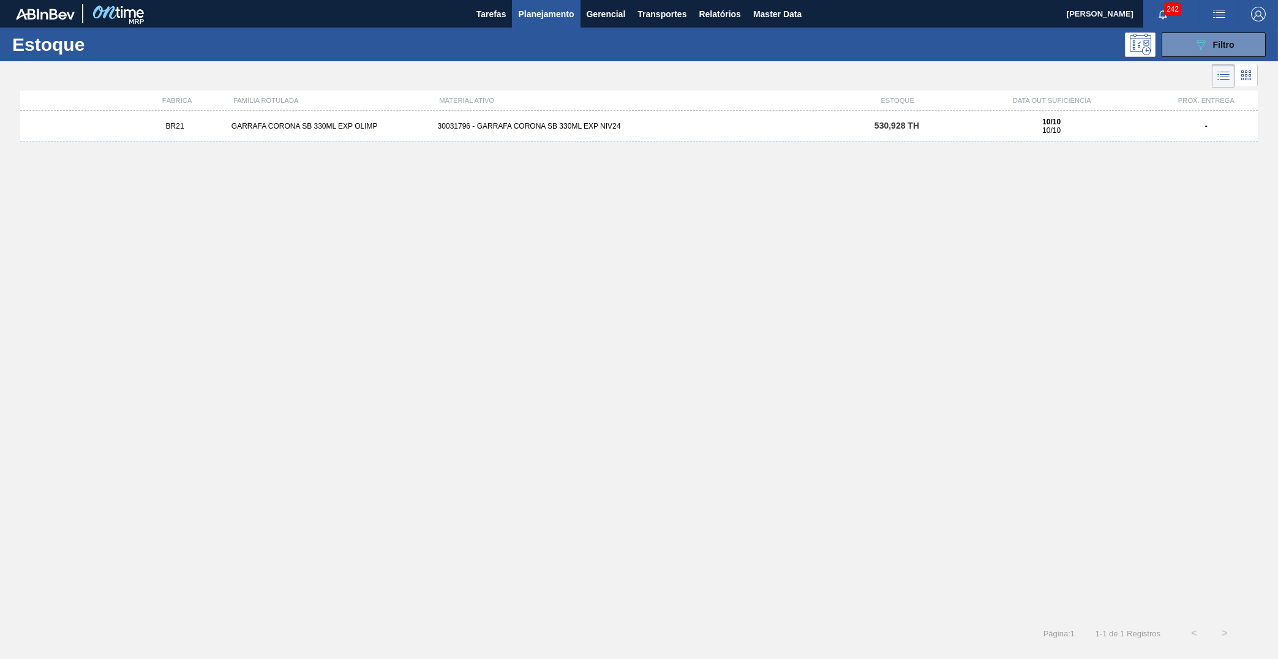
click at [576, 134] on div "BR21 GARRAFA CORONA SB 330ML EXP OLIMP 30031796 - GARRAFA CORONA SB 330ML EXP N…" at bounding box center [639, 126] width 1238 height 31
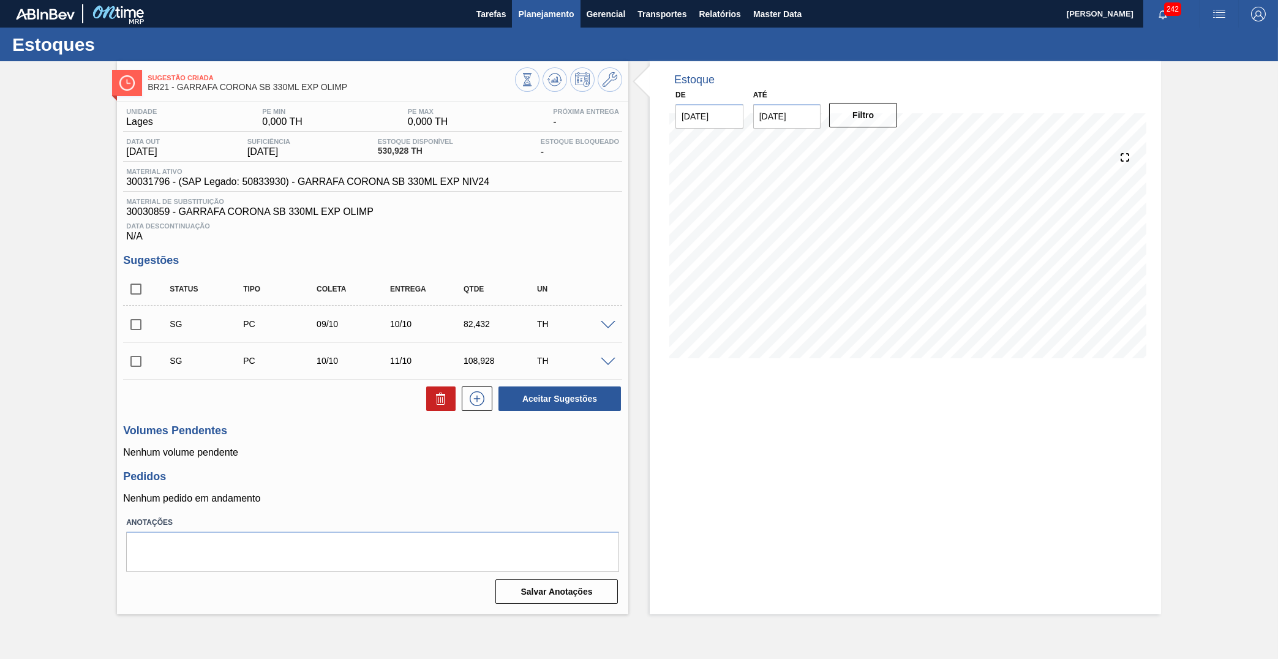
click at [564, 8] on span "Planejamento" at bounding box center [546, 14] width 56 height 15
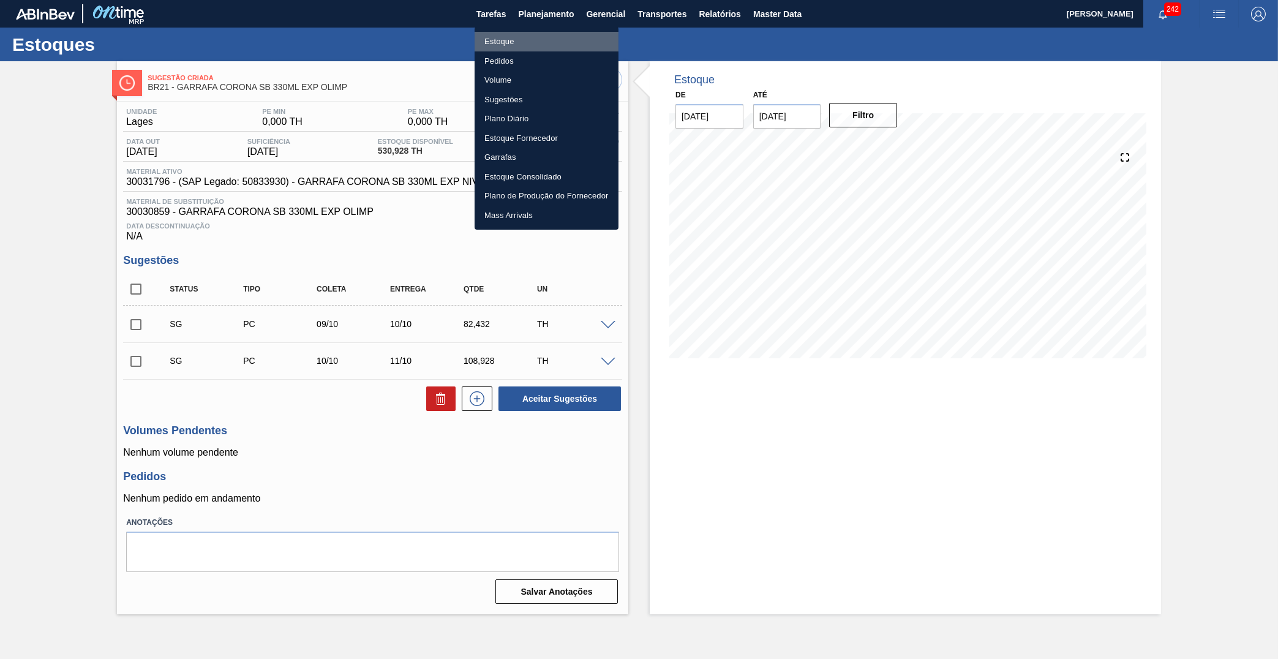
click at [533, 42] on li "Estoque" at bounding box center [547, 42] width 144 height 20
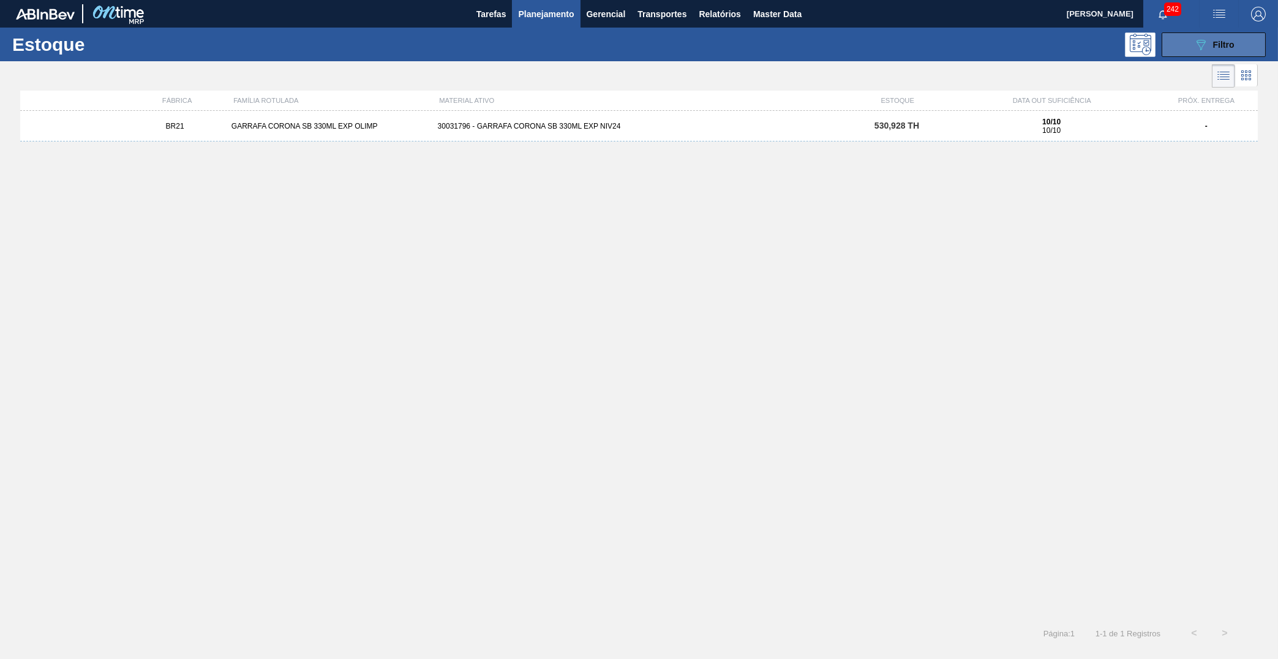
click at [1213, 37] on button "089F7B8B-B2A5-4AFE-B5C0-19BA573D28AC Filtro" at bounding box center [1214, 44] width 104 height 25
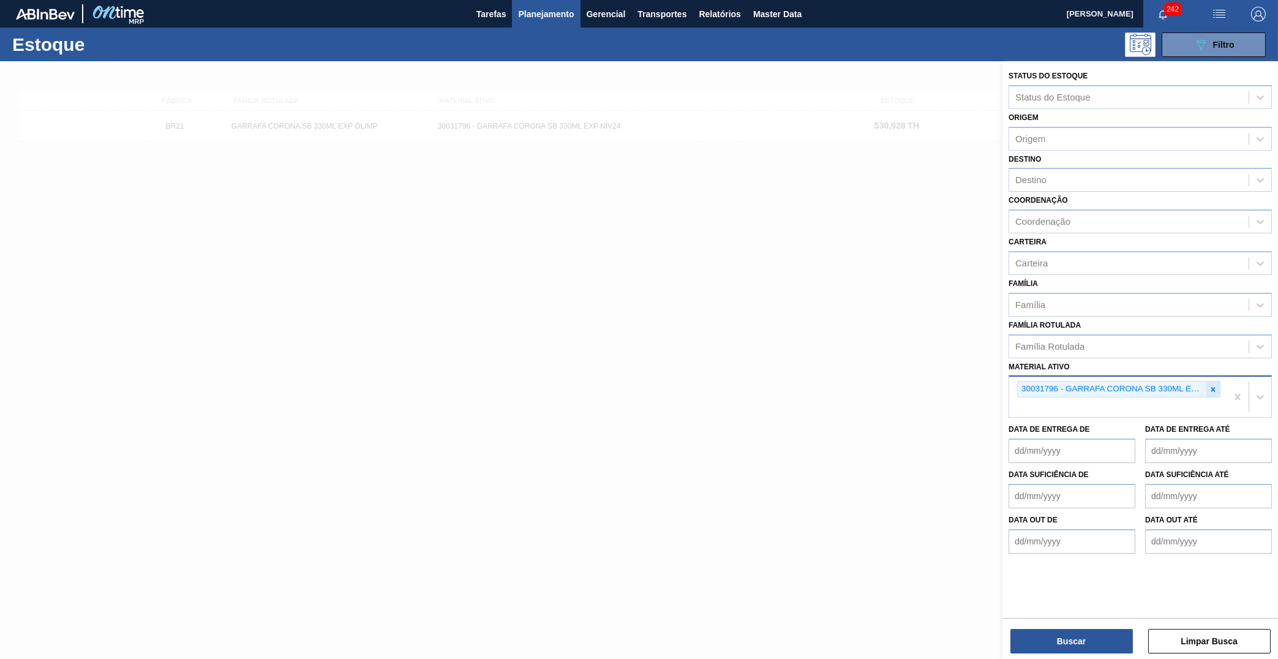
click at [1218, 382] on div at bounding box center [1213, 389] width 13 height 15
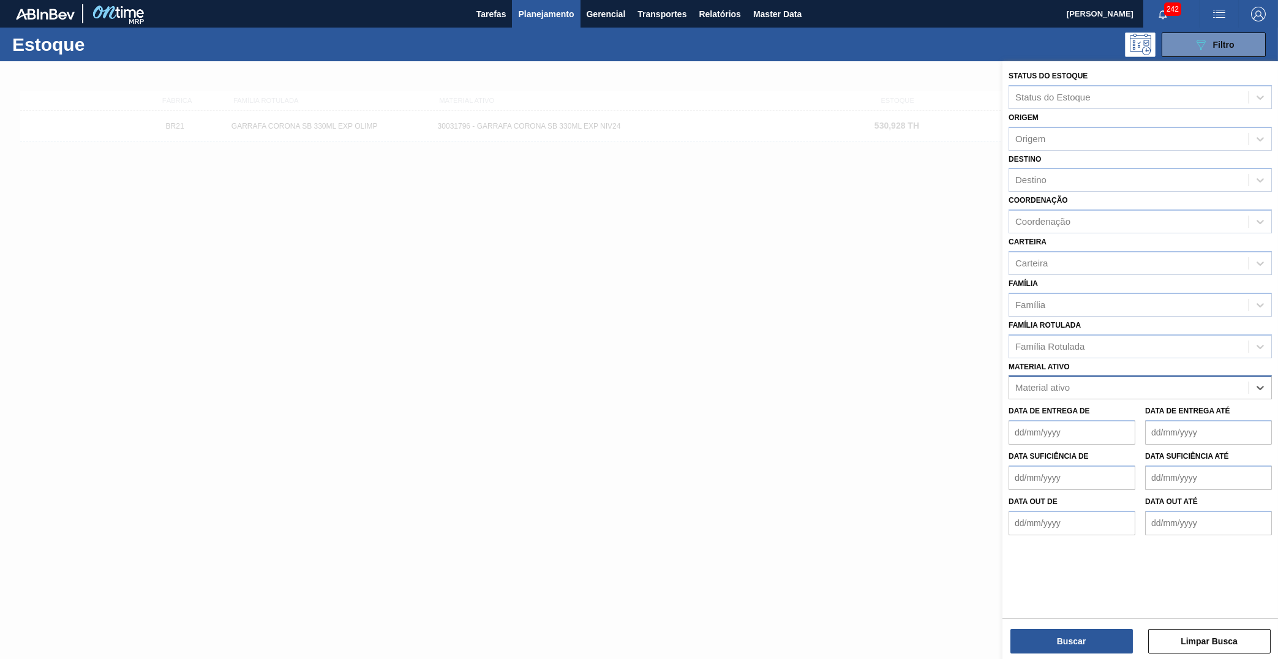
paste ativo "GARRAFA CORONA 330ML IMPORT ARGENTINA"
type ativo "GARRAFA CORONA 330ML IMPORT ARGENTINA"
click at [1113, 407] on div "30033623 - GARRAFA CORONA 330ML IMPORT ARGENTINA" at bounding box center [1140, 418] width 263 height 23
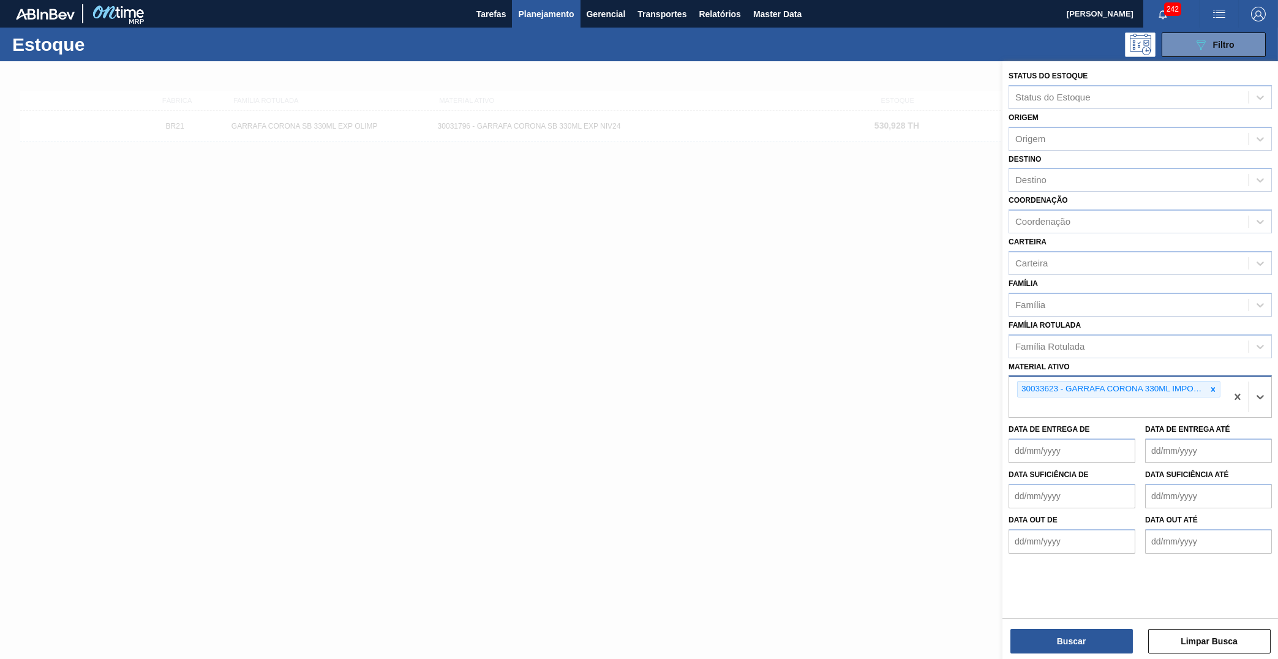
click at [1087, 625] on div "Buscar Limpar Busca" at bounding box center [1141, 635] width 276 height 34
click at [1090, 641] on button "Buscar" at bounding box center [1072, 641] width 123 height 25
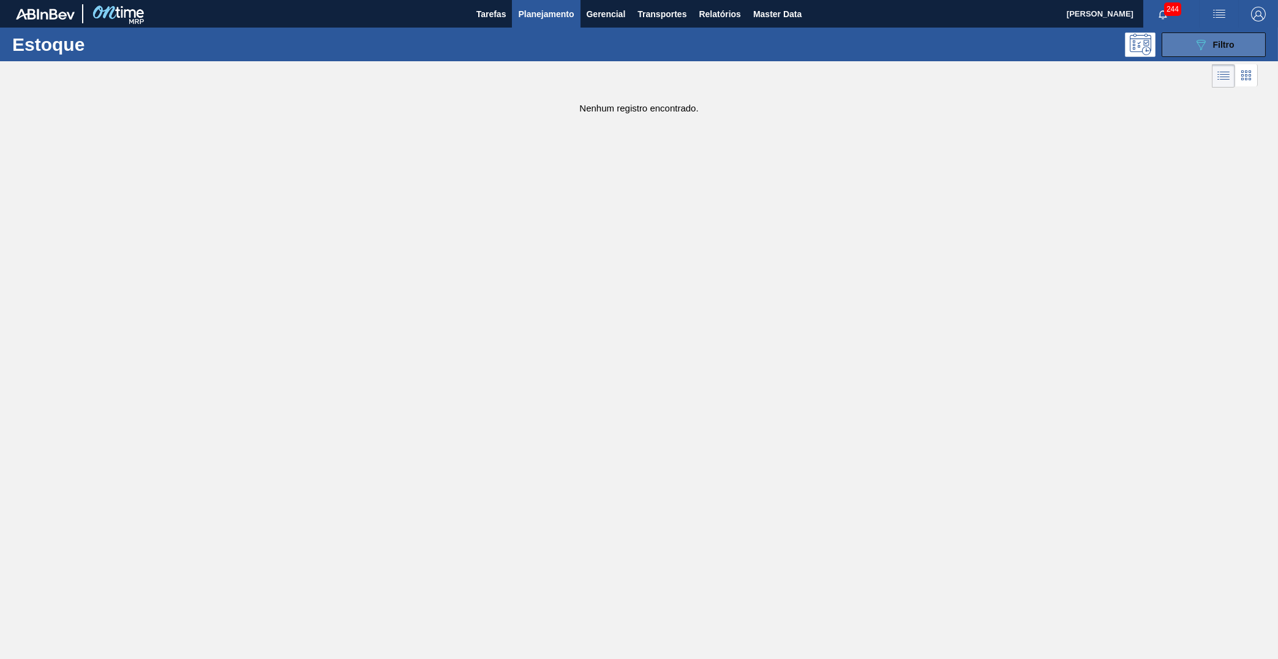
click at [1185, 48] on button "089F7B8B-B2A5-4AFE-B5C0-19BA573D28AC Filtro" at bounding box center [1214, 44] width 104 height 25
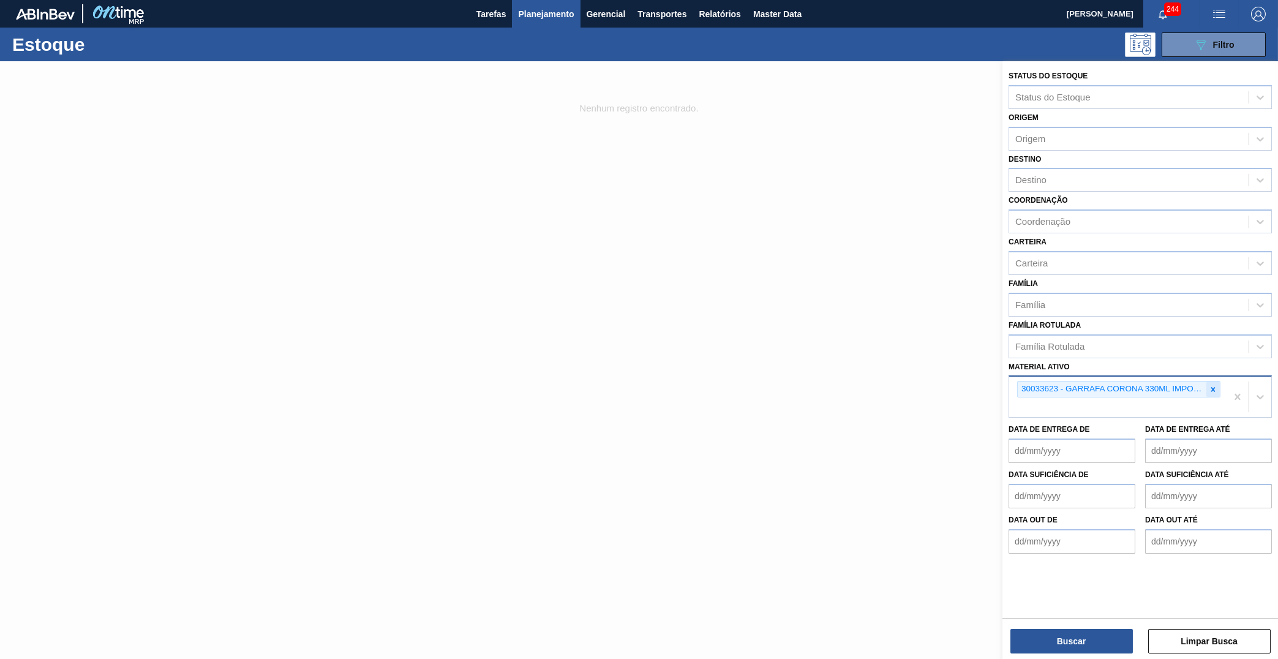
click at [1215, 385] on icon at bounding box center [1213, 389] width 9 height 9
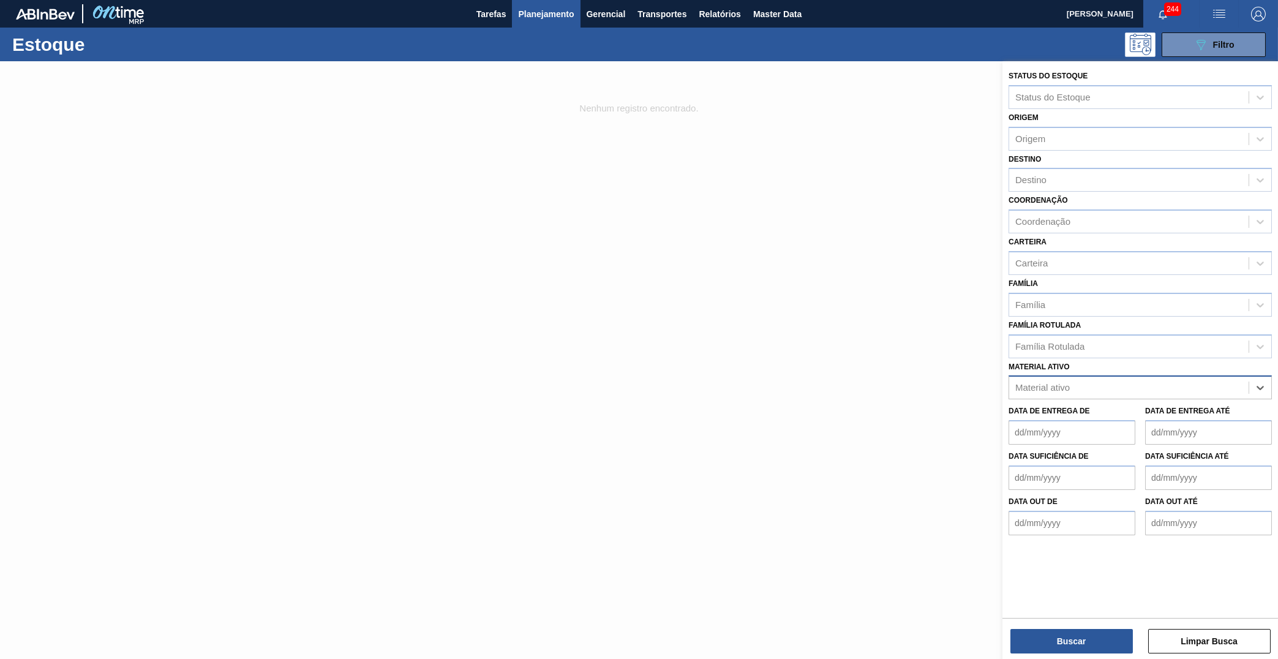
paste ativo "GARRAFA CORONA ZERO 330ML PARAGUAI PROP"
type ativo "GARRAFA CORONA ZERO 330ML PARAGUAI PROP"
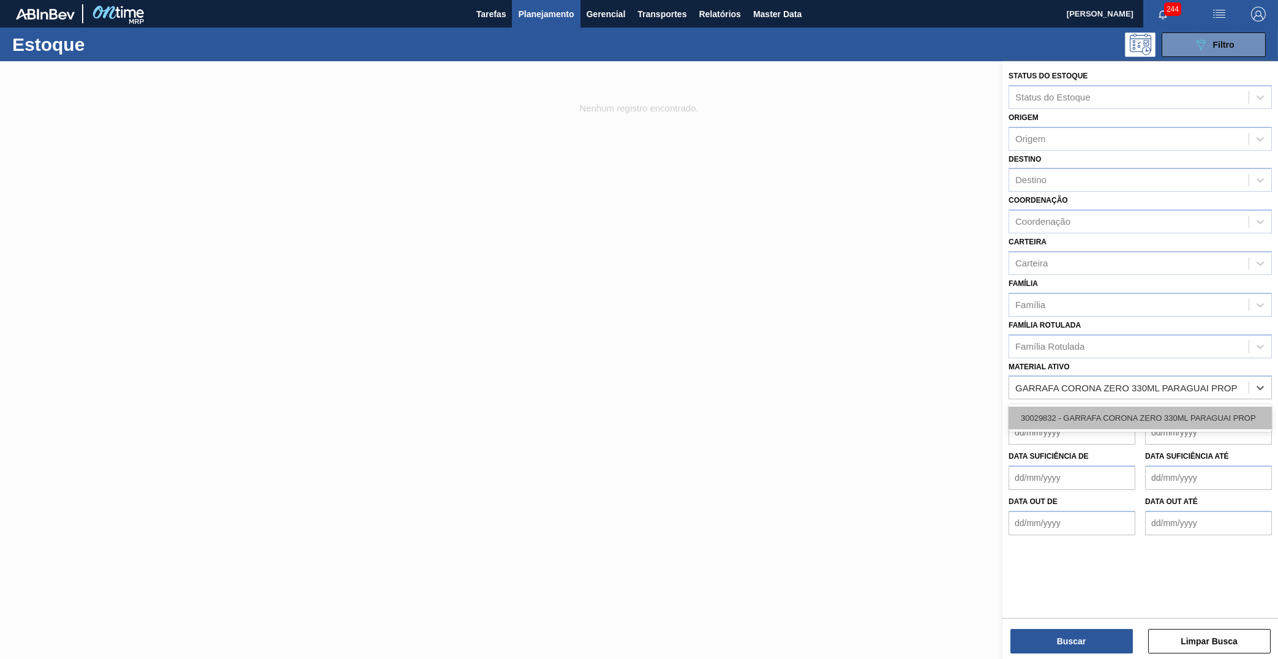
click at [1162, 407] on div "30029832 - GARRAFA CORONA ZERO 330ML PARAGUAI PROP" at bounding box center [1140, 418] width 263 height 23
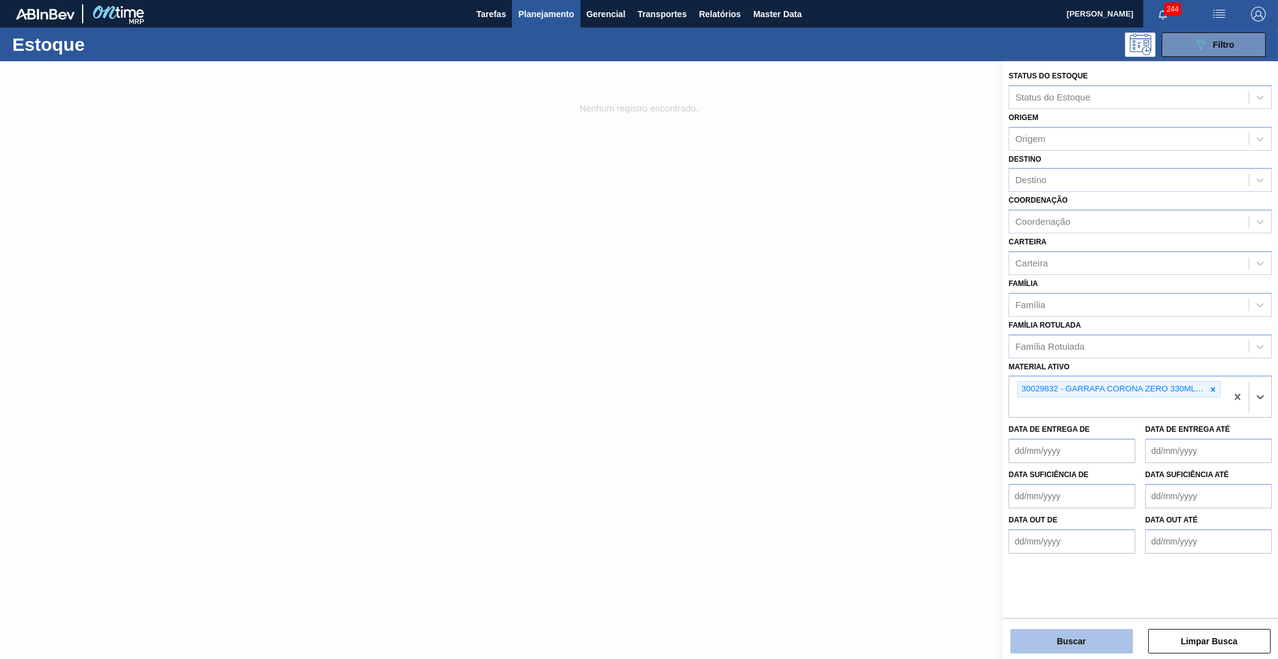
click at [1115, 631] on button "Buscar" at bounding box center [1072, 641] width 123 height 25
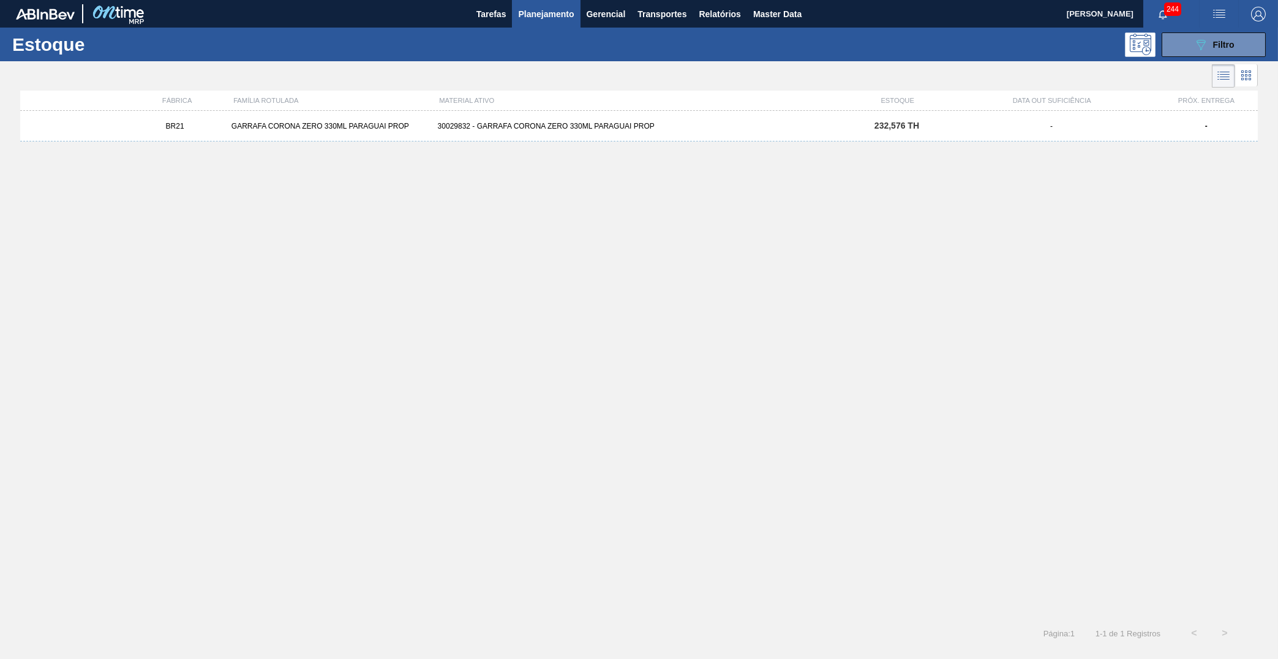
click at [737, 130] on div "30029832 - GARRAFA CORONA ZERO 330ML PARAGUAI PROP" at bounding box center [639, 126] width 413 height 9
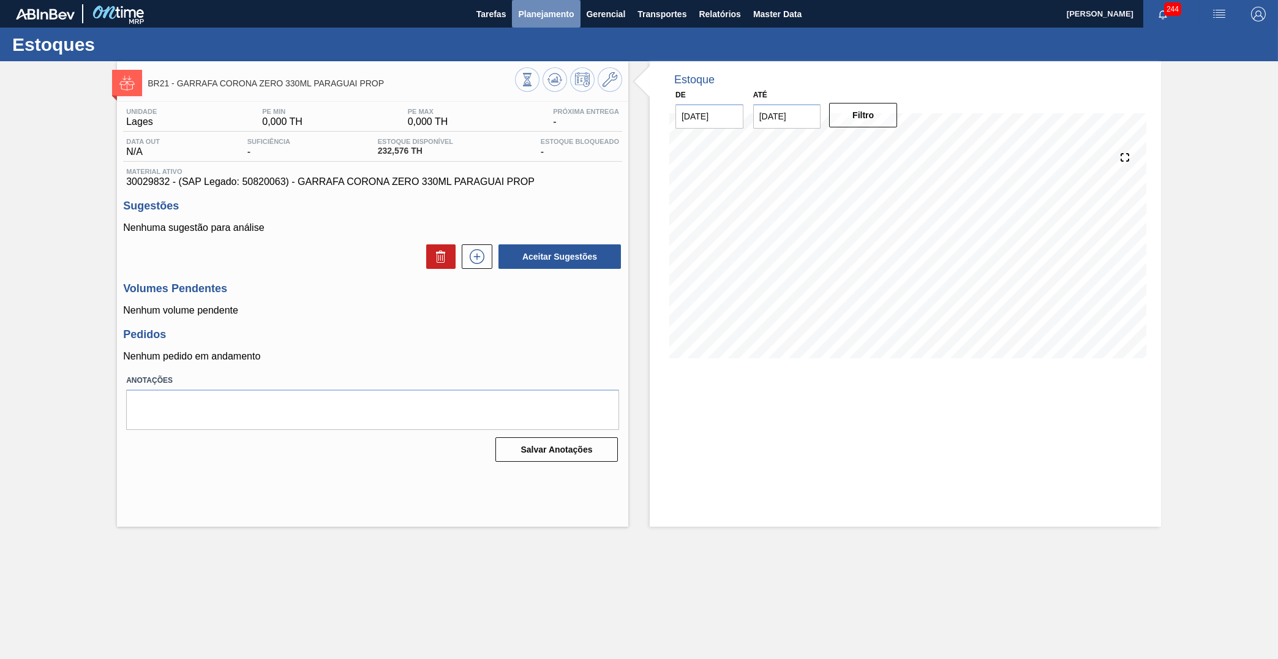
click at [570, 19] on span "Planejamento" at bounding box center [546, 14] width 56 height 15
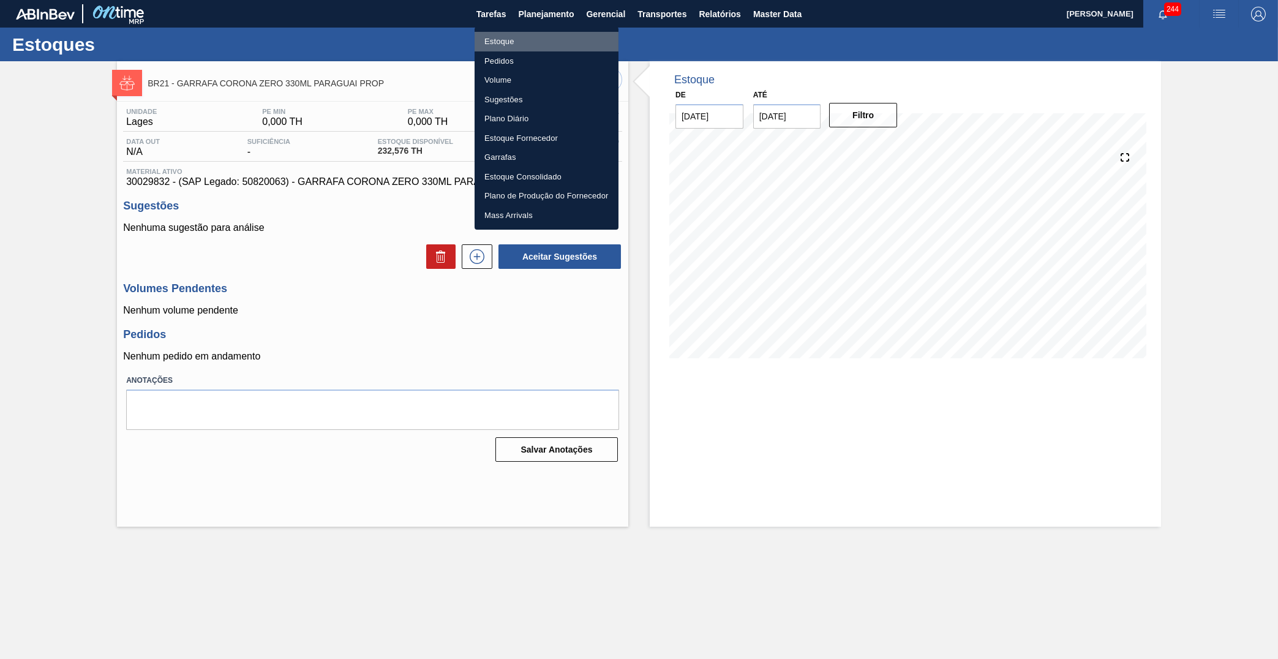
click at [558, 37] on li "Estoque" at bounding box center [547, 42] width 144 height 20
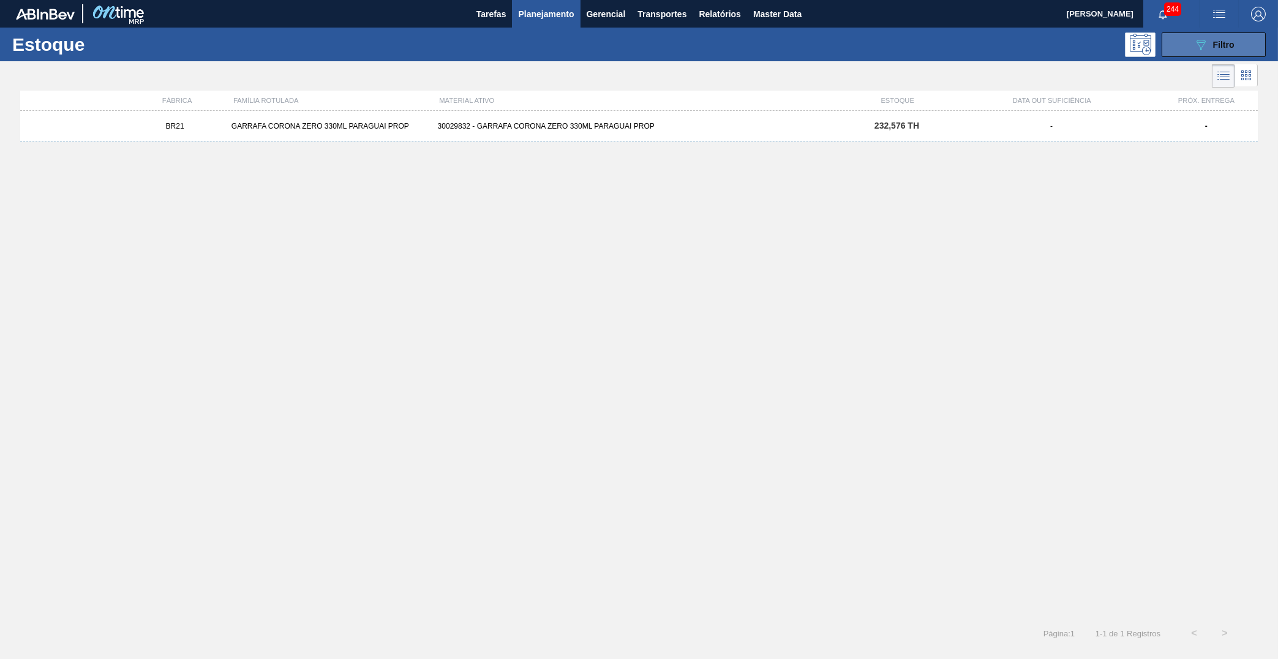
click at [1186, 42] on button "089F7B8B-B2A5-4AFE-B5C0-19BA573D28AC Filtro" at bounding box center [1214, 44] width 104 height 25
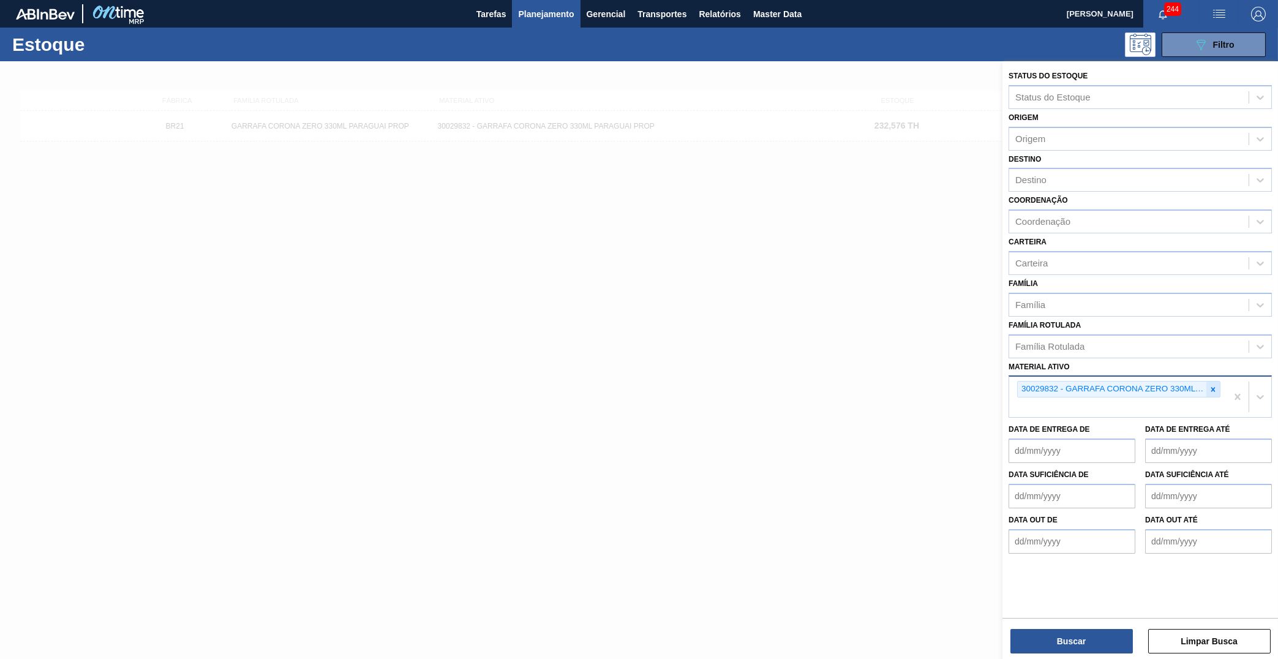
click at [1215, 387] on icon at bounding box center [1214, 389] width 4 height 4
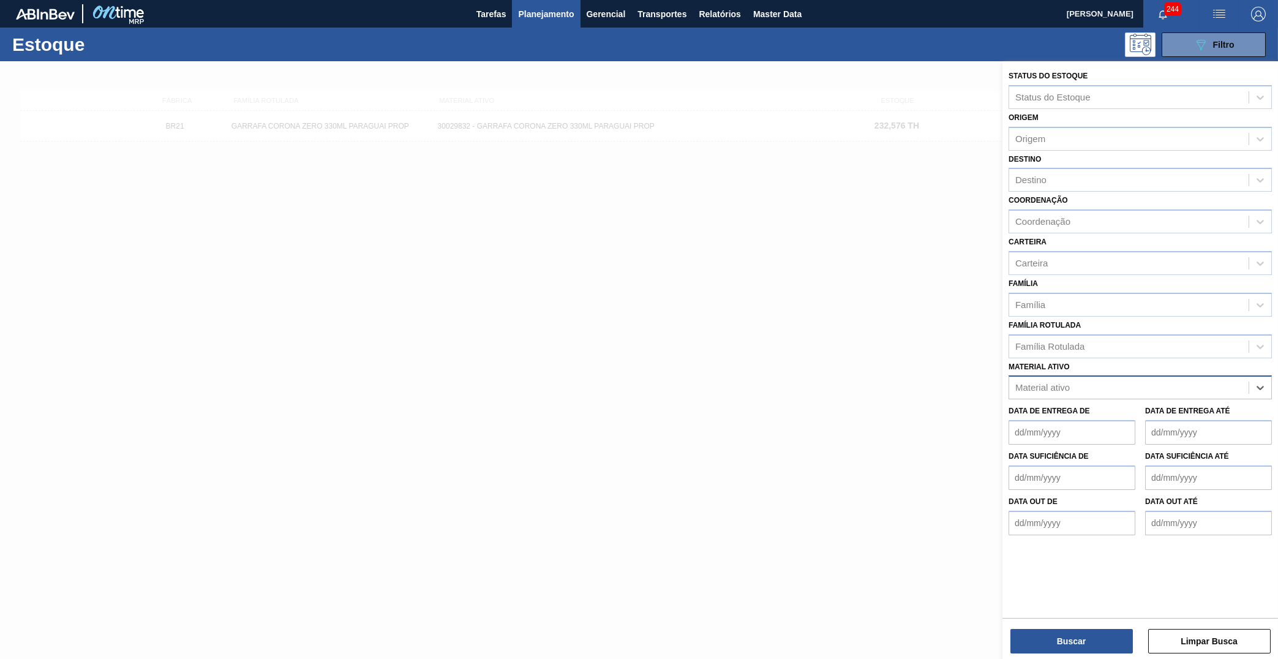
paste ativo "GARRAFA CORONA ZERO 330ML PARAGUAI"
type ativo "GARRAFA CORONA ZERO 330ML PARAGUAI"
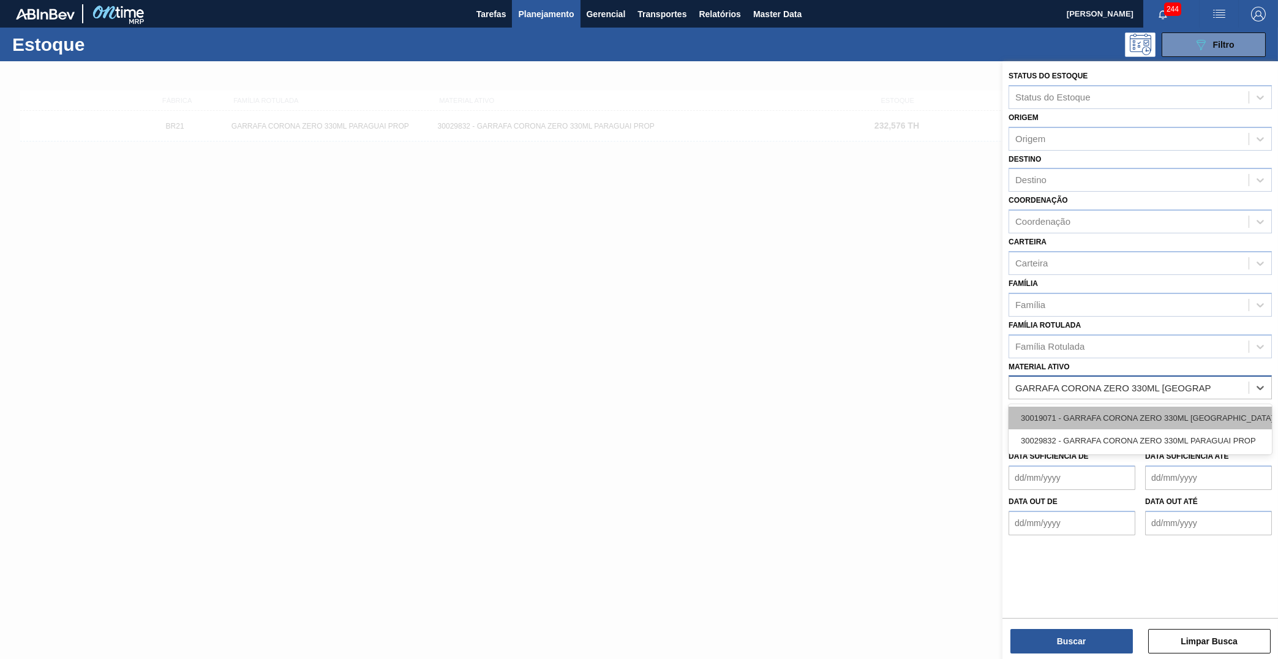
click at [1112, 407] on div "30019071 - GARRAFA CORONA ZERO 330ML PARAGUAI" at bounding box center [1140, 418] width 263 height 23
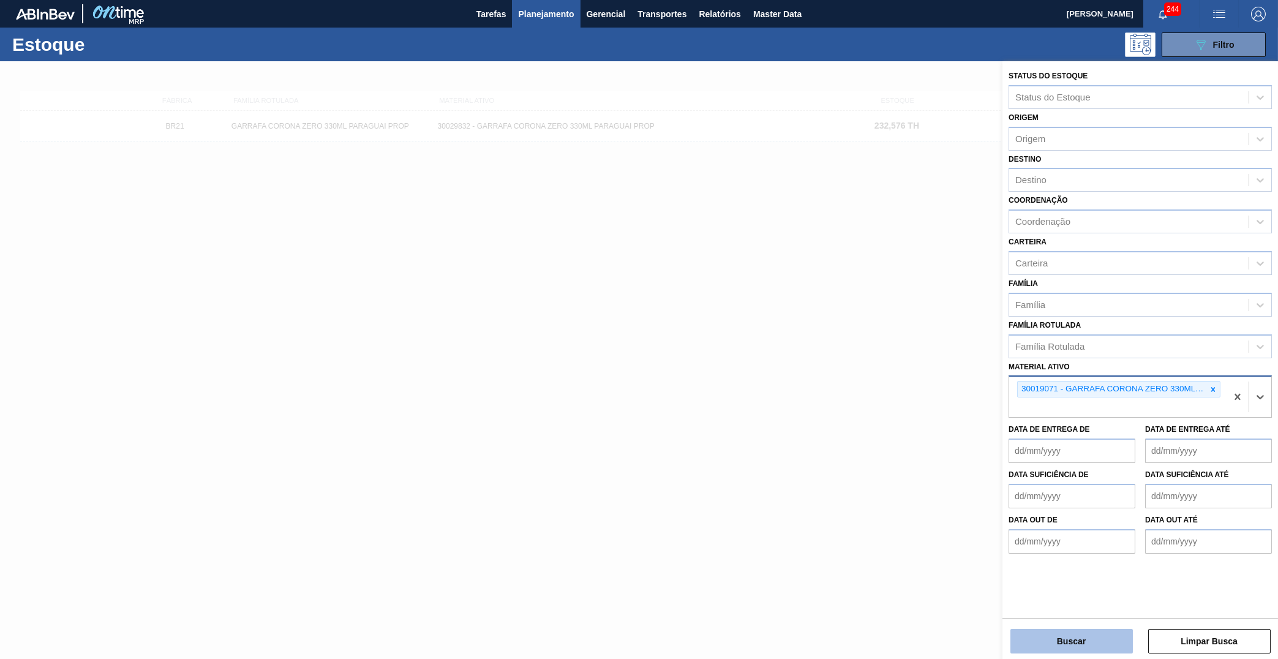
click at [1095, 650] on button "Buscar" at bounding box center [1072, 641] width 123 height 25
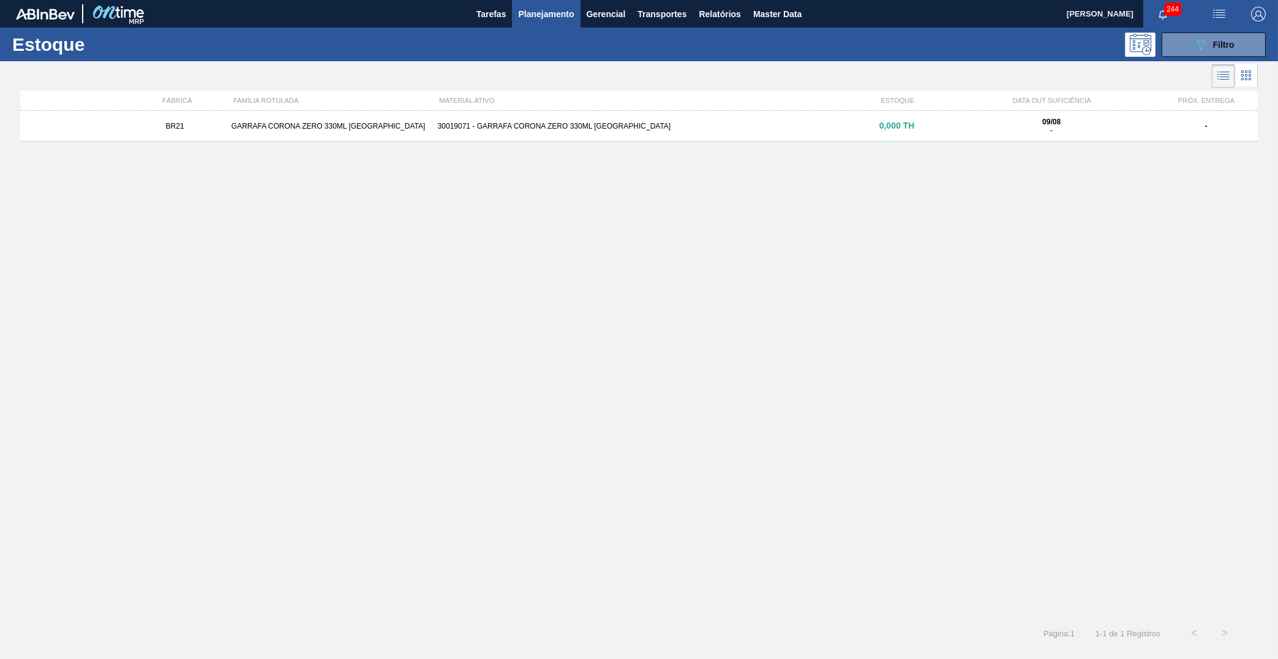
click at [932, 127] on div "0,000 TH" at bounding box center [896, 125] width 103 height 9
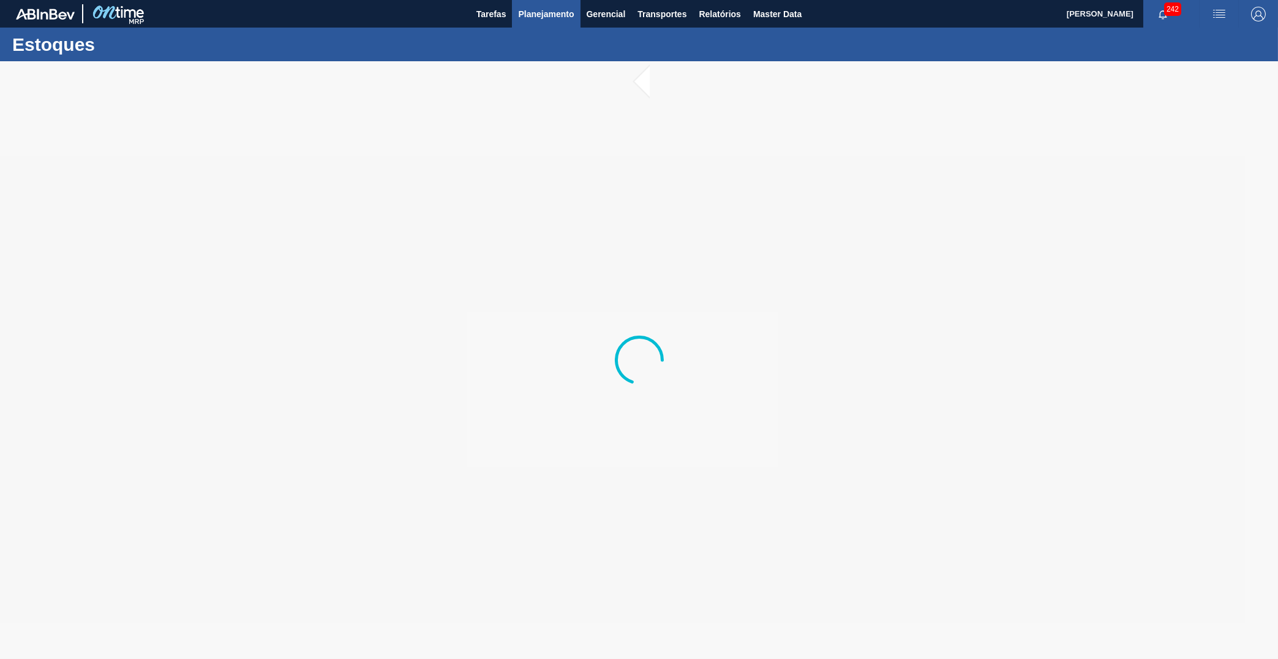
click at [538, 14] on span "Planejamento" at bounding box center [546, 14] width 56 height 15
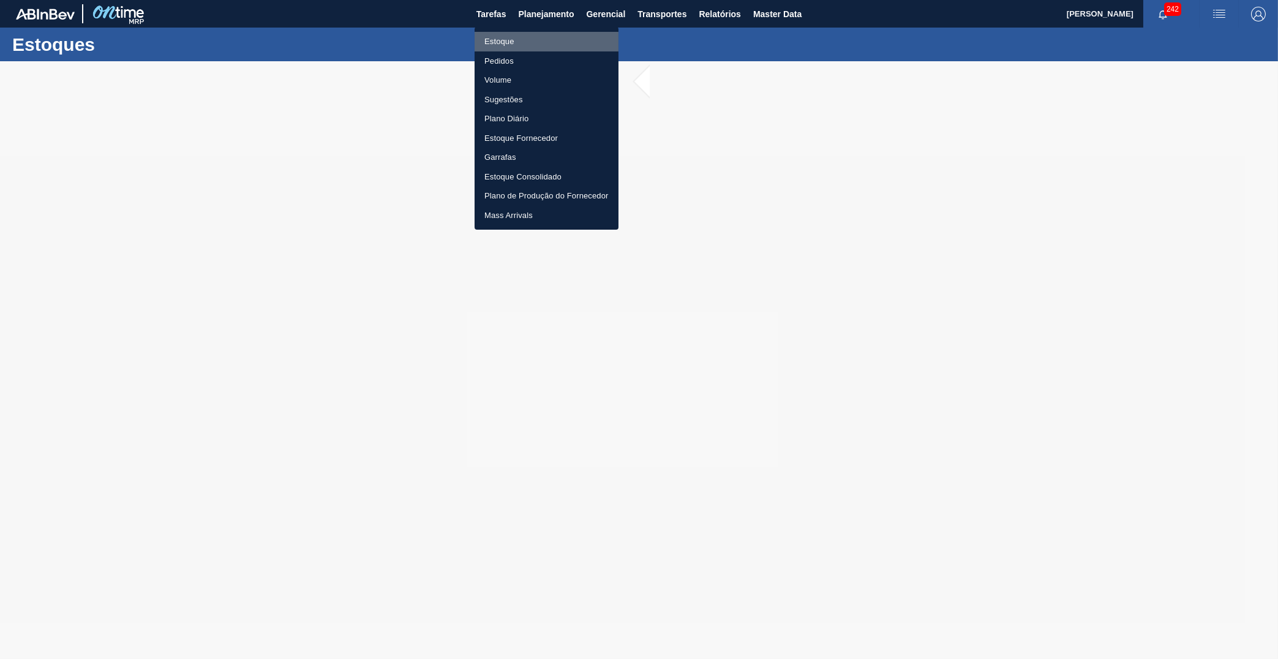
click at [505, 46] on li "Estoque" at bounding box center [547, 42] width 144 height 20
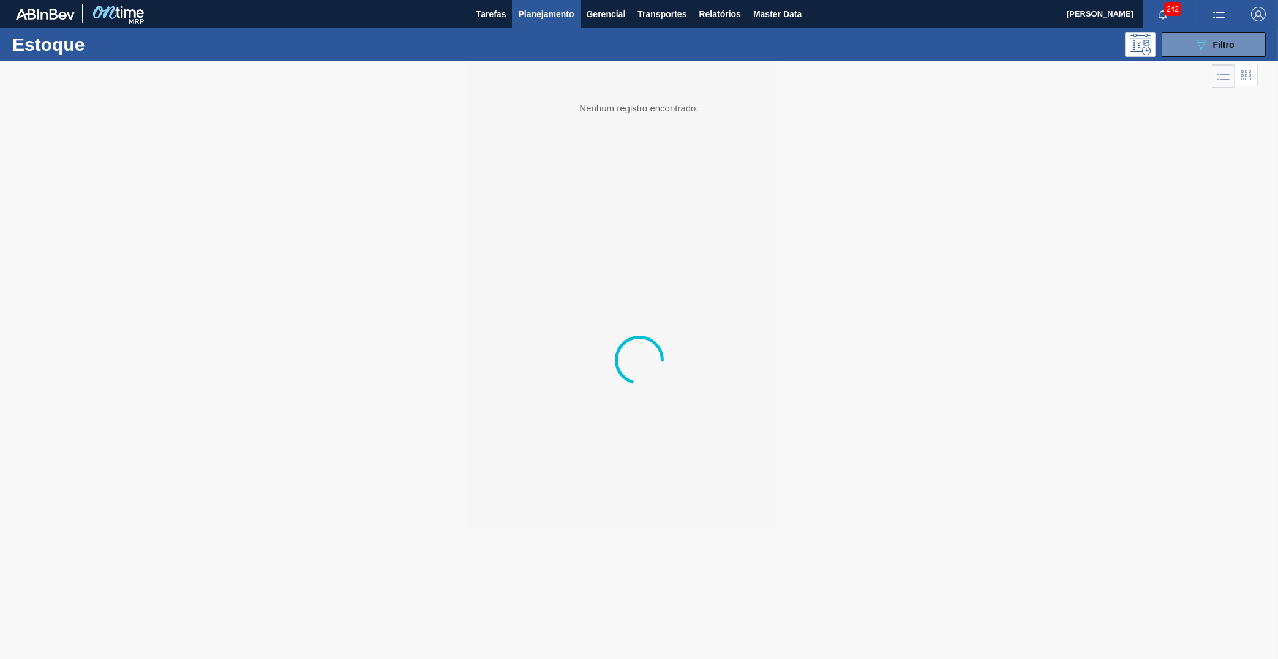
click at [551, 25] on button "Planejamento" at bounding box center [546, 14] width 68 height 28
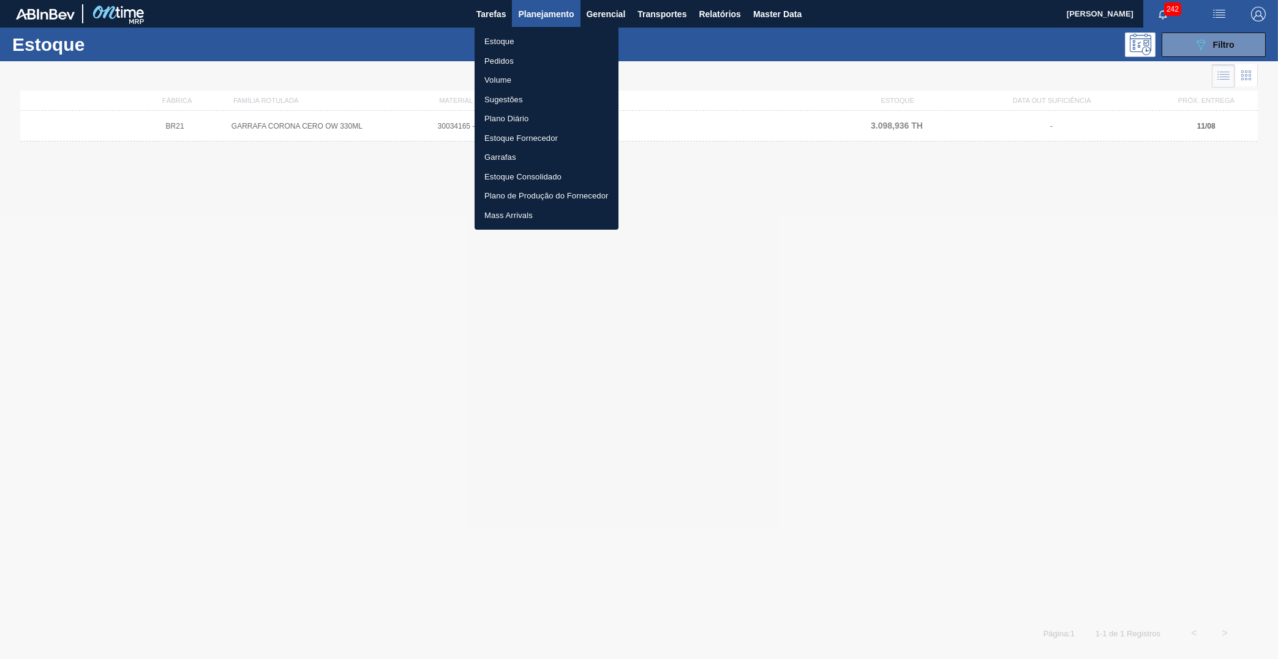
click at [518, 60] on li "Pedidos" at bounding box center [547, 61] width 144 height 20
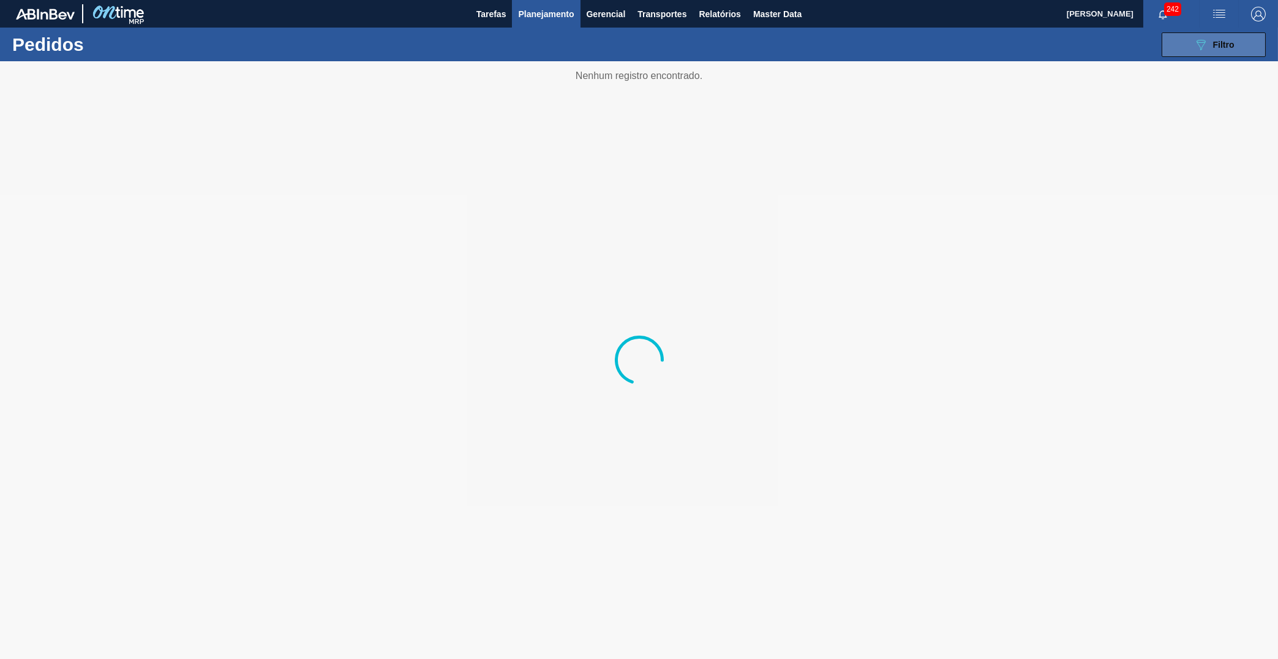
click at [1206, 39] on icon "089F7B8B-B2A5-4AFE-B5C0-19BA573D28AC" at bounding box center [1201, 44] width 15 height 15
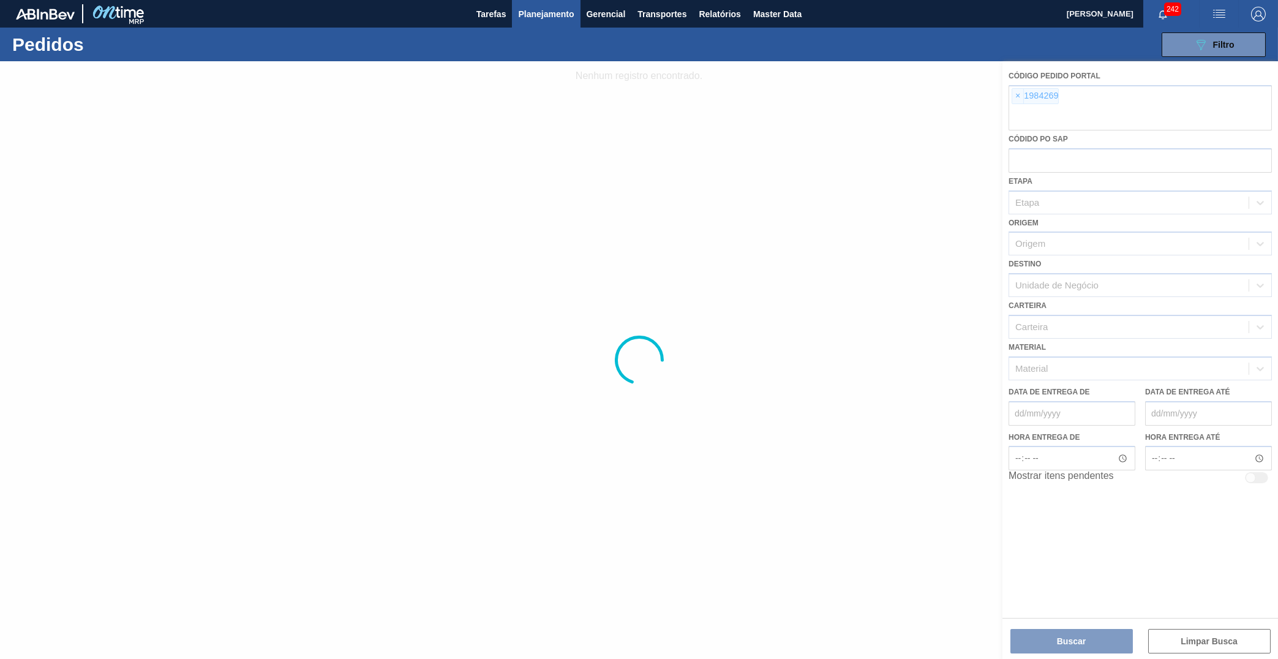
click at [1019, 95] on div at bounding box center [639, 360] width 1278 height 598
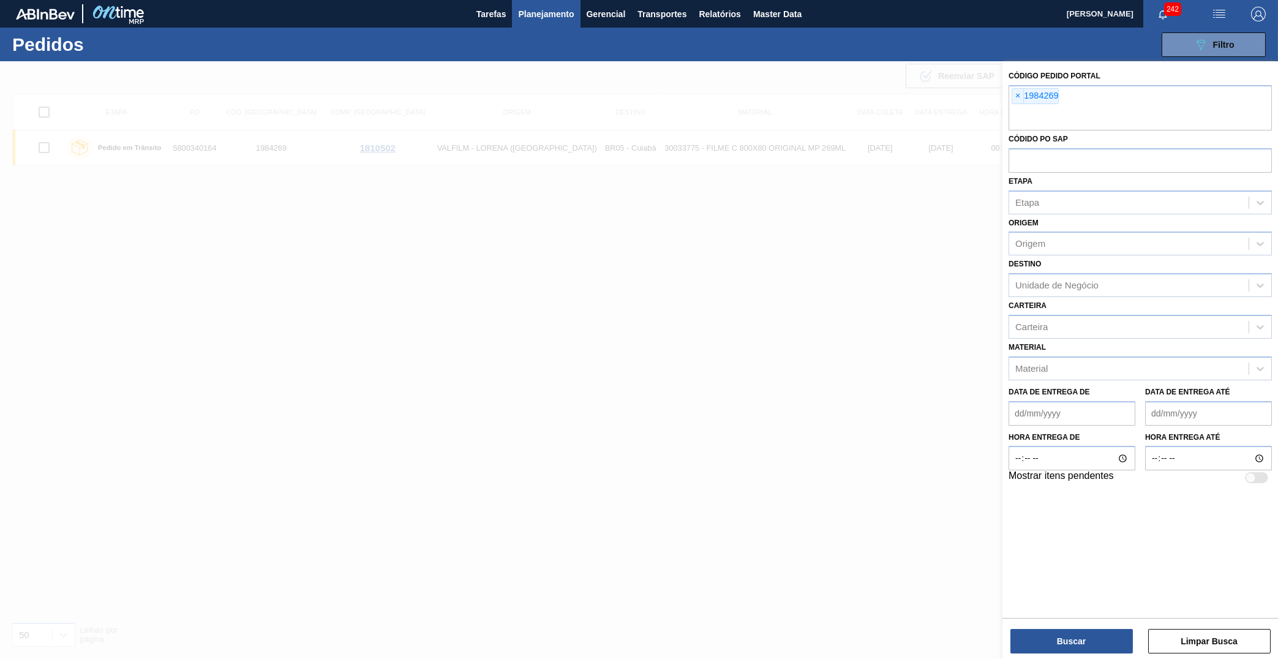
click at [1019, 95] on span "×" at bounding box center [1019, 96] width 12 height 15
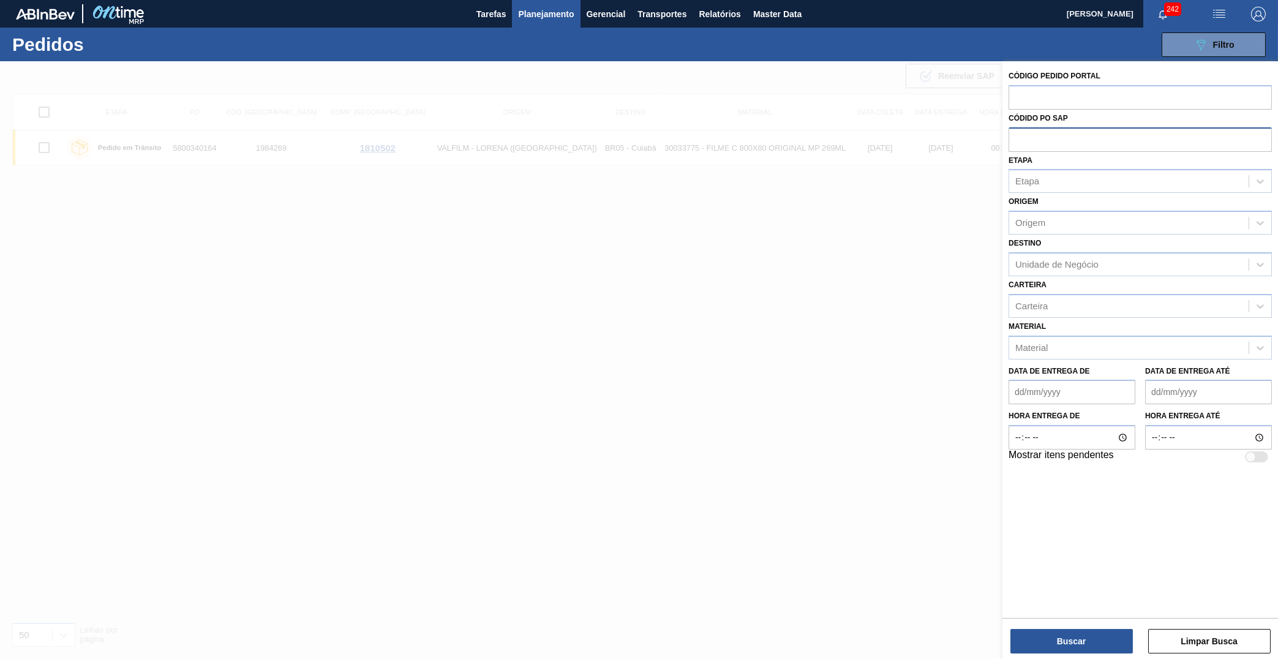
click at [1033, 130] on input "text" at bounding box center [1140, 138] width 263 height 23
paste input "5800335298"
type input "5800335298"
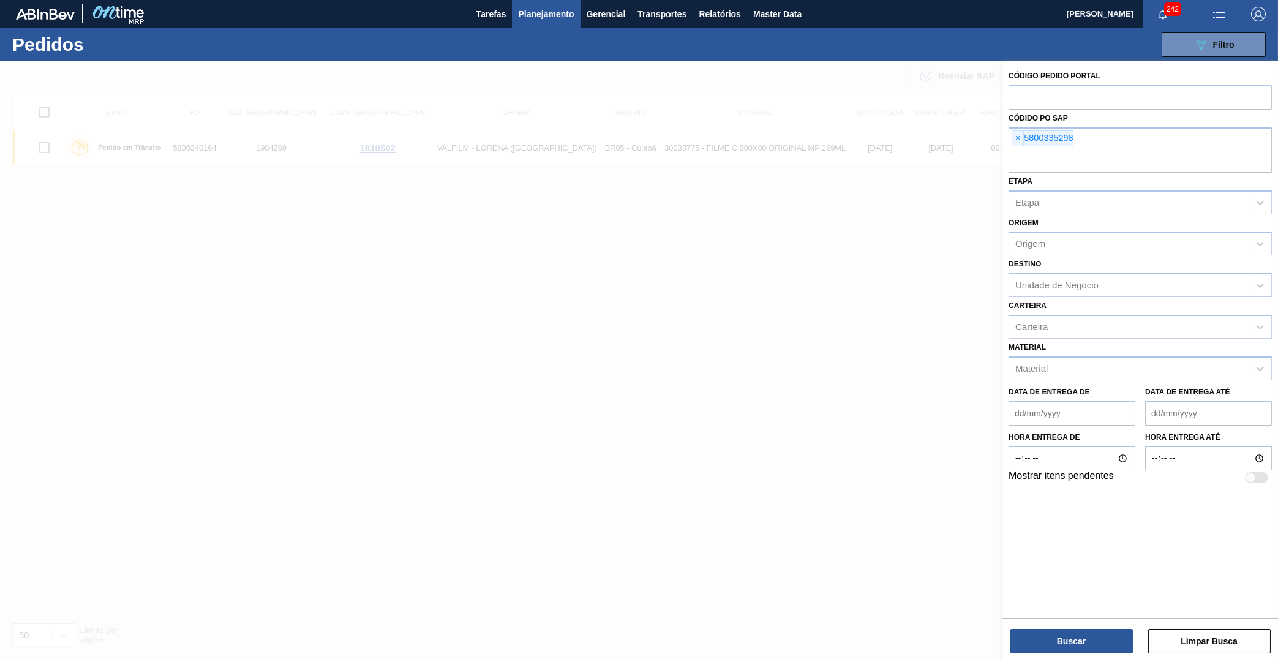
paste input "5800335294"
type input "5800335294"
click at [1083, 633] on button "Buscar" at bounding box center [1072, 641] width 123 height 25
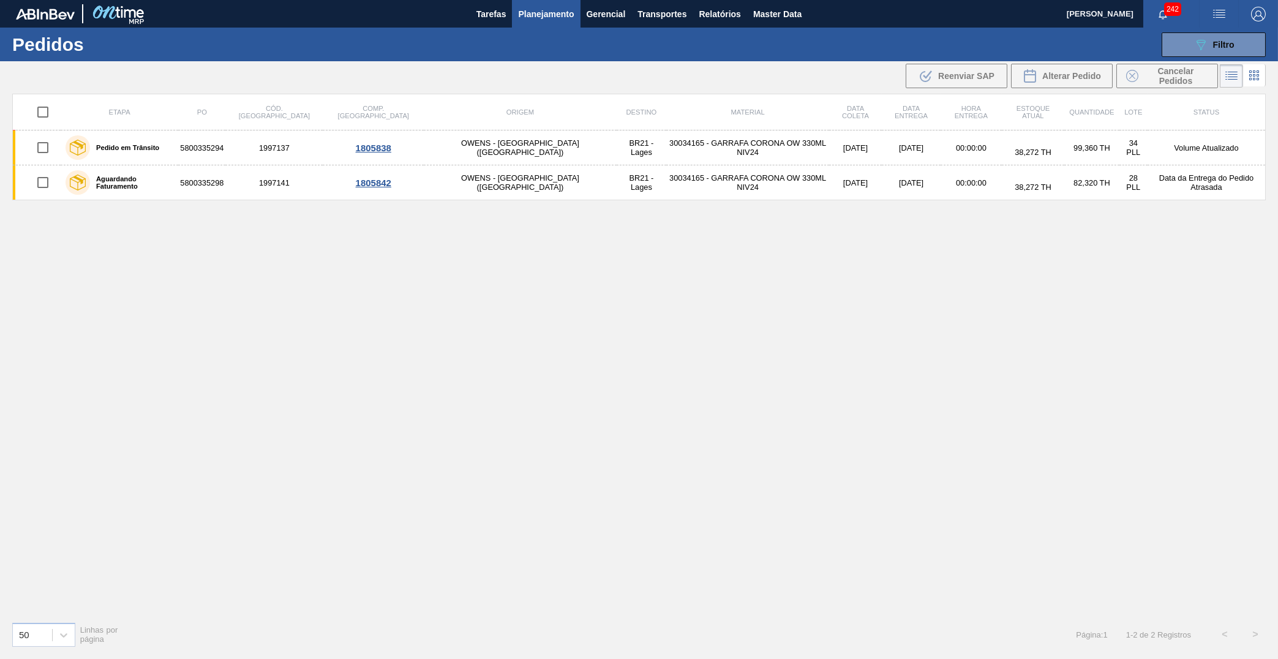
click at [48, 124] on th at bounding box center [37, 112] width 48 height 36
click at [48, 102] on input "checkbox" at bounding box center [43, 112] width 26 height 26
checkbox input "true"
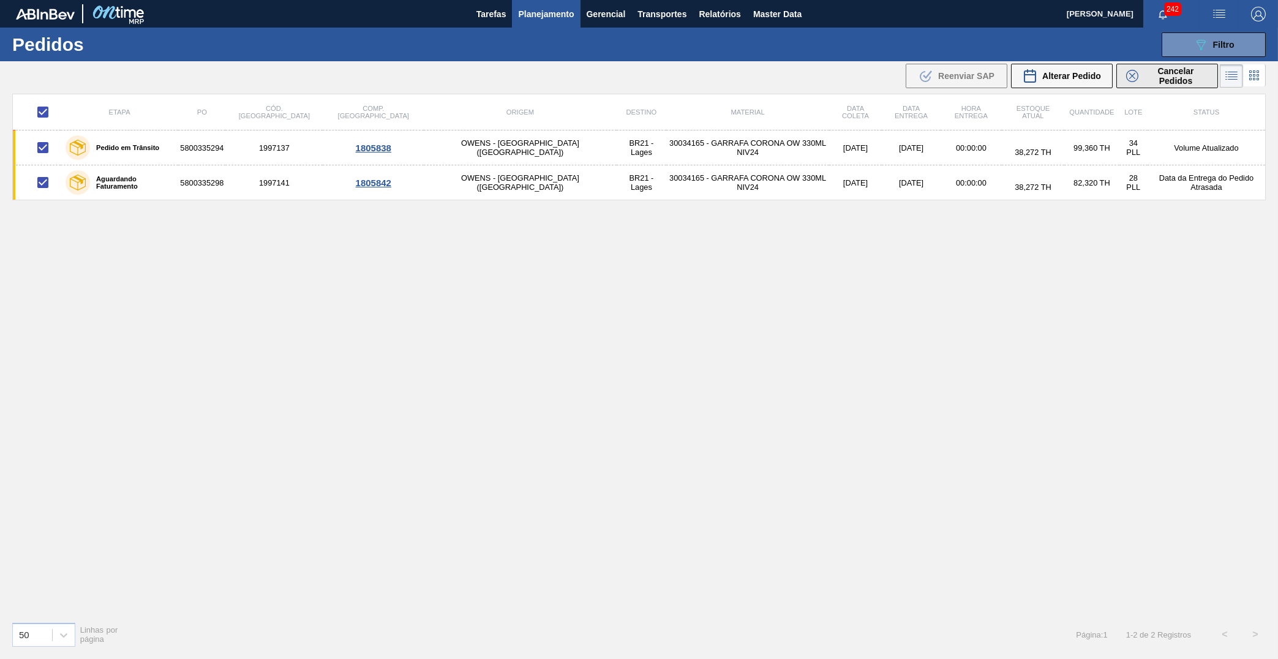
click at [1183, 74] on span "Cancelar Pedidos" at bounding box center [1176, 76] width 65 height 20
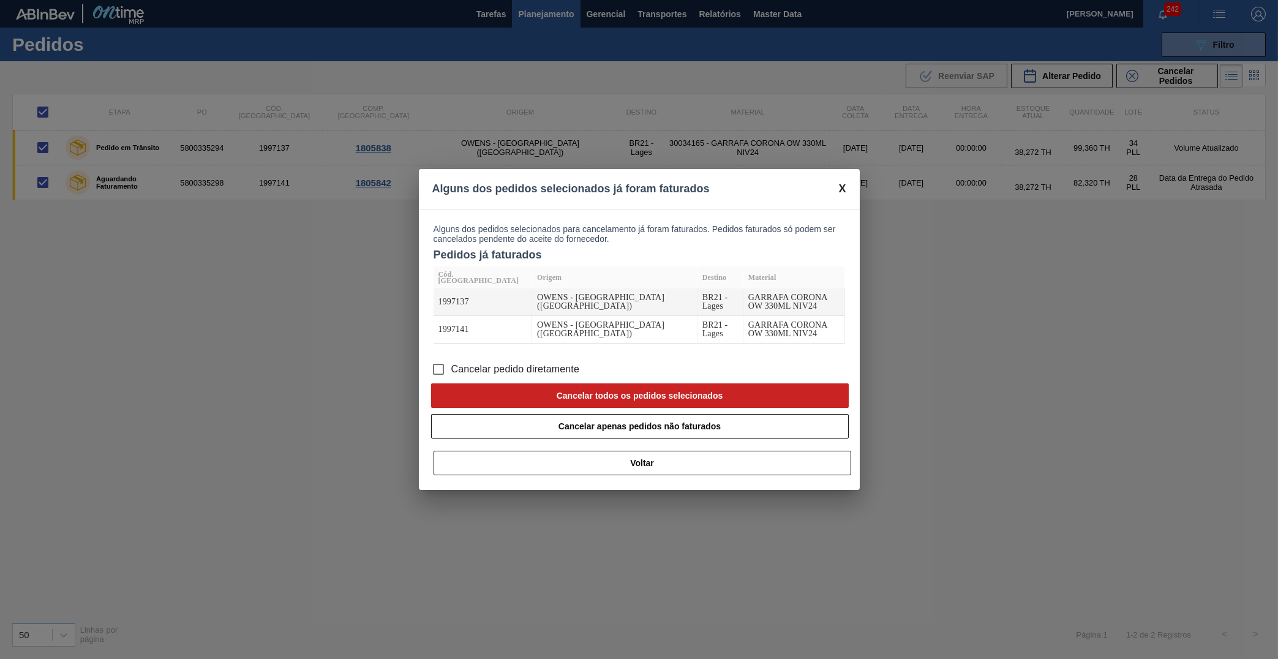
click at [839, 195] on span at bounding box center [842, 189] width 7 height 13
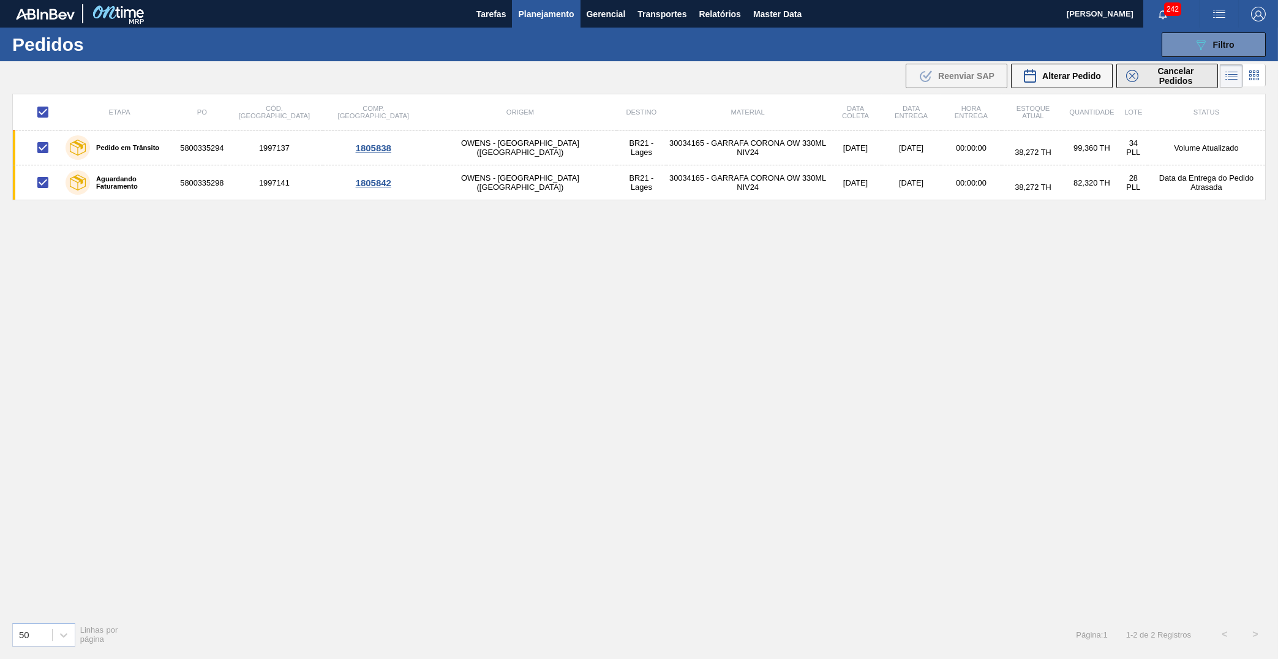
click at [1164, 70] on span "Cancelar Pedidos" at bounding box center [1176, 76] width 65 height 20
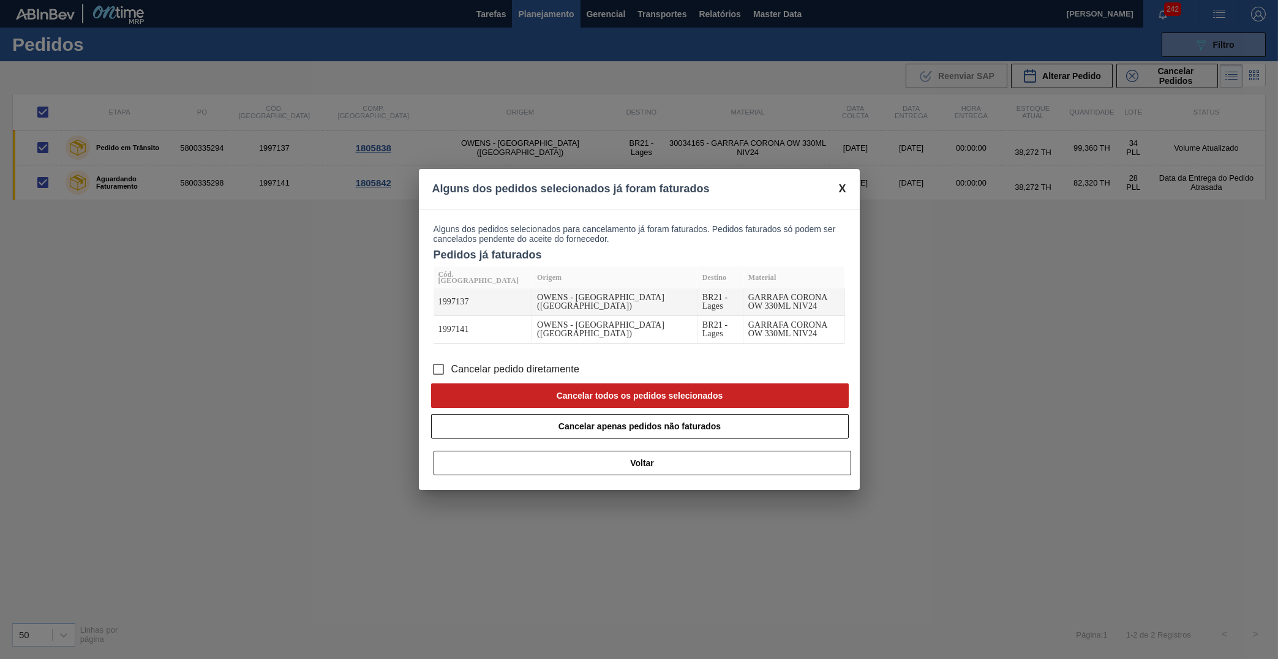
click at [469, 362] on span "Cancelar pedido diretamente" at bounding box center [515, 369] width 129 height 15
click at [451, 356] on input "Cancelar pedido diretamente" at bounding box center [439, 369] width 26 height 26
click at [662, 385] on button "Cancelar todos os pedidos selecionados" at bounding box center [640, 395] width 418 height 25
checkbox input "false"
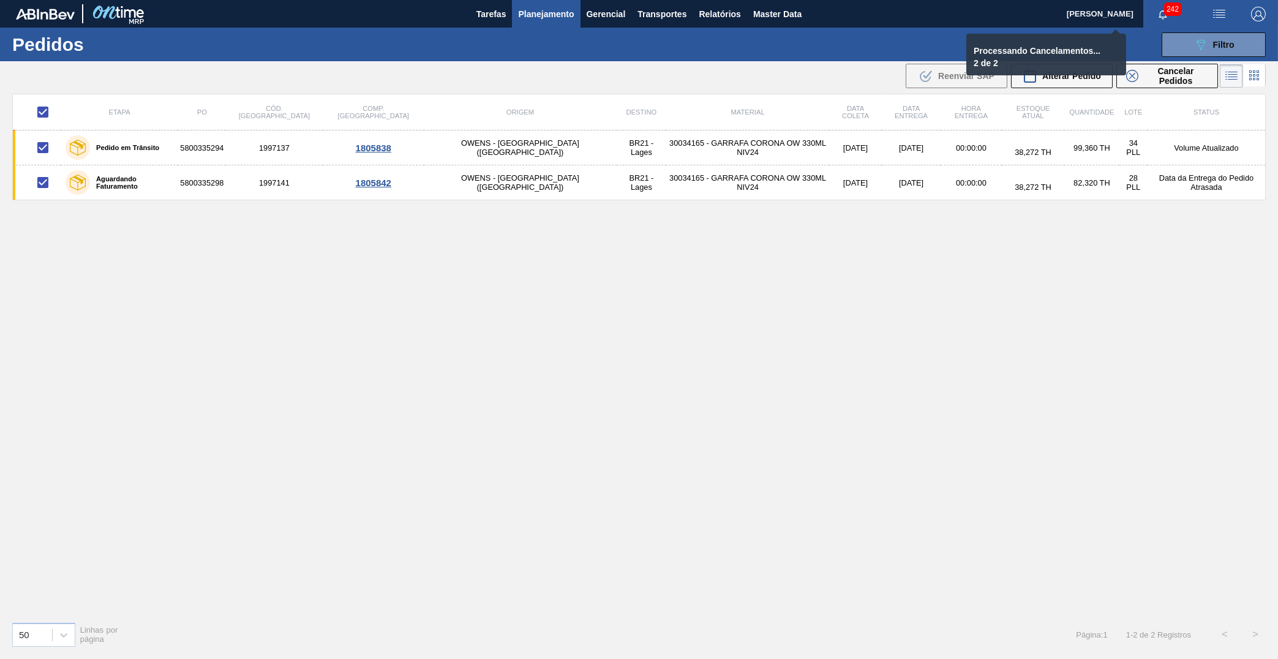
checkbox input "false"
